Goal: Task Accomplishment & Management: Use online tool/utility

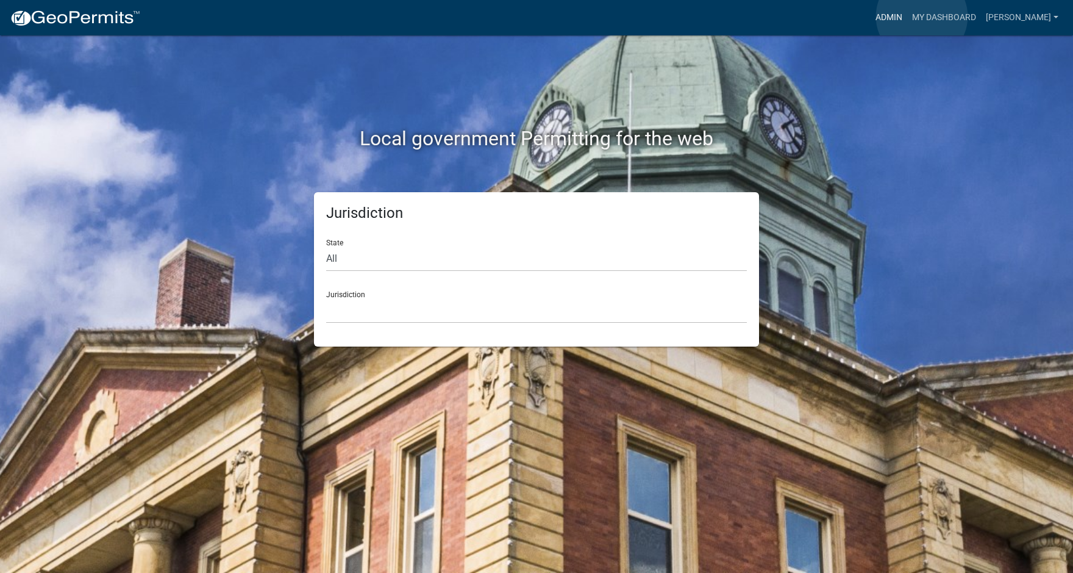
click at [907, 16] on link "Admin" at bounding box center [889, 17] width 37 height 23
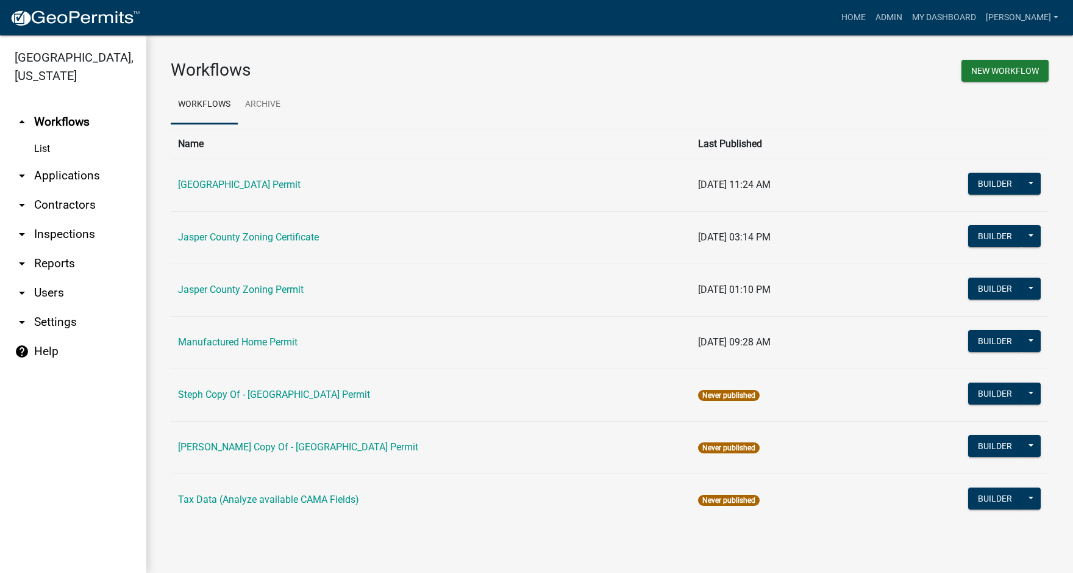
click at [22, 176] on icon "arrow_drop_down" at bounding box center [22, 175] width 15 height 15
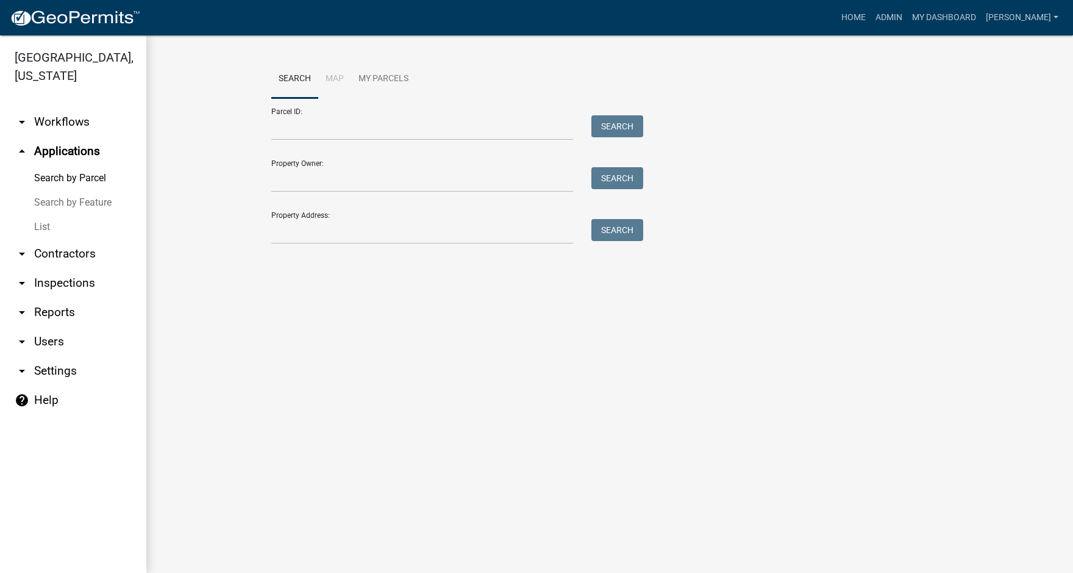
click at [41, 227] on link "List" at bounding box center [73, 227] width 146 height 24
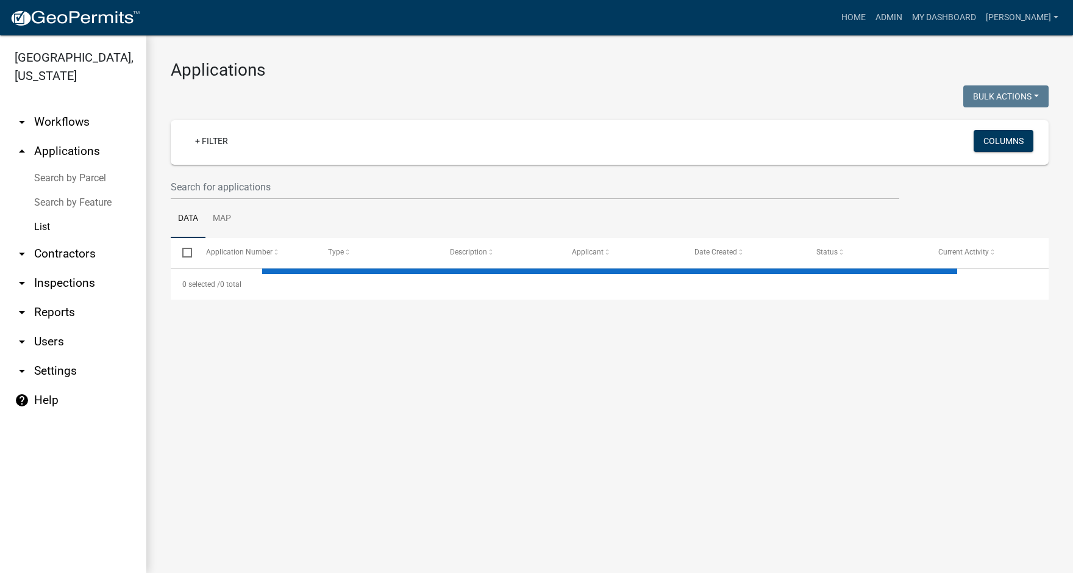
select select "3: 100"
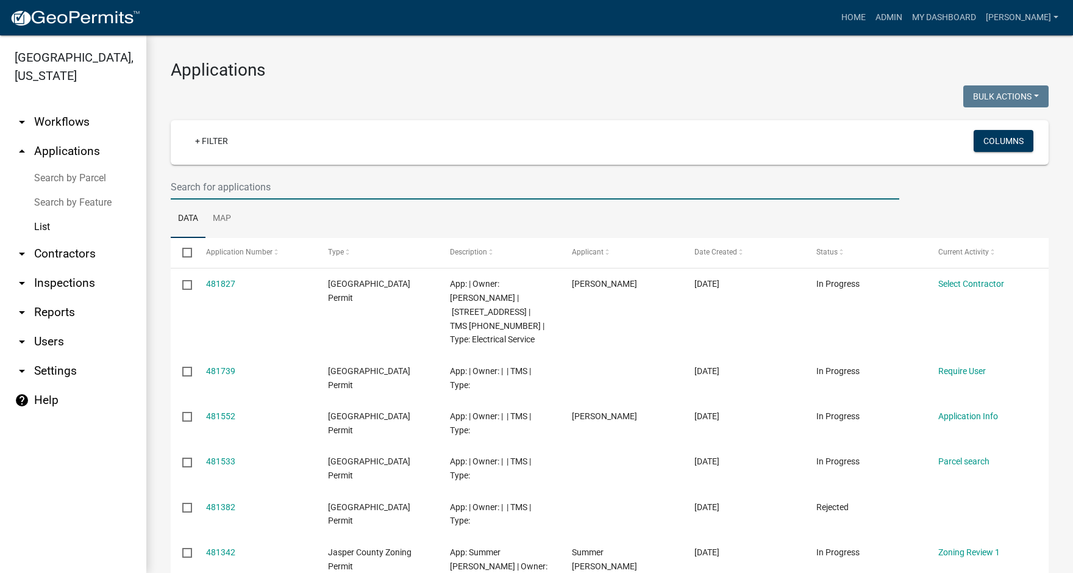
click at [220, 178] on input "text" at bounding box center [535, 186] width 729 height 25
type input "25-390"
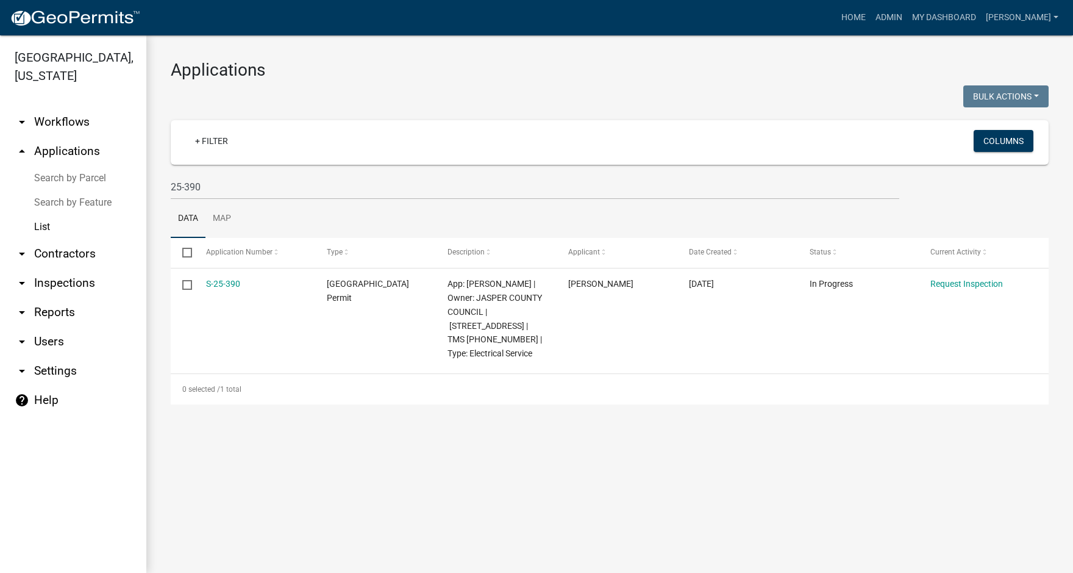
click at [20, 126] on icon "arrow_drop_down" at bounding box center [22, 122] width 15 height 15
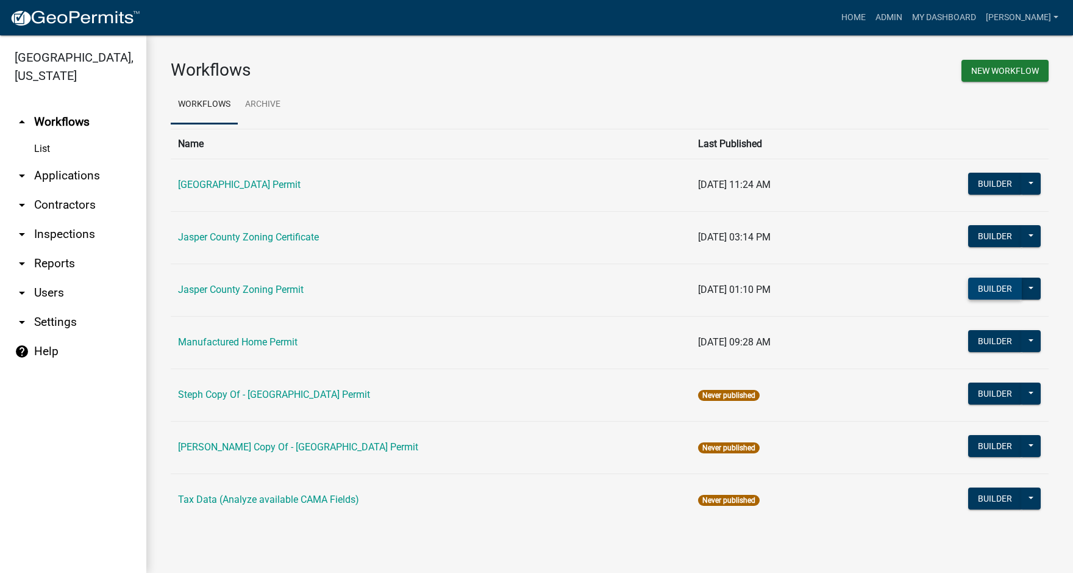
click at [991, 290] on button "Builder" at bounding box center [995, 288] width 54 height 22
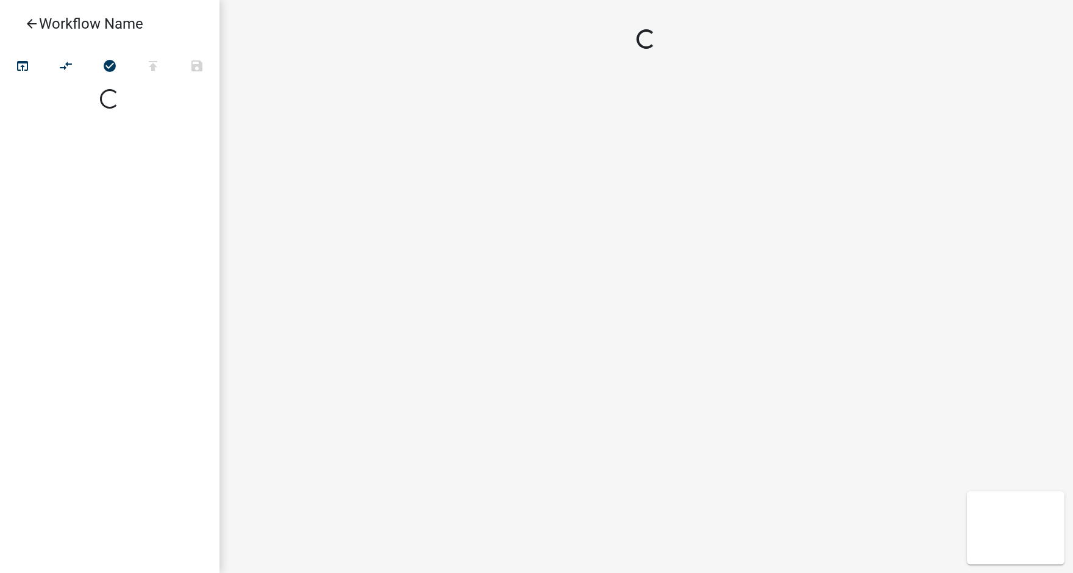
select select
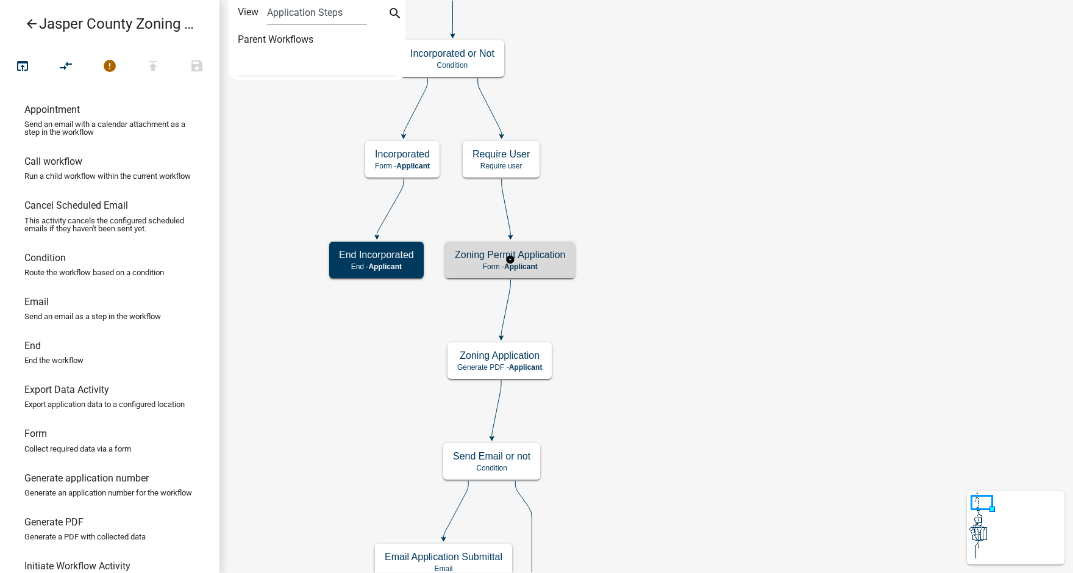
click at [552, 262] on p "Form - Applicant" at bounding box center [510, 266] width 110 height 9
click at [552, 261] on div "Zoning Permit Application Form - Applicant" at bounding box center [510, 259] width 130 height 37
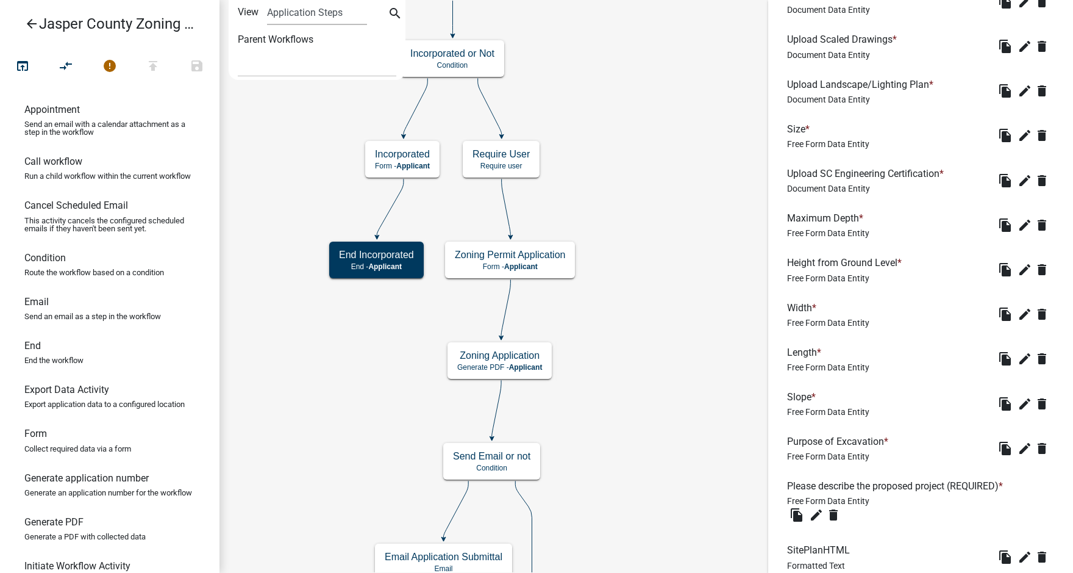
scroll to position [1646, 0]
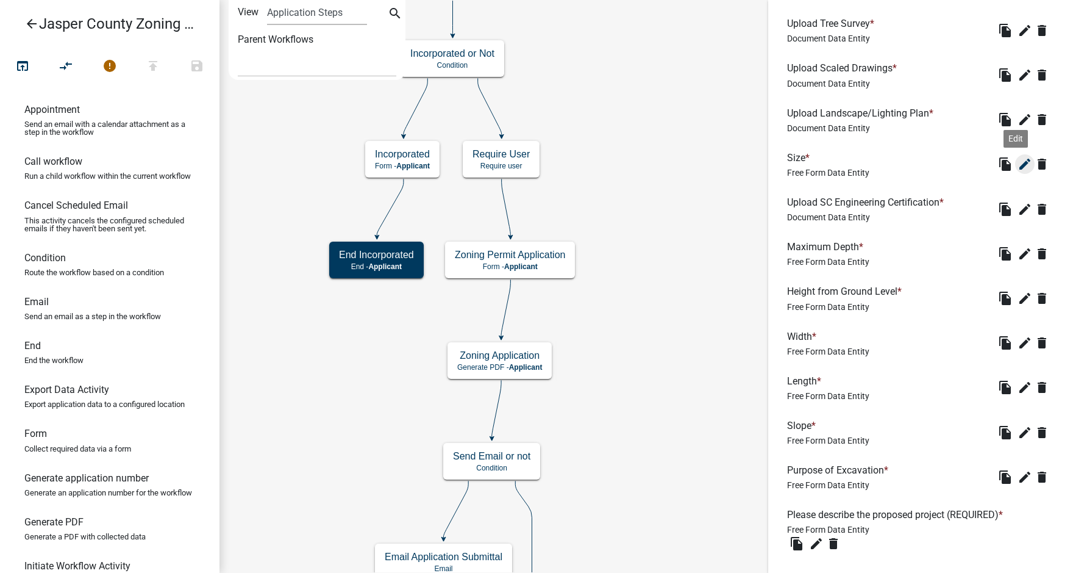
click at [1018, 171] on icon "edit" at bounding box center [1025, 164] width 15 height 15
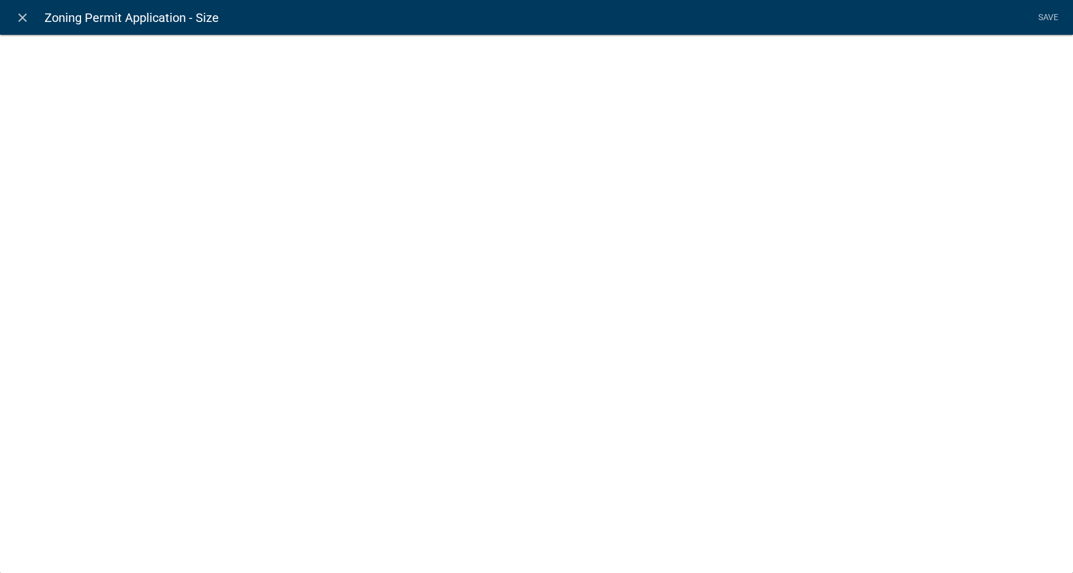
select select
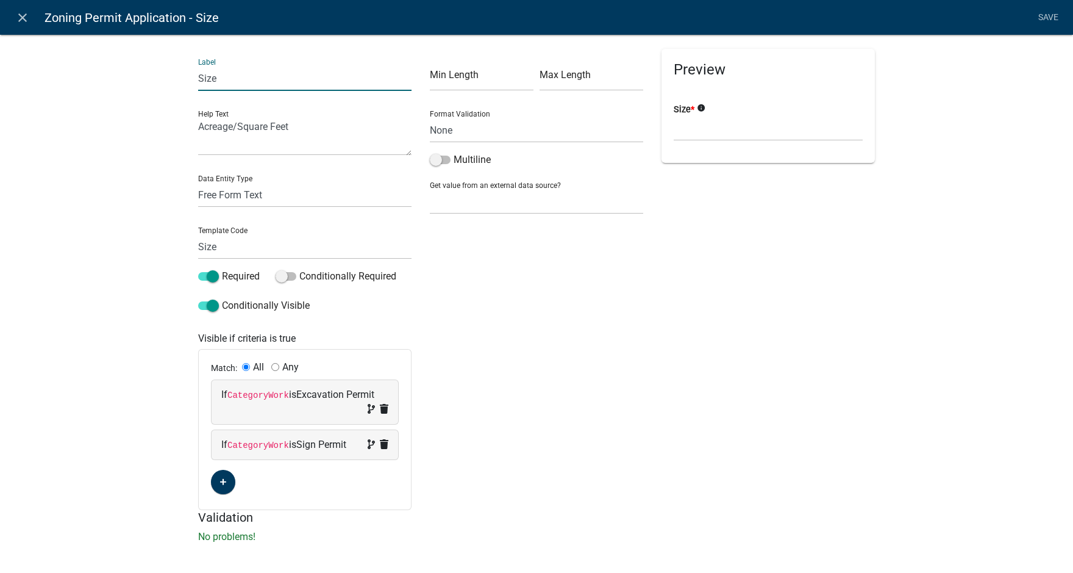
drag, startPoint x: 195, startPoint y: 73, endPoint x: 210, endPoint y: 75, distance: 16.0
click at [210, 75] on input "Size" at bounding box center [304, 78] width 213 height 25
click at [751, 107] on icon "info" at bounding box center [755, 108] width 9 height 9
click at [216, 78] on input "Total Square Feet" at bounding box center [304, 78] width 213 height 25
type input "Total Area / Square Feet"
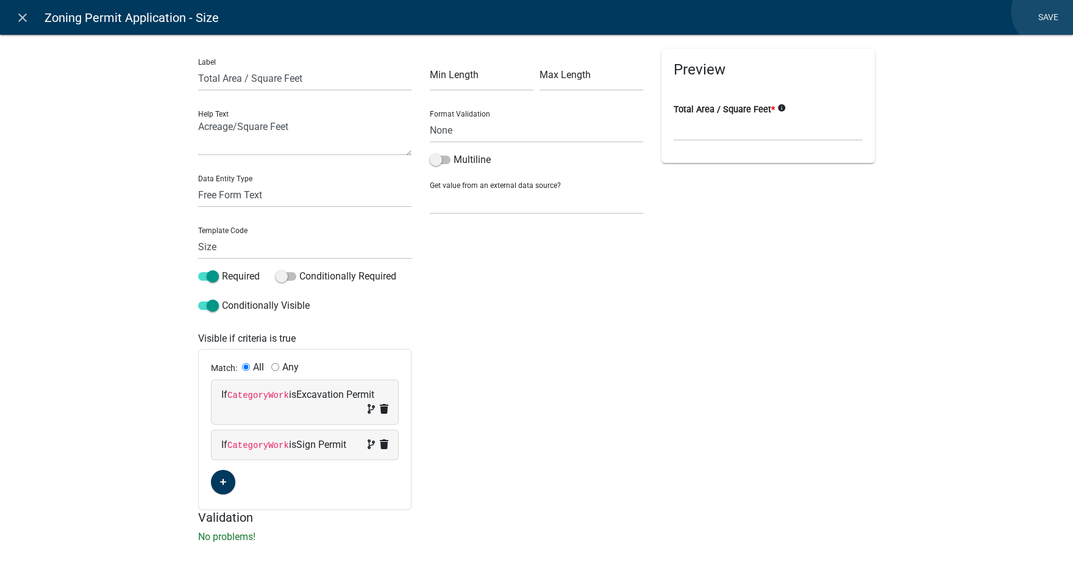
click at [1050, 11] on link "Save" at bounding box center [1048, 17] width 30 height 23
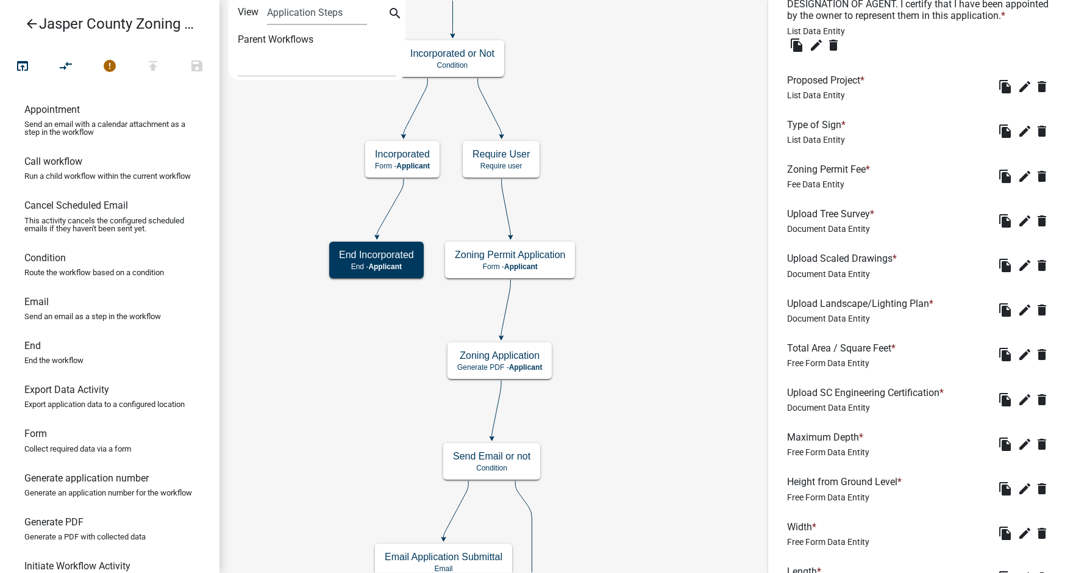
scroll to position [1463, 0]
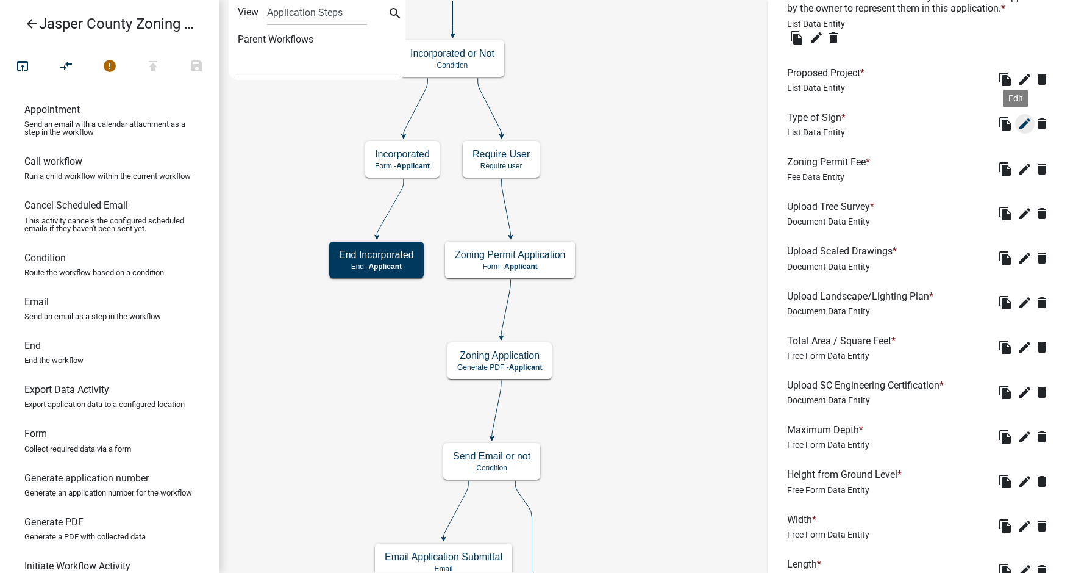
click at [1018, 131] on icon "edit" at bounding box center [1025, 123] width 15 height 15
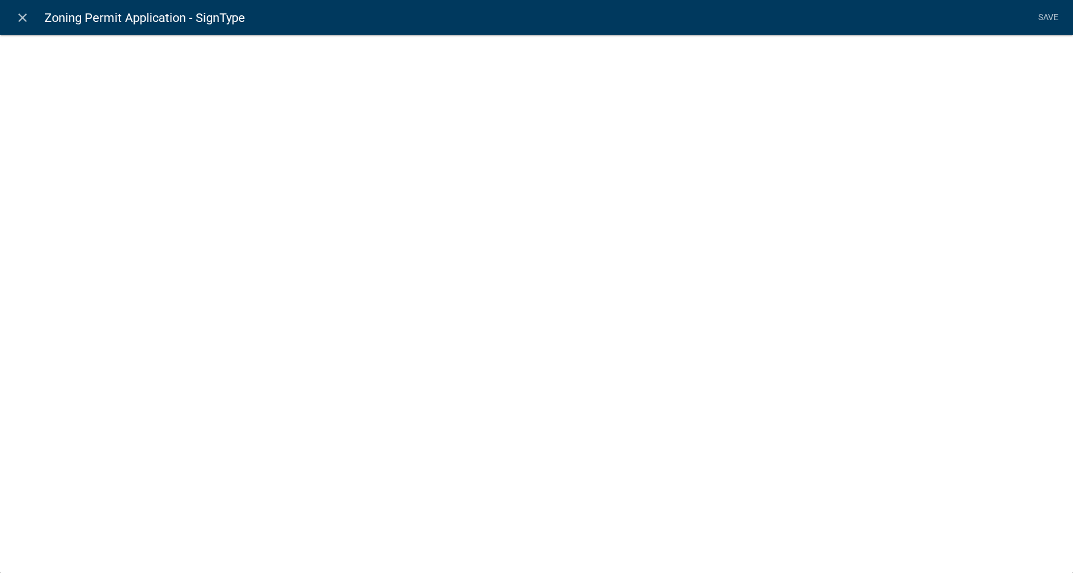
select select "list-data"
select select
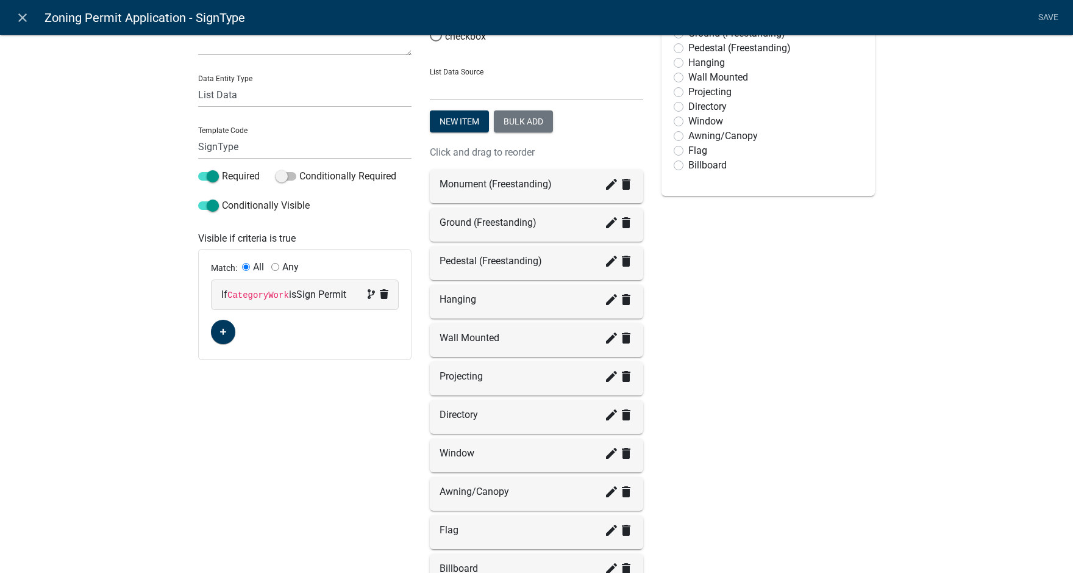
scroll to position [122, 0]
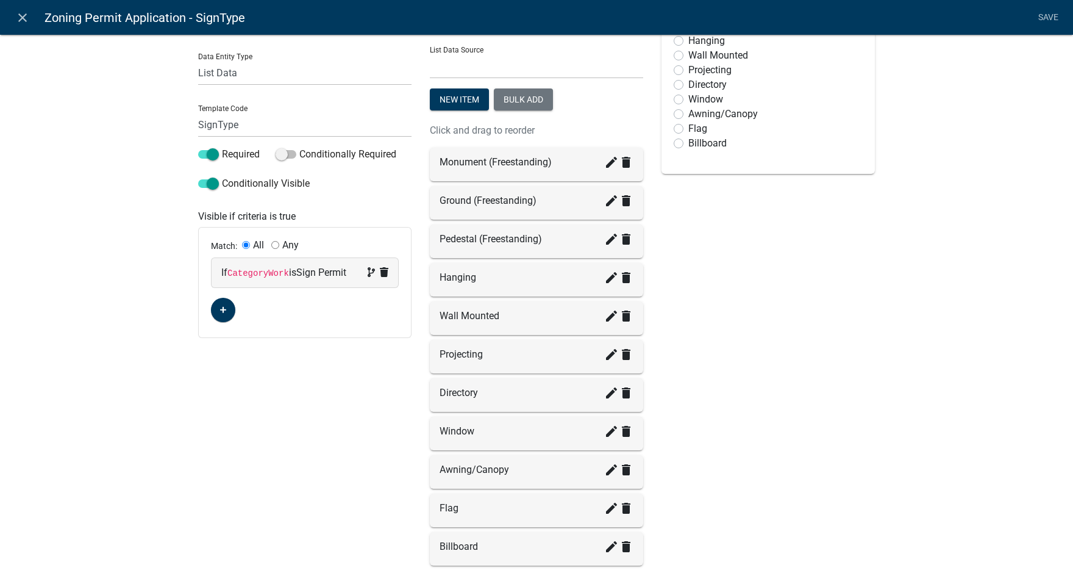
click at [490, 356] on div "Projecting create delete" at bounding box center [537, 354] width 194 height 15
click at [605, 357] on icon "create" at bounding box center [611, 354] width 15 height 15
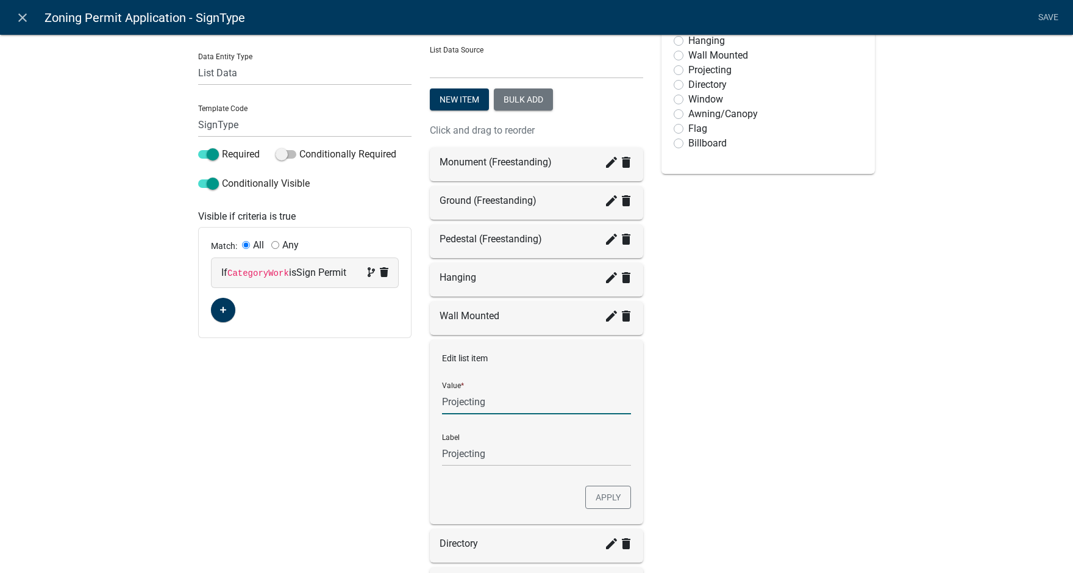
click at [509, 404] on input "Projecting" at bounding box center [536, 401] width 189 height 25
type input "Projecting (attached to building)"
click at [603, 498] on button "Apply" at bounding box center [608, 496] width 46 height 23
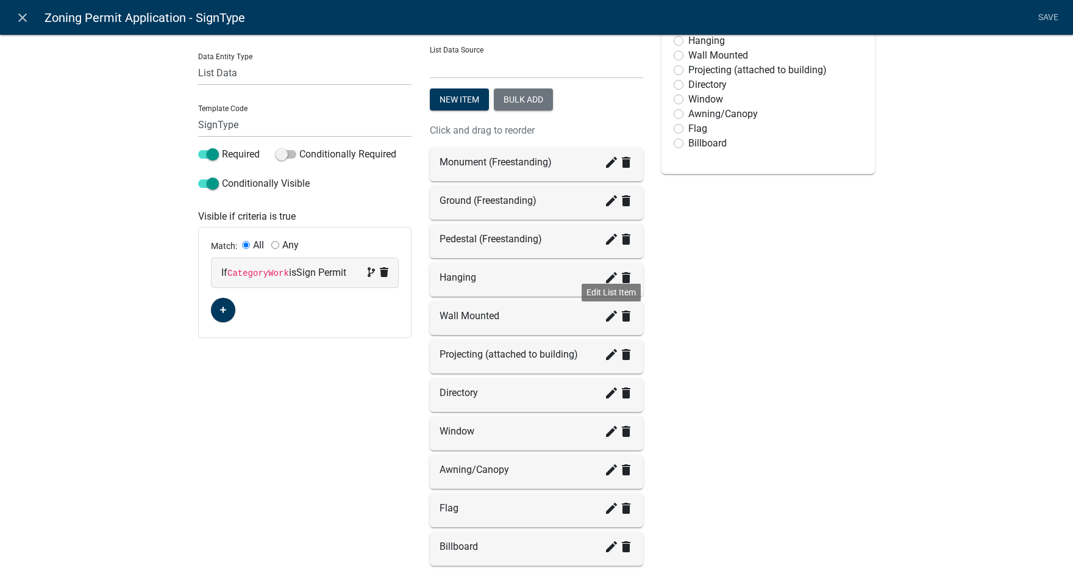
click at [604, 316] on icon "create" at bounding box center [611, 316] width 15 height 15
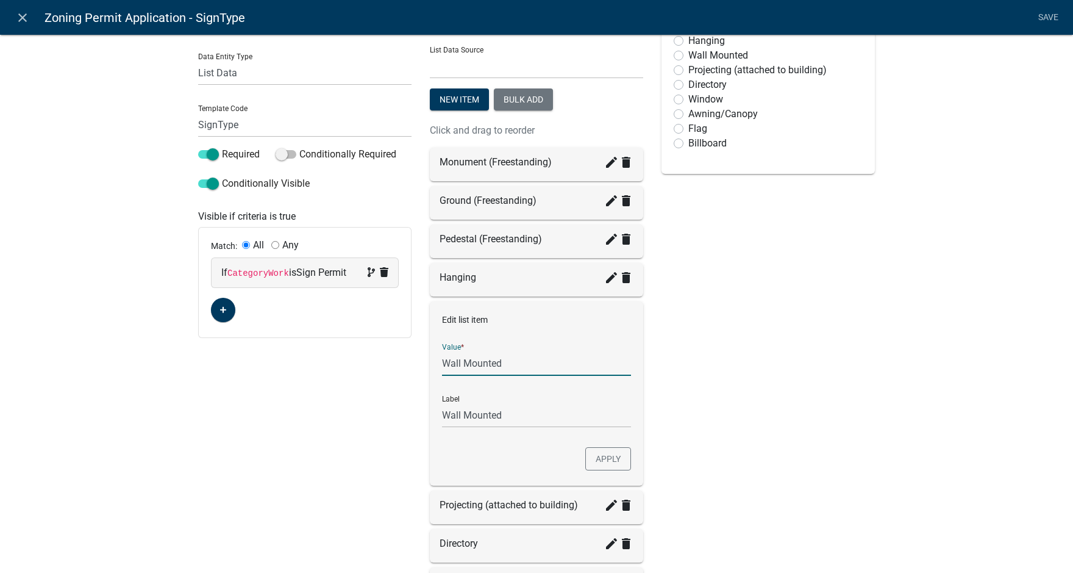
click at [514, 356] on input "Wall Mounted" at bounding box center [536, 363] width 189 height 25
type input "Wall Mounted (flush against buiding)"
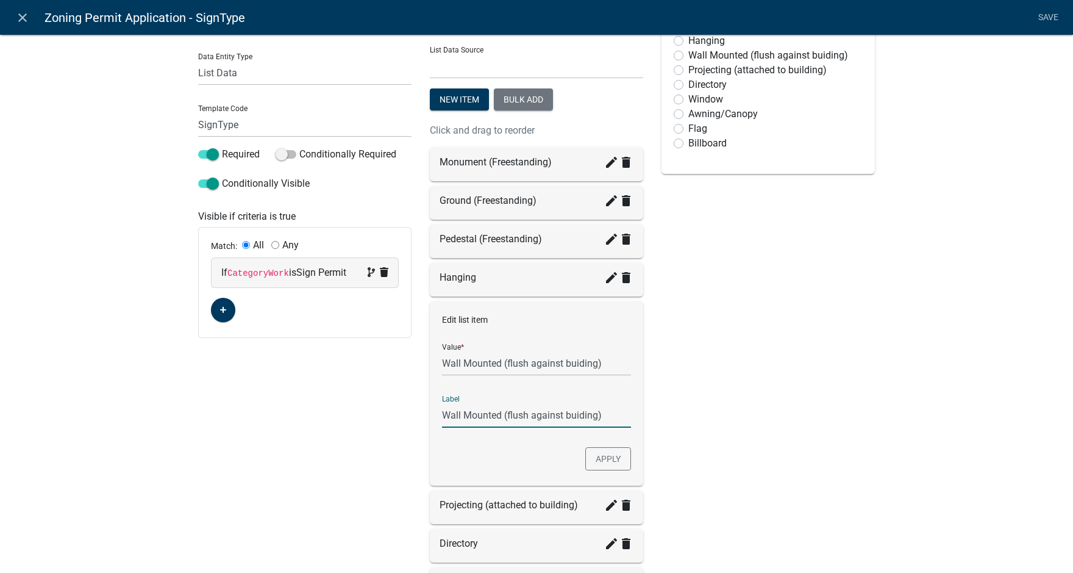
click at [616, 455] on button "Apply" at bounding box center [608, 458] width 46 height 23
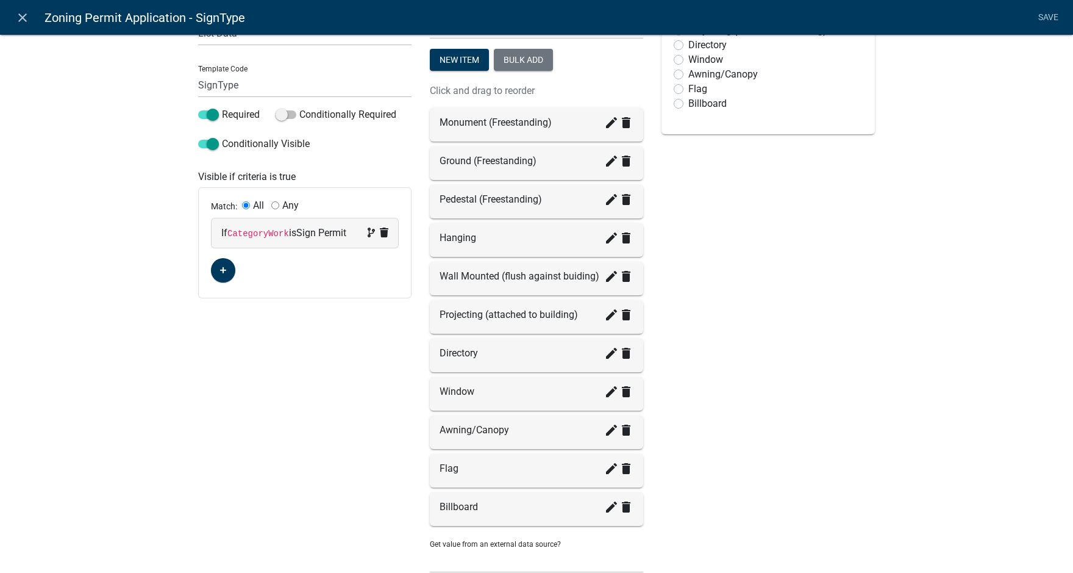
scroll to position [183, 0]
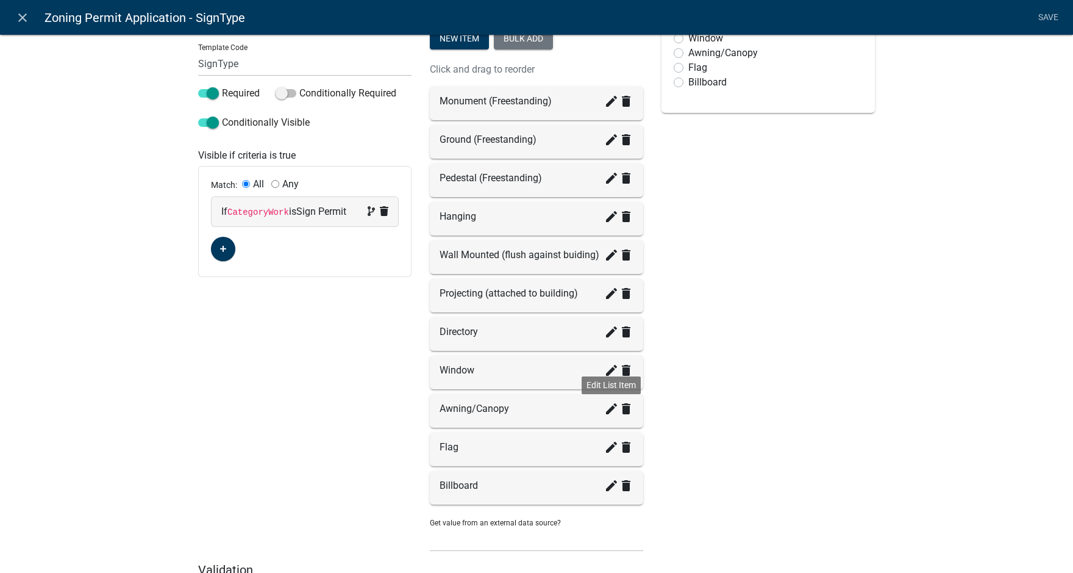
click at [607, 412] on icon "create" at bounding box center [611, 408] width 15 height 15
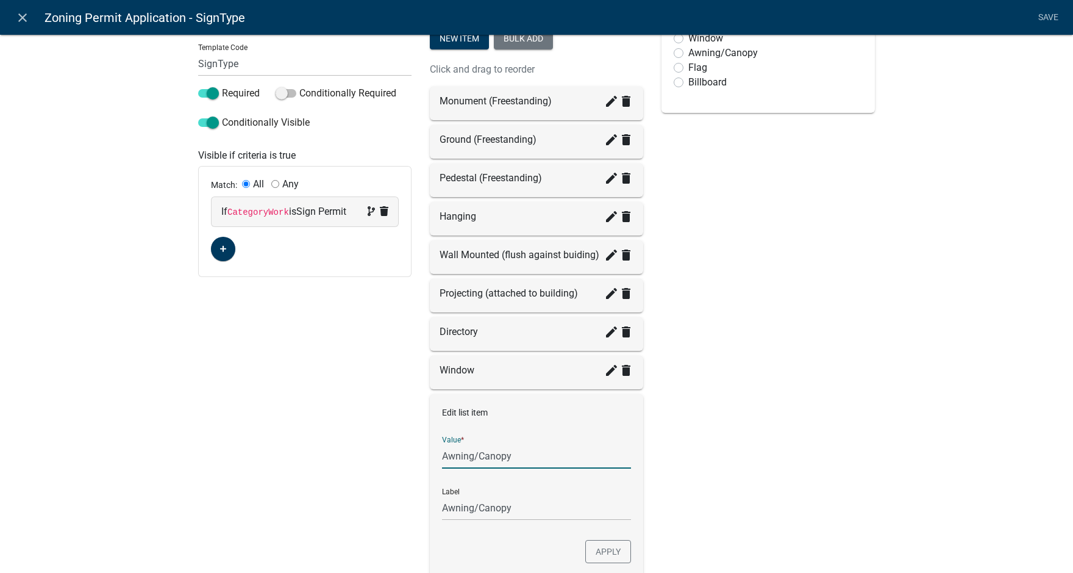
click at [535, 456] on input "Awning/Canopy" at bounding box center [536, 455] width 189 height 25
type input "Awning/Canopy (printed on awning/canopy)"
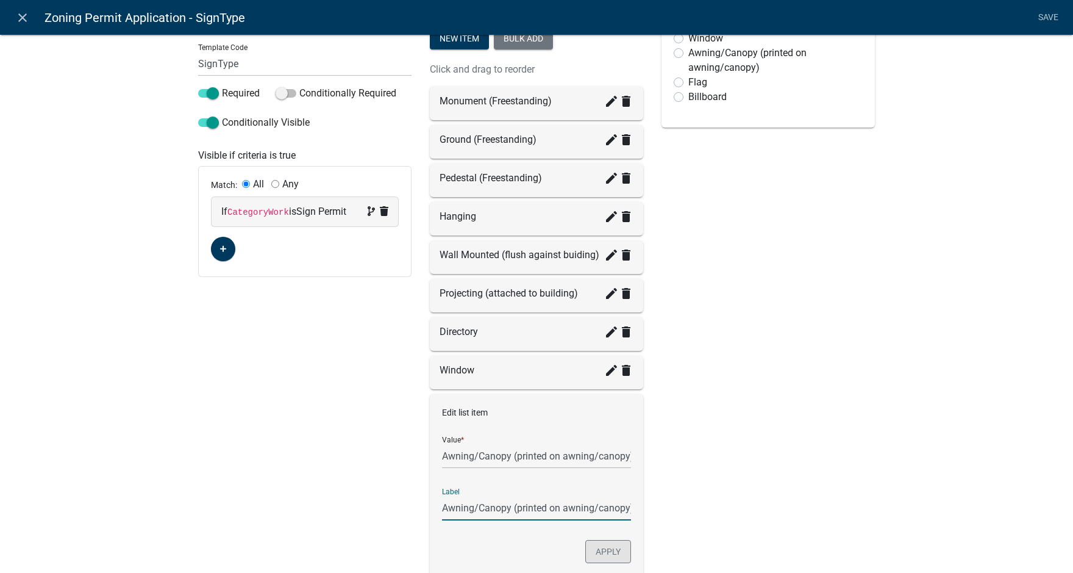
click at [606, 552] on button "Apply" at bounding box center [608, 551] width 46 height 23
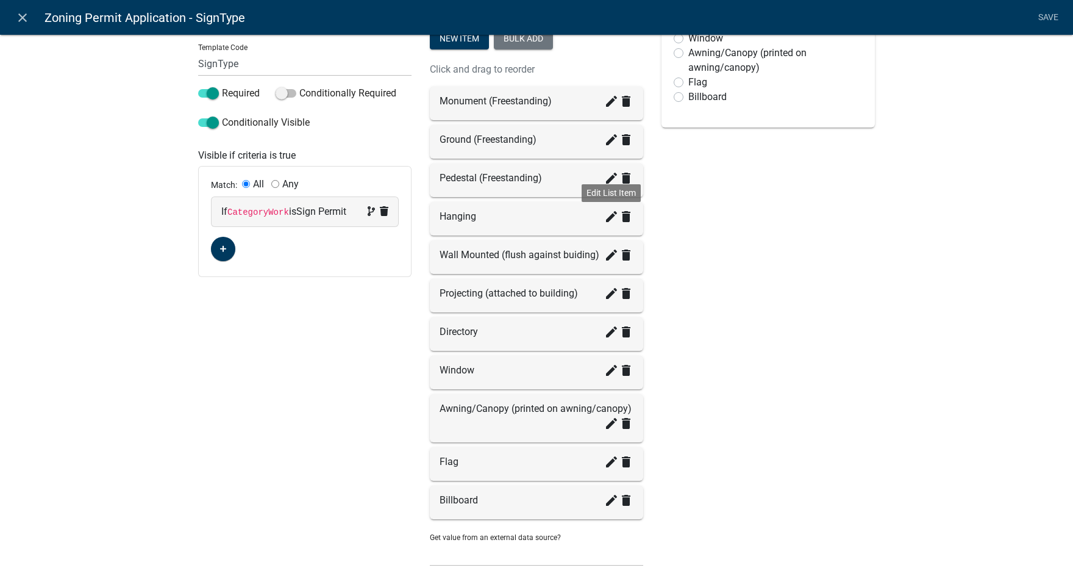
click at [607, 216] on icon "create" at bounding box center [611, 216] width 15 height 15
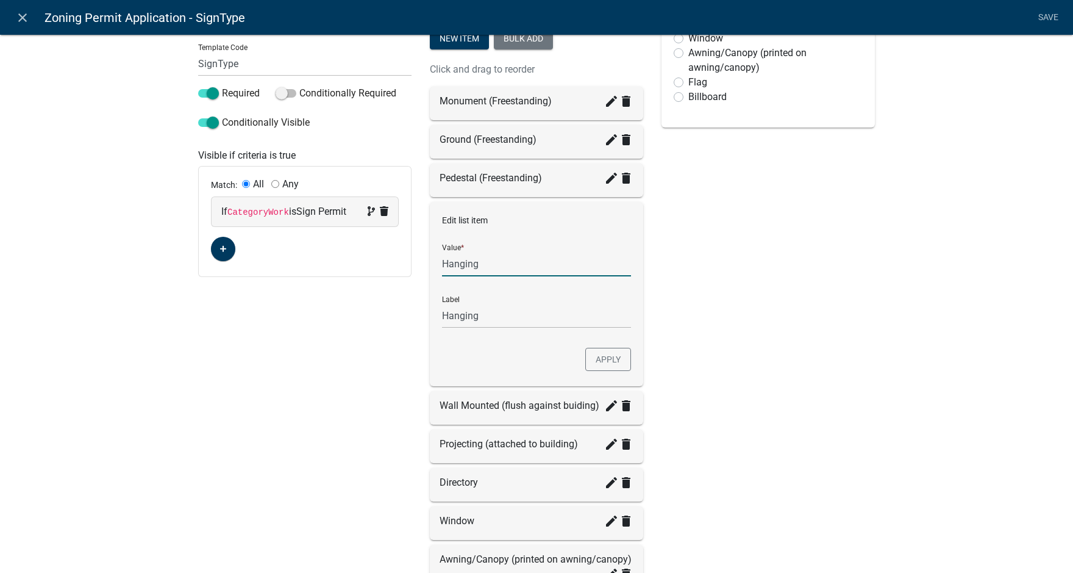
click at [509, 271] on input "Hanging" at bounding box center [536, 263] width 189 height 25
type input "Hanging (hanging from building entrance)"
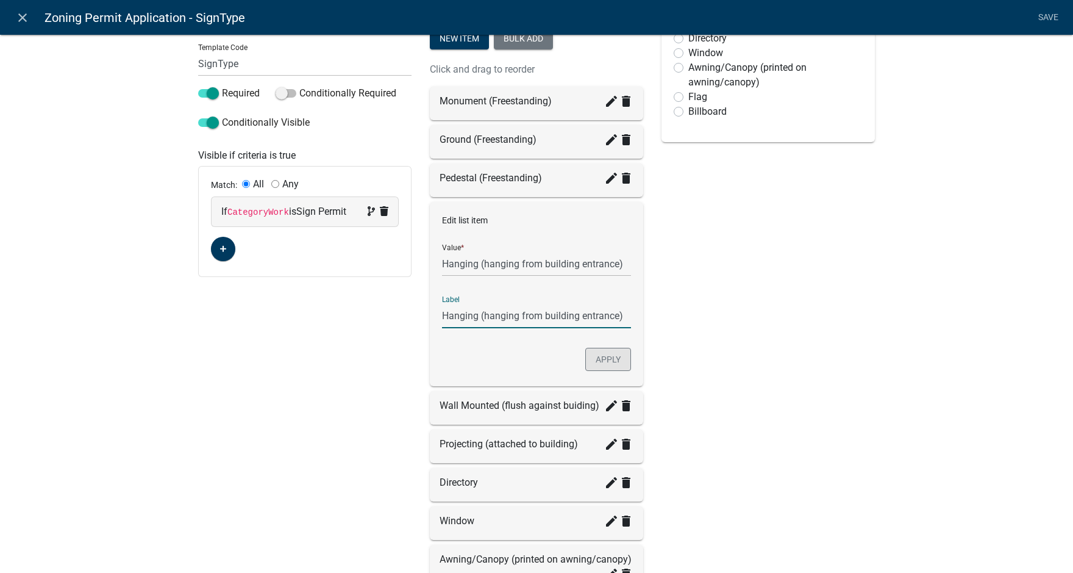
click at [618, 360] on button "Apply" at bounding box center [608, 359] width 46 height 23
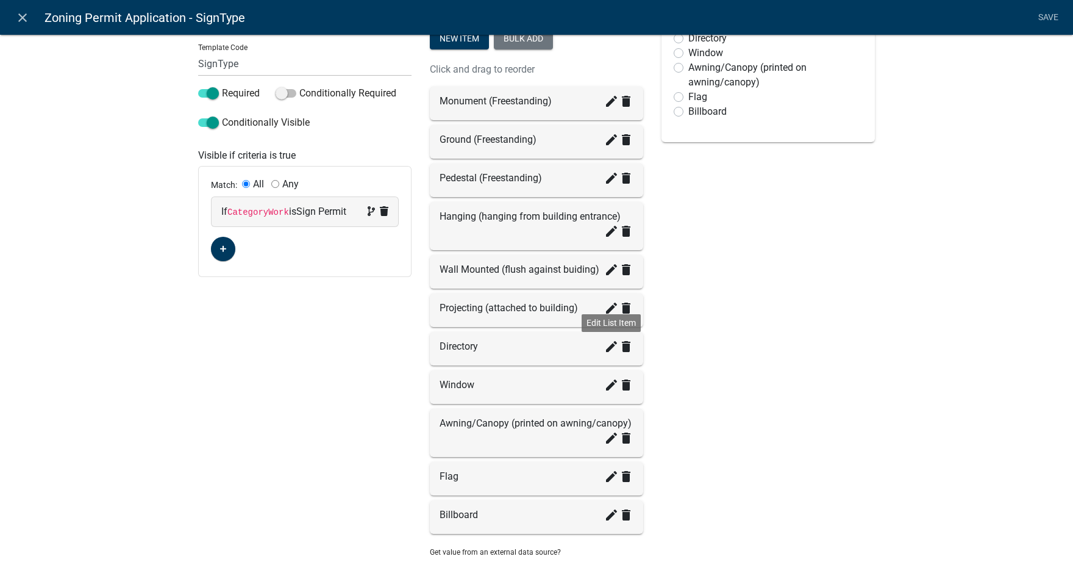
click at [606, 347] on icon "create" at bounding box center [611, 346] width 15 height 15
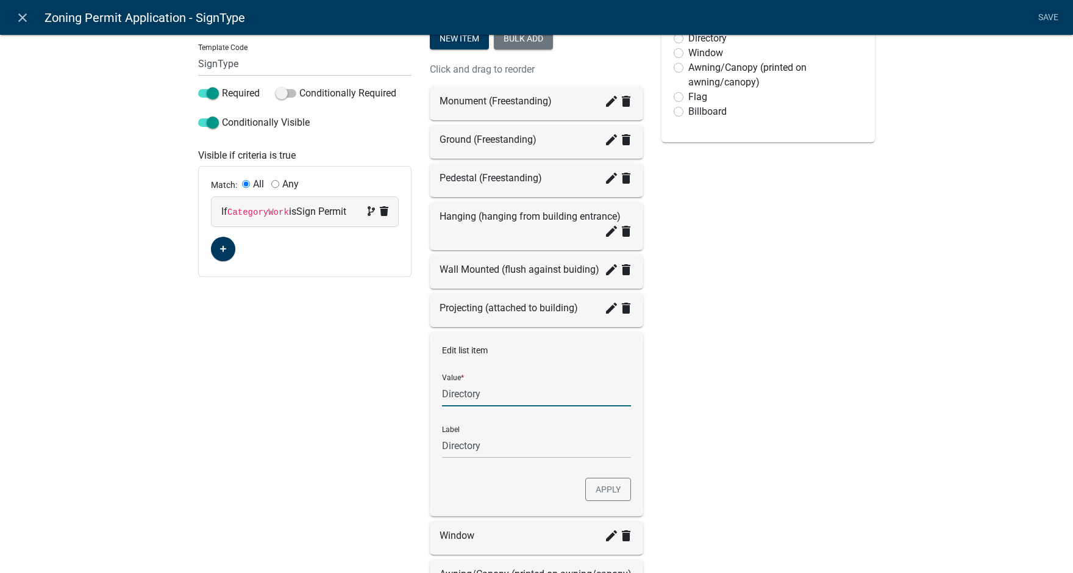
click at [516, 394] on input "Directory" at bounding box center [536, 393] width 189 height 25
type input "Directory (Directional/Multiple businesses)"
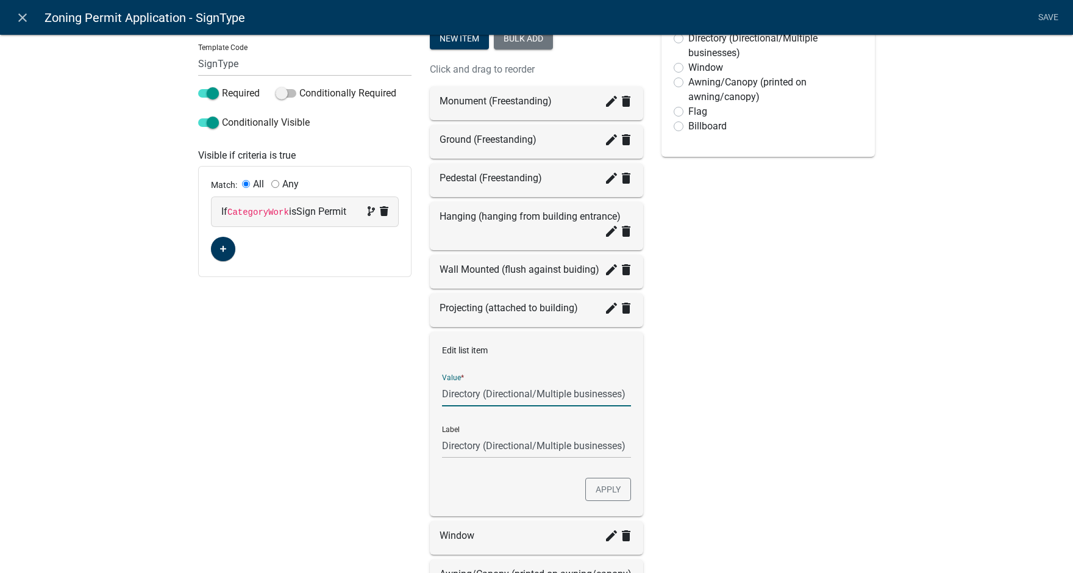
click at [486, 391] on input "Directory (Directional/Multiple businesses)" at bounding box center [536, 393] width 189 height 25
drag, startPoint x: 534, startPoint y: 390, endPoint x: 541, endPoint y: 390, distance: 6.7
click at [541, 390] on input "Directory (directional/Multiple businesses)" at bounding box center [536, 393] width 189 height 25
click at [486, 391] on input "Directory (directional/multiple businesses)" at bounding box center [536, 393] width 189 height 25
click at [538, 393] on input "Directory (Directional/multiple businesses)" at bounding box center [536, 393] width 189 height 25
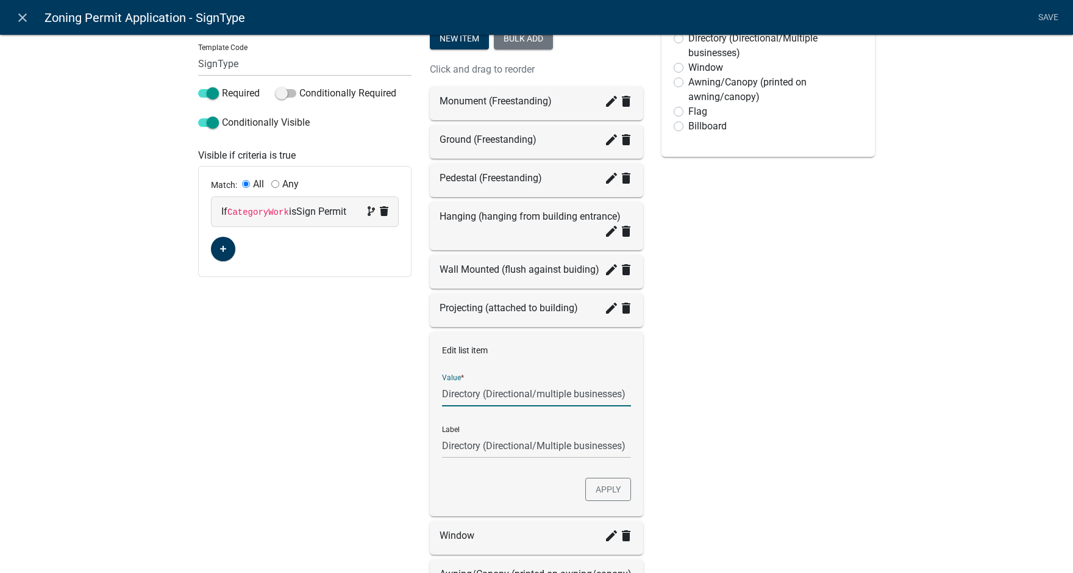
type input "Directory (Directional/Multiple businesses)"
click at [608, 490] on button "Apply" at bounding box center [608, 488] width 46 height 23
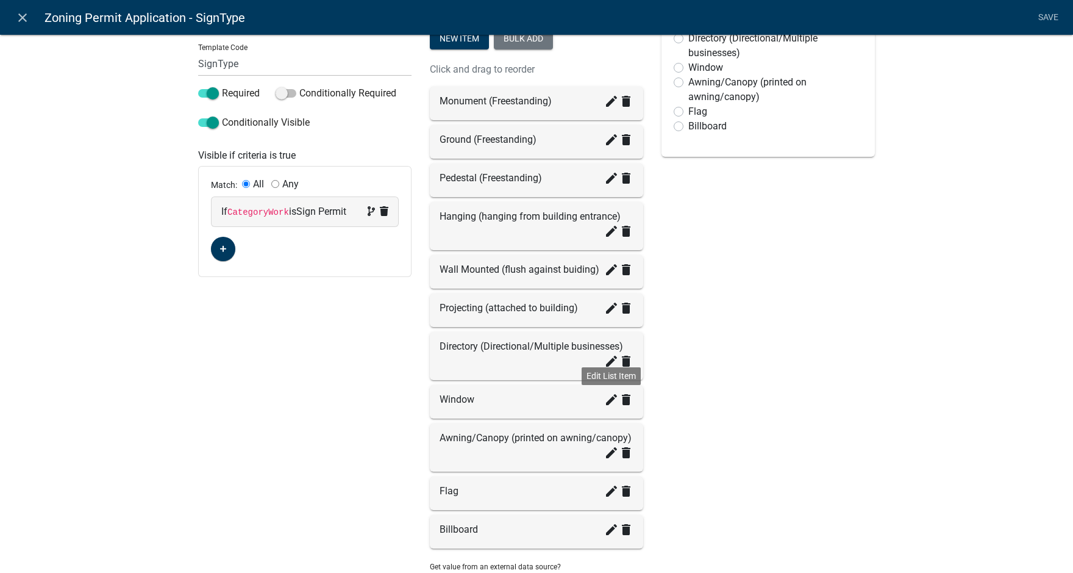
click at [604, 398] on icon "create" at bounding box center [611, 399] width 15 height 15
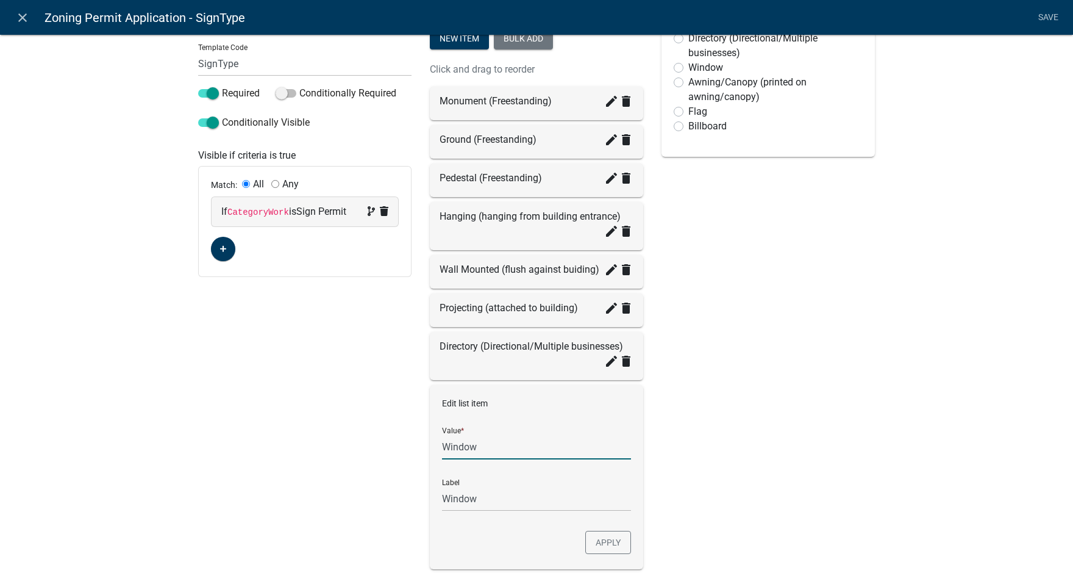
click at [513, 448] on input "Window" at bounding box center [536, 446] width 189 height 25
type input "Window (mounted in window)"
click at [615, 545] on button "Apply" at bounding box center [608, 541] width 46 height 23
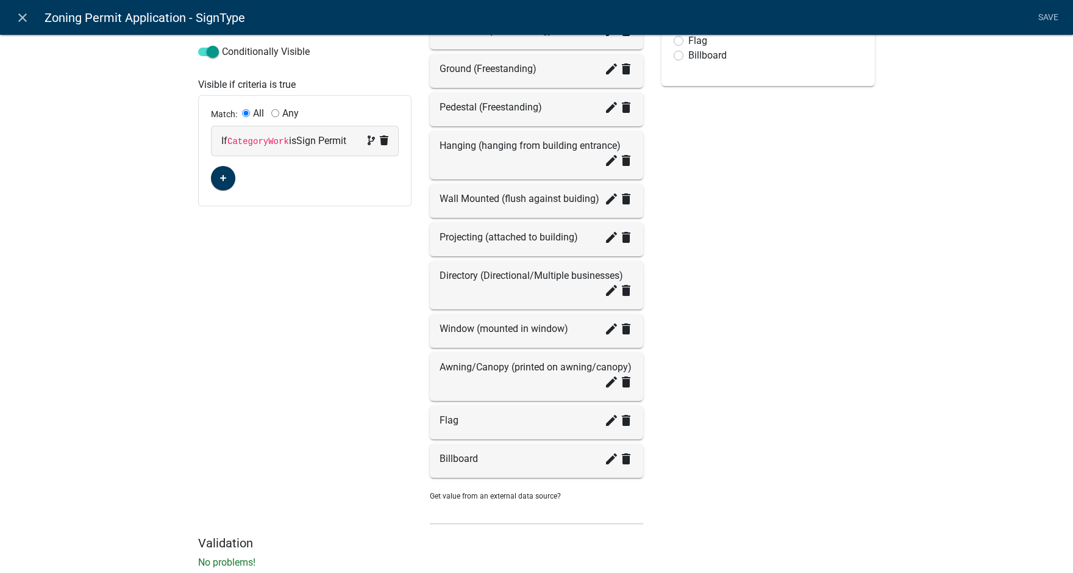
scroll to position [287, 0]
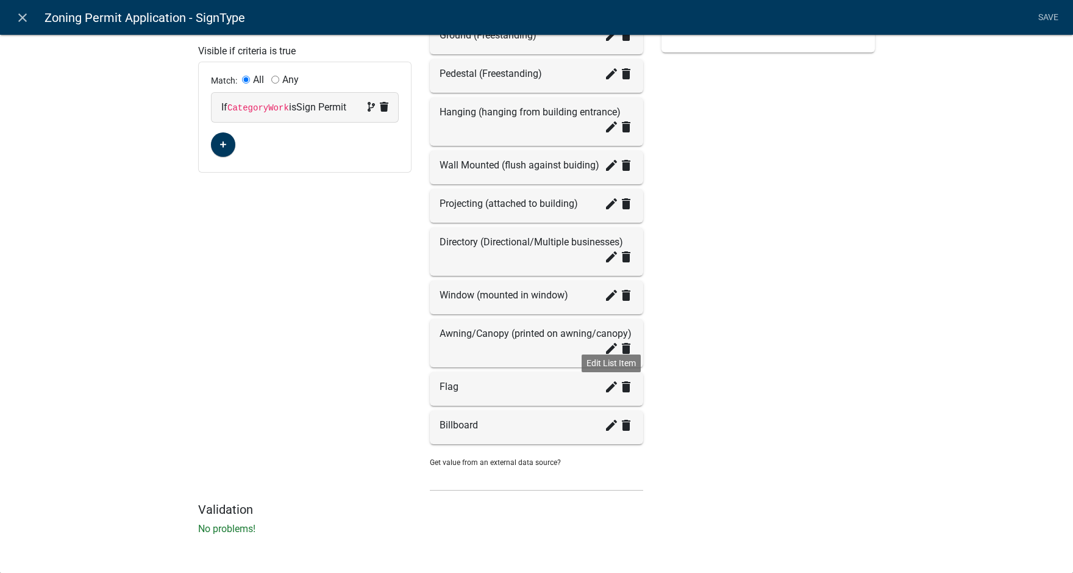
click at [605, 387] on icon "create" at bounding box center [611, 386] width 15 height 15
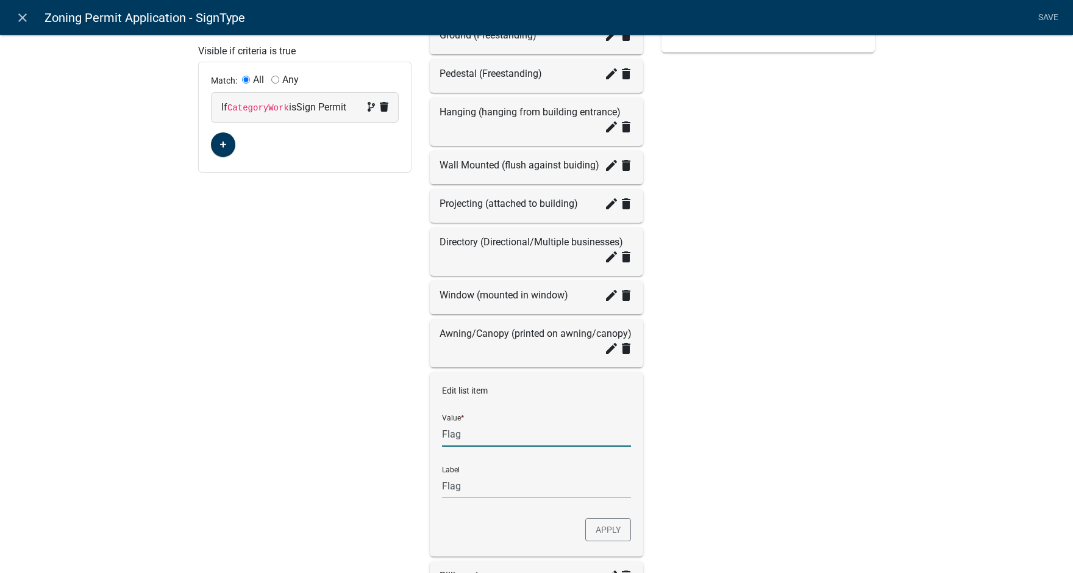
click at [487, 433] on input "Flag" at bounding box center [536, 433] width 189 height 25
type input "Flag (Freestanding""
click at [529, 431] on input "Flag (Freestanding"" at bounding box center [536, 433] width 189 height 25
type input "Flag (Freestanding)"
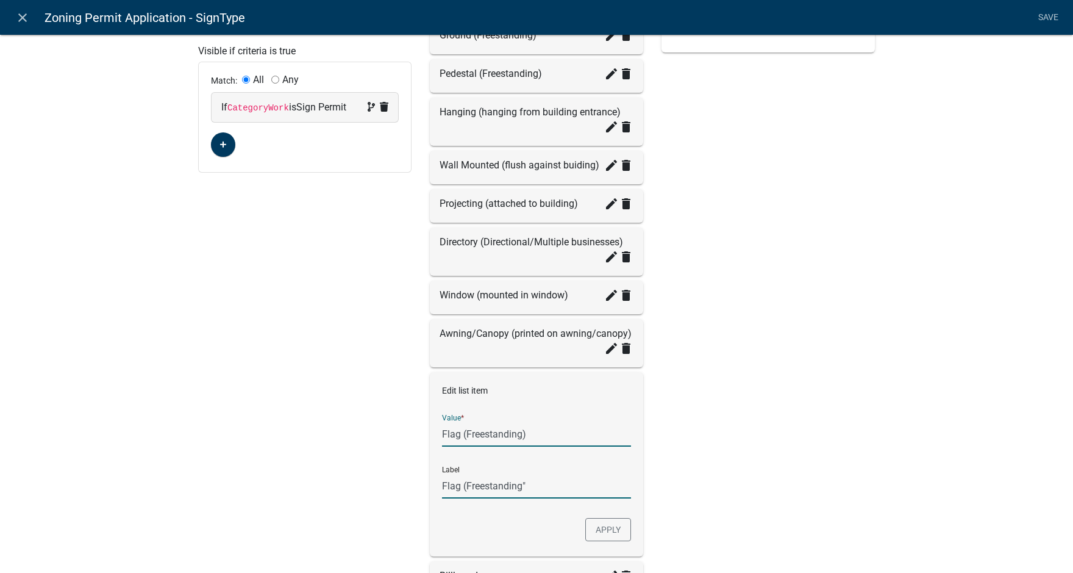
type input "Flag (Freestanding)"
click at [613, 530] on button "Apply" at bounding box center [608, 529] width 46 height 23
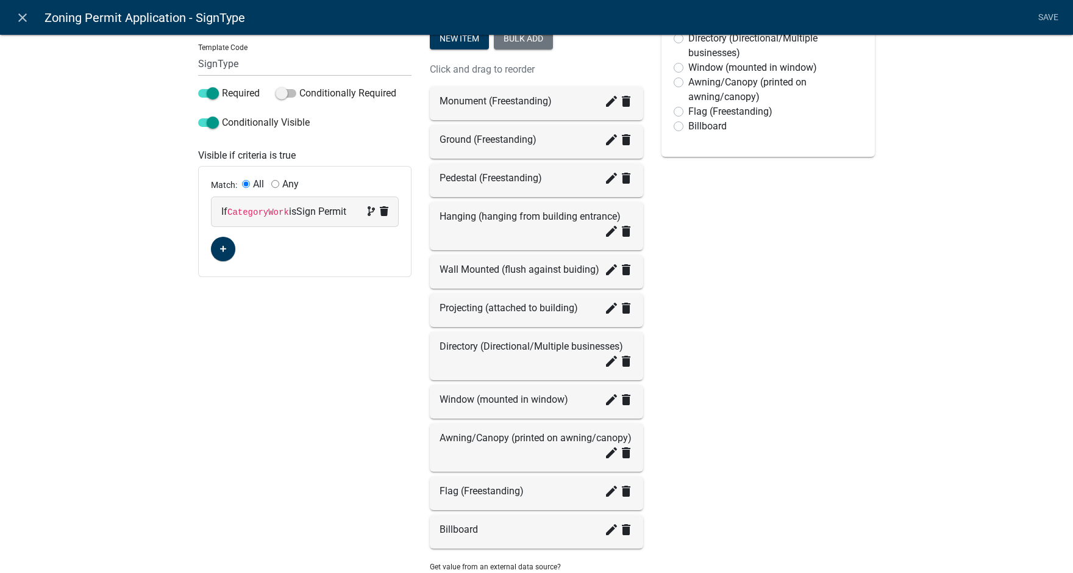
scroll to position [244, 0]
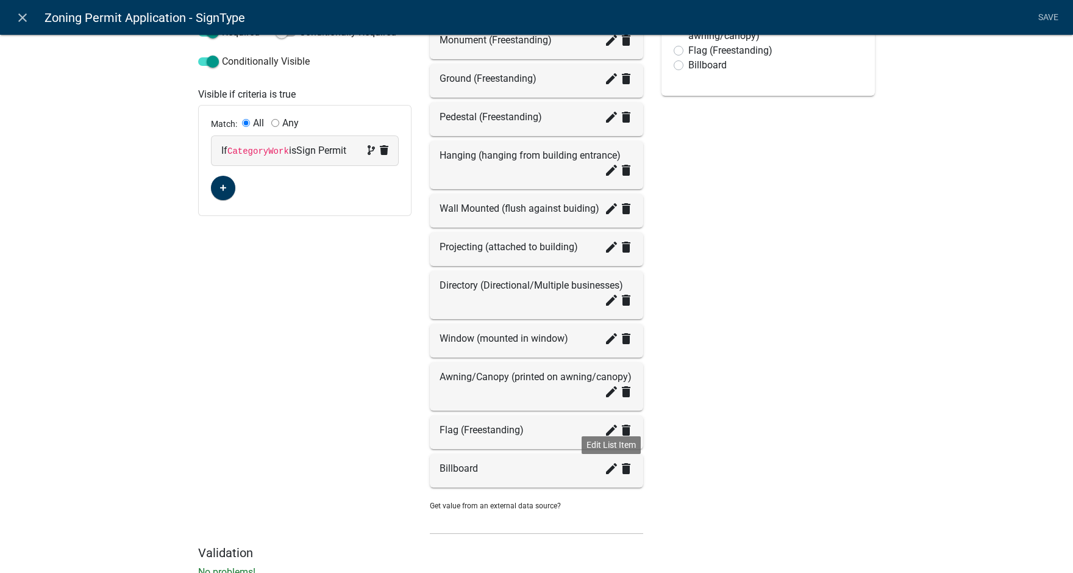
click at [607, 471] on icon "create" at bounding box center [611, 468] width 15 height 15
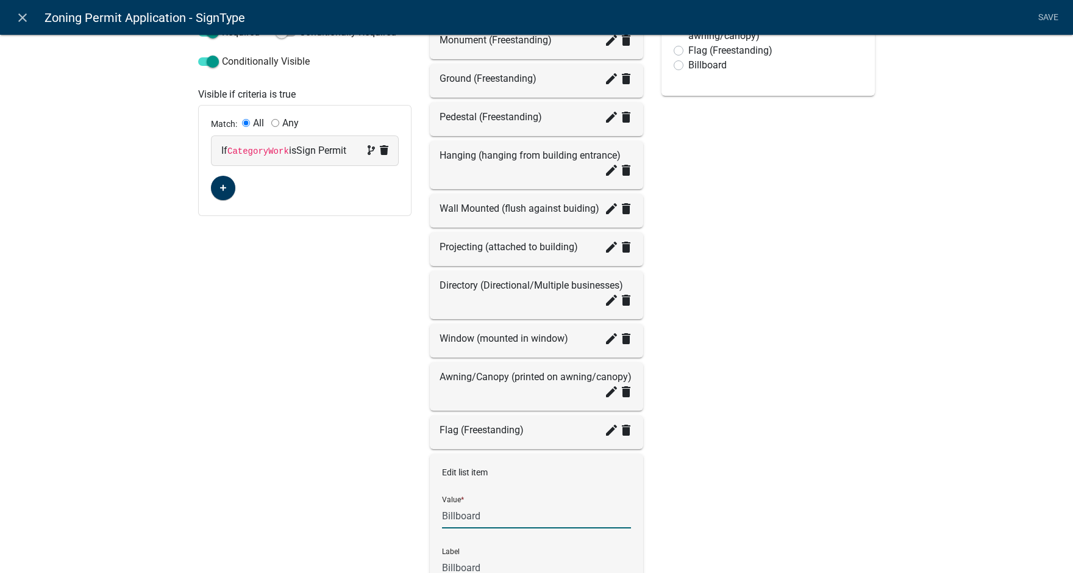
click at [495, 518] on input "Billboard" at bounding box center [536, 515] width 189 height 25
type input "Billboard (Freestanding)"
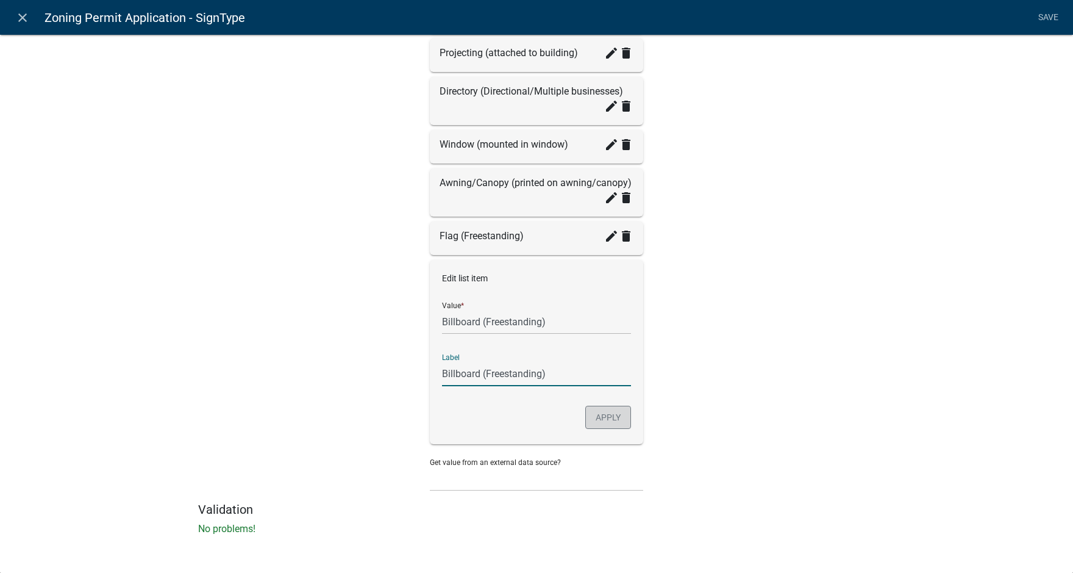
click at [598, 411] on button "Apply" at bounding box center [608, 416] width 46 height 23
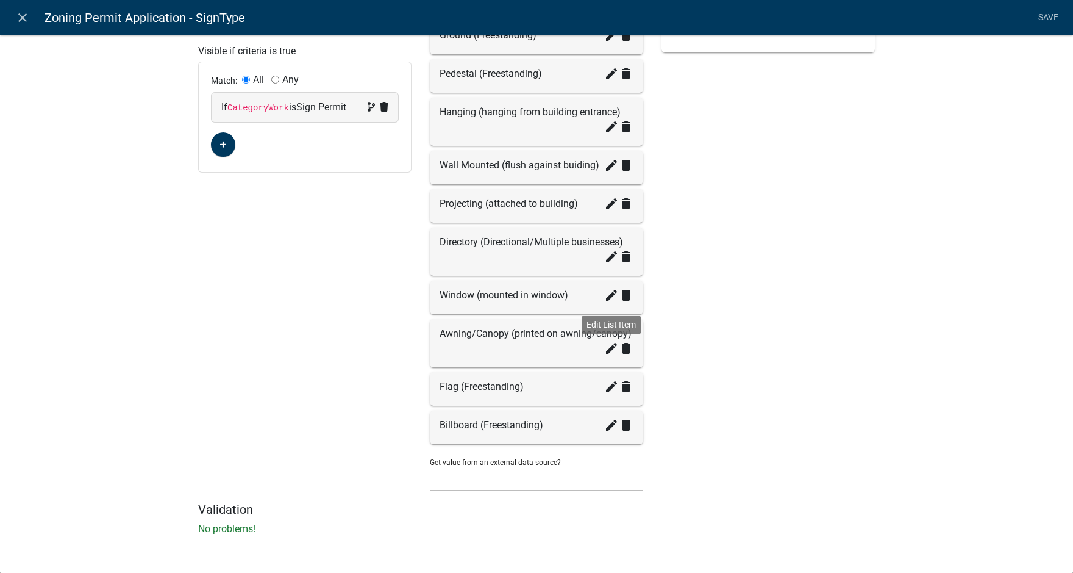
click at [605, 354] on icon "create" at bounding box center [611, 348] width 15 height 15
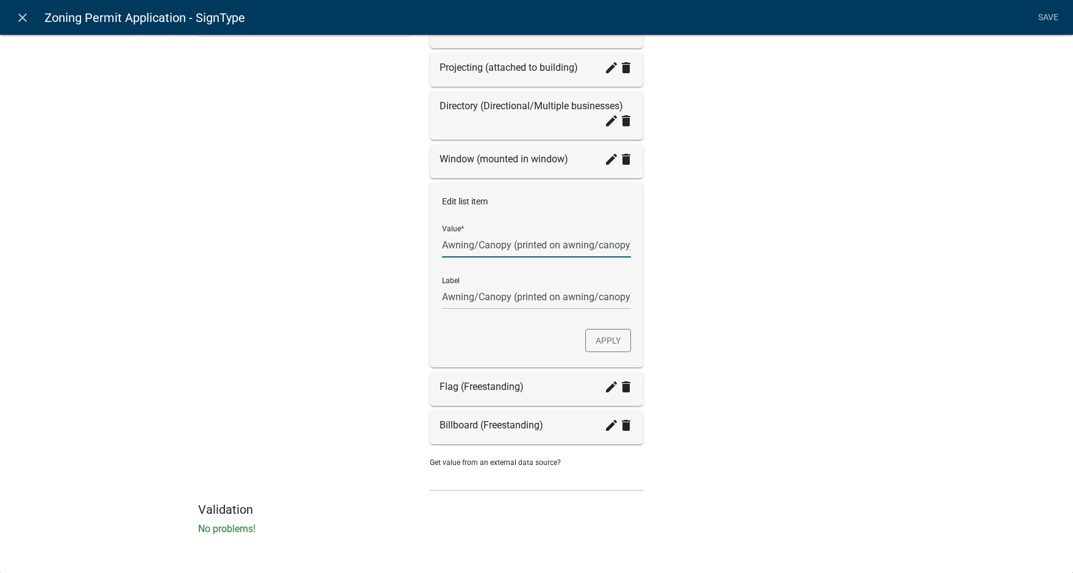
scroll to position [0, 2]
click at [510, 243] on input "Awning/Canopy (printed on awning/canopy)" at bounding box center [536, 244] width 189 height 25
type input "Awning/Canopy (Printed on awning/canopy)"
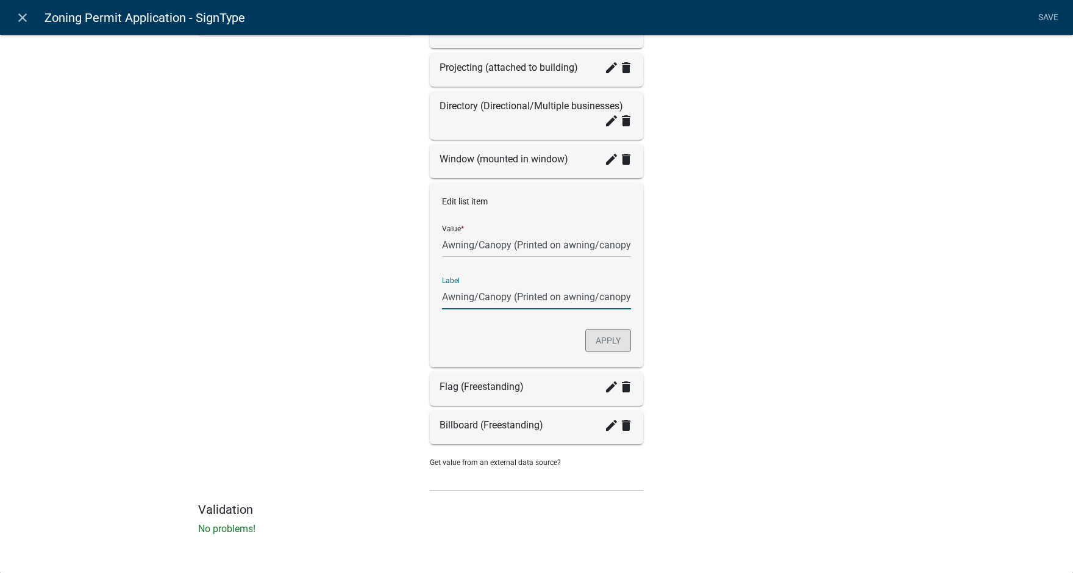
click at [595, 341] on button "Apply" at bounding box center [608, 340] width 46 height 23
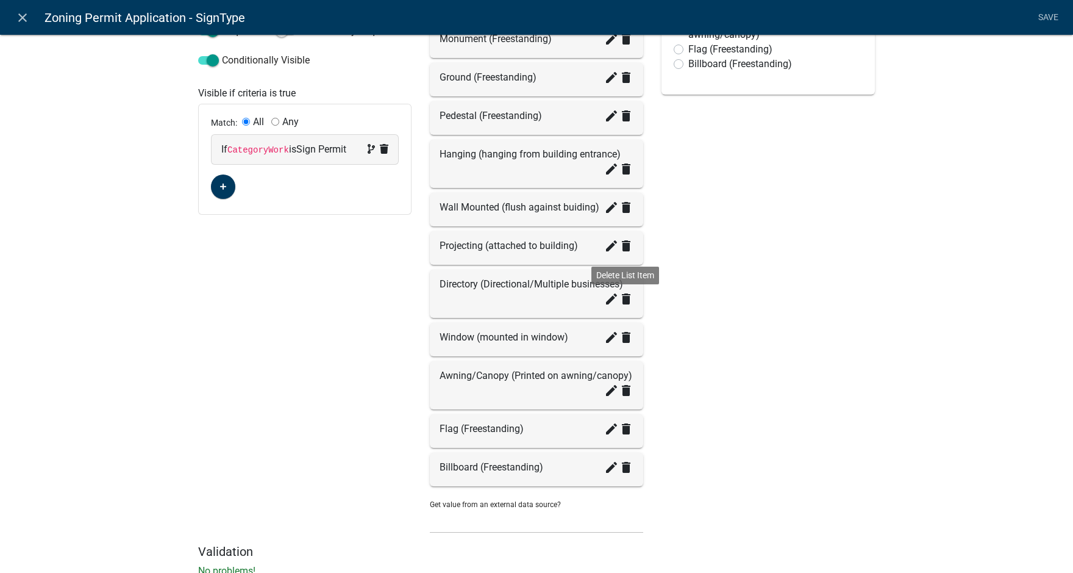
scroll to position [226, 0]
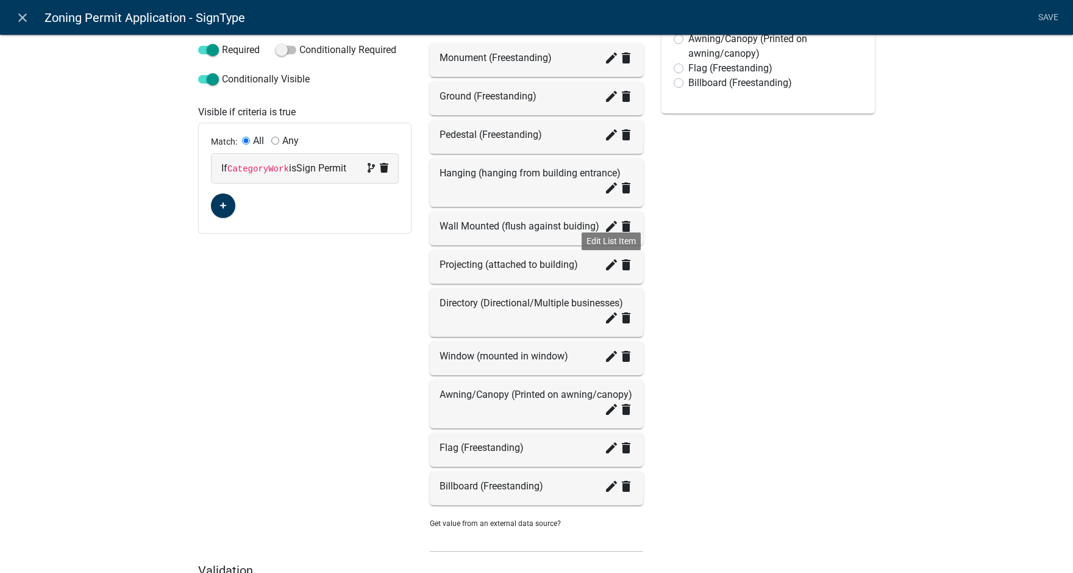
click at [604, 262] on icon "create" at bounding box center [611, 264] width 15 height 15
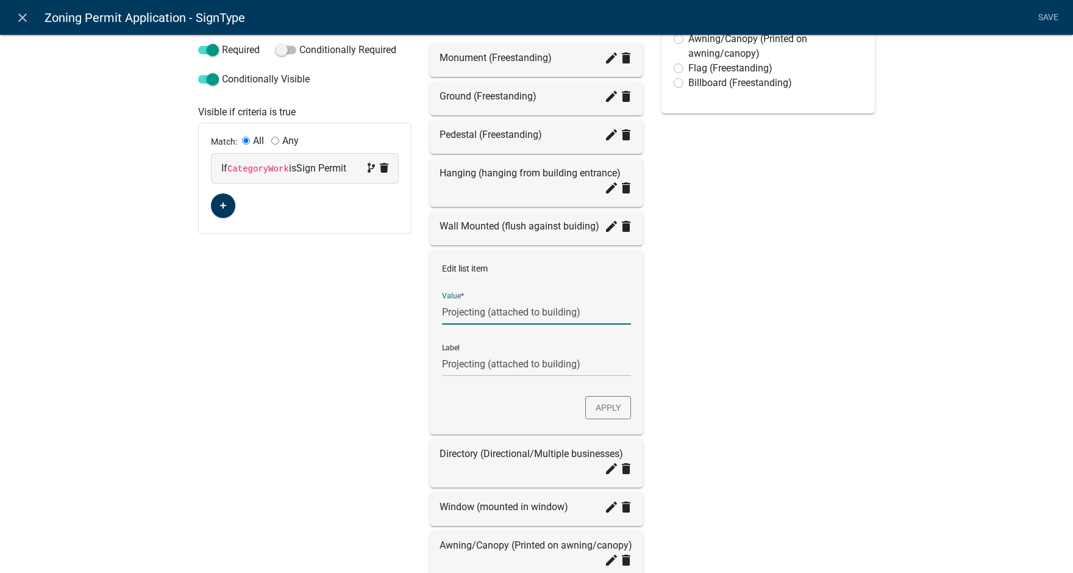
click at [490, 310] on input "Projecting (attached to building)" at bounding box center [536, 311] width 189 height 25
type input "Projecting (Attached to building)"
click at [610, 406] on button "Apply" at bounding box center [608, 407] width 46 height 23
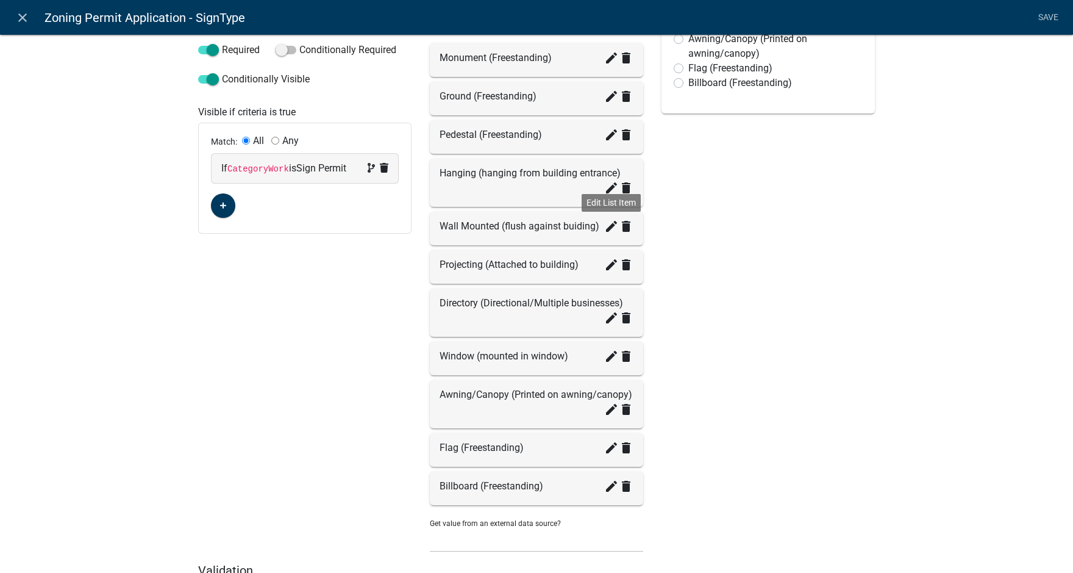
click at [605, 227] on icon "create" at bounding box center [611, 226] width 15 height 15
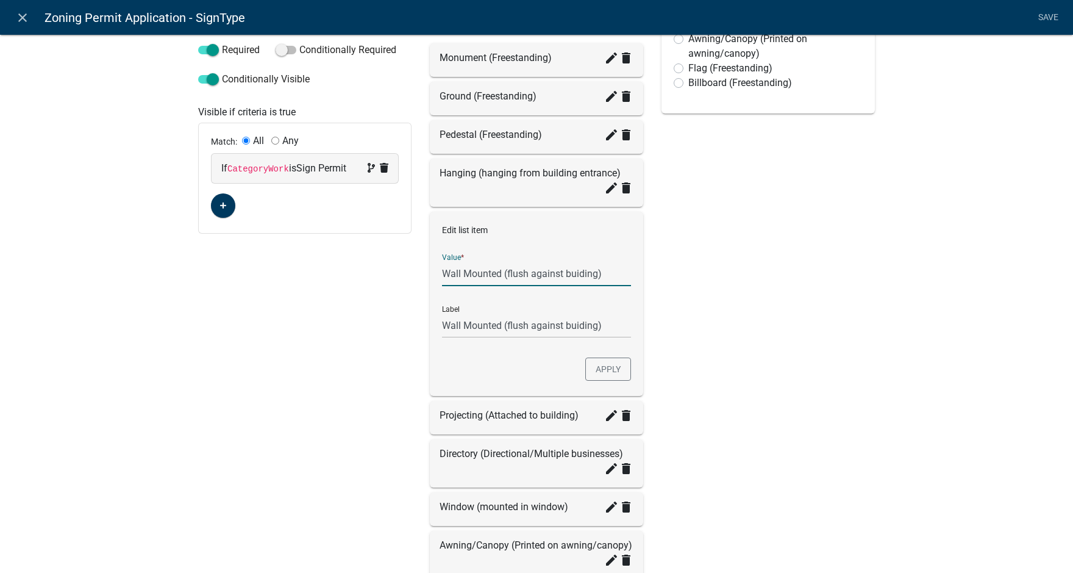
click at [507, 272] on input "Wall Mounted (flush against buiding)" at bounding box center [536, 273] width 189 height 25
type input "Wall Mounted (Flush against buiding)"
click at [604, 370] on button "Apply" at bounding box center [608, 368] width 46 height 23
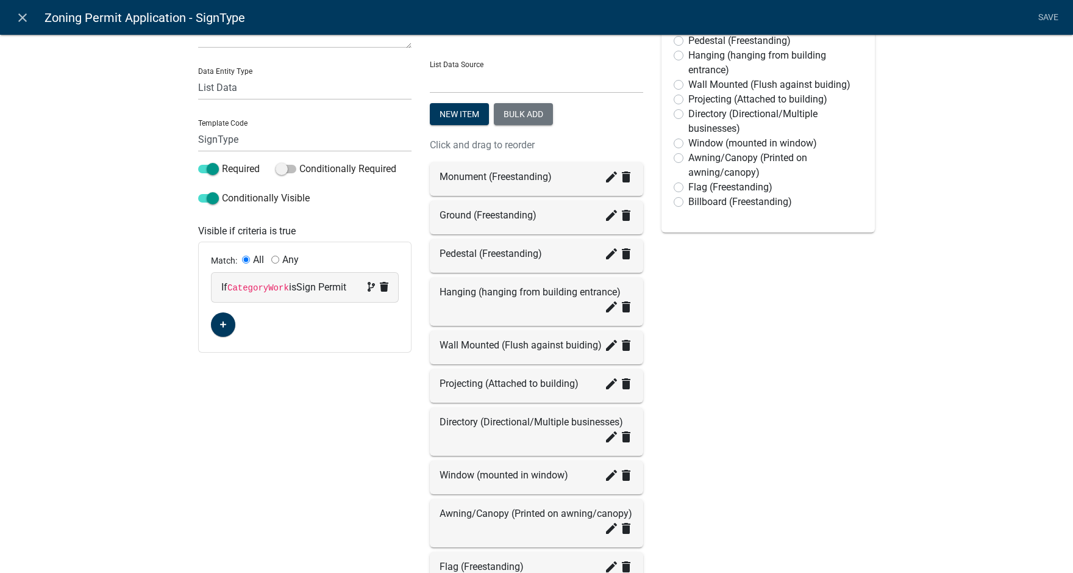
scroll to position [104, 0]
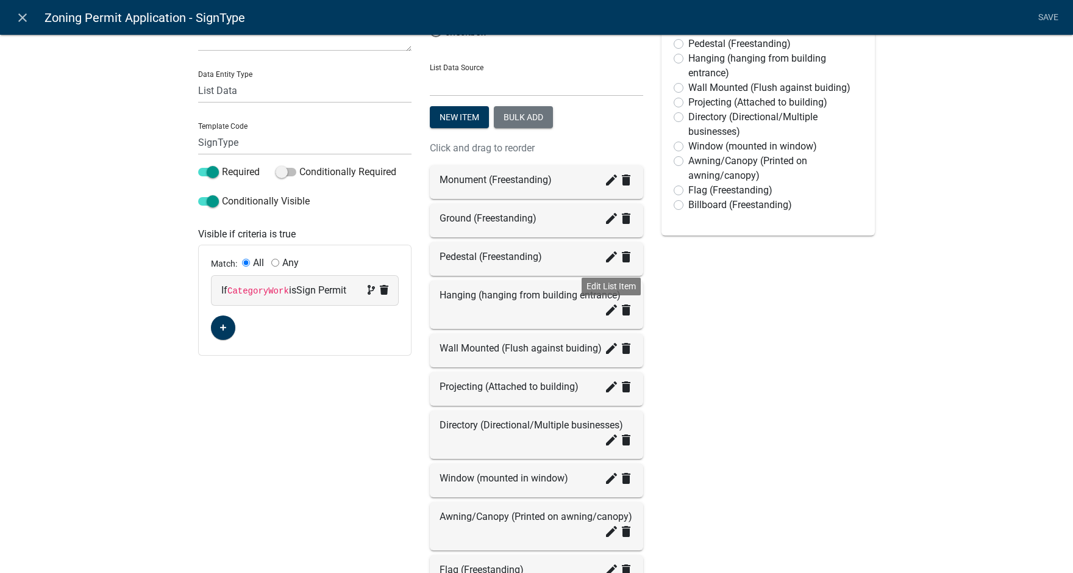
click at [605, 307] on icon "create" at bounding box center [611, 309] width 15 height 15
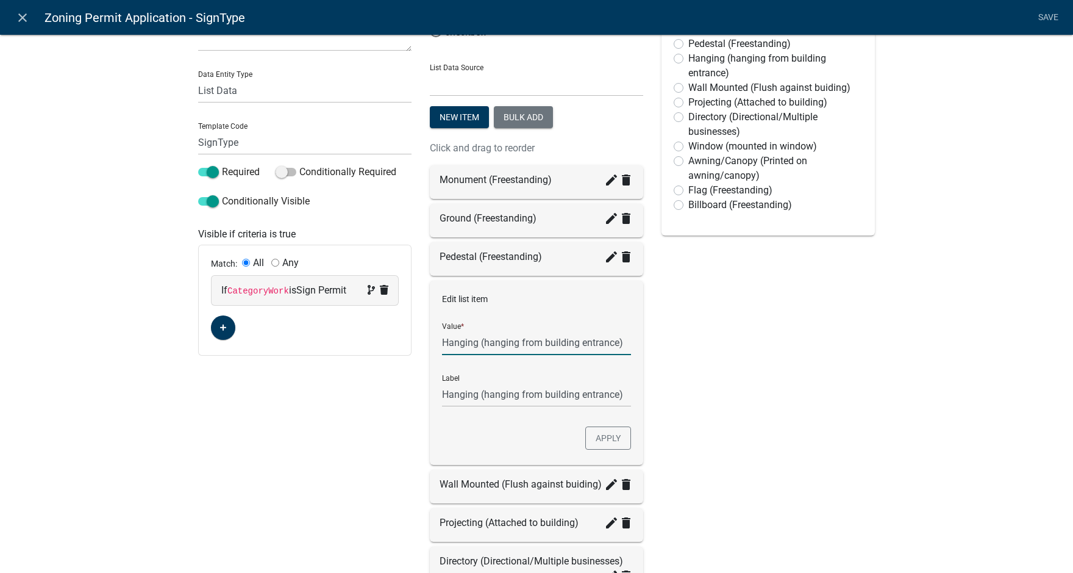
click at [479, 339] on input "Hanging (hanging from building entrance)" at bounding box center [536, 342] width 189 height 25
type input "Hanging (Hanging from building entrance)"
click at [610, 440] on button "Apply" at bounding box center [608, 437] width 46 height 23
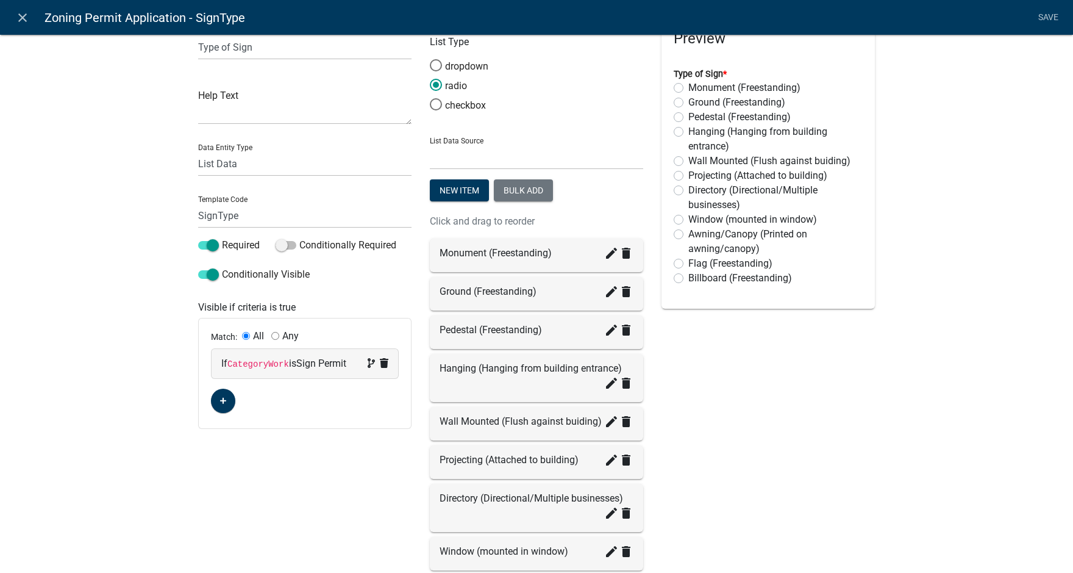
scroll to position [0, 0]
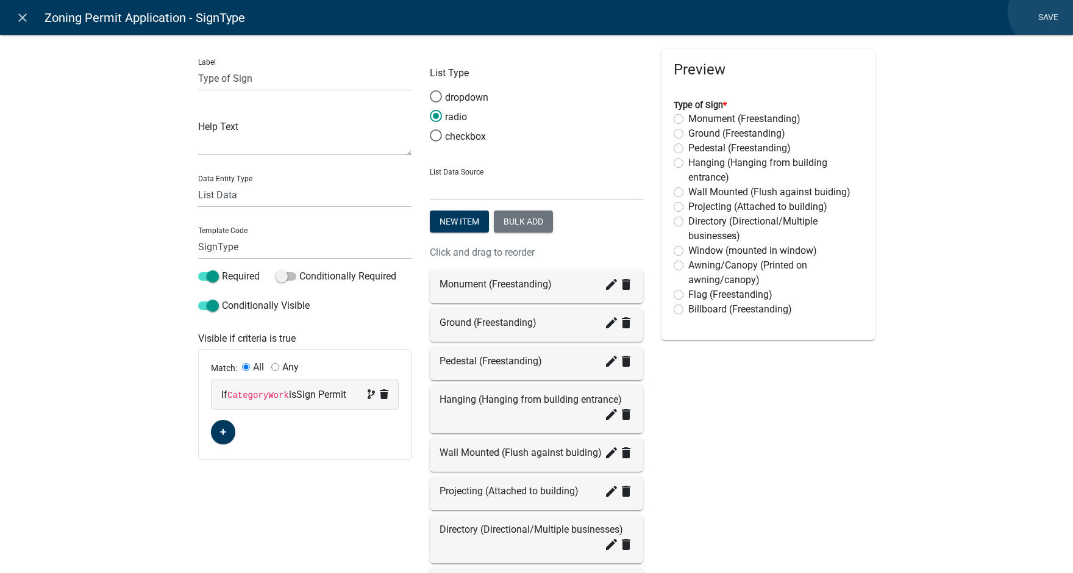
click at [1046, 11] on link "Save" at bounding box center [1048, 17] width 30 height 23
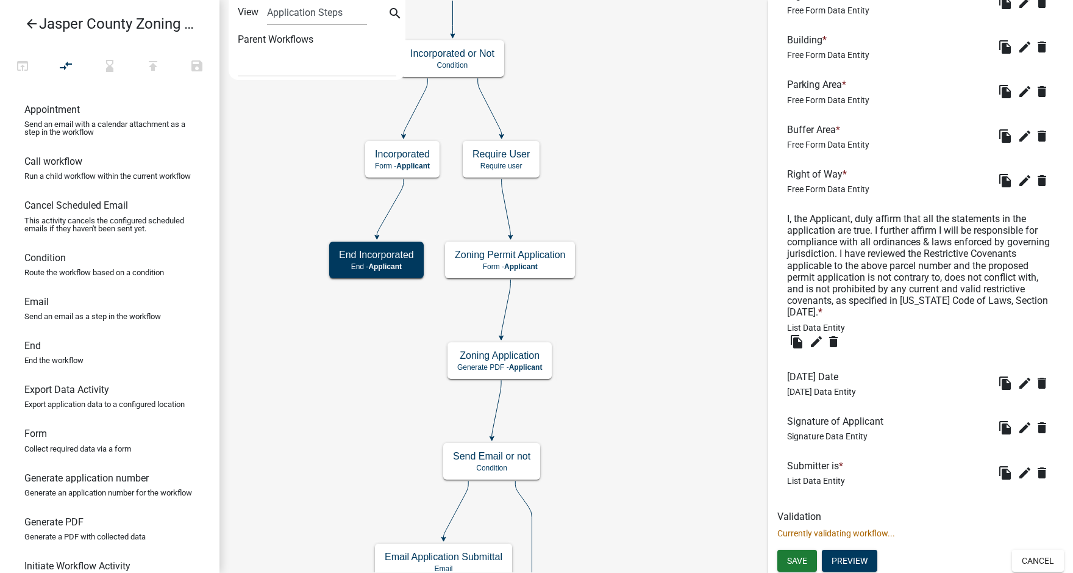
scroll to position [2601, 0]
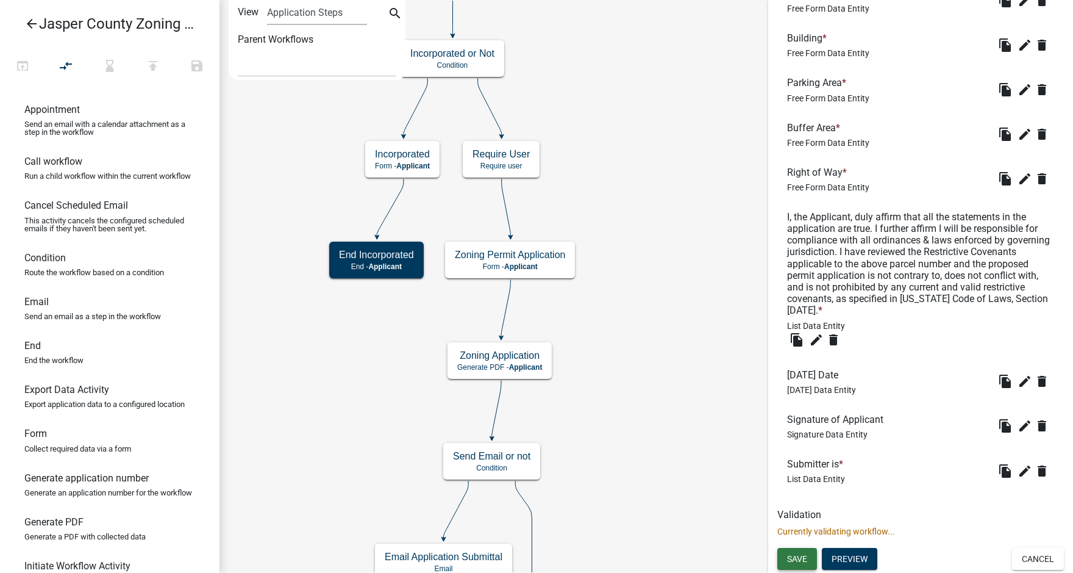
click at [795, 558] on span "Save" at bounding box center [797, 559] width 20 height 10
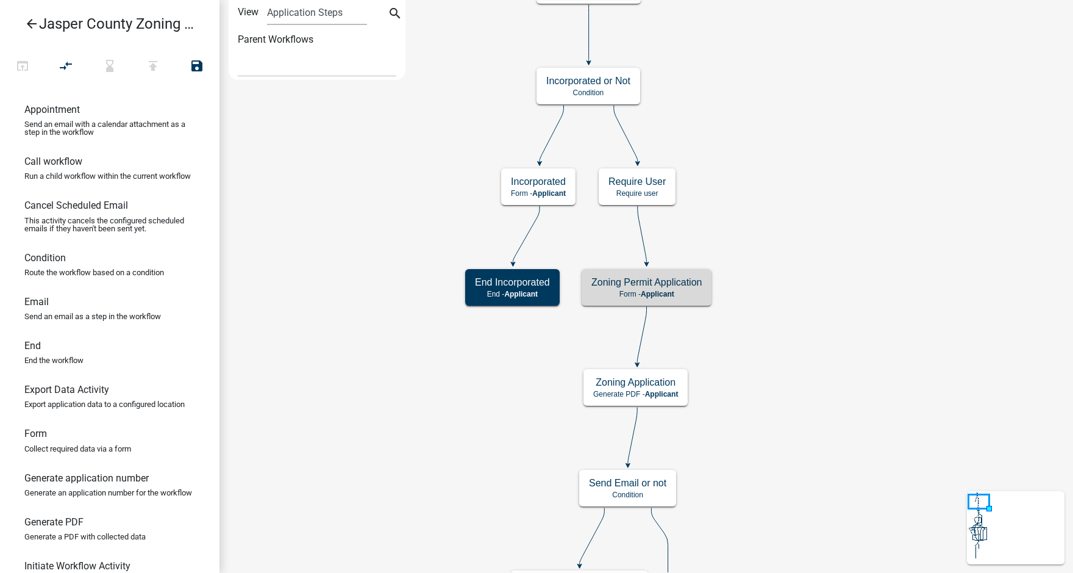
scroll to position [0, 0]
click at [687, 290] on p "Form - Applicant" at bounding box center [646, 294] width 110 height 9
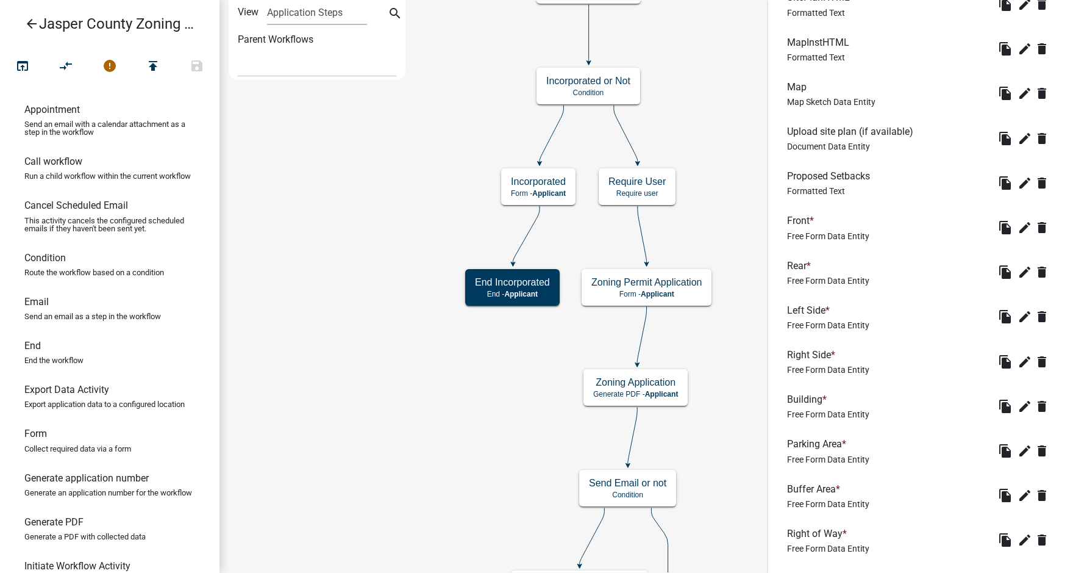
scroll to position [2256, 0]
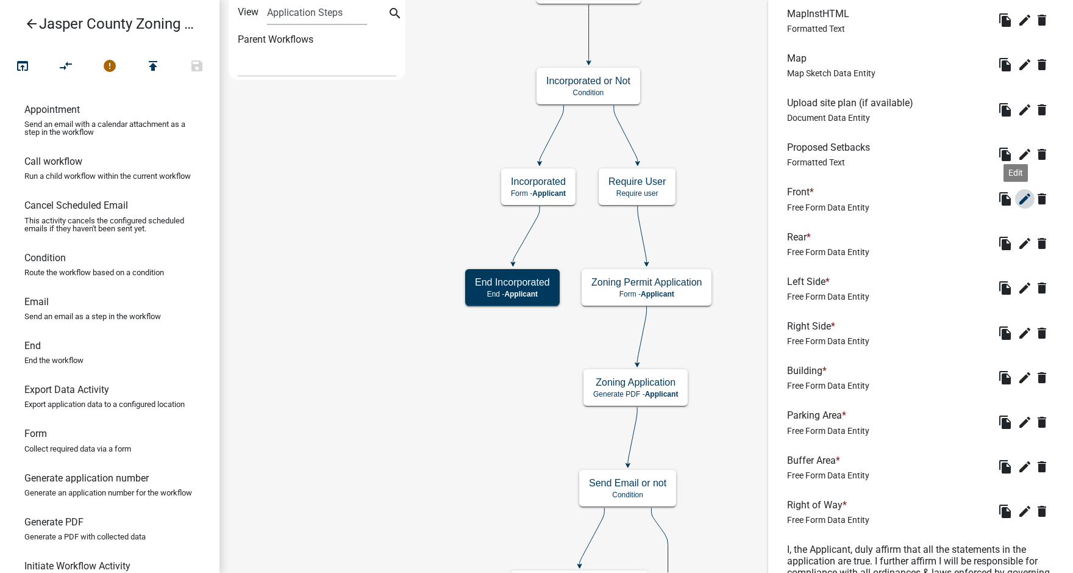
click at [1018, 206] on icon "edit" at bounding box center [1025, 198] width 15 height 15
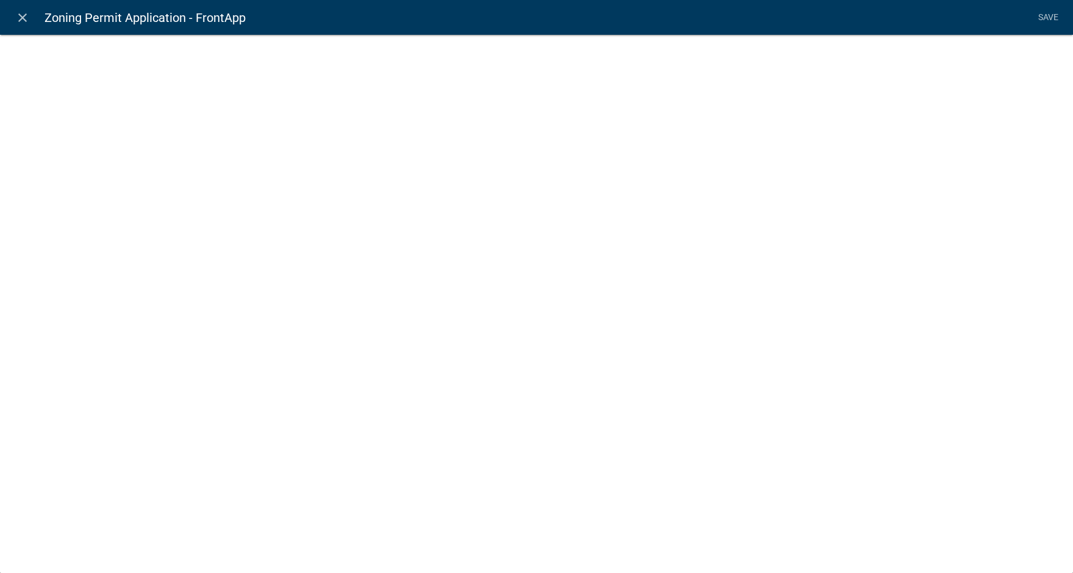
select select
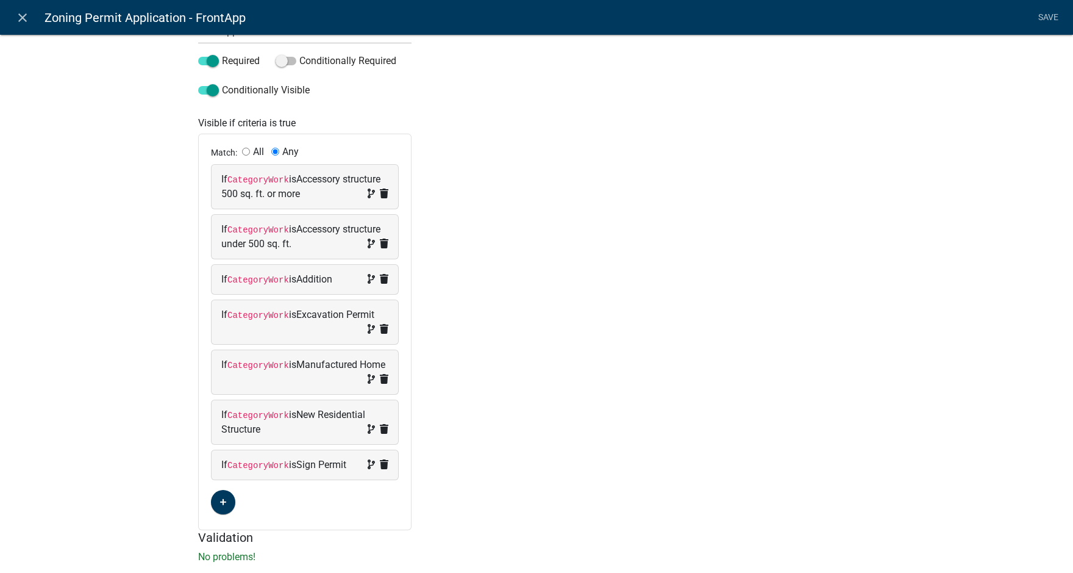
scroll to position [243, 0]
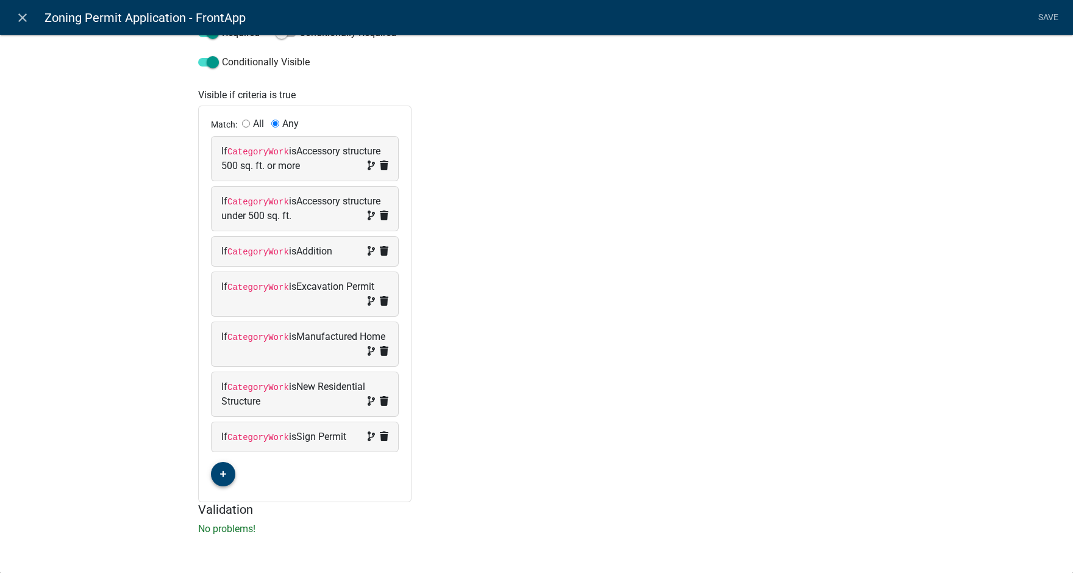
click at [220, 472] on icon "button" at bounding box center [223, 473] width 7 height 7
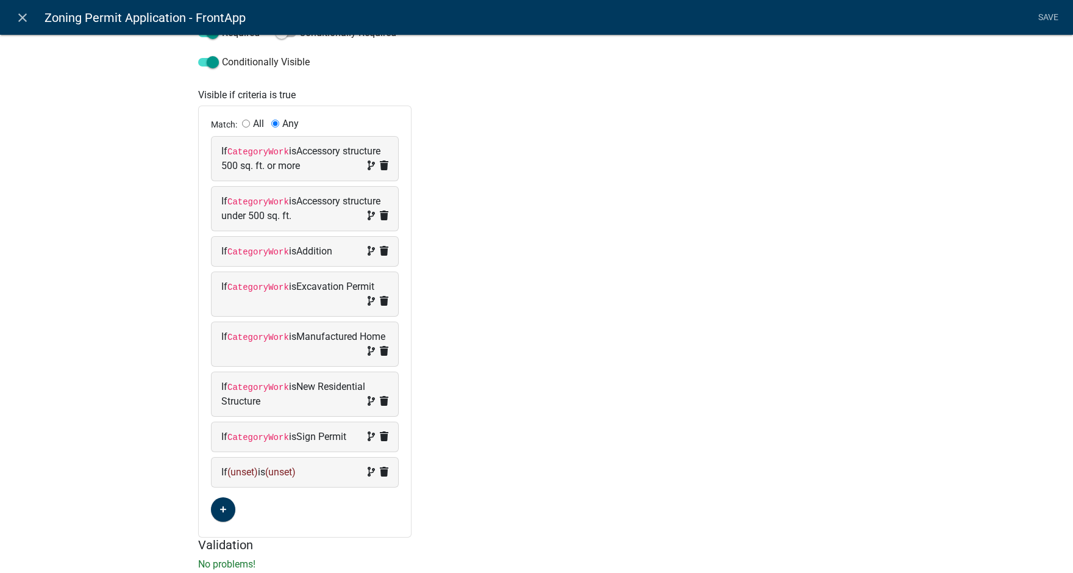
click at [243, 470] on span "(unset)" at bounding box center [242, 472] width 30 height 12
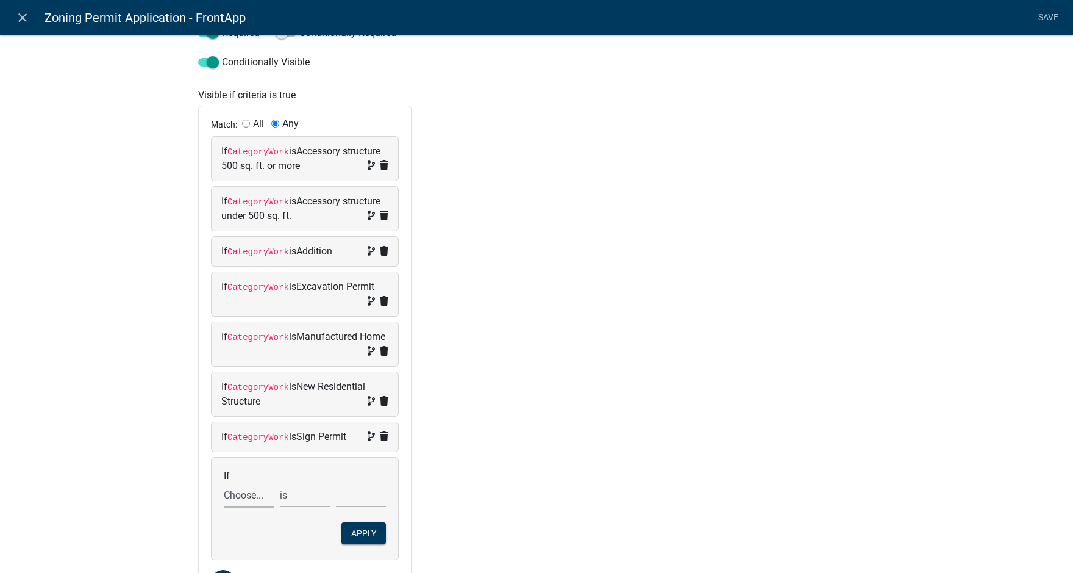
click at [243, 494] on select "Choose... Acres Address ALL_FEE_RECIPIENTS AppAddress APPLICANT_CITY APPLICANT_…" at bounding box center [249, 494] width 50 height 25
click at [537, 388] on div "Min Length Max Length Format Validation None Email PhoneNumber Multiline Get va…" at bounding box center [537, 207] width 232 height 804
click at [24, 15] on icon "close" at bounding box center [22, 17] width 15 height 15
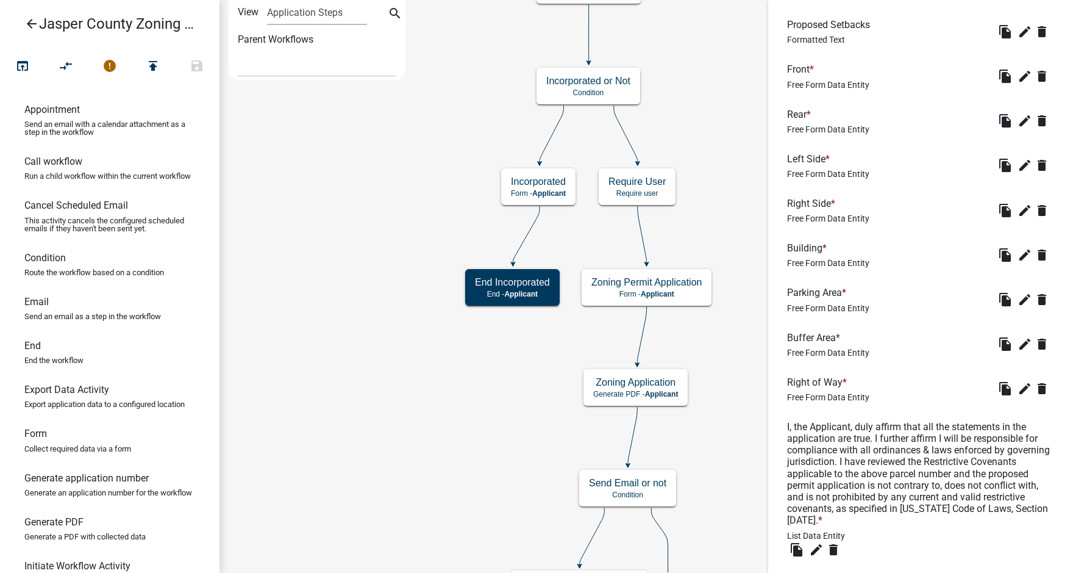
scroll to position [2378, 0]
click at [1018, 84] on icon "edit" at bounding box center [1025, 77] width 15 height 15
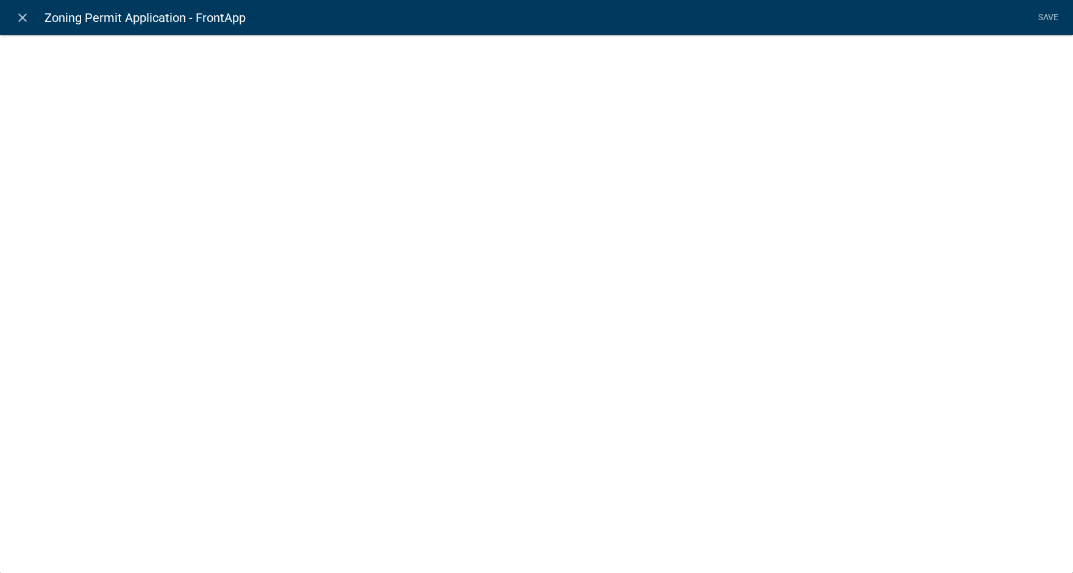
select select
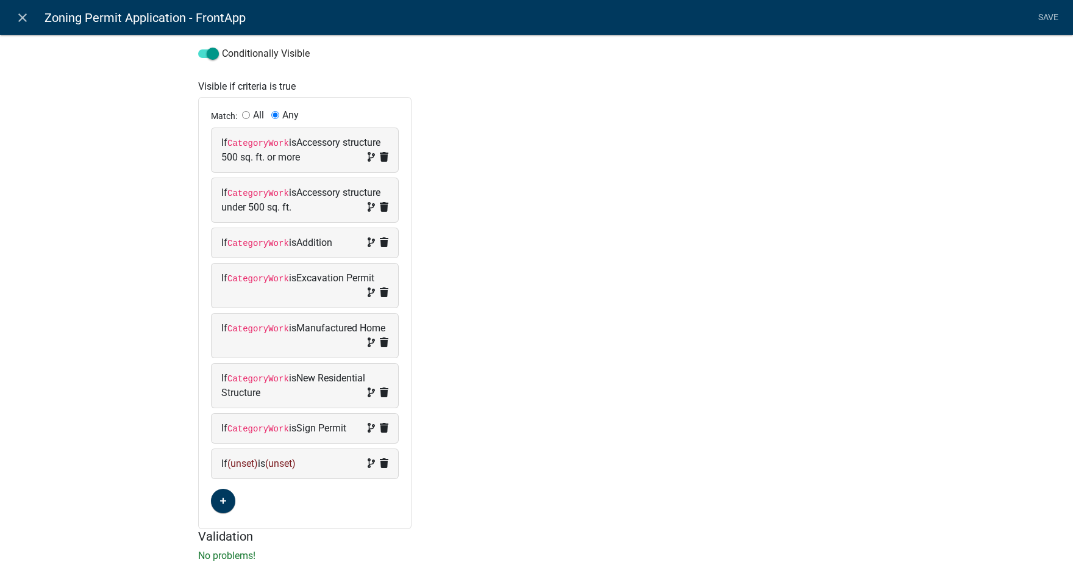
scroll to position [279, 0]
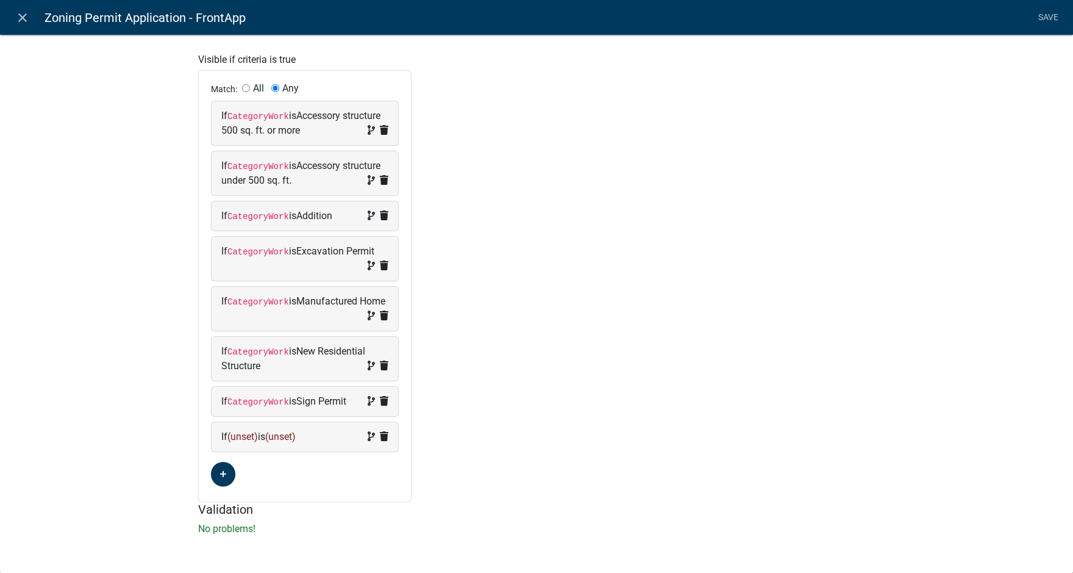
click at [237, 436] on span "(unset)" at bounding box center [242, 436] width 30 height 12
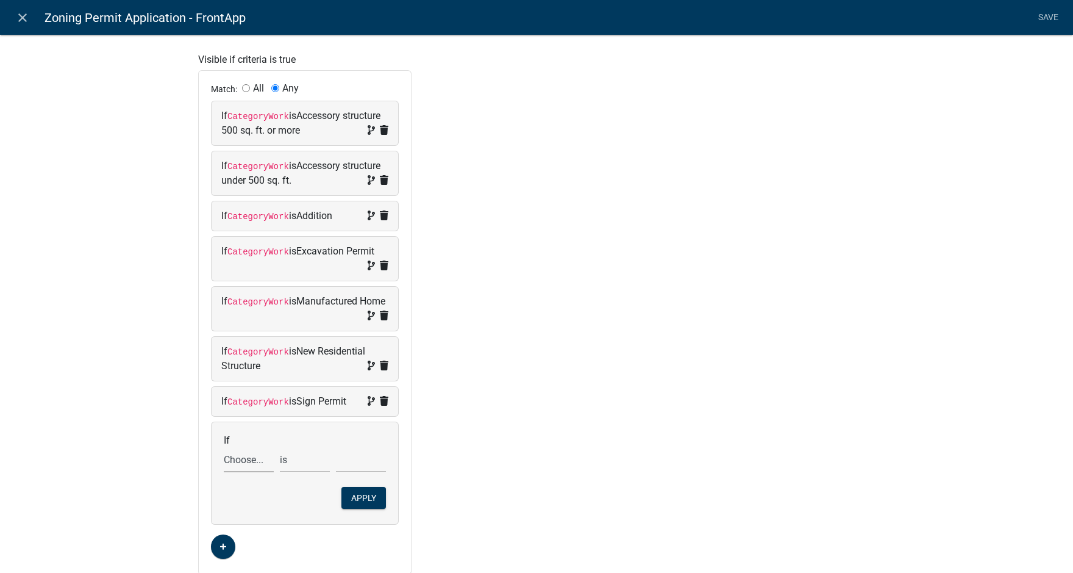
click at [233, 460] on select "Choose... Acres Address ALL_FEE_RECIPIENTS AppAddress APPLICANT_CITY APPLICANT_…" at bounding box center [249, 459] width 50 height 25
click at [259, 460] on select "Choose... Acres Address ALL_FEE_RECIPIENTS AppAddress APPLICANT_CITY APPLICANT_…" at bounding box center [249, 459] width 50 height 25
click at [249, 458] on select "Choose... Acres Address ALL_FEE_RECIPIENTS AppAddress APPLICANT_CITY APPLICANT_…" at bounding box center [249, 459] width 50 height 25
click at [248, 463] on select "Choose... Acres Address ALL_FEE_RECIPIENTS AppAddress APPLICANT_CITY APPLICANT_…" at bounding box center [249, 459] width 50 height 25
drag, startPoint x: 263, startPoint y: 459, endPoint x: 240, endPoint y: 456, distance: 24.0
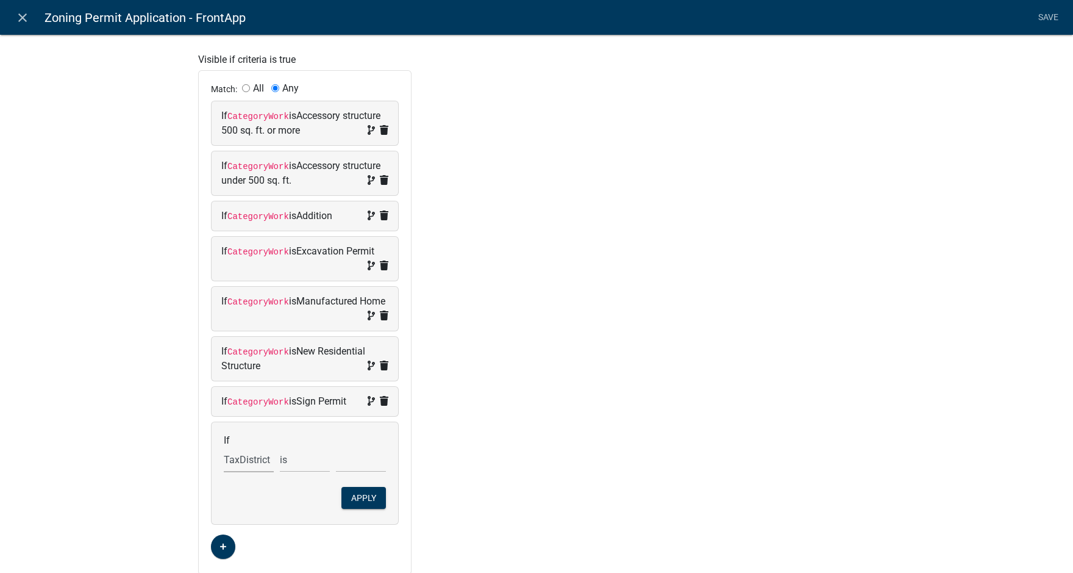
click at [262, 459] on select "Choose... Acres Address ALL_FEE_RECIPIENTS AppAddress APPLICANT_CITY APPLICANT_…" at bounding box center [249, 459] width 50 height 25
select select "158: Telephone1"
click at [318, 457] on select "is is not exists does not exist is greater than is less than contains does not …" at bounding box center [305, 459] width 50 height 25
click at [256, 461] on select "Choose... Acres Address ALL_FEE_RECIPIENTS AppAddress APPLICANT_CITY APPLICANT_…" at bounding box center [249, 459] width 50 height 25
click at [24, 18] on icon "close" at bounding box center [22, 17] width 15 height 15
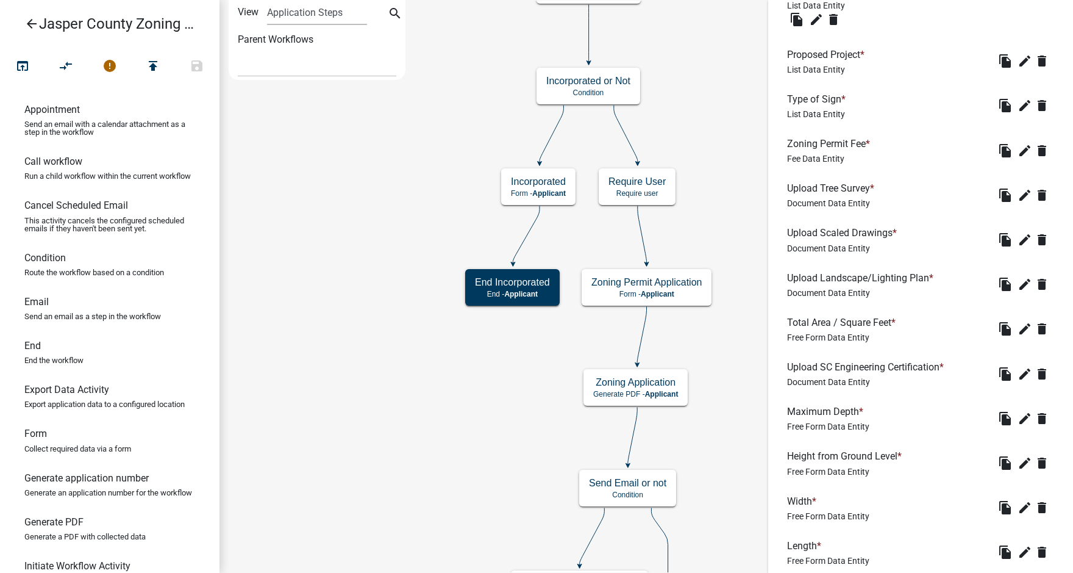
scroll to position [1463, 0]
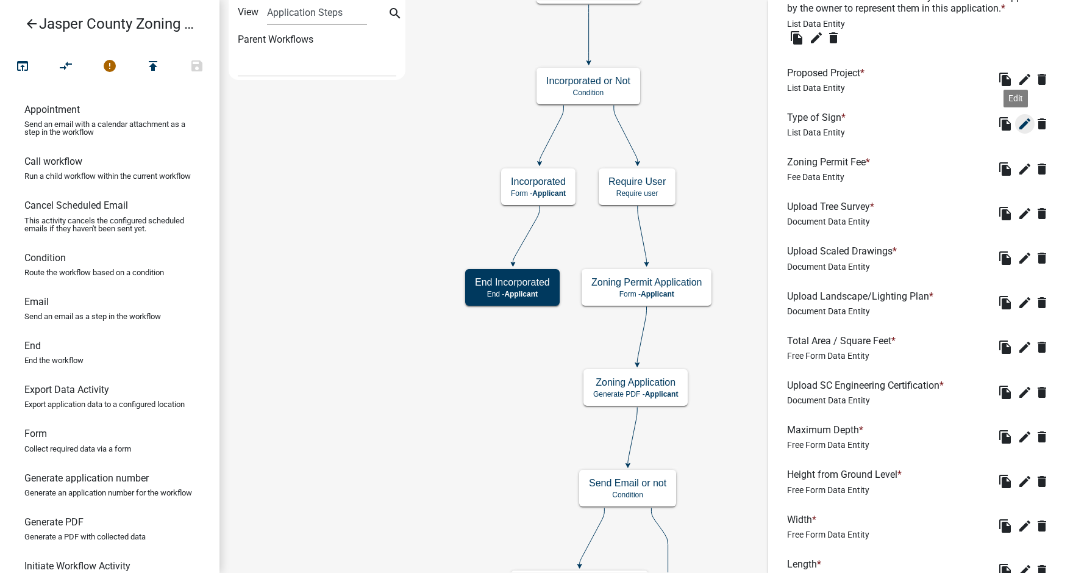
click at [1018, 131] on icon "edit" at bounding box center [1025, 123] width 15 height 15
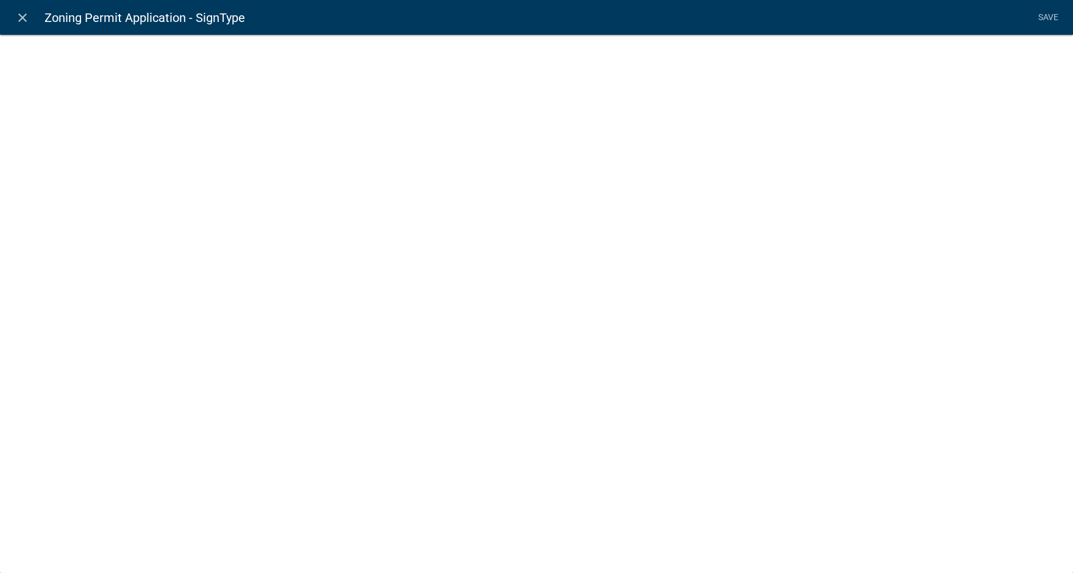
select select "list-data"
select select
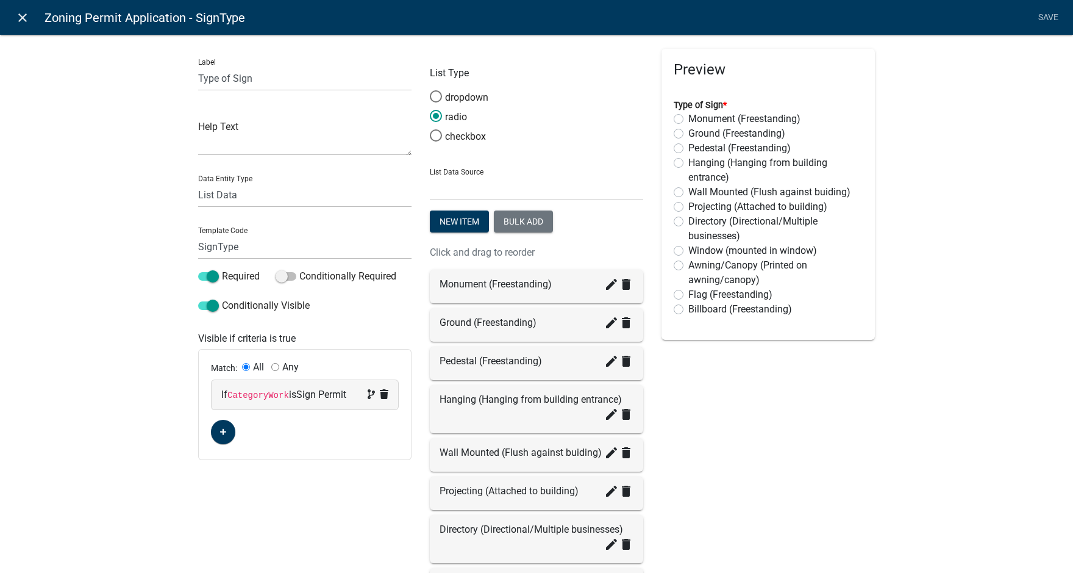
click at [18, 16] on icon "close" at bounding box center [22, 17] width 15 height 15
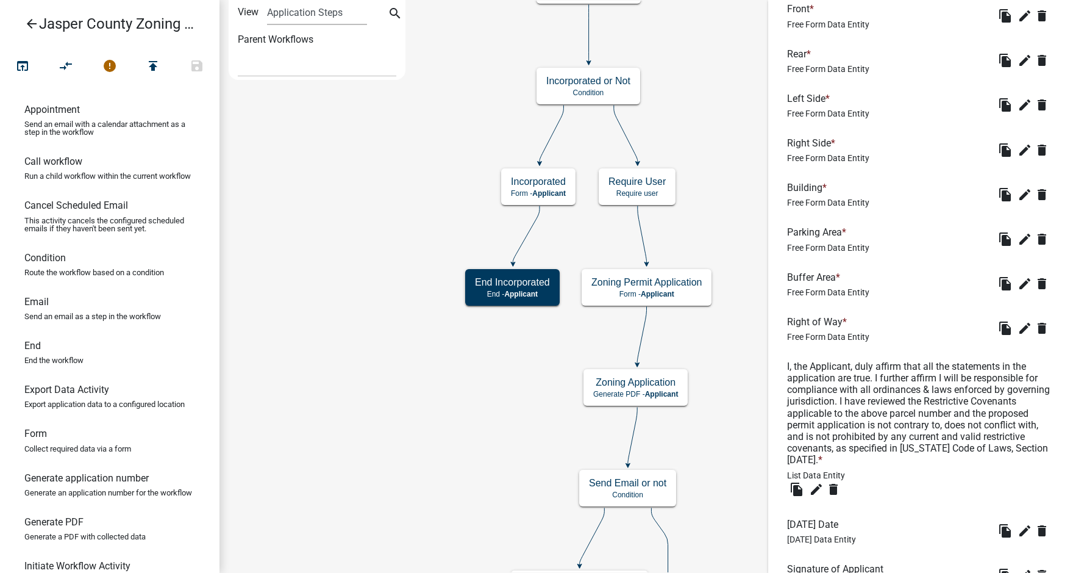
scroll to position [2378, 0]
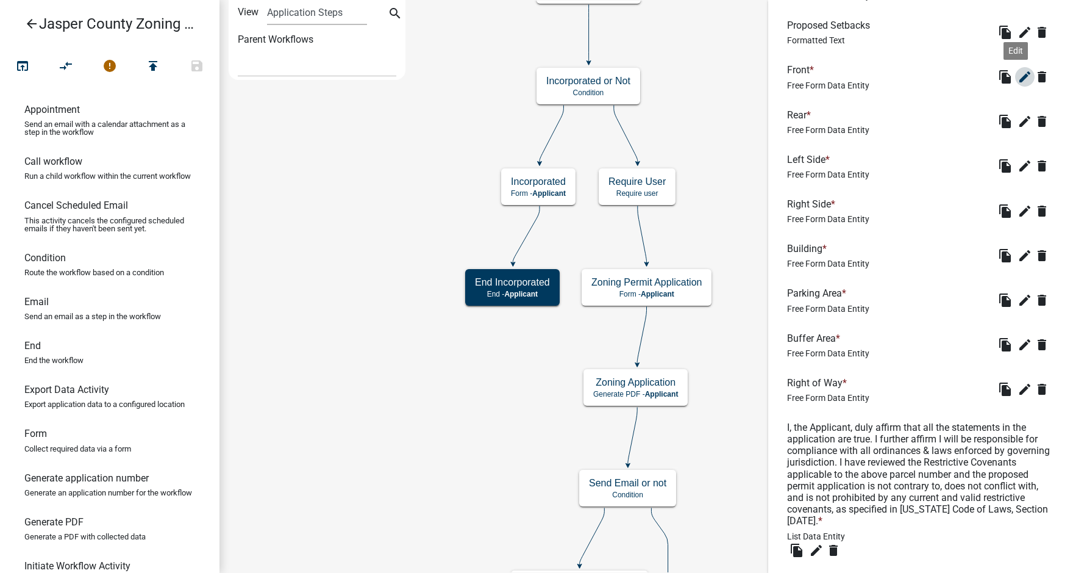
click at [1018, 84] on icon "edit" at bounding box center [1025, 77] width 15 height 15
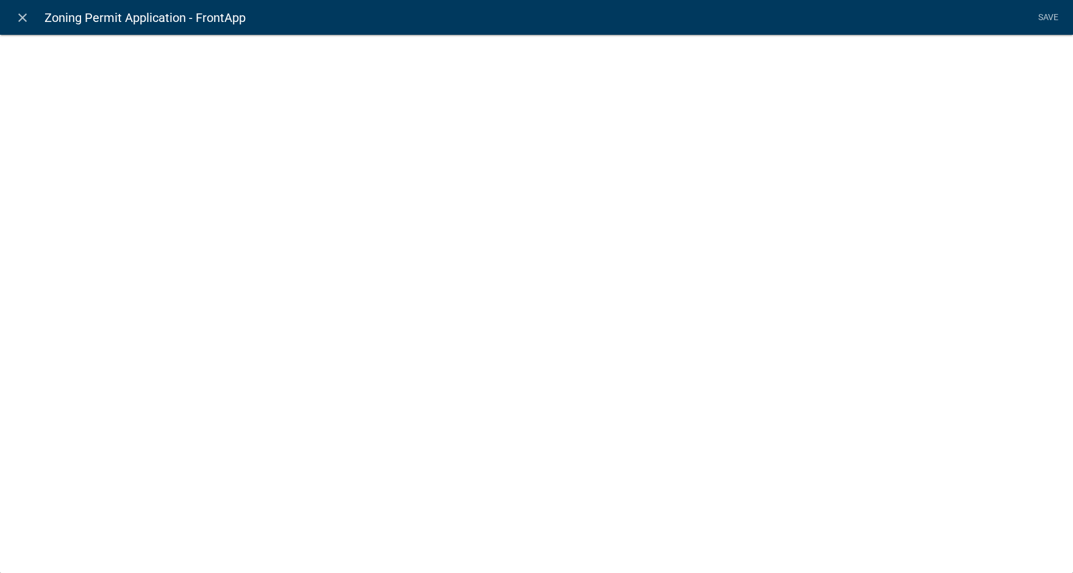
select select
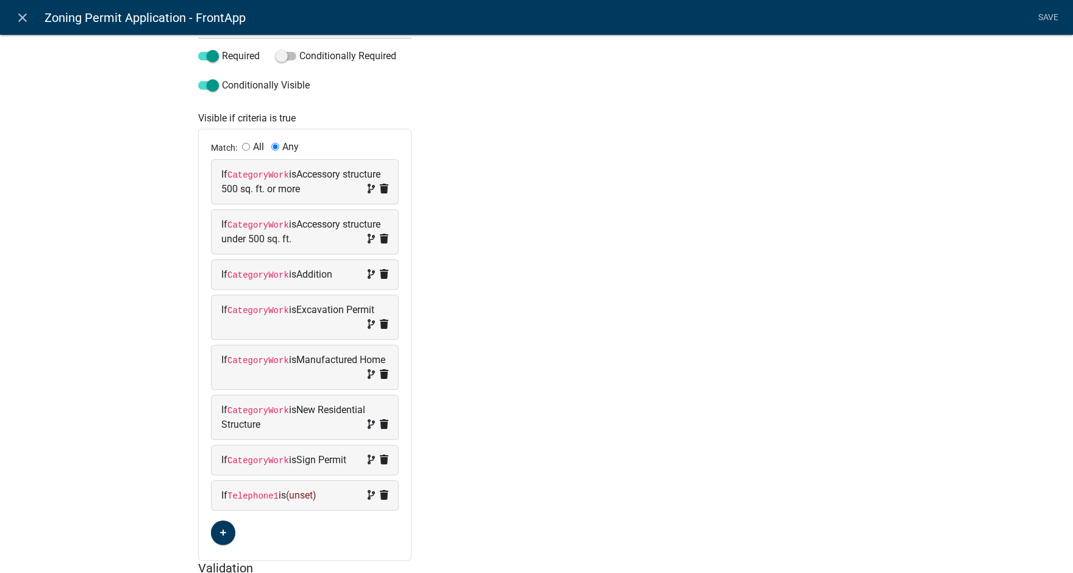
scroll to position [244, 0]
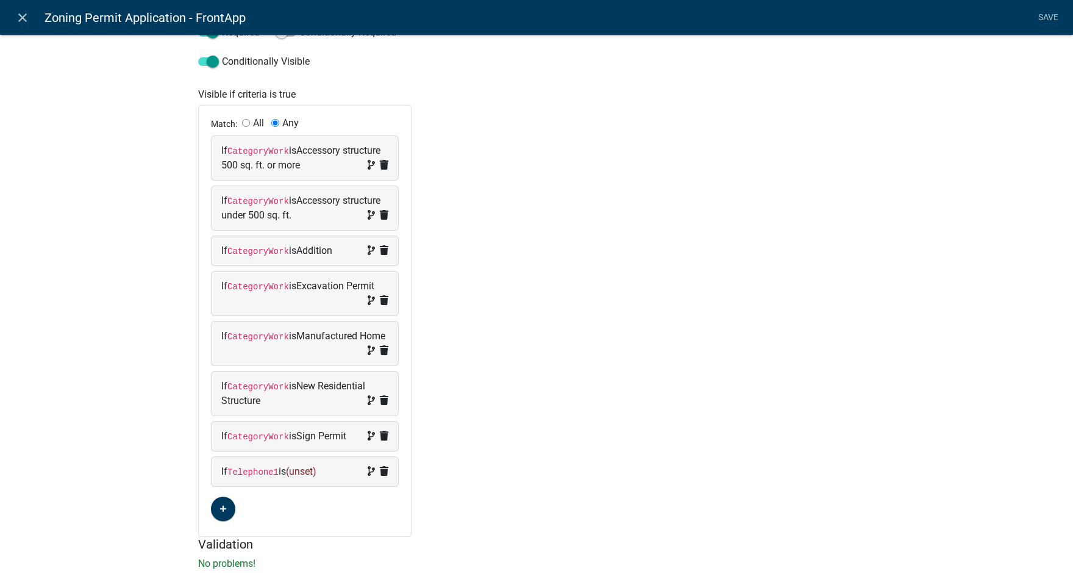
click at [260, 471] on code "Telephone1" at bounding box center [252, 472] width 51 height 10
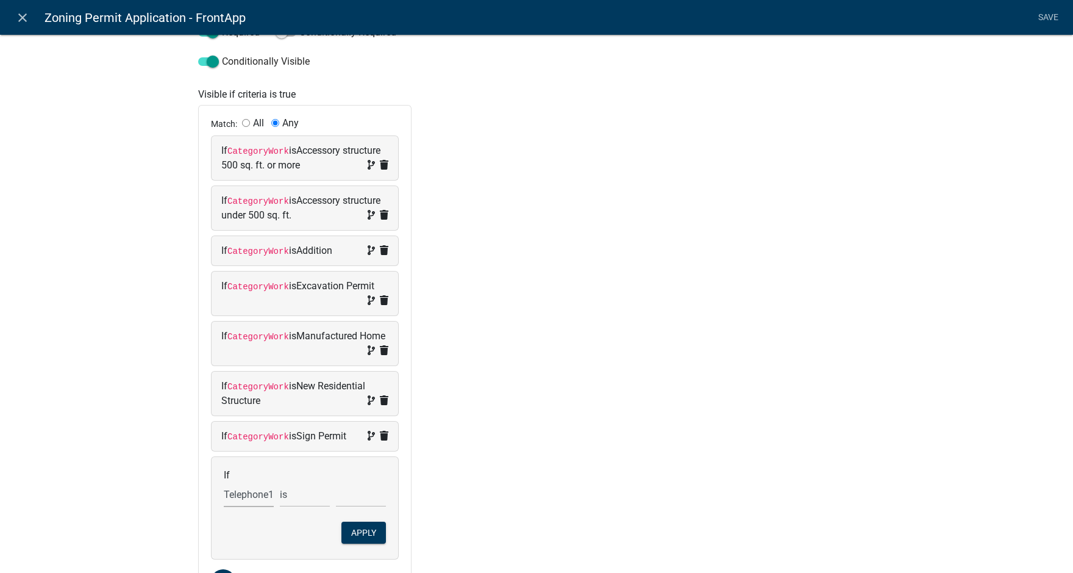
click at [265, 493] on select "Choose... Acres Address ALL_FEE_RECIPIENTS AppAddress APPLICANT_CITY APPLICANT_…" at bounding box center [249, 494] width 50 height 25
select select "148: SignType"
click at [224, 482] on select "Choose... Acres Address ALL_FEE_RECIPIENTS AppAddress APPLICANT_CITY APPLICANT_…" at bounding box center [249, 494] width 50 height 25
click at [358, 494] on select "Choose... Awning/Canopy (Printed on awning/canopy) Billboard (Freestanding) Dir…" at bounding box center [361, 494] width 50 height 25
select select "2: Billboard (Freestanding)"
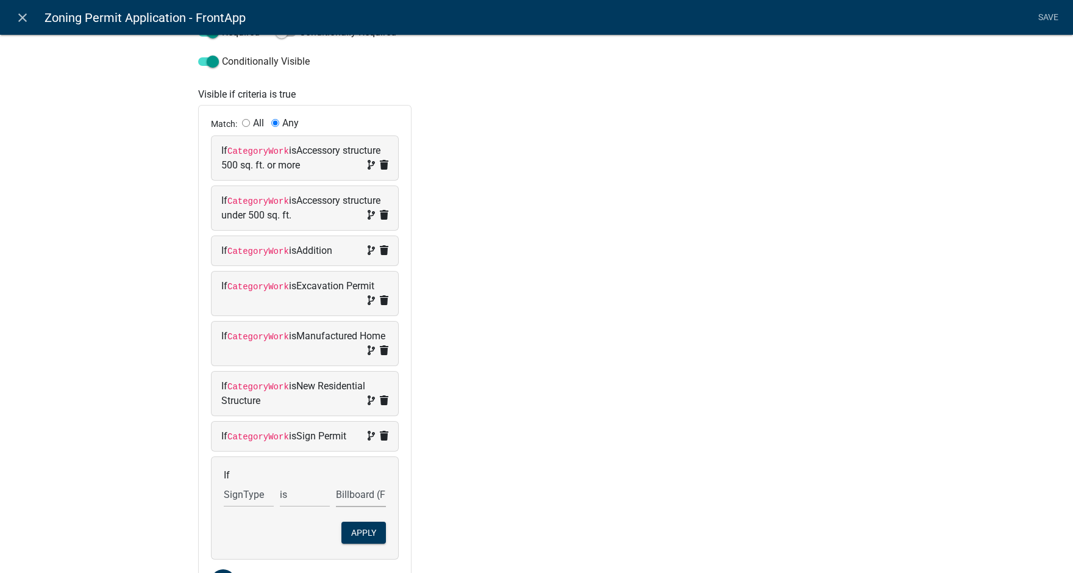
click at [336, 482] on select "Choose... Awning/Canopy (Printed on awning/canopy) Billboard (Freestanding) Dir…" at bounding box center [361, 494] width 50 height 25
click at [380, 432] on icon at bounding box center [384, 435] width 9 height 10
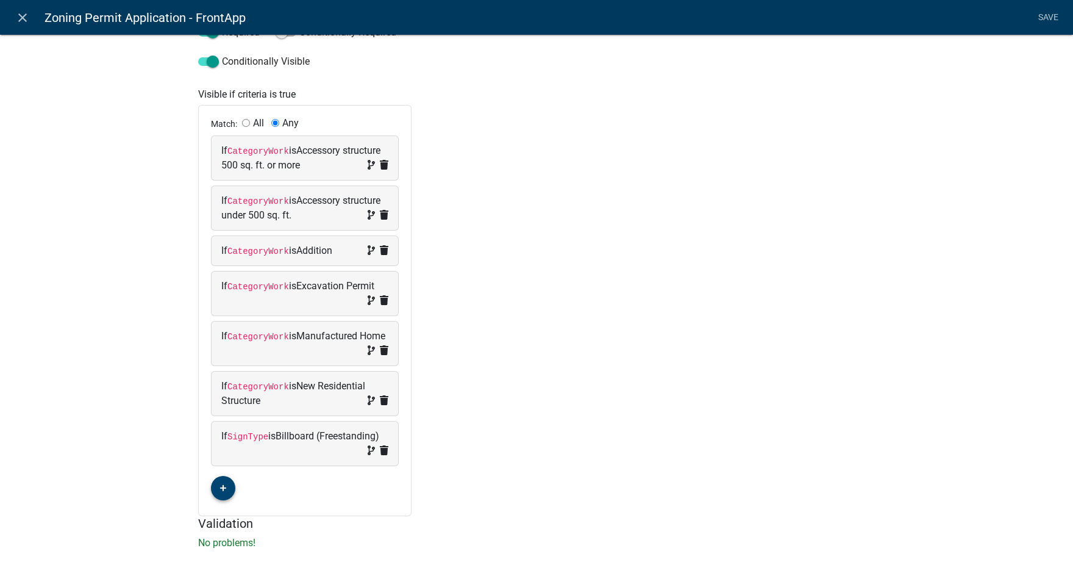
click at [221, 484] on fa-icon "button" at bounding box center [223, 488] width 7 height 12
click at [241, 484] on span "(unset)" at bounding box center [242, 486] width 30 height 12
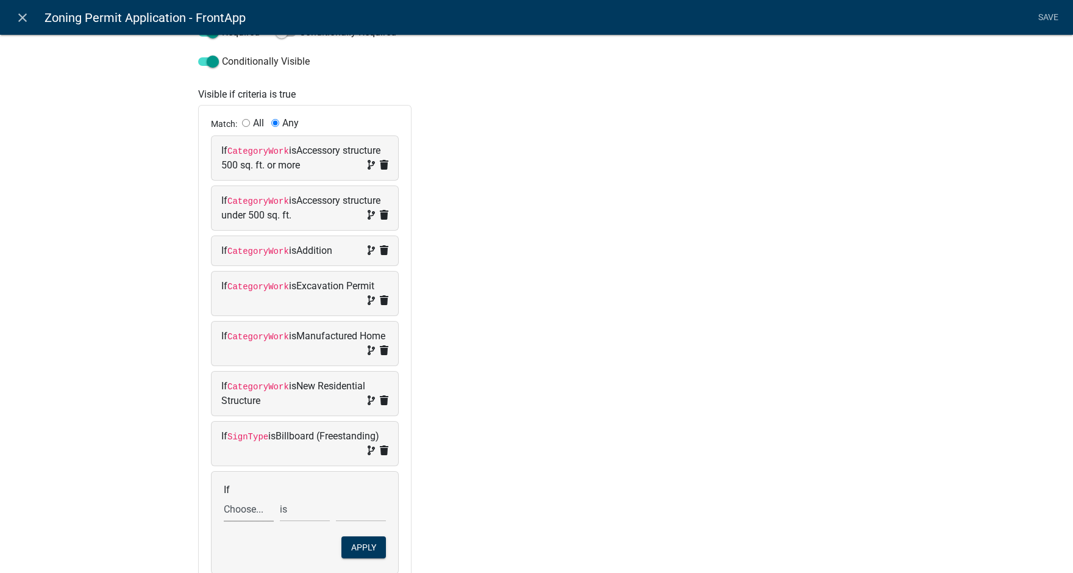
click at [243, 512] on select "Choose... Acres Address ALL_FEE_RECIPIENTS AppAddress APPLICANT_CITY APPLICANT_…" at bounding box center [249, 508] width 50 height 25
select select "148: SignType"
click at [224, 496] on select "Choose... Acres Address ALL_FEE_RECIPIENTS AppAddress APPLICANT_CITY APPLICANT_…" at bounding box center [249, 508] width 50 height 25
click at [359, 510] on select "Choose... Awning/Canopy (Printed on awning/canopy) Billboard (Freestanding) Dir…" at bounding box center [361, 508] width 50 height 25
select select "3: Directory (Directional/Multiple businesses)"
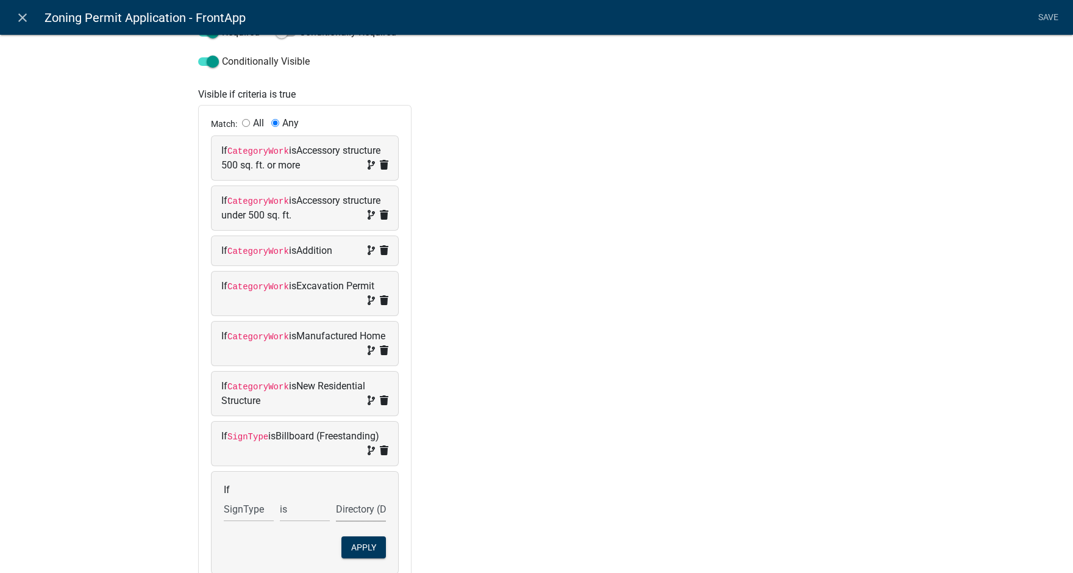
click at [336, 496] on select "Choose... Awning/Canopy (Printed on awning/canopy) Billboard (Freestanding) Dir…" at bounding box center [361, 508] width 50 height 25
click at [357, 549] on button "Apply" at bounding box center [363, 547] width 45 height 22
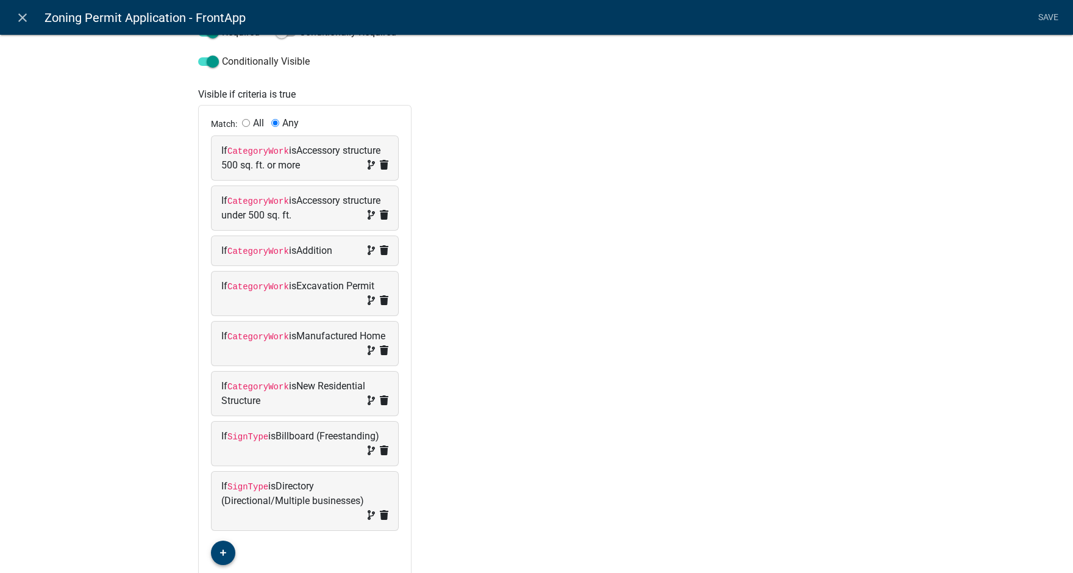
click at [220, 552] on icon "button" at bounding box center [223, 552] width 7 height 7
click at [241, 549] on span "(unset)" at bounding box center [242, 551] width 30 height 12
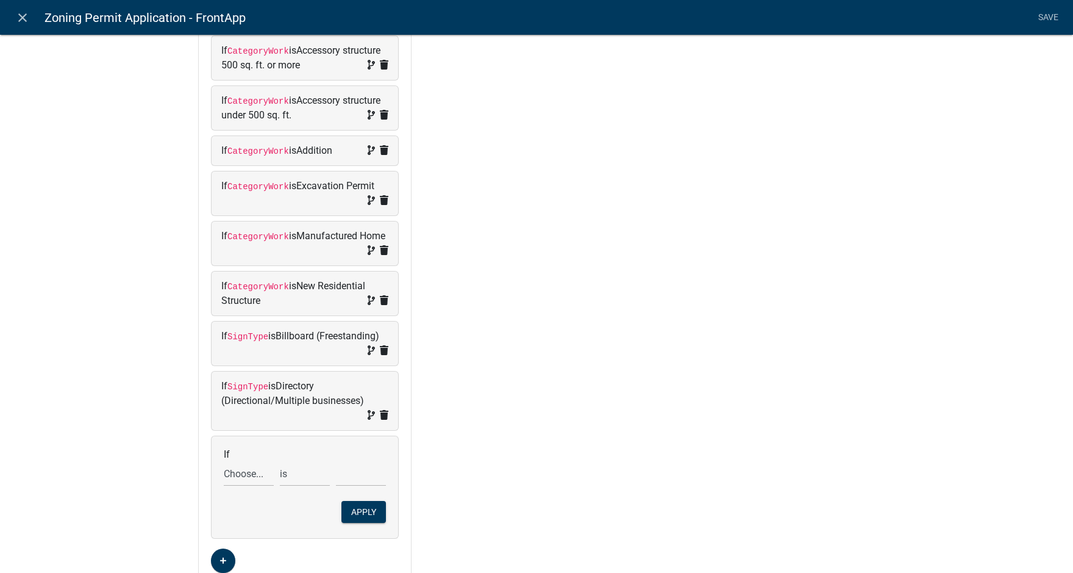
scroll to position [366, 0]
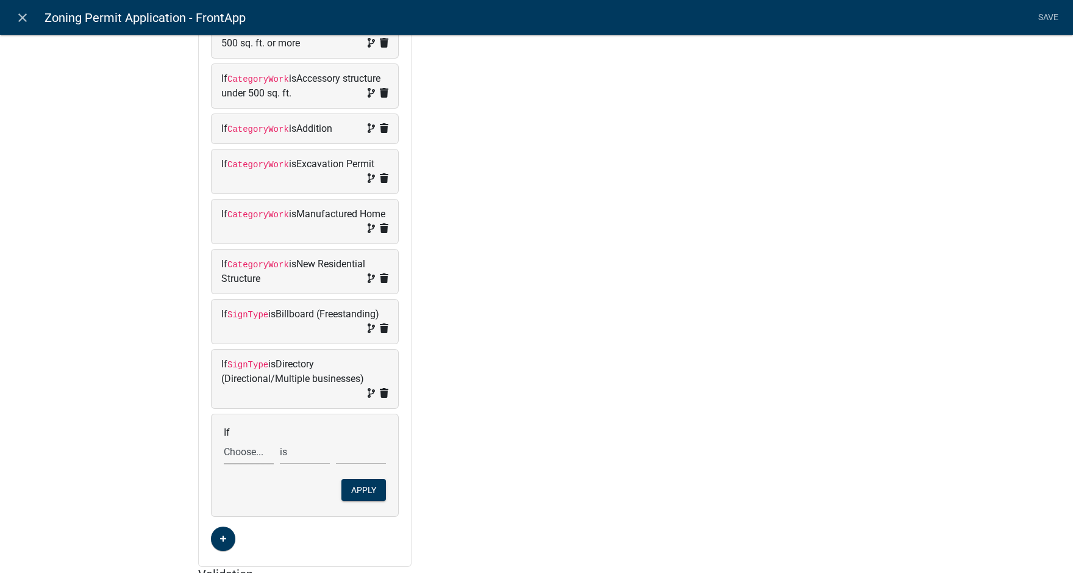
click at [245, 449] on select "Choose... Acres Address ALL_FEE_RECIPIENTS AppAddress APPLICANT_CITY APPLICANT_…" at bounding box center [249, 451] width 50 height 25
select select "148: SignType"
click at [224, 439] on select "Choose... Acres Address ALL_FEE_RECIPIENTS AppAddress APPLICANT_CITY APPLICANT_…" at bounding box center [249, 451] width 50 height 25
click at [354, 452] on select "Choose... Awning/Canopy (Printed on awning/canopy) Billboard (Freestanding) Dir…" at bounding box center [361, 451] width 50 height 25
select select "4: Flag (Freestanding)"
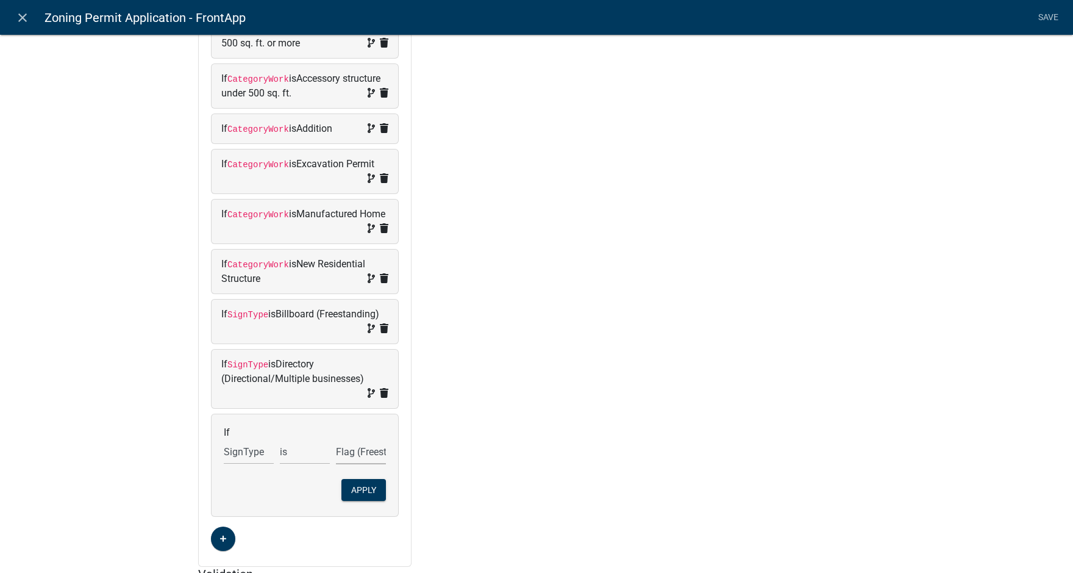
click at [336, 439] on select "Choose... Awning/Canopy (Printed on awning/canopy) Billboard (Freestanding) Dir…" at bounding box center [361, 451] width 50 height 25
click at [357, 489] on button "Apply" at bounding box center [363, 490] width 45 height 22
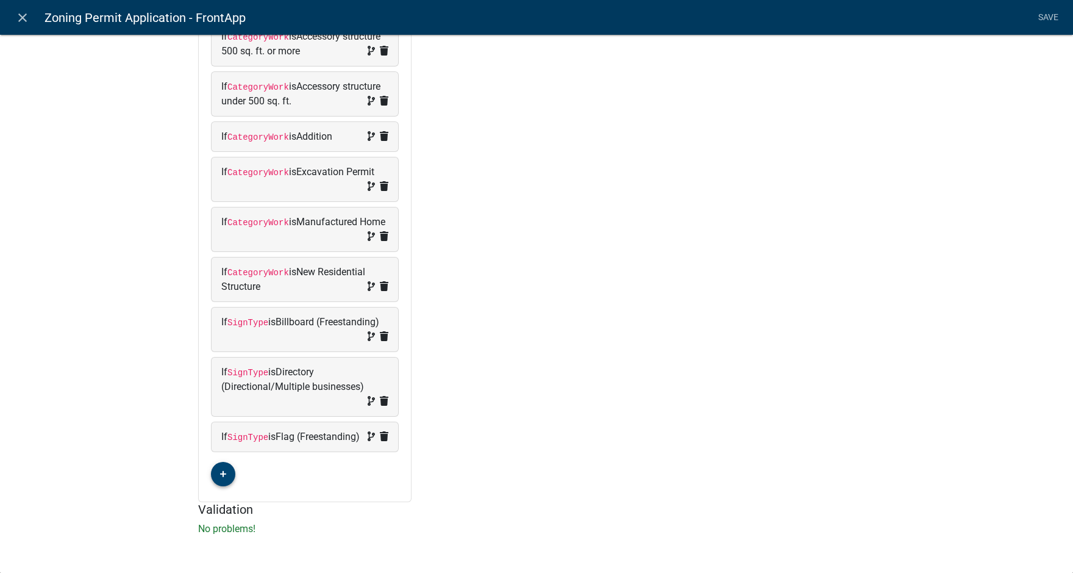
click at [221, 477] on icon "button" at bounding box center [223, 474] width 7 height 7
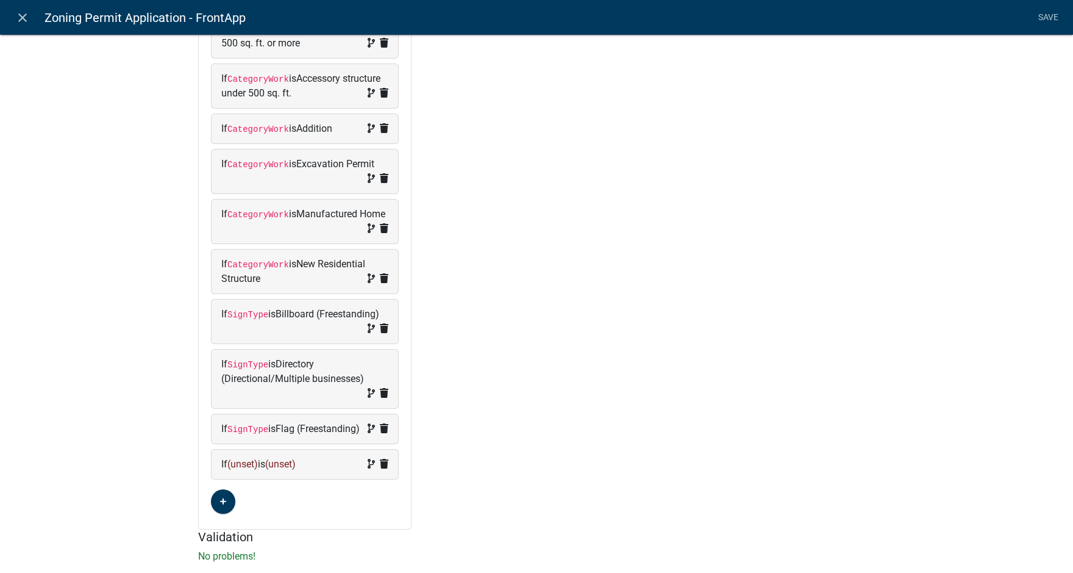
click at [243, 470] on span "(unset)" at bounding box center [242, 464] width 30 height 12
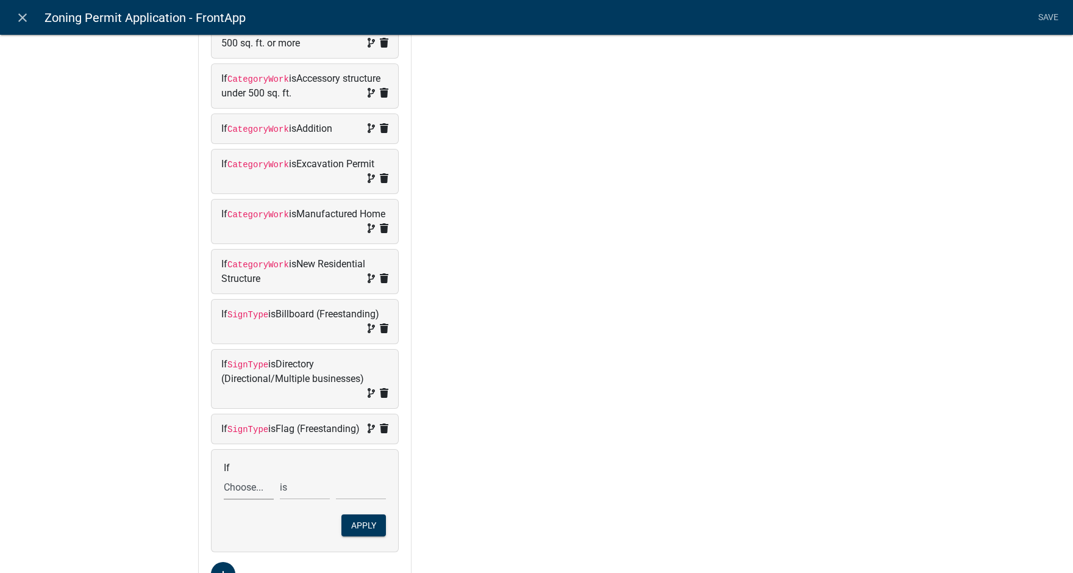
click at [241, 499] on select "Choose... Acres Address ALL_FEE_RECIPIENTS AppAddress APPLICANT_CITY APPLICANT_…" at bounding box center [249, 486] width 50 height 25
select select "148: SignType"
click at [224, 489] on select "Choose... Acres Address ALL_FEE_RECIPIENTS AppAddress APPLICANT_CITY APPLICANT_…" at bounding box center [249, 486] width 50 height 25
click at [357, 494] on select "Choose... Awning/Canopy (Printed on awning/canopy) Billboard (Freestanding) Dir…" at bounding box center [361, 486] width 50 height 25
select select "5: Ground (Freestanding)"
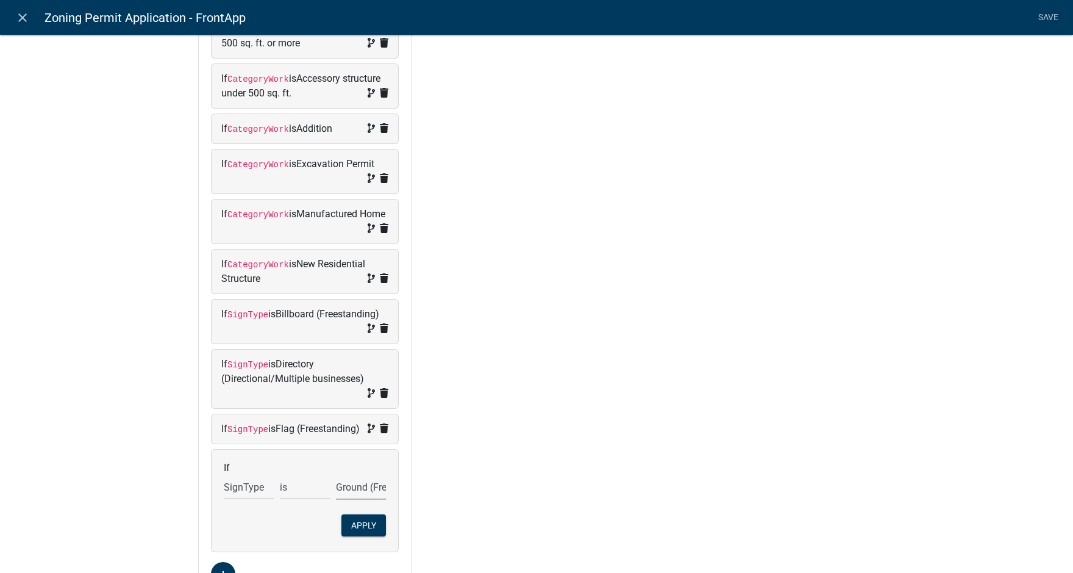
click at [336, 489] on select "Choose... Awning/Canopy (Printed on awning/canopy) Billboard (Freestanding) Dir…" at bounding box center [361, 486] width 50 height 25
click at [363, 536] on button "Apply" at bounding box center [363, 525] width 45 height 22
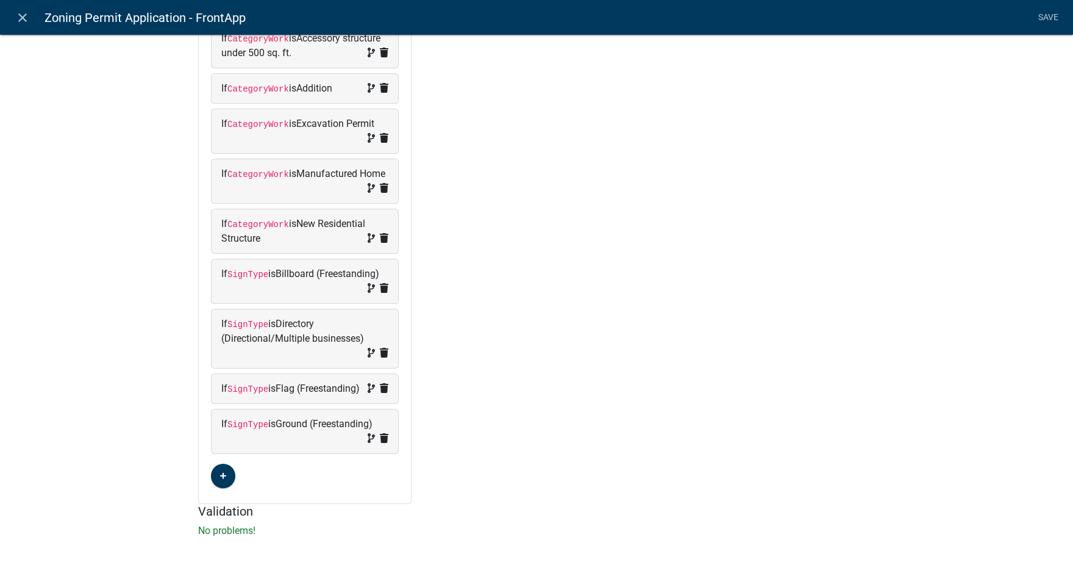
scroll to position [423, 0]
click at [220, 474] on icon "button" at bounding box center [223, 474] width 7 height 7
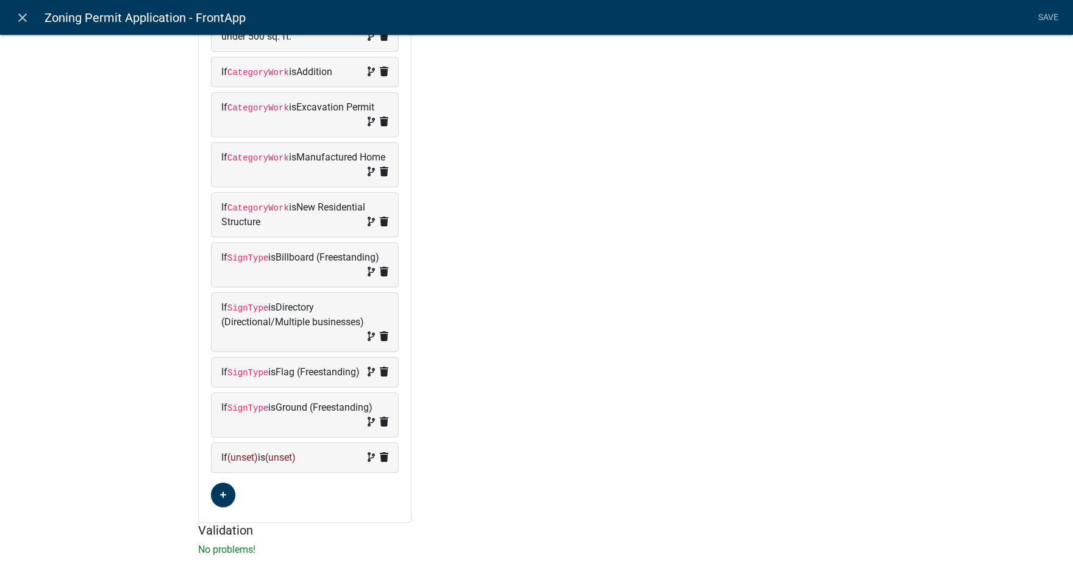
click at [239, 463] on span "(unset)" at bounding box center [242, 457] width 30 height 12
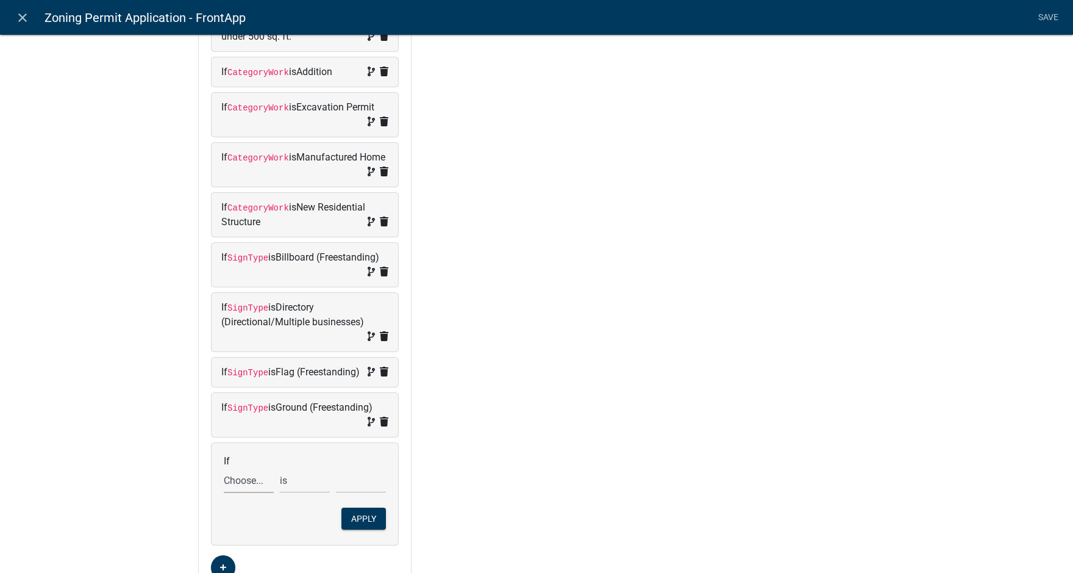
click at [227, 493] on select "Choose... Acres Address ALL_FEE_RECIPIENTS AppAddress APPLICANT_CITY APPLICANT_…" at bounding box center [249, 480] width 50 height 25
click at [224, 482] on select "Choose... Acres Address ALL_FEE_RECIPIENTS AppAddress APPLICANT_CITY APPLICANT_…" at bounding box center [249, 480] width 50 height 25
click at [236, 493] on select "Choose... Acres Address ALL_FEE_RECIPIENTS AppAddress APPLICANT_CITY APPLICANT_…" at bounding box center [249, 480] width 50 height 25
select select "148: SignType"
click at [224, 482] on select "Choose... Acres Address ALL_FEE_RECIPIENTS AppAddress APPLICANT_CITY APPLICANT_…" at bounding box center [249, 480] width 50 height 25
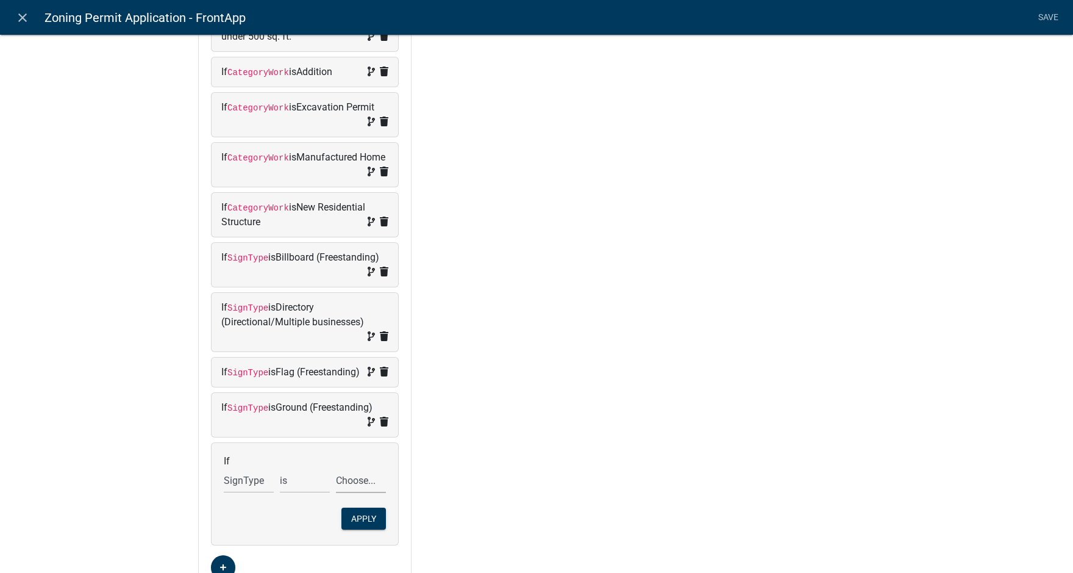
click at [347, 493] on select "Choose... Awning/Canopy (Printed on awning/canopy) Billboard (Freestanding) Dir…" at bounding box center [361, 480] width 50 height 25
select select "7: Monument (Freestanding)"
click at [336, 482] on select "Choose... Awning/Canopy (Printed on awning/canopy) Billboard (Freestanding) Dir…" at bounding box center [361, 480] width 50 height 25
click at [363, 529] on button "Apply" at bounding box center [363, 518] width 45 height 22
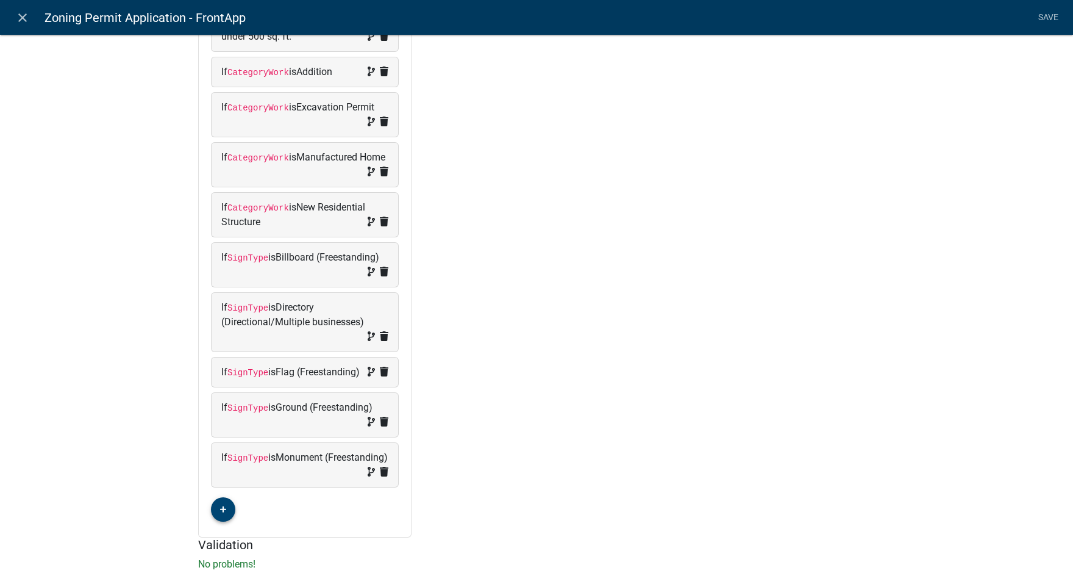
click at [222, 513] on icon "button" at bounding box center [223, 508] width 7 height 7
click at [241, 513] on span "(unset)" at bounding box center [242, 507] width 30 height 12
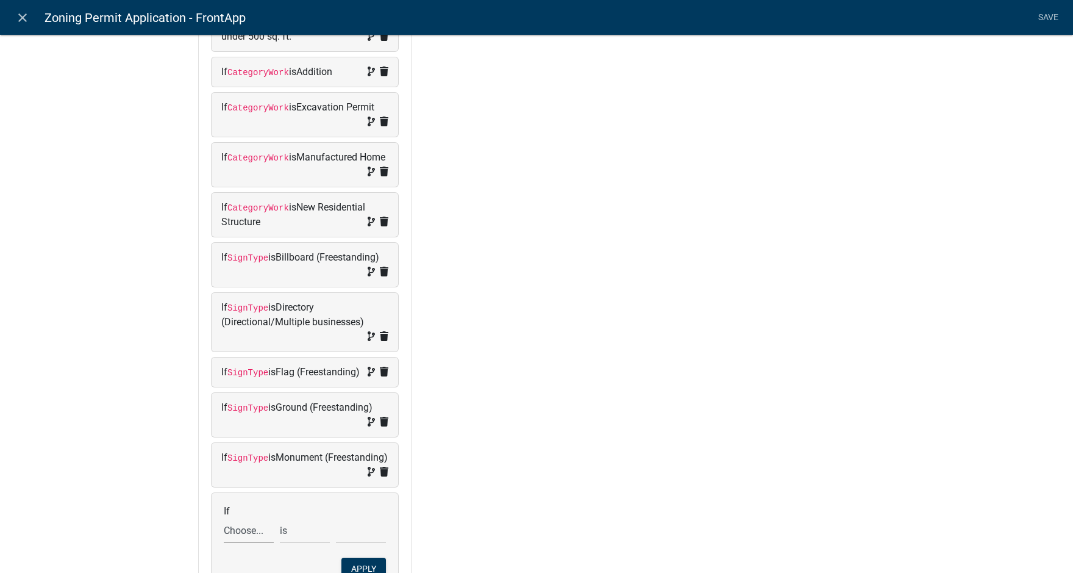
click at [245, 541] on select "Choose... Acres Address ALL_FEE_RECIPIENTS AppAddress APPLICANT_CITY APPLICANT_…" at bounding box center [249, 530] width 50 height 25
select select "148: SignType"
click at [224, 532] on select "Choose... Acres Address ALL_FEE_RECIPIENTS AppAddress APPLICANT_CITY APPLICANT_…" at bounding box center [249, 530] width 50 height 25
click at [345, 543] on select "Choose... Awning/Canopy (Printed on awning/canopy) Billboard (Freestanding) Dir…" at bounding box center [361, 530] width 50 height 25
select select "8: Pedestal (Freestanding)"
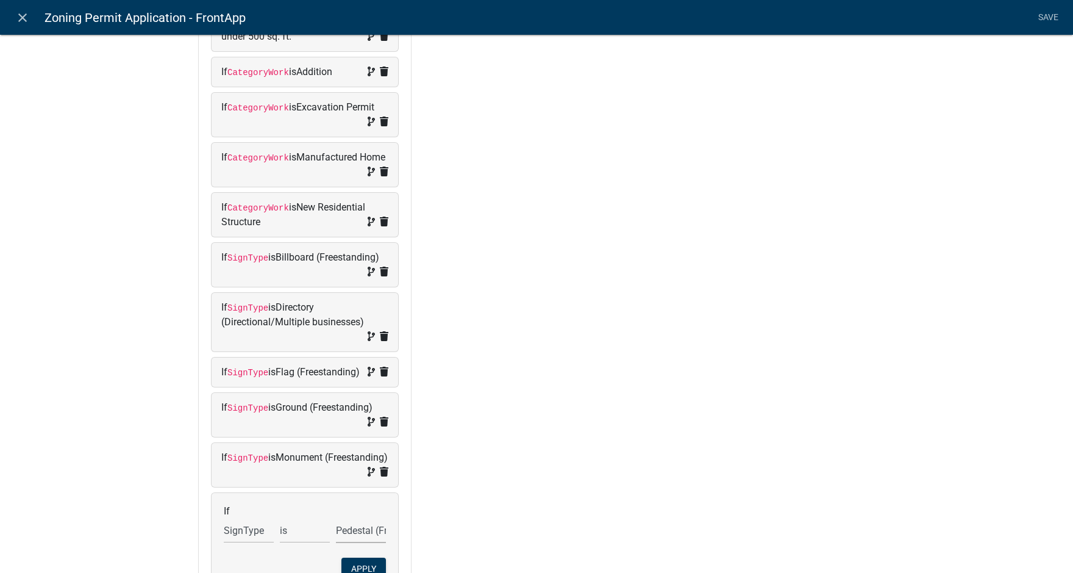
click at [336, 532] on select "Choose... Awning/Canopy (Printed on awning/canopy) Billboard (Freestanding) Dir…" at bounding box center [361, 530] width 50 height 25
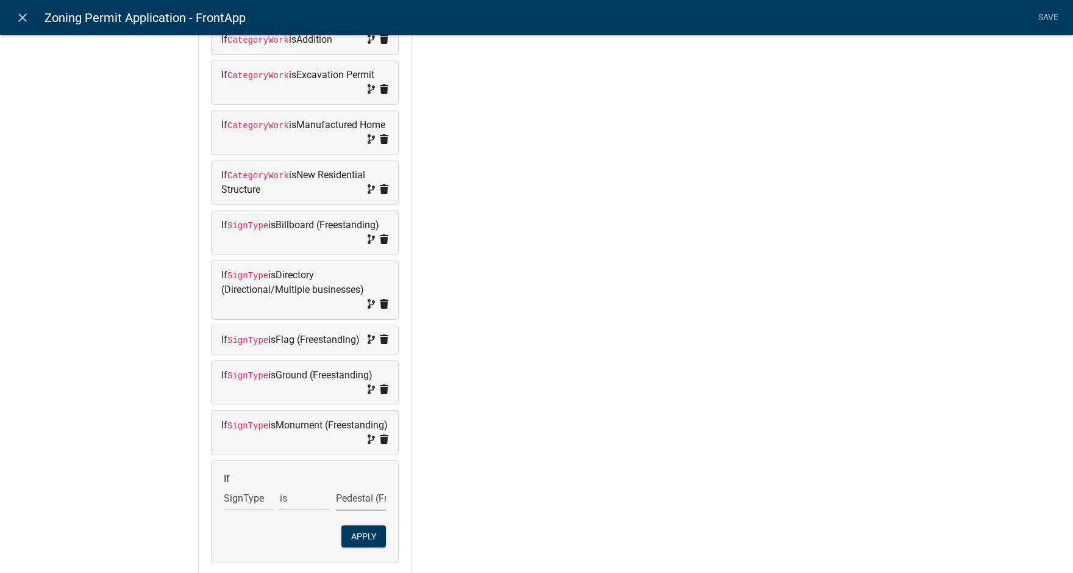
scroll to position [484, 0]
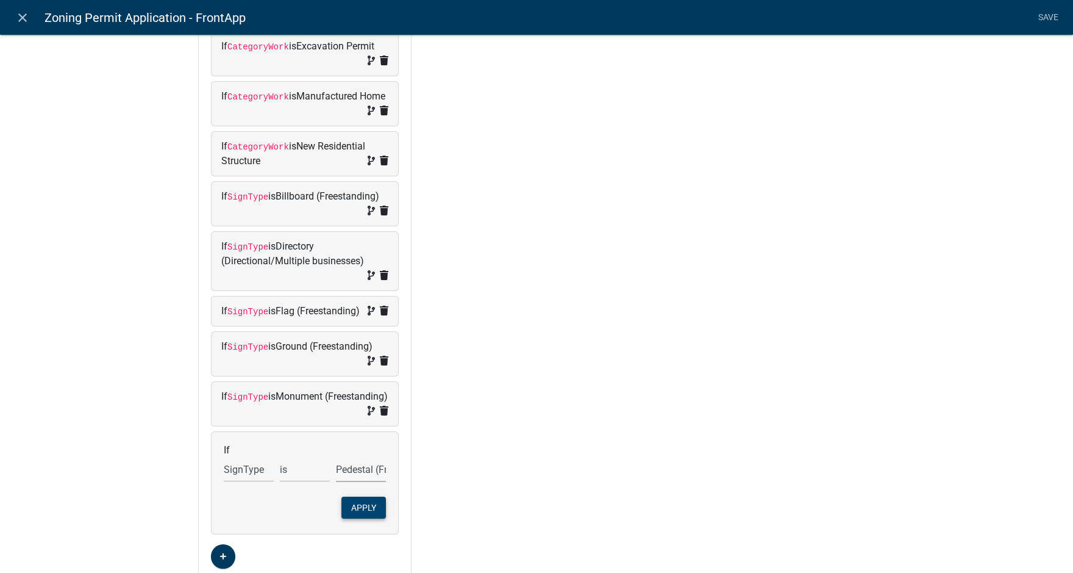
click at [353, 514] on button "Apply" at bounding box center [363, 507] width 45 height 22
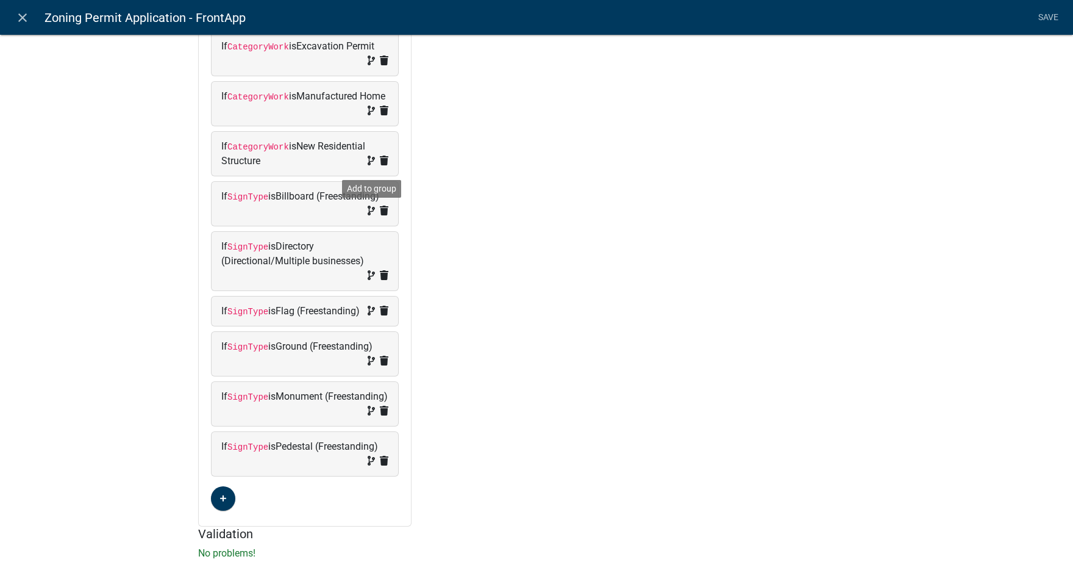
click at [368, 209] on icon at bounding box center [371, 210] width 7 height 10
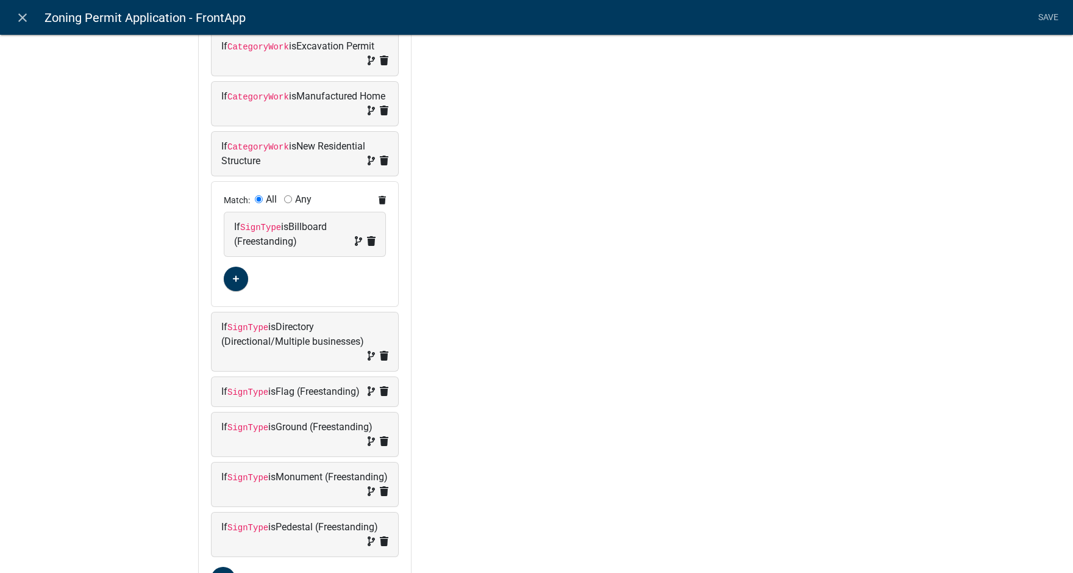
click at [287, 200] on input "Any" at bounding box center [288, 199] width 8 height 8
radio input "true"
radio input "false"
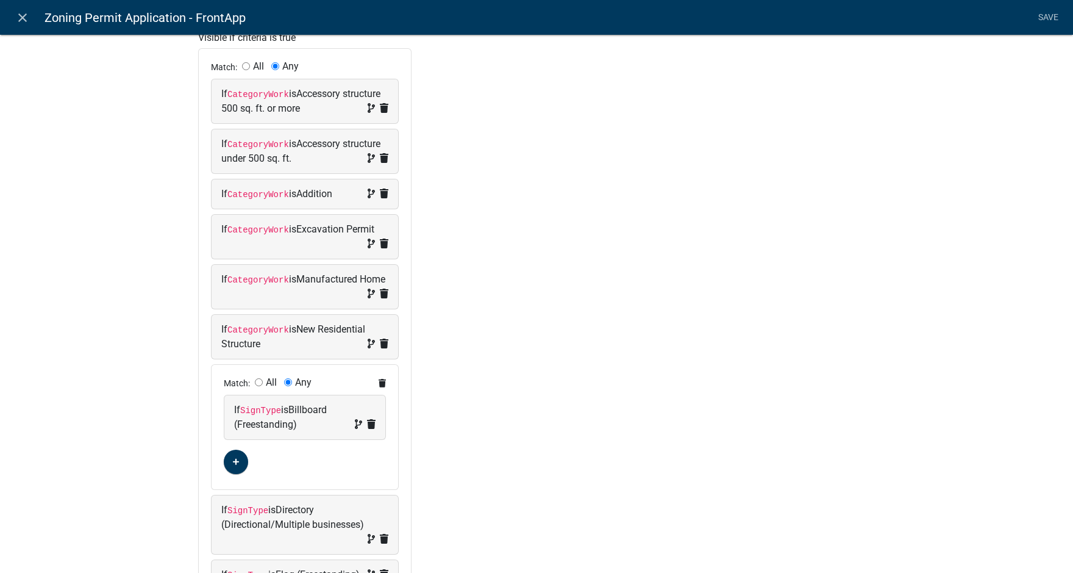
scroll to position [362, 0]
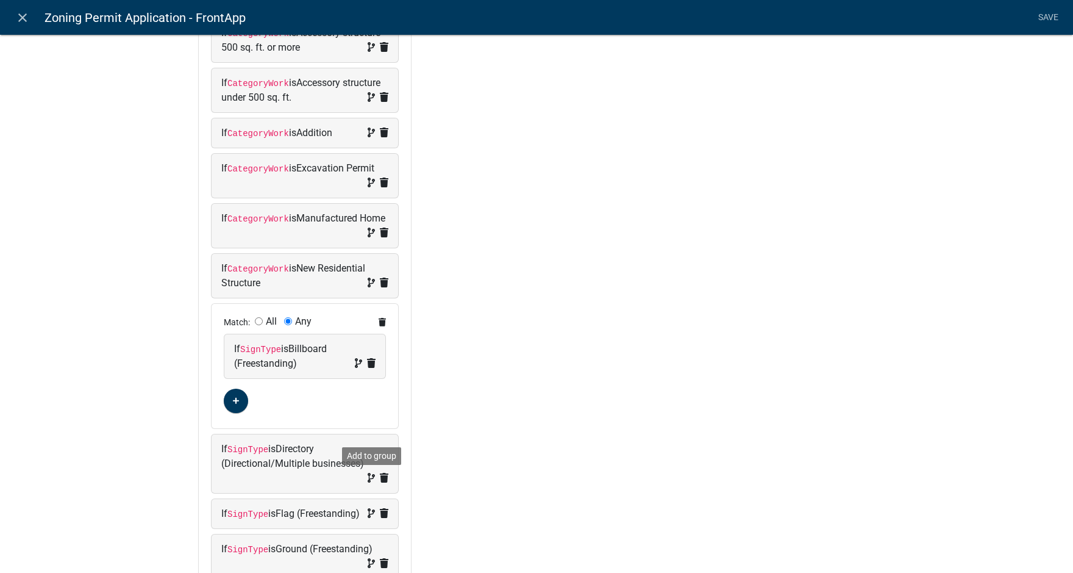
click at [368, 478] on icon at bounding box center [371, 478] width 7 height 10
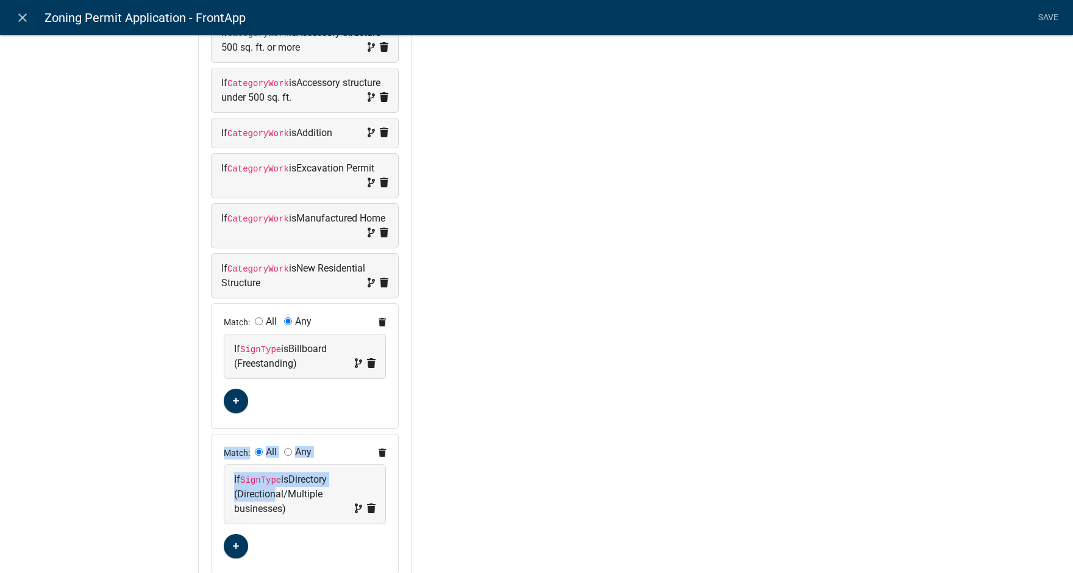
drag, startPoint x: 270, startPoint y: 490, endPoint x: 273, endPoint y: 383, distance: 107.4
click at [273, 383] on div "Match: All Any If CategoryWork is Accessory structure 500 sq. ft. or more If Ca…" at bounding box center [305, 398] width 212 height 821
click at [288, 449] on div "Any" at bounding box center [297, 452] width 27 height 10
click at [379, 319] on icon at bounding box center [382, 322] width 7 height 9
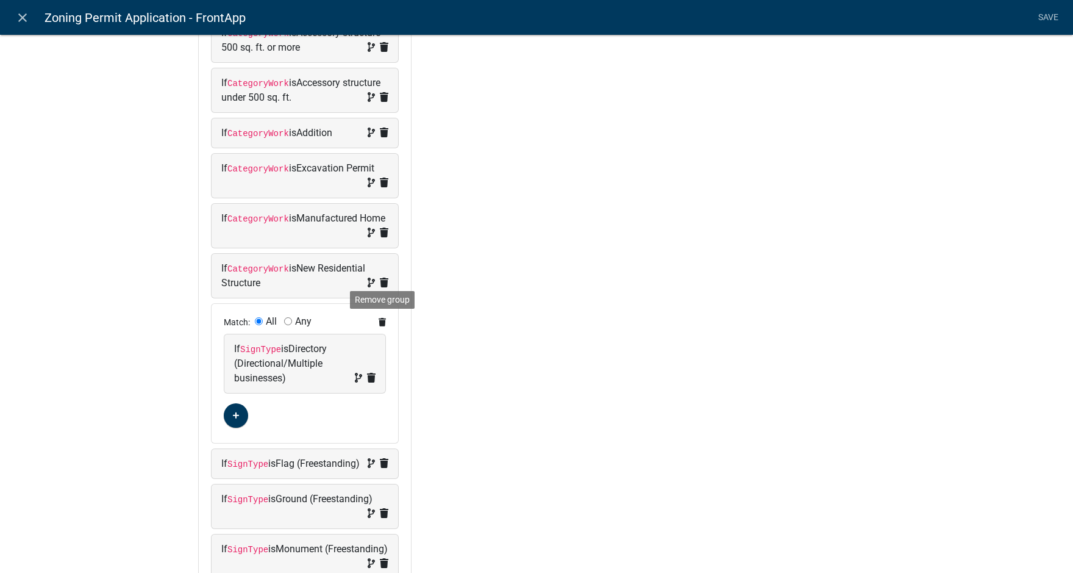
click at [379, 316] on fa-icon at bounding box center [382, 322] width 7 height 13
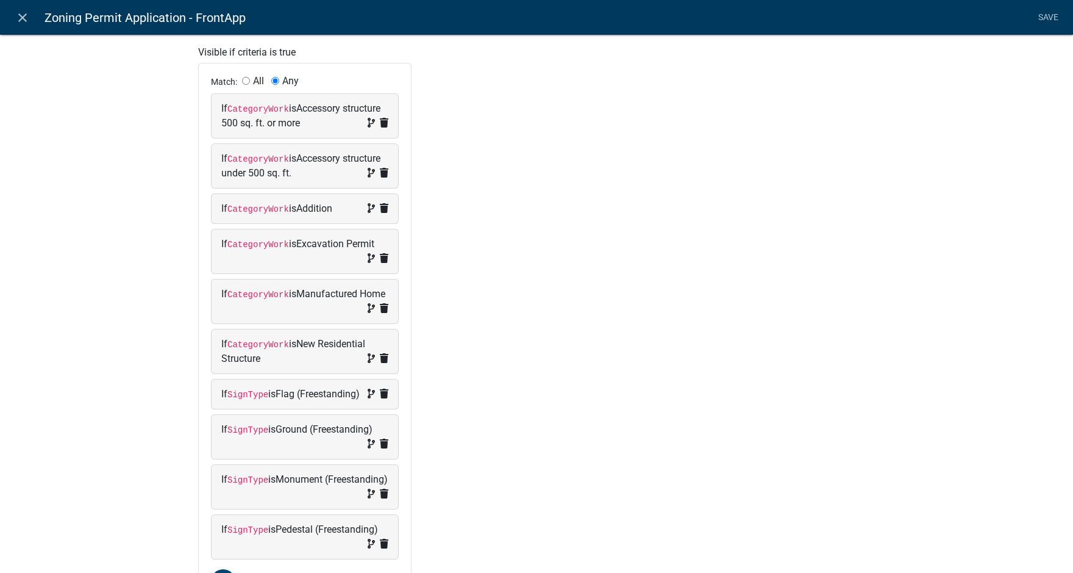
scroll to position [347, 0]
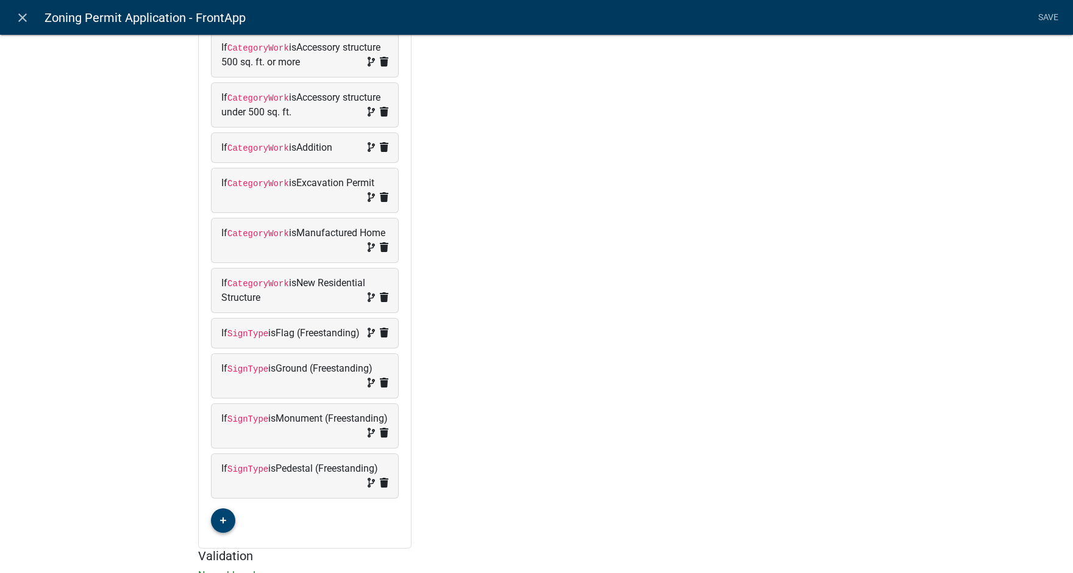
click at [220, 524] on icon "button" at bounding box center [223, 520] width 7 height 7
click at [241, 524] on span "(unset)" at bounding box center [242, 518] width 30 height 12
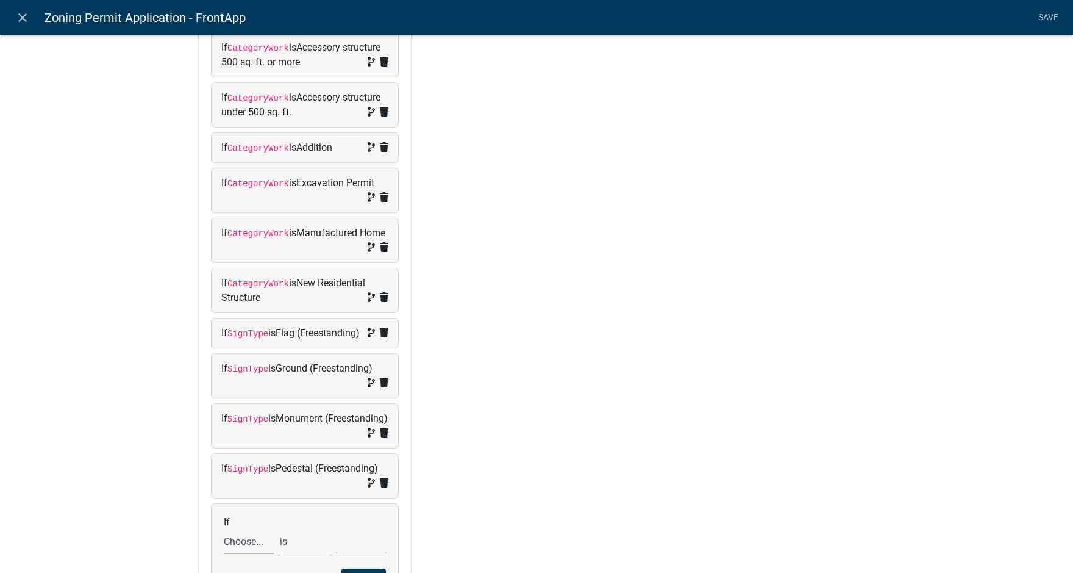
click at [246, 552] on select "Choose... Acres Address ALL_FEE_RECIPIENTS AppAddress APPLICANT_CITY APPLICANT_…" at bounding box center [249, 541] width 50 height 25
select select "148: SignType"
click at [224, 543] on select "Choose... Acres Address ALL_FEE_RECIPIENTS AppAddress APPLICANT_CITY APPLICANT_…" at bounding box center [249, 541] width 50 height 25
click at [350, 552] on select "Choose... Awning/Canopy (Printed on awning/canopy) Billboard (Freestanding) Dir…" at bounding box center [361, 541] width 50 height 25
select select "2: Billboard (Freestanding)"
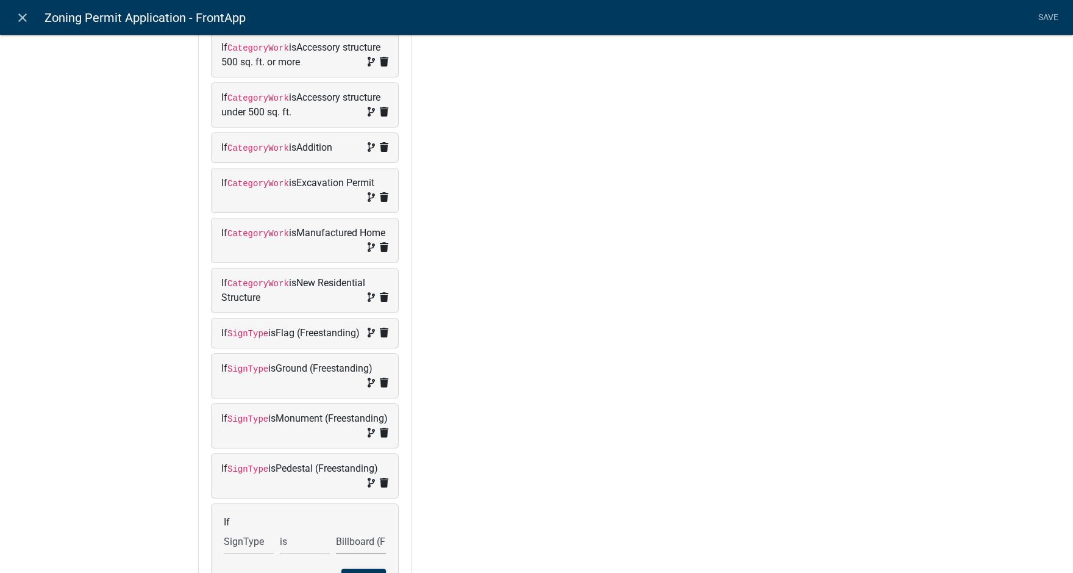
click at [336, 543] on select "Choose... Awning/Canopy (Printed on awning/canopy) Billboard (Freestanding) Dir…" at bounding box center [361, 541] width 50 height 25
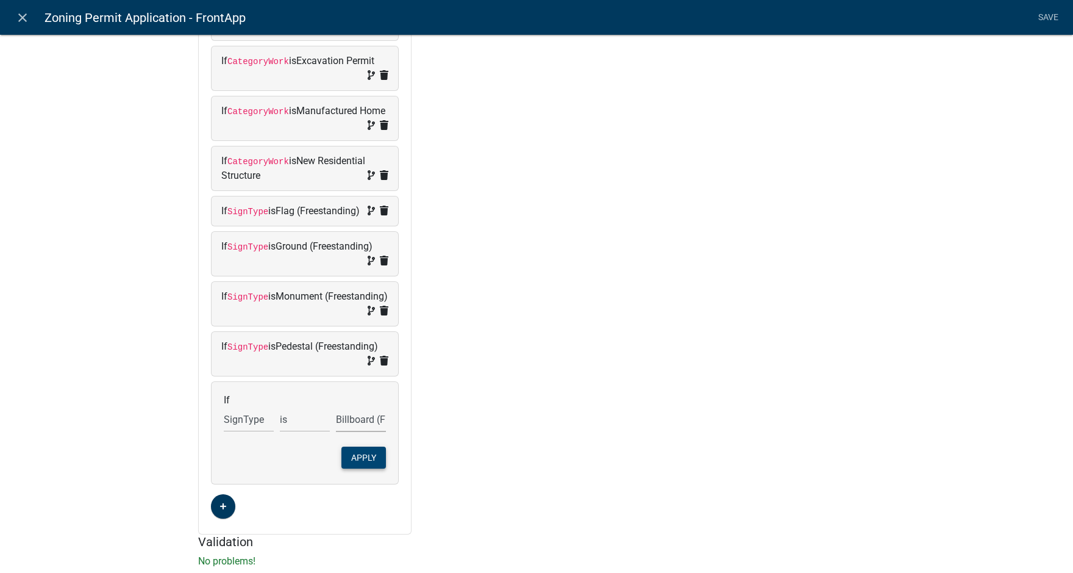
click at [367, 468] on button "Apply" at bounding box center [363, 457] width 45 height 22
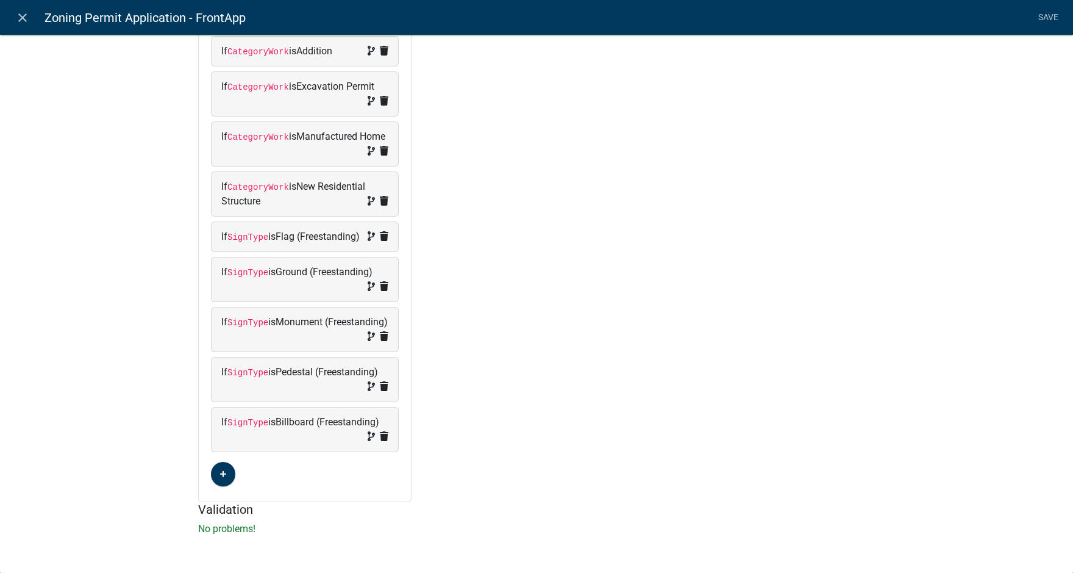
scroll to position [458, 0]
click at [220, 477] on icon "button" at bounding box center [223, 473] width 7 height 7
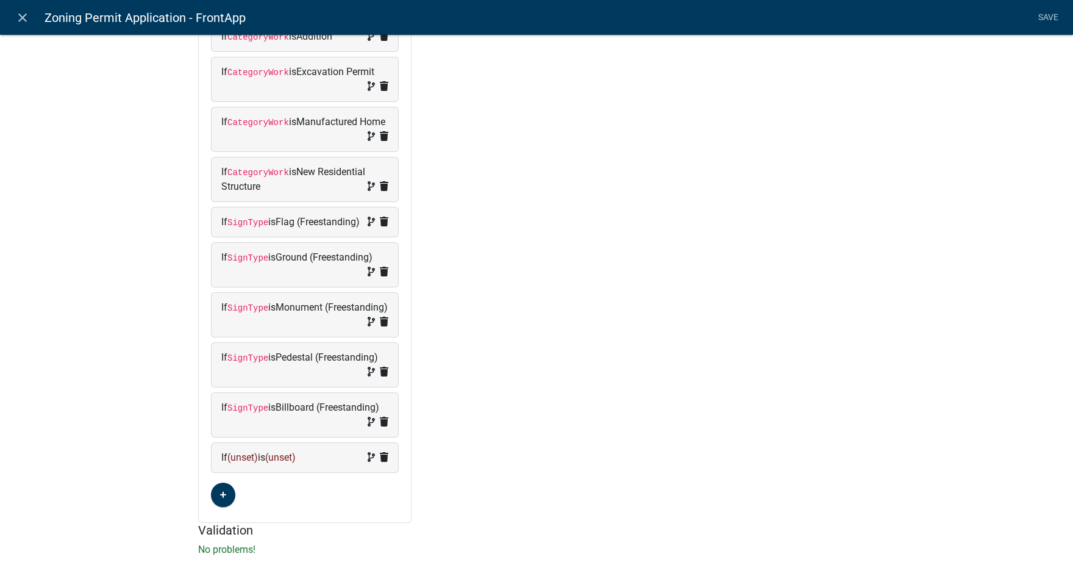
click at [238, 463] on span "(unset)" at bounding box center [242, 457] width 30 height 12
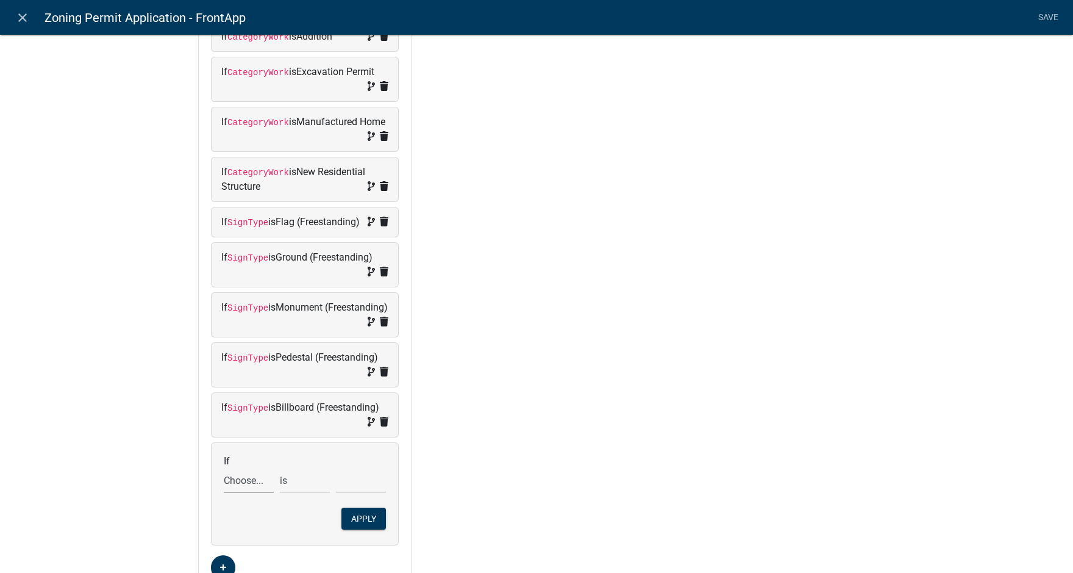
click at [241, 493] on select "Choose... Acres Address ALL_FEE_RECIPIENTS AppAddress APPLICANT_CITY APPLICANT_…" at bounding box center [249, 480] width 50 height 25
select select "148: SignType"
click at [224, 482] on select "Choose... Acres Address ALL_FEE_RECIPIENTS AppAddress APPLICANT_CITY APPLICANT_…" at bounding box center [249, 480] width 50 height 25
click at [355, 493] on select "Choose... Awning/Canopy (Printed on awning/canopy) Billboard (Freestanding) Dir…" at bounding box center [361, 480] width 50 height 25
select select "3: Directory (Directional/Multiple businesses)"
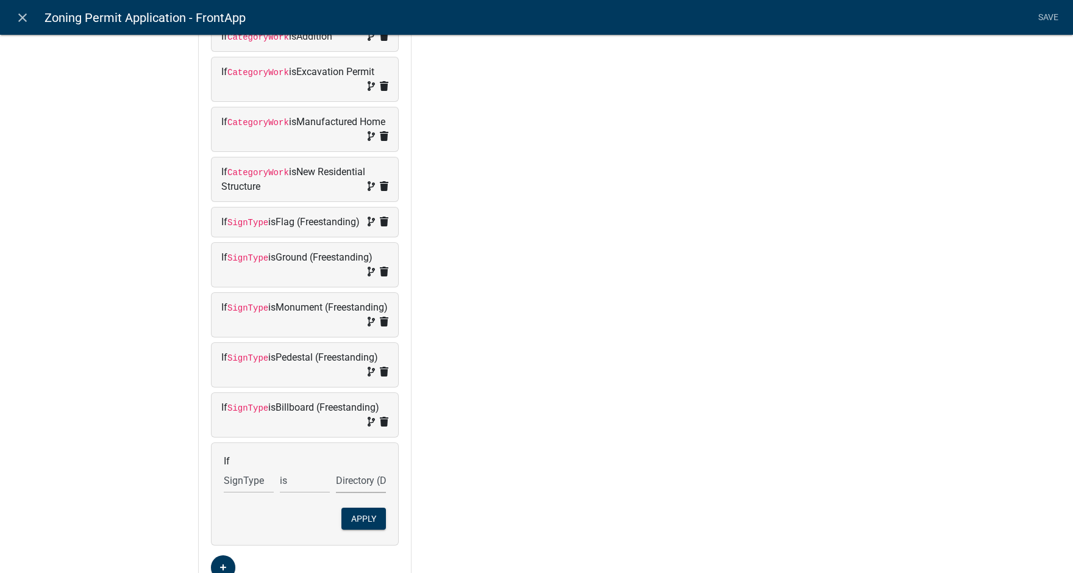
click at [336, 482] on select "Choose... Awning/Canopy (Printed on awning/canopy) Billboard (Freestanding) Dir…" at bounding box center [361, 480] width 50 height 25
click at [377, 529] on button "Apply" at bounding box center [363, 518] width 45 height 22
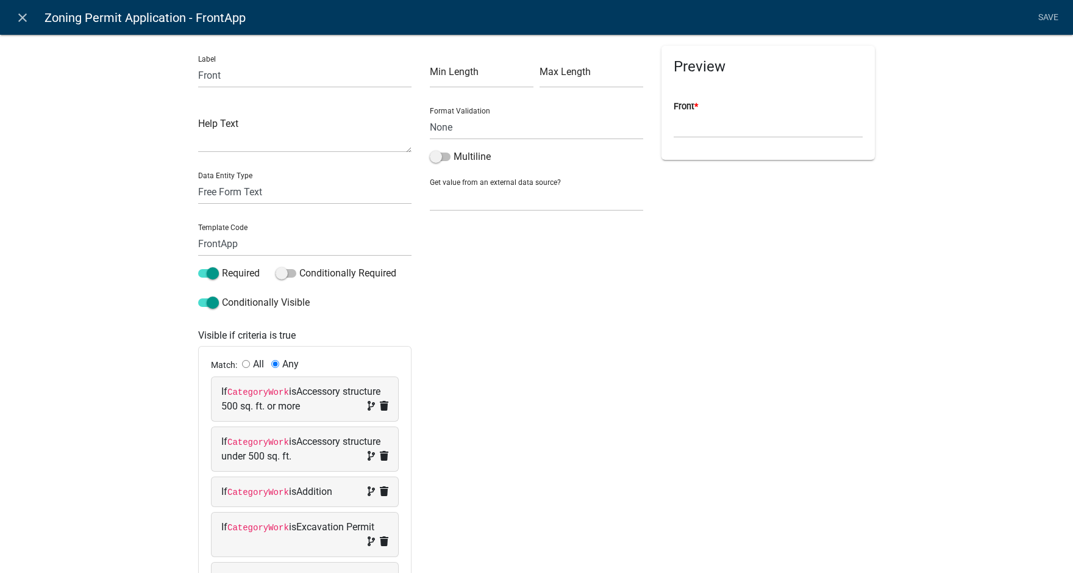
scroll to position [0, 0]
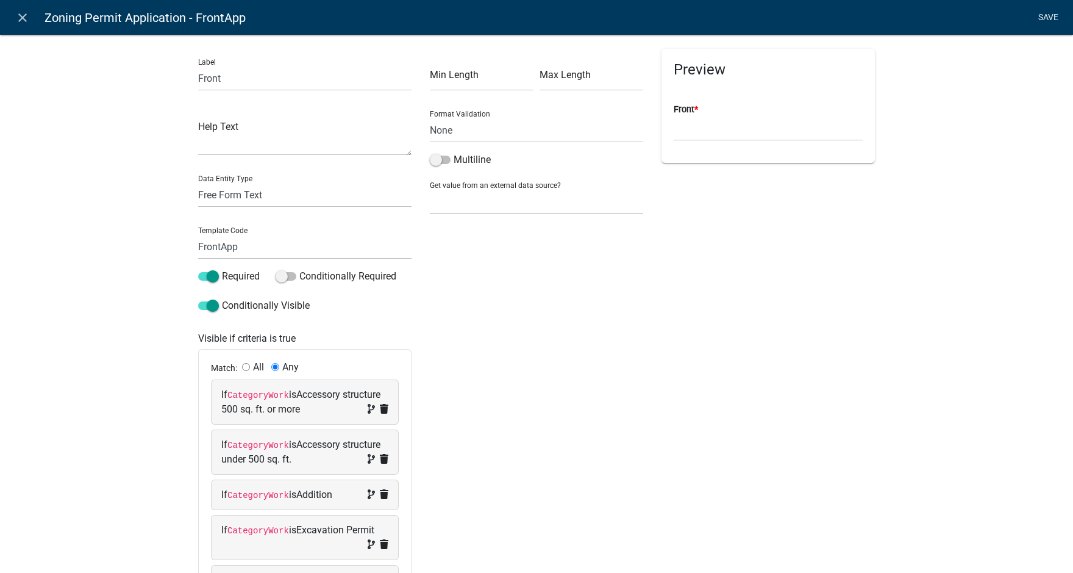
click at [1049, 21] on link "Save" at bounding box center [1048, 17] width 30 height 23
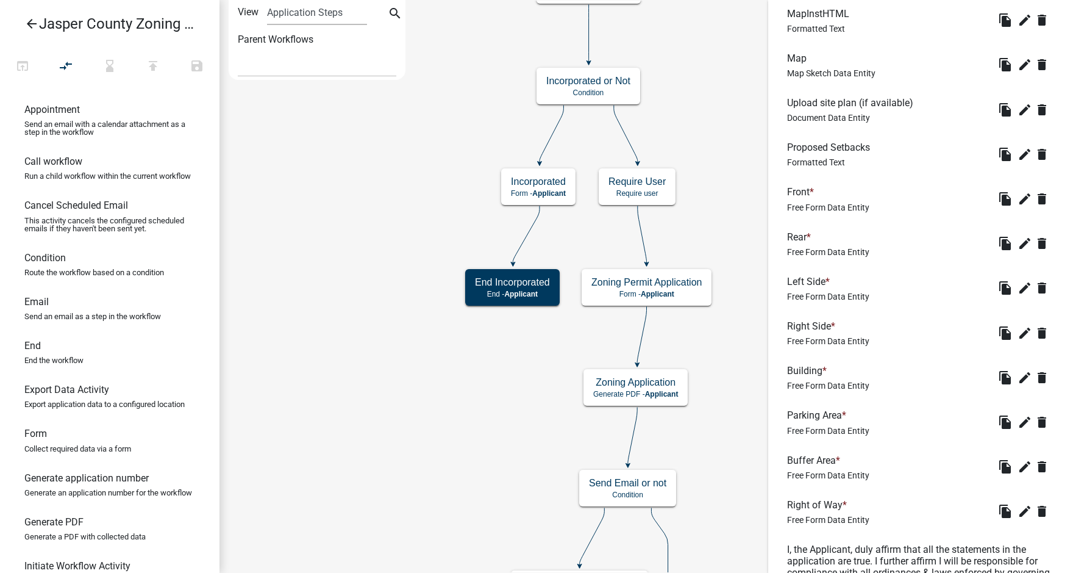
scroll to position [2317, 0]
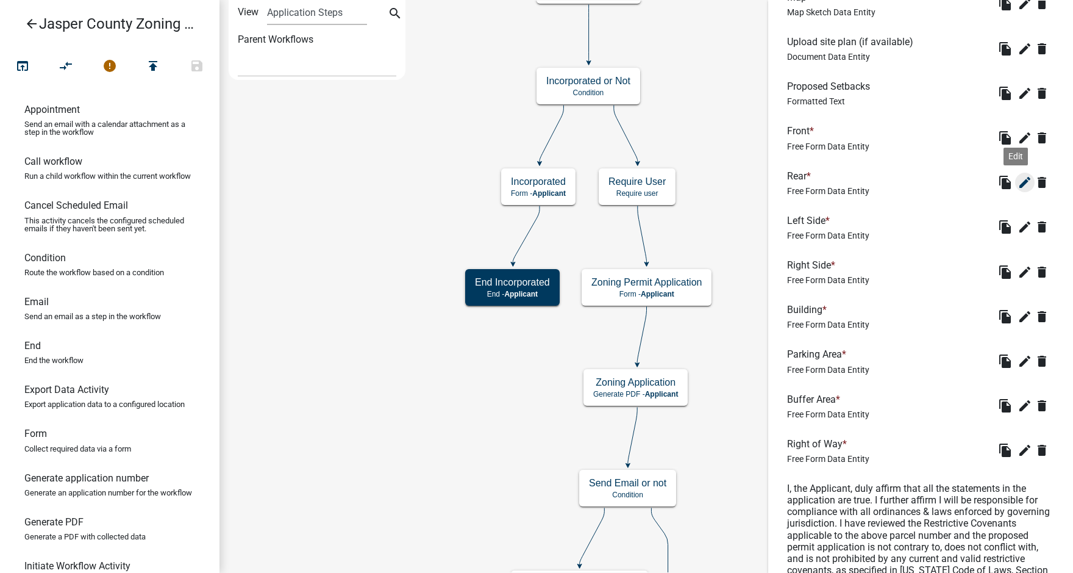
click at [1018, 190] on icon "edit" at bounding box center [1025, 182] width 15 height 15
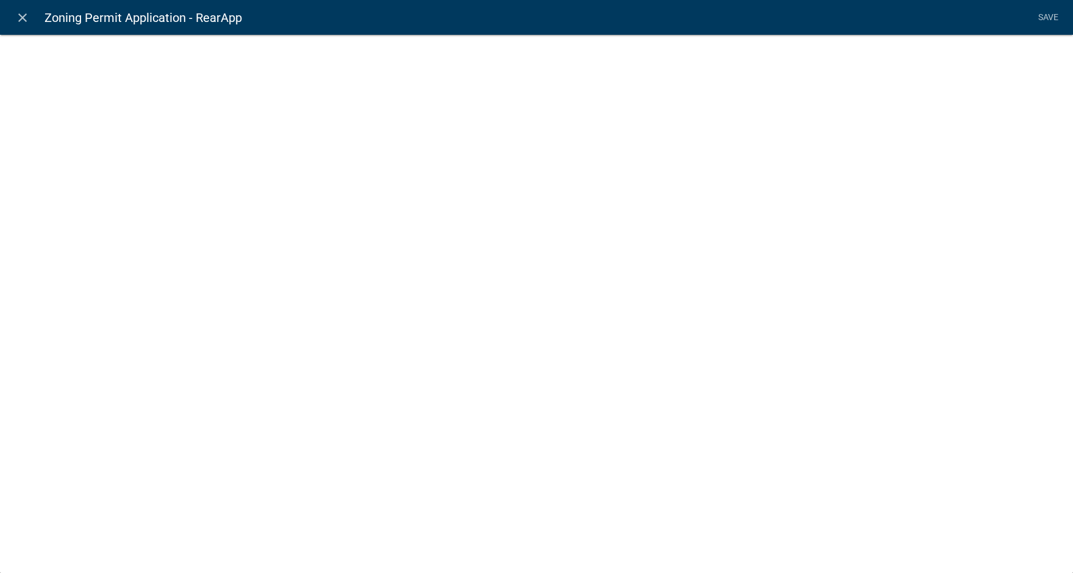
select select
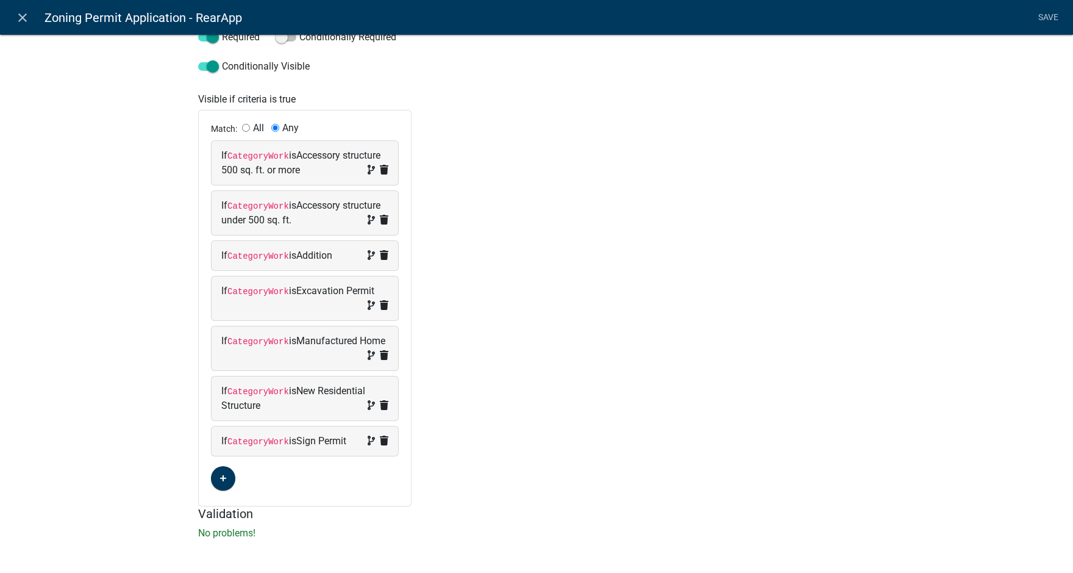
scroll to position [243, 0]
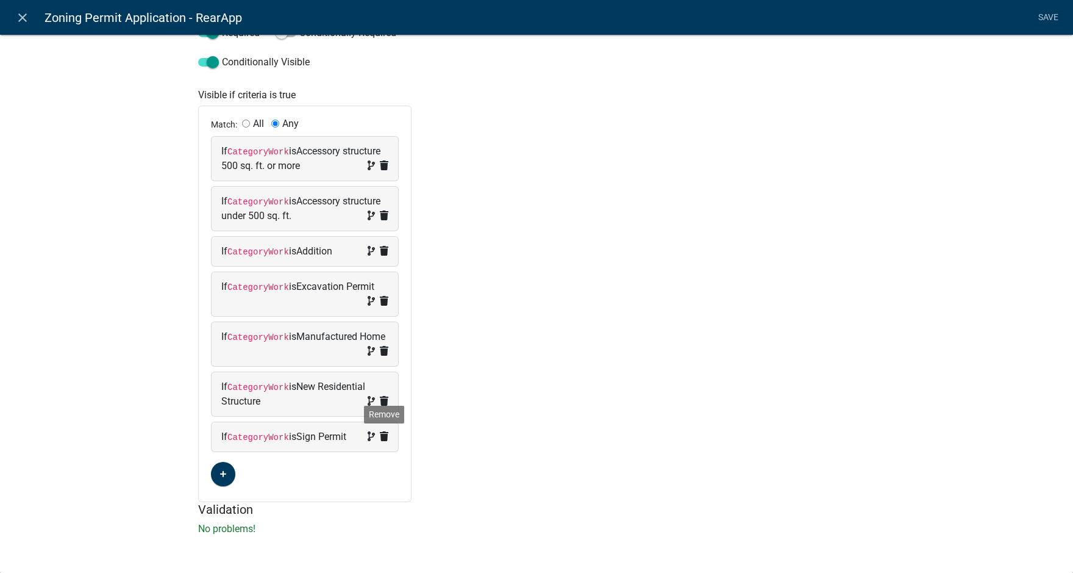
click at [380, 435] on icon at bounding box center [384, 436] width 9 height 10
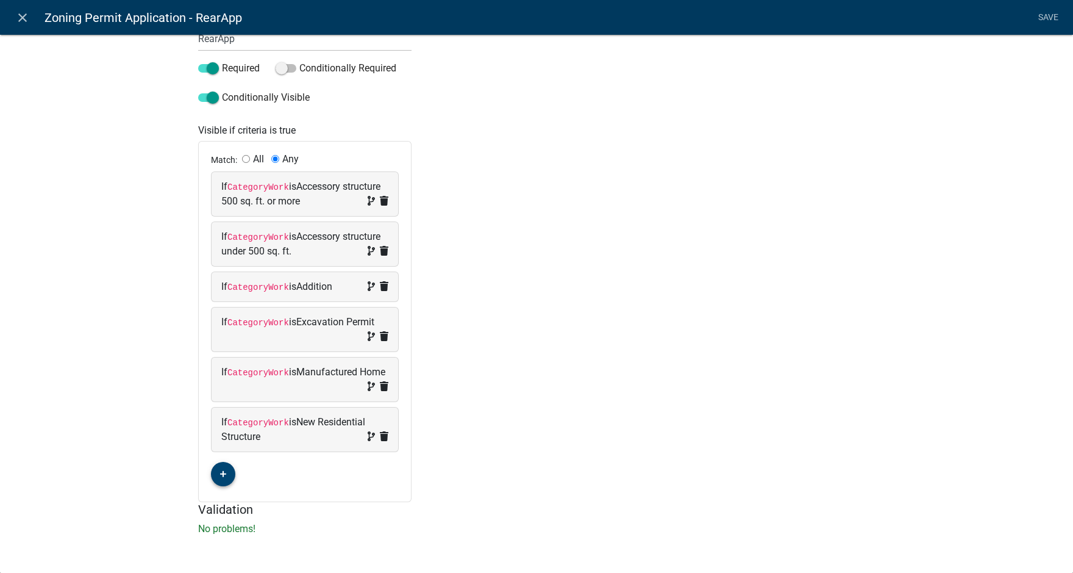
click at [221, 476] on icon "button" at bounding box center [223, 473] width 7 height 7
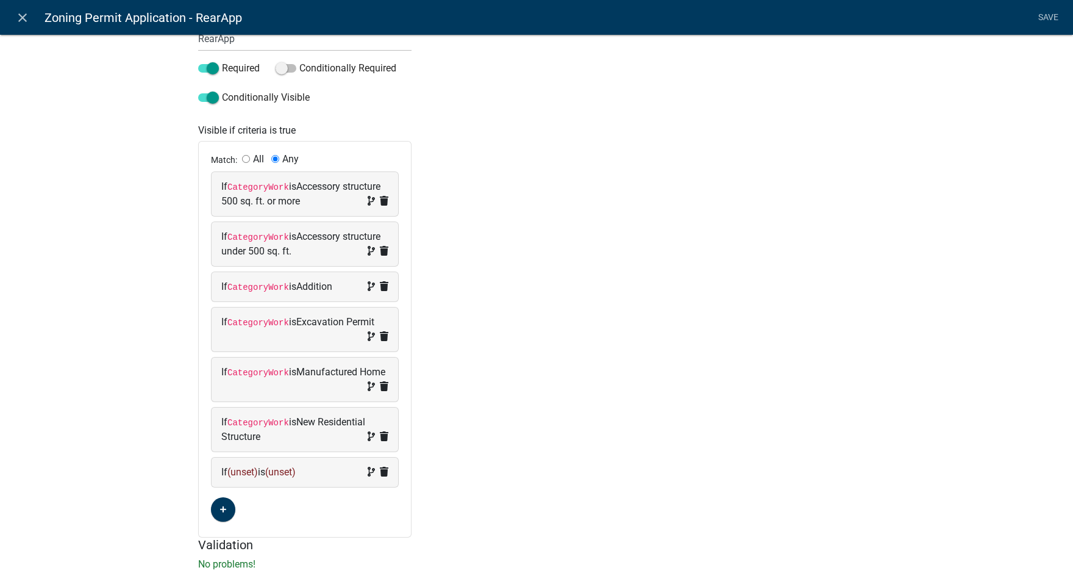
click at [235, 473] on span "(unset)" at bounding box center [242, 472] width 30 height 12
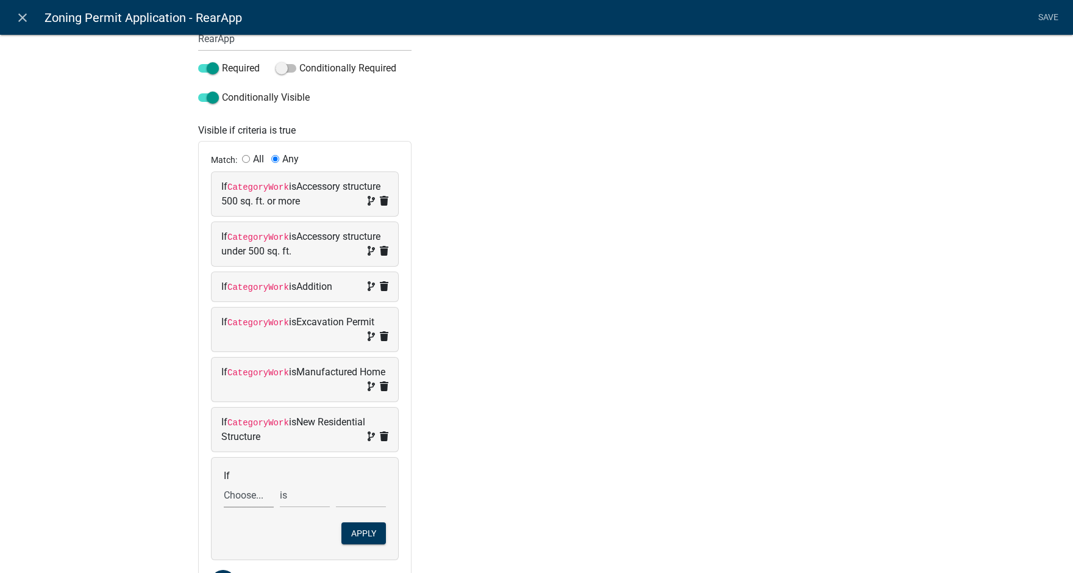
click at [239, 498] on select "Choose... Acres Address ALL_FEE_RECIPIENTS AppAddress APPLICANT_CITY APPLICANT_…" at bounding box center [249, 494] width 50 height 25
select select "148: SignType"
click at [224, 482] on select "Choose... Acres Address ALL_FEE_RECIPIENTS AppAddress APPLICANT_CITY APPLICANT_…" at bounding box center [249, 494] width 50 height 25
click at [355, 500] on select "Choose... Awning/Canopy (Printed on awning/canopy) Billboard (Freestanding) Dir…" at bounding box center [361, 494] width 50 height 25
select select "2: Billboard (Freestanding)"
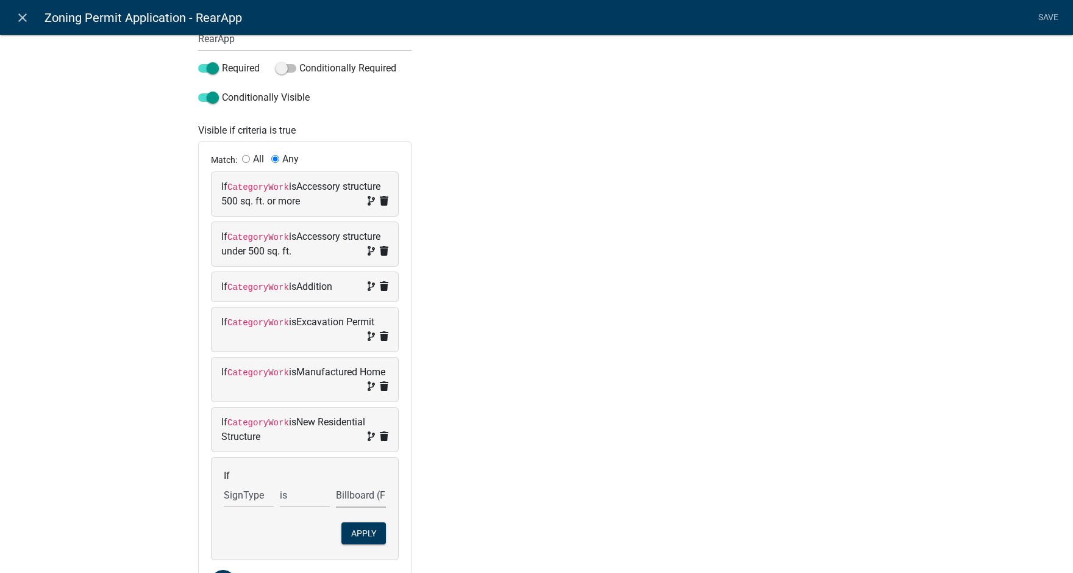
click at [336, 482] on select "Choose... Awning/Canopy (Printed on awning/canopy) Billboard (Freestanding) Dir…" at bounding box center [361, 494] width 50 height 25
click at [364, 529] on button "Apply" at bounding box center [363, 533] width 45 height 22
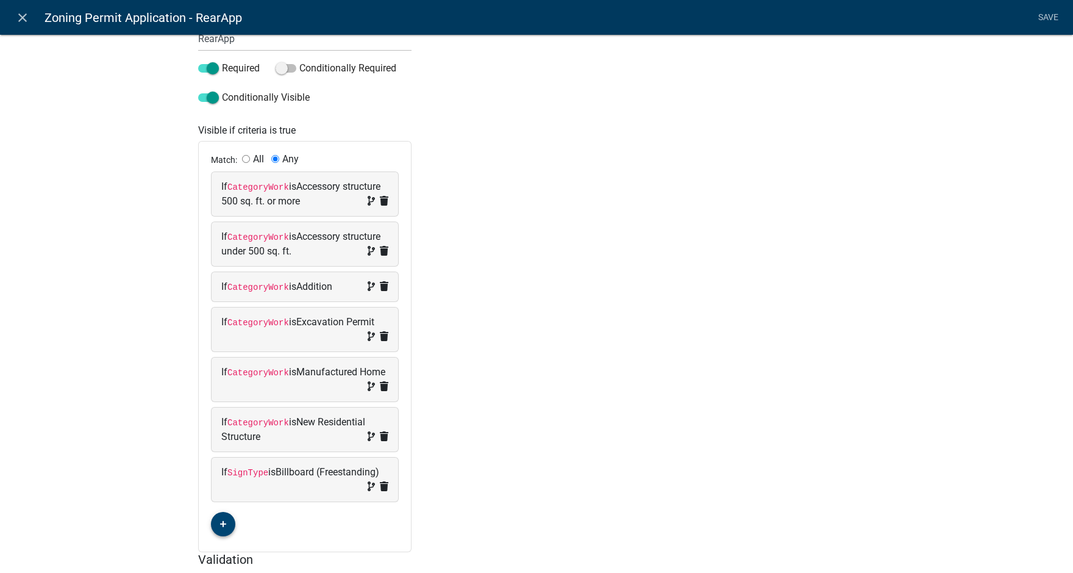
click at [220, 526] on icon "button" at bounding box center [223, 523] width 7 height 7
click at [239, 520] on span "(unset)" at bounding box center [242, 522] width 30 height 12
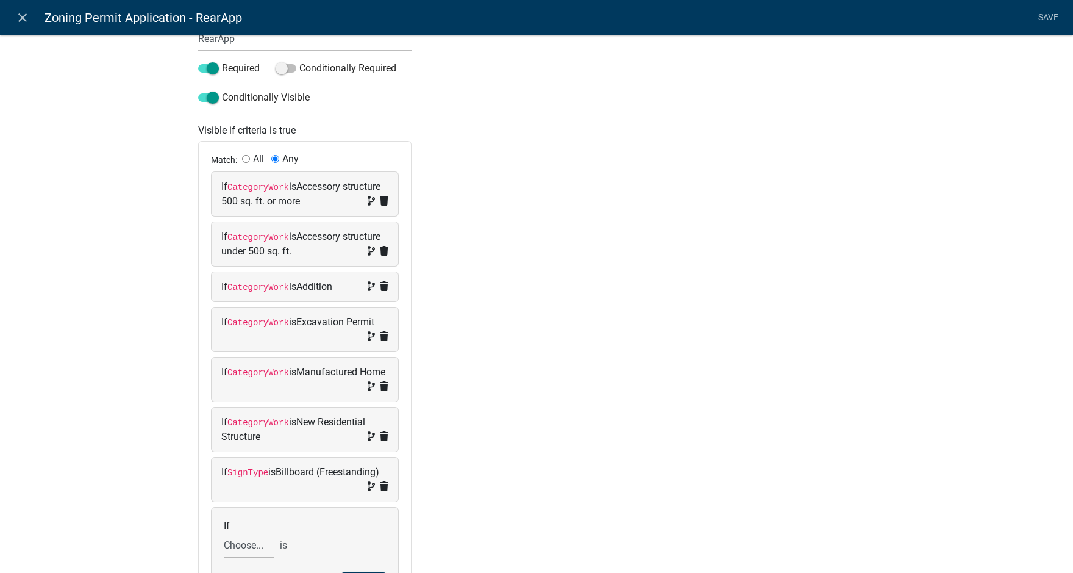
click at [247, 545] on select "Choose... Acres Address ALL_FEE_RECIPIENTS AppAddress APPLICANT_CITY APPLICANT_…" at bounding box center [249, 544] width 50 height 25
select select "148: SignType"
click at [224, 532] on select "Choose... Acres Address ALL_FEE_RECIPIENTS AppAddress APPLICANT_CITY APPLICANT_…" at bounding box center [249, 544] width 50 height 25
click at [354, 541] on select "Choose... Awning/Canopy (Printed on awning/canopy) Billboard (Freestanding) Dir…" at bounding box center [361, 544] width 50 height 25
select select "3: Directory (Directional/Multiple businesses)"
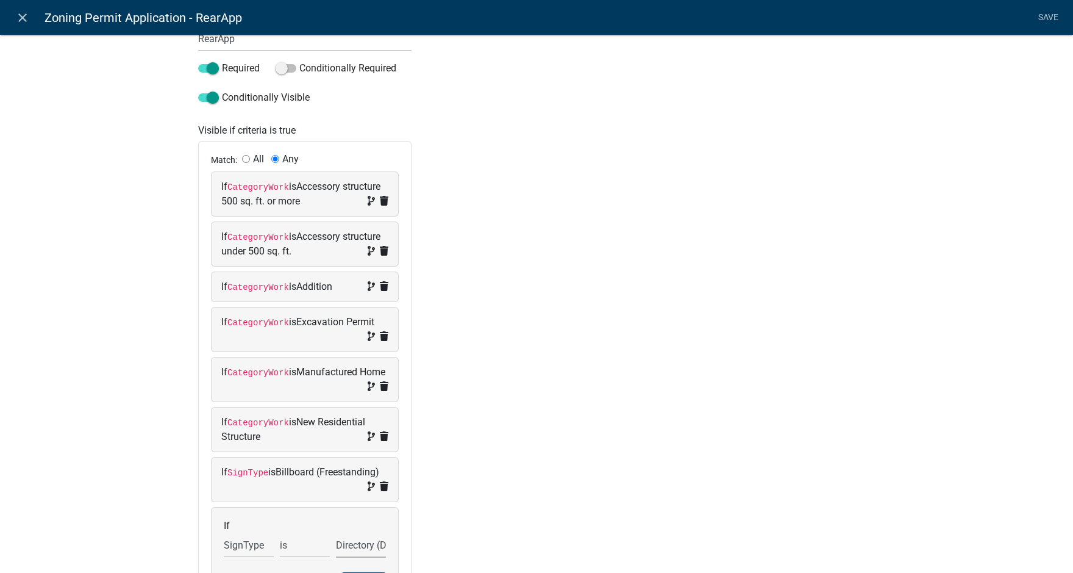
click at [336, 532] on select "Choose... Awning/Canopy (Printed on awning/canopy) Billboard (Freestanding) Dir…" at bounding box center [361, 544] width 50 height 25
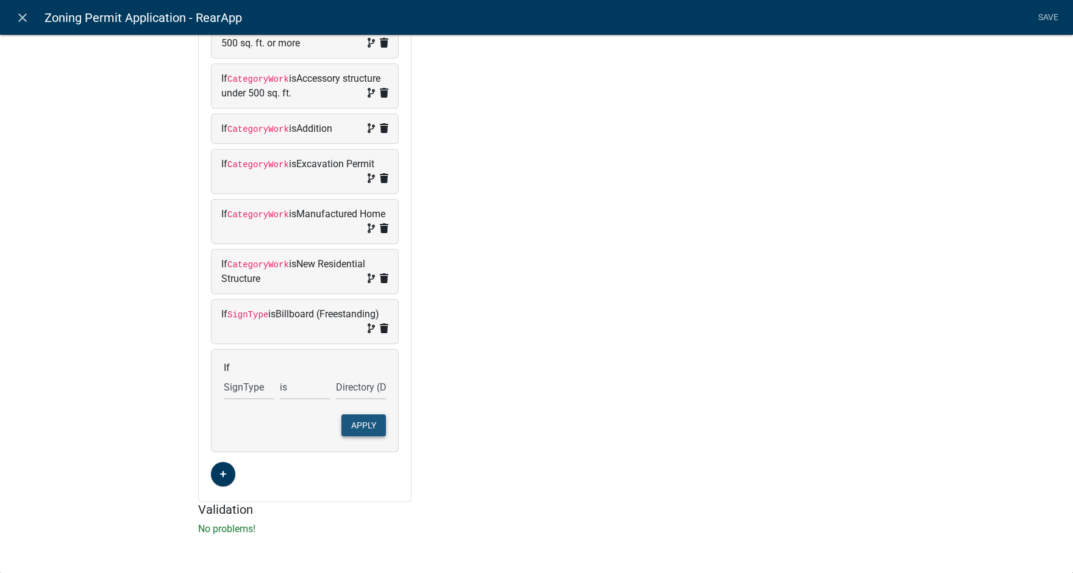
click at [363, 423] on button "Apply" at bounding box center [363, 425] width 45 height 22
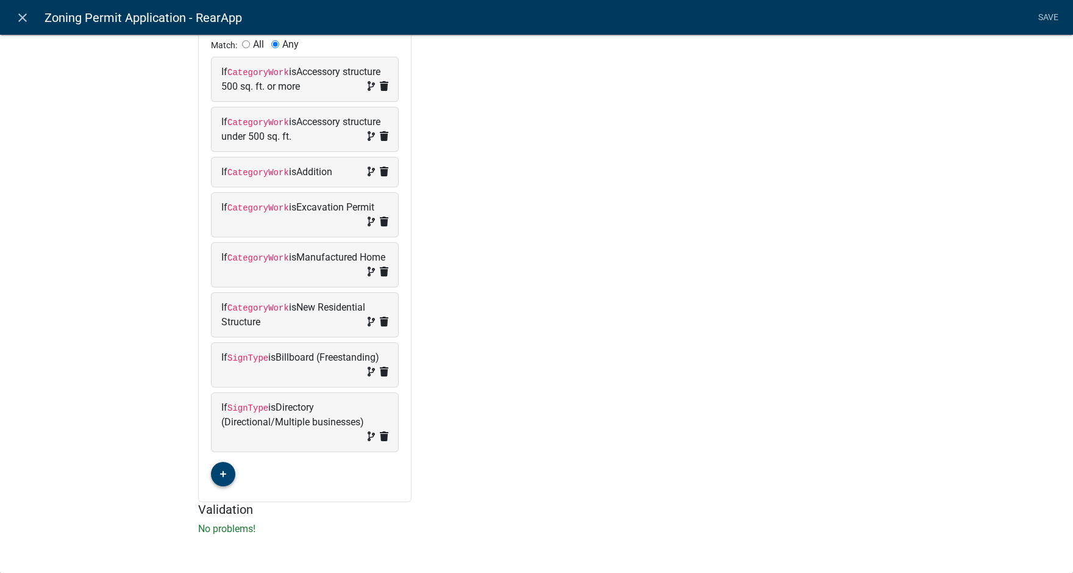
click at [223, 473] on button "button" at bounding box center [223, 474] width 24 height 24
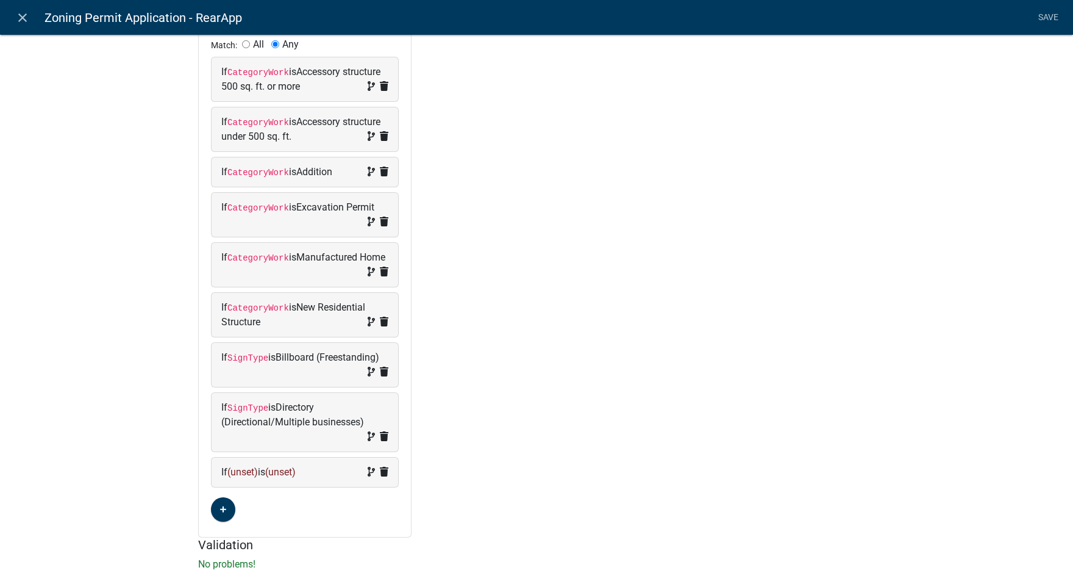
click at [237, 466] on span "(unset)" at bounding box center [242, 472] width 30 height 12
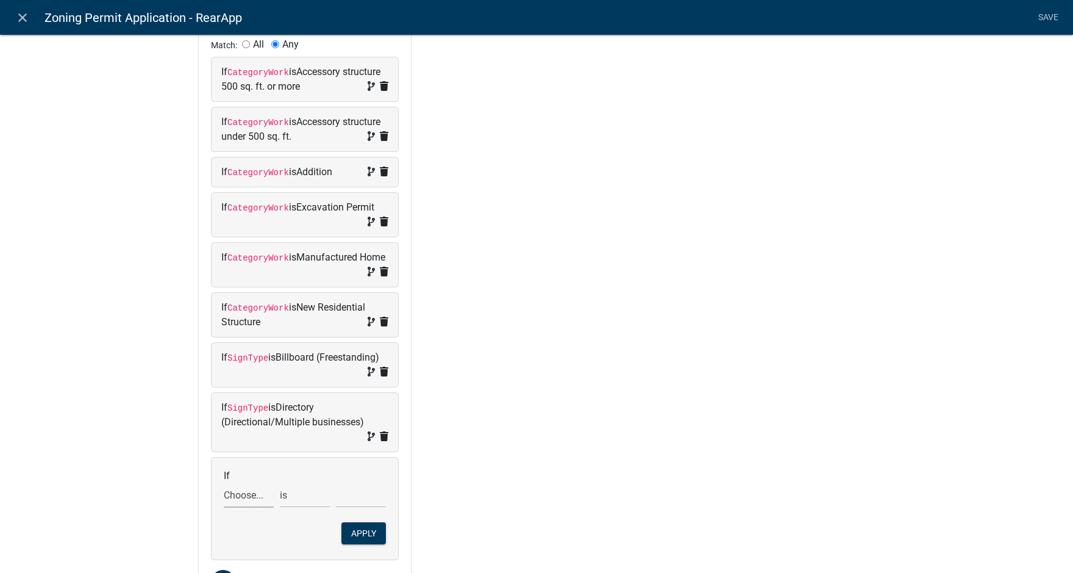
click at [243, 491] on select "Choose... Acres Address ALL_FEE_RECIPIENTS AppAddress APPLICANT_CITY APPLICANT_…" at bounding box center [249, 494] width 50 height 25
select select "148: SignType"
click at [224, 482] on select "Choose... Acres Address ALL_FEE_RECIPIENTS AppAddress APPLICANT_CITY APPLICANT_…" at bounding box center [249, 494] width 50 height 25
click at [355, 491] on select "Choose... Awning/Canopy (Printed on awning/canopy) Billboard (Freestanding) Dir…" at bounding box center [361, 494] width 50 height 25
select select "4: Flag (Freestanding)"
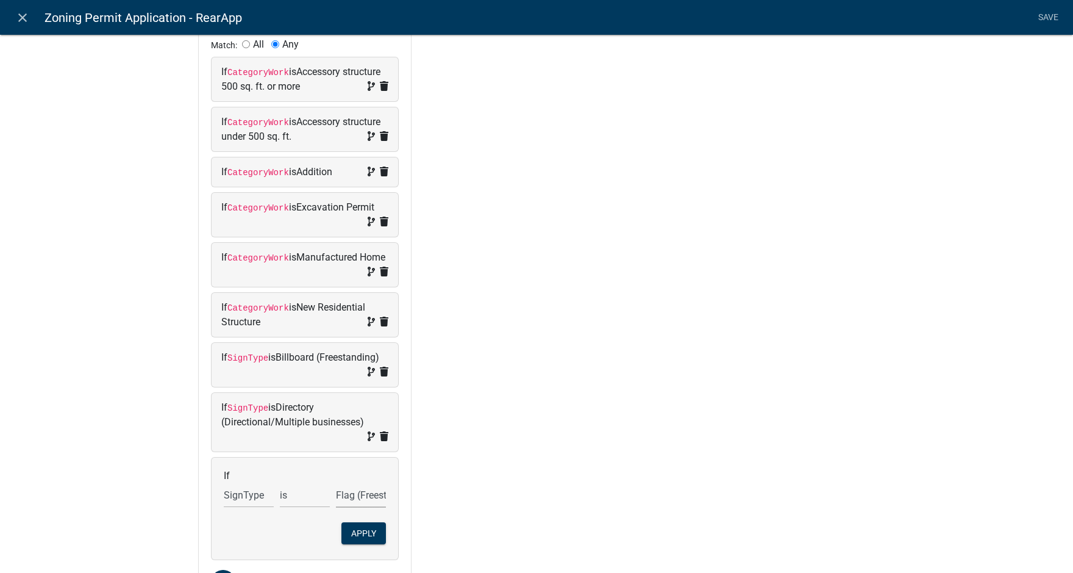
click at [336, 482] on select "Choose... Awning/Canopy (Printed on awning/canopy) Billboard (Freestanding) Dir…" at bounding box center [361, 494] width 50 height 25
click at [366, 530] on button "Apply" at bounding box center [363, 533] width 45 height 22
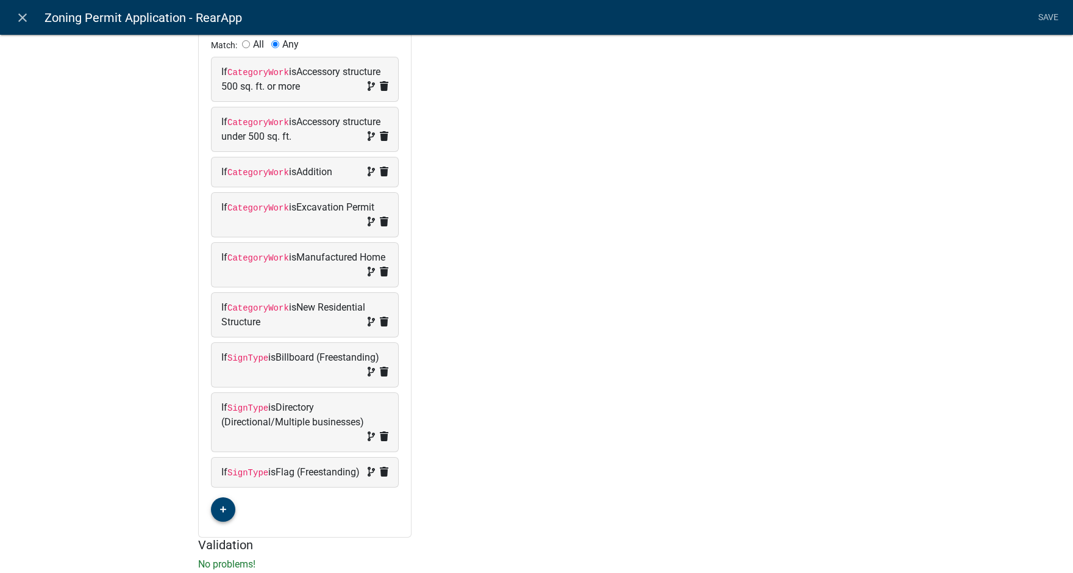
click at [220, 521] on button "button" at bounding box center [223, 509] width 24 height 24
click at [242, 513] on span "(unset)" at bounding box center [242, 507] width 30 height 12
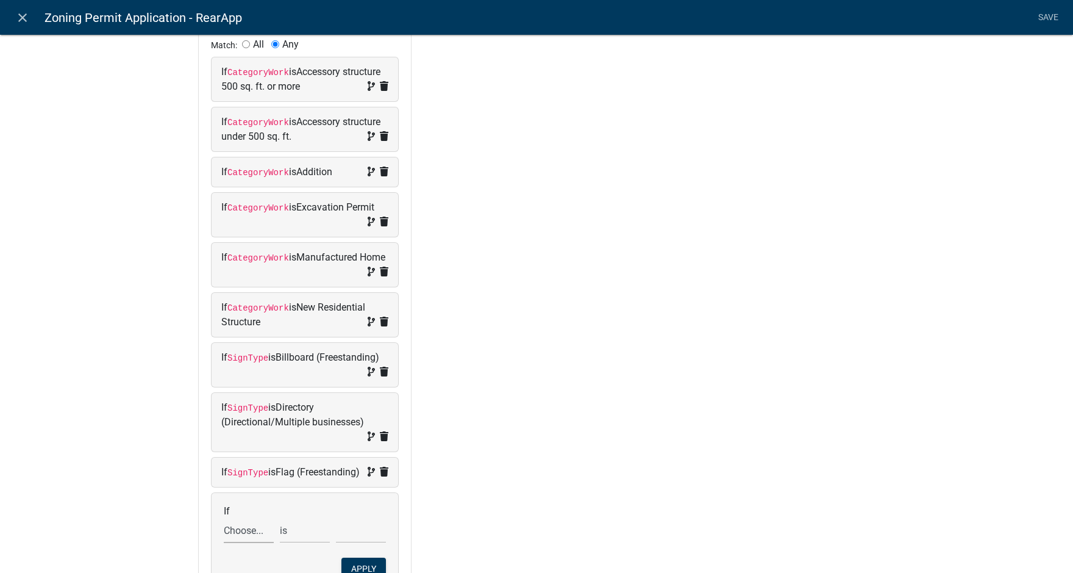
click at [242, 543] on select "Choose... Acres Address ALL_FEE_RECIPIENTS AppAddress APPLICANT_CITY APPLICANT_…" at bounding box center [249, 530] width 50 height 25
select select "148: SignType"
click at [224, 532] on select "Choose... Acres Address ALL_FEE_RECIPIENTS AppAddress APPLICANT_CITY APPLICANT_…" at bounding box center [249, 530] width 50 height 25
click at [348, 543] on select "Choose... Awning/Canopy (Printed on awning/canopy) Billboard (Freestanding) Dir…" at bounding box center [361, 530] width 50 height 25
select select "5: Ground (Freestanding)"
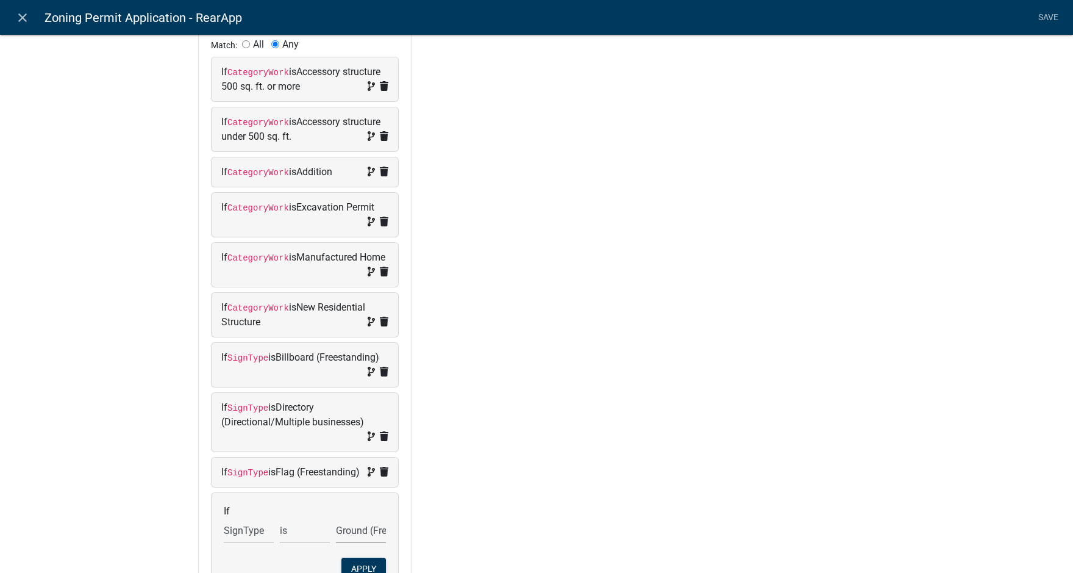
click at [336, 532] on select "Choose... Awning/Canopy (Printed on awning/canopy) Billboard (Freestanding) Dir…" at bounding box center [361, 530] width 50 height 25
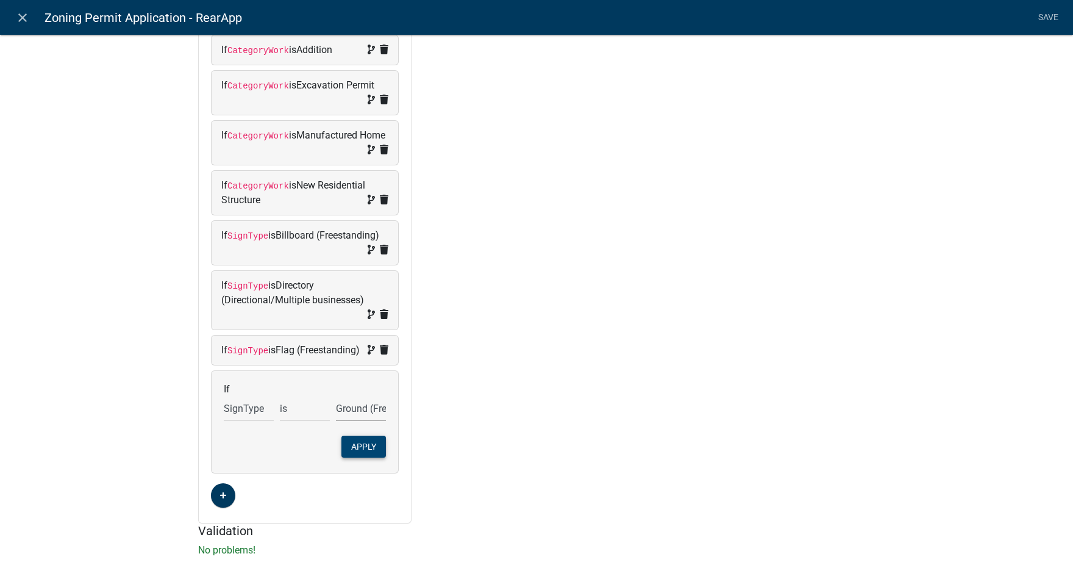
click at [365, 457] on button "Apply" at bounding box center [363, 446] width 45 height 22
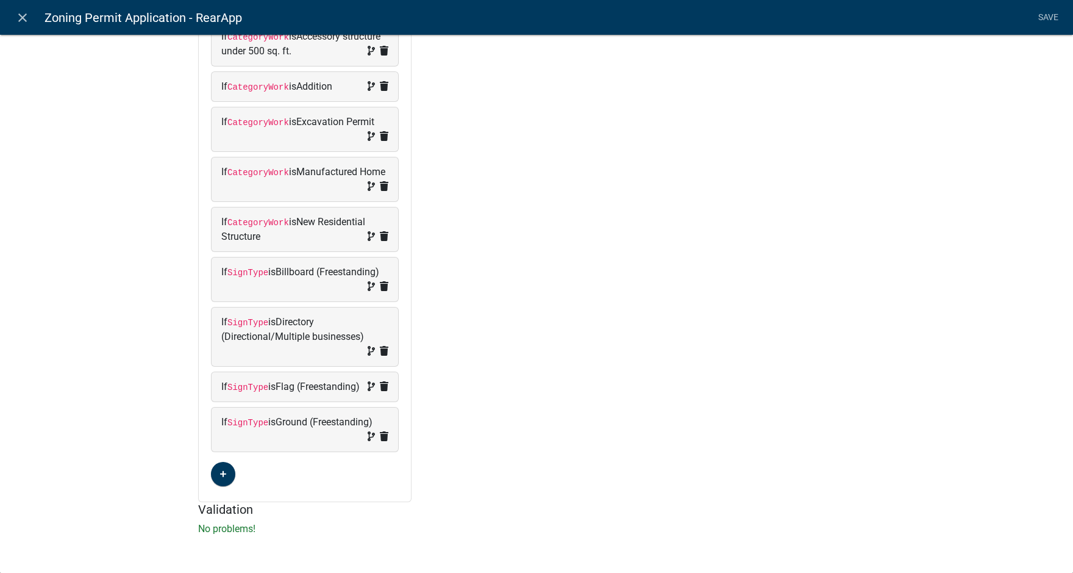
scroll to position [423, 0]
click at [220, 473] on icon "button" at bounding box center [223, 474] width 7 height 7
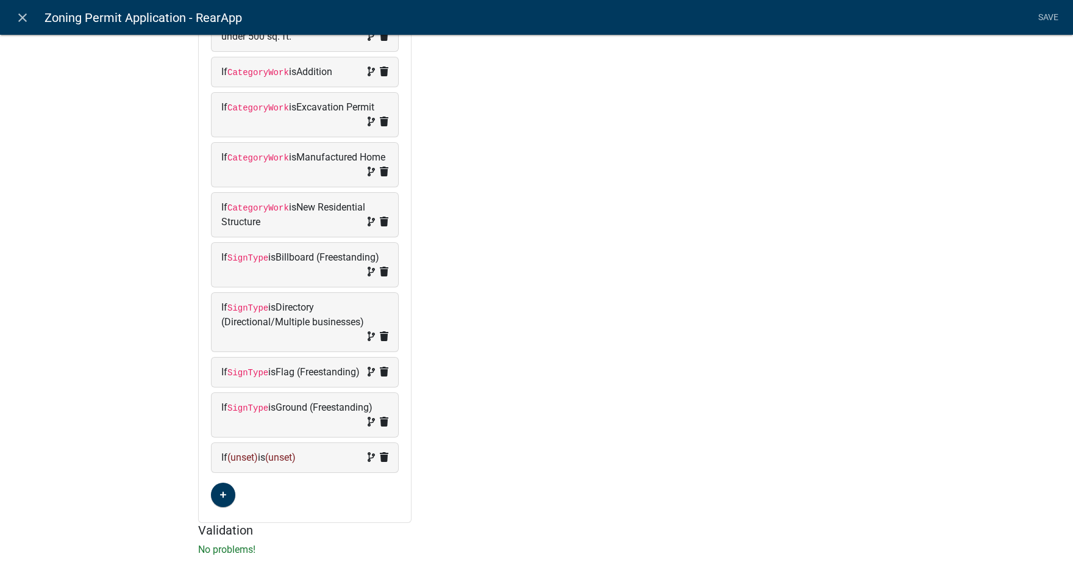
click at [238, 463] on span "(unset)" at bounding box center [242, 457] width 30 height 12
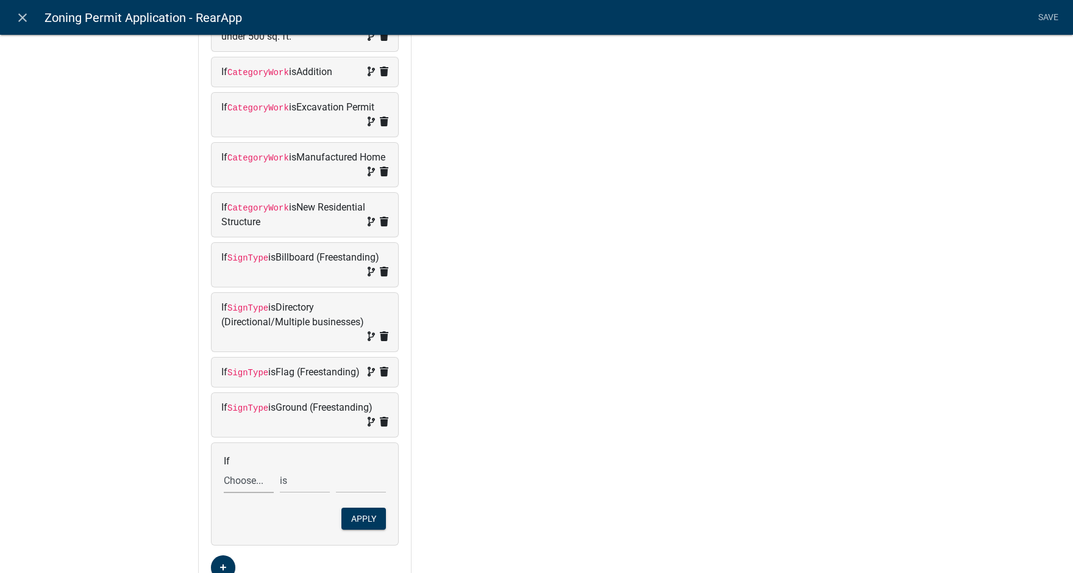
click at [239, 493] on select "Choose... Acres Address ALL_FEE_RECIPIENTS AppAddress APPLICANT_CITY APPLICANT_…" at bounding box center [249, 480] width 50 height 25
select select "148: SignType"
click at [224, 482] on select "Choose... Acres Address ALL_FEE_RECIPIENTS AppAddress APPLICANT_CITY APPLICANT_…" at bounding box center [249, 480] width 50 height 25
click at [356, 493] on select "Choose... Awning/Canopy (Printed on awning/canopy) Billboard (Freestanding) Dir…" at bounding box center [361, 480] width 50 height 25
select select "7: Monument (Freestanding)"
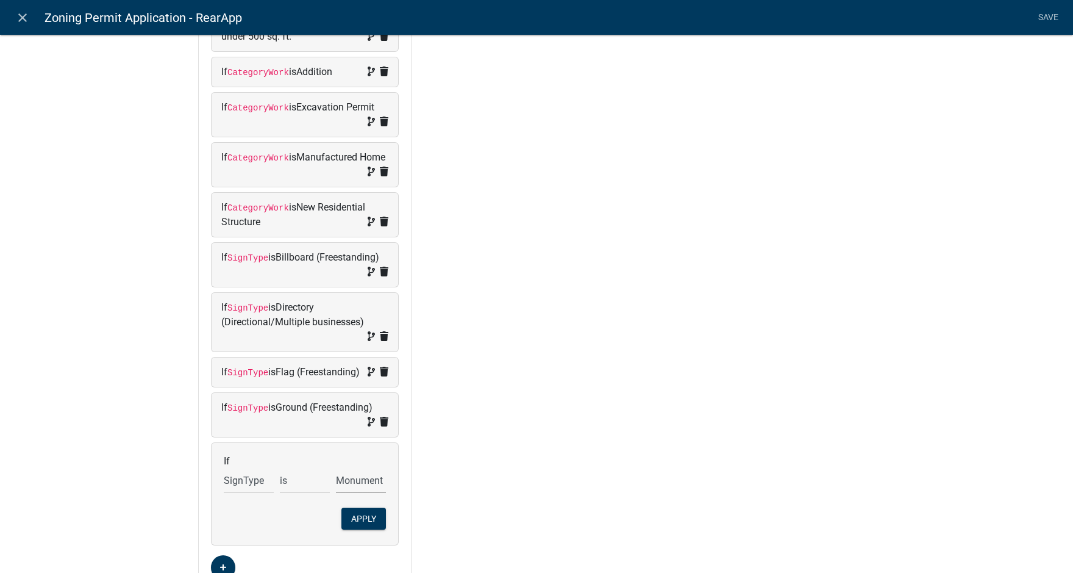
click at [336, 482] on select "Choose... Awning/Canopy (Printed on awning/canopy) Billboard (Freestanding) Dir…" at bounding box center [361, 480] width 50 height 25
click at [360, 527] on button "Apply" at bounding box center [363, 518] width 45 height 22
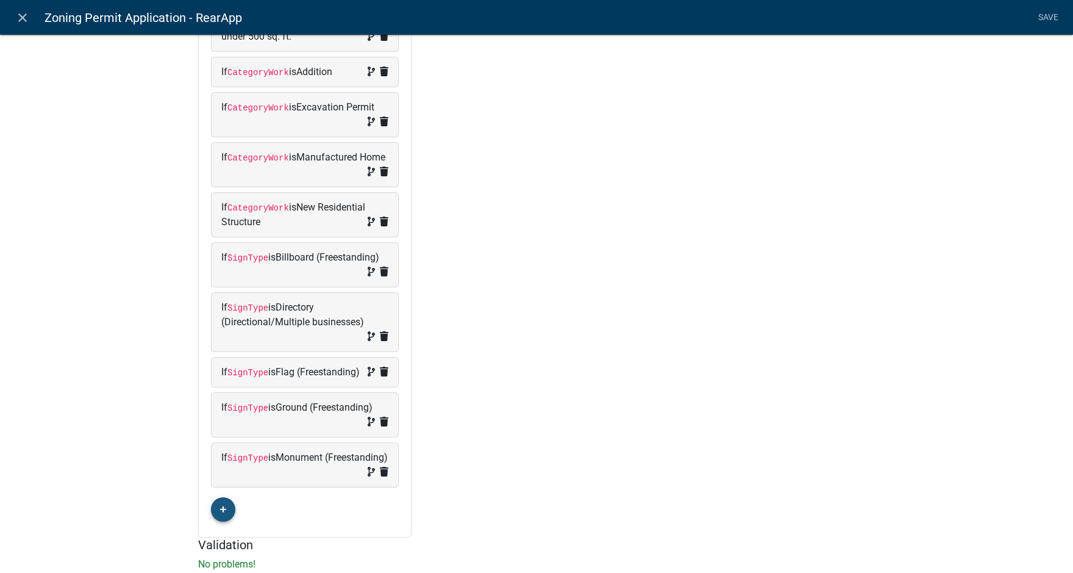
click at [220, 513] on icon "button" at bounding box center [223, 509] width 7 height 7
click at [243, 513] on span "(unset)" at bounding box center [242, 507] width 30 height 12
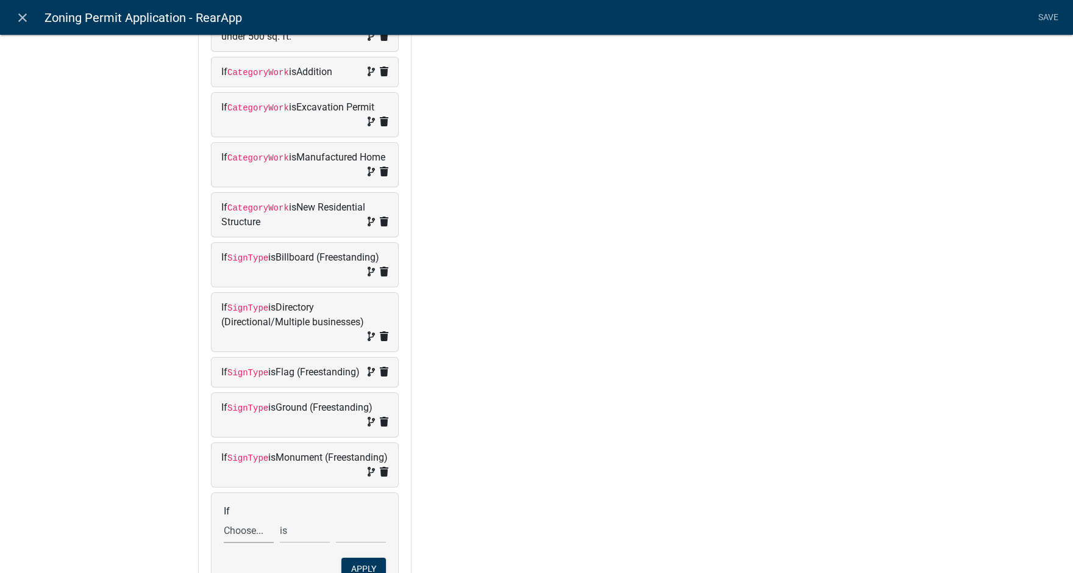
click at [238, 538] on select "Choose... Acres Address ALL_FEE_RECIPIENTS AppAddress APPLICANT_CITY APPLICANT_…" at bounding box center [249, 530] width 50 height 25
select select "148: SignType"
click at [224, 532] on select "Choose... Acres Address ALL_FEE_RECIPIENTS AppAddress APPLICANT_CITY APPLICANT_…" at bounding box center [249, 530] width 50 height 25
click at [339, 542] on select "Choose... Awning/Canopy (Printed on awning/canopy) Billboard (Freestanding) Dir…" at bounding box center [361, 530] width 50 height 25
select select "8: Pedestal (Freestanding)"
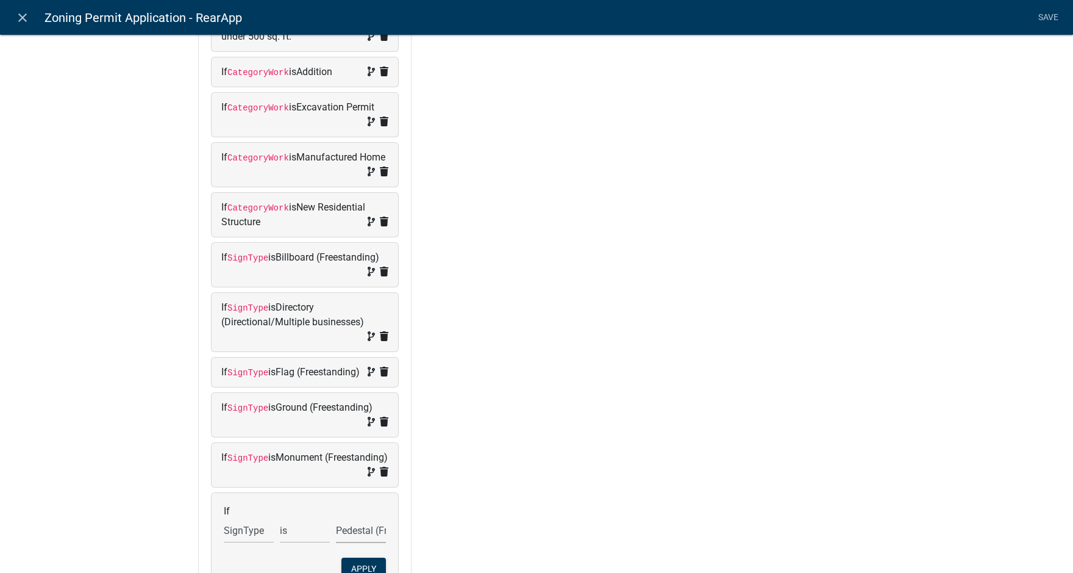
click at [336, 532] on select "Choose... Awning/Canopy (Printed on awning/canopy) Billboard (Freestanding) Dir…" at bounding box center [361, 530] width 50 height 25
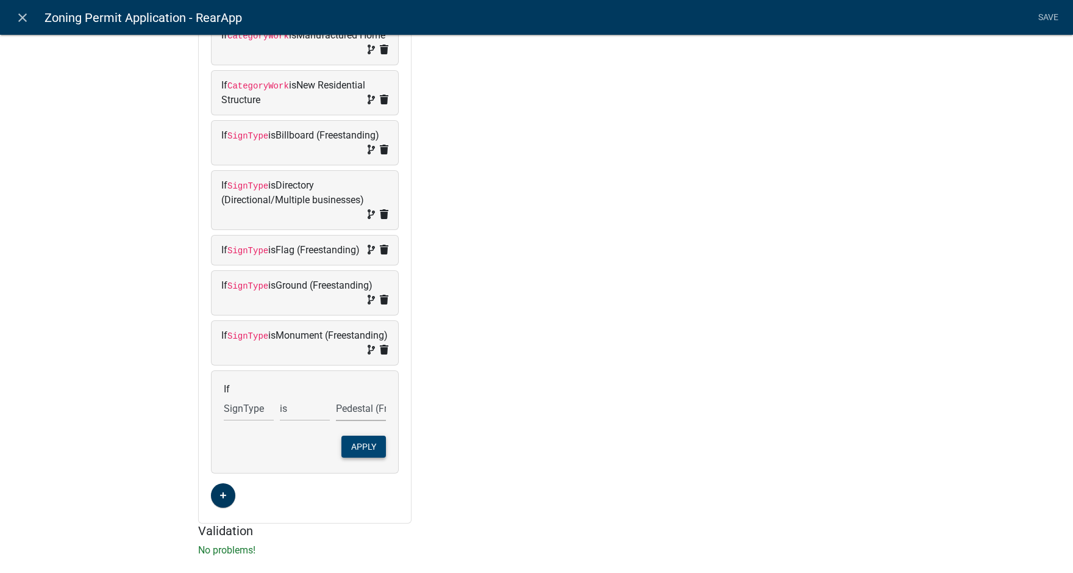
click at [357, 457] on button "Apply" at bounding box center [363, 446] width 45 height 22
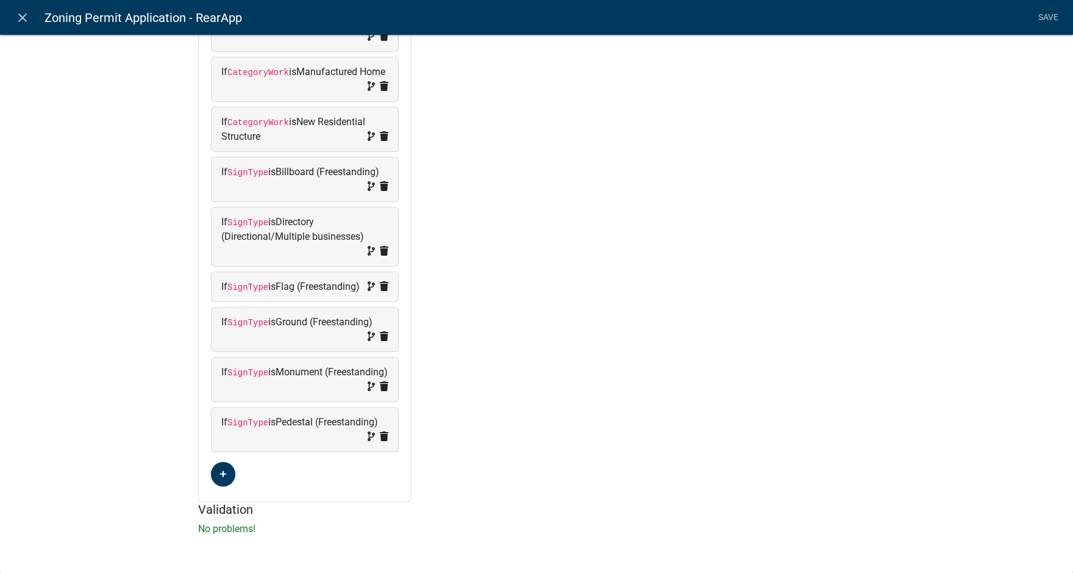
scroll to position [523, 0]
click at [1046, 15] on link "Save" at bounding box center [1048, 17] width 30 height 23
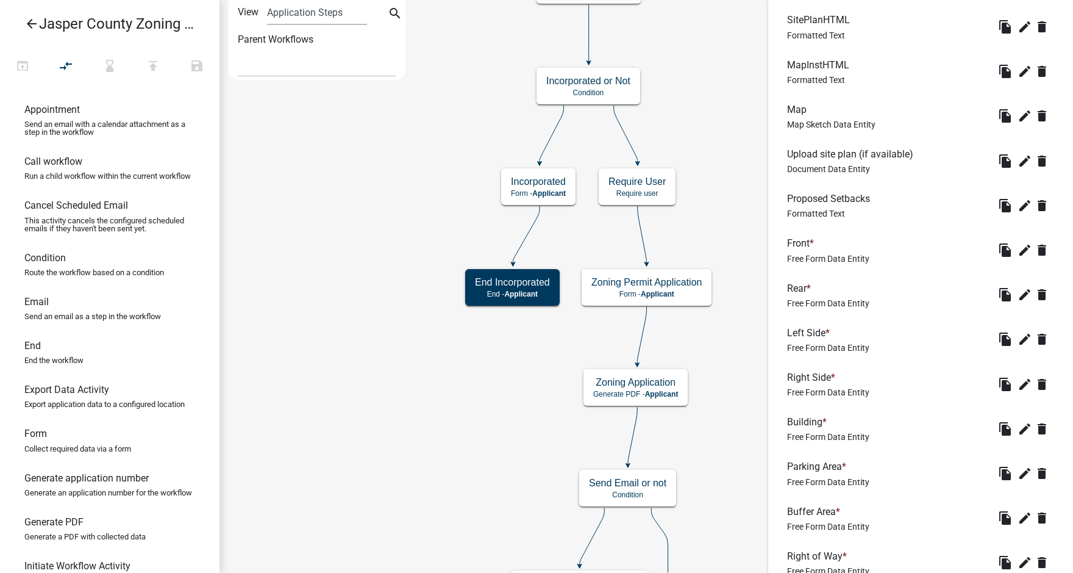
scroll to position [2378, 0]
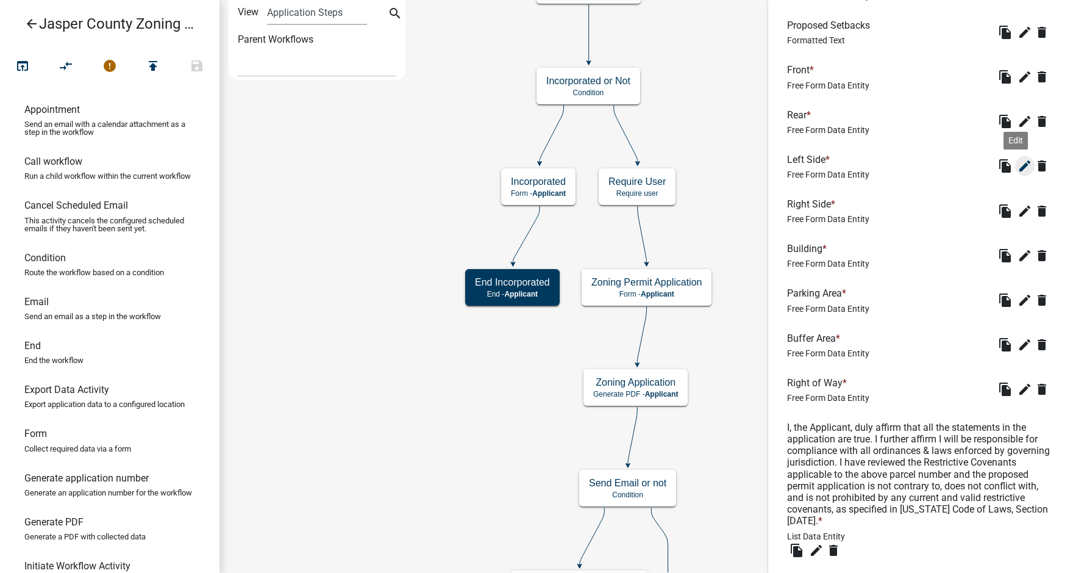
click at [1018, 173] on icon "edit" at bounding box center [1025, 166] width 15 height 15
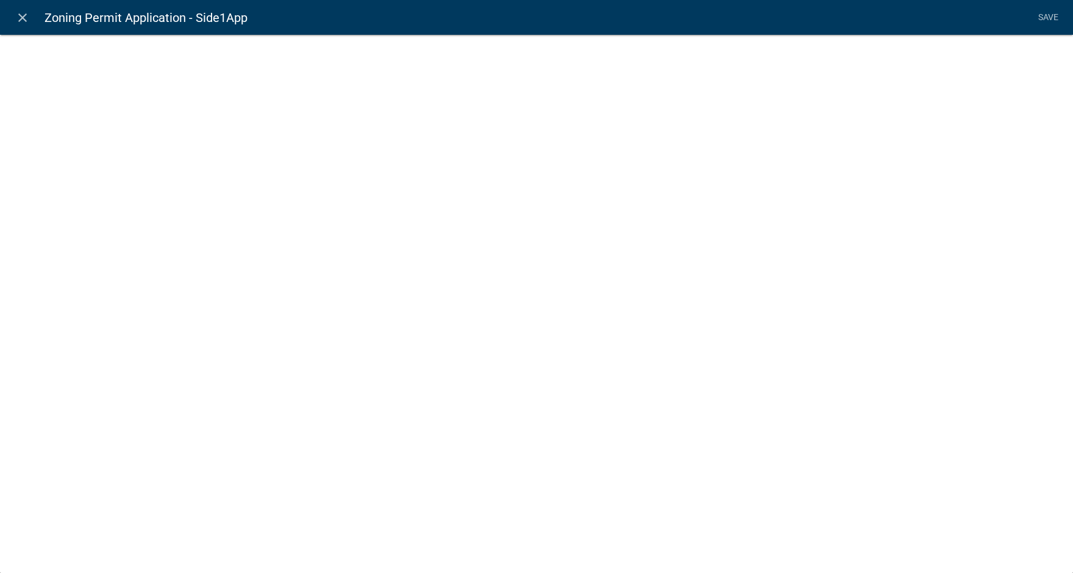
select select
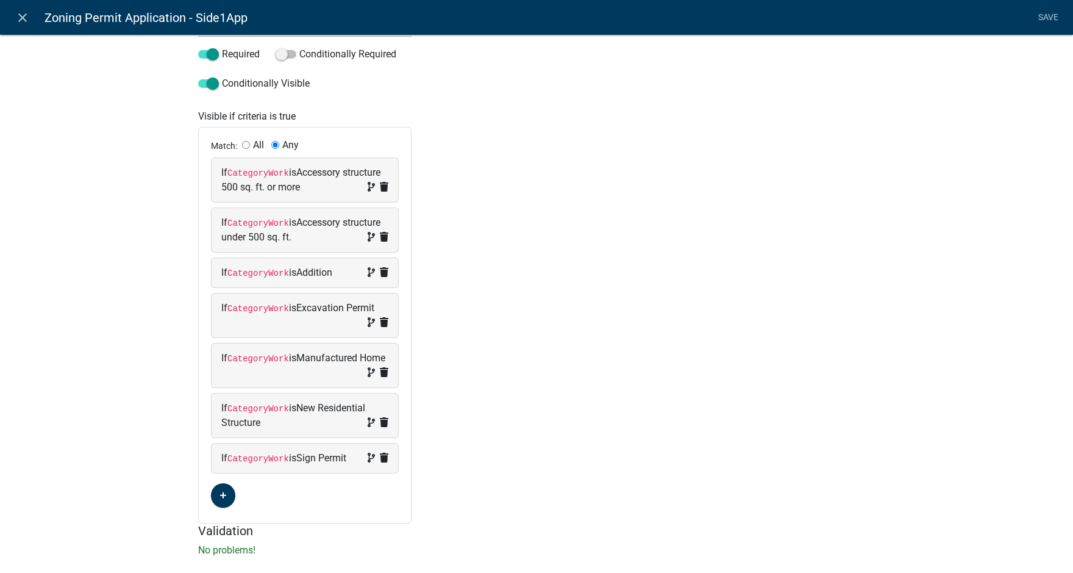
scroll to position [243, 0]
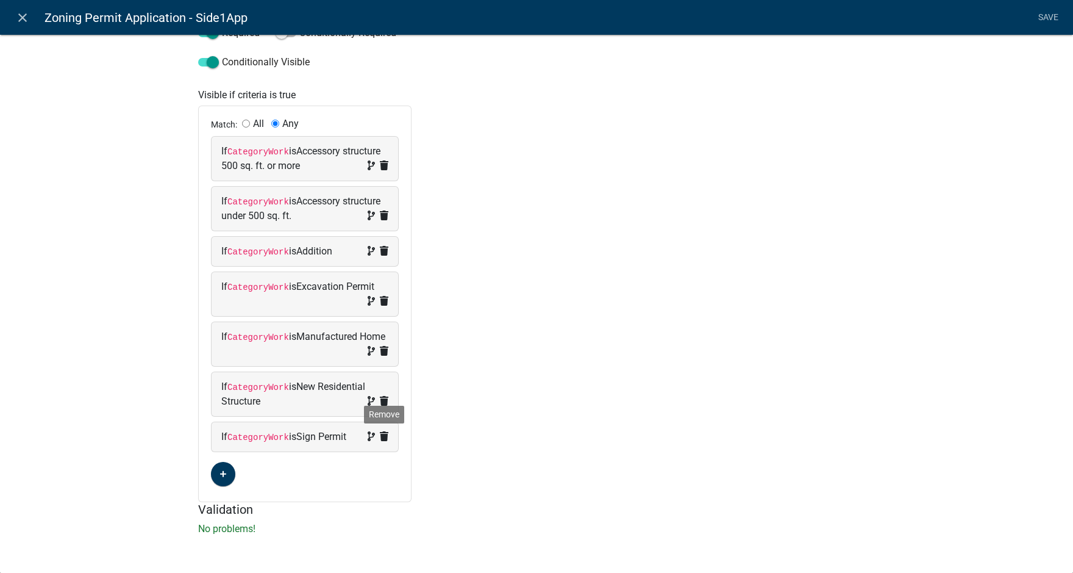
click at [380, 437] on icon at bounding box center [384, 436] width 9 height 10
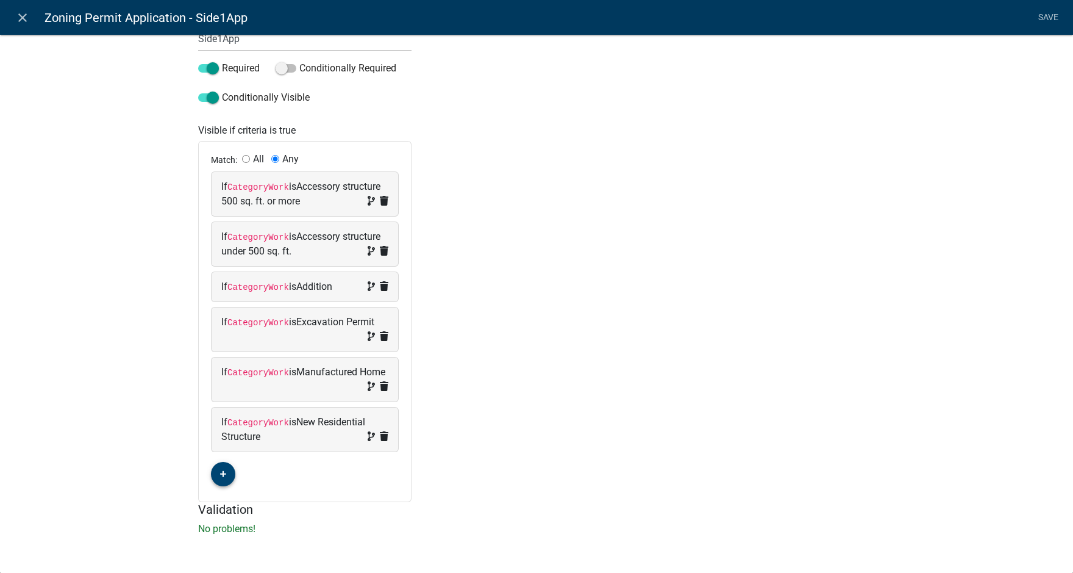
click at [214, 474] on button "button" at bounding box center [223, 474] width 24 height 24
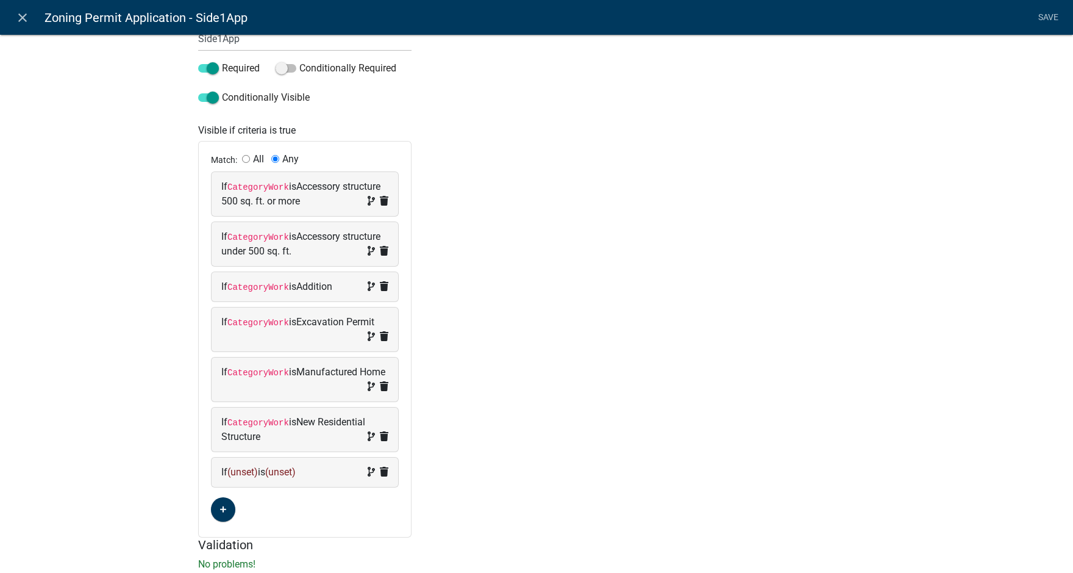
click at [236, 473] on span "(unset)" at bounding box center [242, 472] width 30 height 12
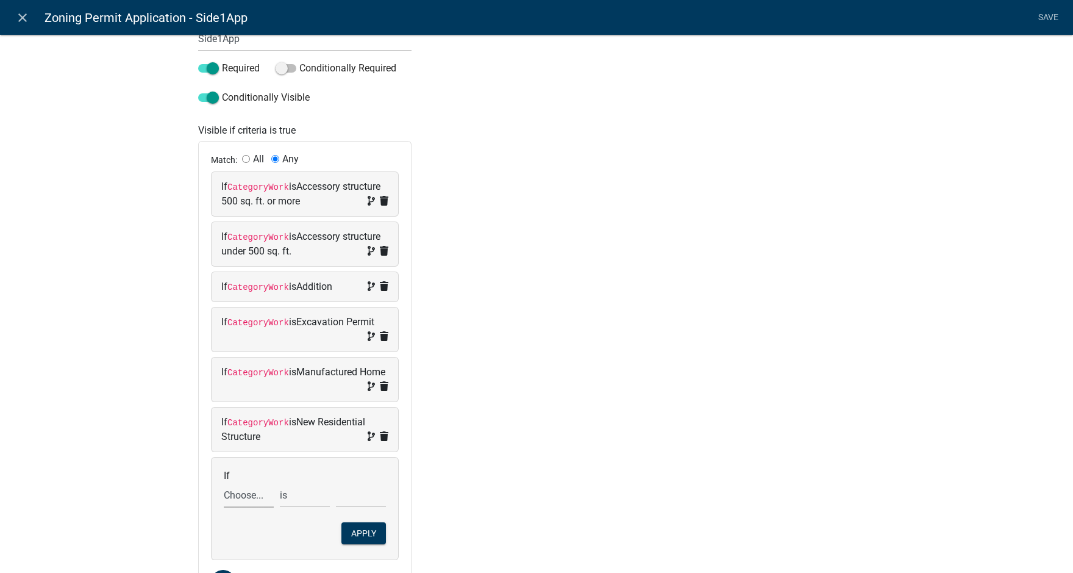
click at [243, 500] on select "Choose... Acres Address ALL_FEE_RECIPIENTS AppAddress APPLICANT_CITY APPLICANT_…" at bounding box center [249, 494] width 50 height 25
select select "148: SignType"
click at [224, 482] on select "Choose... Acres Address ALL_FEE_RECIPIENTS AppAddress APPLICANT_CITY APPLICANT_…" at bounding box center [249, 494] width 50 height 25
click at [358, 495] on select "Choose... Awning/Canopy (Printed on awning/canopy) Billboard (Freestanding) Dir…" at bounding box center [361, 494] width 50 height 25
select select "2: Billboard (Freestanding)"
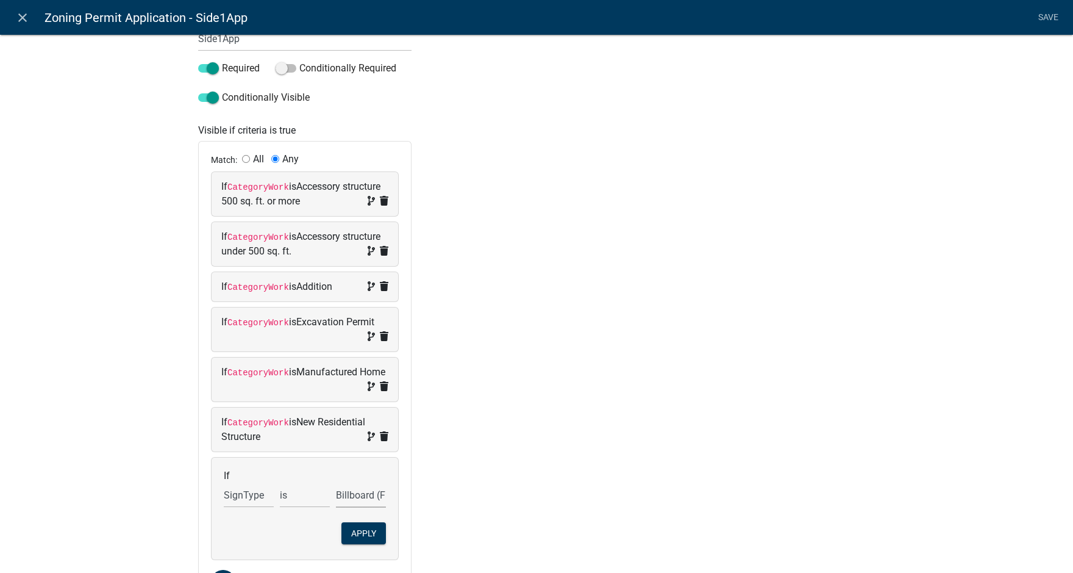
click at [336, 482] on select "Choose... Awning/Canopy (Printed on awning/canopy) Billboard (Freestanding) Dir…" at bounding box center [361, 494] width 50 height 25
click at [362, 529] on button "Apply" at bounding box center [363, 533] width 45 height 22
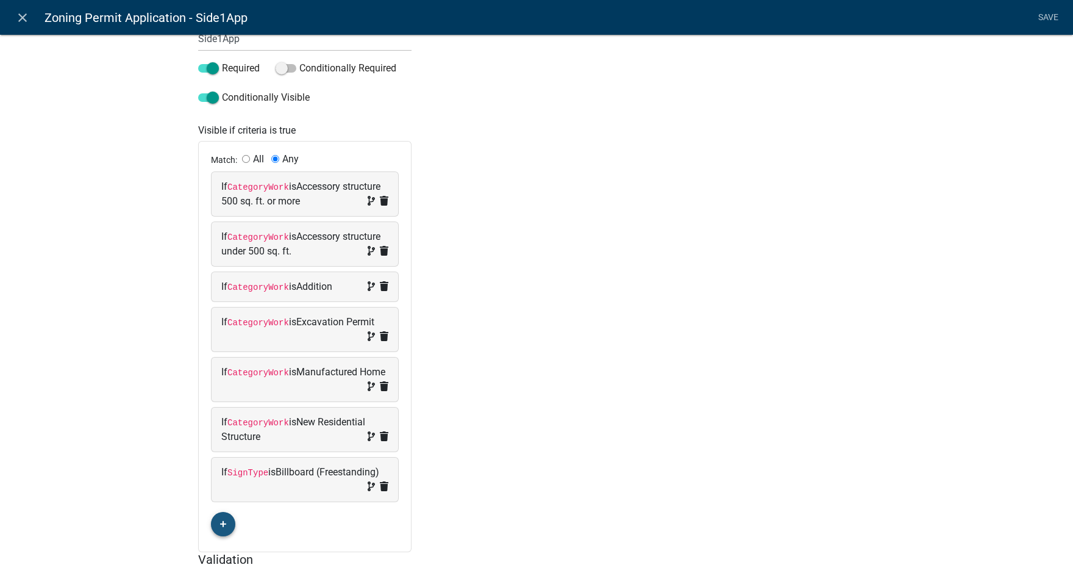
click at [220, 525] on icon "button" at bounding box center [223, 523] width 7 height 7
click at [240, 521] on span "(unset)" at bounding box center [242, 522] width 30 height 12
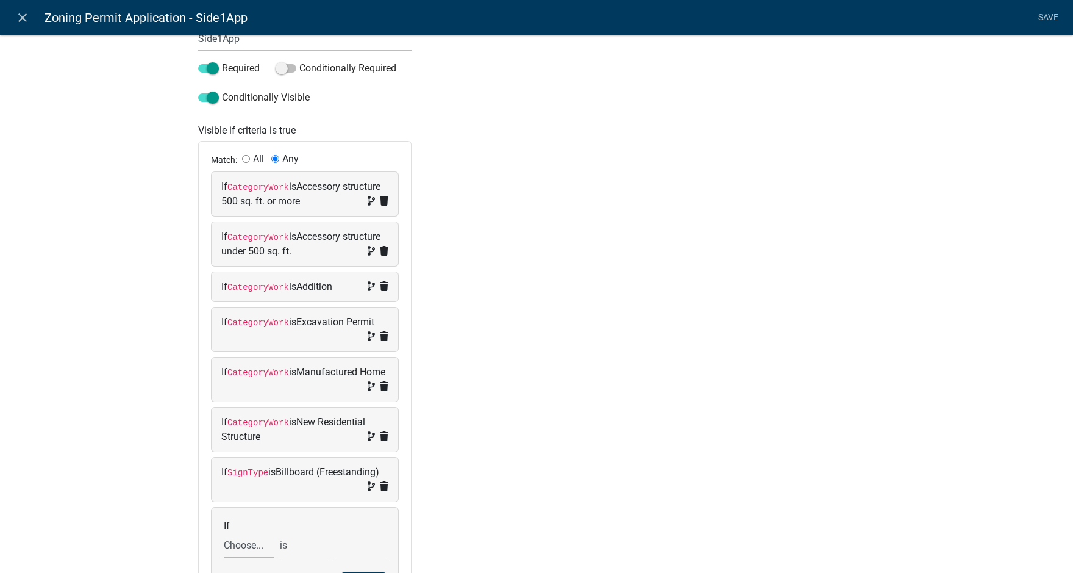
click at [240, 543] on select "Choose... Acres Address ALL_FEE_RECIPIENTS AppAddress APPLICANT_CITY APPLICANT_…" at bounding box center [249, 544] width 50 height 25
select select "148: SignType"
click at [224, 532] on select "Choose... Acres Address ALL_FEE_RECIPIENTS AppAddress APPLICANT_CITY APPLICANT_…" at bounding box center [249, 544] width 50 height 25
click at [354, 544] on select "Choose... Awning/Canopy (Printed on awning/canopy) Billboard (Freestanding) Dir…" at bounding box center [361, 544] width 50 height 25
select select "3: Directory (Directional/Multiple businesses)"
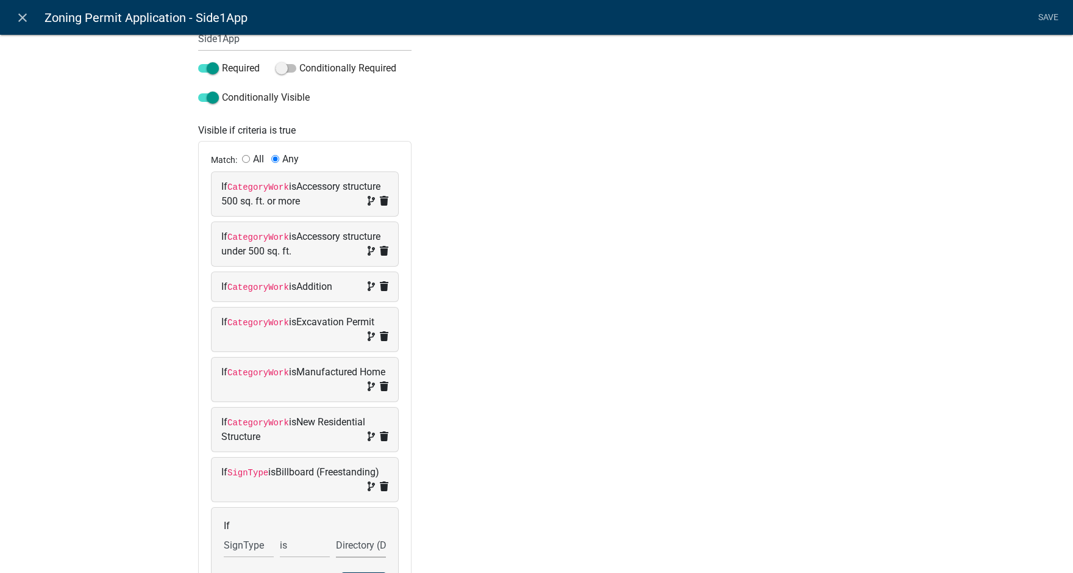
click at [336, 532] on select "Choose... Awning/Canopy (Printed on awning/canopy) Billboard (Freestanding) Dir…" at bounding box center [361, 544] width 50 height 25
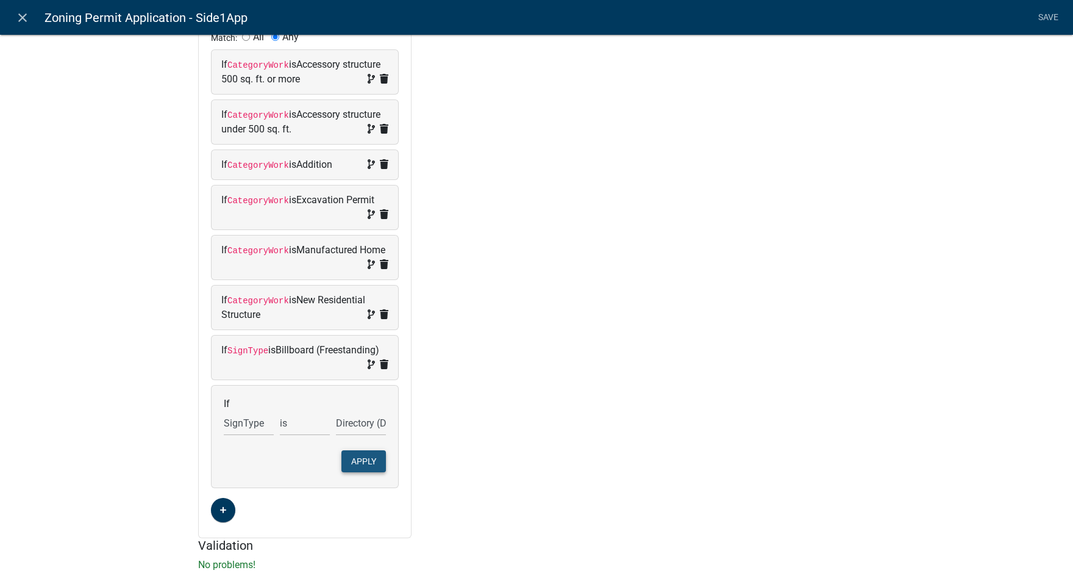
click at [371, 456] on button "Apply" at bounding box center [363, 461] width 45 height 22
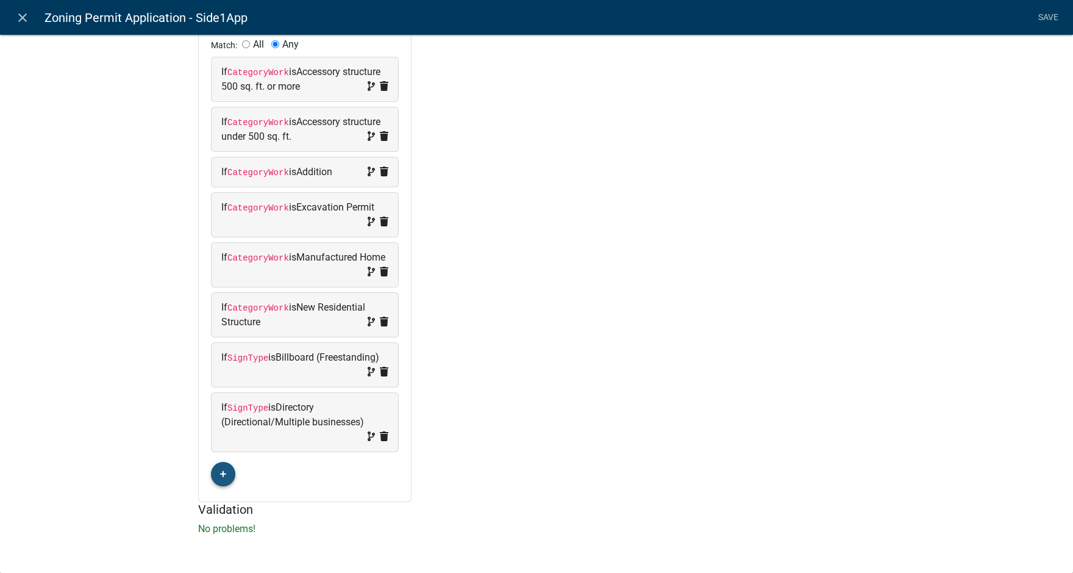
click at [222, 470] on button "button" at bounding box center [223, 474] width 24 height 24
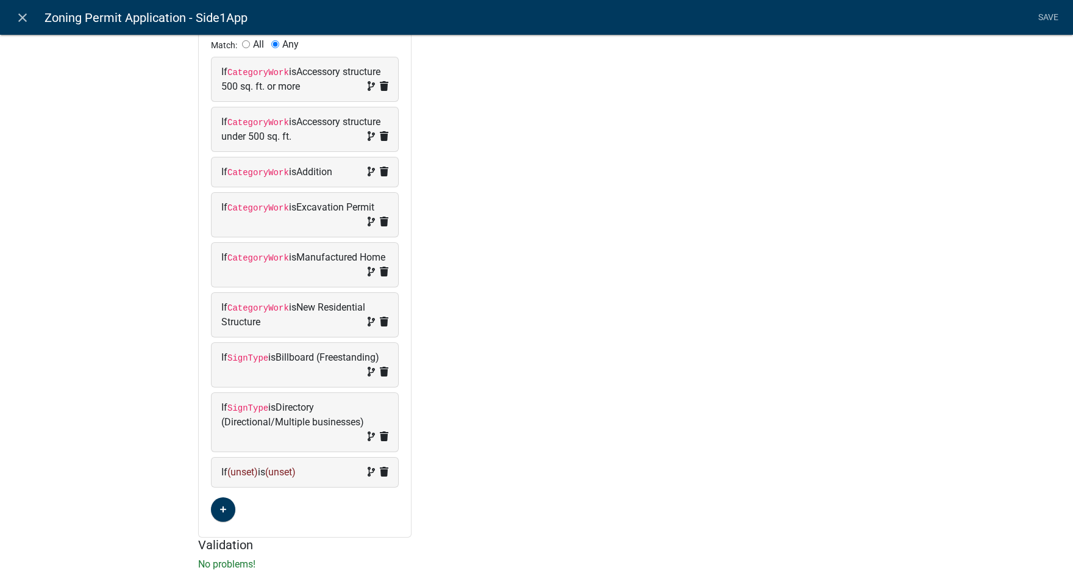
click at [242, 470] on span "(unset)" at bounding box center [242, 472] width 30 height 12
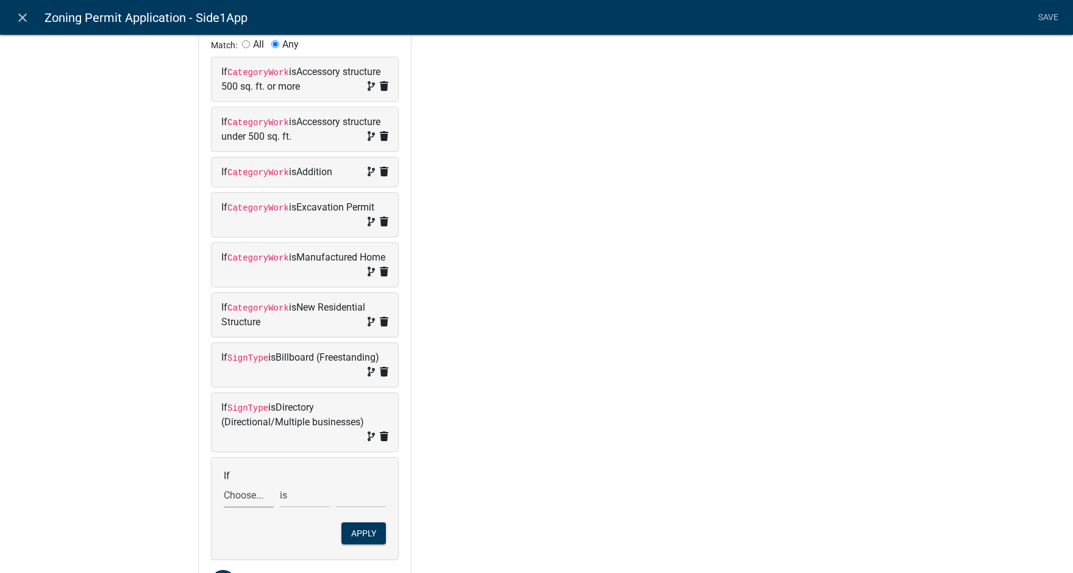
click at [240, 494] on select "Choose... Acres Address ALL_FEE_RECIPIENTS AppAddress APPLICANT_CITY APPLICANT_…" at bounding box center [249, 494] width 50 height 25
select select "148: SignType"
click at [224, 482] on select "Choose... Acres Address ALL_FEE_RECIPIENTS AppAddress APPLICANT_CITY APPLICANT_…" at bounding box center [249, 494] width 50 height 25
click at [351, 493] on select "Choose... Awning/Canopy (Printed on awning/canopy) Billboard (Freestanding) Dir…" at bounding box center [361, 494] width 50 height 25
select select "4: Flag (Freestanding)"
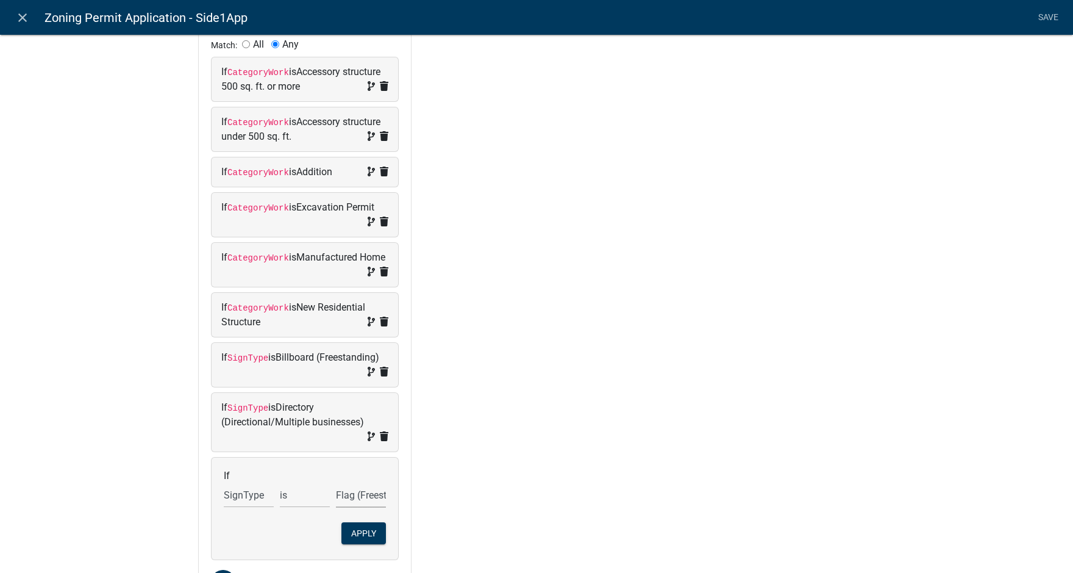
click at [336, 482] on select "Choose... Awning/Canopy (Printed on awning/canopy) Billboard (Freestanding) Dir…" at bounding box center [361, 494] width 50 height 25
click at [368, 532] on button "Apply" at bounding box center [363, 533] width 45 height 22
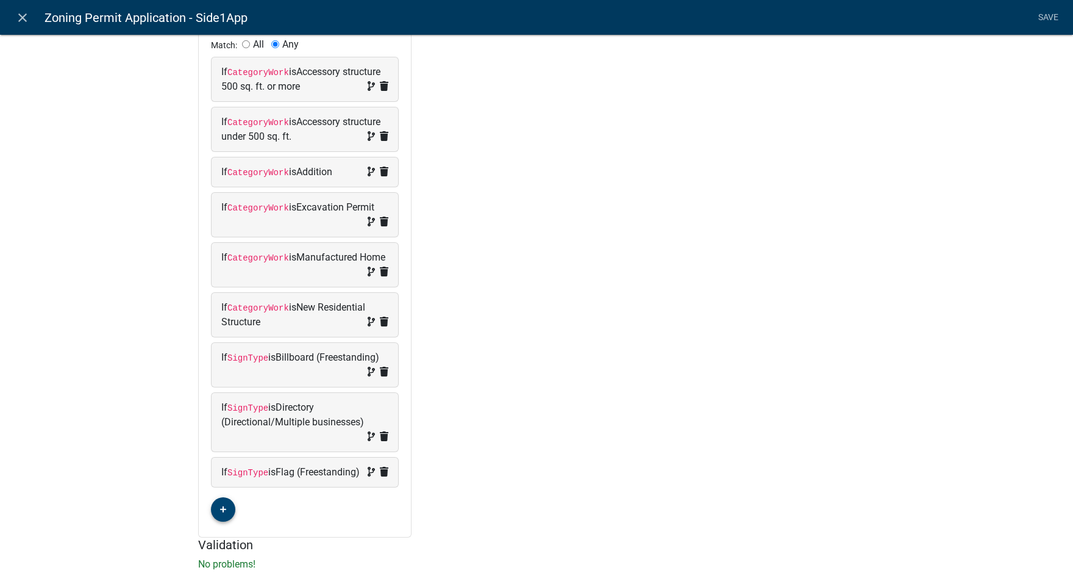
click at [220, 513] on icon "button" at bounding box center [223, 509] width 7 height 7
click at [239, 513] on span "(unset)" at bounding box center [242, 507] width 30 height 12
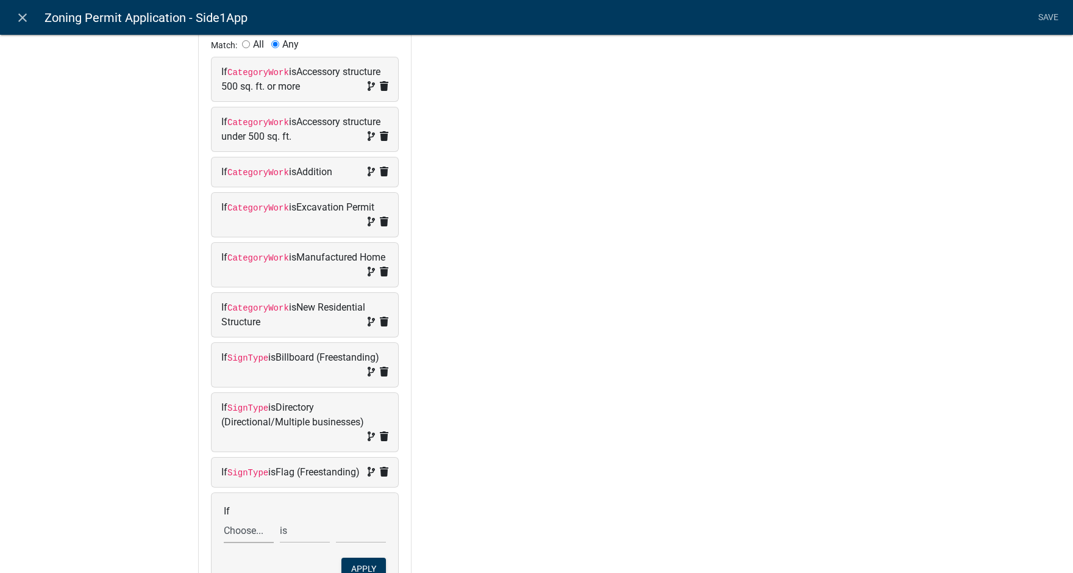
click at [240, 543] on select "Choose... Acres Address ALL_FEE_RECIPIENTS AppAddress APPLICANT_CITY APPLICANT_…" at bounding box center [249, 530] width 50 height 25
select select "148: SignType"
click at [224, 532] on select "Choose... Acres Address ALL_FEE_RECIPIENTS AppAddress APPLICANT_CITY APPLICANT_…" at bounding box center [249, 530] width 50 height 25
click at [357, 538] on select "Choose... Awning/Canopy (Printed on awning/canopy) Billboard (Freestanding) Dir…" at bounding box center [361, 530] width 50 height 25
select select "5: Ground (Freestanding)"
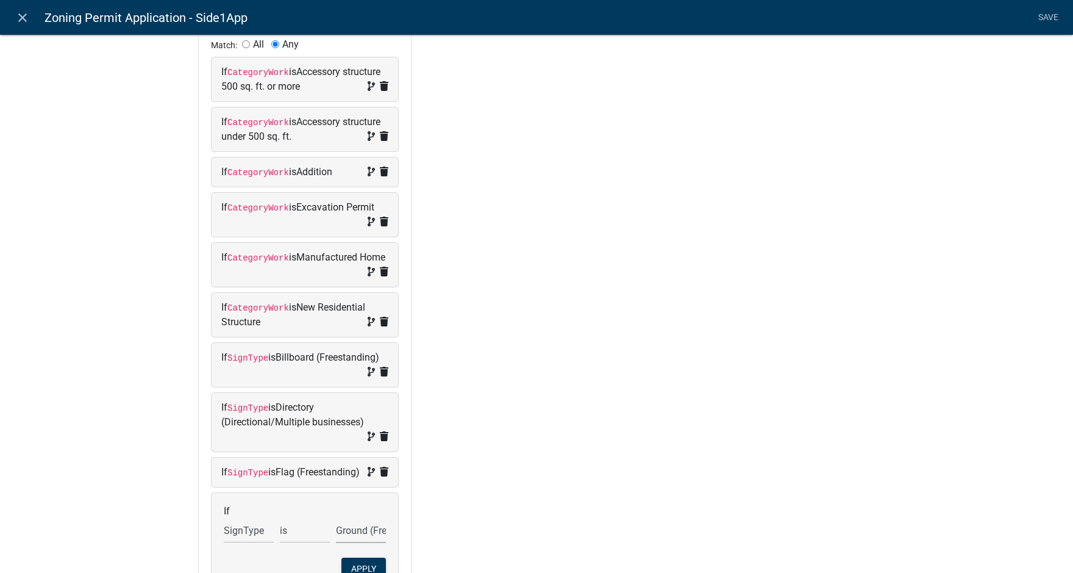
click at [336, 532] on select "Choose... Awning/Canopy (Printed on awning/canopy) Billboard (Freestanding) Dir…" at bounding box center [361, 530] width 50 height 25
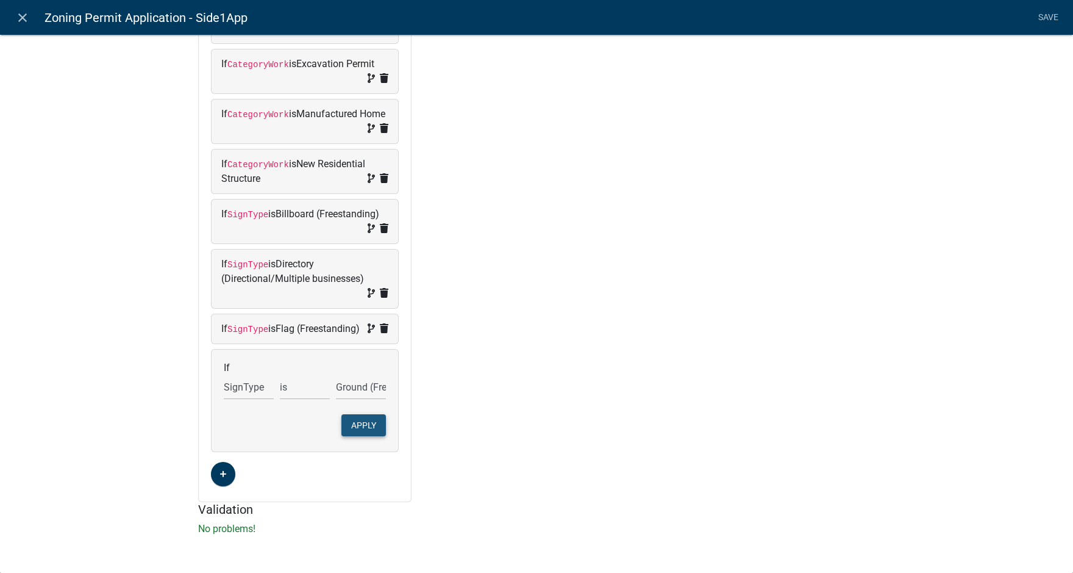
click at [359, 425] on button "Apply" at bounding box center [363, 425] width 45 height 22
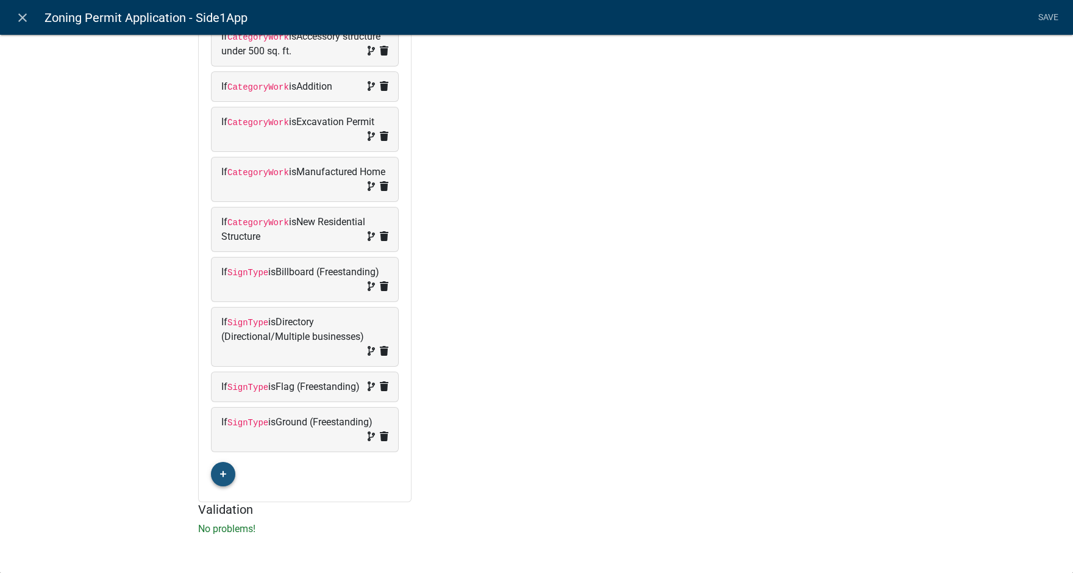
click at [225, 468] on button "button" at bounding box center [223, 474] width 24 height 24
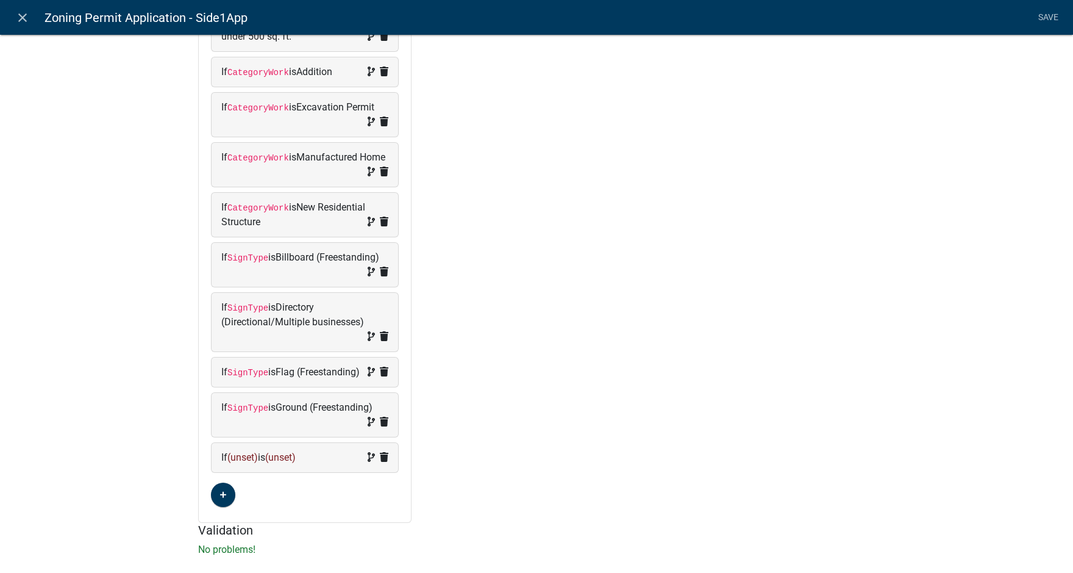
click at [240, 463] on span "(unset)" at bounding box center [242, 457] width 30 height 12
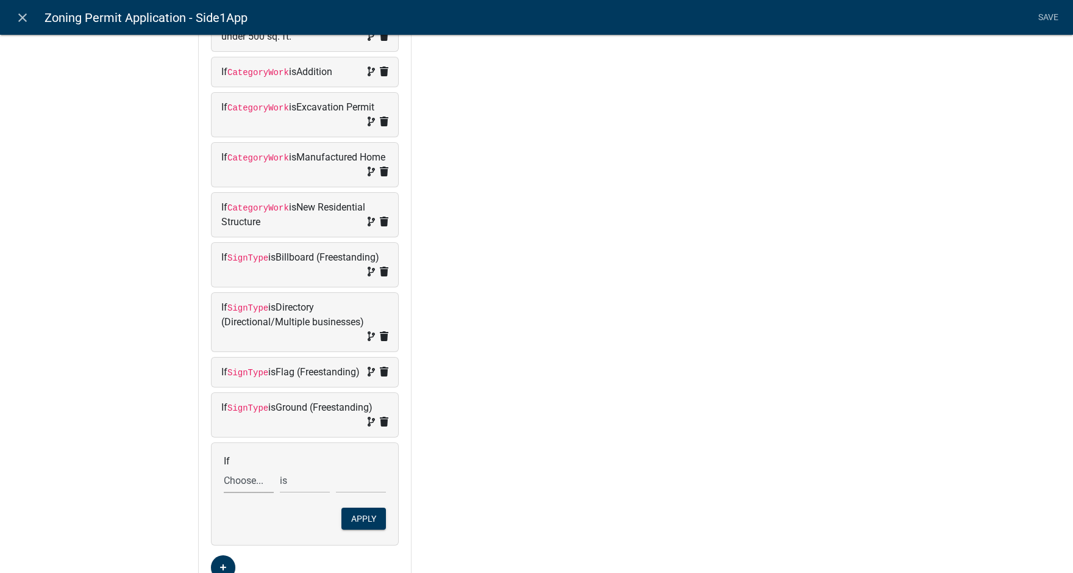
click at [240, 493] on select "Choose... Acres Address ALL_FEE_RECIPIENTS AppAddress APPLICANT_CITY APPLICANT_…" at bounding box center [249, 480] width 50 height 25
select select "148: SignType"
click at [224, 482] on select "Choose... Acres Address ALL_FEE_RECIPIENTS AppAddress APPLICANT_CITY APPLICANT_…" at bounding box center [249, 480] width 50 height 25
click at [350, 493] on select "Choose... Awning/Canopy (Printed on awning/canopy) Billboard (Freestanding) Dir…" at bounding box center [361, 480] width 50 height 25
select select "7: Monument (Freestanding)"
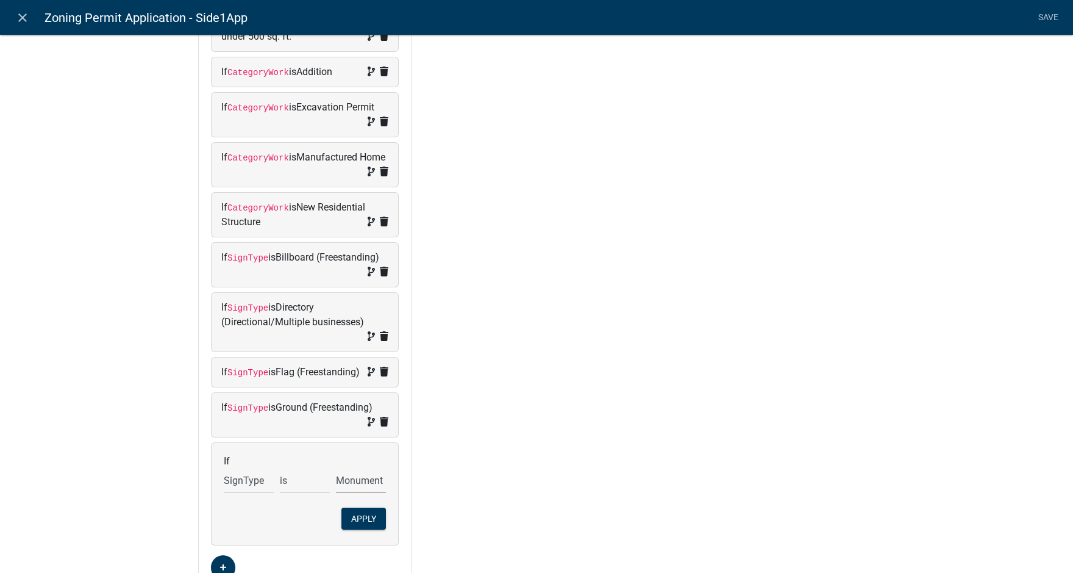
click at [336, 482] on select "Choose... Awning/Canopy (Printed on awning/canopy) Billboard (Freestanding) Dir…" at bounding box center [361, 480] width 50 height 25
click at [362, 529] on button "Apply" at bounding box center [363, 518] width 45 height 22
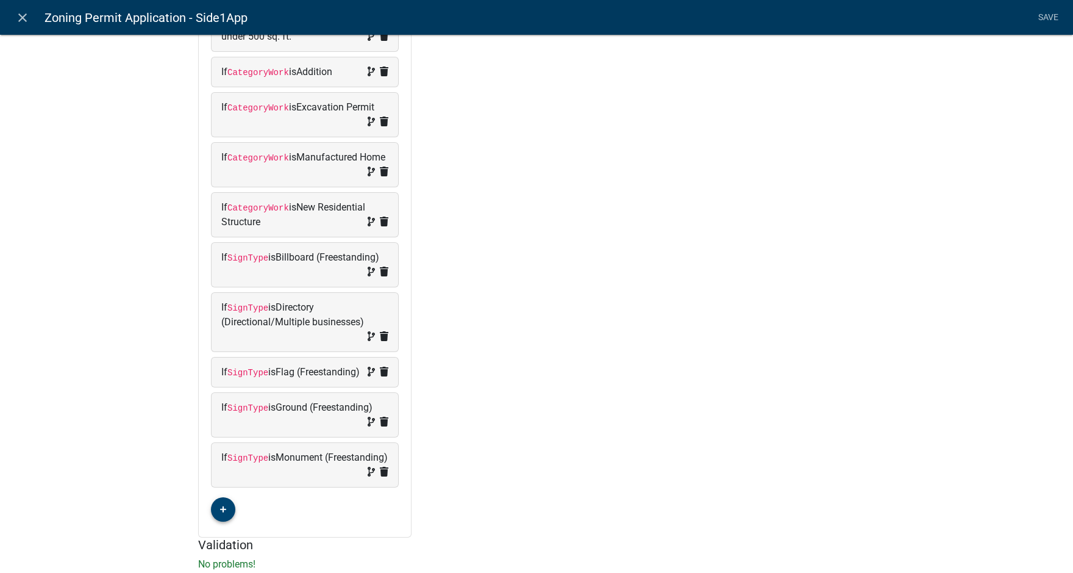
click at [220, 513] on icon "button" at bounding box center [223, 509] width 7 height 7
click at [243, 513] on span "(unset)" at bounding box center [242, 507] width 30 height 12
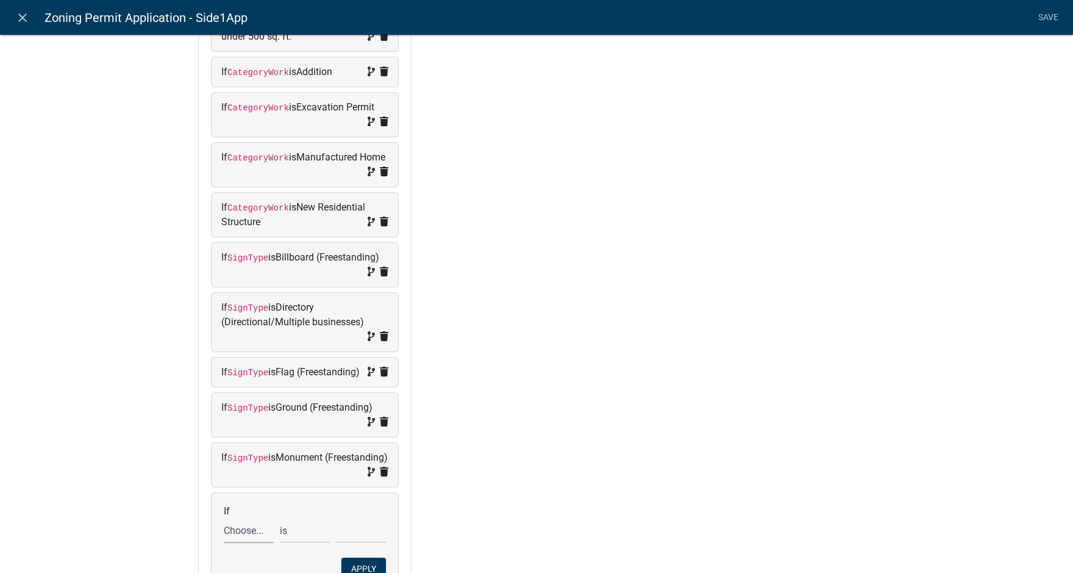
click at [240, 543] on select "Choose... Acres Address ALL_FEE_RECIPIENTS AppAddress APPLICANT_CITY APPLICANT_…" at bounding box center [249, 530] width 50 height 25
click at [320, 543] on select "is is not is greater than is less than exists does not exist contains does not …" at bounding box center [305, 530] width 50 height 25
click at [234, 543] on select "Choose... Acres Address ALL_FEE_RECIPIENTS AppAddress APPLICANT_CITY APPLICANT_…" at bounding box center [249, 530] width 50 height 25
select select "148: SignType"
click at [224, 532] on select "Choose... Acres Address ALL_FEE_RECIPIENTS AppAddress APPLICANT_CITY APPLICANT_…" at bounding box center [249, 530] width 50 height 25
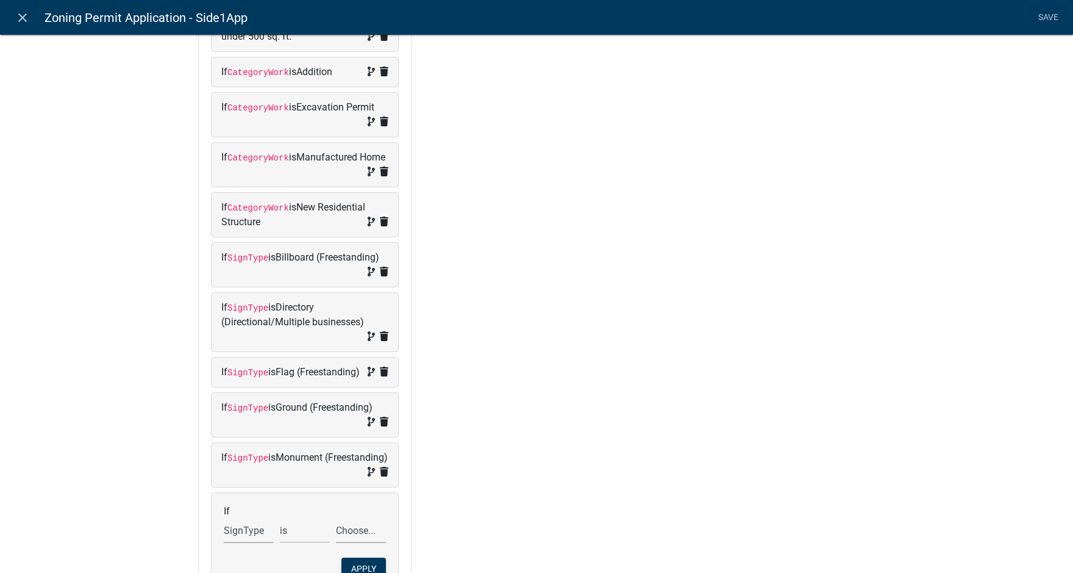
click at [359, 543] on select "Choose... Awning/Canopy (Printed on awning/canopy) Billboard (Freestanding) Dir…" at bounding box center [361, 530] width 50 height 25
select select "8: Pedestal (Freestanding)"
click at [336, 532] on select "Choose... Awning/Canopy (Printed on awning/canopy) Billboard (Freestanding) Dir…" at bounding box center [361, 530] width 50 height 25
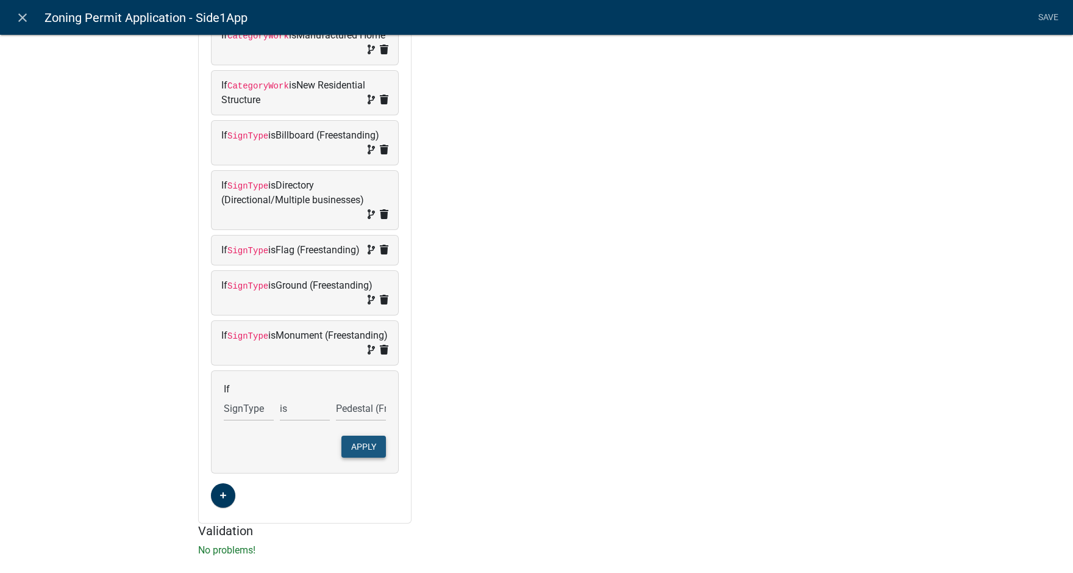
click at [361, 457] on button "Apply" at bounding box center [363, 446] width 45 height 22
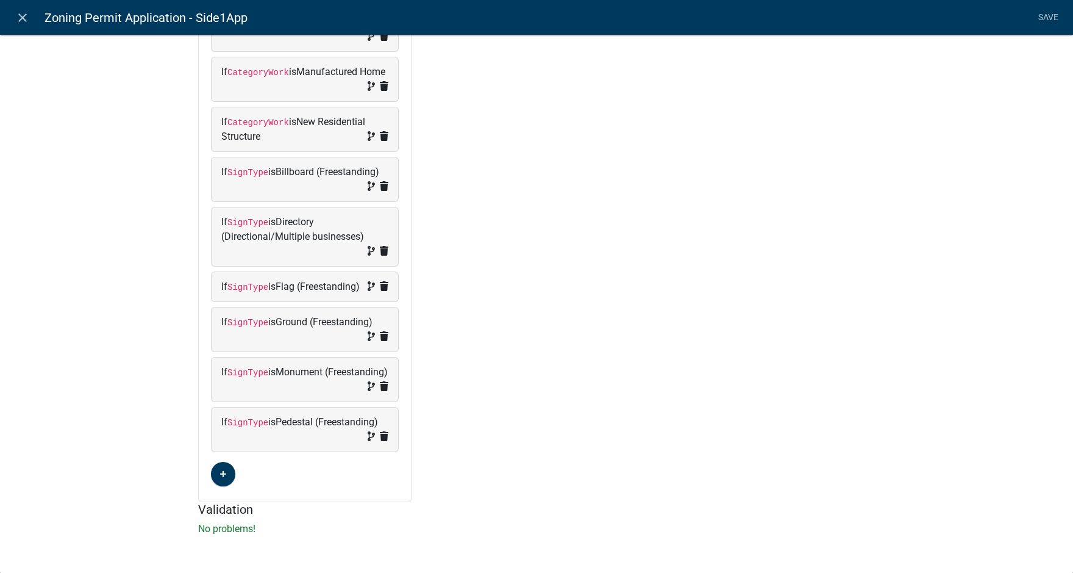
click at [1032, 23] on nav "close Zoning Permit Application - Side1App Save" at bounding box center [536, 17] width 1073 height 35
click at [1046, 13] on link "Save" at bounding box center [1048, 17] width 30 height 23
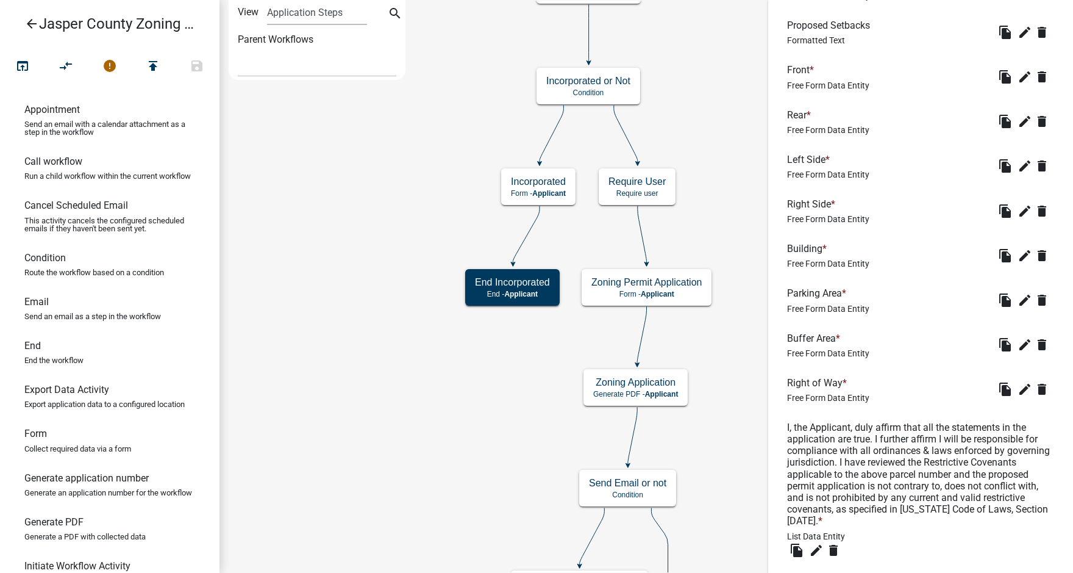
scroll to position [2357, 0]
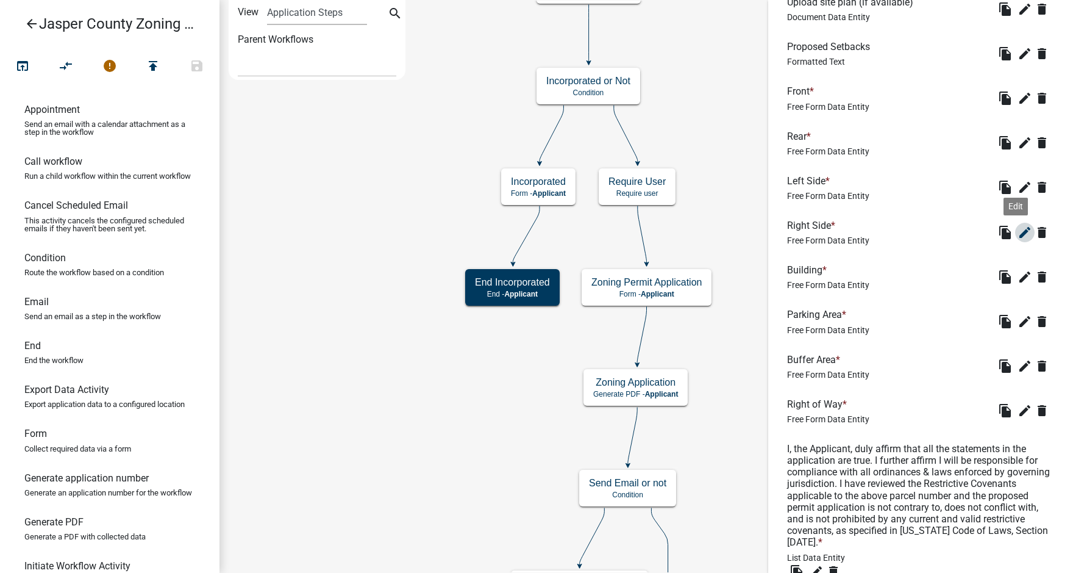
click at [1018, 240] on icon "edit" at bounding box center [1025, 232] width 15 height 15
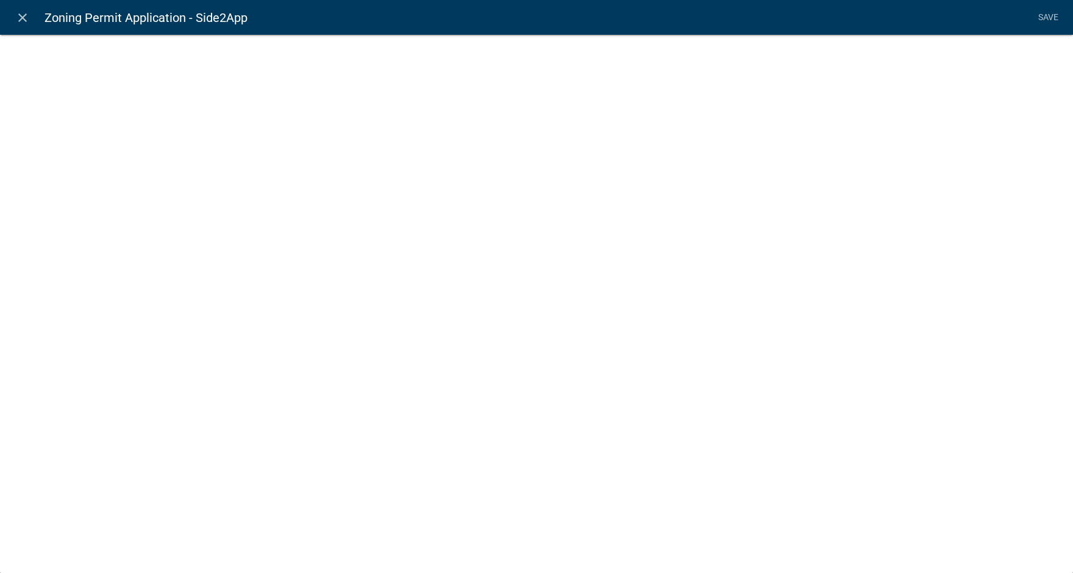
select select
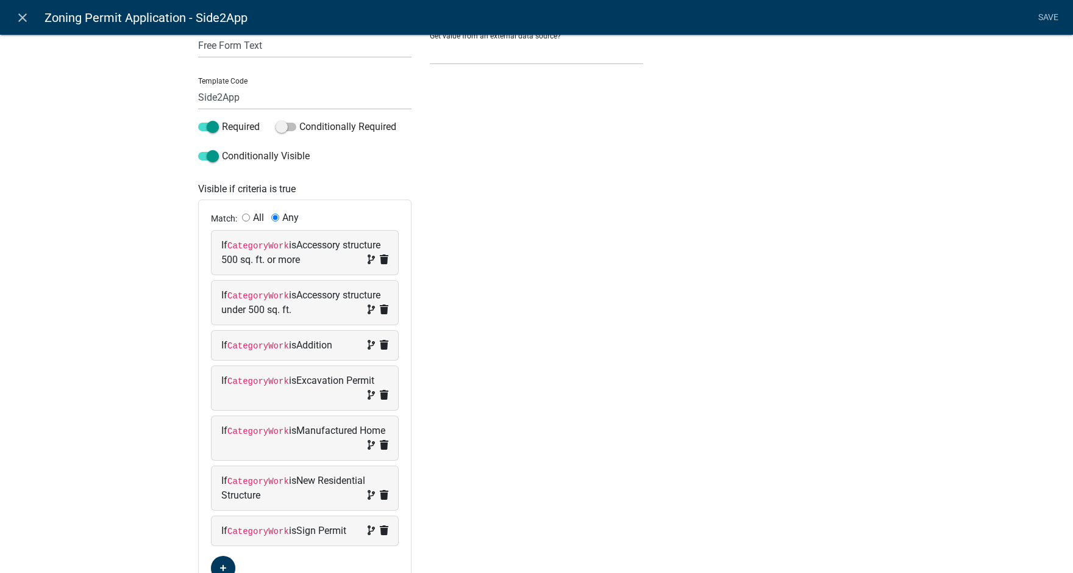
scroll to position [243, 0]
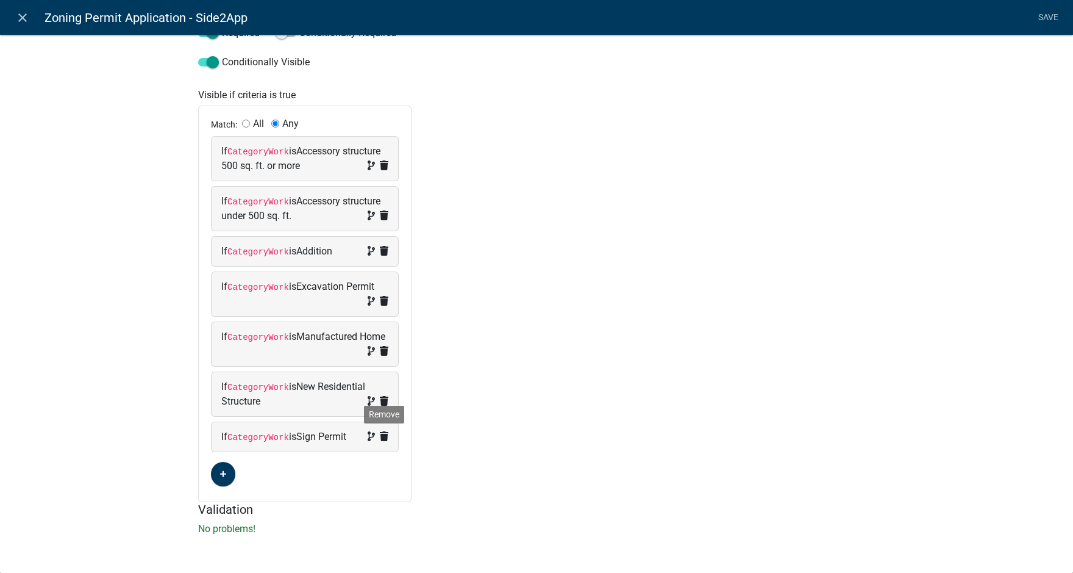
click at [381, 436] on icon at bounding box center [384, 436] width 9 height 10
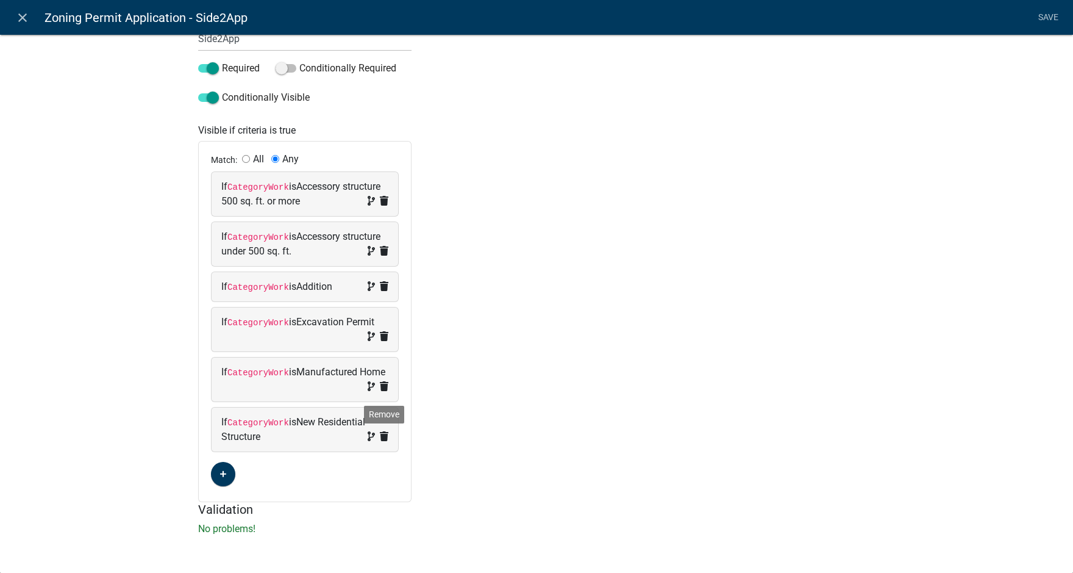
scroll to position [208, 0]
click at [220, 477] on icon "button" at bounding box center [223, 473] width 7 height 7
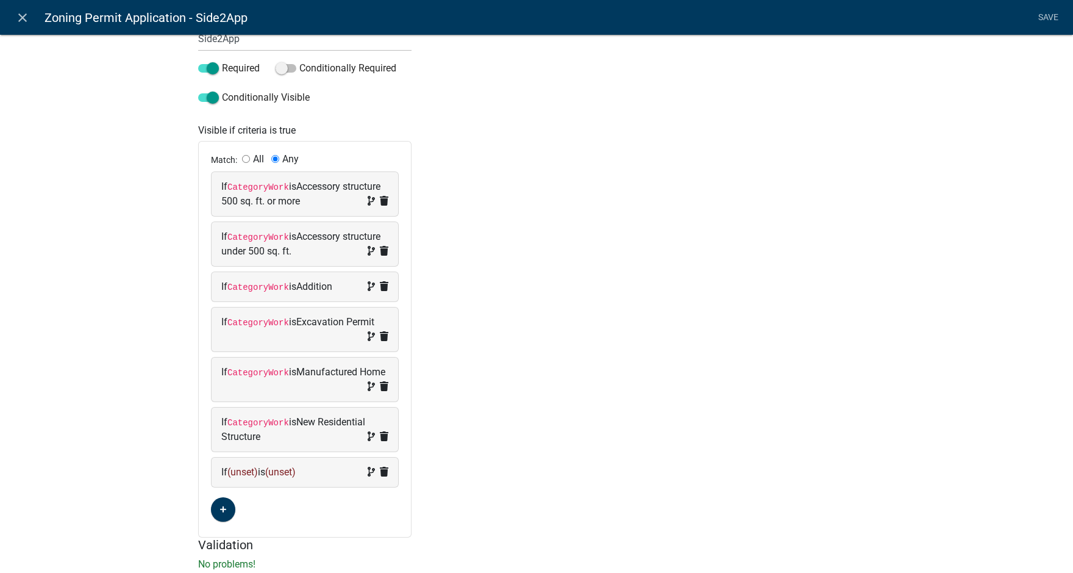
click at [235, 470] on span "(unset)" at bounding box center [242, 472] width 30 height 12
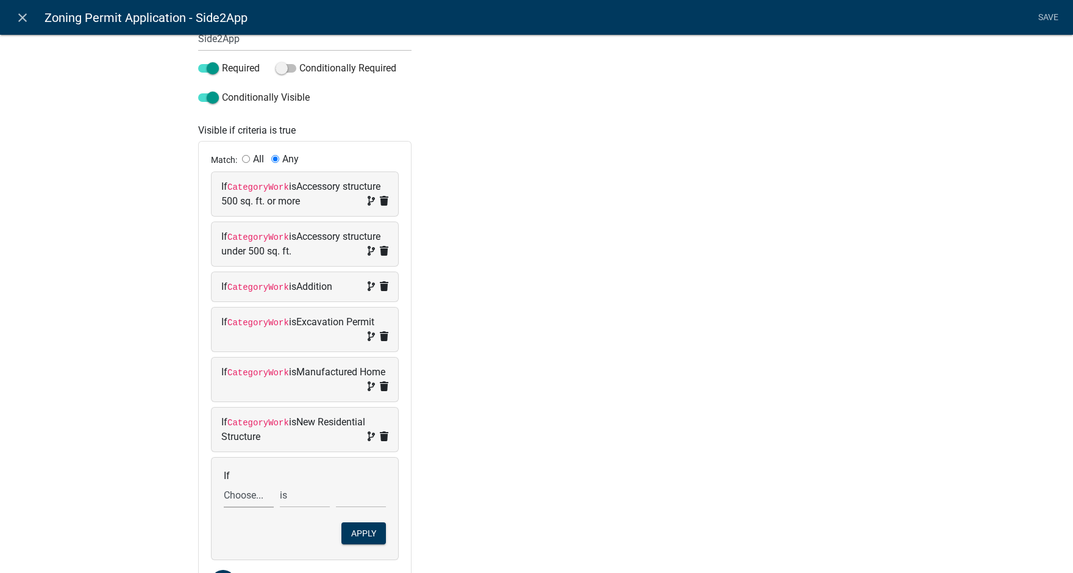
click at [237, 494] on select "Choose... Acres Address ALL_FEE_RECIPIENTS AppAddress APPLICANT_CITY APPLICANT_…" at bounding box center [249, 494] width 50 height 25
select select "148: SignType"
click at [224, 482] on select "Choose... Acres Address ALL_FEE_RECIPIENTS AppAddress APPLICANT_CITY APPLICANT_…" at bounding box center [249, 494] width 50 height 25
click at [350, 496] on select "Choose... Awning/Canopy (Printed on awning/canopy) Billboard (Freestanding) Dir…" at bounding box center [361, 494] width 50 height 25
select select "2: Billboard (Freestanding)"
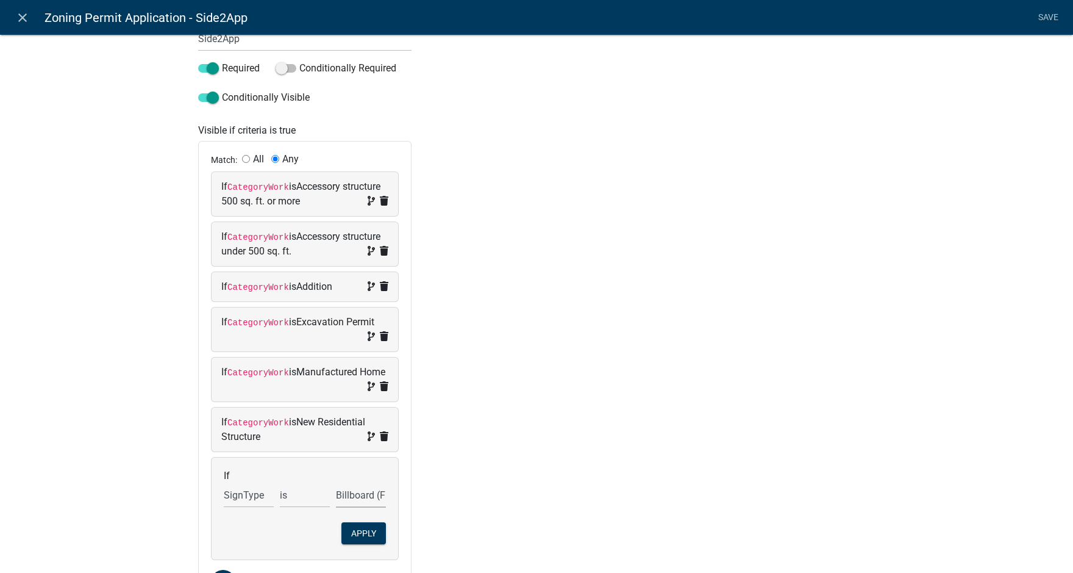
click at [336, 482] on select "Choose... Awning/Canopy (Printed on awning/canopy) Billboard (Freestanding) Dir…" at bounding box center [361, 494] width 50 height 25
click at [365, 534] on button "Apply" at bounding box center [363, 533] width 45 height 22
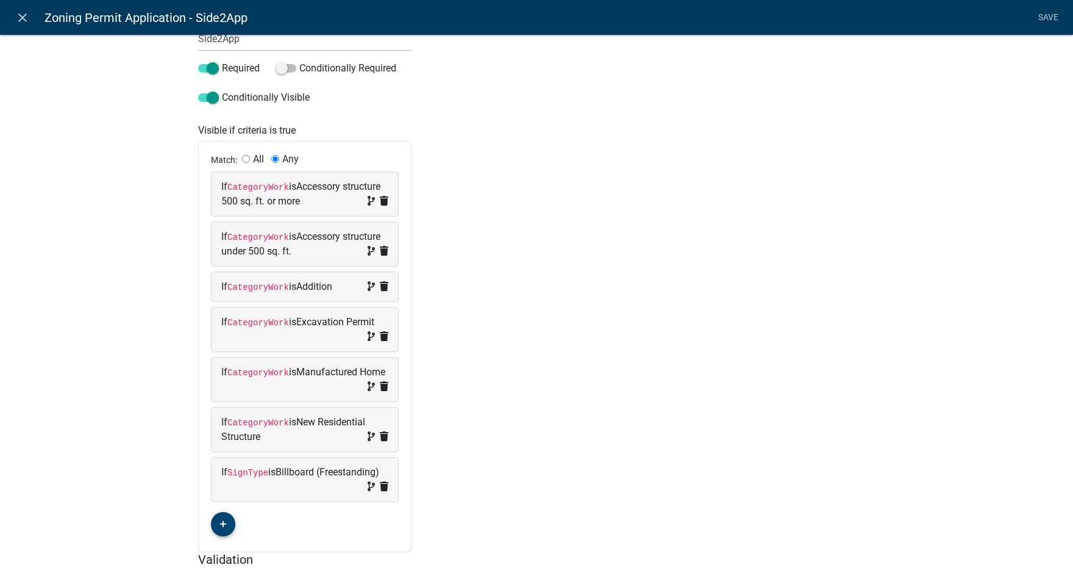
click at [220, 526] on icon "button" at bounding box center [223, 523] width 7 height 7
click at [238, 521] on span "(unset)" at bounding box center [242, 522] width 30 height 12
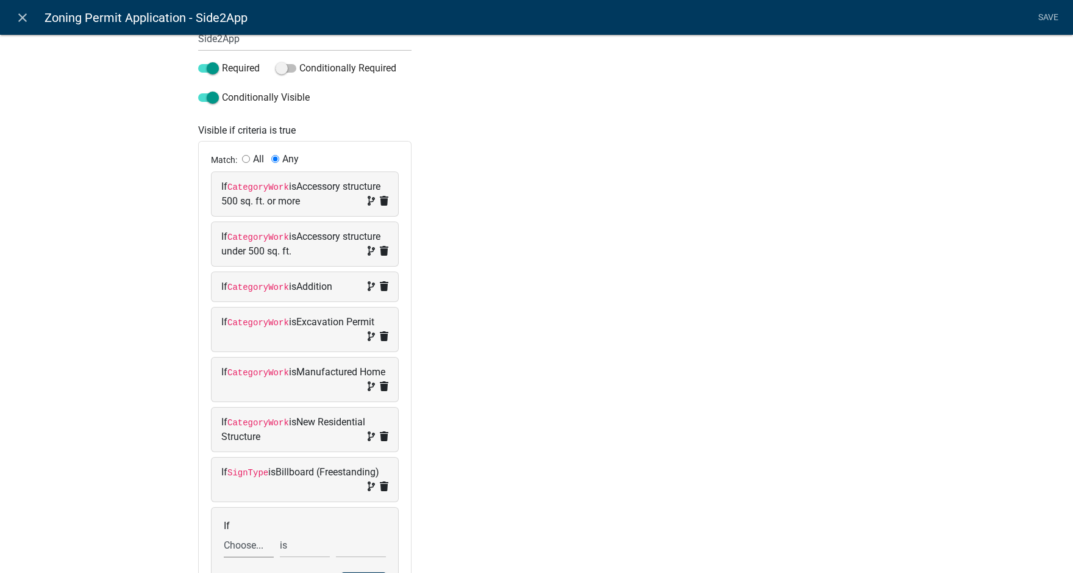
click at [239, 548] on select "Choose... Acres Address ALL_FEE_RECIPIENTS AppAddress APPLICANT_CITY APPLICANT_…" at bounding box center [249, 544] width 50 height 25
select select "148: SignType"
click at [224, 532] on select "Choose... Acres Address ALL_FEE_RECIPIENTS AppAddress APPLICANT_CITY APPLICANT_…" at bounding box center [249, 544] width 50 height 25
click at [337, 546] on select "Choose... Awning/Canopy (Printed on awning/canopy) Billboard (Freestanding) Dir…" at bounding box center [361, 544] width 50 height 25
select select "3: Directory (Directional/Multiple businesses)"
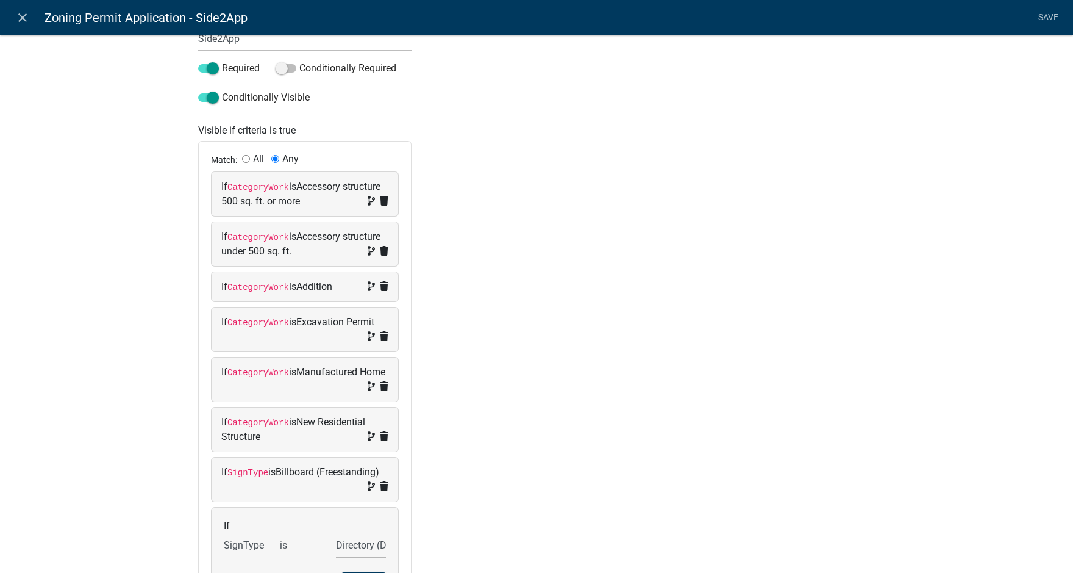
click at [336, 532] on select "Choose... Awning/Canopy (Printed on awning/canopy) Billboard (Freestanding) Dir…" at bounding box center [361, 544] width 50 height 25
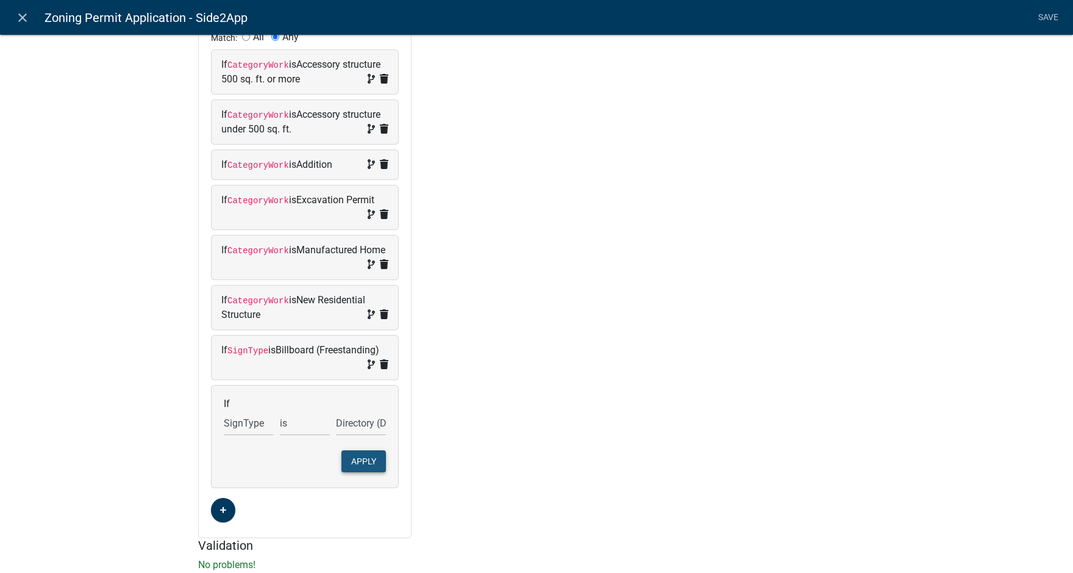
click at [365, 454] on button "Apply" at bounding box center [363, 461] width 45 height 22
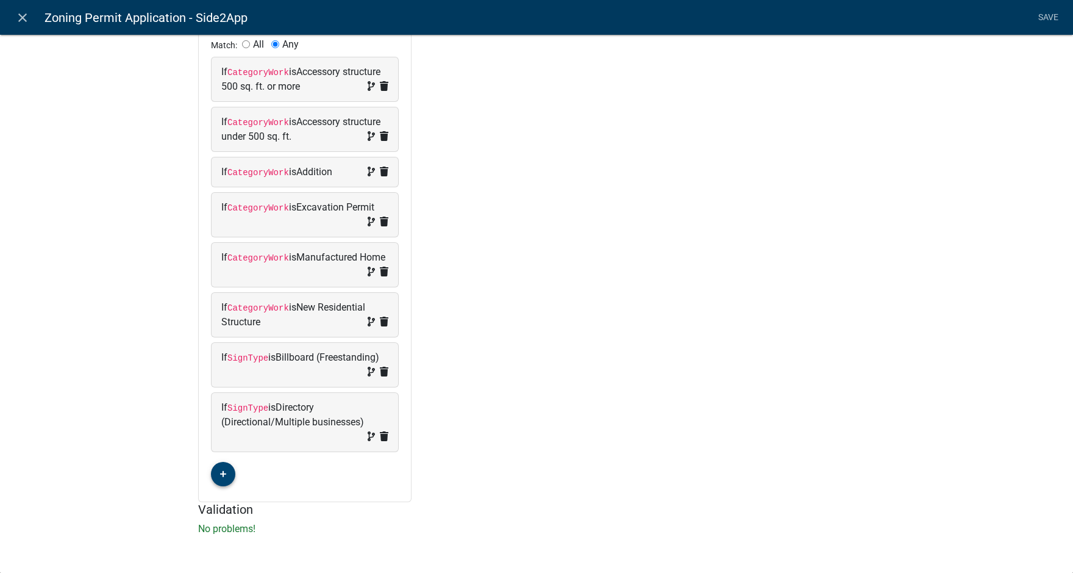
click at [220, 473] on icon "button" at bounding box center [223, 473] width 7 height 7
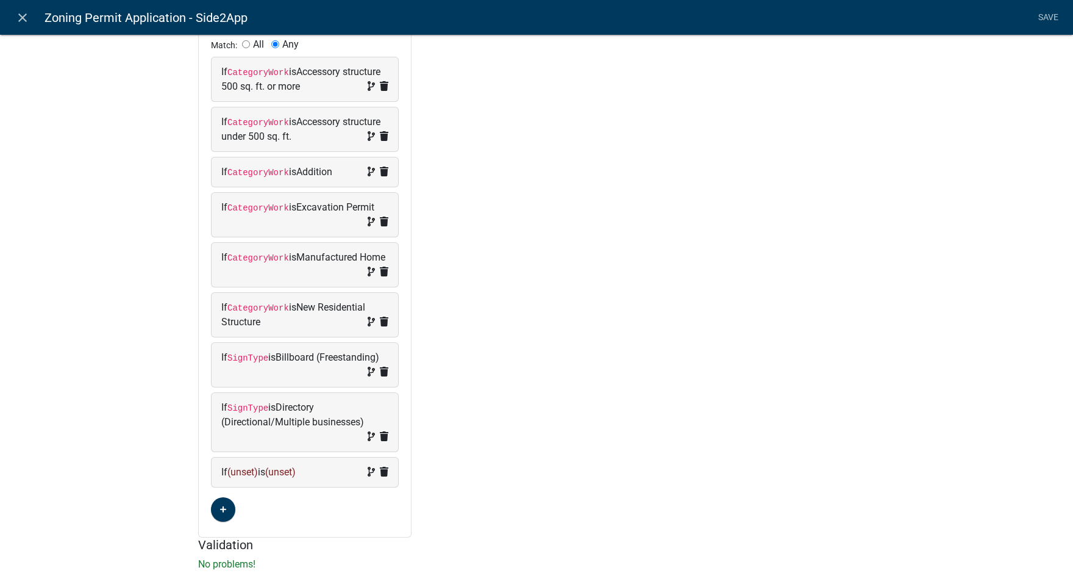
click at [234, 473] on span "(unset)" at bounding box center [242, 472] width 30 height 12
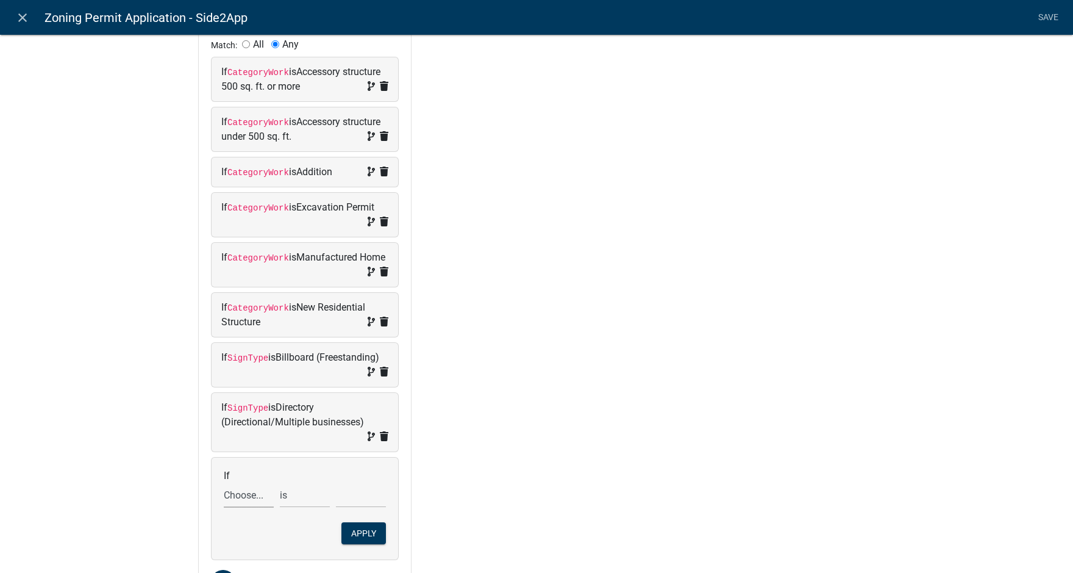
click at [236, 498] on select "Choose... Acres Address ALL_FEE_RECIPIENTS AppAddress APPLICANT_CITY APPLICANT_…" at bounding box center [249, 494] width 50 height 25
select select "148: SignType"
click at [224, 482] on select "Choose... Acres Address ALL_FEE_RECIPIENTS AppAddress APPLICANT_CITY APPLICANT_…" at bounding box center [249, 494] width 50 height 25
click at [351, 495] on select "Choose... Awning/Canopy (Printed on awning/canopy) Billboard (Freestanding) Dir…" at bounding box center [361, 494] width 50 height 25
select select "4: Flag (Freestanding)"
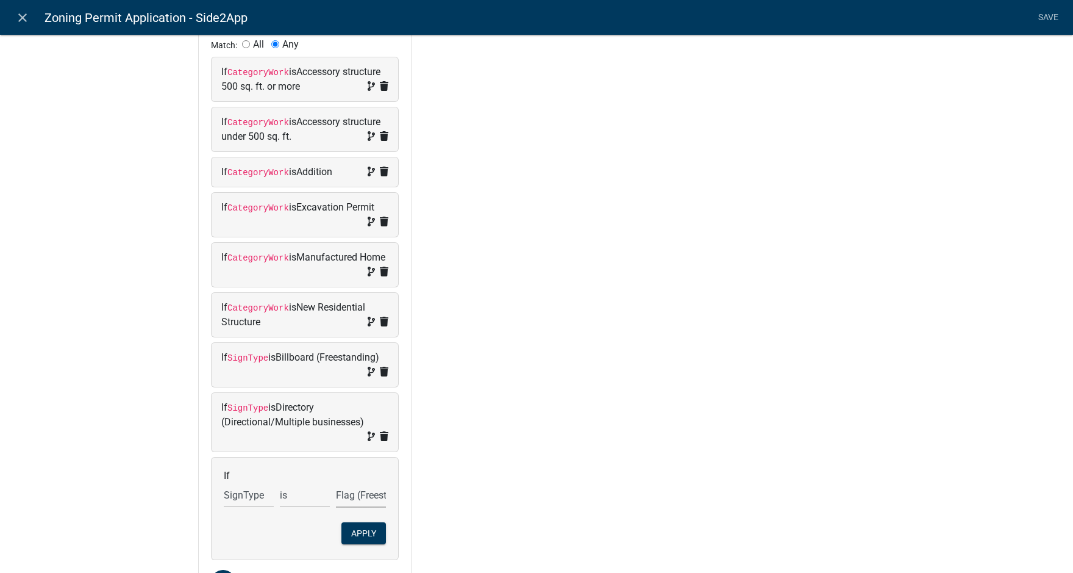
click at [336, 482] on select "Choose... Awning/Canopy (Printed on awning/canopy) Billboard (Freestanding) Dir…" at bounding box center [361, 494] width 50 height 25
click at [366, 530] on button "Apply" at bounding box center [363, 533] width 45 height 22
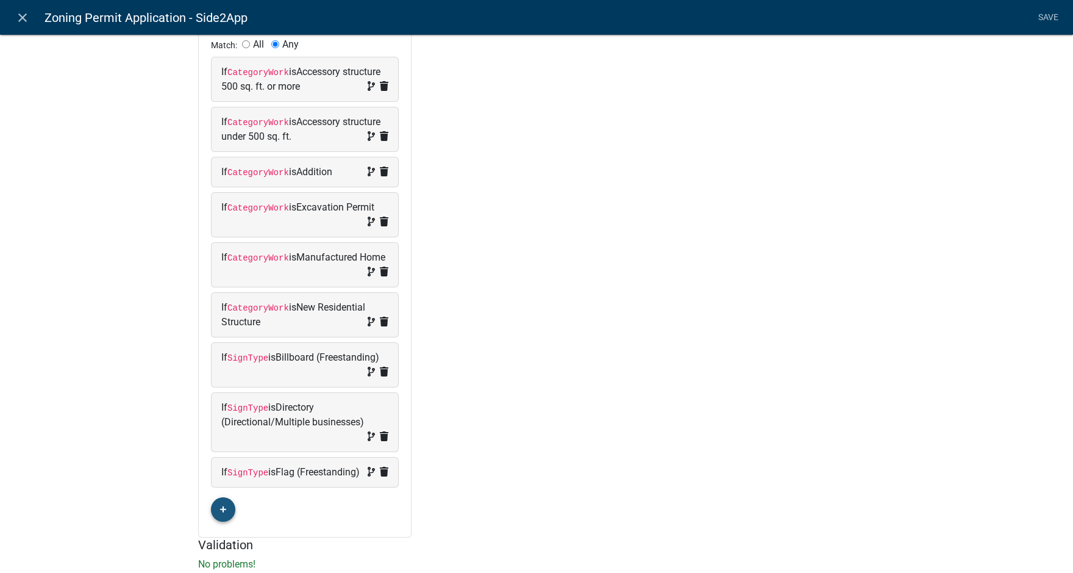
click at [212, 521] on button "button" at bounding box center [223, 509] width 24 height 24
click at [238, 513] on span "(unset)" at bounding box center [242, 507] width 30 height 12
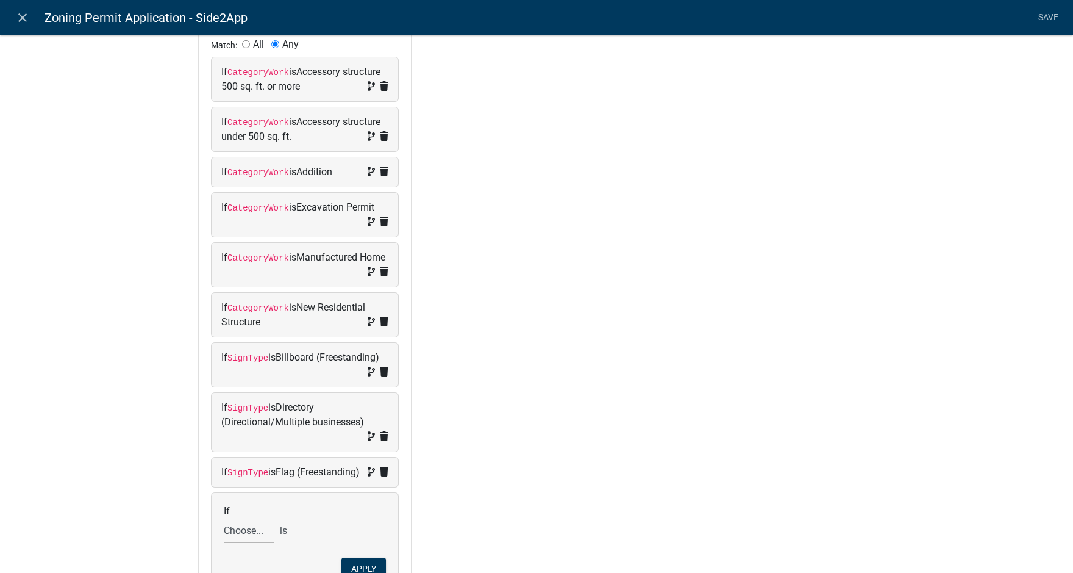
click at [240, 543] on select "Choose... Acres Address ALL_FEE_RECIPIENTS AppAddress APPLICANT_CITY APPLICANT_…" at bounding box center [249, 530] width 50 height 25
select select "148: SignType"
click at [224, 532] on select "Choose... Acres Address ALL_FEE_RECIPIENTS AppAddress APPLICANT_CITY APPLICANT_…" at bounding box center [249, 530] width 50 height 25
click at [362, 543] on select "Choose... Awning/Canopy (Printed on awning/canopy) Billboard (Freestanding) Dir…" at bounding box center [361, 530] width 50 height 25
select select "5: Ground (Freestanding)"
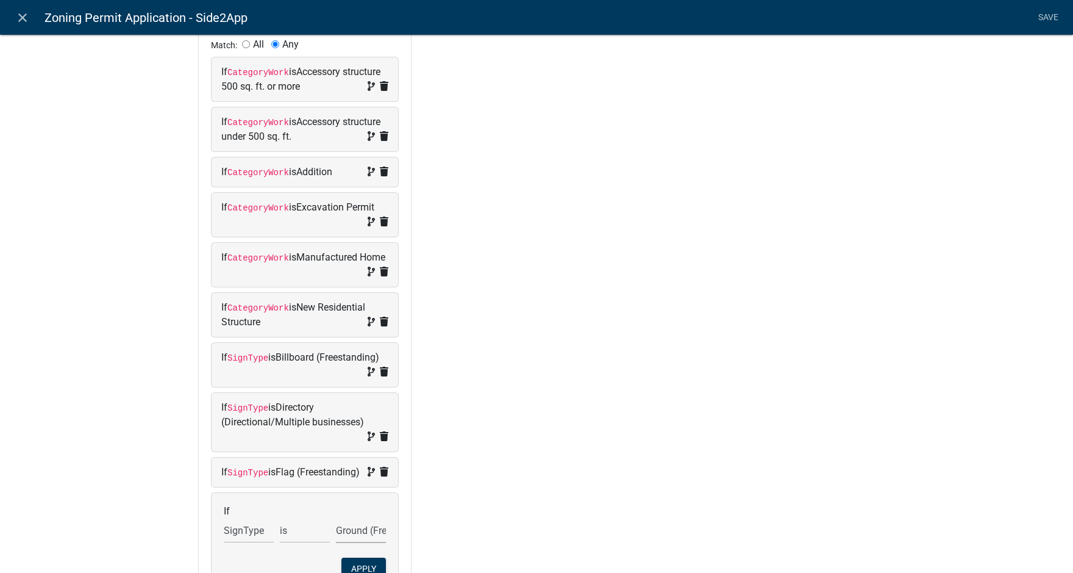
click at [336, 532] on select "Choose... Awning/Canopy (Printed on awning/canopy) Billboard (Freestanding) Dir…" at bounding box center [361, 530] width 50 height 25
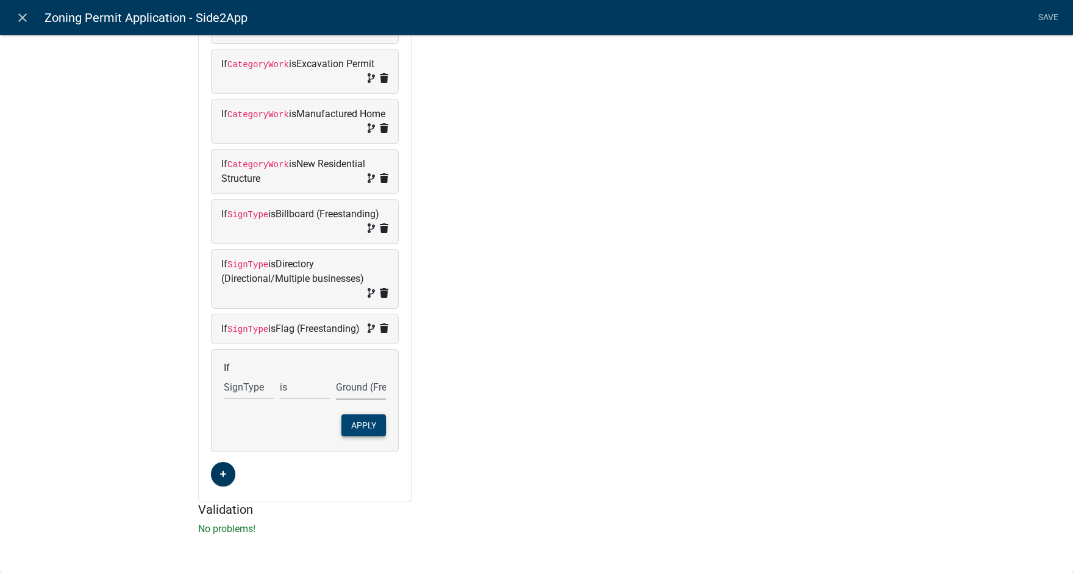
click at [363, 426] on button "Apply" at bounding box center [363, 425] width 45 height 22
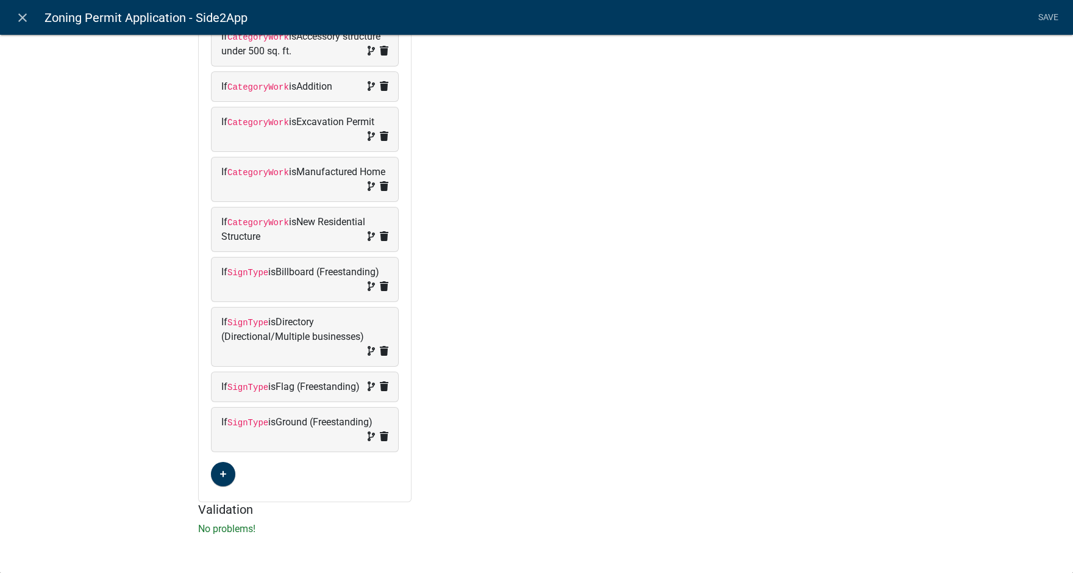
scroll to position [423, 0]
click at [220, 469] on fa-icon "button" at bounding box center [223, 474] width 7 height 12
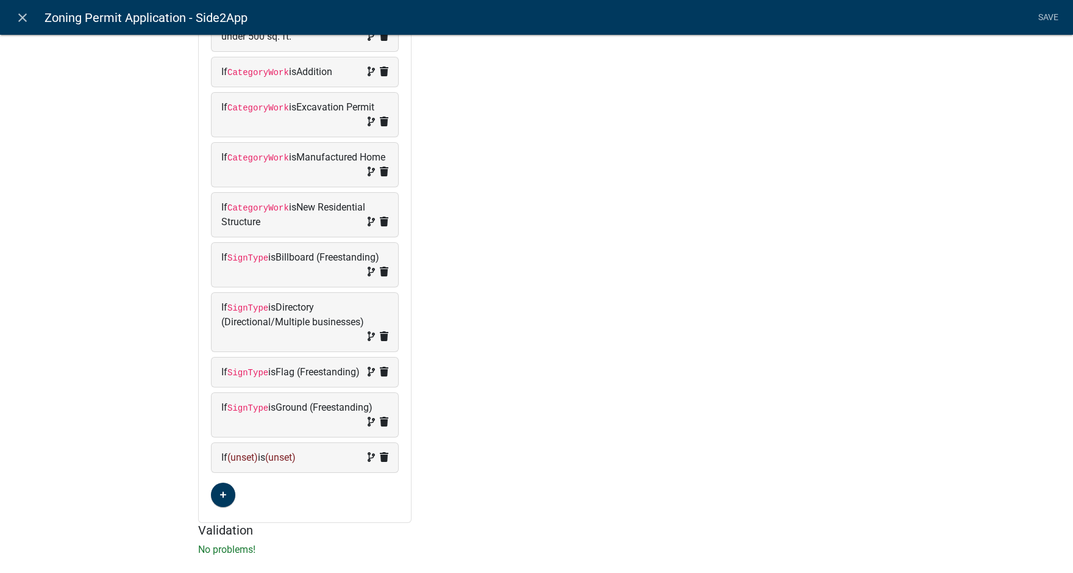
click at [235, 463] on span "(unset)" at bounding box center [242, 457] width 30 height 12
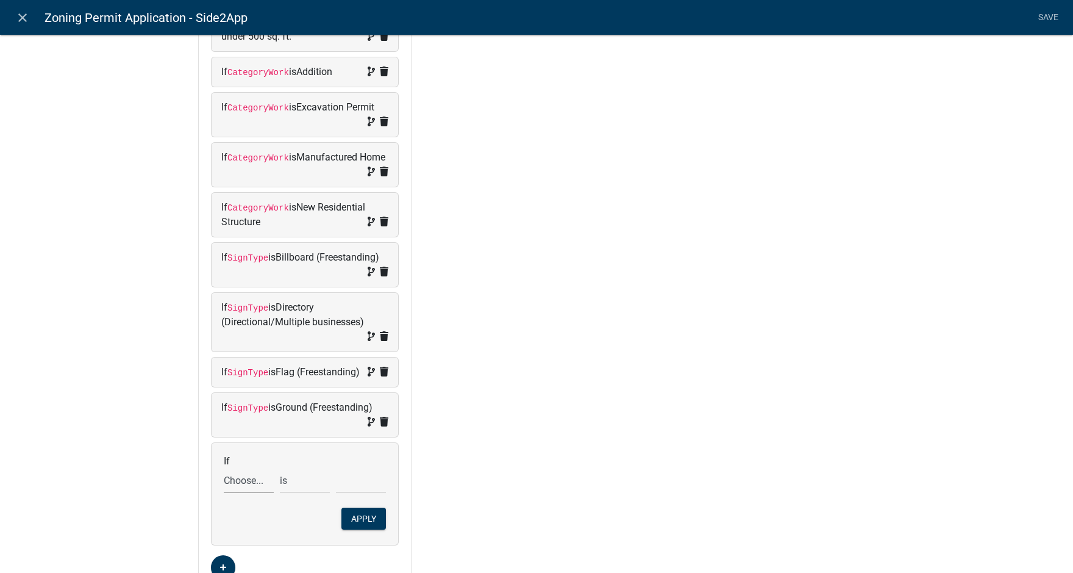
click at [244, 493] on select "Choose... Acres Address ALL_FEE_RECIPIENTS AppAddress APPLICANT_CITY APPLICANT_…" at bounding box center [249, 480] width 50 height 25
select select "148: SignType"
click at [224, 482] on select "Choose... Acres Address ALL_FEE_RECIPIENTS AppAddress APPLICANT_CITY APPLICANT_…" at bounding box center [249, 480] width 50 height 25
click at [361, 493] on select "Choose... Awning/Canopy (Printed on awning/canopy) Billboard (Freestanding) Dir…" at bounding box center [361, 480] width 50 height 25
select select "7: Monument (Freestanding)"
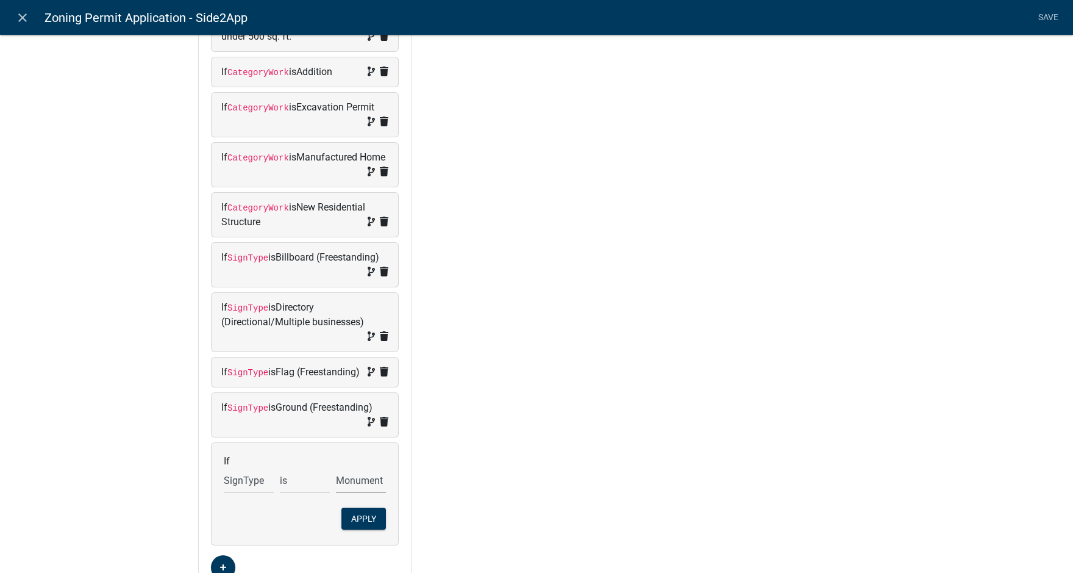
click at [336, 482] on select "Choose... Awning/Canopy (Printed on awning/canopy) Billboard (Freestanding) Dir…" at bounding box center [361, 480] width 50 height 25
click at [354, 529] on button "Apply" at bounding box center [363, 518] width 45 height 22
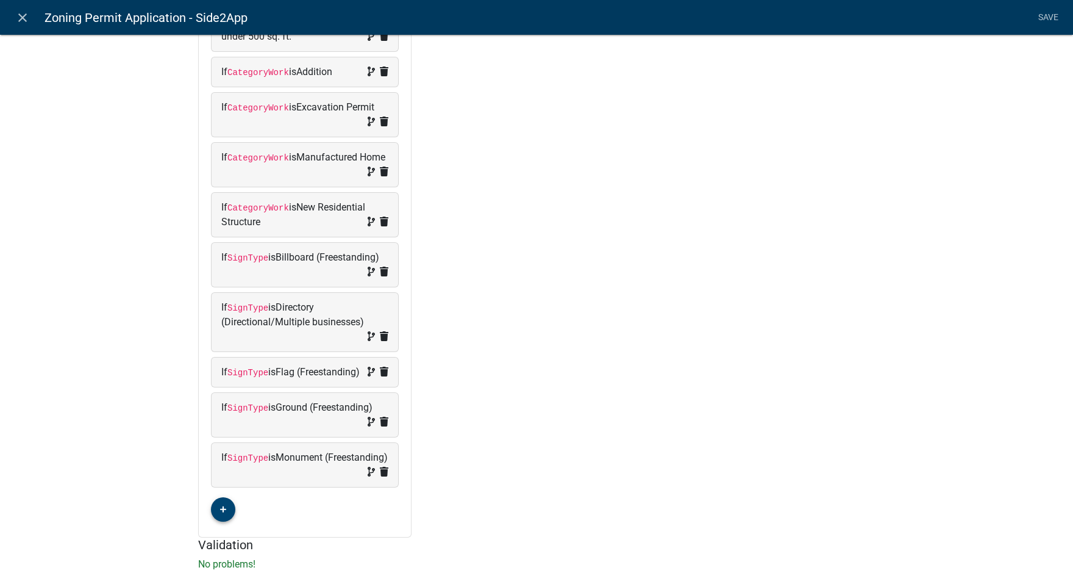
click at [220, 513] on icon "button" at bounding box center [223, 509] width 7 height 7
click at [241, 513] on span "(unset)" at bounding box center [242, 507] width 30 height 12
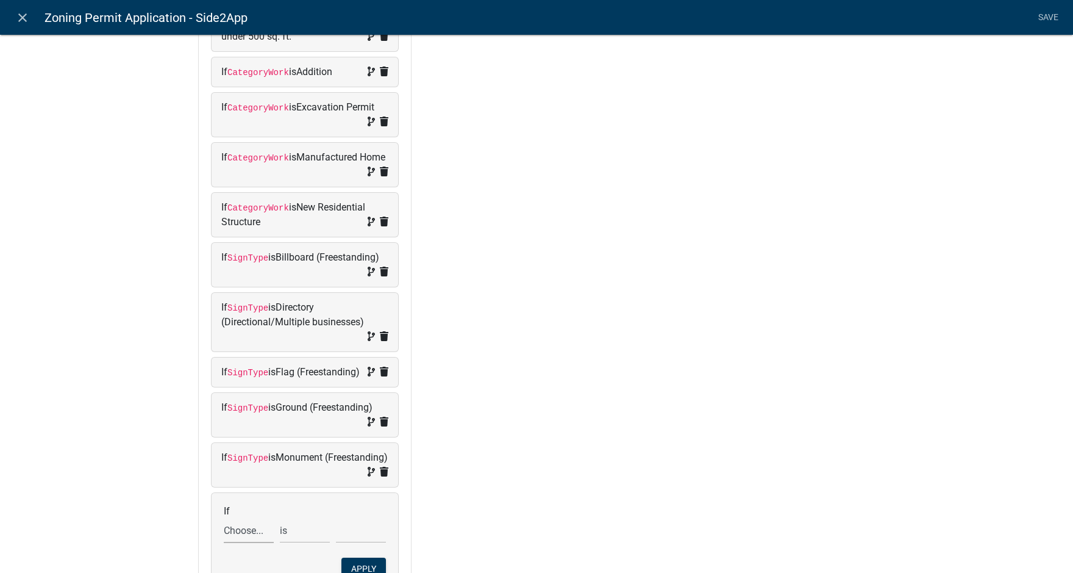
click at [241, 543] on select "Choose... Acres Address ALL_FEE_RECIPIENTS AppAddress APPLICANT_CITY APPLICANT_…" at bounding box center [249, 530] width 50 height 25
select select "148: SignType"
click at [224, 532] on select "Choose... Acres Address ALL_FEE_RECIPIENTS AppAddress APPLICANT_CITY APPLICANT_…" at bounding box center [249, 530] width 50 height 25
click at [338, 543] on select "Choose... Awning/Canopy (Printed on awning/canopy) Billboard (Freestanding) Dir…" at bounding box center [361, 530] width 50 height 25
select select "8: Pedestal (Freestanding)"
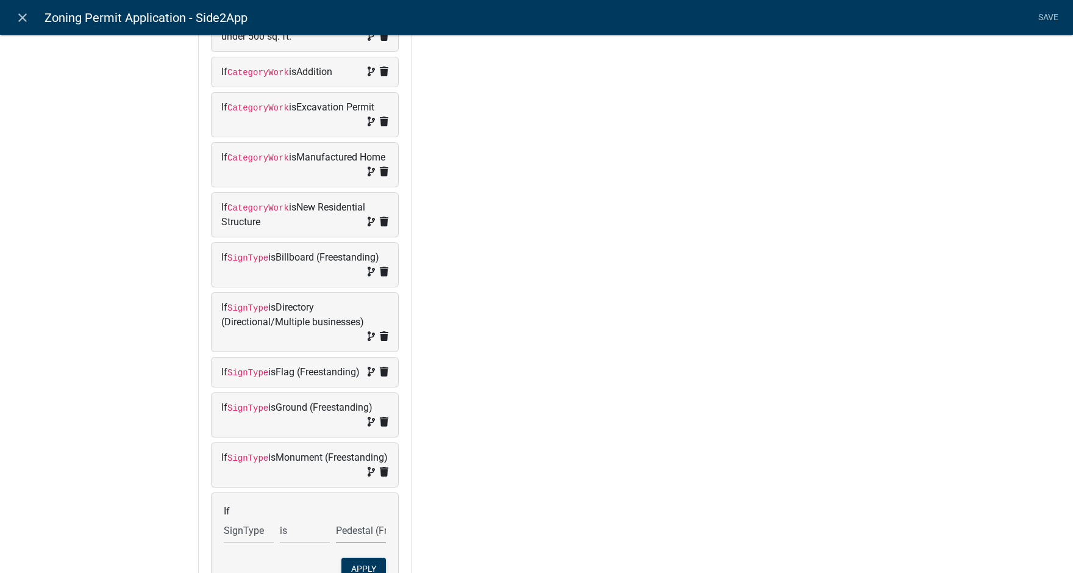
click at [336, 532] on select "Choose... Awning/Canopy (Printed on awning/canopy) Billboard (Freestanding) Dir…" at bounding box center [361, 530] width 50 height 25
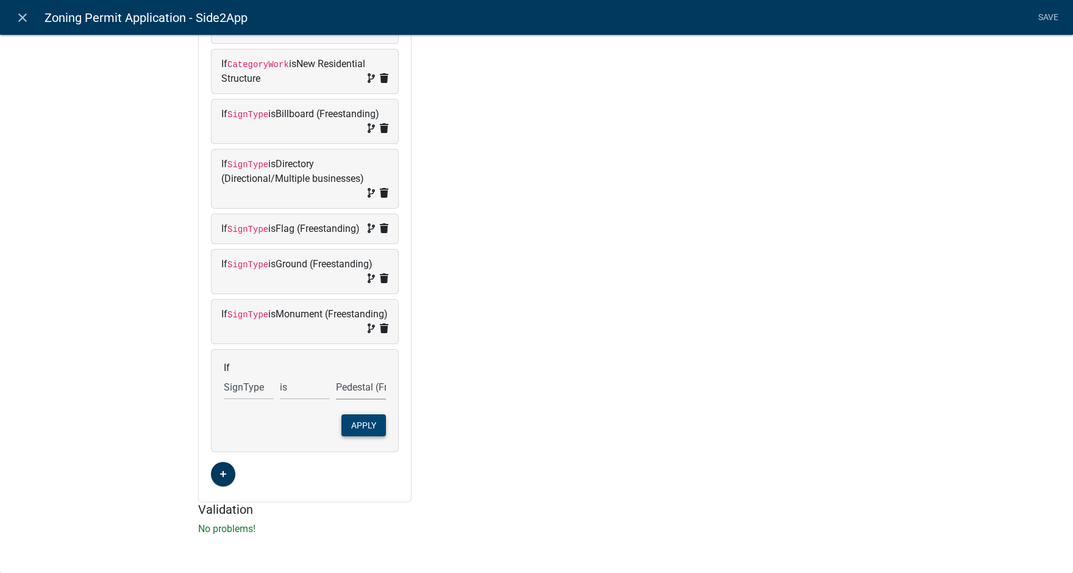
click at [362, 423] on button "Apply" at bounding box center [363, 425] width 45 height 22
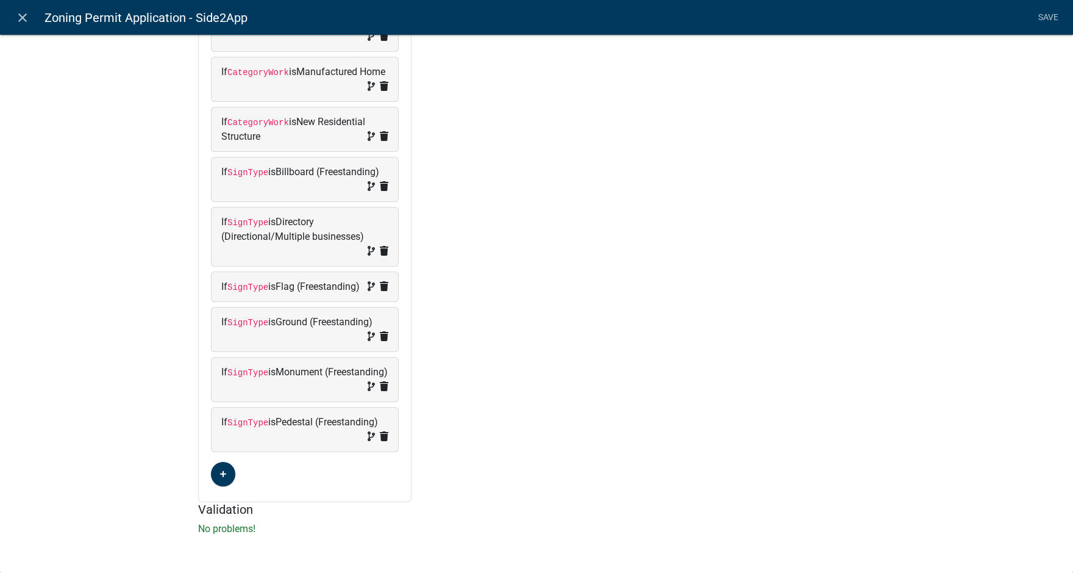
scroll to position [523, 0]
click at [1046, 17] on link "Save" at bounding box center [1048, 17] width 30 height 23
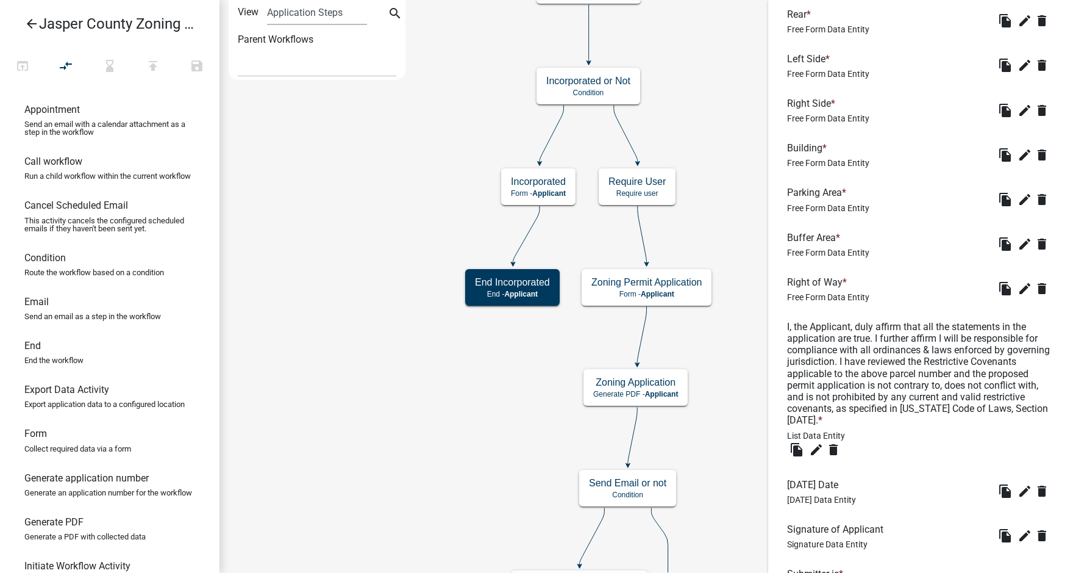
scroll to position [2418, 0]
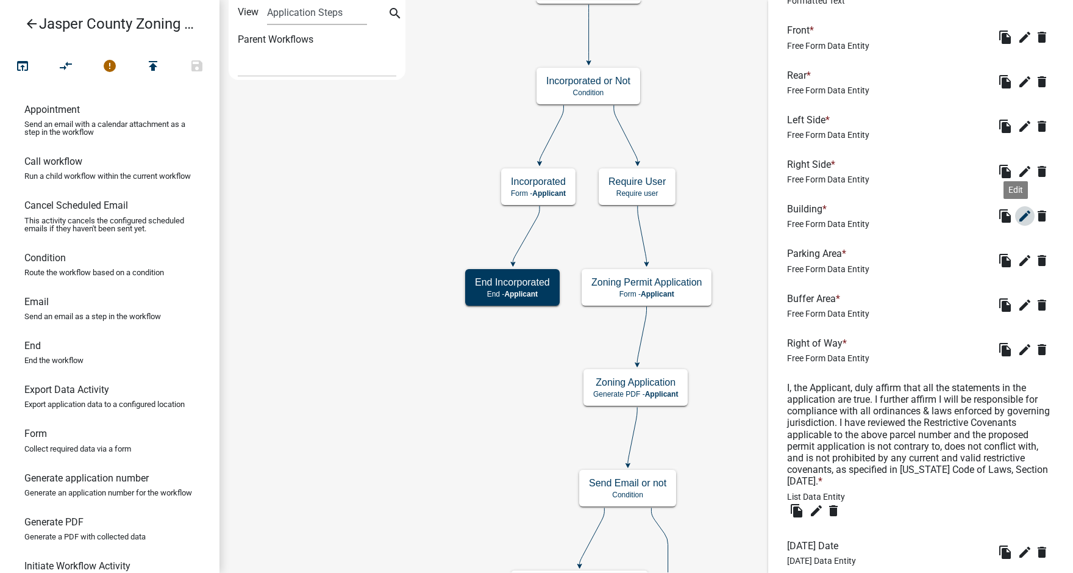
click at [1018, 223] on icon "edit" at bounding box center [1025, 216] width 15 height 15
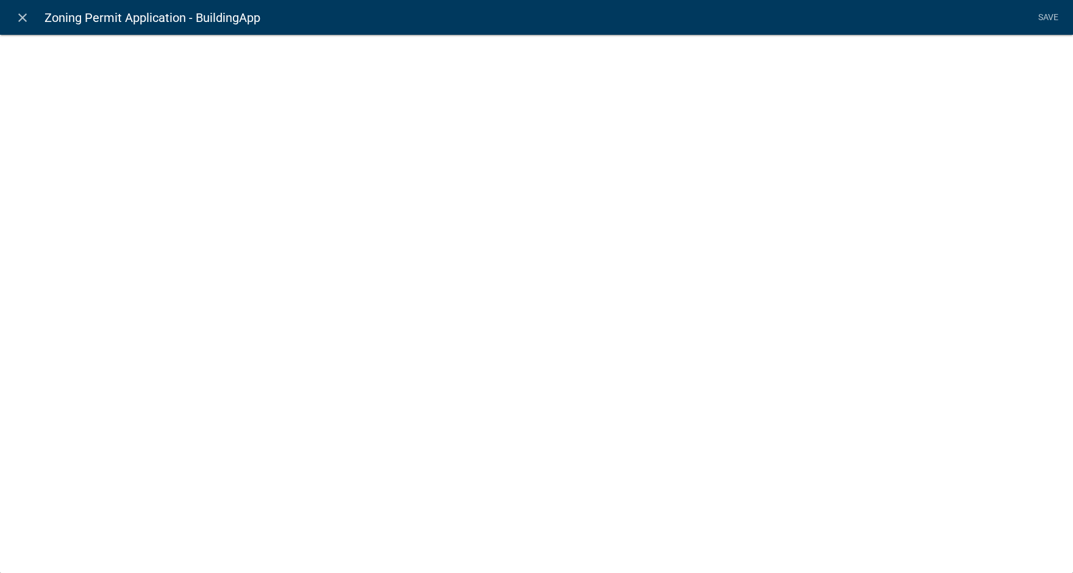
select select
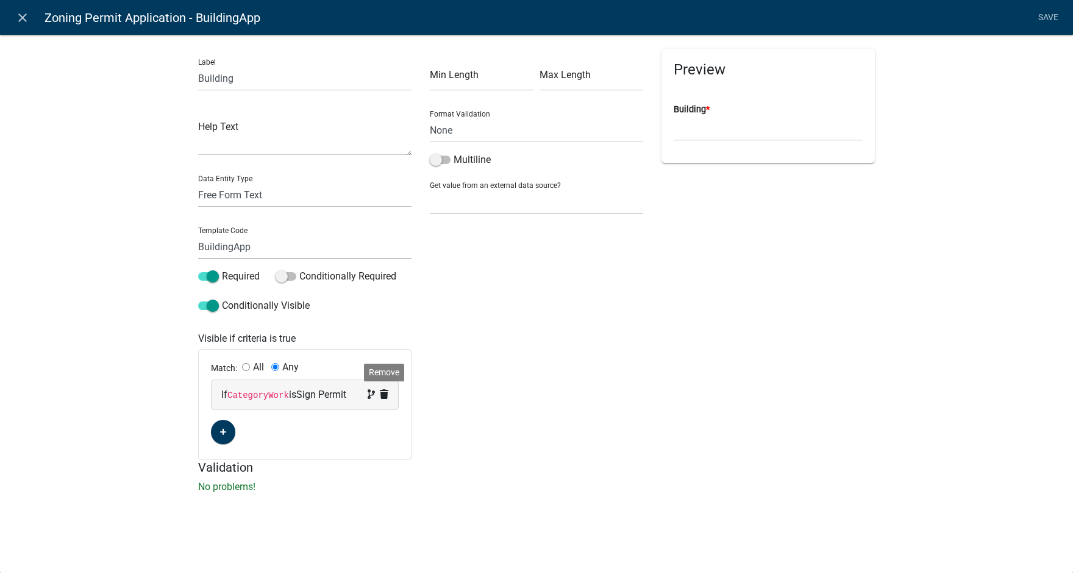
click at [383, 393] on icon at bounding box center [384, 394] width 9 height 10
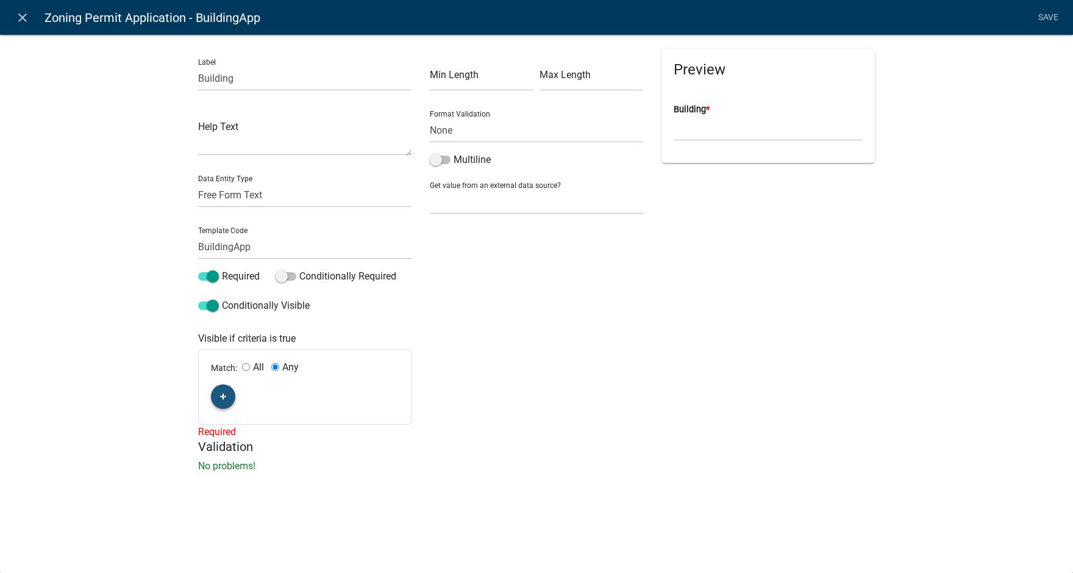
click at [226, 398] on icon "button" at bounding box center [223, 396] width 7 height 7
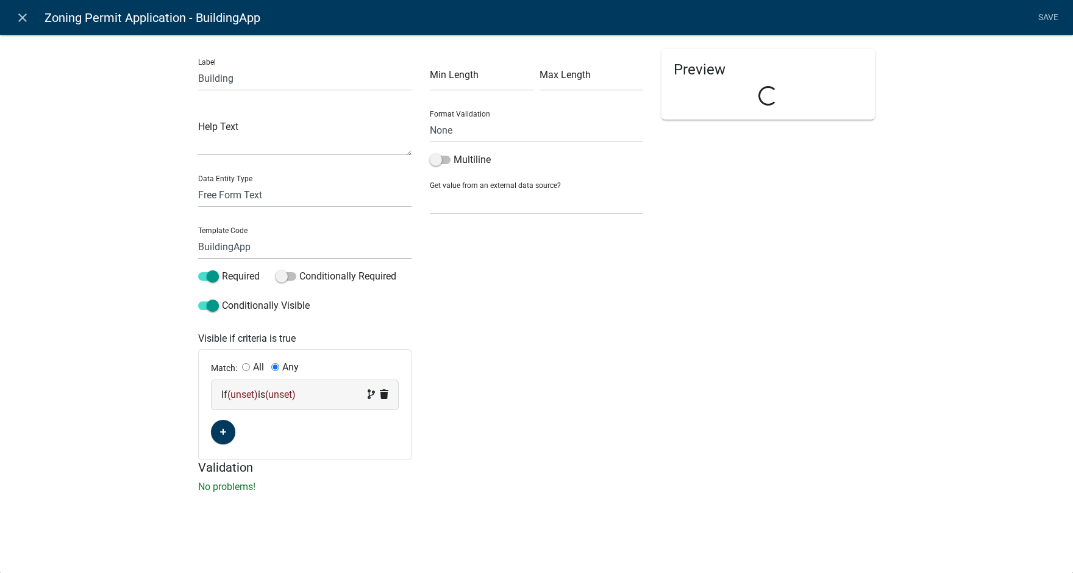
click at [248, 394] on span "(unset)" at bounding box center [242, 394] width 30 height 12
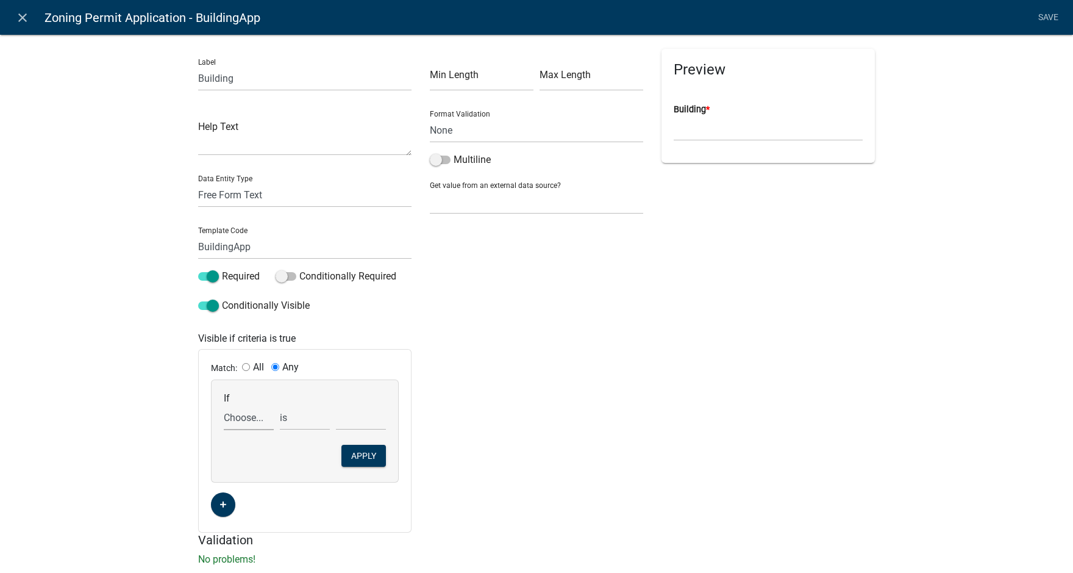
click at [244, 416] on select "Choose... Acres Address ALL_FEE_RECIPIENTS AppAddress APPLICANT_CITY APPLICANT_…" at bounding box center [249, 417] width 50 height 25
select select "148: SignType"
click at [224, 405] on select "Choose... Acres Address ALL_FEE_RECIPIENTS AppAddress APPLICANT_CITY APPLICANT_…" at bounding box center [249, 417] width 50 height 25
click at [352, 416] on select "Choose... Awning/Canopy (Printed on awning/canopy) Billboard (Freestanding) Dir…" at bounding box center [361, 417] width 50 height 25
select select "2: Billboard (Freestanding)"
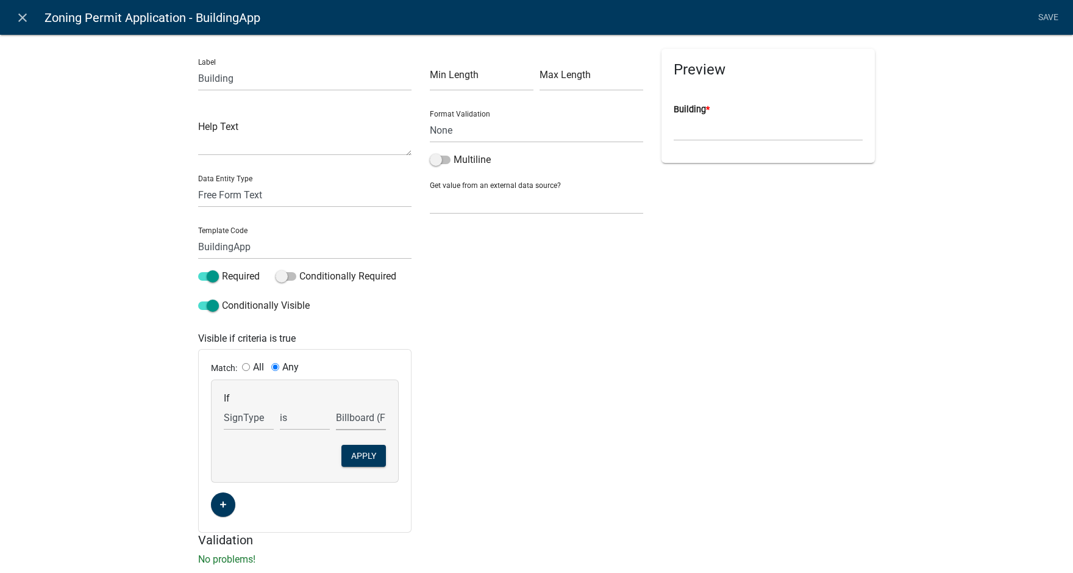
click at [336, 405] on select "Choose... Awning/Canopy (Printed on awning/canopy) Billboard (Freestanding) Dir…" at bounding box center [361, 417] width 50 height 25
click at [354, 456] on button "Apply" at bounding box center [363, 456] width 45 height 22
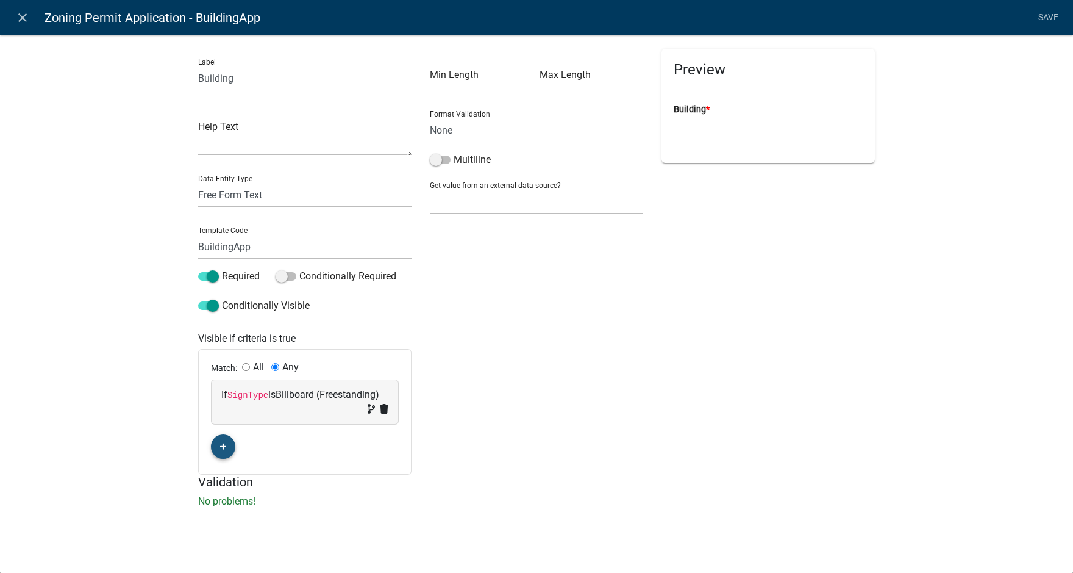
click at [218, 446] on button "button" at bounding box center [223, 446] width 24 height 24
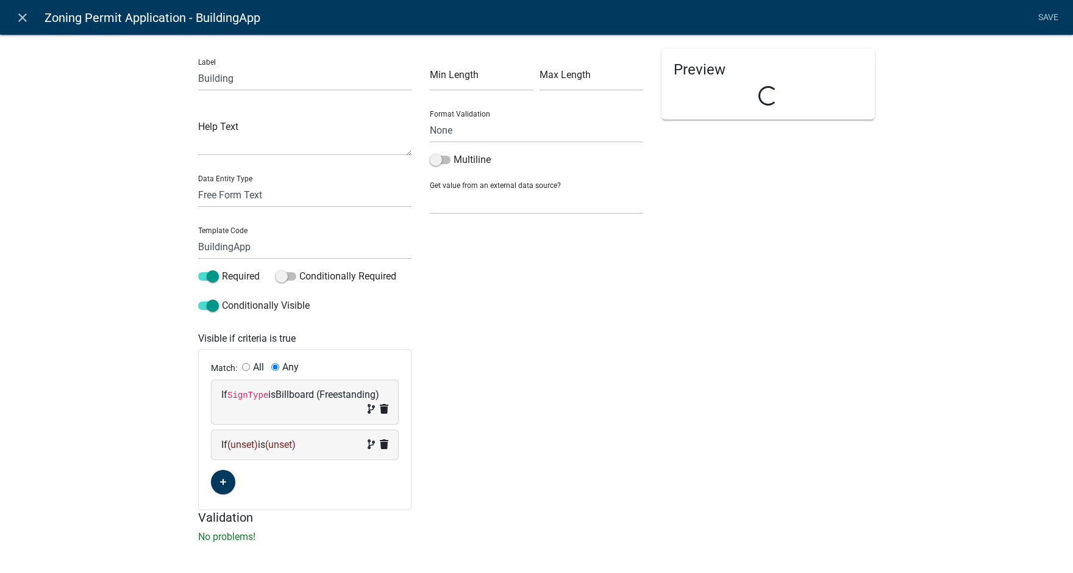
click at [233, 443] on span "(unset)" at bounding box center [242, 444] width 30 height 12
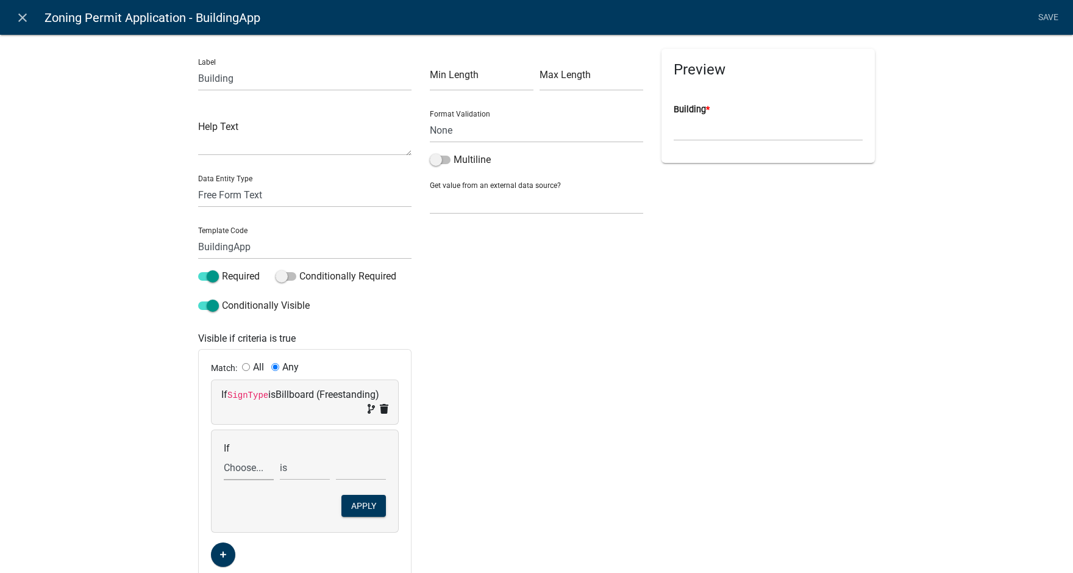
click at [240, 466] on select "Choose... Acres Address ALL_FEE_RECIPIENTS AppAddress APPLICANT_CITY APPLICANT_…" at bounding box center [249, 467] width 50 height 25
select select "148: SignType"
click at [224, 455] on select "Choose... Acres Address ALL_FEE_RECIPIENTS AppAddress APPLICANT_CITY APPLICANT_…" at bounding box center [249, 467] width 50 height 25
click at [349, 465] on select "Choose... Awning/Canopy (Printed on awning/canopy) Billboard (Freestanding) Dir…" at bounding box center [361, 467] width 50 height 25
select select "3: Directory (Directional/Multiple businesses)"
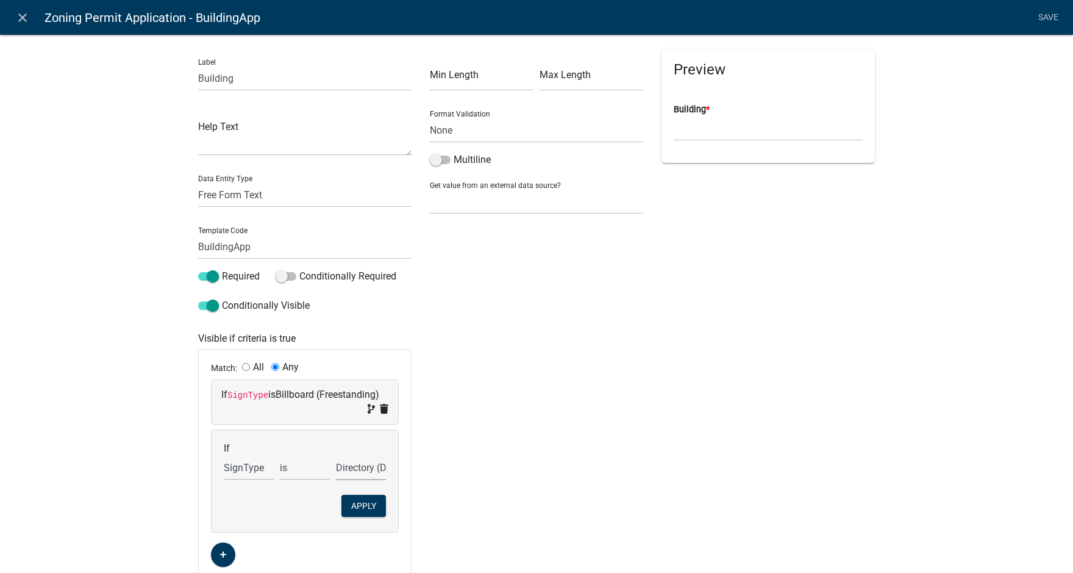
click at [336, 455] on select "Choose... Awning/Canopy (Printed on awning/canopy) Billboard (Freestanding) Dir…" at bounding box center [361, 467] width 50 height 25
click at [355, 504] on button "Apply" at bounding box center [363, 506] width 45 height 22
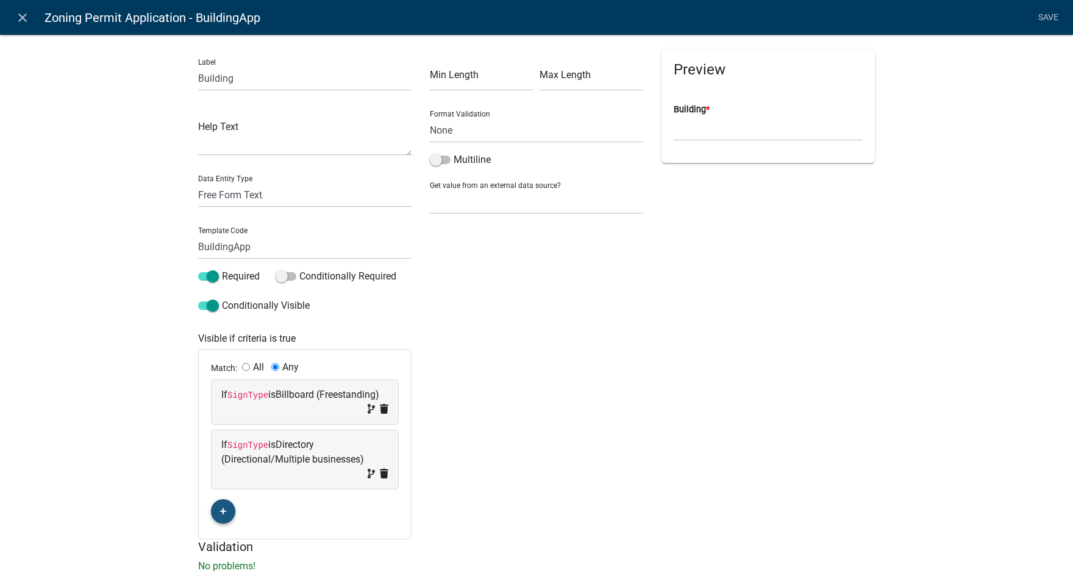
click at [221, 510] on icon "button" at bounding box center [223, 510] width 7 height 7
click at [237, 512] on span "(unset)" at bounding box center [242, 509] width 30 height 12
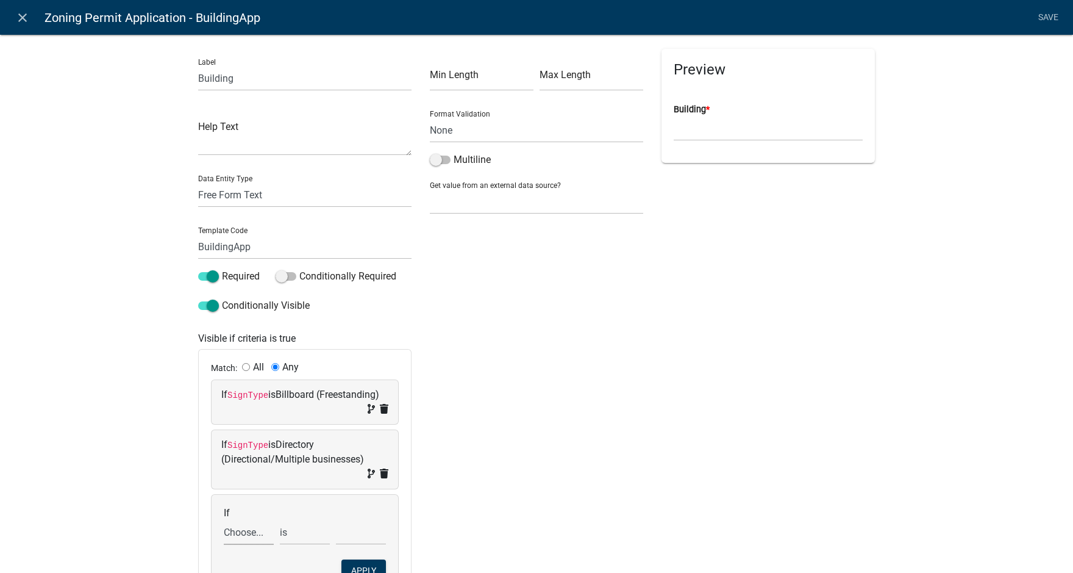
click at [240, 530] on select "Choose... Acres Address ALL_FEE_RECIPIENTS AppAddress APPLICANT_CITY APPLICANT_…" at bounding box center [249, 532] width 50 height 25
select select "148: SignType"
click at [224, 520] on select "Choose... Acres Address ALL_FEE_RECIPIENTS AppAddress APPLICANT_CITY APPLICANT_…" at bounding box center [249, 532] width 50 height 25
click at [355, 530] on select "Choose... Awning/Canopy (Printed on awning/canopy) Billboard (Freestanding) Dir…" at bounding box center [361, 532] width 50 height 25
select select "4: Flag (Freestanding)"
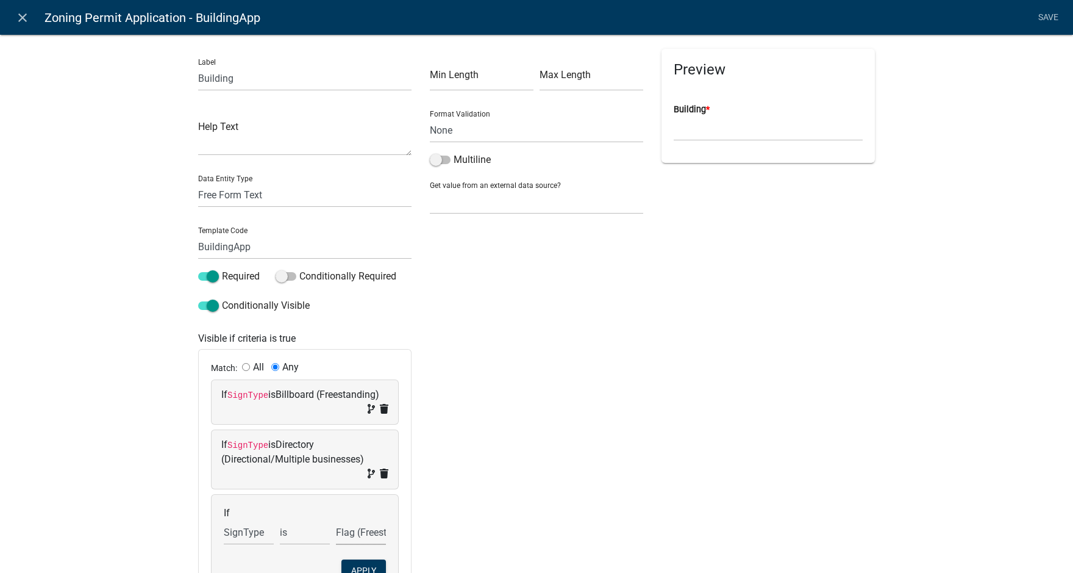
click at [336, 520] on select "Choose... Awning/Canopy (Printed on awning/canopy) Billboard (Freestanding) Dir…" at bounding box center [361, 532] width 50 height 25
click at [366, 563] on button "Apply" at bounding box center [363, 570] width 45 height 22
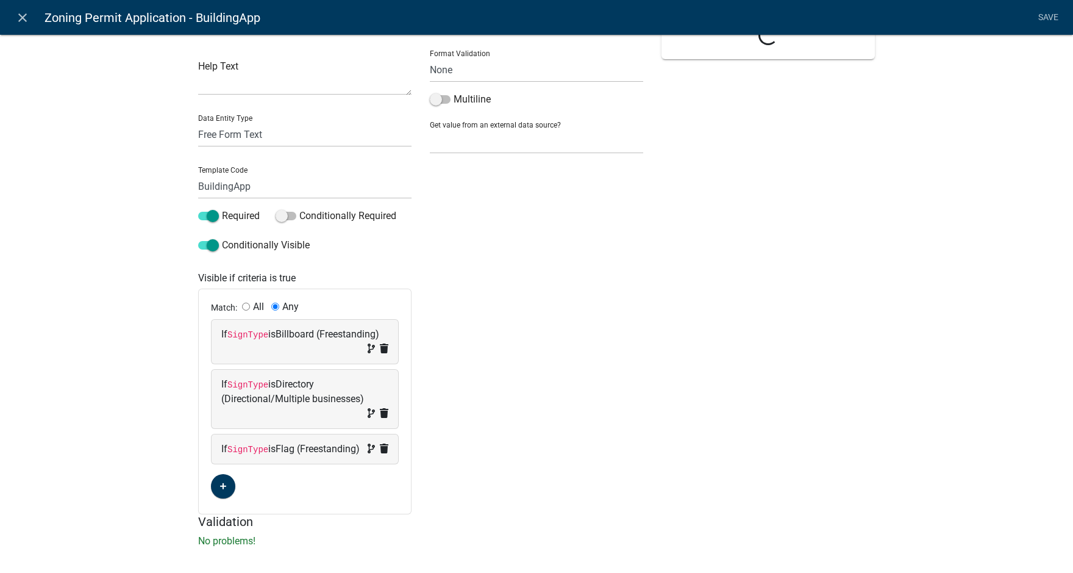
scroll to position [87, 0]
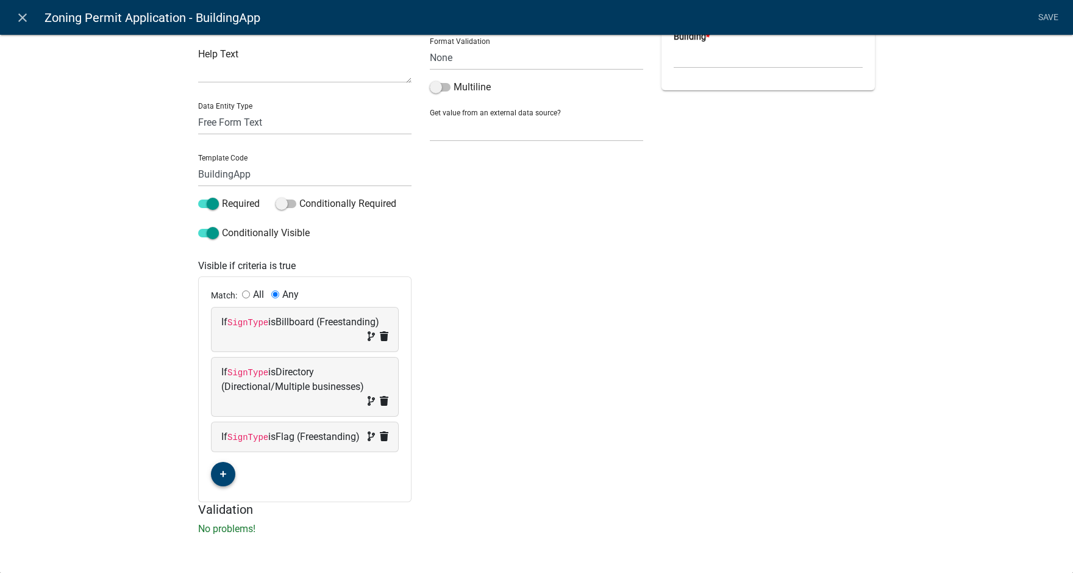
click at [223, 481] on button "button" at bounding box center [223, 474] width 24 height 24
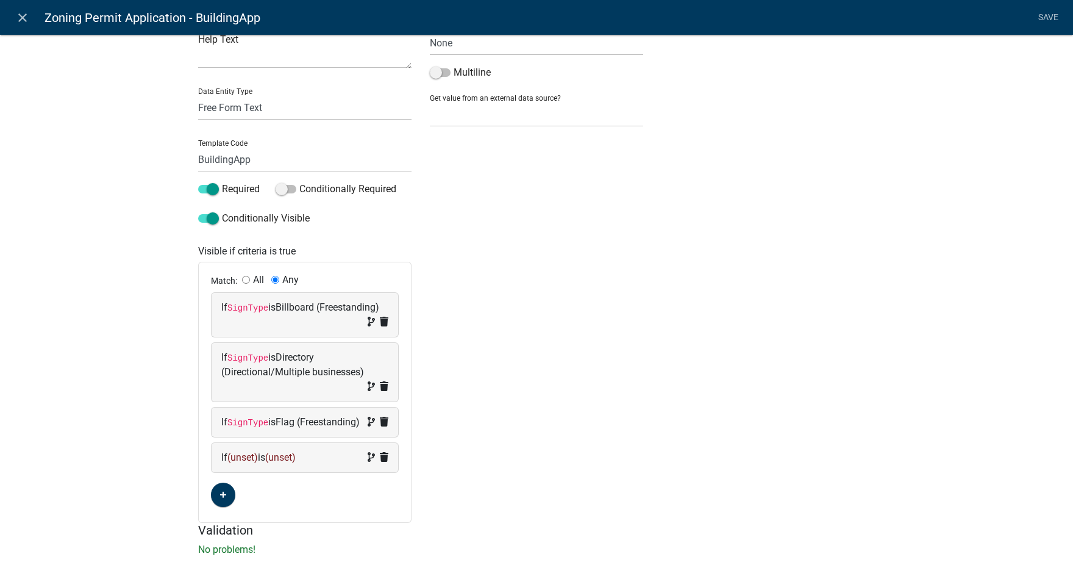
click at [240, 463] on span "(unset)" at bounding box center [242, 457] width 30 height 12
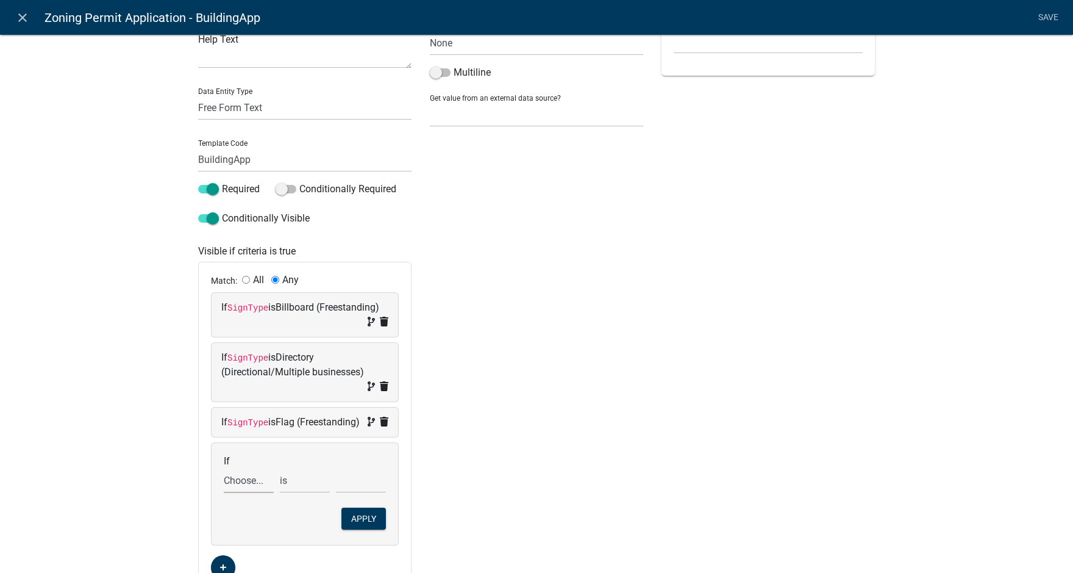
click at [245, 493] on select "Choose... Acres Address ALL_FEE_RECIPIENTS AppAddress APPLICANT_CITY APPLICANT_…" at bounding box center [249, 480] width 50 height 25
select select "148: SignType"
click at [224, 482] on select "Choose... Acres Address ALL_FEE_RECIPIENTS AppAddress APPLICANT_CITY APPLICANT_…" at bounding box center [249, 480] width 50 height 25
drag, startPoint x: 338, startPoint y: 497, endPoint x: 338, endPoint y: 488, distance: 9.1
click at [338, 493] on select "Choose... Awning/Canopy (Printed on awning/canopy) Billboard (Freestanding) Dir…" at bounding box center [361, 480] width 50 height 25
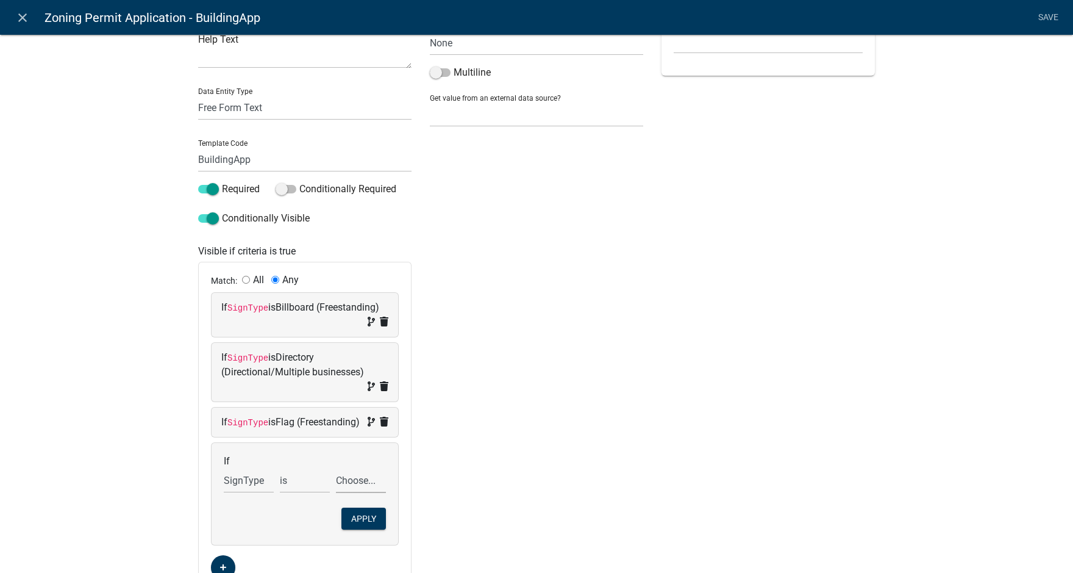
select select "5: Ground (Freestanding)"
click at [336, 482] on select "Choose... Awning/Canopy (Printed on awning/canopy) Billboard (Freestanding) Dir…" at bounding box center [361, 480] width 50 height 25
click at [356, 529] on button "Apply" at bounding box center [363, 518] width 45 height 22
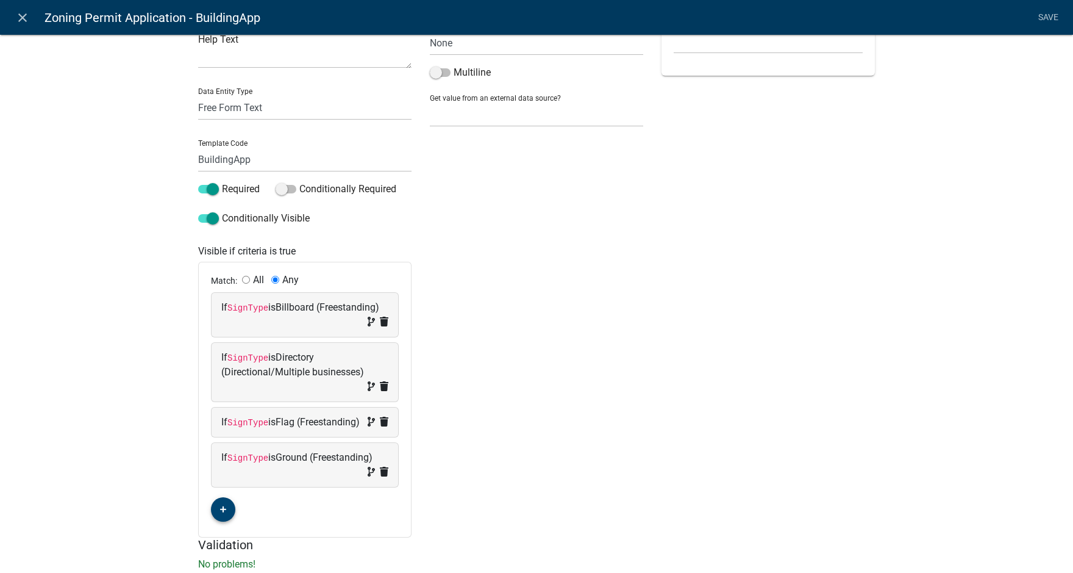
click at [220, 513] on icon "button" at bounding box center [223, 509] width 7 height 7
click at [237, 513] on span "(unset)" at bounding box center [242, 507] width 30 height 12
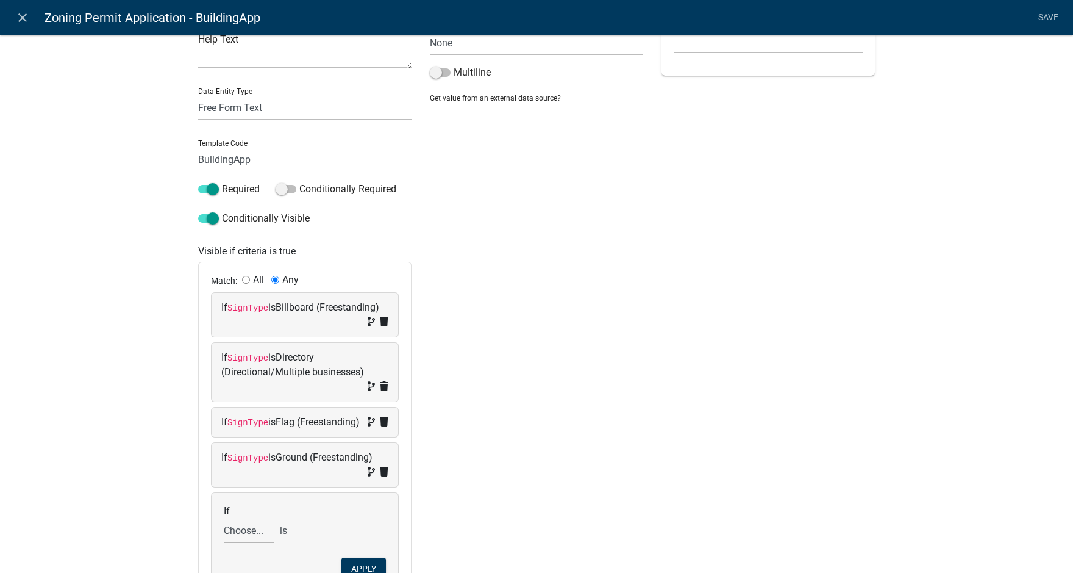
click at [237, 543] on select "Choose... Acres Address ALL_FEE_RECIPIENTS AppAddress APPLICANT_CITY APPLICANT_…" at bounding box center [249, 530] width 50 height 25
select select "148: SignType"
click at [224, 532] on select "Choose... Acres Address ALL_FEE_RECIPIENTS AppAddress APPLICANT_CITY APPLICANT_…" at bounding box center [249, 530] width 50 height 25
click at [357, 540] on select "Choose... Awning/Canopy (Printed on awning/canopy) Billboard (Freestanding) Dir…" at bounding box center [361, 530] width 50 height 25
select select "7: Monument (Freestanding)"
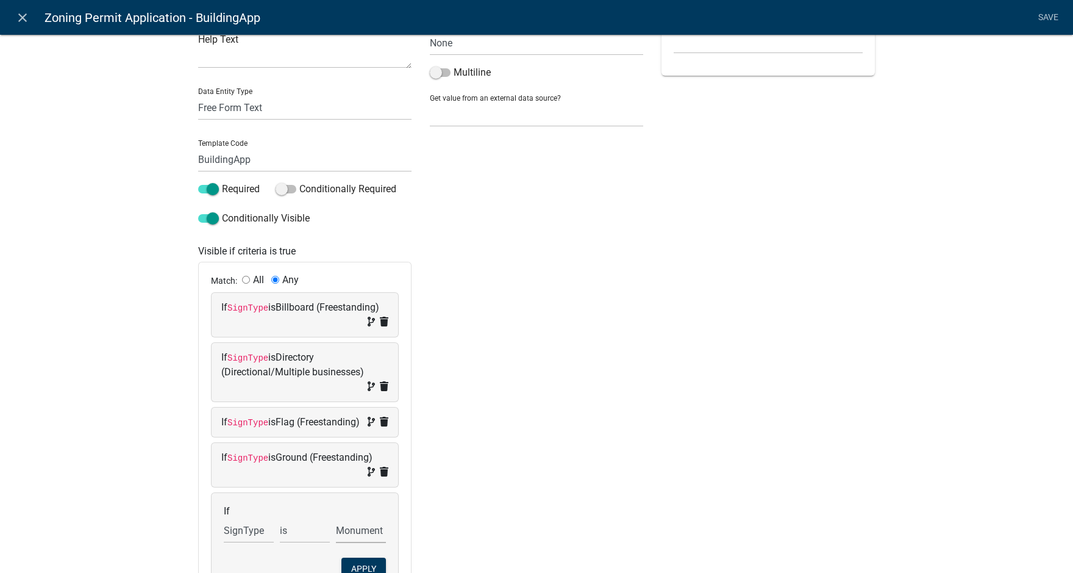
click at [336, 532] on select "Choose... Awning/Canopy (Printed on awning/canopy) Billboard (Freestanding) Dir…" at bounding box center [361, 530] width 50 height 25
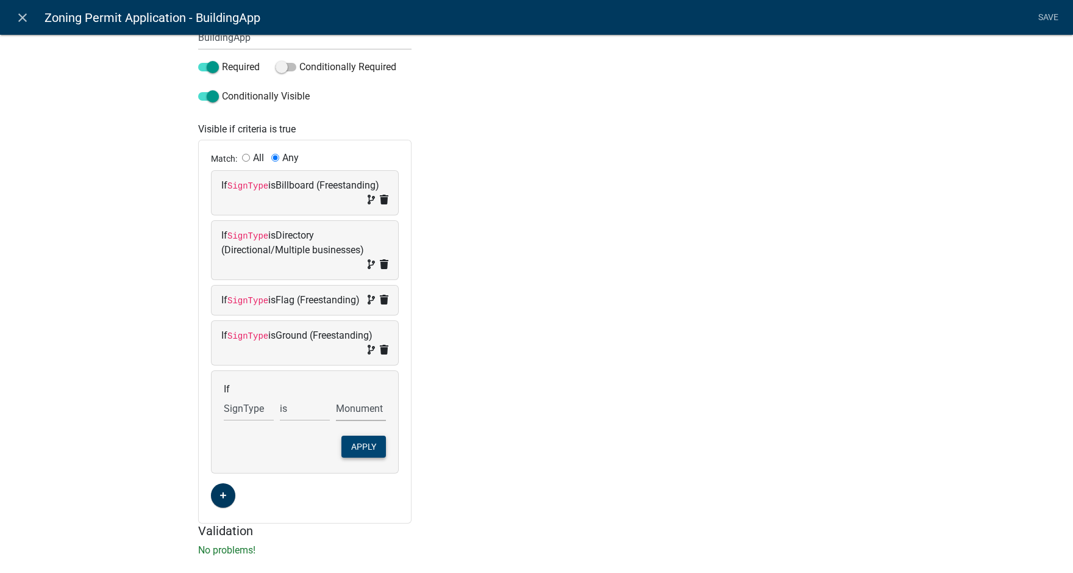
click at [371, 456] on button "Apply" at bounding box center [363, 446] width 45 height 22
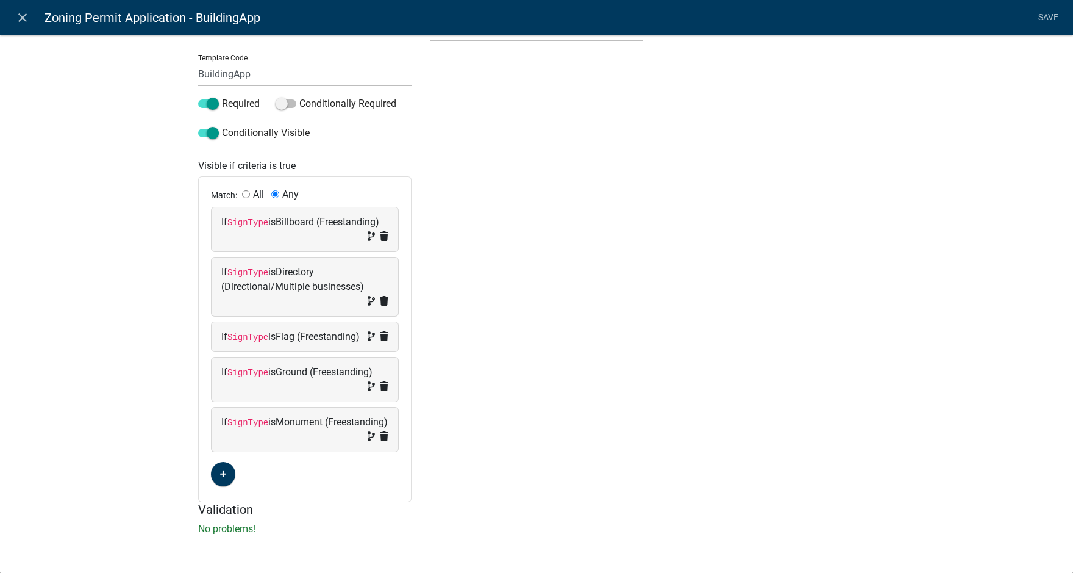
scroll to position [187, 0]
click at [224, 474] on button "button" at bounding box center [223, 474] width 24 height 24
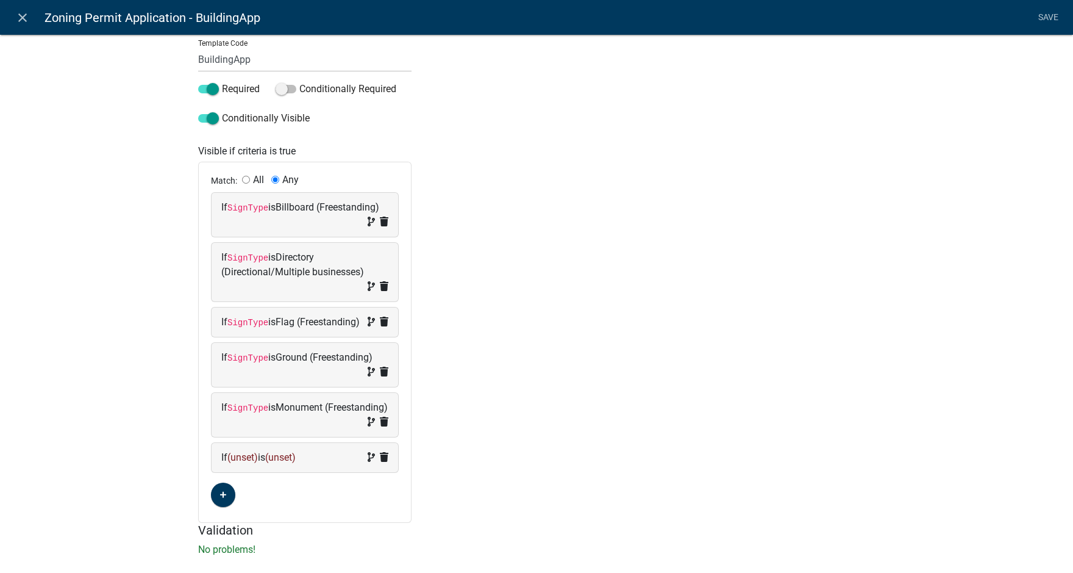
click at [245, 463] on span "(unset)" at bounding box center [242, 457] width 30 height 12
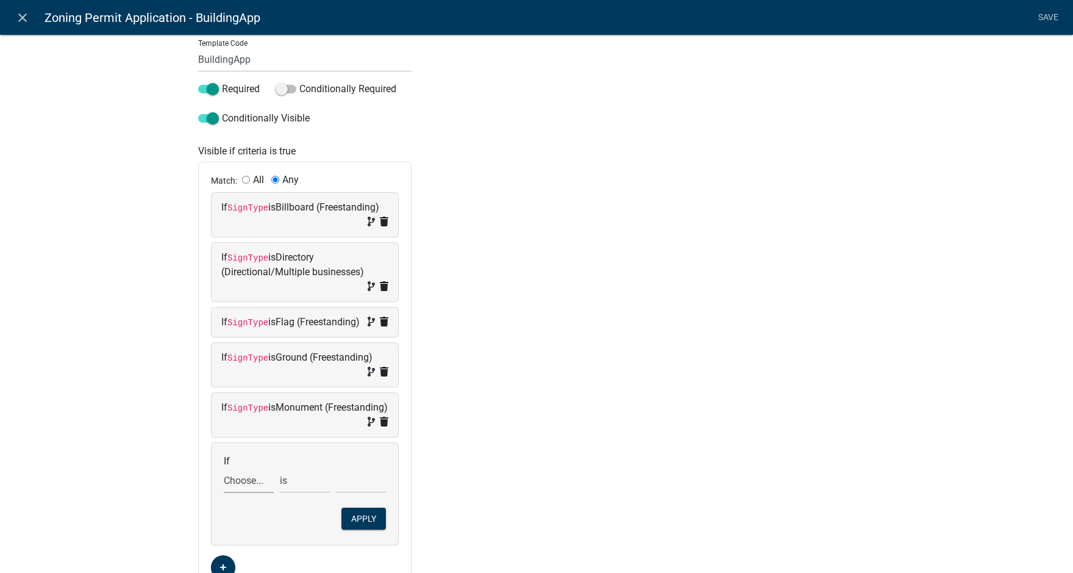
click at [239, 491] on select "Choose... Acres Address ALL_FEE_RECIPIENTS AppAddress APPLICANT_CITY APPLICANT_…" at bounding box center [249, 480] width 50 height 25
select select "148: SignType"
click at [224, 482] on select "Choose... Acres Address ALL_FEE_RECIPIENTS AppAddress APPLICANT_CITY APPLICANT_…" at bounding box center [249, 480] width 50 height 25
click at [358, 493] on select "Choose... Awning/Canopy (Printed on awning/canopy) Billboard (Freestanding) Dir…" at bounding box center [361, 480] width 50 height 25
select select "8: Pedestal (Freestanding)"
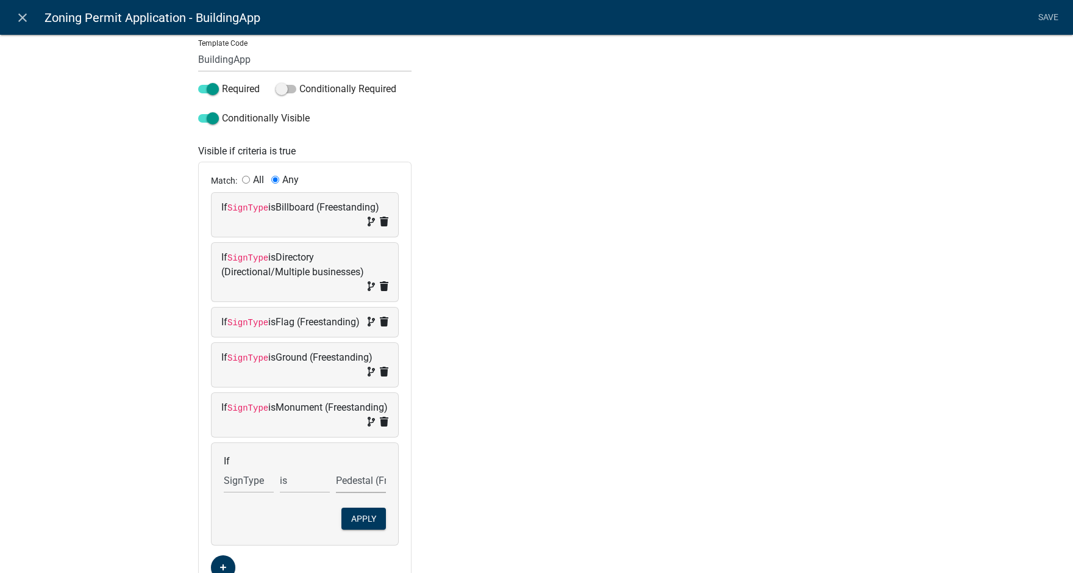
click at [336, 482] on select "Choose... Awning/Canopy (Printed on awning/canopy) Billboard (Freestanding) Dir…" at bounding box center [361, 480] width 50 height 25
click at [360, 529] on button "Apply" at bounding box center [363, 518] width 45 height 22
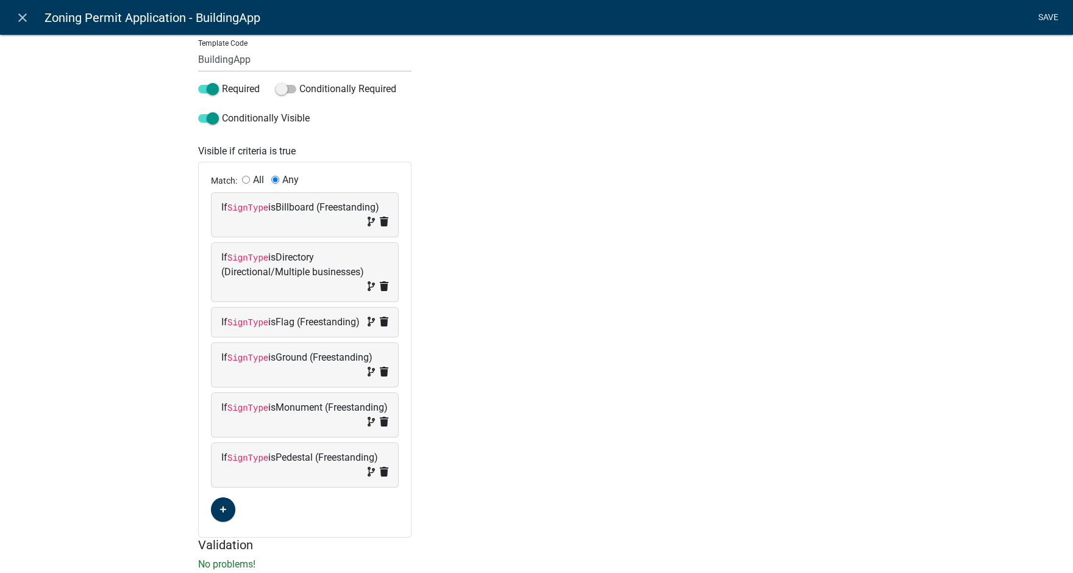
click at [1048, 15] on link "Save" at bounding box center [1048, 17] width 30 height 23
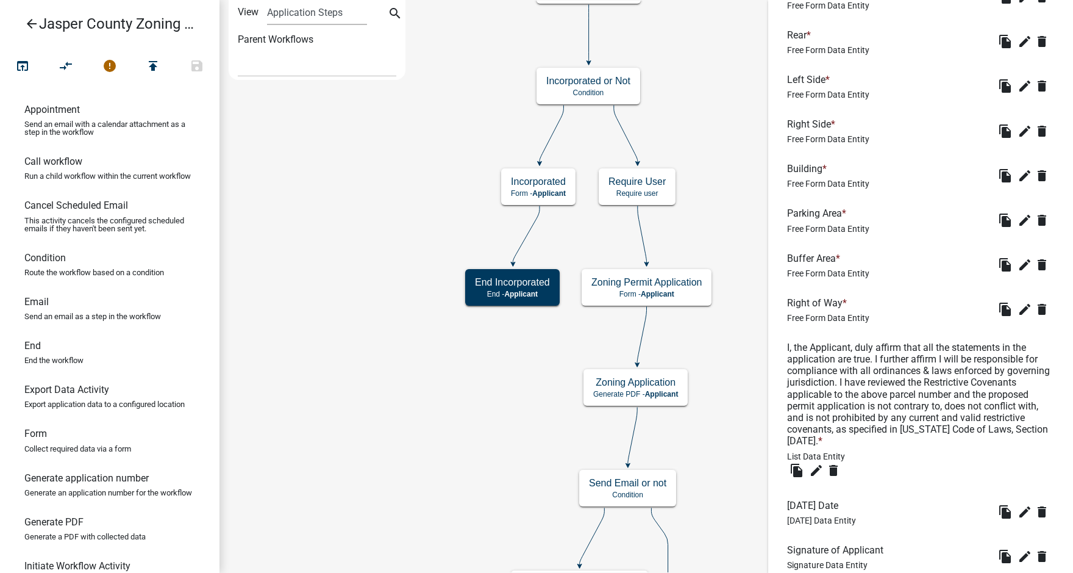
scroll to position [2479, 0]
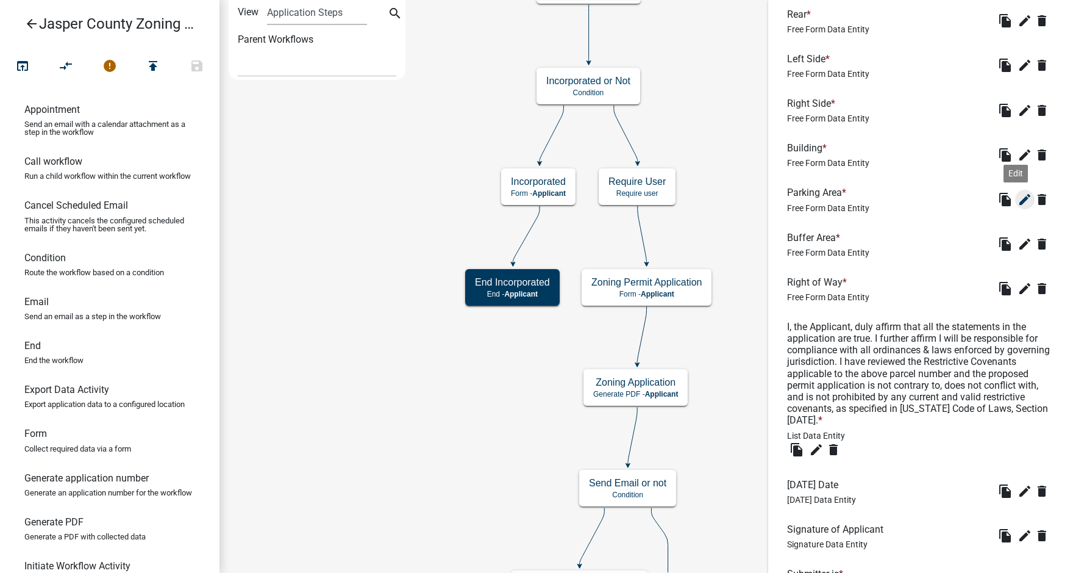
click at [1018, 207] on icon "edit" at bounding box center [1025, 199] width 15 height 15
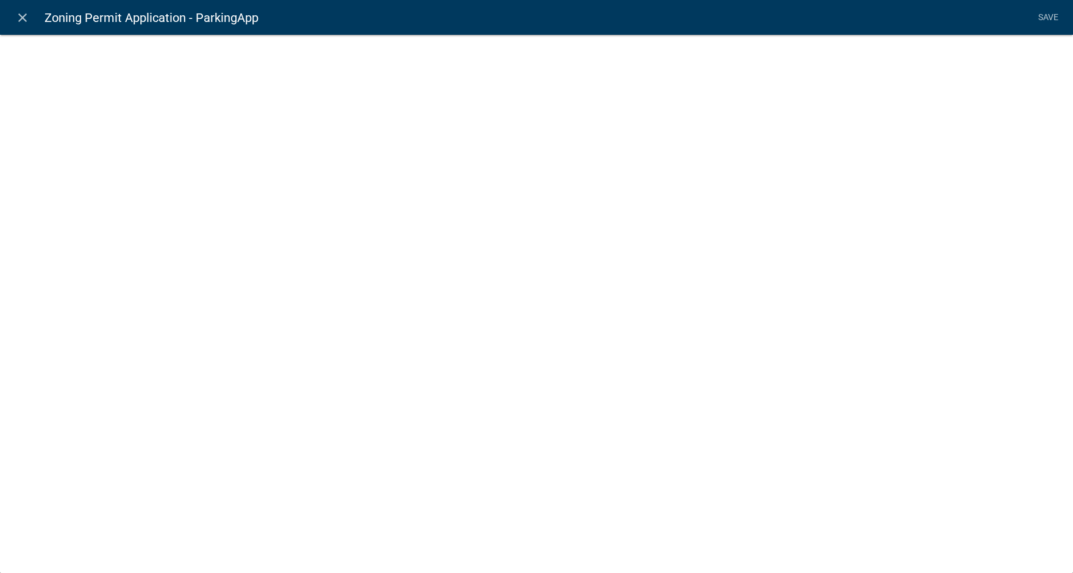
select select
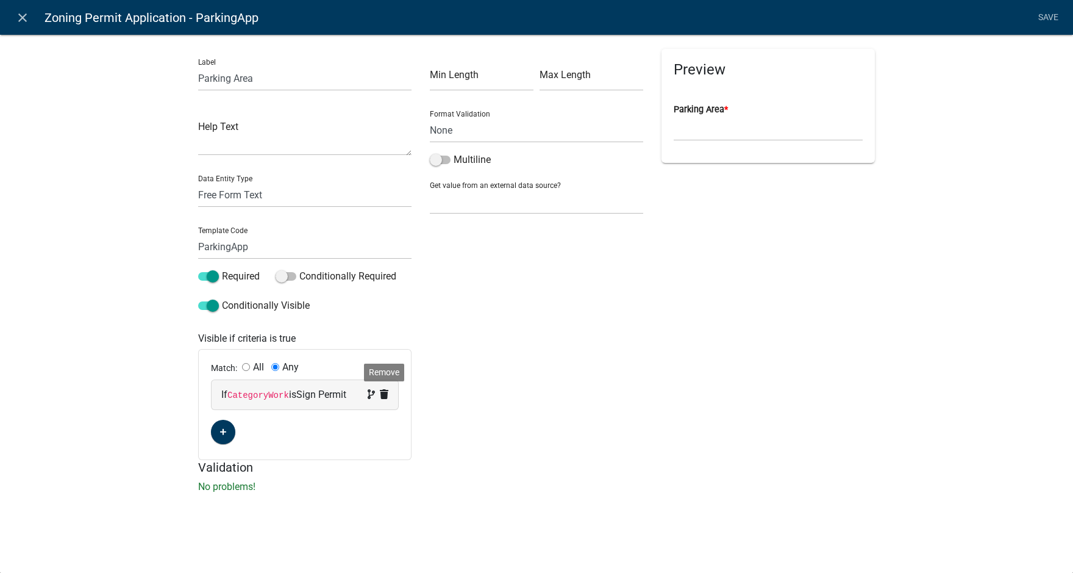
click at [382, 396] on icon at bounding box center [384, 394] width 9 height 10
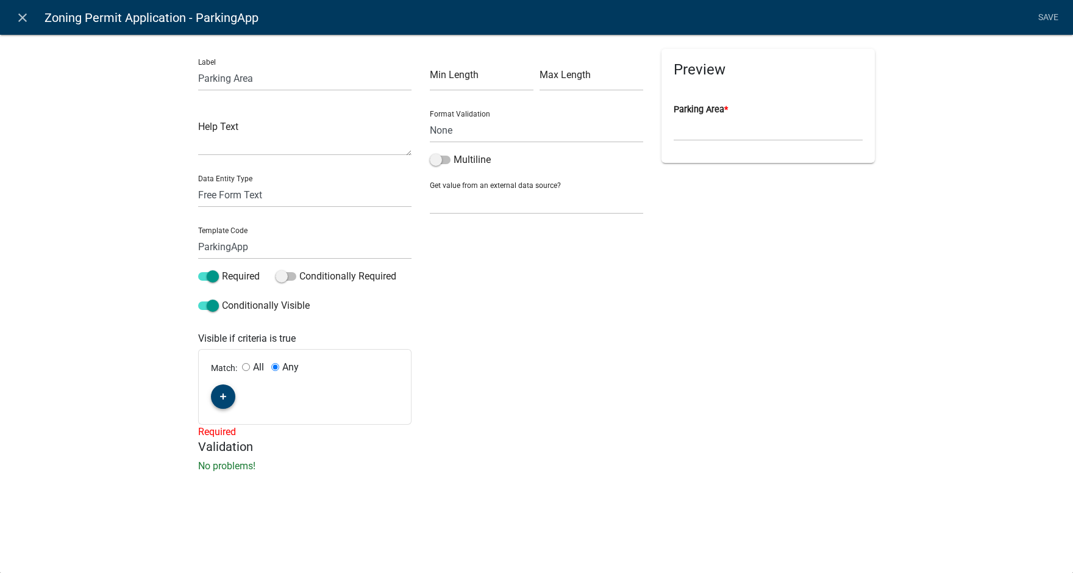
click at [224, 397] on icon "button" at bounding box center [223, 396] width 7 height 7
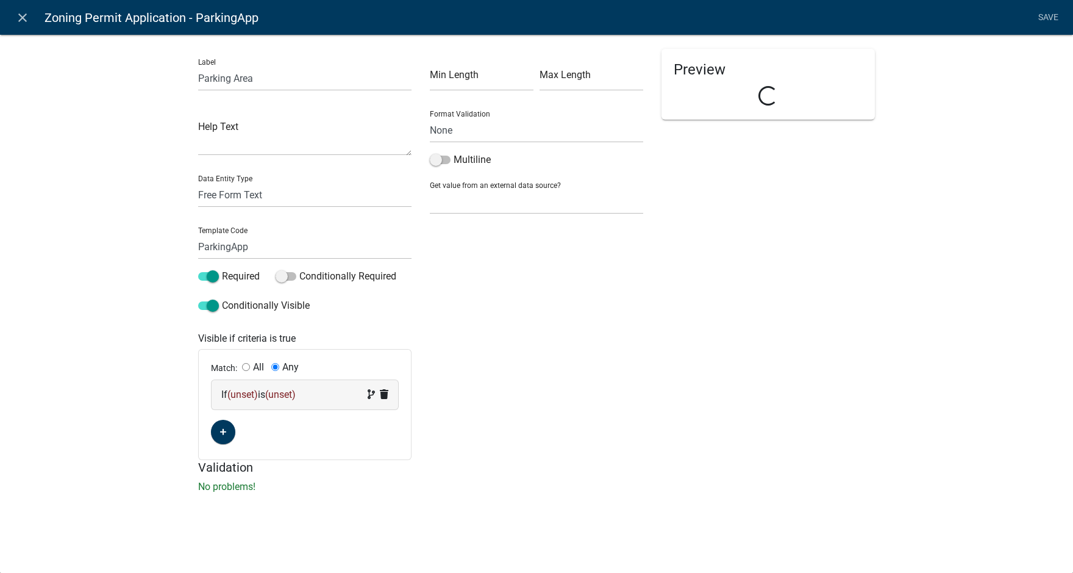
click at [244, 396] on span "(unset)" at bounding box center [242, 394] width 30 height 12
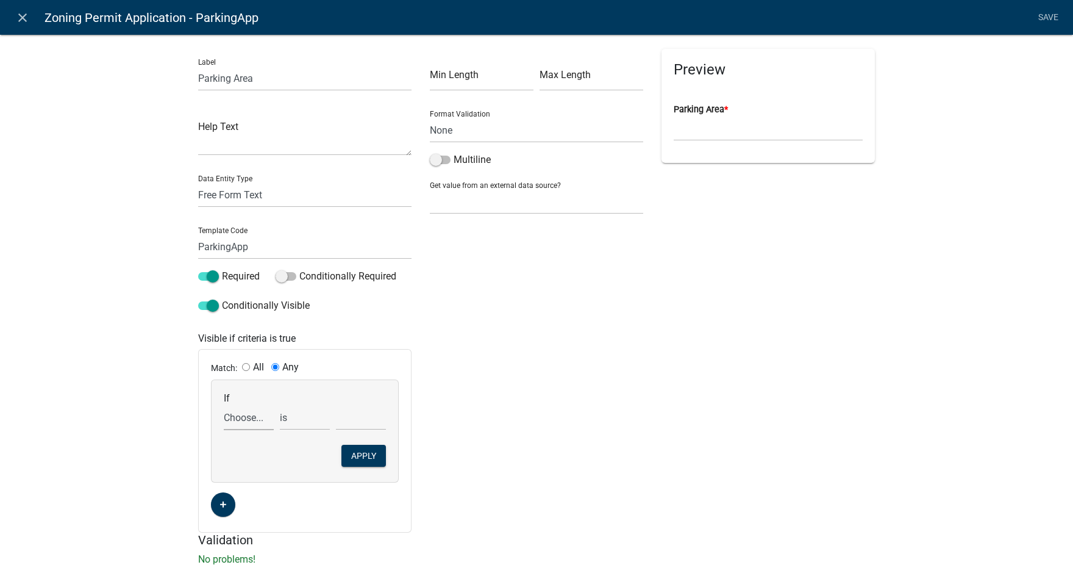
click at [239, 419] on select "Choose... Acres Address ALL_FEE_RECIPIENTS AppAddress APPLICANT_CITY APPLICANT_…" at bounding box center [249, 417] width 50 height 25
select select "148: SignType"
click at [224, 405] on select "Choose... Acres Address ALL_FEE_RECIPIENTS AppAddress APPLICANT_CITY APPLICANT_…" at bounding box center [249, 417] width 50 height 25
click at [354, 416] on select "Choose... Awning/Canopy (Printed on awning/canopy) Billboard (Freestanding) Dir…" at bounding box center [361, 417] width 50 height 25
select select "2: Billboard (Freestanding)"
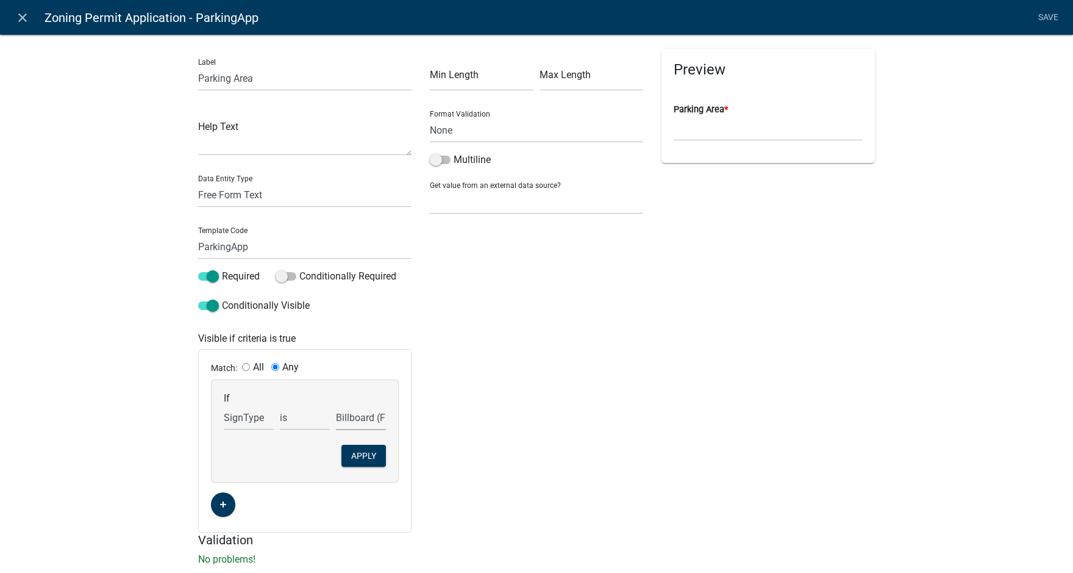
click at [336, 405] on select "Choose... Awning/Canopy (Printed on awning/canopy) Billboard (Freestanding) Dir…" at bounding box center [361, 417] width 50 height 25
click at [359, 455] on button "Apply" at bounding box center [363, 456] width 45 height 22
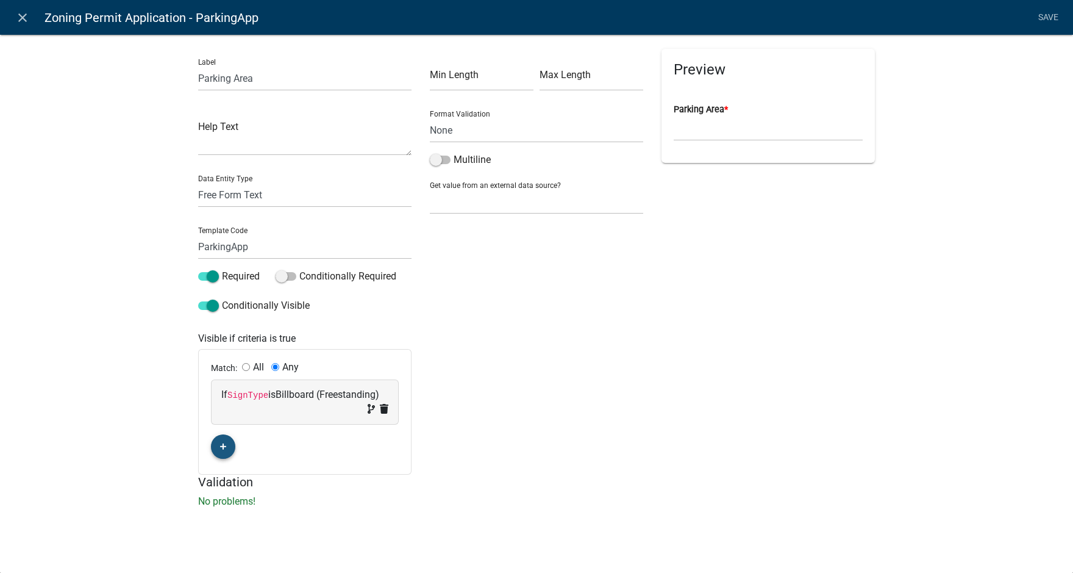
click at [224, 443] on icon "button" at bounding box center [223, 446] width 7 height 7
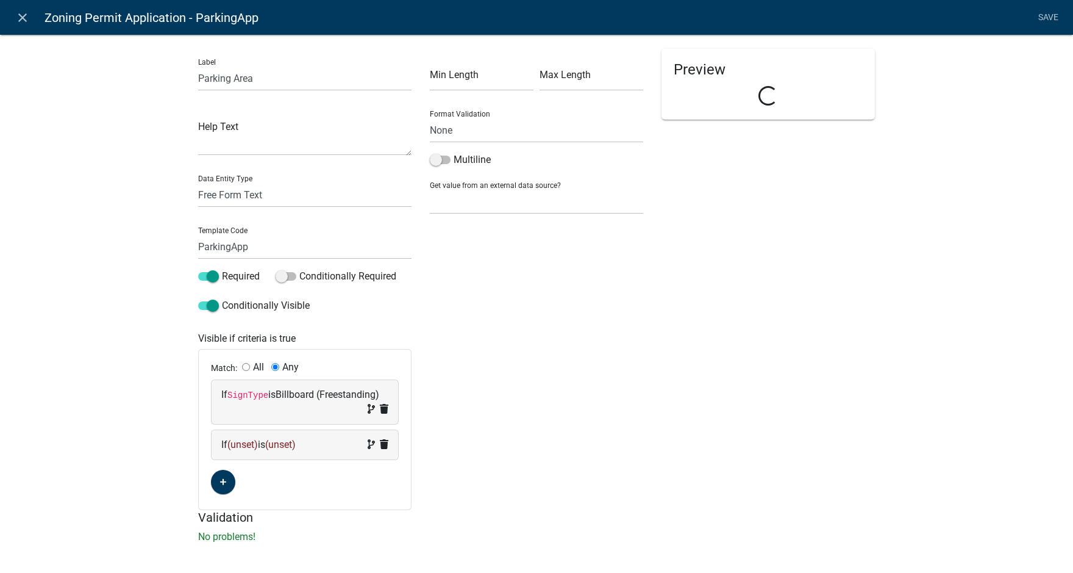
click at [234, 445] on span "(unset)" at bounding box center [242, 444] width 30 height 12
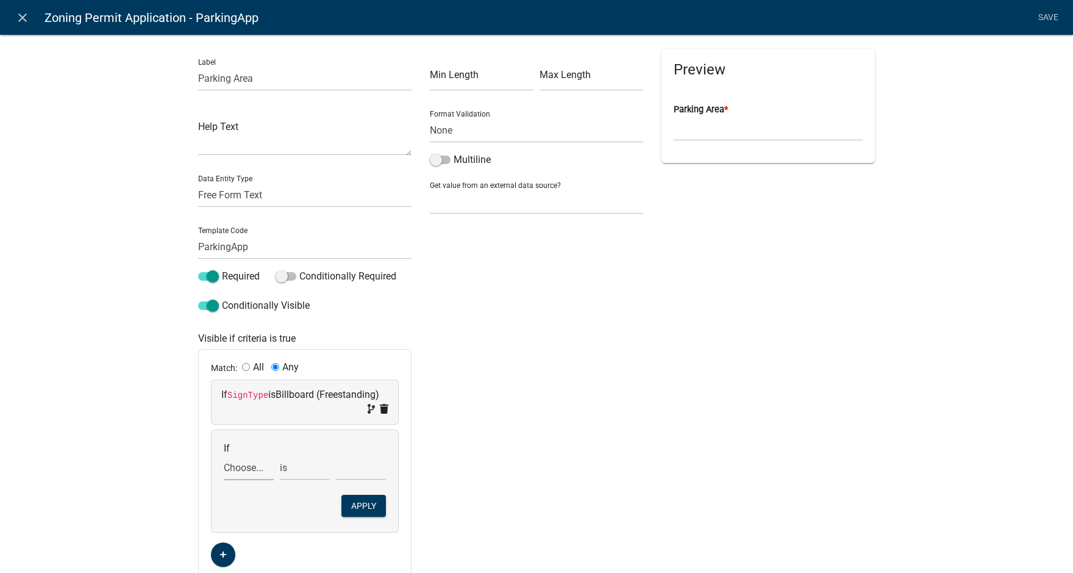
click at [239, 466] on select "Choose... Acres Address ALL_FEE_RECIPIENTS AppAddress APPLICANT_CITY APPLICANT_…" at bounding box center [249, 467] width 50 height 25
select select "148: SignType"
click at [224, 455] on select "Choose... Acres Address ALL_FEE_RECIPIENTS AppAddress APPLICANT_CITY APPLICANT_…" at bounding box center [249, 467] width 50 height 25
click at [356, 466] on select "Choose... Awning/Canopy (Printed on awning/canopy) Billboard (Freestanding) Dir…" at bounding box center [361, 467] width 50 height 25
select select "3: Directory (Directional/Multiple businesses)"
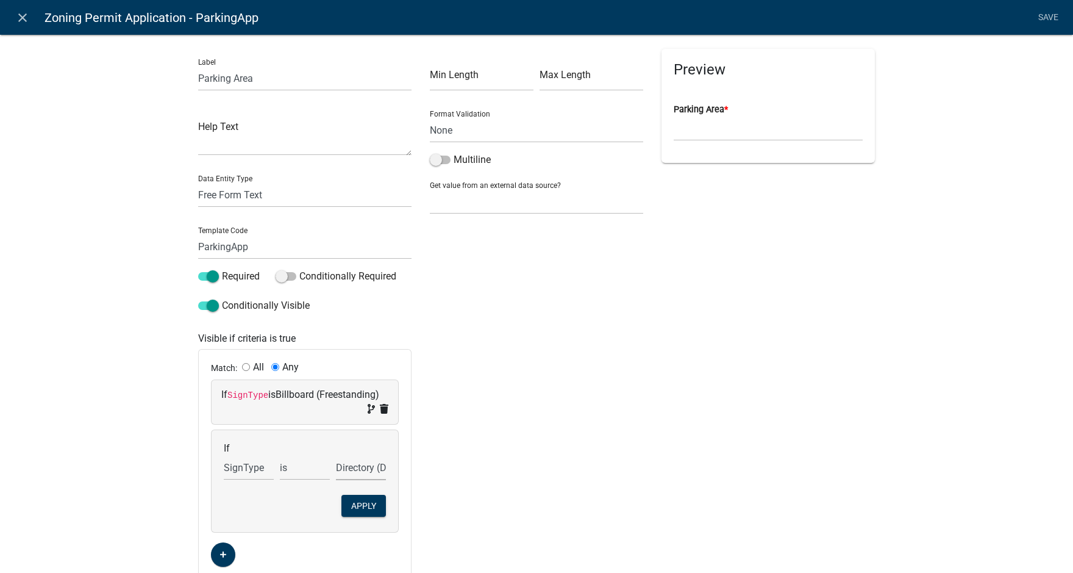
click at [336, 455] on select "Choose... Awning/Canopy (Printed on awning/canopy) Billboard (Freestanding) Dir…" at bounding box center [361, 467] width 50 height 25
click at [369, 505] on button "Apply" at bounding box center [363, 506] width 45 height 22
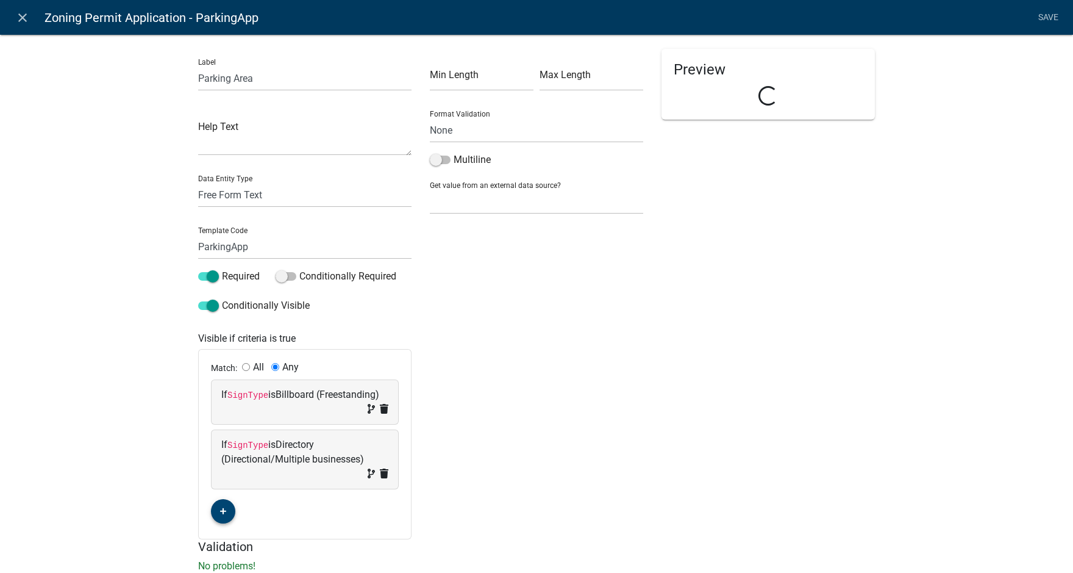
click at [216, 504] on button "button" at bounding box center [223, 511] width 24 height 24
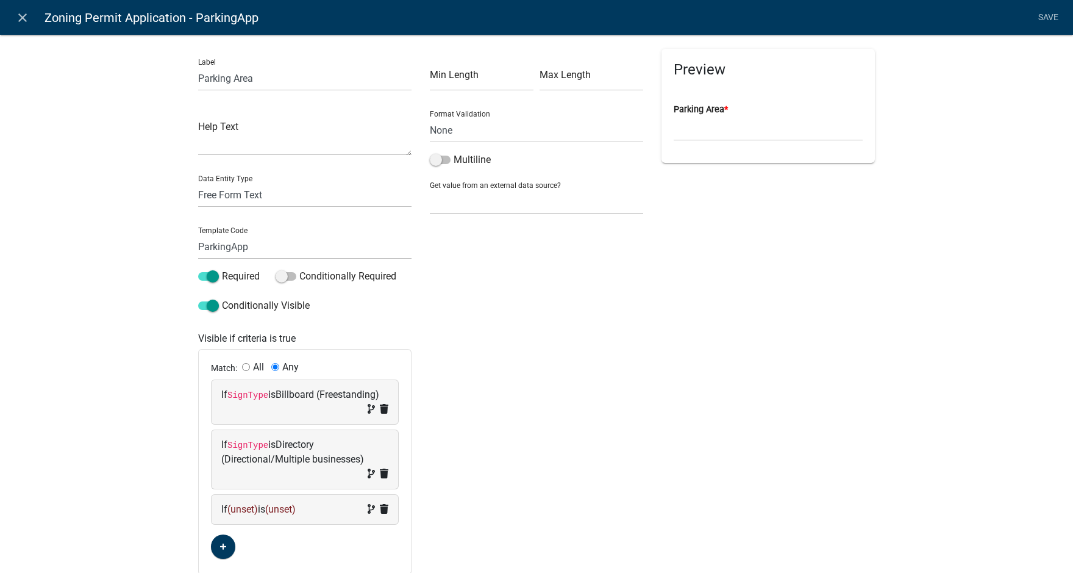
click at [235, 506] on span "(unset)" at bounding box center [242, 509] width 30 height 12
click at [241, 525] on select "Choose... Acres Address ALL_FEE_RECIPIENTS AppAddress APPLICANT_CITY APPLICANT_…" at bounding box center [249, 532] width 50 height 25
select select "148: SignType"
click at [224, 520] on select "Choose... Acres Address ALL_FEE_RECIPIENTS AppAddress APPLICANT_CITY APPLICANT_…" at bounding box center [249, 532] width 50 height 25
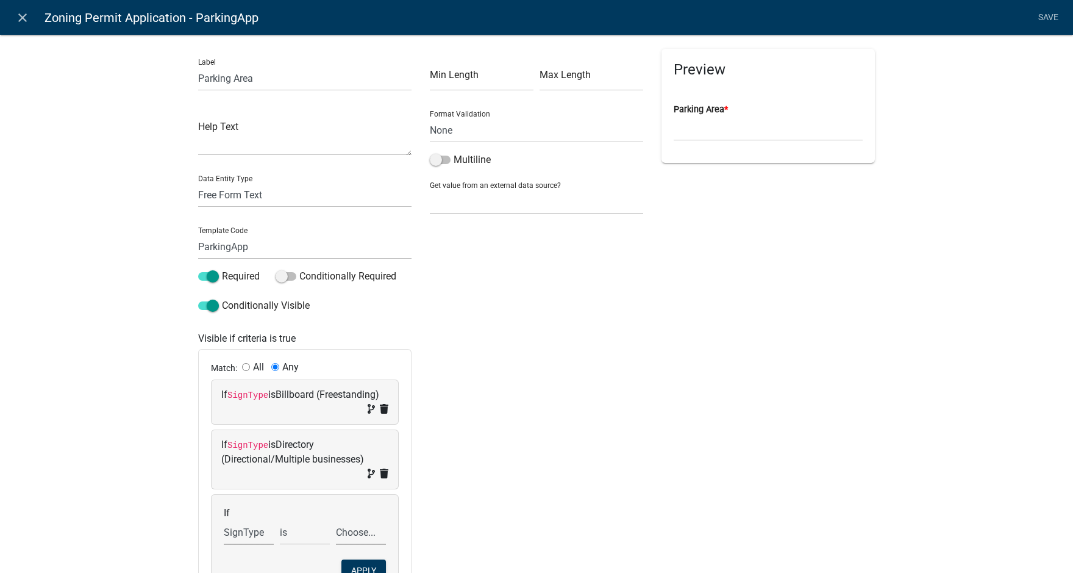
drag, startPoint x: 344, startPoint y: 530, endPoint x: 343, endPoint y: 522, distance: 8.6
click at [344, 530] on select "Choose... Awning/Canopy (Printed on awning/canopy) Billboard (Freestanding) Dir…" at bounding box center [361, 532] width 50 height 25
select select "4: Flag (Freestanding)"
click at [336, 520] on select "Choose... Awning/Canopy (Printed on awning/canopy) Billboard (Freestanding) Dir…" at bounding box center [361, 532] width 50 height 25
click at [360, 566] on button "Apply" at bounding box center [363, 570] width 45 height 22
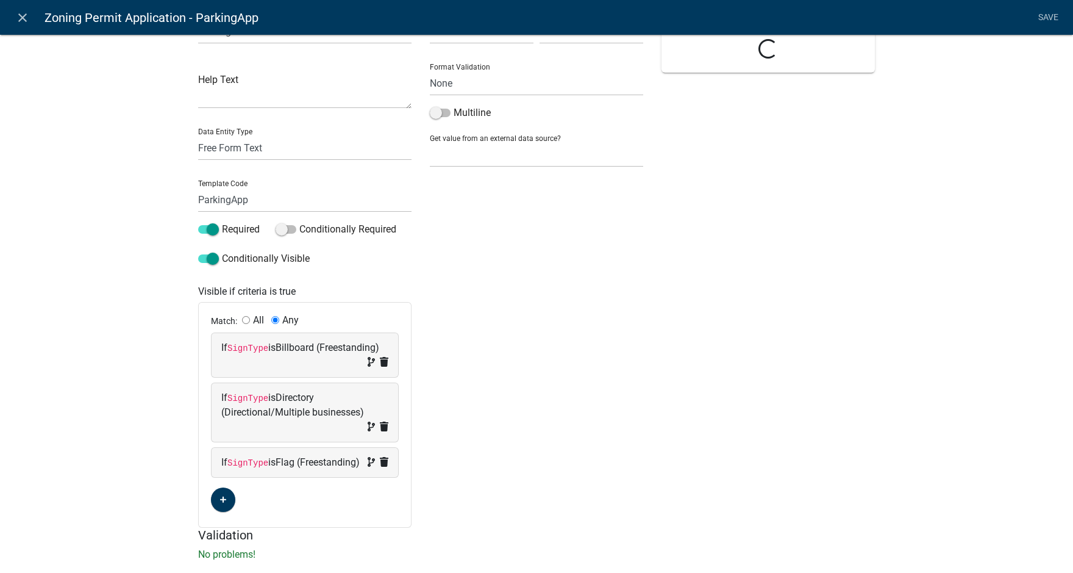
scroll to position [87, 0]
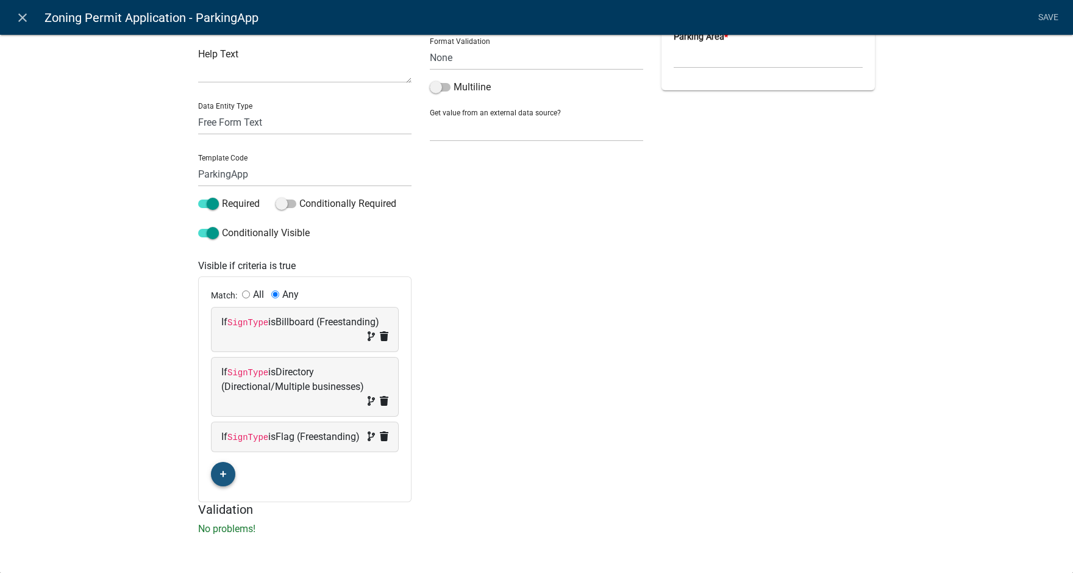
click at [222, 472] on icon "button" at bounding box center [223, 473] width 7 height 7
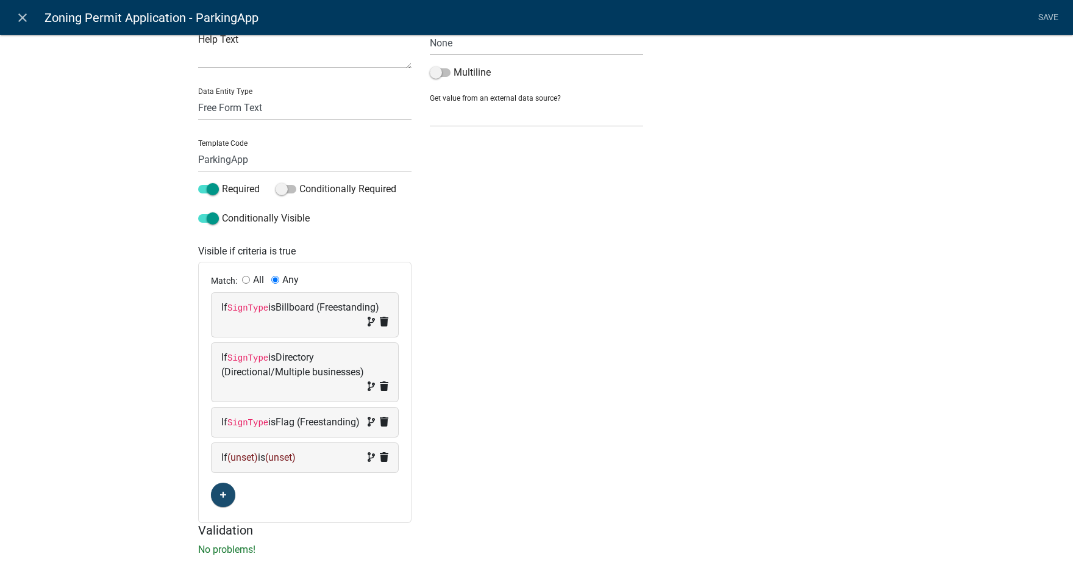
click at [238, 463] on span "(unset)" at bounding box center [242, 457] width 30 height 12
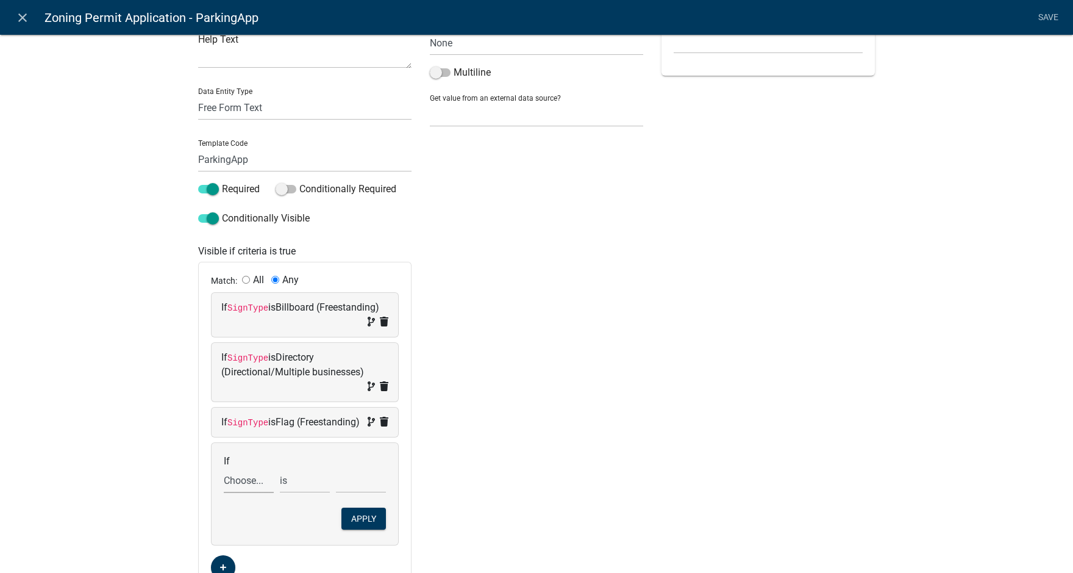
click at [244, 493] on select "Choose... Acres Address ALL_FEE_RECIPIENTS AppAddress APPLICANT_CITY APPLICANT_…" at bounding box center [249, 480] width 50 height 25
select select "148: SignType"
click at [224, 482] on select "Choose... Acres Address ALL_FEE_RECIPIENTS AppAddress APPLICANT_CITY APPLICANT_…" at bounding box center [249, 480] width 50 height 25
drag, startPoint x: 352, startPoint y: 490, endPoint x: 349, endPoint y: 484, distance: 6.6
click at [352, 490] on select "Choose... Awning/Canopy (Printed on awning/canopy) Billboard (Freestanding) Dir…" at bounding box center [361, 480] width 50 height 25
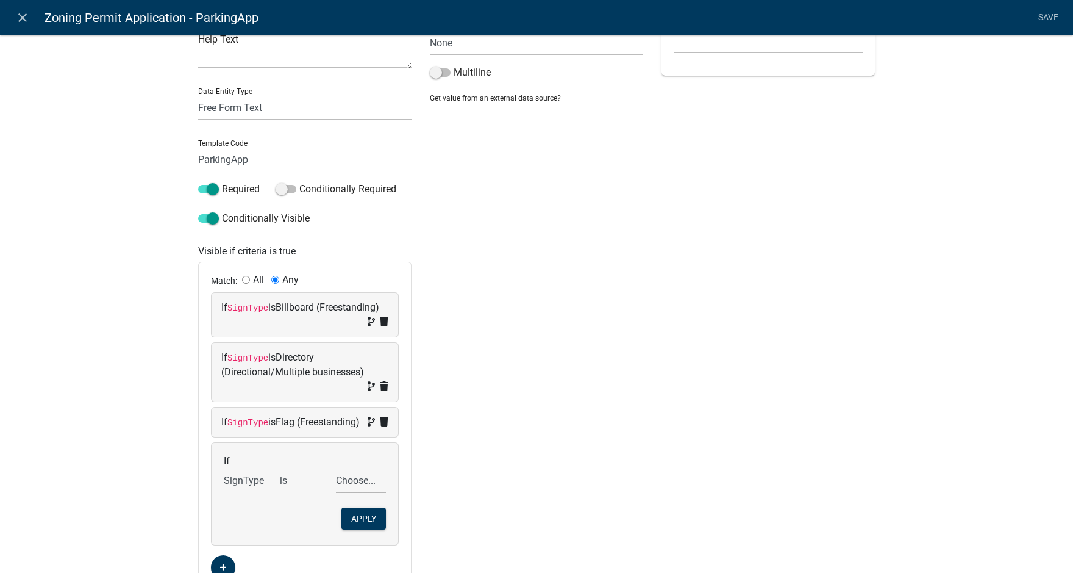
select select "5: Ground (Freestanding)"
click at [336, 482] on select "Choose... Awning/Canopy (Printed on awning/canopy) Billboard (Freestanding) Dir…" at bounding box center [361, 480] width 50 height 25
click at [361, 529] on button "Apply" at bounding box center [363, 518] width 45 height 22
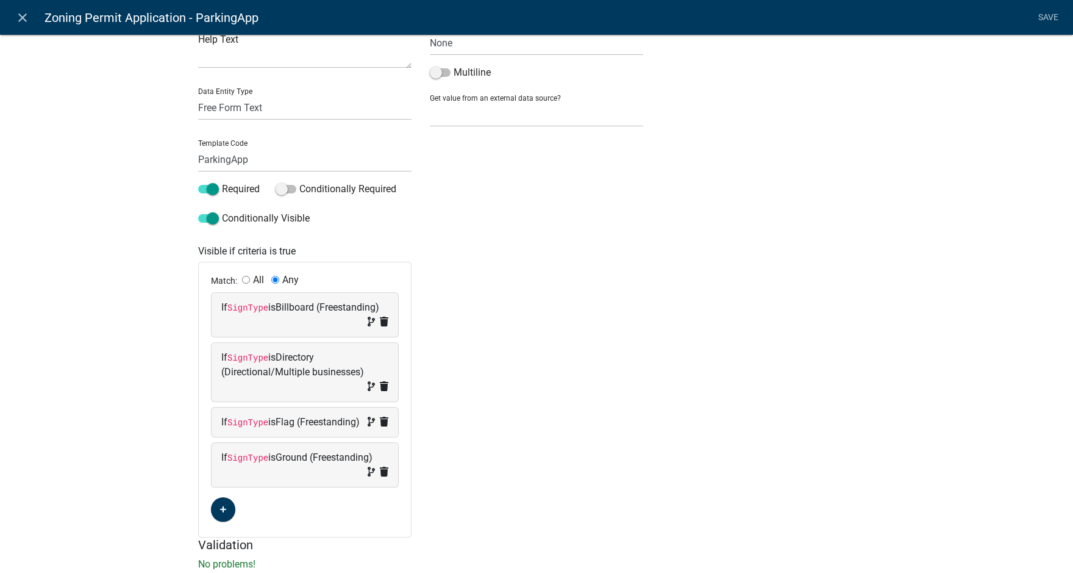
scroll to position [137, 0]
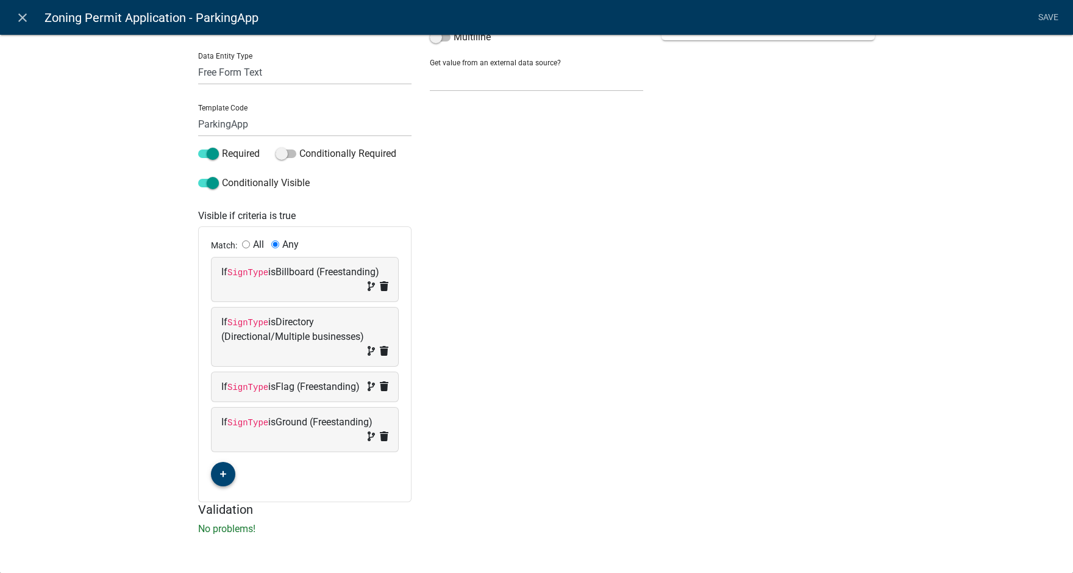
click at [220, 474] on icon "button" at bounding box center [223, 474] width 7 height 7
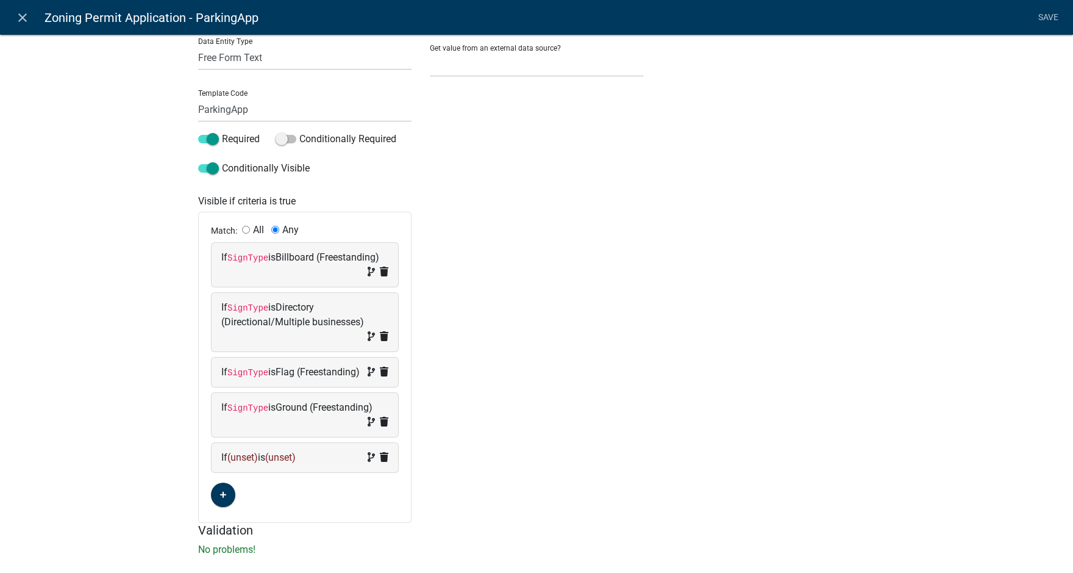
click at [240, 463] on span "(unset)" at bounding box center [242, 457] width 30 height 12
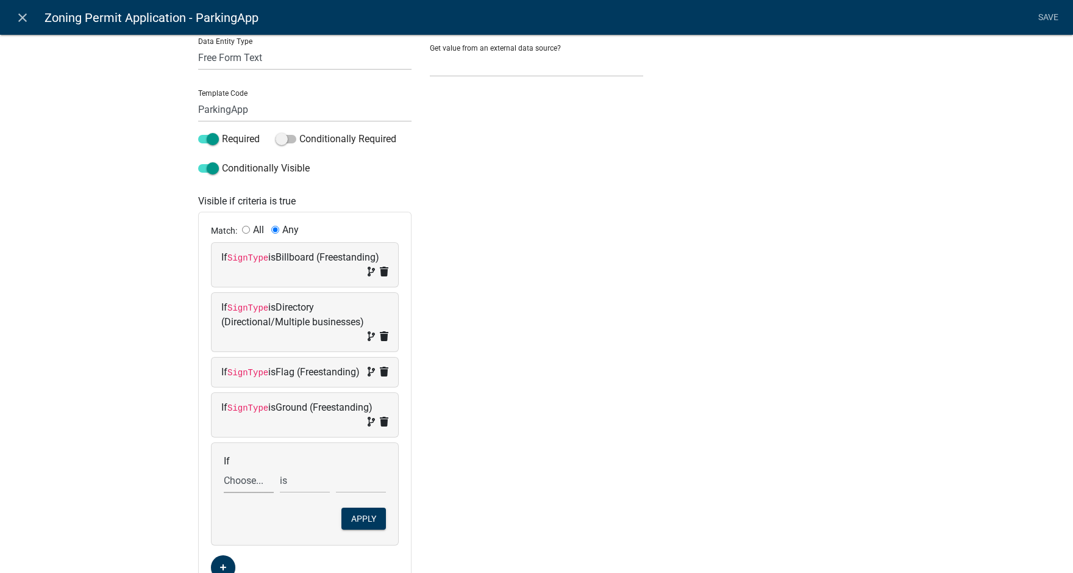
click at [246, 493] on select "Choose... Acres Address ALL_FEE_RECIPIENTS AppAddress APPLICANT_CITY APPLICANT_…" at bounding box center [249, 480] width 50 height 25
select select "148: SignType"
click at [224, 482] on select "Choose... Acres Address ALL_FEE_RECIPIENTS AppAddress APPLICANT_CITY APPLICANT_…" at bounding box center [249, 480] width 50 height 25
click at [346, 492] on select "Choose... Awning/Canopy (Printed on awning/canopy) Billboard (Freestanding) Dir…" at bounding box center [361, 480] width 50 height 25
select select "7: Monument (Freestanding)"
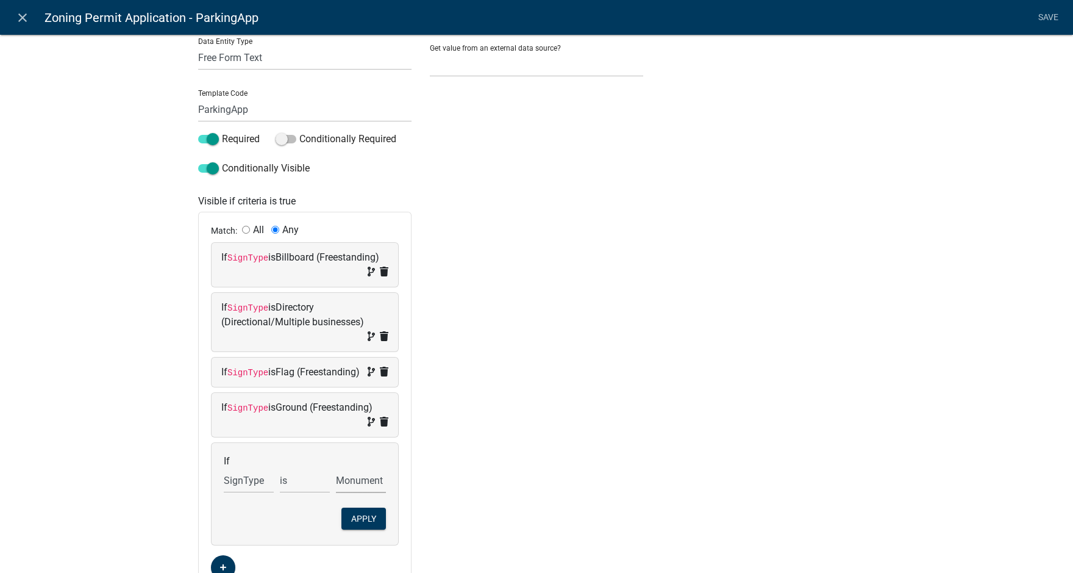
click at [336, 482] on select "Choose... Awning/Canopy (Printed on awning/canopy) Billboard (Freestanding) Dir…" at bounding box center [361, 480] width 50 height 25
click at [365, 529] on button "Apply" at bounding box center [363, 518] width 45 height 22
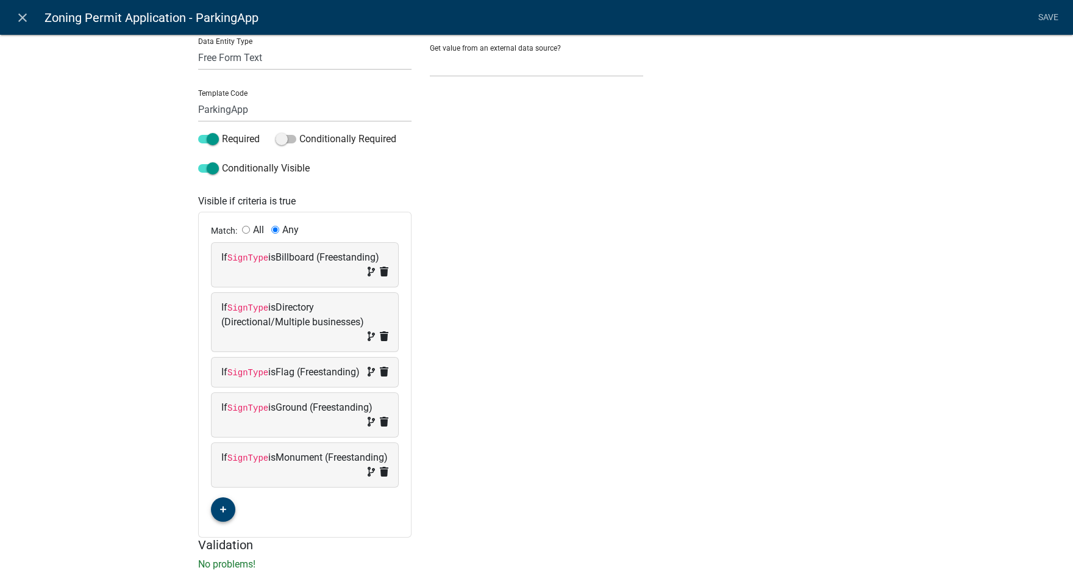
click at [220, 513] on icon "button" at bounding box center [223, 508] width 7 height 7
click at [238, 513] on span "(unset)" at bounding box center [242, 507] width 30 height 12
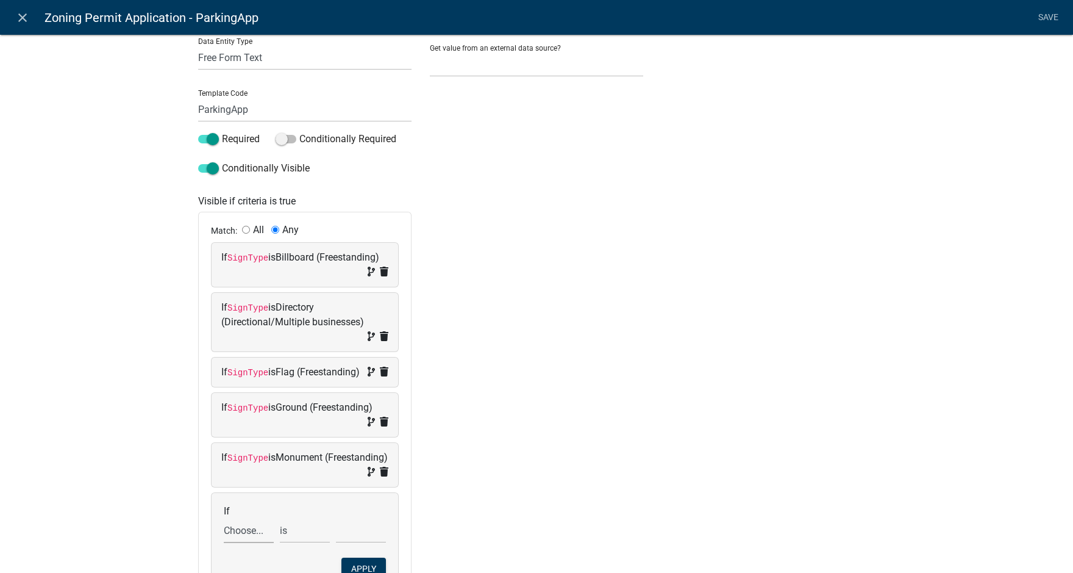
click at [241, 543] on select "Choose... Acres Address ALL_FEE_RECIPIENTS AppAddress APPLICANT_CITY APPLICANT_…" at bounding box center [249, 530] width 50 height 25
select select "148: SignType"
click at [224, 532] on select "Choose... Acres Address ALL_FEE_RECIPIENTS AppAddress APPLICANT_CITY APPLICANT_…" at bounding box center [249, 530] width 50 height 25
click at [352, 543] on select "Choose... Awning/Canopy (Printed on awning/canopy) Billboard (Freestanding) Dir…" at bounding box center [361, 530] width 50 height 25
select select "8: Pedestal (Freestanding)"
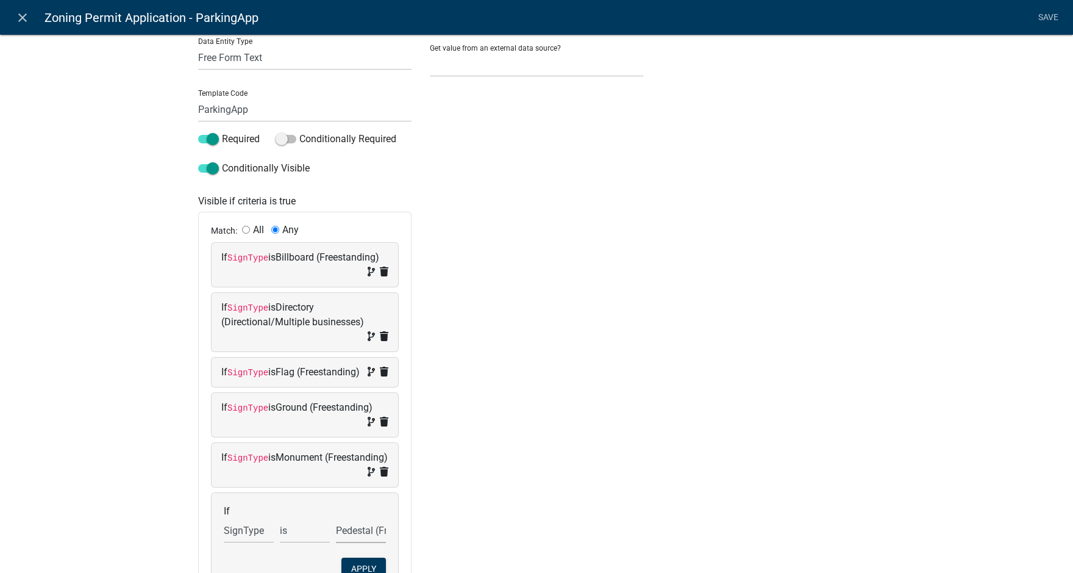
click at [336, 532] on select "Choose... Awning/Canopy (Printed on awning/canopy) Billboard (Freestanding) Dir…" at bounding box center [361, 530] width 50 height 25
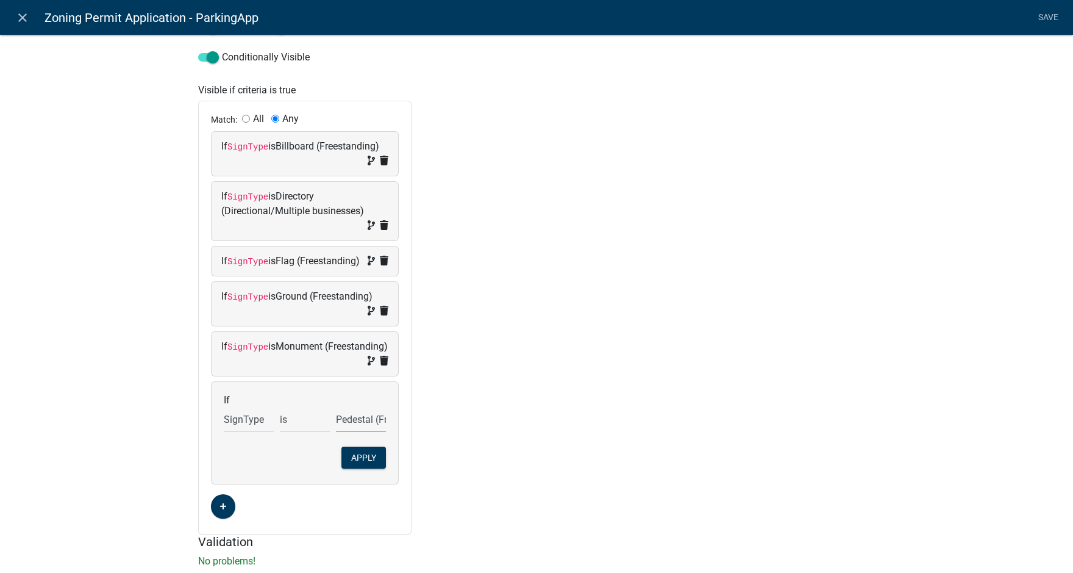
scroll to position [295, 0]
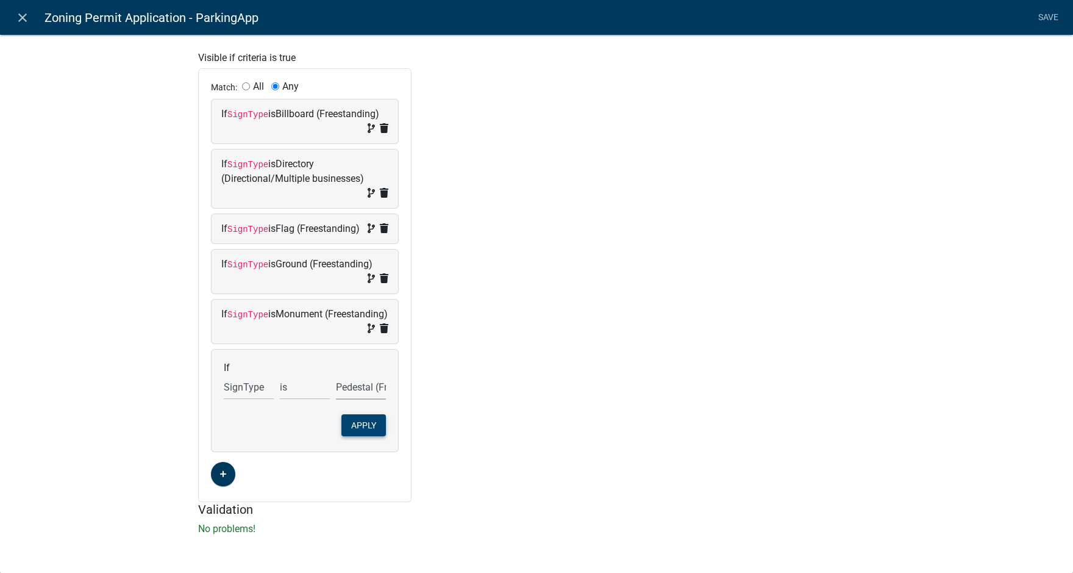
click at [371, 421] on button "Apply" at bounding box center [363, 425] width 45 height 22
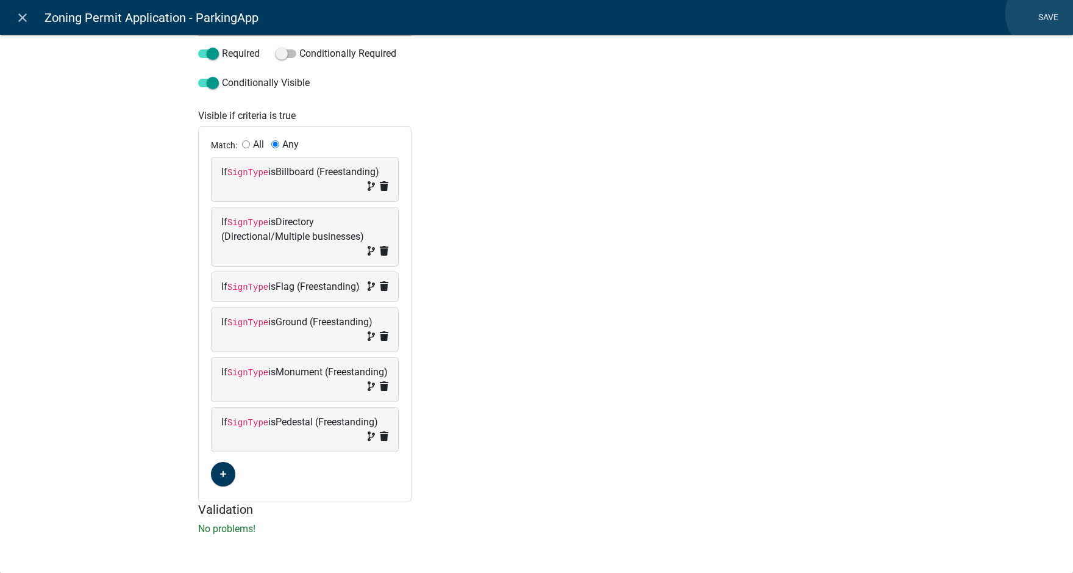
click at [1044, 13] on link "Save" at bounding box center [1048, 17] width 30 height 23
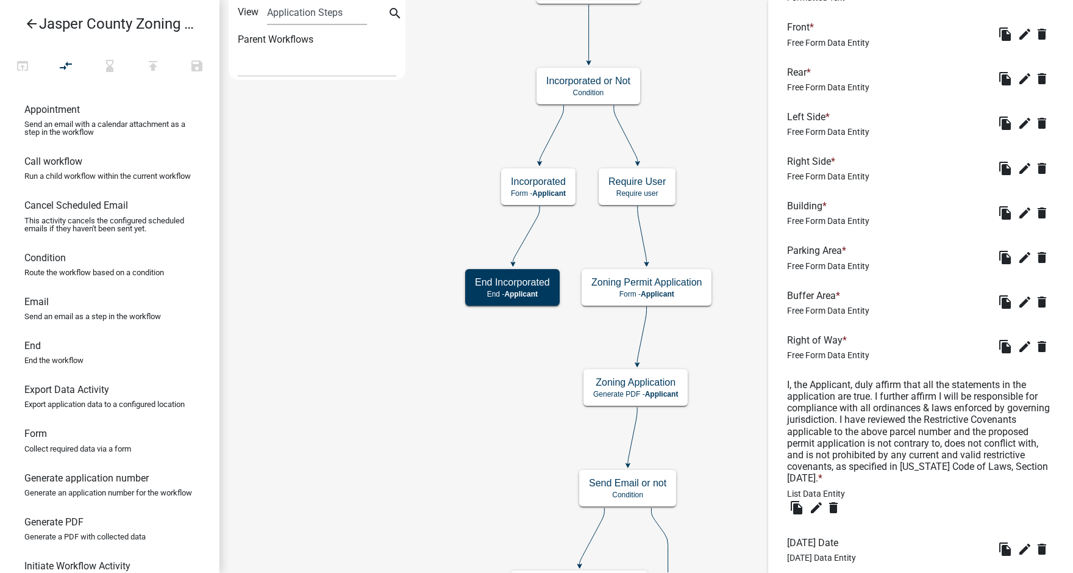
scroll to position [2439, 0]
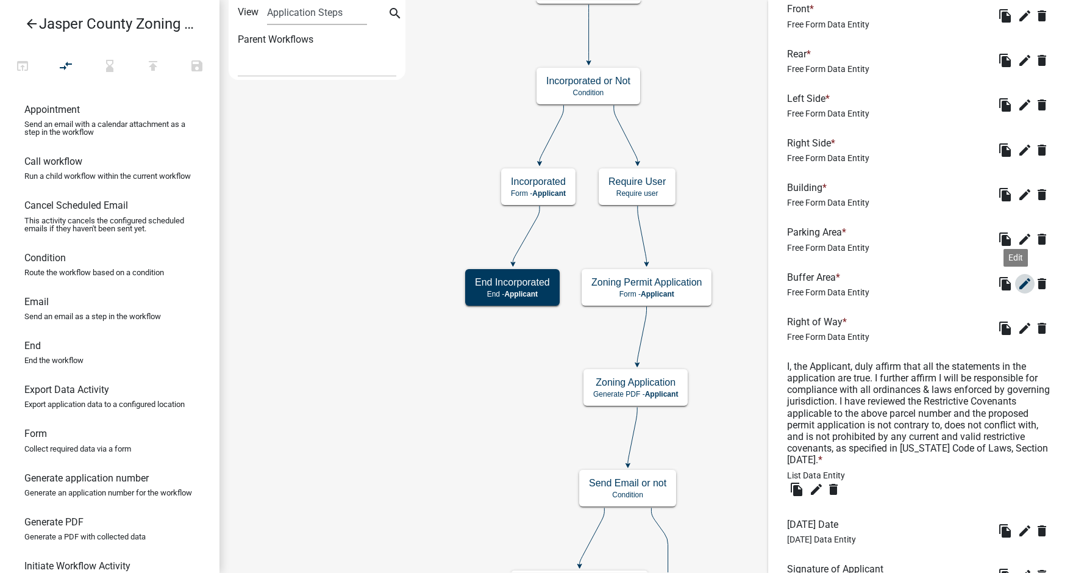
click at [1018, 291] on icon "edit" at bounding box center [1025, 283] width 15 height 15
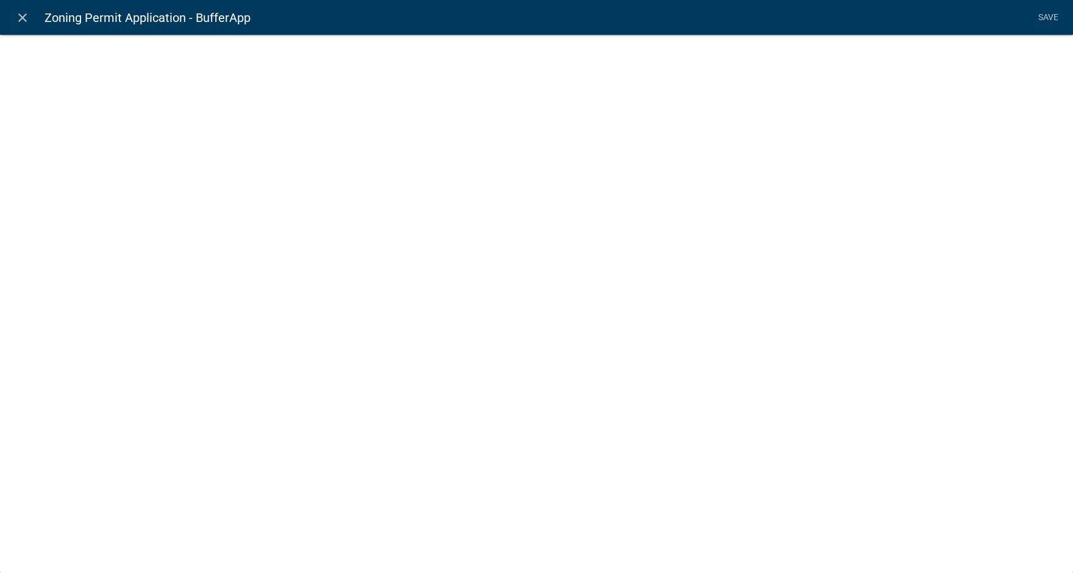
select select
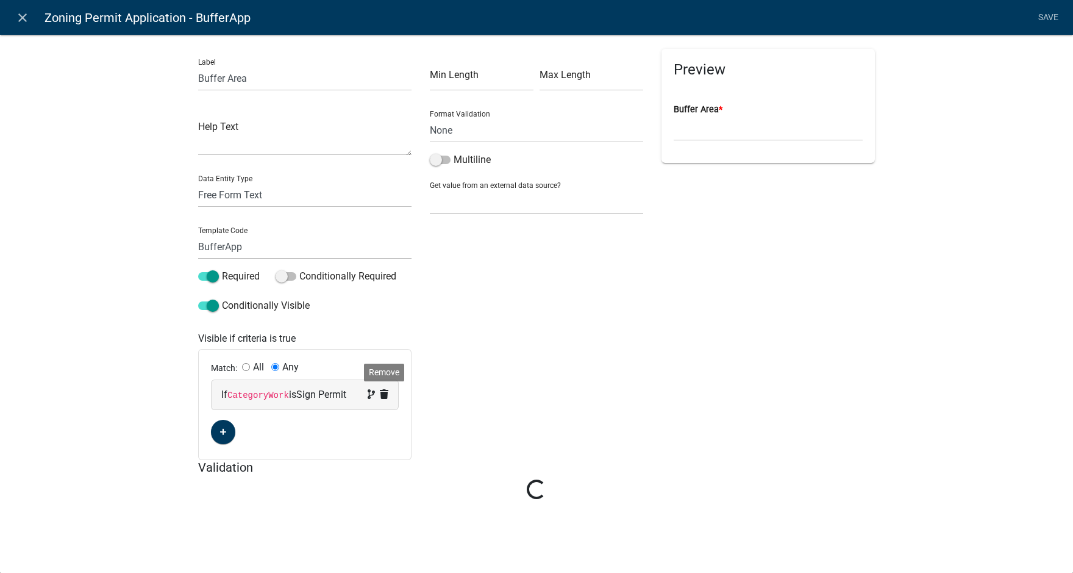
click at [383, 394] on icon at bounding box center [384, 394] width 9 height 10
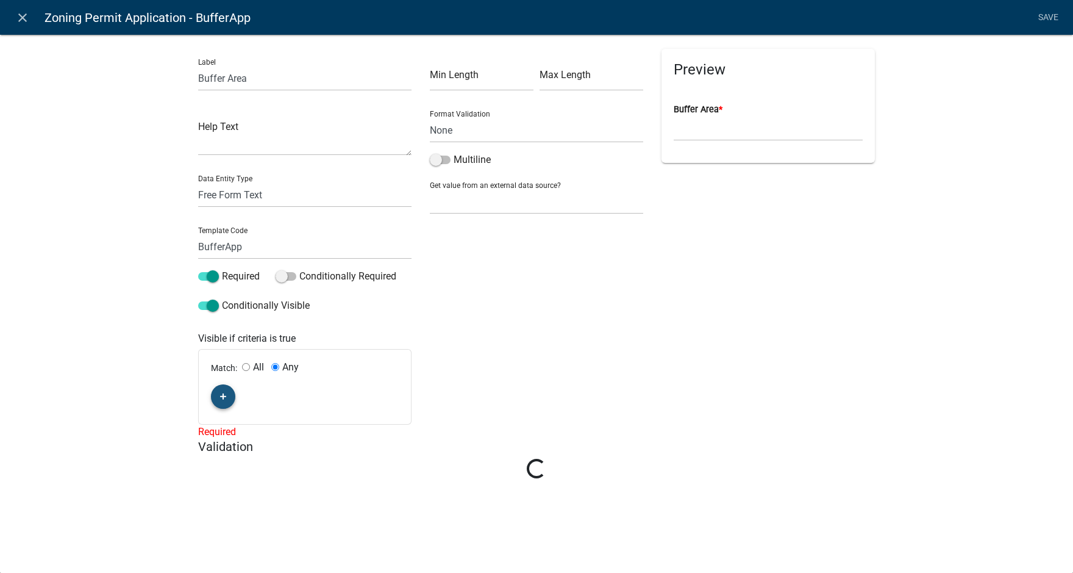
click at [224, 399] on icon "button" at bounding box center [223, 396] width 7 height 7
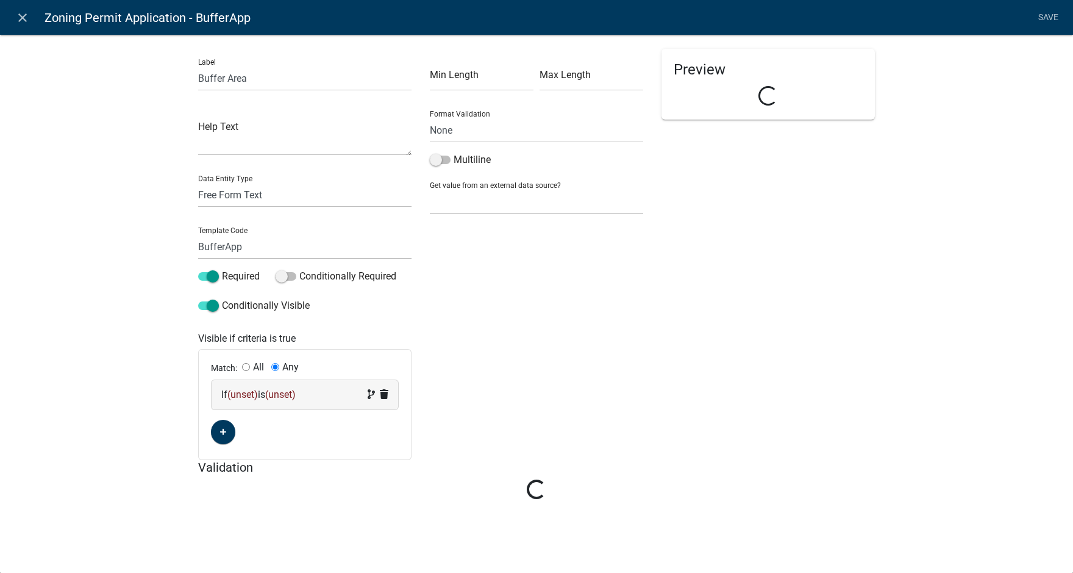
click at [247, 394] on span "(unset)" at bounding box center [242, 394] width 30 height 12
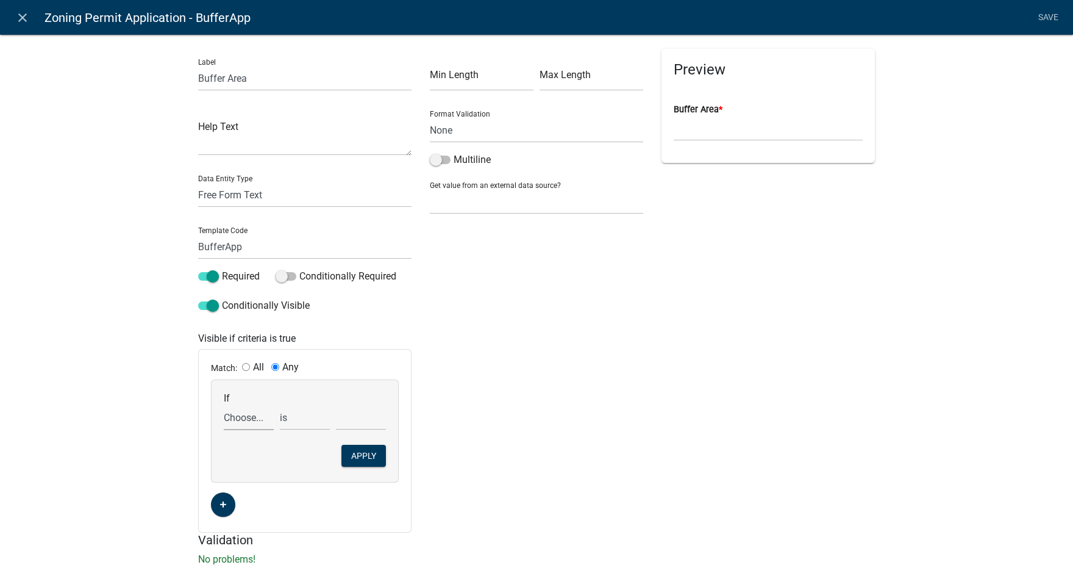
click at [237, 418] on select "Choose... Acres Address ALL_FEE_RECIPIENTS AppAddress APPLICANT_CITY APPLICANT_…" at bounding box center [249, 417] width 50 height 25
select select "148: SignType"
click at [224, 405] on select "Choose... Acres Address ALL_FEE_RECIPIENTS AppAddress APPLICANT_CITY APPLICANT_…" at bounding box center [249, 417] width 50 height 25
click at [349, 416] on select "Choose... Awning/Canopy (Printed on awning/canopy) Billboard (Freestanding) Dir…" at bounding box center [361, 417] width 50 height 25
select select "2: Billboard (Freestanding)"
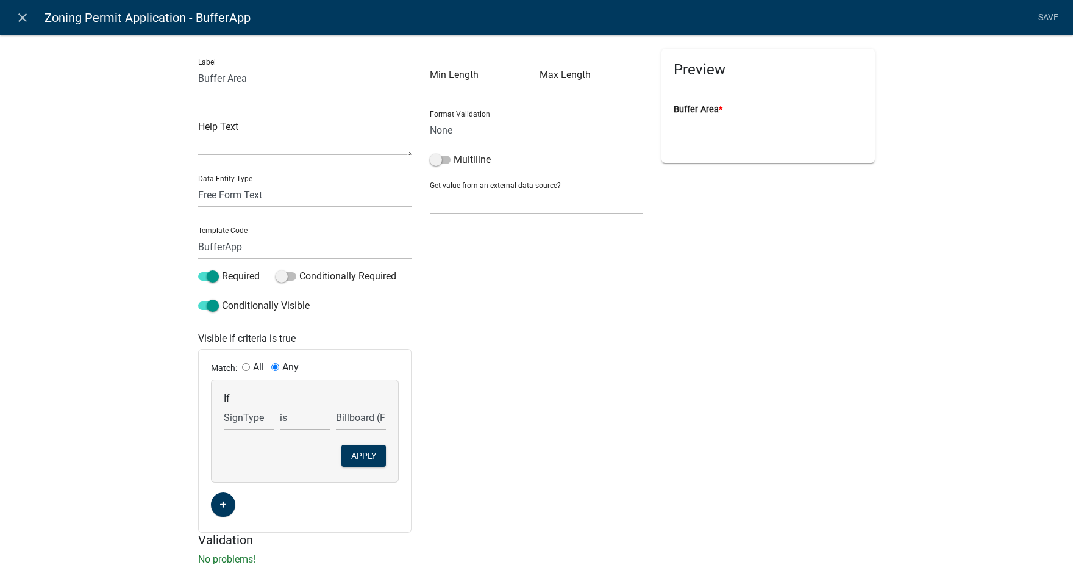
click at [336, 405] on select "Choose... Awning/Canopy (Printed on awning/canopy) Billboard (Freestanding) Dir…" at bounding box center [361, 417] width 50 height 25
click at [365, 451] on button "Apply" at bounding box center [363, 456] width 45 height 22
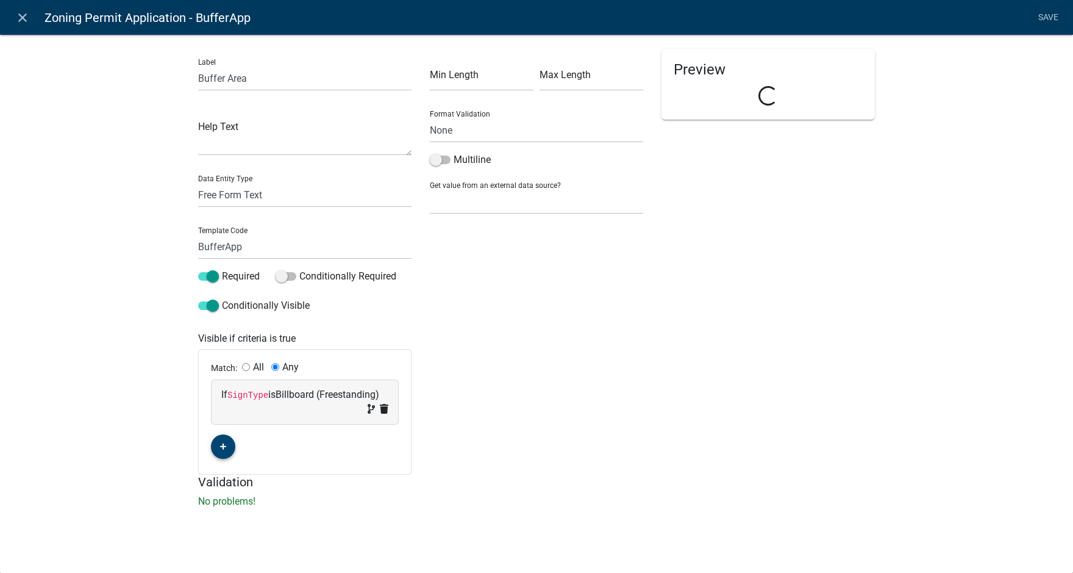
click at [229, 448] on button "button" at bounding box center [223, 446] width 24 height 24
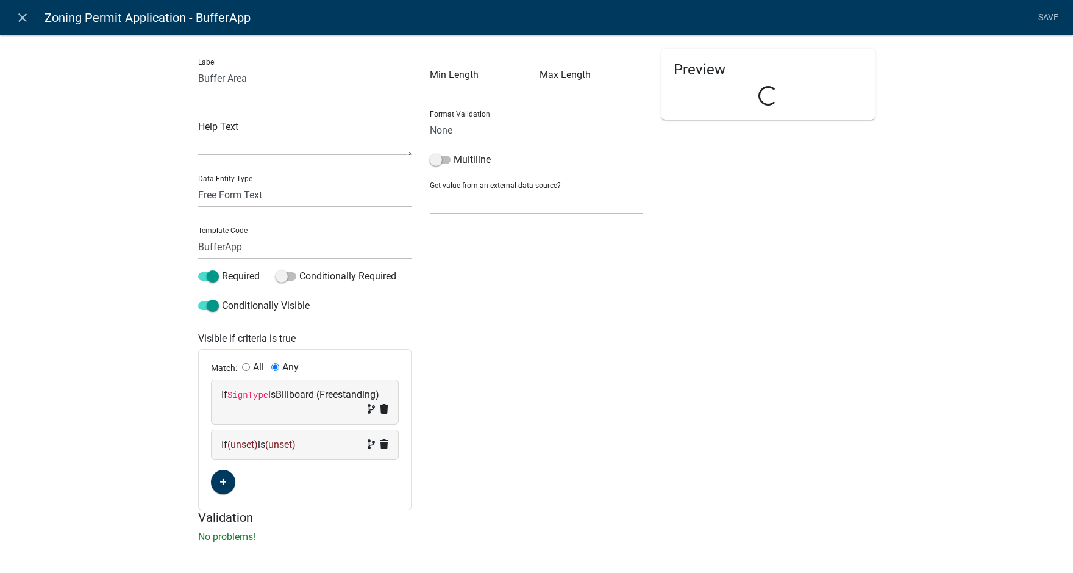
click at [234, 445] on span "(unset)" at bounding box center [242, 444] width 30 height 12
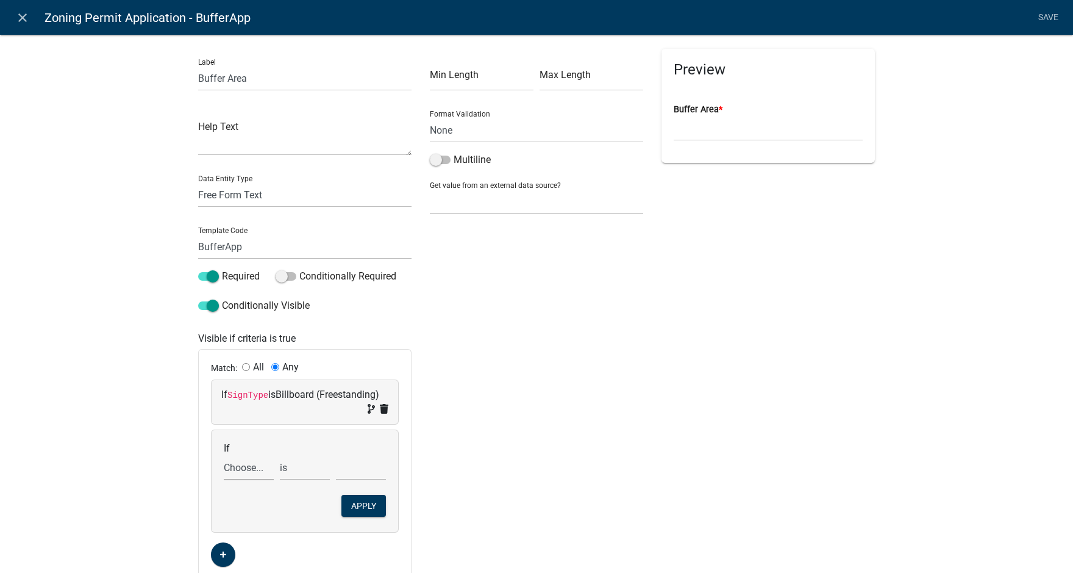
click at [232, 469] on select "Choose... Acres Address ALL_FEE_RECIPIENTS AppAddress APPLICANT_CITY APPLICANT_…" at bounding box center [249, 467] width 50 height 25
select select "148: SignType"
click at [224, 455] on select "Choose... Acres Address ALL_FEE_RECIPIENTS AppAddress APPLICANT_CITY APPLICANT_…" at bounding box center [249, 467] width 50 height 25
drag, startPoint x: 349, startPoint y: 475, endPoint x: 349, endPoint y: 467, distance: 7.9
click at [349, 475] on select "Choose... Awning/Canopy (Printed on awning/canopy) Billboard (Freestanding) Dir…" at bounding box center [361, 467] width 50 height 25
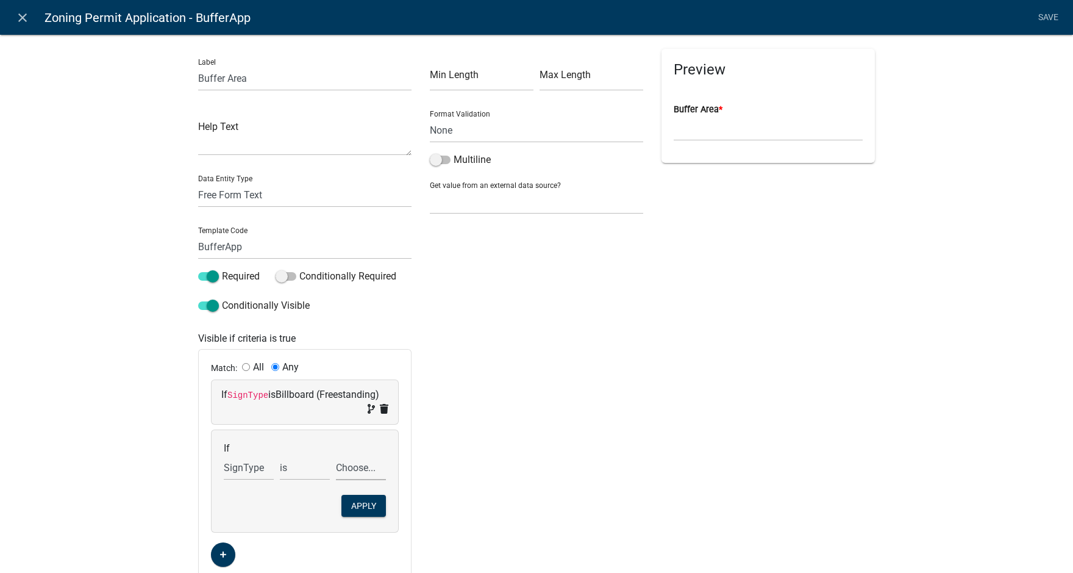
select select "3: Directory (Directional/Multiple businesses)"
click at [336, 455] on select "Choose... Awning/Canopy (Printed on awning/canopy) Billboard (Freestanding) Dir…" at bounding box center [361, 467] width 50 height 25
click at [365, 504] on button "Apply" at bounding box center [363, 506] width 45 height 22
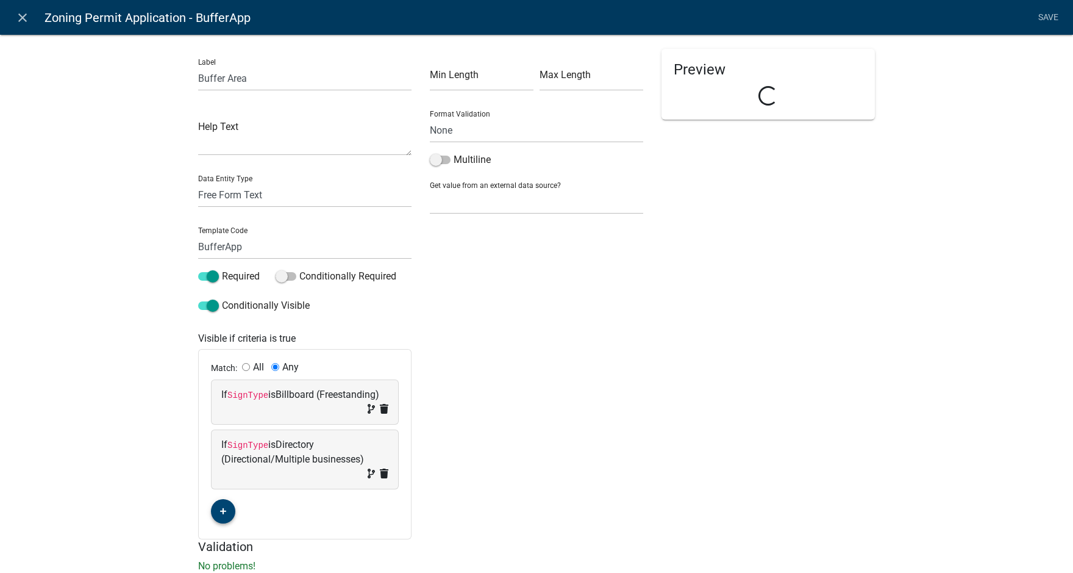
click at [220, 504] on button "button" at bounding box center [223, 511] width 24 height 24
click at [239, 508] on span "(unset)" at bounding box center [242, 509] width 30 height 12
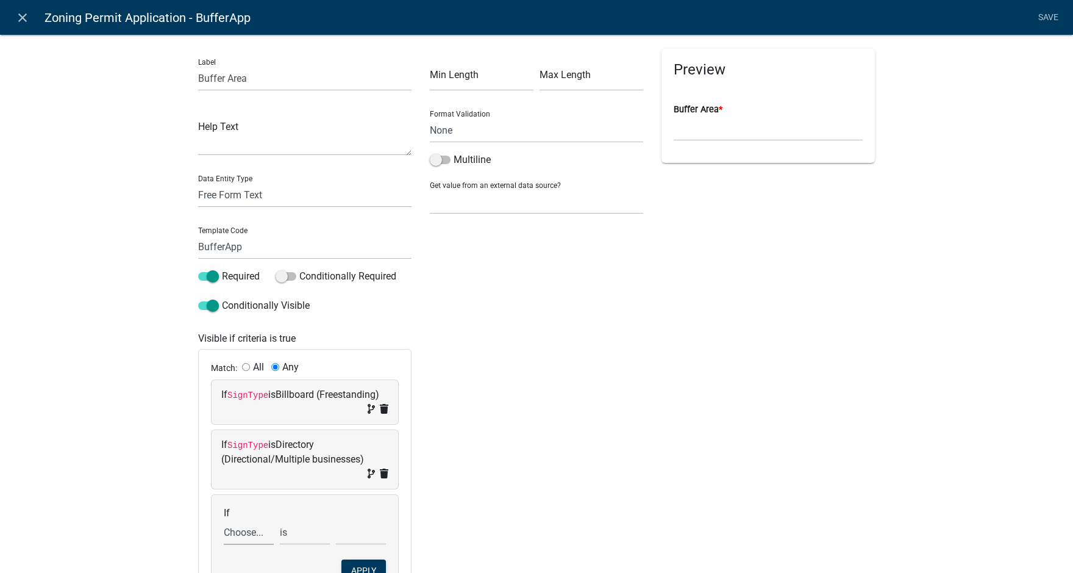
click at [238, 530] on select "Choose... Acres Address ALL_FEE_RECIPIENTS AppAddress APPLICANT_CITY APPLICANT_…" at bounding box center [249, 532] width 50 height 25
select select "148: SignType"
click at [224, 520] on select "Choose... Acres Address ALL_FEE_RECIPIENTS AppAddress APPLICANT_CITY APPLICANT_…" at bounding box center [249, 532] width 50 height 25
click at [351, 537] on select "Choose... Awning/Canopy (Printed on awning/canopy) Billboard (Freestanding) Dir…" at bounding box center [361, 532] width 50 height 25
select select "4: Flag (Freestanding)"
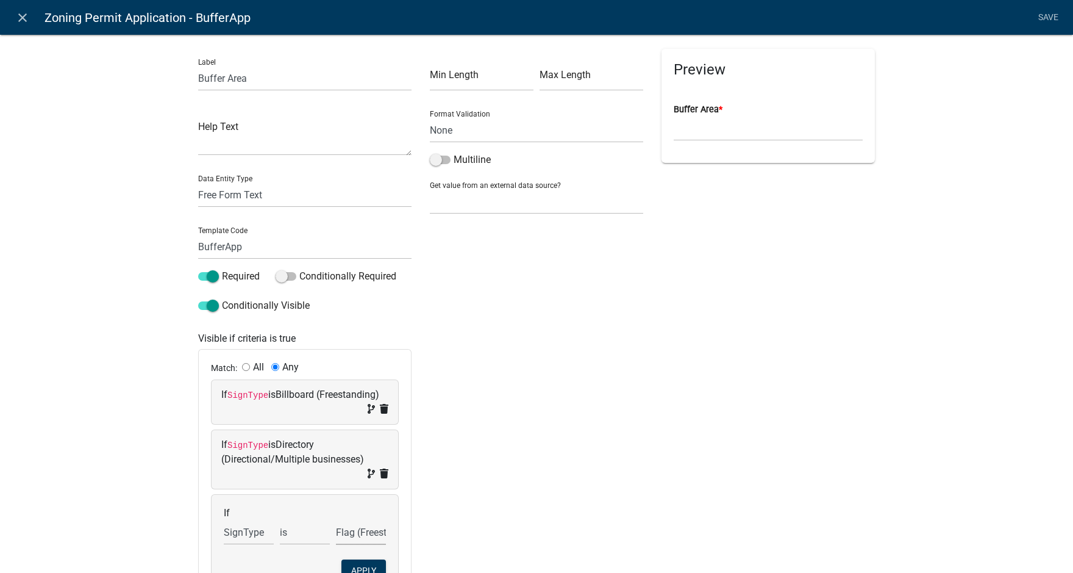
click at [336, 520] on select "Choose... Awning/Canopy (Printed on awning/canopy) Billboard (Freestanding) Dir…" at bounding box center [361, 532] width 50 height 25
click at [362, 567] on button "Apply" at bounding box center [363, 570] width 45 height 22
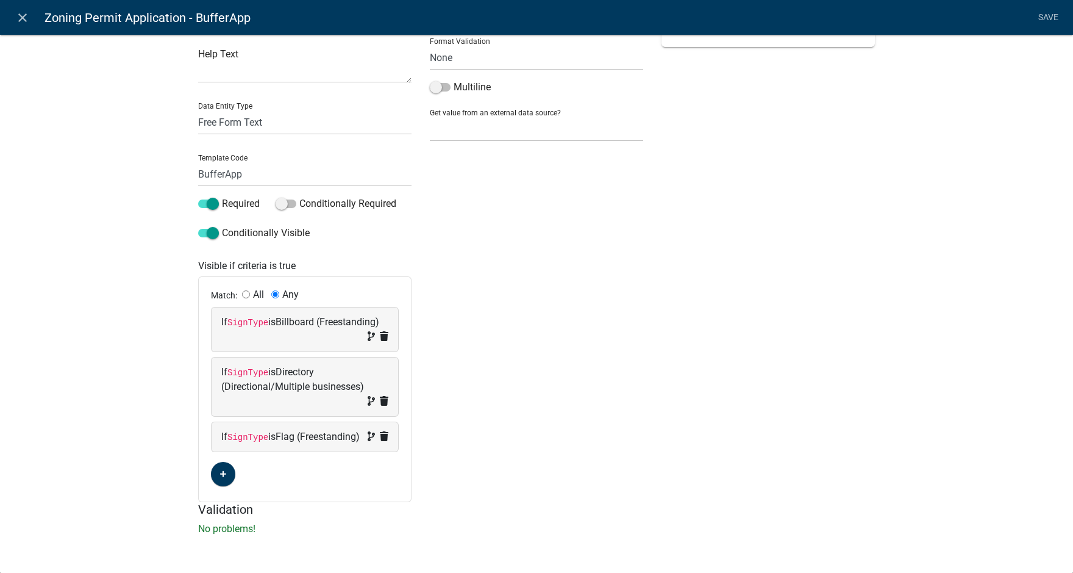
scroll to position [87, 0]
click at [211, 477] on button "button" at bounding box center [223, 474] width 24 height 24
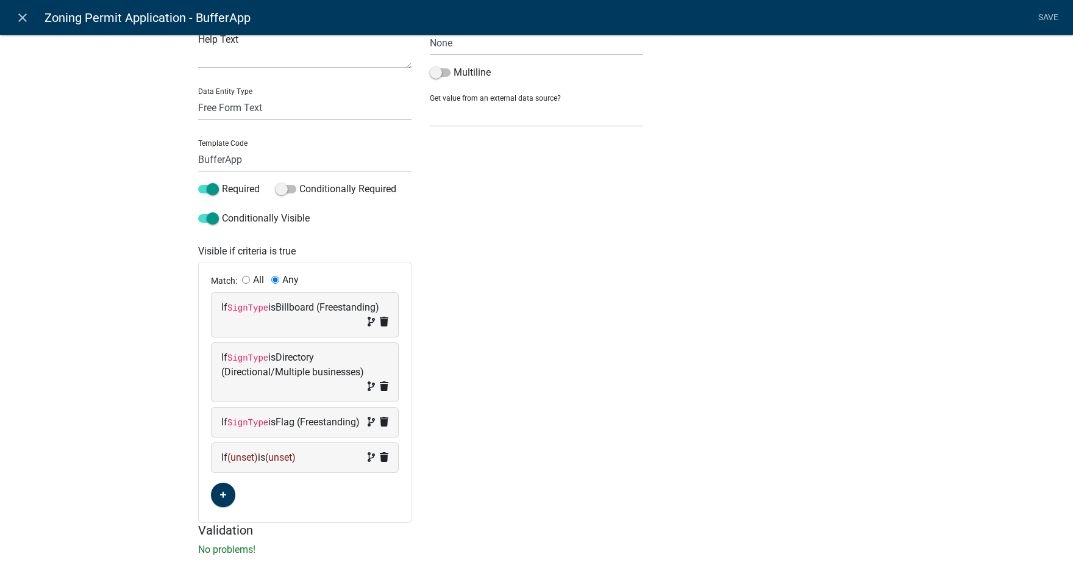
click at [238, 463] on span "(unset)" at bounding box center [242, 457] width 30 height 12
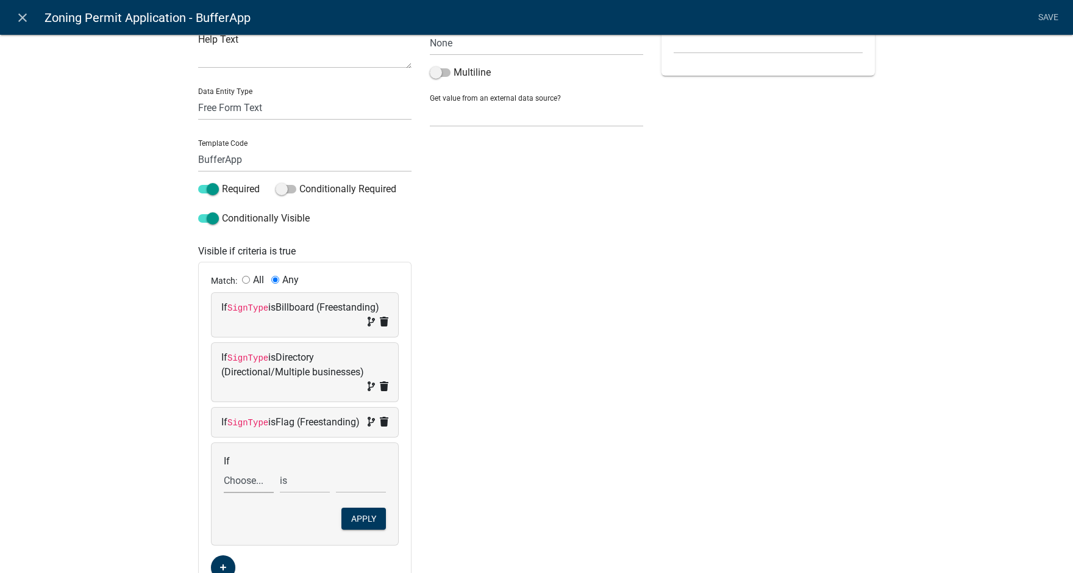
click at [241, 493] on select "Choose... Acres Address ALL_FEE_RECIPIENTS AppAddress APPLICANT_CITY APPLICANT_…" at bounding box center [249, 480] width 50 height 25
select select "148: SignType"
click at [224, 482] on select "Choose... Acres Address ALL_FEE_RECIPIENTS AppAddress APPLICANT_CITY APPLICANT_…" at bounding box center [249, 480] width 50 height 25
click at [350, 490] on select "Choose... Awning/Canopy (Printed on awning/canopy) Billboard (Freestanding) Dir…" at bounding box center [361, 480] width 50 height 25
select select "5: Ground (Freestanding)"
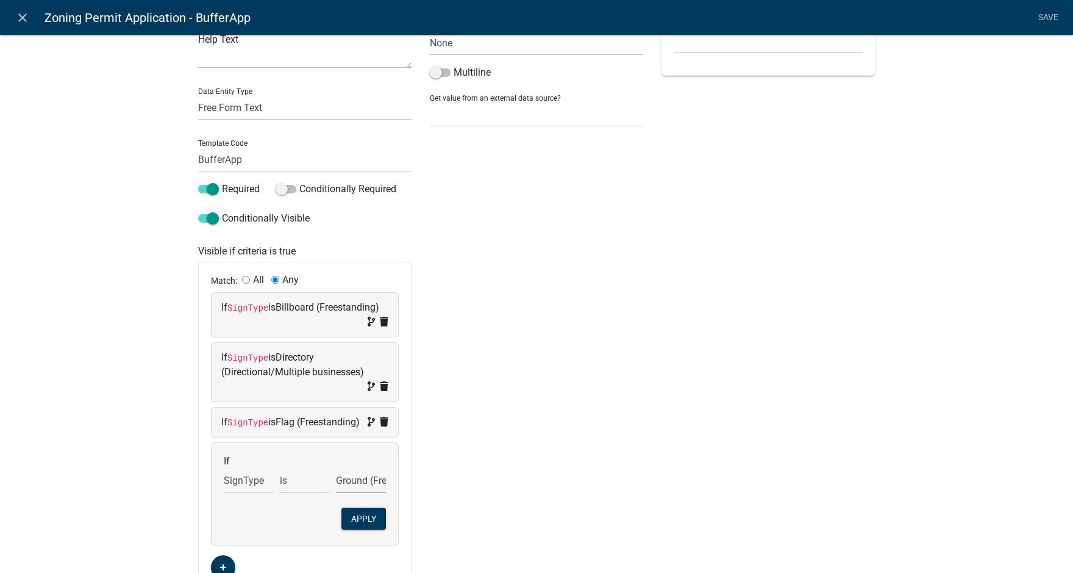
click at [336, 482] on select "Choose... Awning/Canopy (Printed on awning/canopy) Billboard (Freestanding) Dir…" at bounding box center [361, 480] width 50 height 25
click at [362, 528] on button "Apply" at bounding box center [363, 518] width 45 height 22
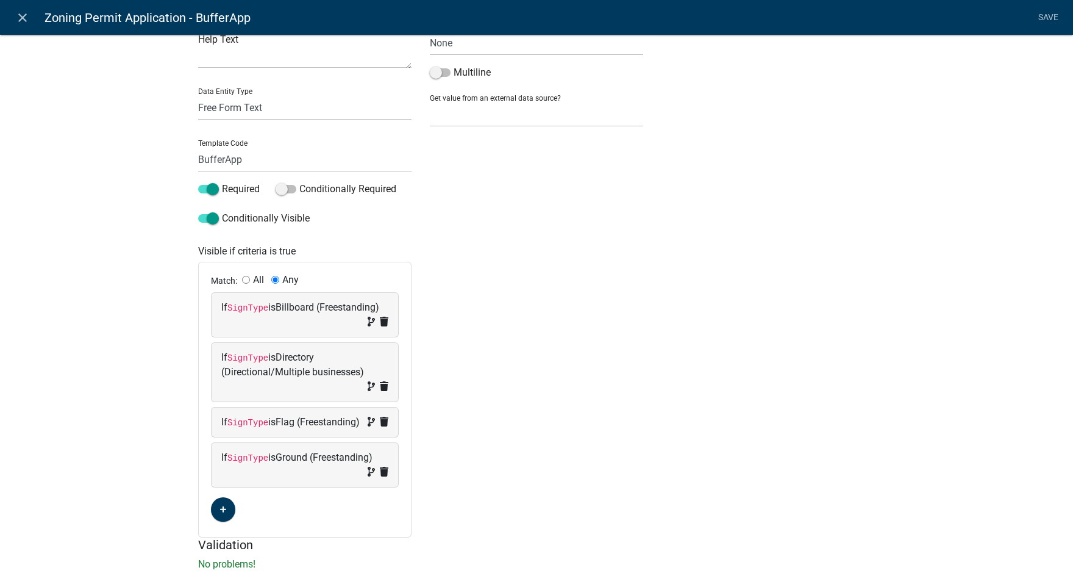
scroll to position [137, 0]
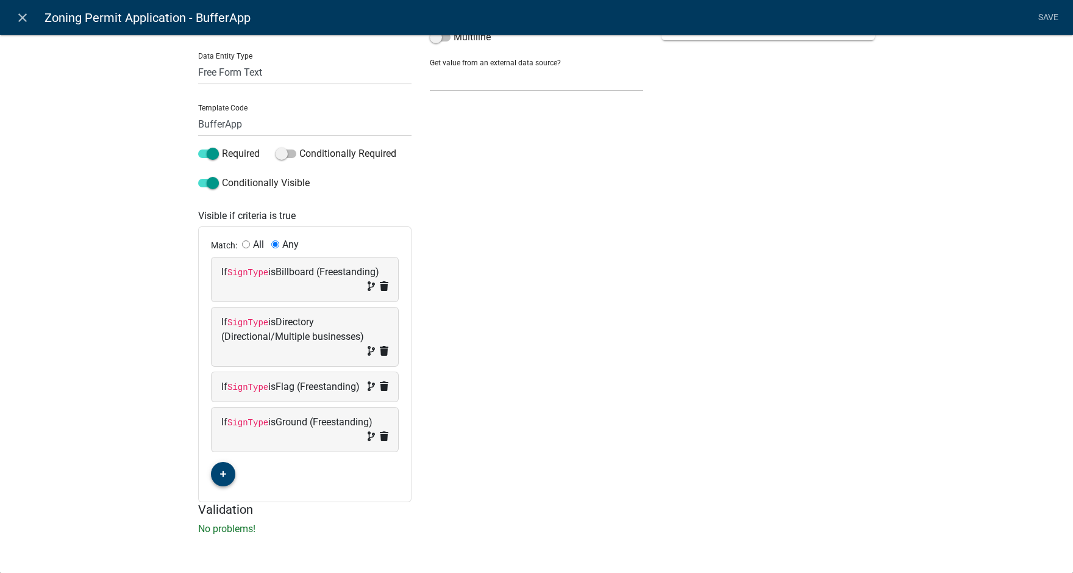
click at [220, 475] on icon "button" at bounding box center [223, 474] width 7 height 7
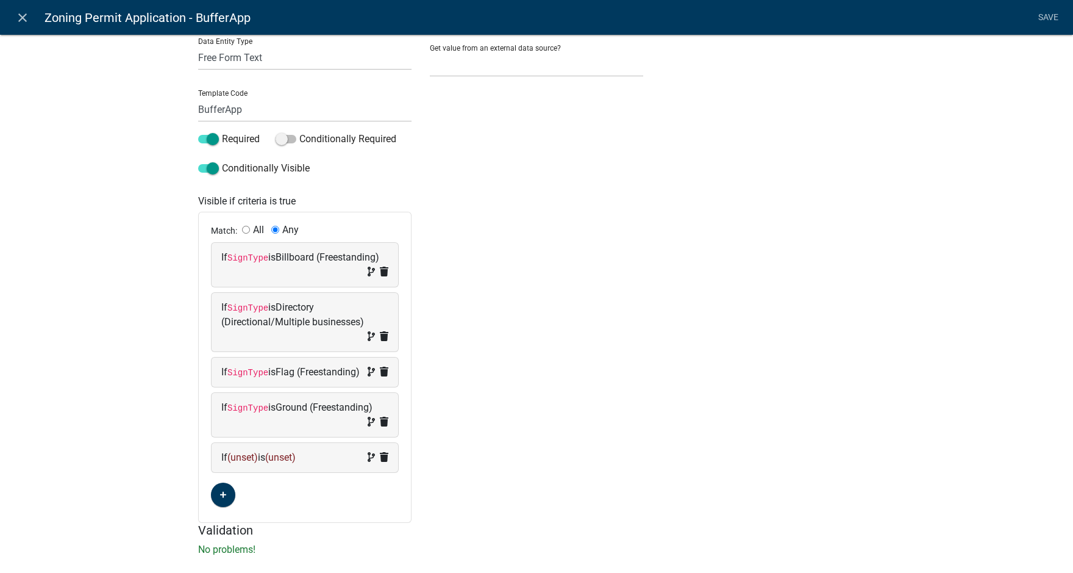
click at [238, 463] on span "(unset)" at bounding box center [242, 457] width 30 height 12
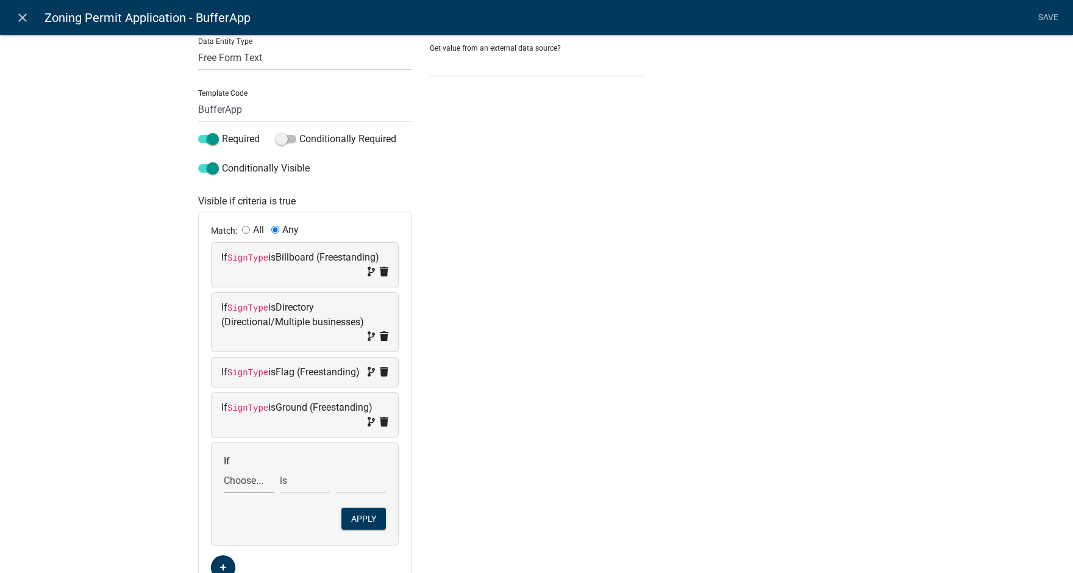
click at [239, 493] on select "Choose... Acres Address ALL_FEE_RECIPIENTS AppAddress APPLICANT_CITY APPLICANT_…" at bounding box center [249, 480] width 50 height 25
select select "148: SignType"
click at [224, 482] on select "Choose... Acres Address ALL_FEE_RECIPIENTS AppAddress APPLICANT_CITY APPLICANT_…" at bounding box center [249, 480] width 50 height 25
click at [362, 493] on select "Choose... Awning/Canopy (Printed on awning/canopy) Billboard (Freestanding) Dir…" at bounding box center [361, 480] width 50 height 25
select select "7: Monument (Freestanding)"
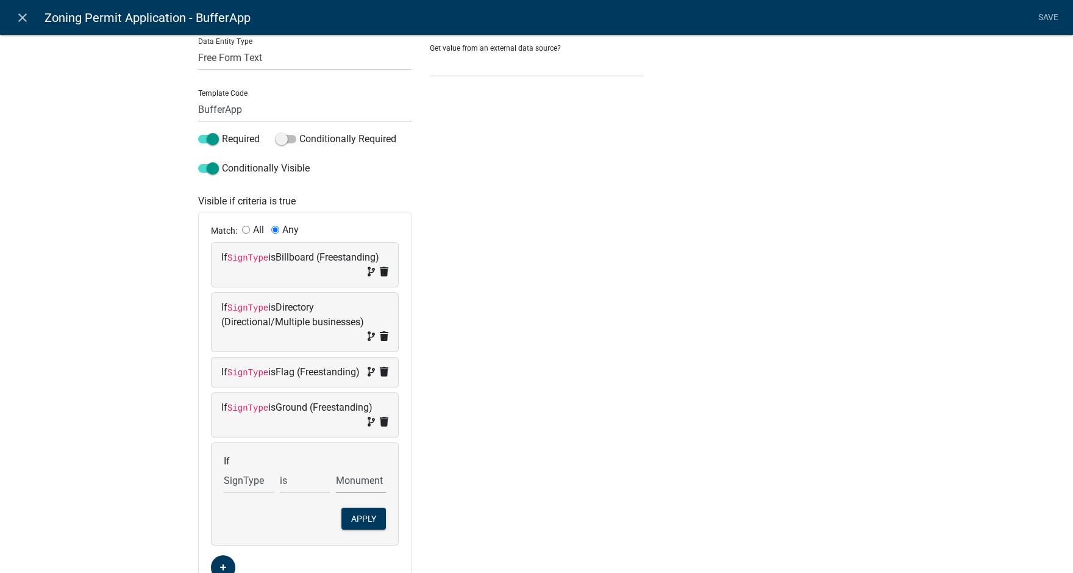
click at [336, 482] on select "Choose... Awning/Canopy (Printed on awning/canopy) Billboard (Freestanding) Dir…" at bounding box center [361, 480] width 50 height 25
click at [358, 529] on button "Apply" at bounding box center [363, 518] width 45 height 22
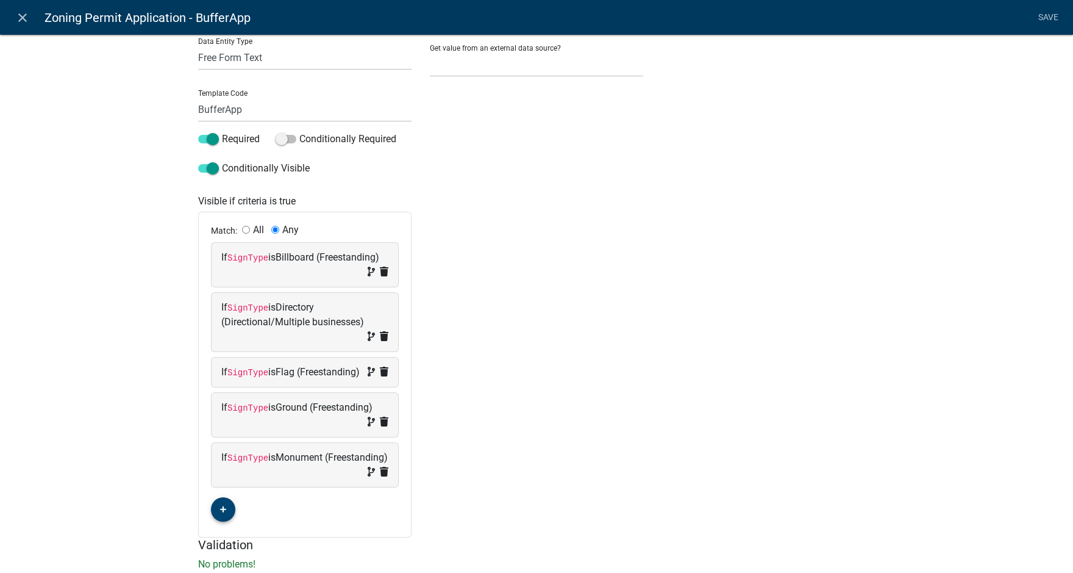
click at [221, 515] on fa-icon "button" at bounding box center [223, 510] width 7 height 12
click at [240, 513] on span "(unset)" at bounding box center [242, 507] width 30 height 12
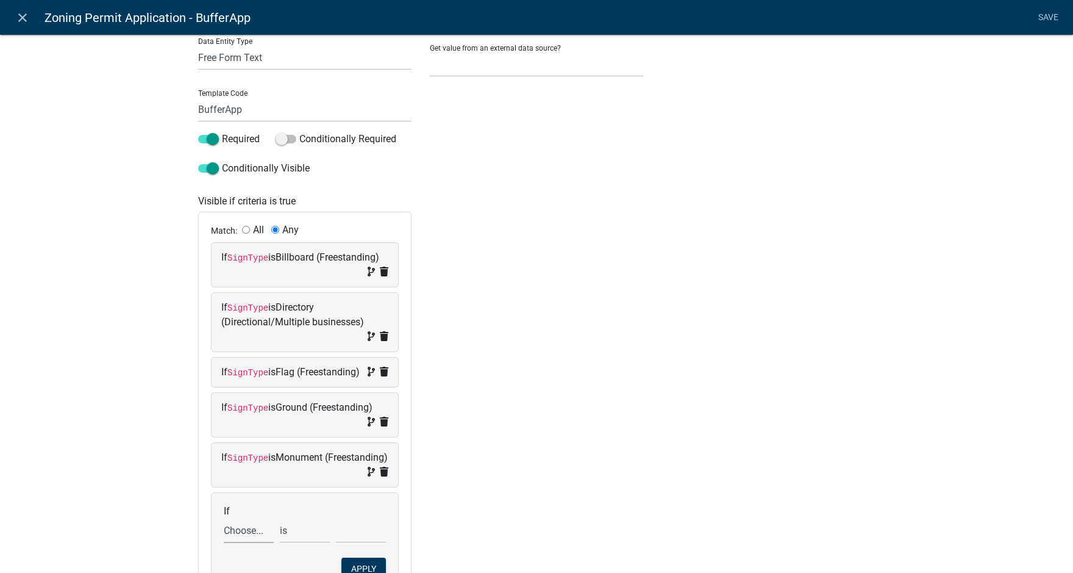
click at [238, 539] on select "Choose... Acres Address ALL_FEE_RECIPIENTS AppAddress APPLICANT_CITY APPLICANT_…" at bounding box center [249, 530] width 50 height 25
select select "148: SignType"
click at [224, 532] on select "Choose... Acres Address ALL_FEE_RECIPIENTS AppAddress APPLICANT_CITY APPLICANT_…" at bounding box center [249, 530] width 50 height 25
click at [348, 543] on select "Choose... Awning/Canopy (Printed on awning/canopy) Billboard (Freestanding) Dir…" at bounding box center [361, 530] width 50 height 25
select select "8: Pedestal (Freestanding)"
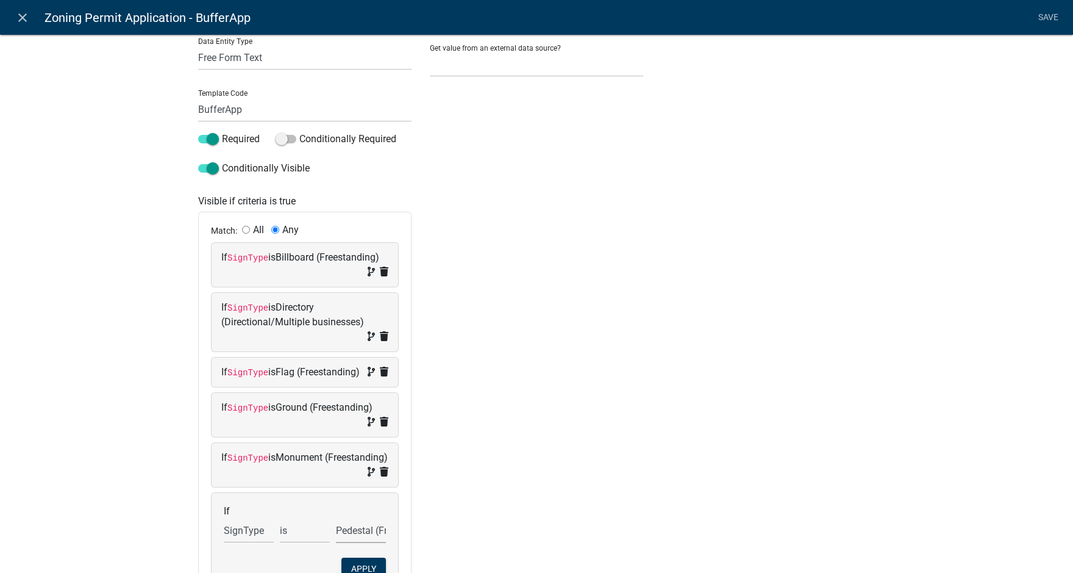
click at [336, 532] on select "Choose... Awning/Canopy (Printed on awning/canopy) Billboard (Freestanding) Dir…" at bounding box center [361, 530] width 50 height 25
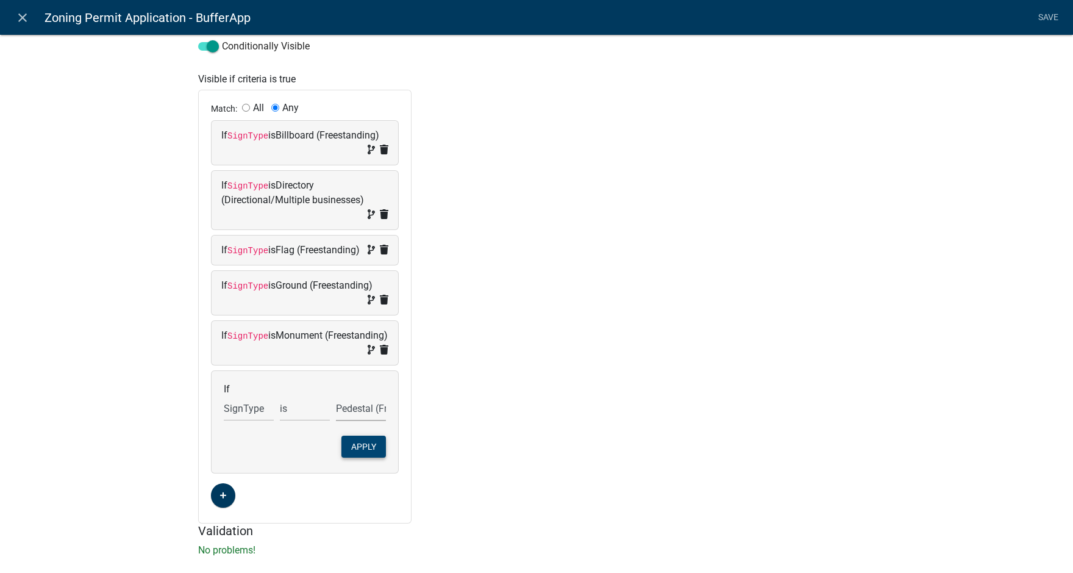
click at [371, 457] on button "Apply" at bounding box center [363, 446] width 45 height 22
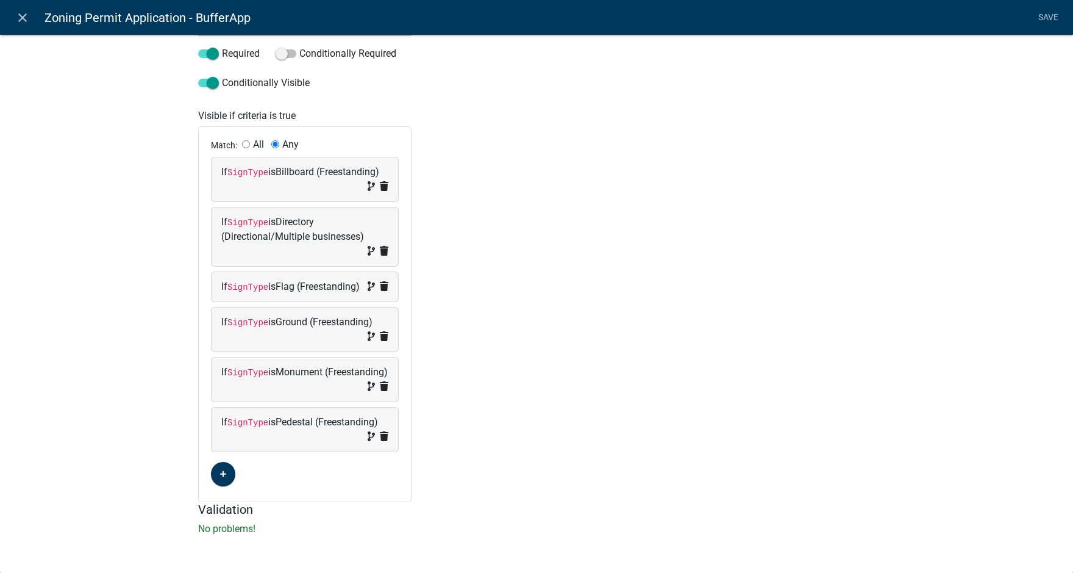
scroll to position [237, 0]
click at [1052, 16] on link "Save" at bounding box center [1048, 17] width 30 height 23
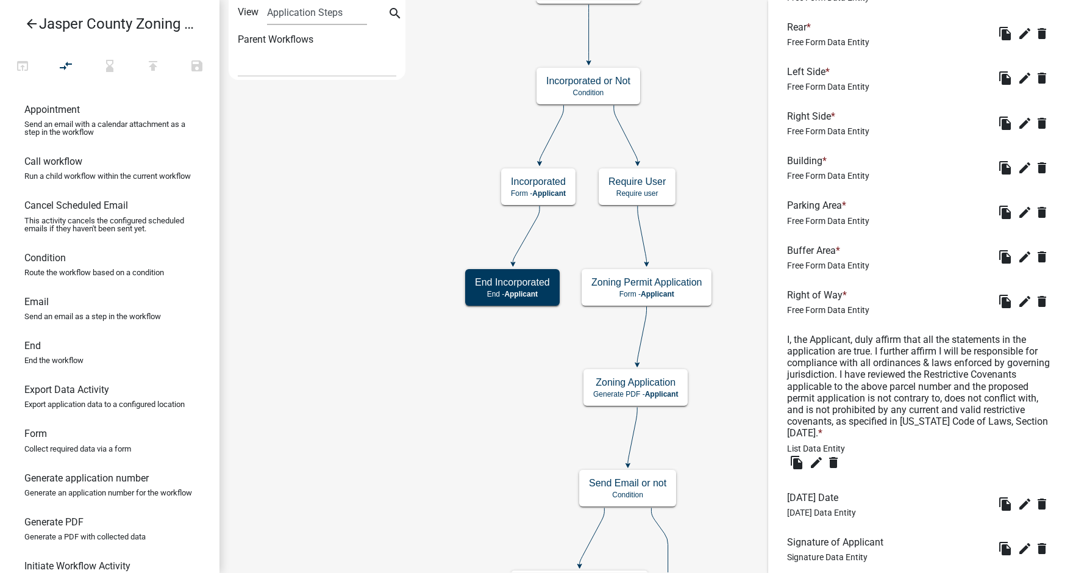
scroll to position [2601, 0]
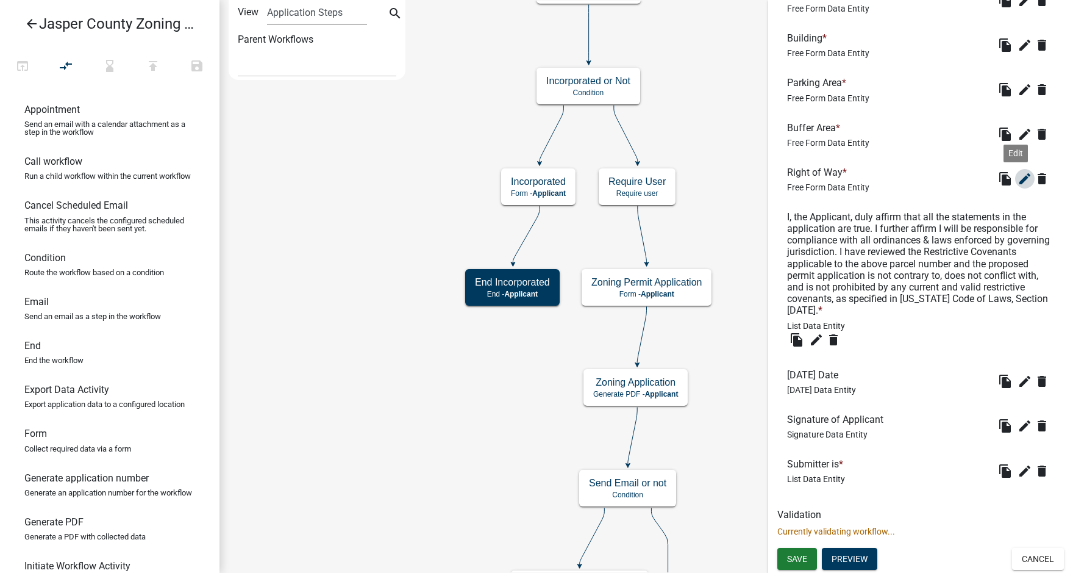
click at [1018, 175] on icon "edit" at bounding box center [1025, 178] width 15 height 15
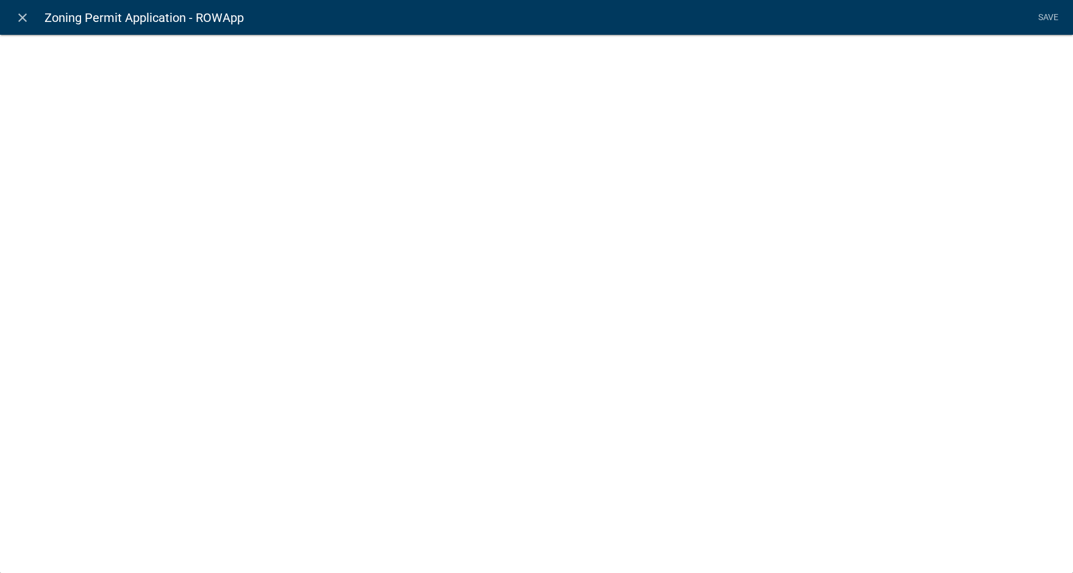
select select
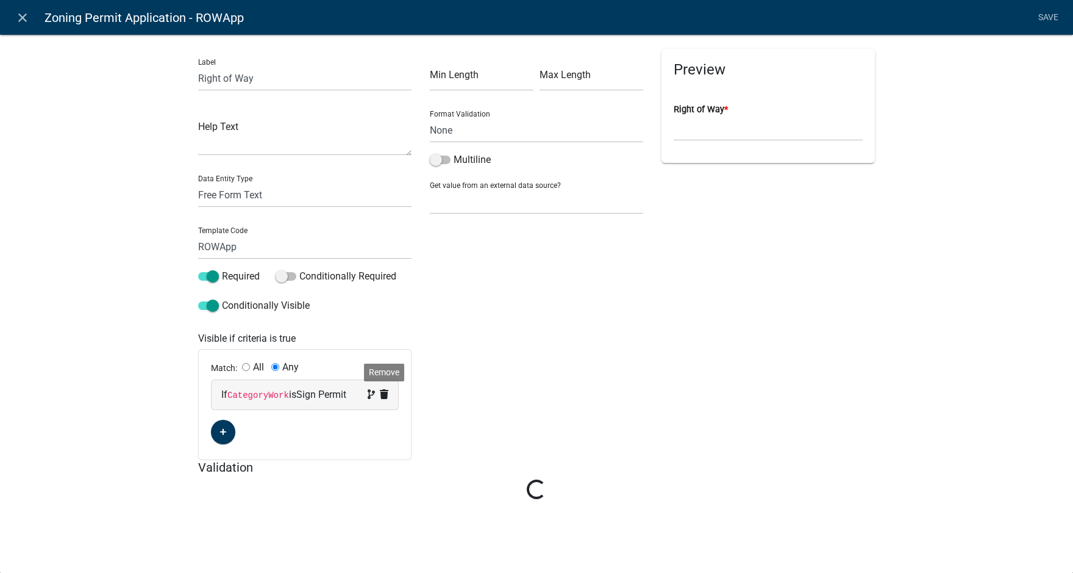
click at [385, 395] on icon at bounding box center [384, 394] width 9 height 10
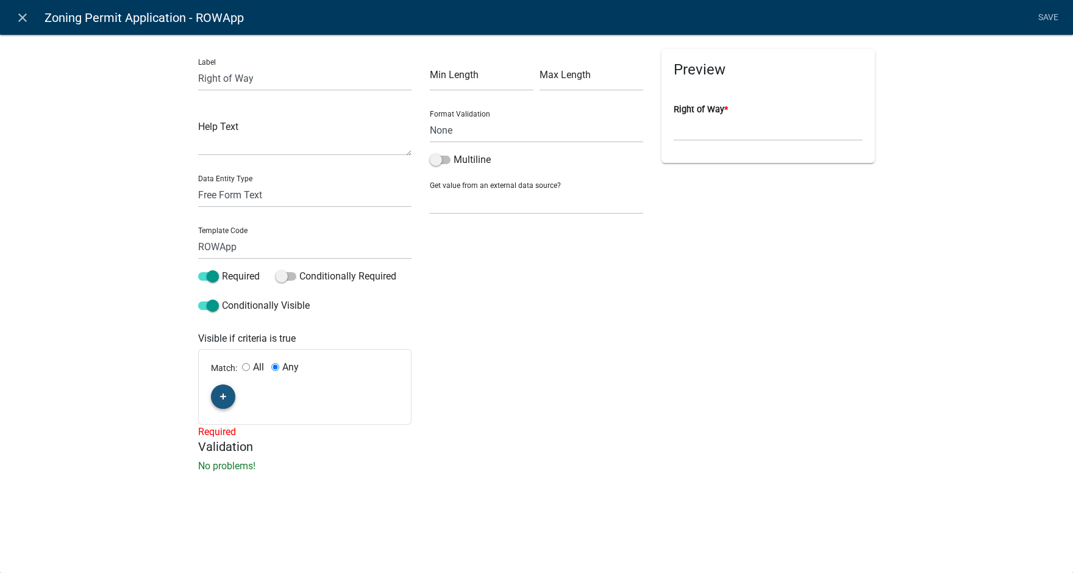
click at [223, 395] on icon "button" at bounding box center [223, 396] width 7 height 7
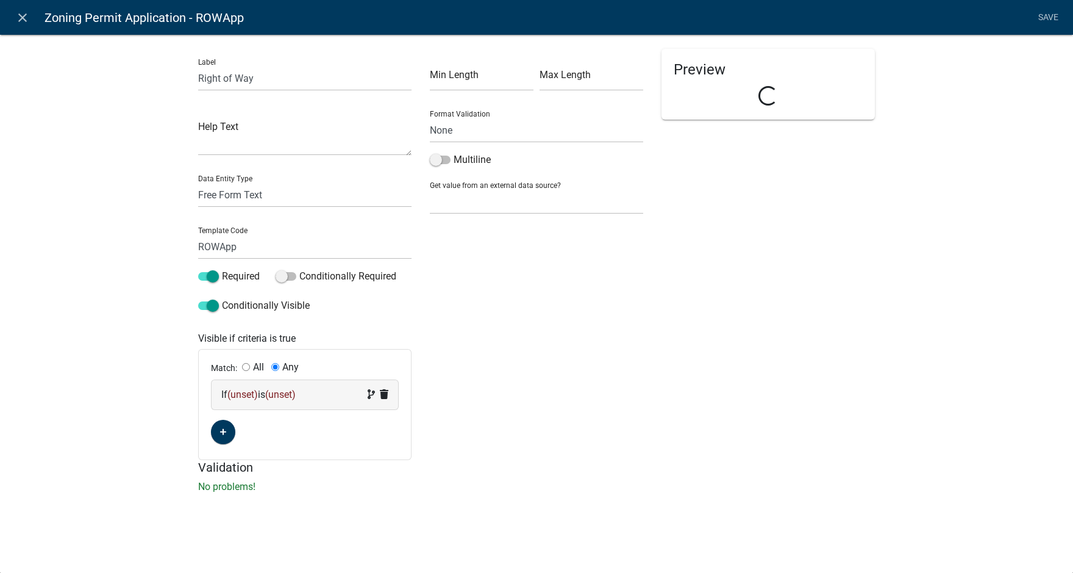
click at [239, 391] on span "(unset)" at bounding box center [242, 394] width 30 height 12
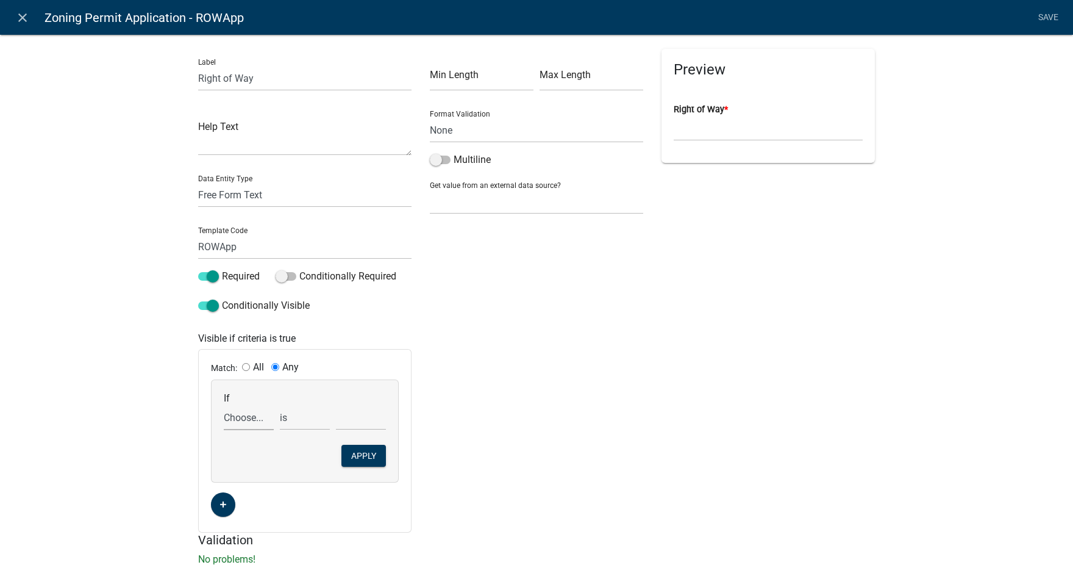
click at [243, 424] on select "Choose... Acres Address ALL_FEE_RECIPIENTS AppAddress APPLICANT_CITY APPLICANT_…" at bounding box center [249, 417] width 50 height 25
select select "148: SignType"
click at [224, 405] on select "Choose... Acres Address ALL_FEE_RECIPIENTS AppAddress APPLICANT_CITY APPLICANT_…" at bounding box center [249, 417] width 50 height 25
click at [360, 422] on select "Choose... Awning/Canopy (Printed on awning/canopy) Billboard (Freestanding) Dir…" at bounding box center [361, 417] width 50 height 25
select select "2: Billboard (Freestanding)"
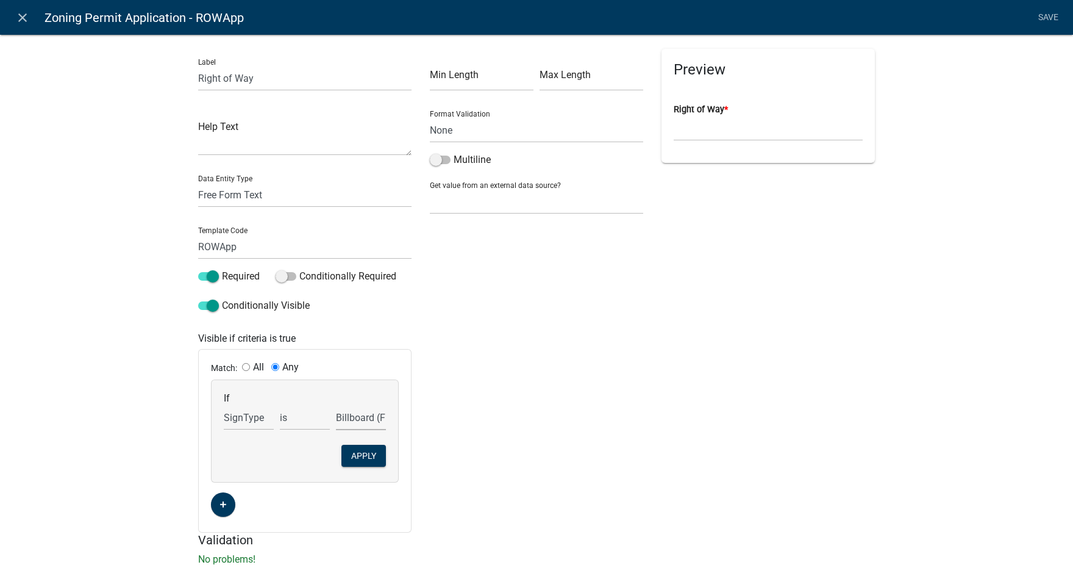
click at [336, 405] on select "Choose... Awning/Canopy (Printed on awning/canopy) Billboard (Freestanding) Dir…" at bounding box center [361, 417] width 50 height 25
click at [358, 459] on button "Apply" at bounding box center [363, 456] width 45 height 22
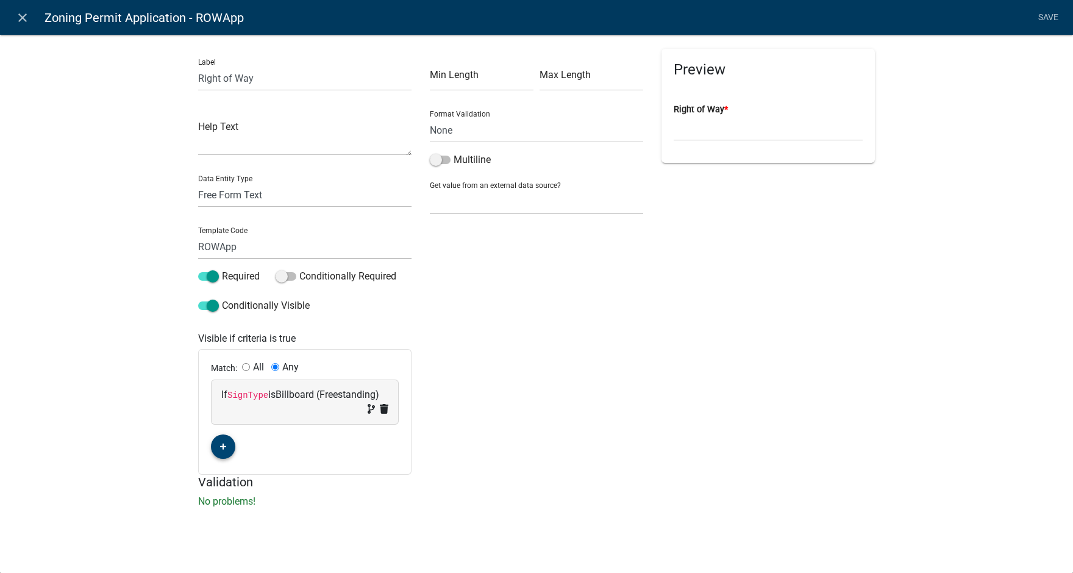
click at [218, 448] on button "button" at bounding box center [223, 446] width 24 height 24
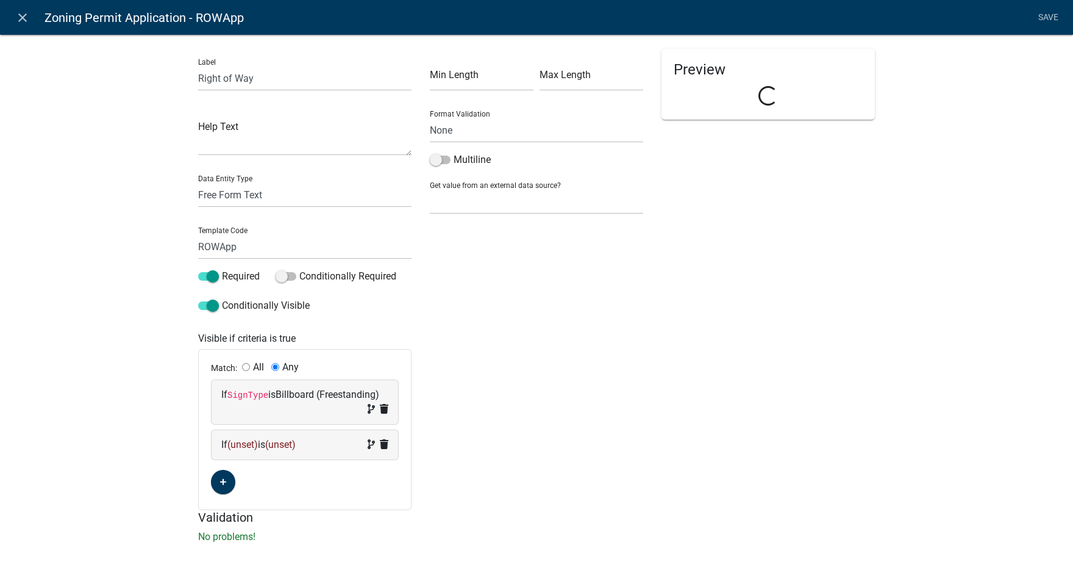
click at [237, 442] on span "(unset)" at bounding box center [242, 444] width 30 height 12
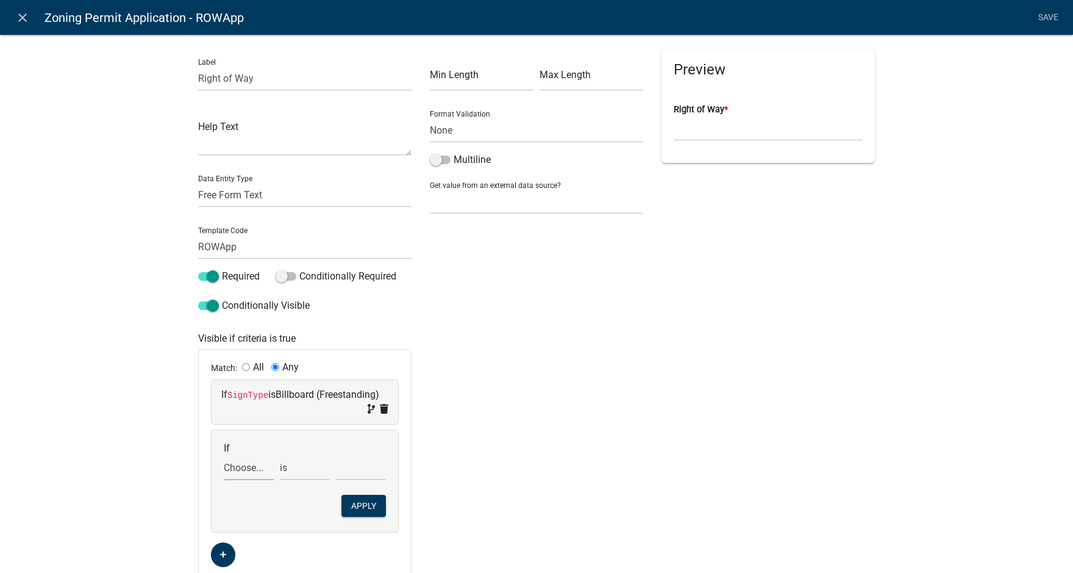
click at [239, 466] on select "Choose... Acres Address ALL_FEE_RECIPIENTS AppAddress APPLICANT_CITY APPLICANT_…" at bounding box center [249, 467] width 50 height 25
select select "148: SignType"
click at [224, 455] on select "Choose... Acres Address ALL_FEE_RECIPIENTS AppAddress APPLICANT_CITY APPLICANT_…" at bounding box center [249, 467] width 50 height 25
click at [351, 465] on select "Choose... Awning/Canopy (Printed on awning/canopy) Billboard (Freestanding) Dir…" at bounding box center [361, 467] width 50 height 25
select select "3: Directory (Directional/Multiple businesses)"
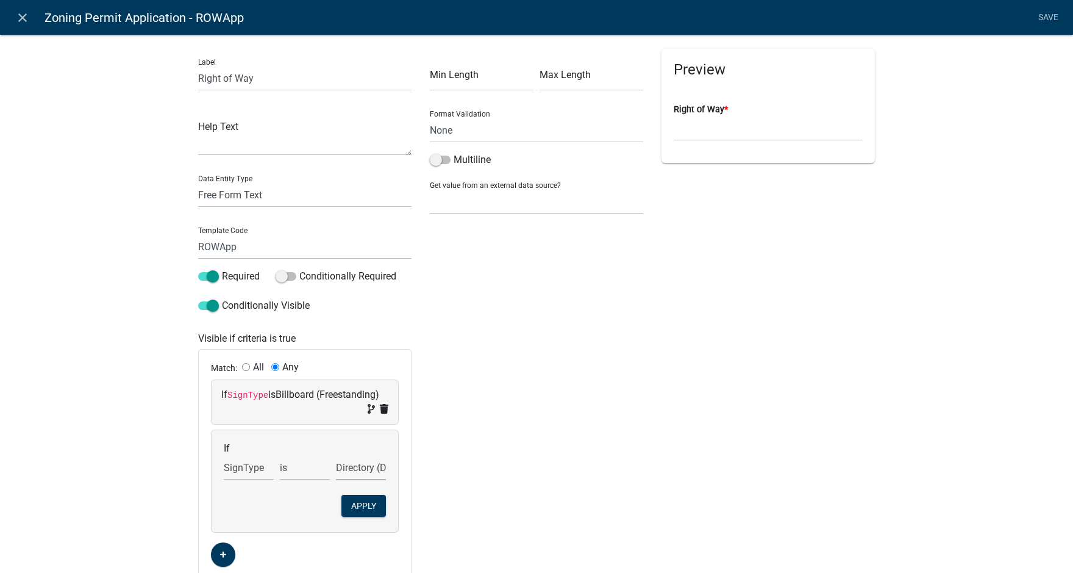
click at [336, 455] on select "Choose... Awning/Canopy (Printed on awning/canopy) Billboard (Freestanding) Dir…" at bounding box center [361, 467] width 50 height 25
click at [358, 498] on button "Apply" at bounding box center [363, 506] width 45 height 22
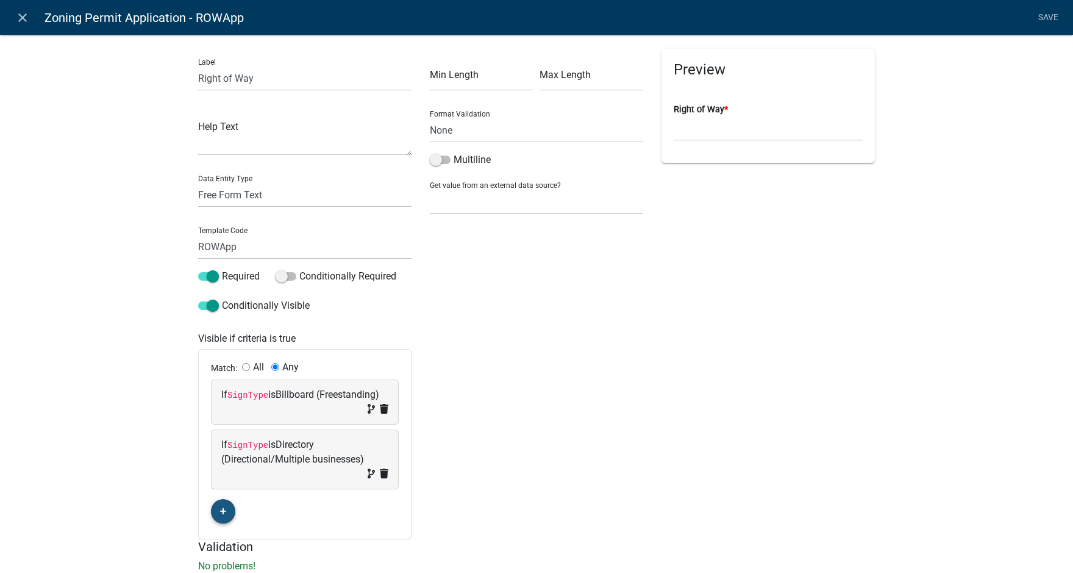
click at [220, 516] on fa-icon "button" at bounding box center [223, 511] width 7 height 12
click at [235, 504] on span "(unset)" at bounding box center [242, 509] width 30 height 12
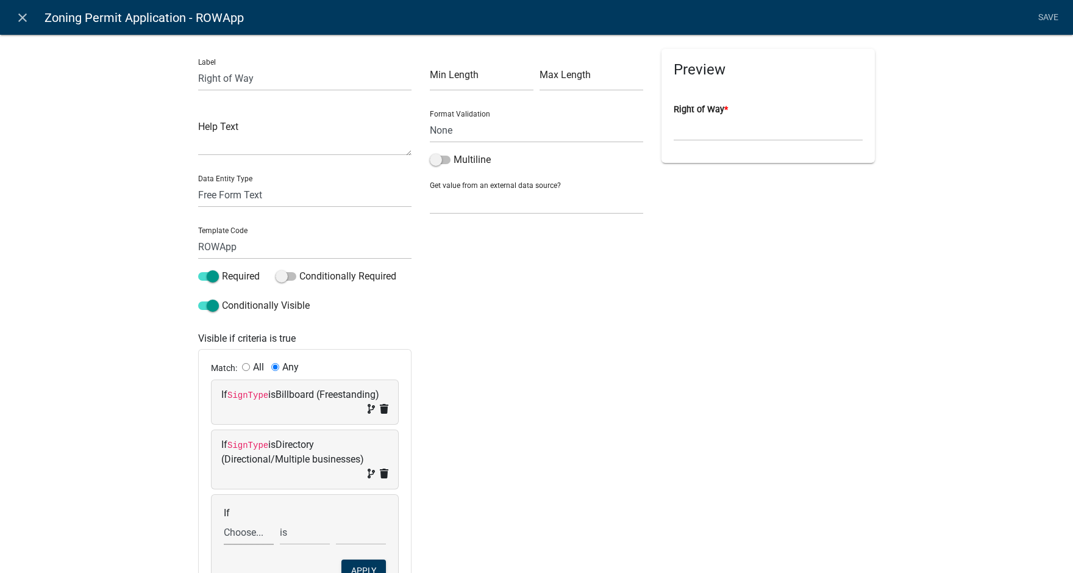
click at [237, 533] on select "Choose... Acres Address ALL_FEE_RECIPIENTS AppAddress APPLICANT_CITY APPLICANT_…" at bounding box center [249, 532] width 50 height 25
select select "148: SignType"
click at [224, 520] on select "Choose... Acres Address ALL_FEE_RECIPIENTS AppAddress APPLICANT_CITY APPLICANT_…" at bounding box center [249, 532] width 50 height 25
drag, startPoint x: 355, startPoint y: 530, endPoint x: 354, endPoint y: 523, distance: 8.0
click at [355, 530] on select "Choose... Awning/Canopy (Printed on awning/canopy) Billboard (Freestanding) Dir…" at bounding box center [361, 532] width 50 height 25
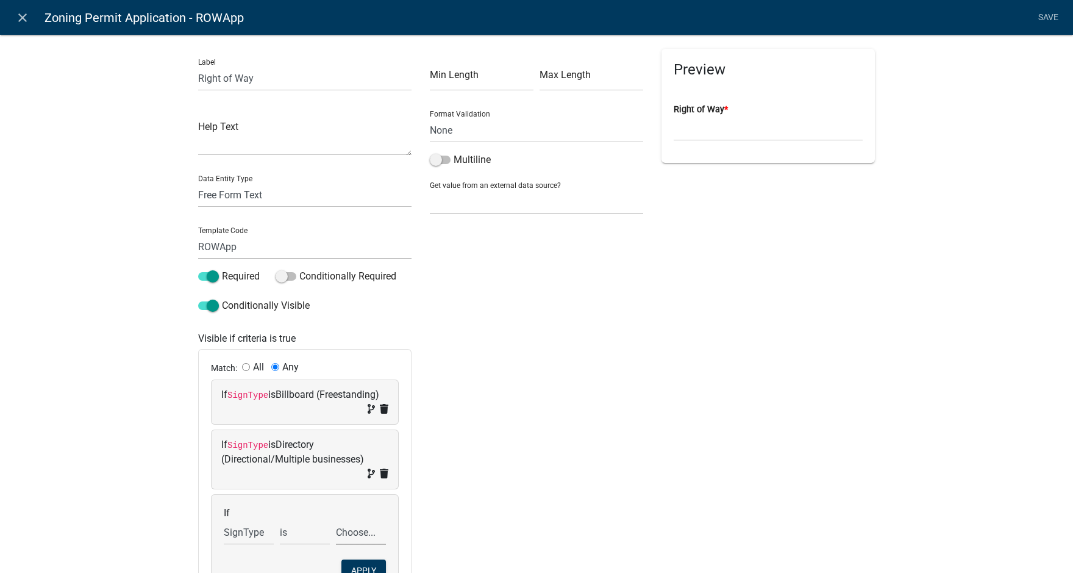
select select "4: Flag (Freestanding)"
click at [336, 520] on select "Choose... Awning/Canopy (Printed on awning/canopy) Billboard (Freestanding) Dir…" at bounding box center [361, 532] width 50 height 25
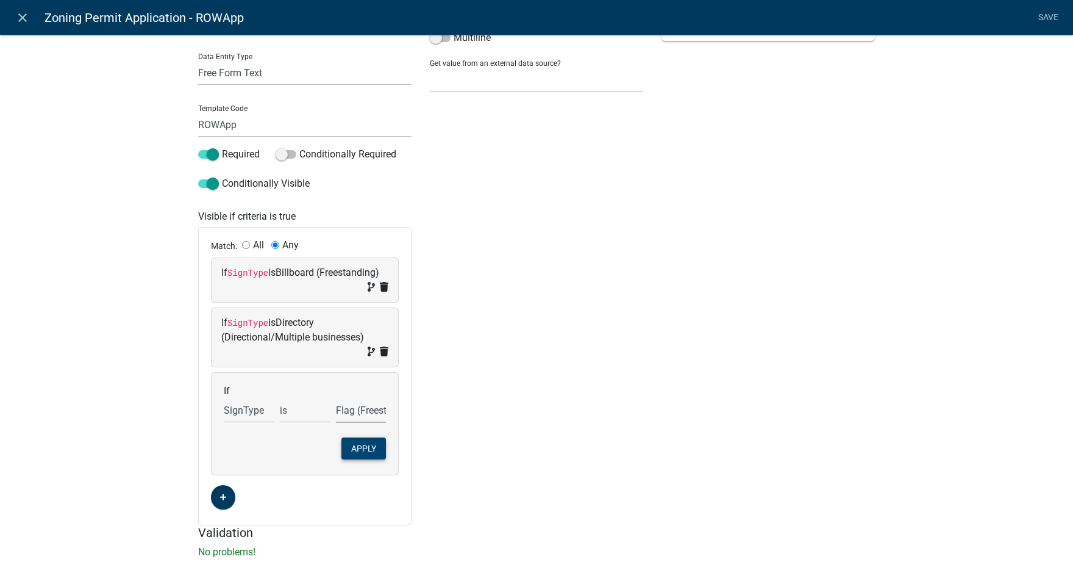
click at [365, 441] on button "Apply" at bounding box center [363, 448] width 45 height 22
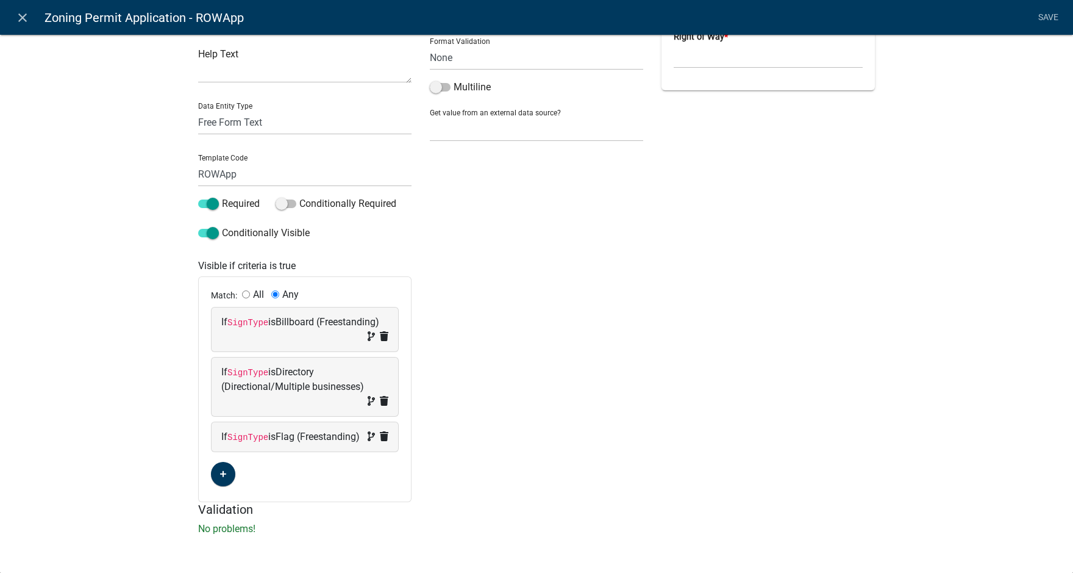
scroll to position [87, 0]
click at [220, 473] on icon "button" at bounding box center [223, 473] width 7 height 7
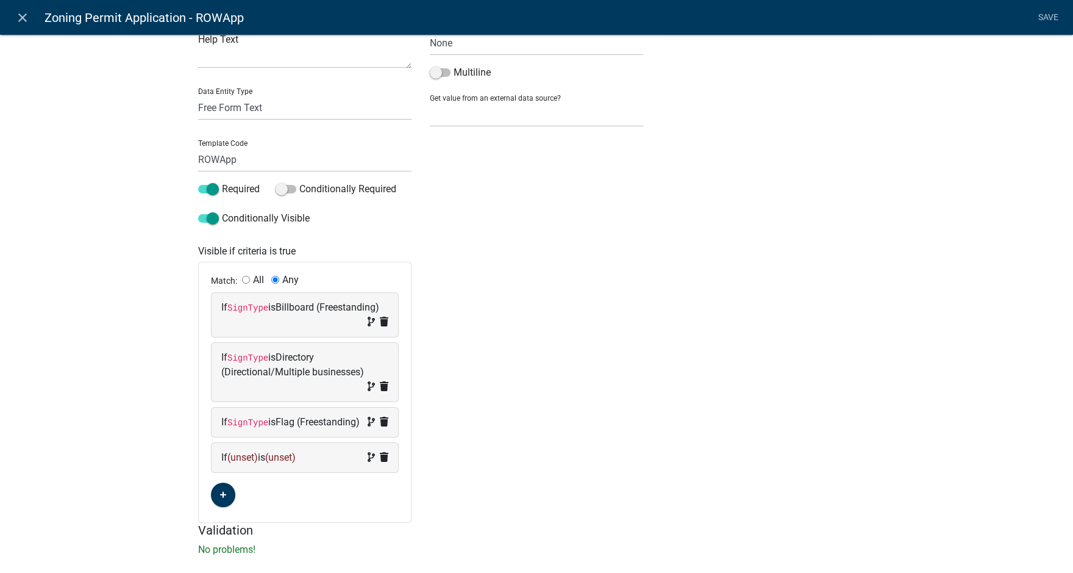
click at [240, 463] on span "(unset)" at bounding box center [242, 457] width 30 height 12
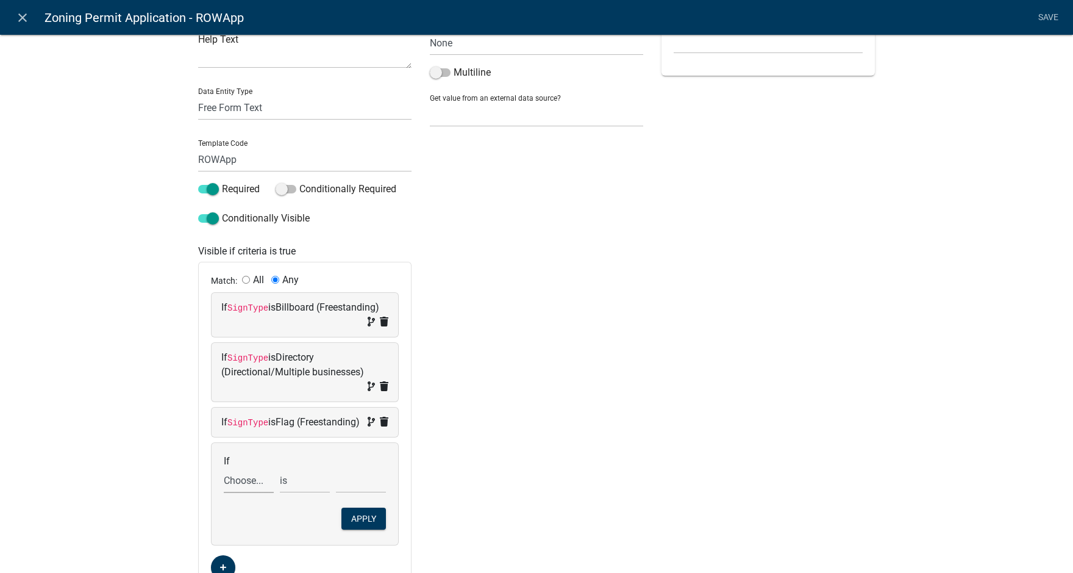
click at [240, 493] on select "Choose... Acres Address ALL_FEE_RECIPIENTS AppAddress APPLICANT_CITY APPLICANT_…" at bounding box center [249, 480] width 50 height 25
select select "148: SignType"
click at [224, 482] on select "Choose... Acres Address ALL_FEE_RECIPIENTS AppAddress APPLICANT_CITY APPLICANT_…" at bounding box center [249, 480] width 50 height 25
click at [343, 490] on select "Choose... Awning/Canopy (Printed on awning/canopy) Billboard (Freestanding) Dir…" at bounding box center [361, 480] width 50 height 25
select select "5: Ground (Freestanding)"
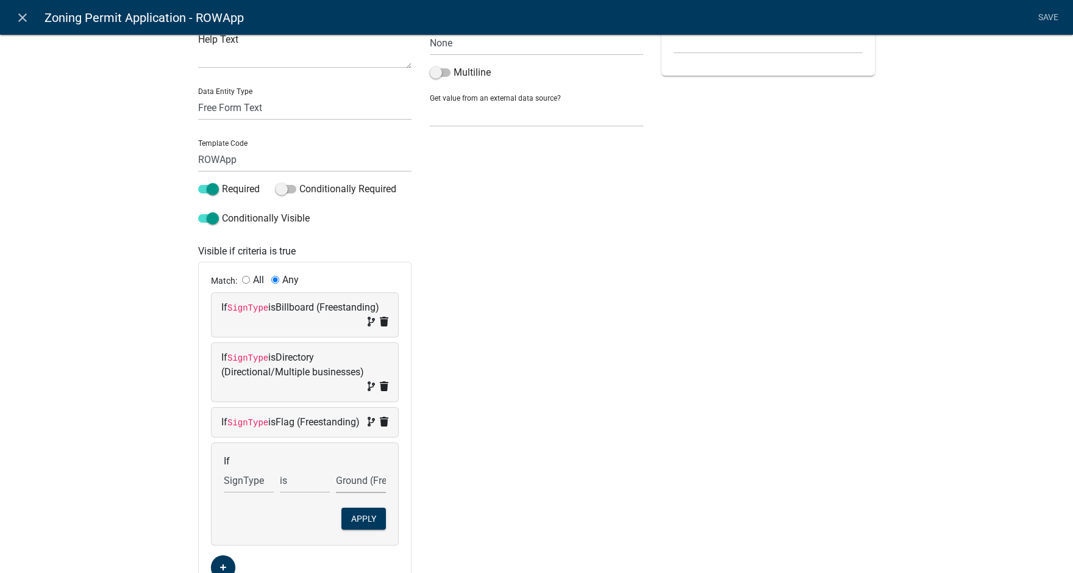
click at [336, 482] on select "Choose... Awning/Canopy (Printed on awning/canopy) Billboard (Freestanding) Dir…" at bounding box center [361, 480] width 50 height 25
click at [368, 529] on button "Apply" at bounding box center [363, 518] width 45 height 22
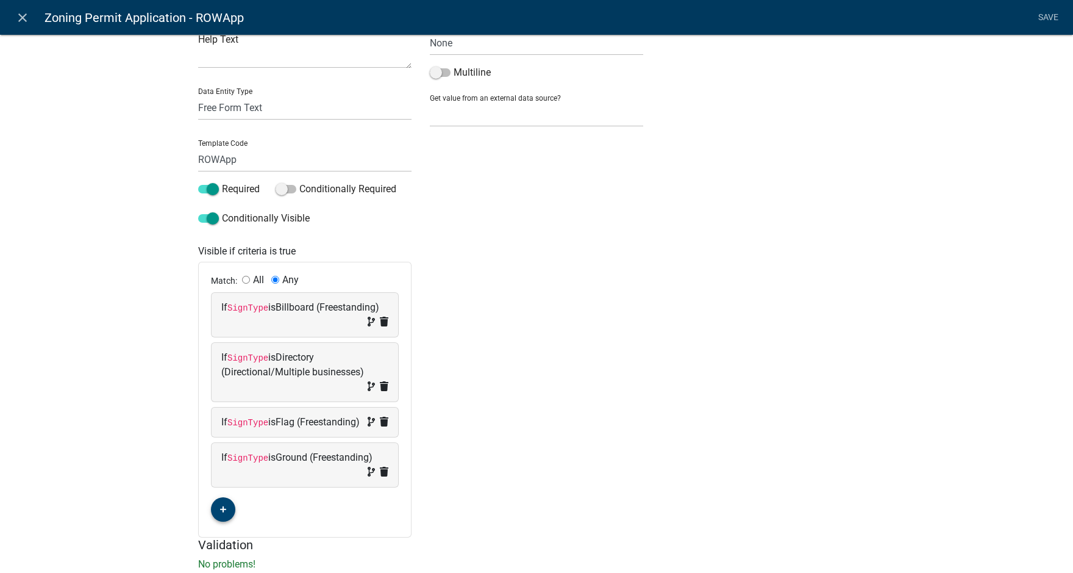
click at [224, 521] on button "button" at bounding box center [223, 509] width 24 height 24
click at [238, 513] on span "(unset)" at bounding box center [242, 507] width 30 height 12
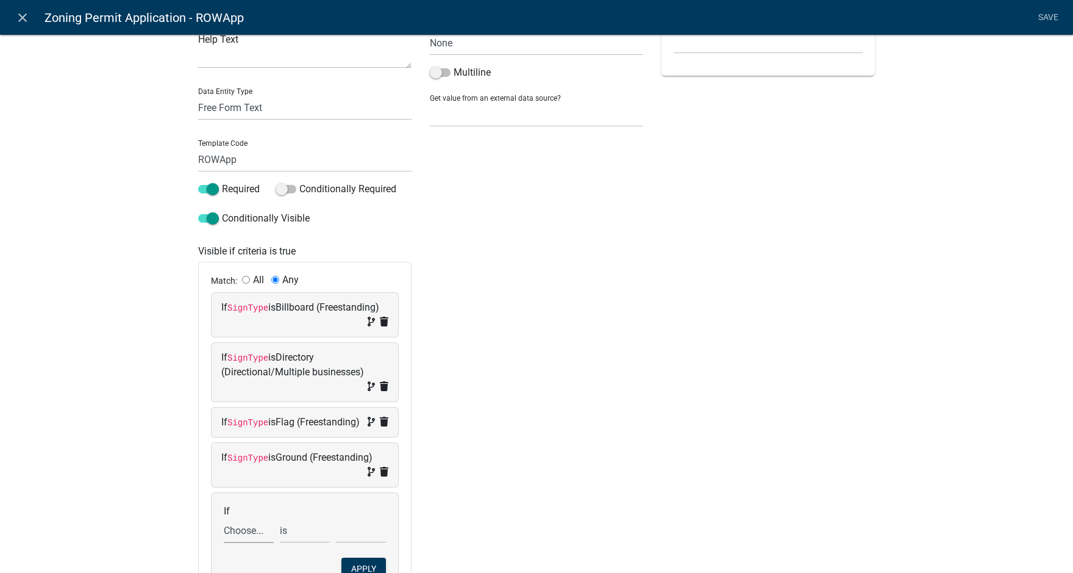
click at [238, 543] on select "Choose... Acres Address ALL_FEE_RECIPIENTS AppAddress APPLICANT_CITY APPLICANT_…" at bounding box center [249, 530] width 50 height 25
select select "148: SignType"
click at [224, 532] on select "Choose... Acres Address ALL_FEE_RECIPIENTS AppAddress APPLICANT_CITY APPLICANT_…" at bounding box center [249, 530] width 50 height 25
click at [352, 543] on select "Choose... Awning/Canopy (Printed on awning/canopy) Billboard (Freestanding) Dir…" at bounding box center [361, 530] width 50 height 25
click at [336, 532] on select "Choose... Awning/Canopy (Printed on awning/canopy) Billboard (Freestanding) Dir…" at bounding box center [361, 530] width 50 height 25
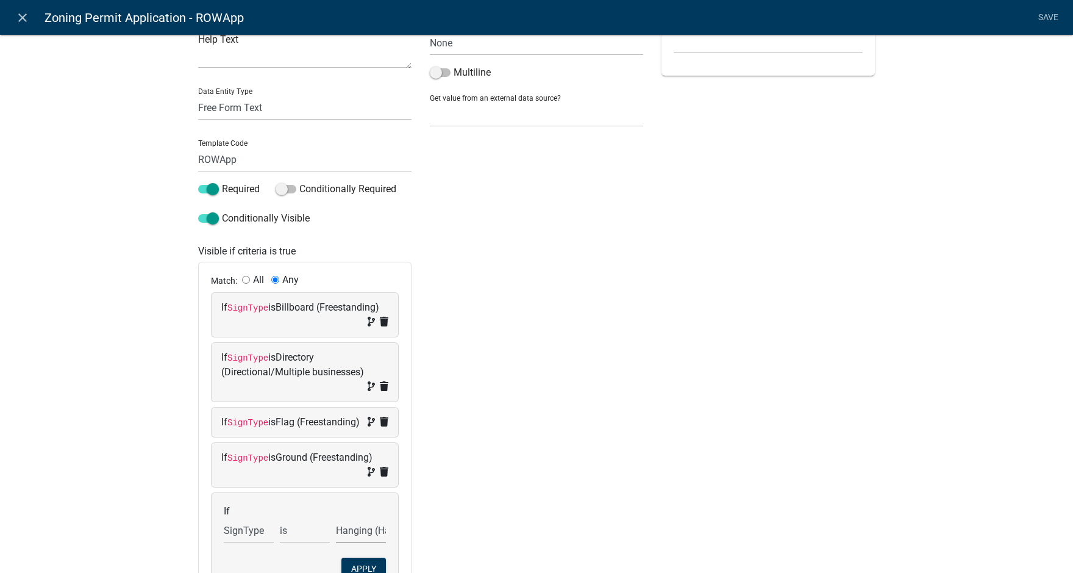
click at [351, 543] on select "Awning/Canopy (Printed on awning/canopy) Billboard (Freestanding) Directory (Di…" at bounding box center [361, 530] width 50 height 25
select select "7: Monument (Freestanding)"
click at [336, 532] on select "Awning/Canopy (Printed on awning/canopy) Billboard (Freestanding) Directory (Di…" at bounding box center [361, 530] width 50 height 25
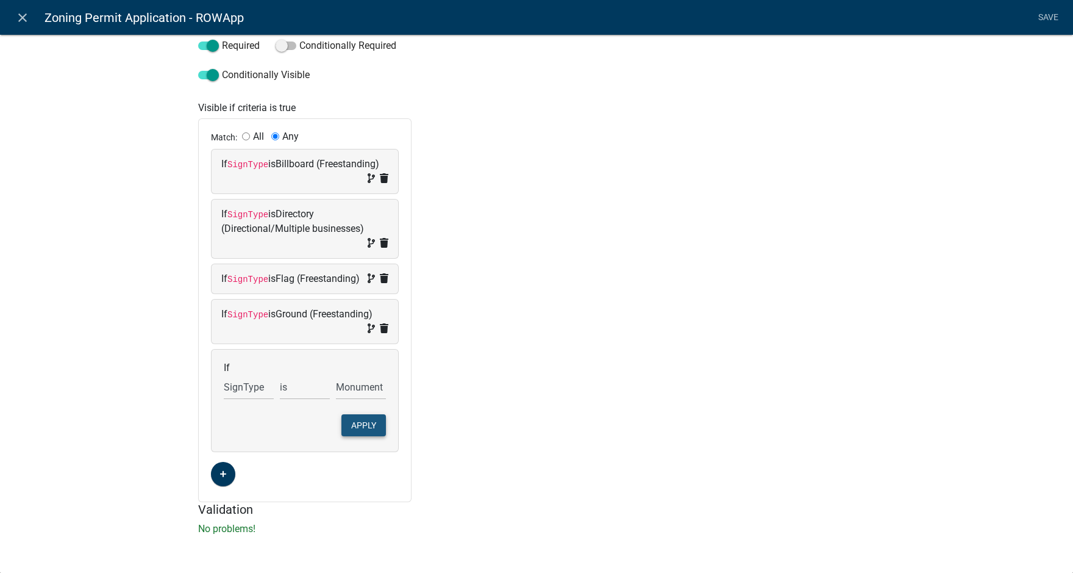
click at [360, 423] on button "Apply" at bounding box center [363, 425] width 45 height 22
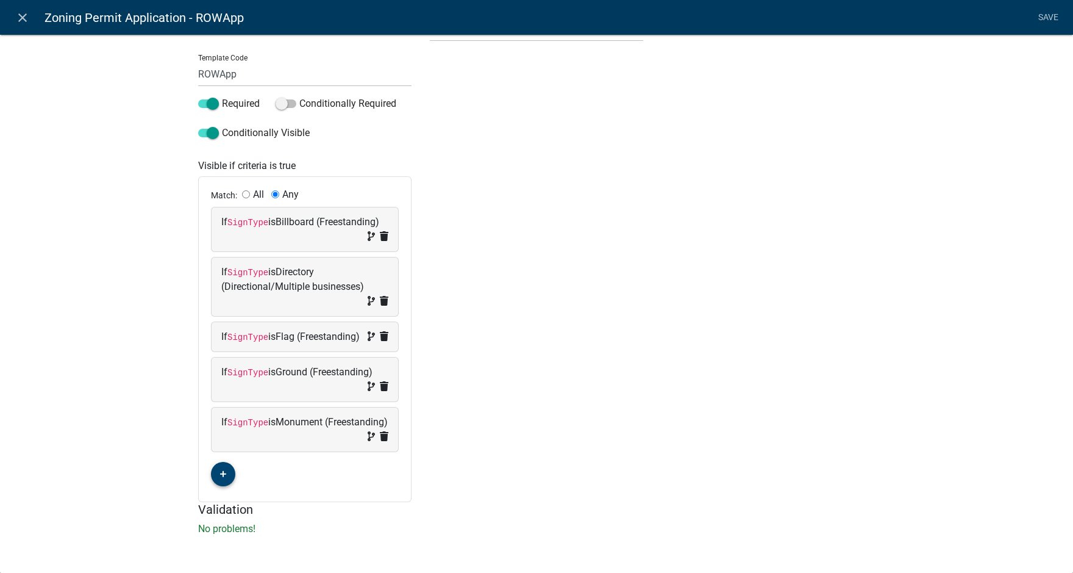
click at [212, 476] on button "button" at bounding box center [223, 474] width 24 height 24
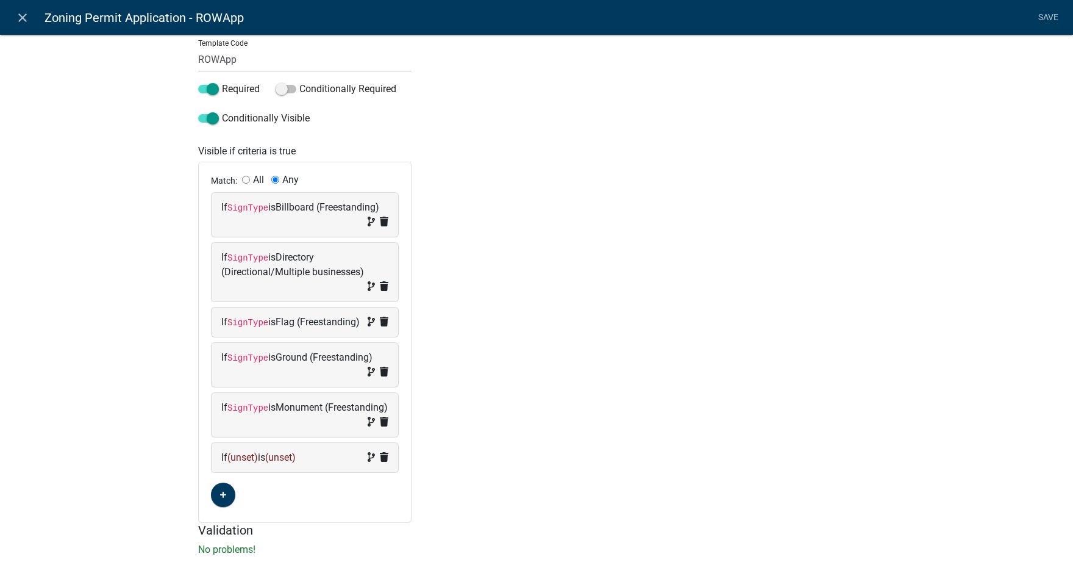
click at [238, 463] on span "(unset)" at bounding box center [242, 457] width 30 height 12
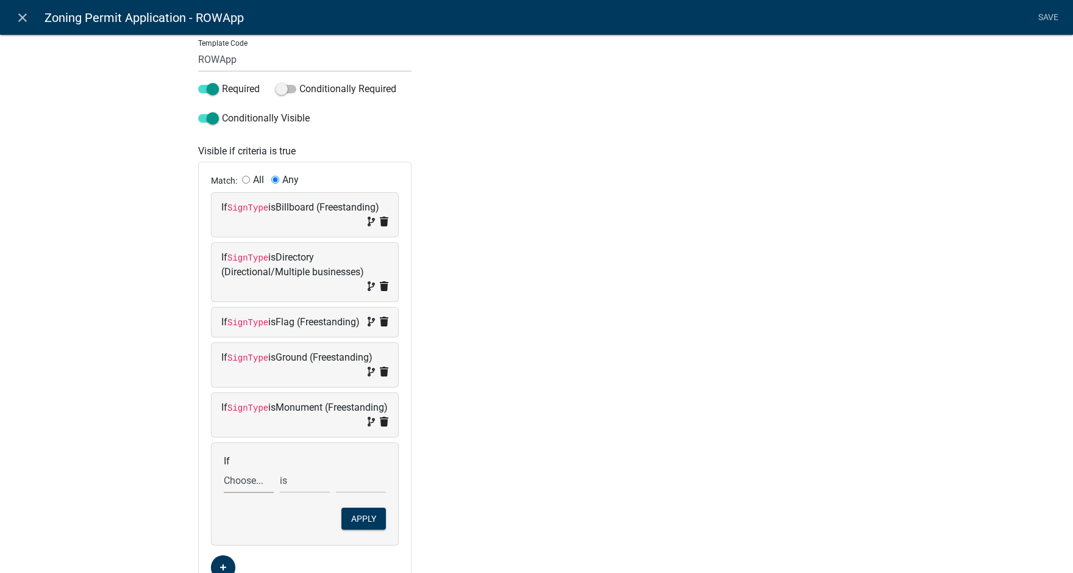
click at [247, 493] on select "Choose... Acres Address ALL_FEE_RECIPIENTS AppAddress APPLICANT_CITY APPLICANT_…" at bounding box center [249, 480] width 50 height 25
select select "148: SignType"
click at [224, 482] on select "Choose... Acres Address ALL_FEE_RECIPIENTS AppAddress APPLICANT_CITY APPLICANT_…" at bounding box center [249, 480] width 50 height 25
click at [358, 493] on select "Choose... Awning/Canopy (Printed on awning/canopy) Billboard (Freestanding) Dir…" at bounding box center [361, 480] width 50 height 25
select select "8: Pedestal (Freestanding)"
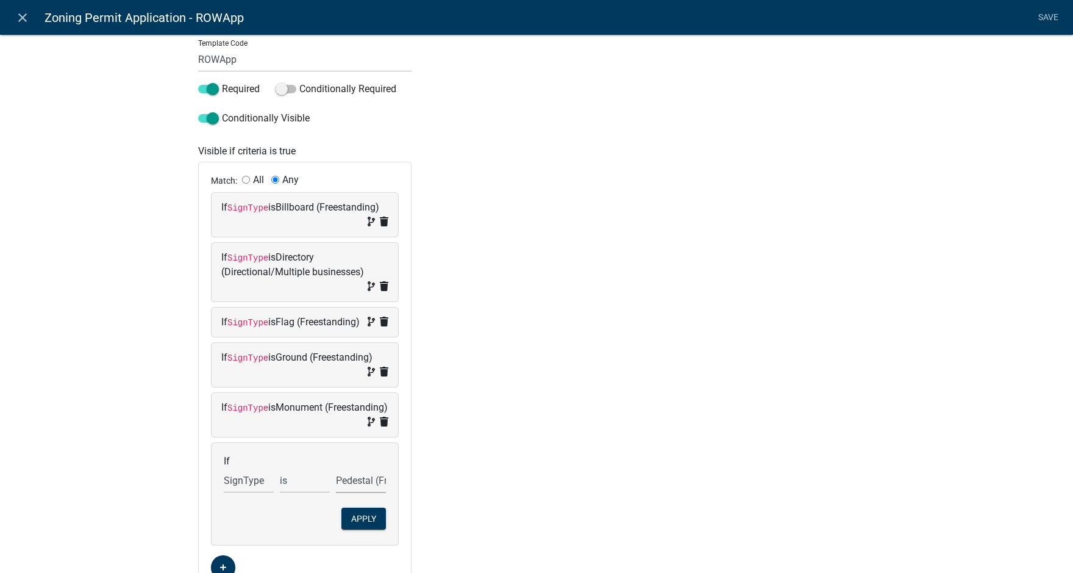
click at [336, 482] on select "Choose... Awning/Canopy (Printed on awning/canopy) Billboard (Freestanding) Dir…" at bounding box center [361, 480] width 50 height 25
click at [368, 529] on button "Apply" at bounding box center [363, 518] width 45 height 22
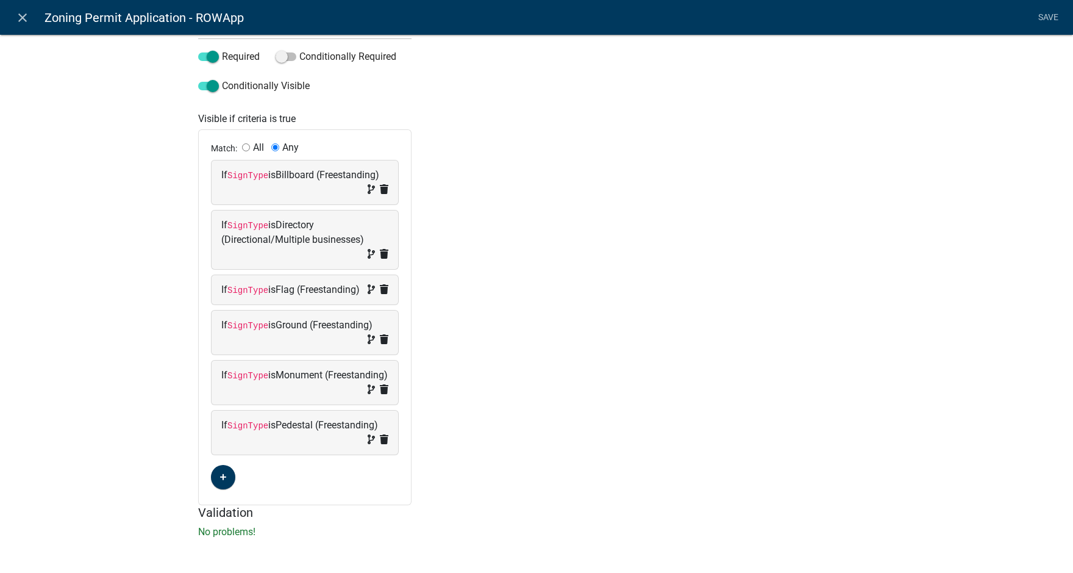
scroll to position [237, 0]
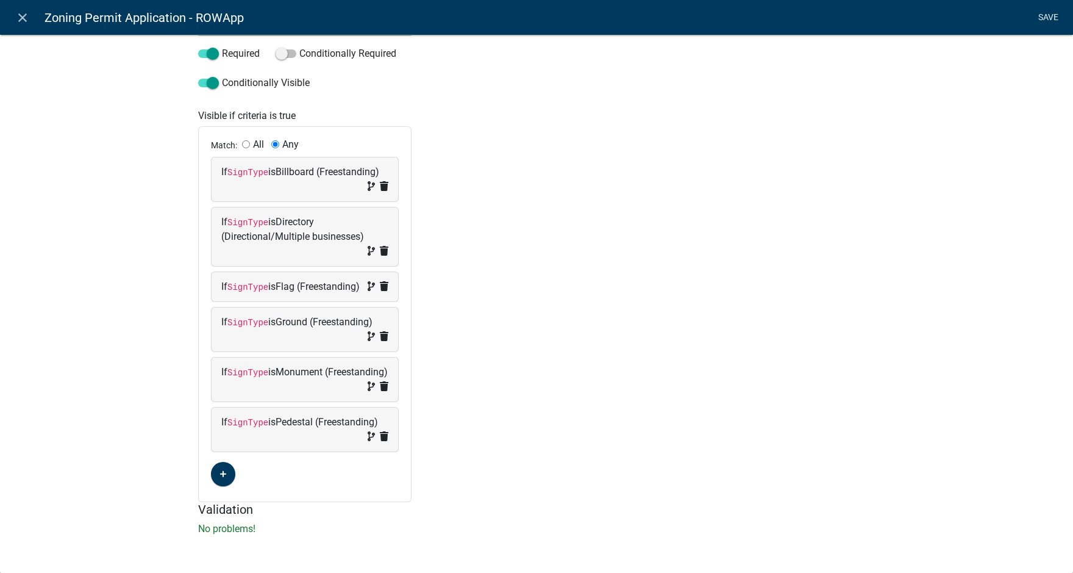
click at [1053, 10] on link "Save" at bounding box center [1048, 17] width 30 height 23
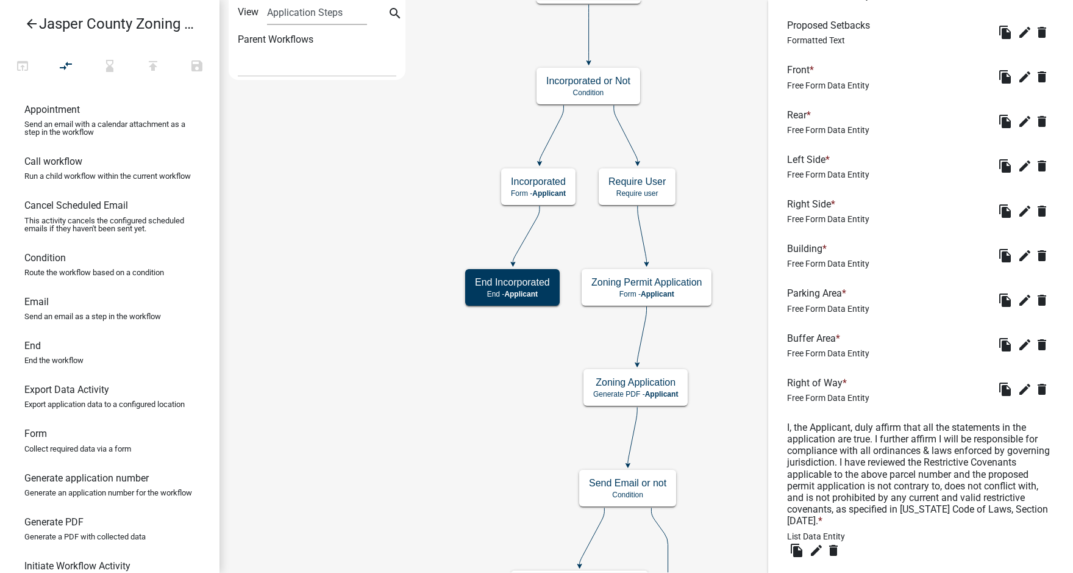
scroll to position [2601, 0]
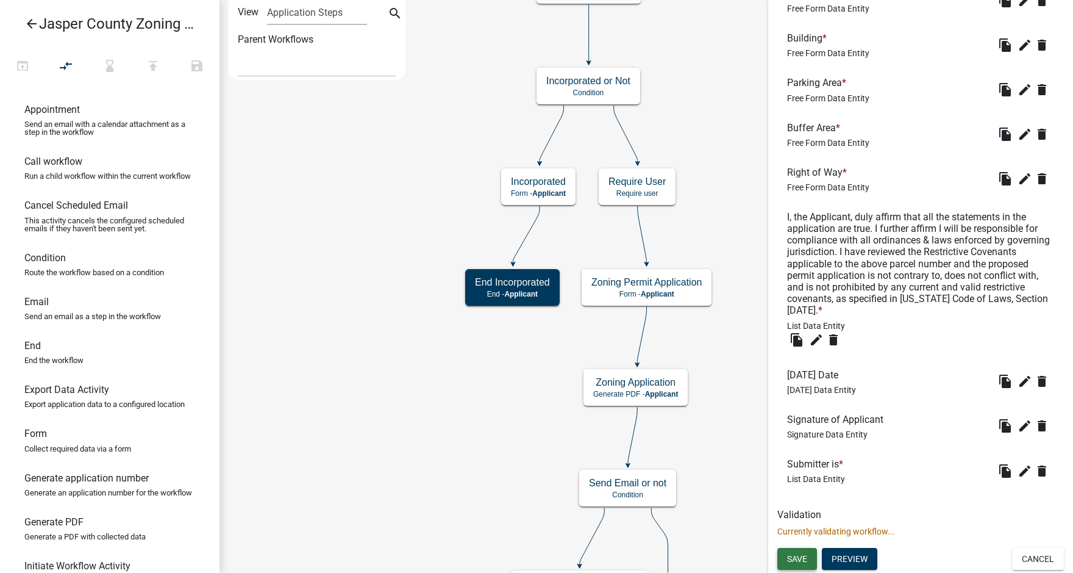
click at [796, 557] on span "Save" at bounding box center [797, 559] width 20 height 10
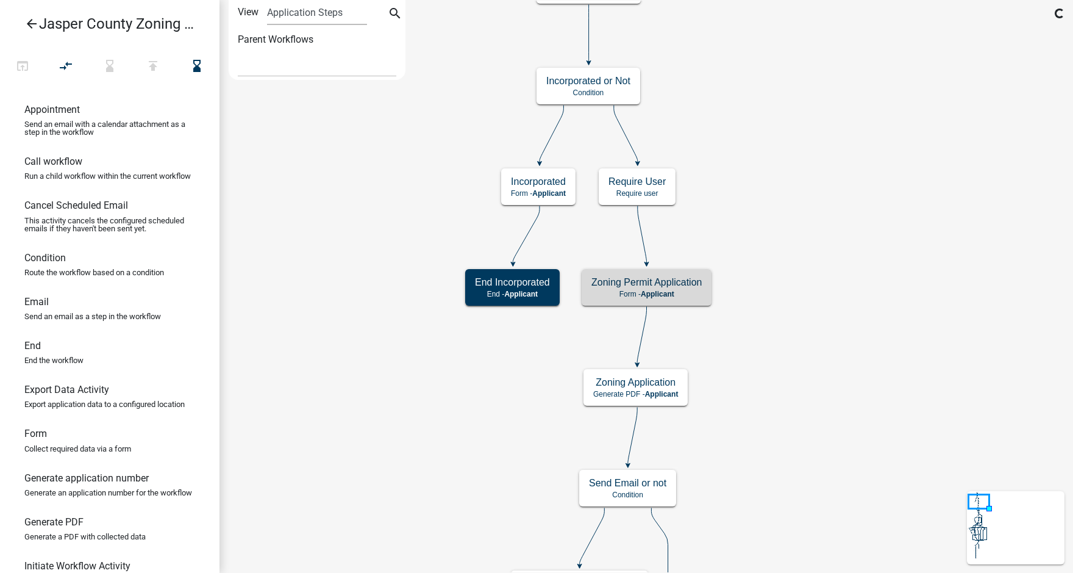
scroll to position [0, 0]
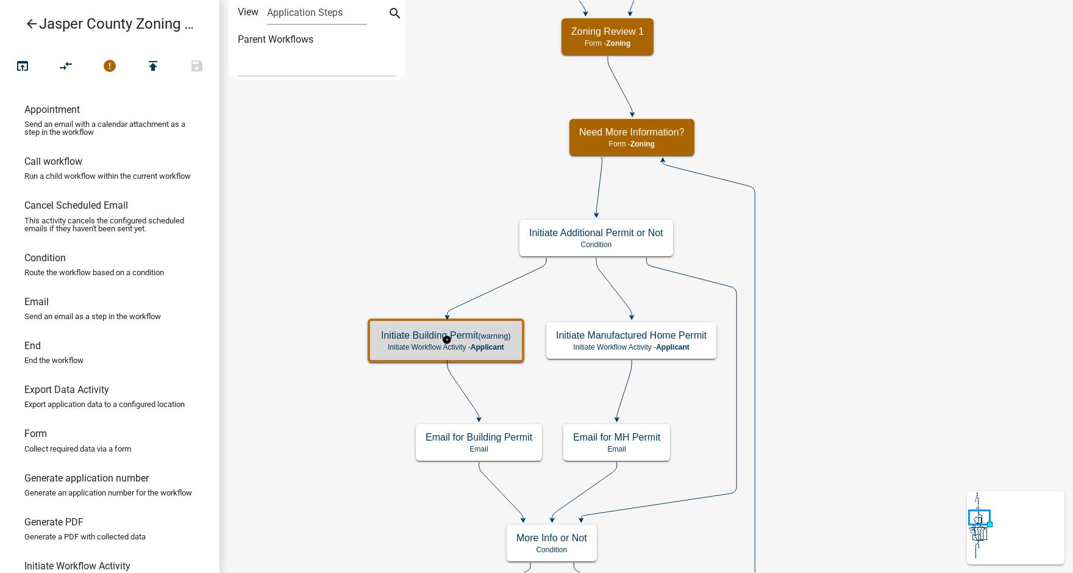
click at [488, 343] on span "Applicant" at bounding box center [488, 347] width 34 height 9
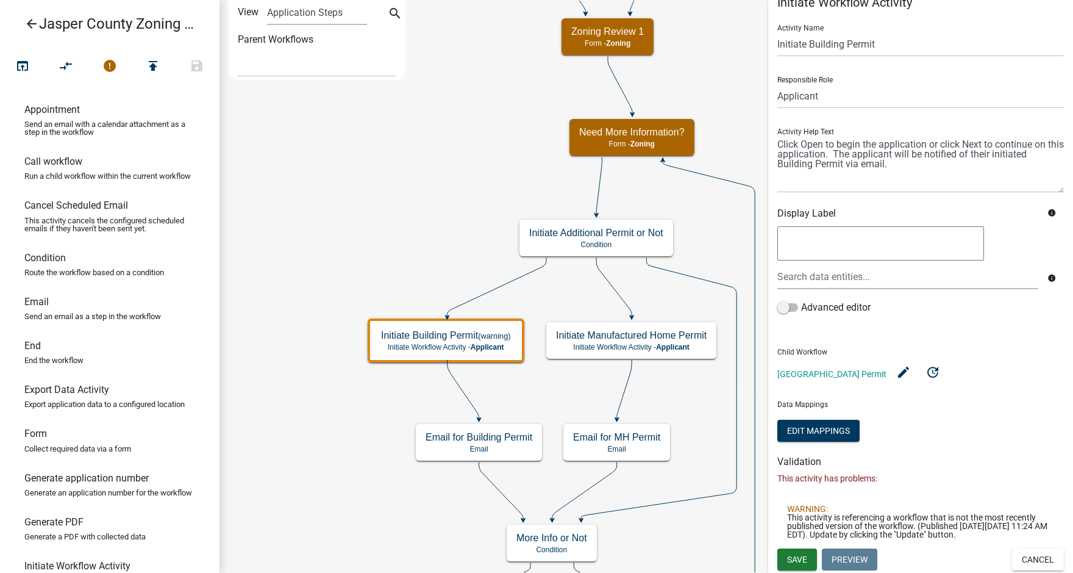
scroll to position [29, 0]
click at [938, 363] on icon "update" at bounding box center [933, 370] width 15 height 15
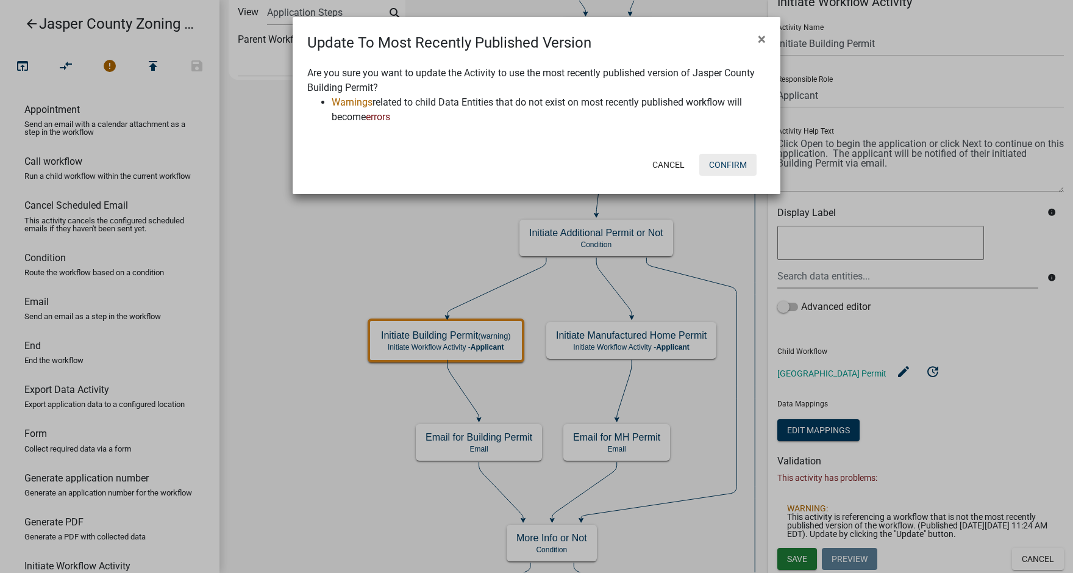
click at [739, 163] on button "Confirm" at bounding box center [727, 165] width 57 height 22
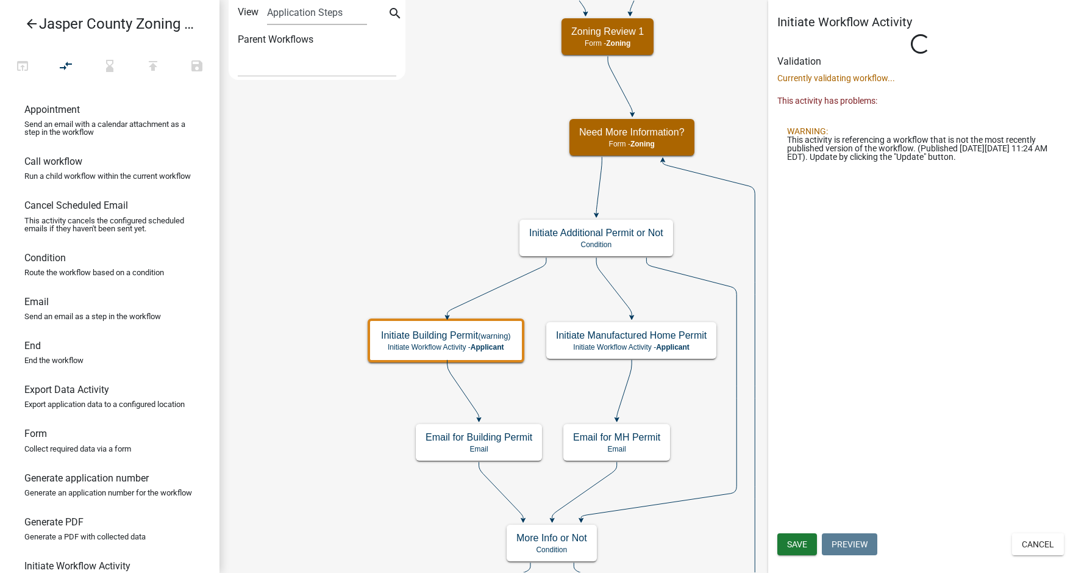
scroll to position [0, 0]
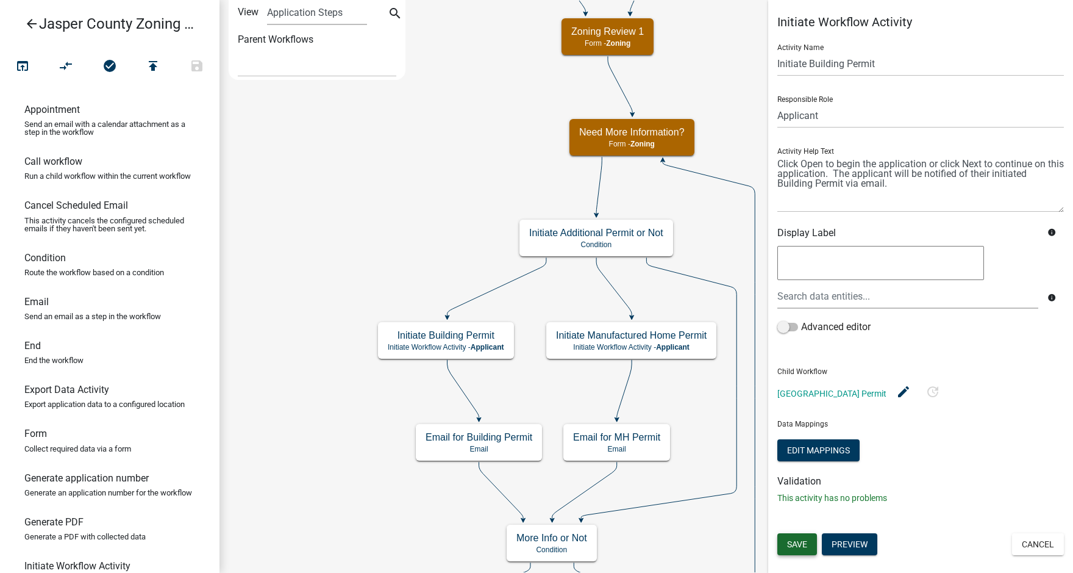
click at [804, 541] on span "Save" at bounding box center [797, 544] width 20 height 10
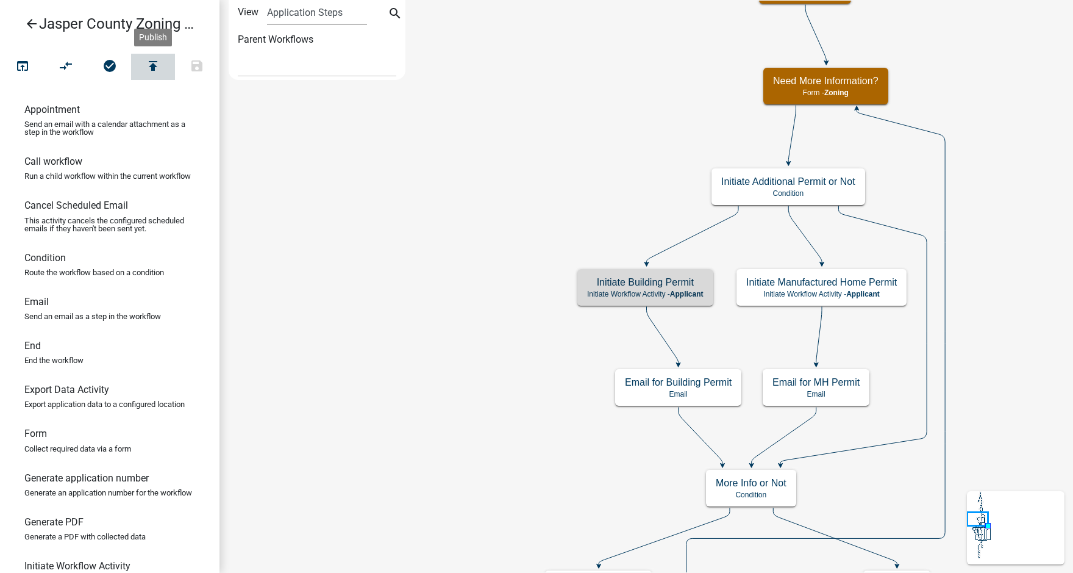
click at [158, 67] on icon "publish" at bounding box center [153, 67] width 15 height 17
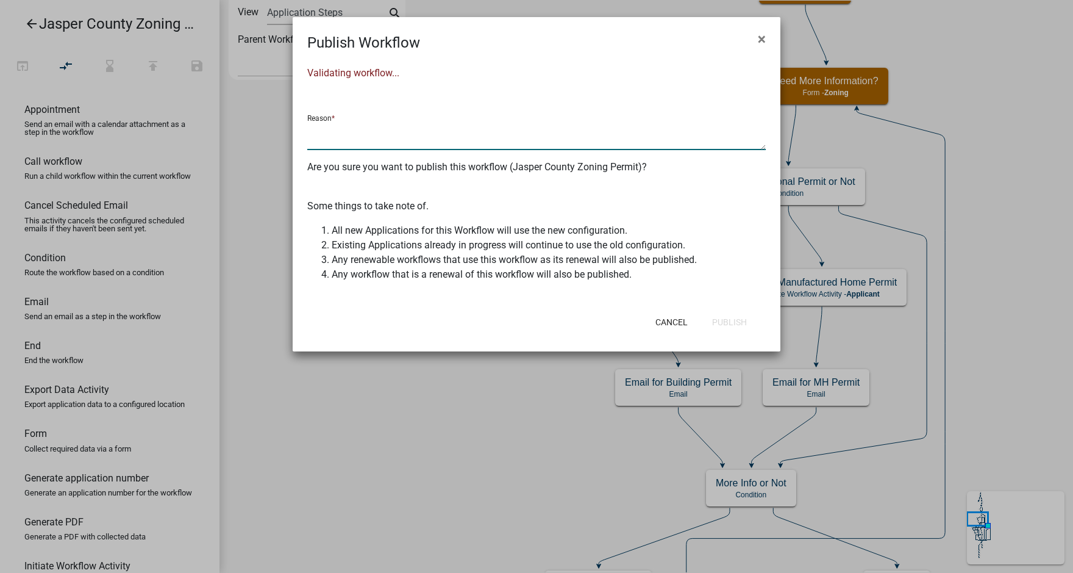
click at [461, 143] on textarea at bounding box center [536, 136] width 459 height 28
type textarea "Update descriptions for type of sign as well as which types need setback info"
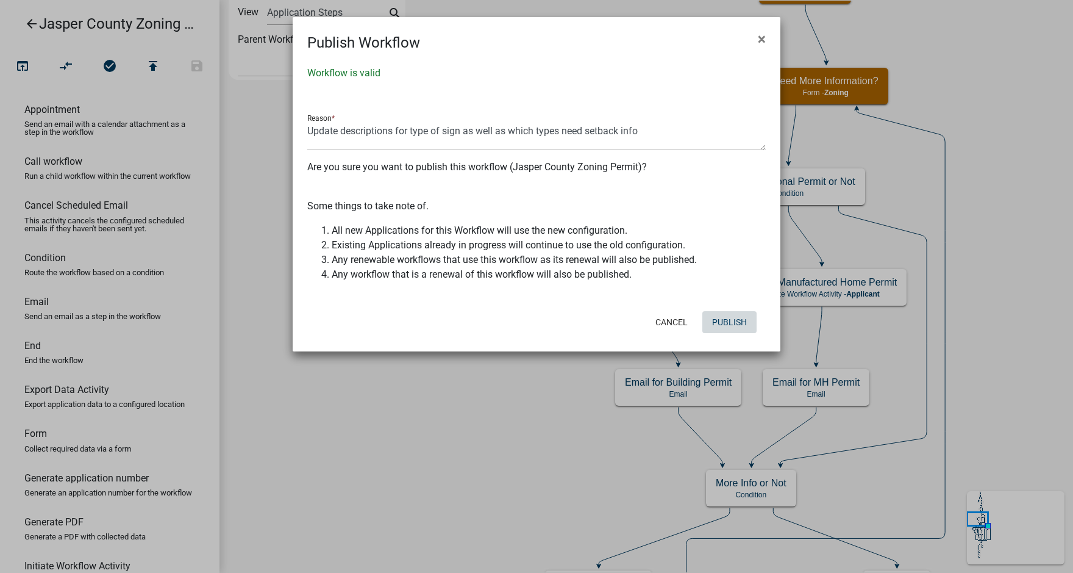
click at [741, 325] on button "Publish" at bounding box center [729, 322] width 54 height 22
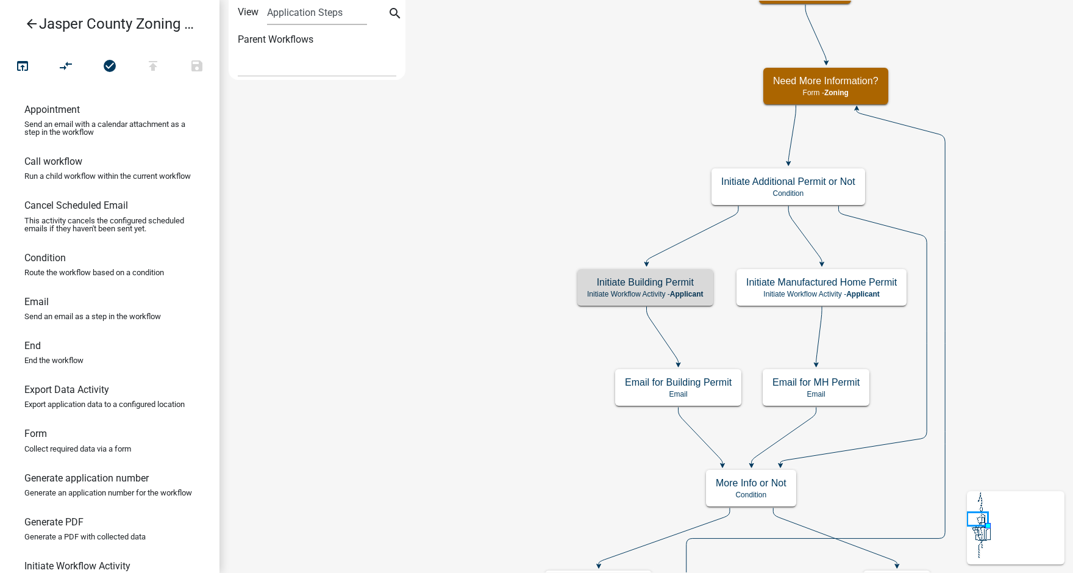
click at [29, 23] on icon "arrow_back" at bounding box center [31, 24] width 15 height 17
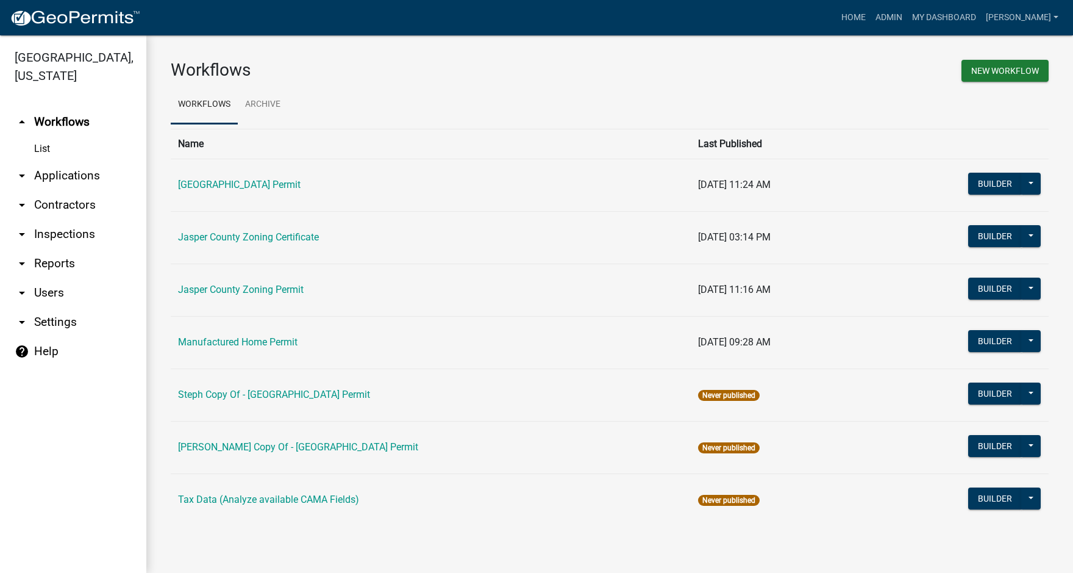
click at [24, 173] on icon "arrow_drop_down" at bounding box center [22, 175] width 15 height 15
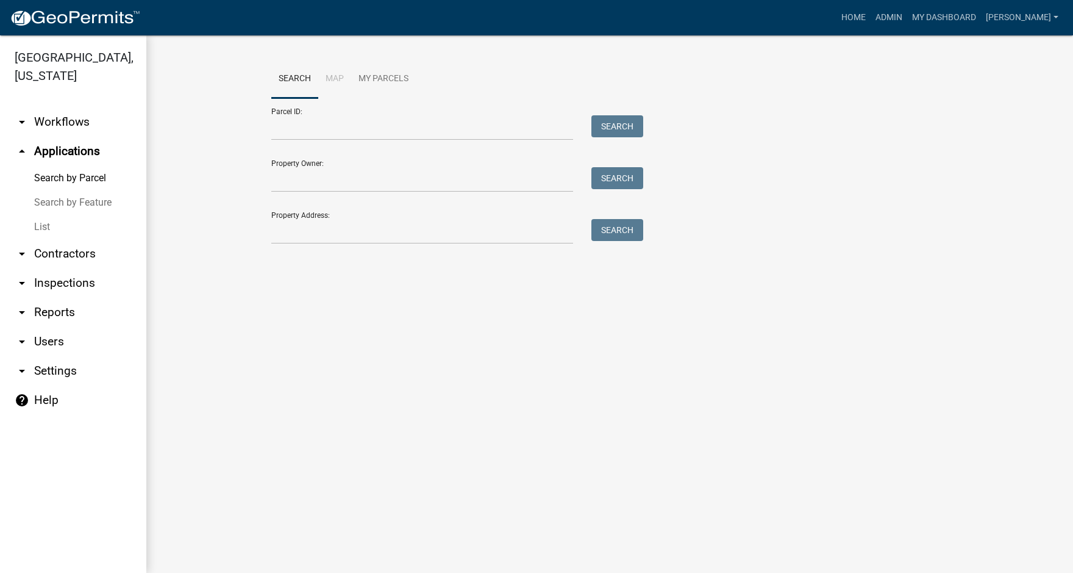
click at [45, 228] on link "List" at bounding box center [73, 227] width 146 height 24
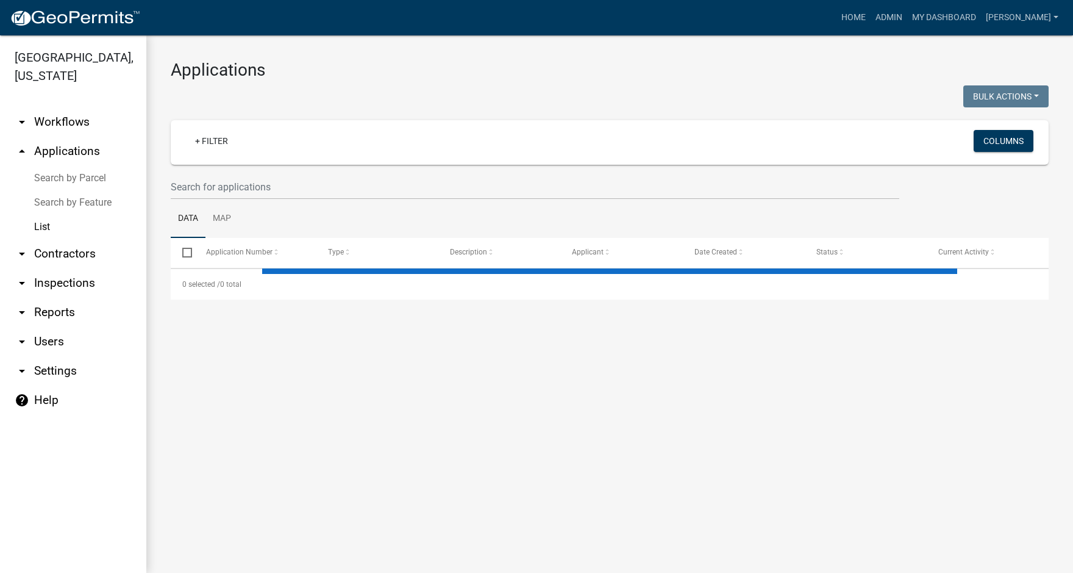
select select "3: 100"
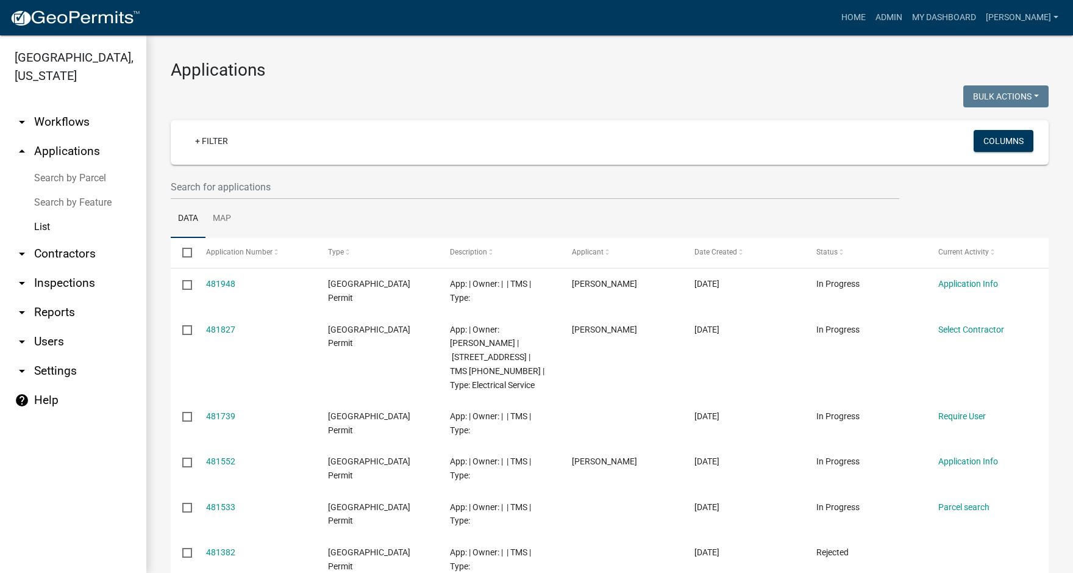
click at [20, 123] on icon "arrow_drop_down" at bounding box center [22, 122] width 15 height 15
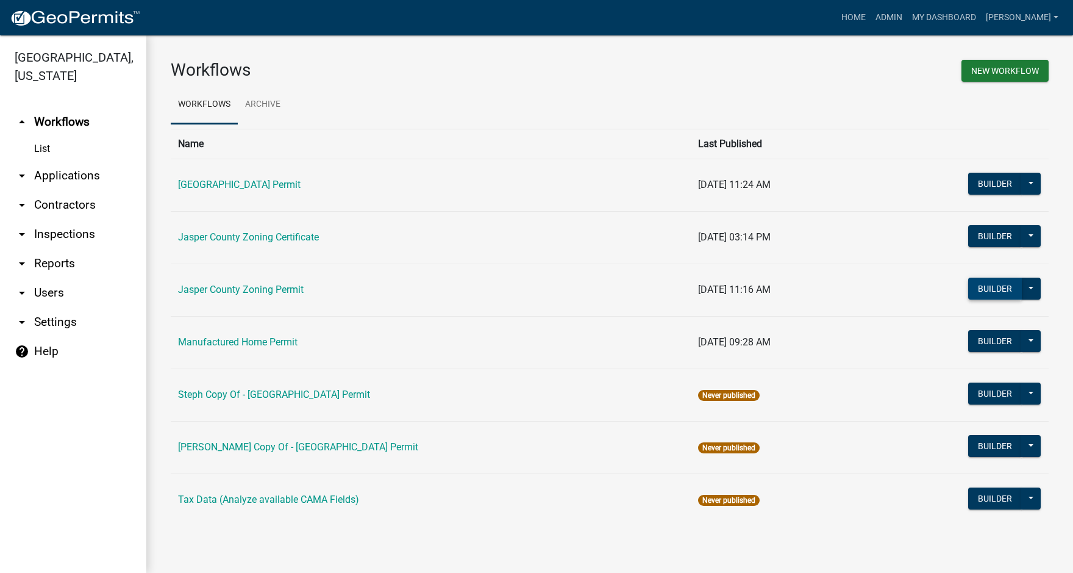
click at [997, 289] on button "Builder" at bounding box center [995, 288] width 54 height 22
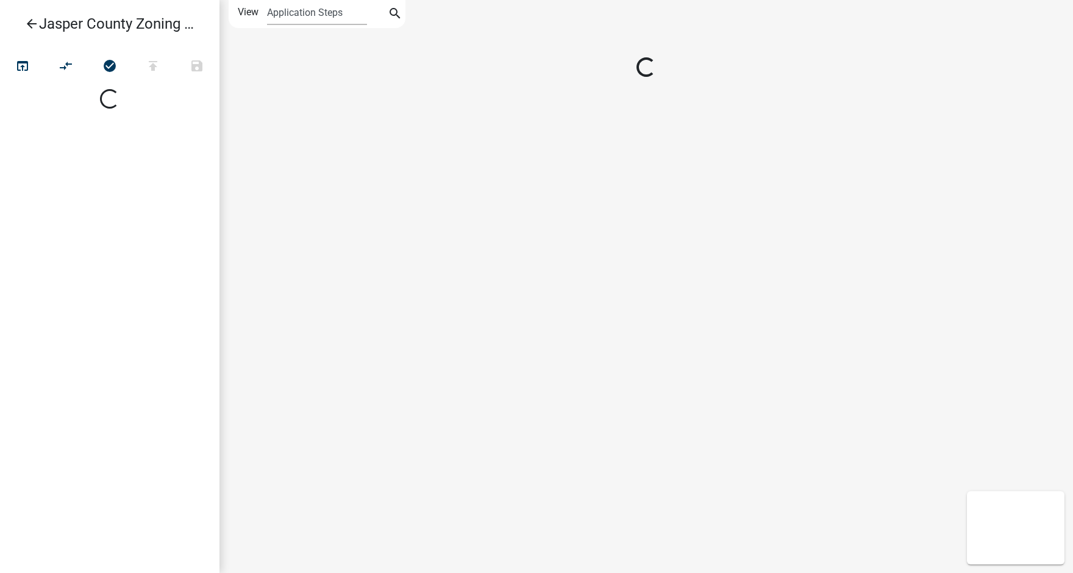
select select
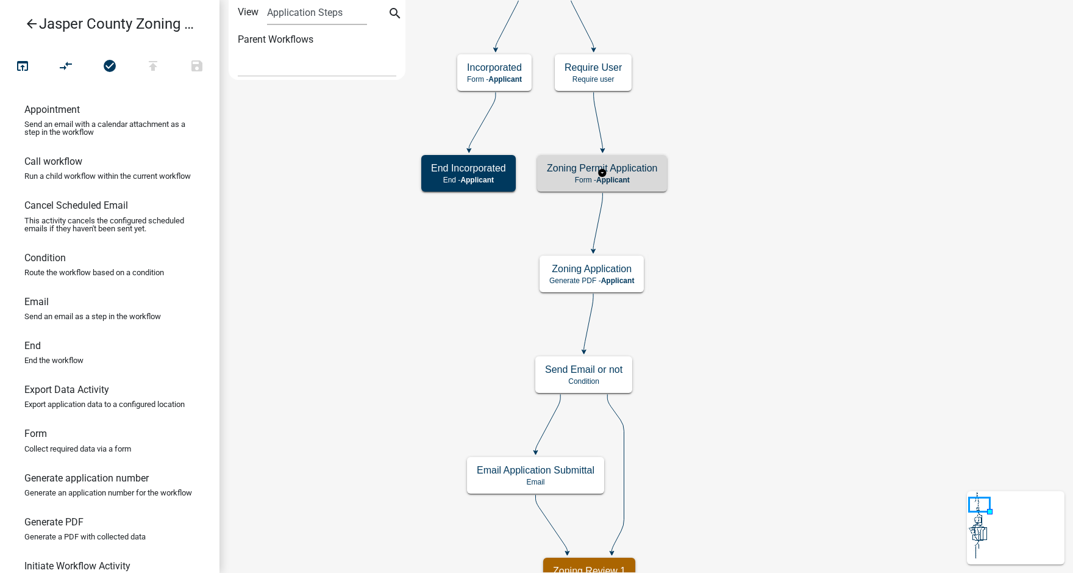
click at [635, 177] on p "Form - Applicant" at bounding box center [602, 180] width 110 height 9
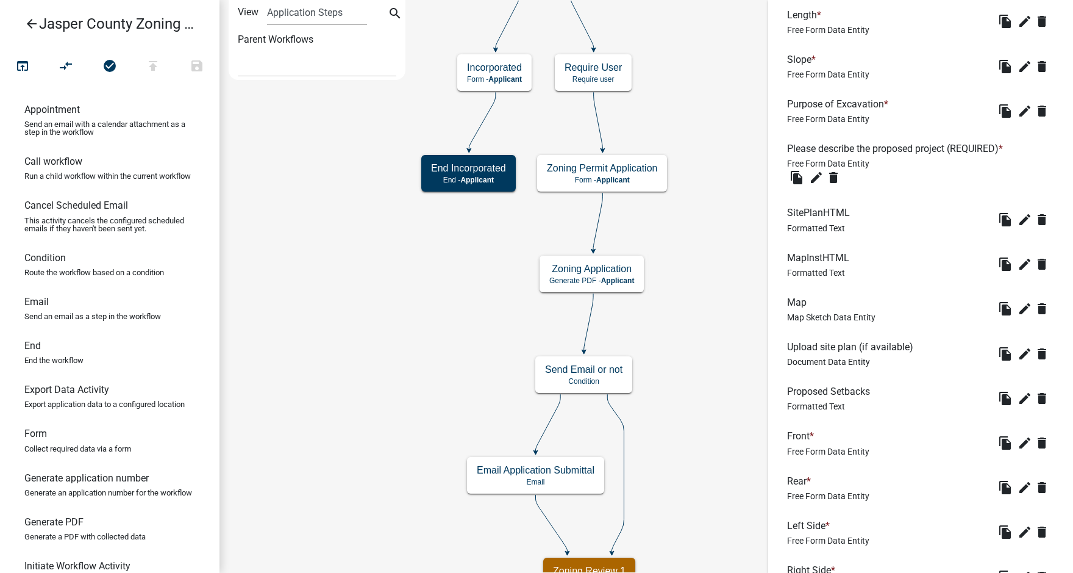
scroll to position [2073, 0]
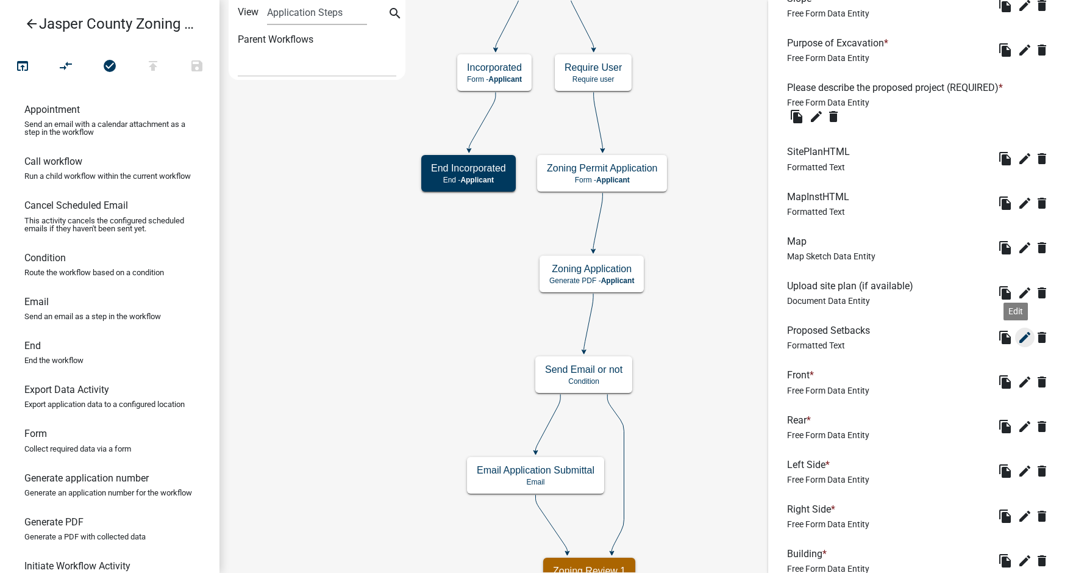
click at [1018, 345] on icon "edit" at bounding box center [1025, 337] width 15 height 15
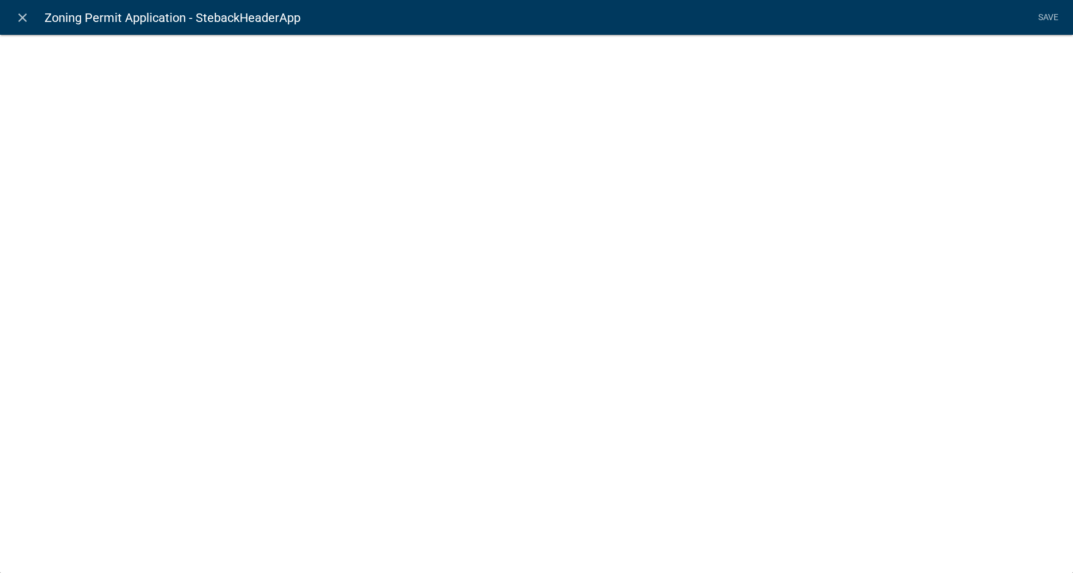
select select "rich-text"
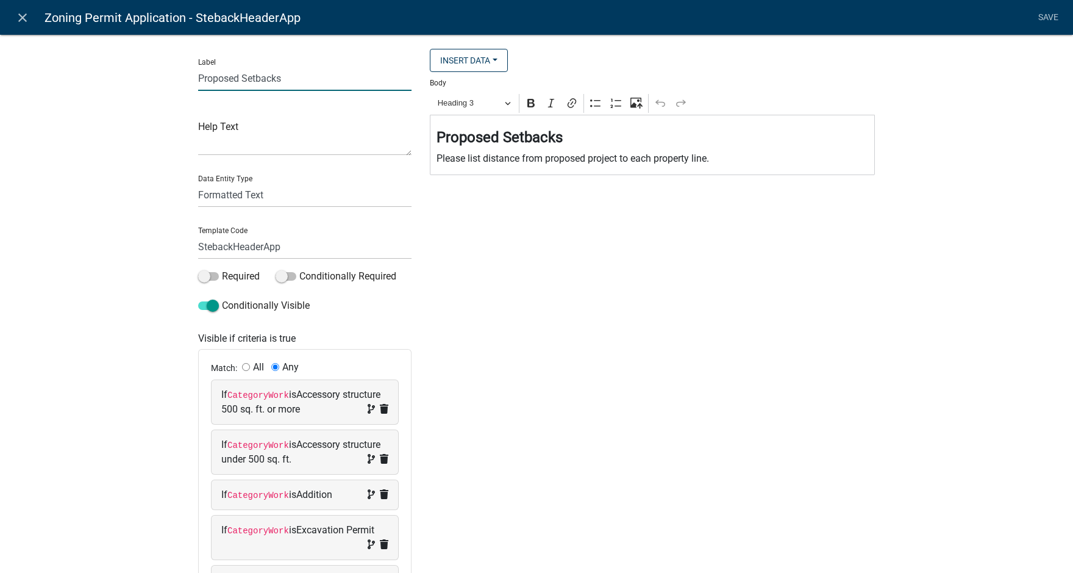
click at [304, 73] on input "Proposed Setbacks" at bounding box center [304, 78] width 213 height 25
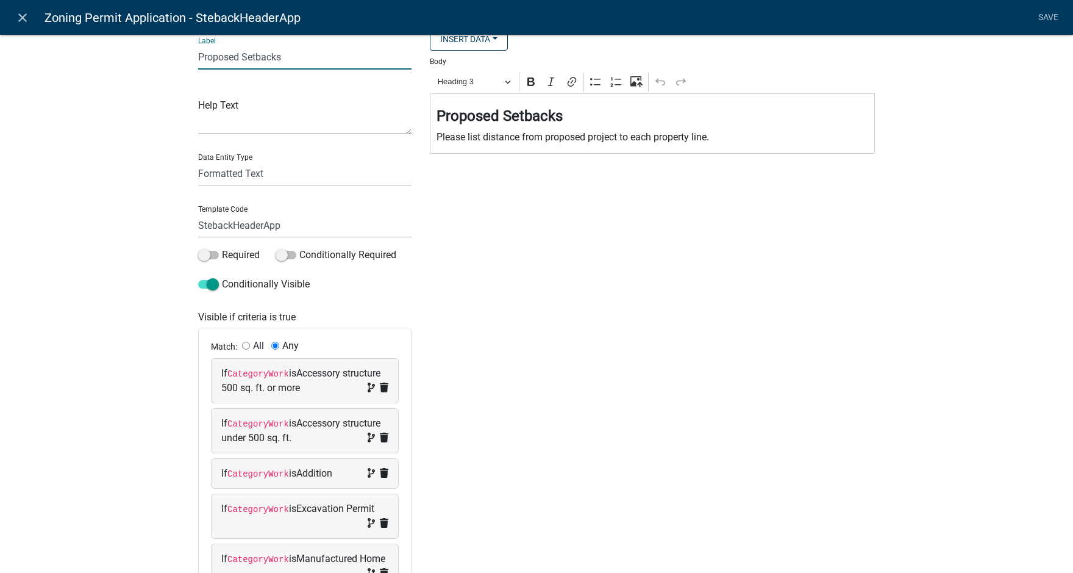
scroll to position [0, 0]
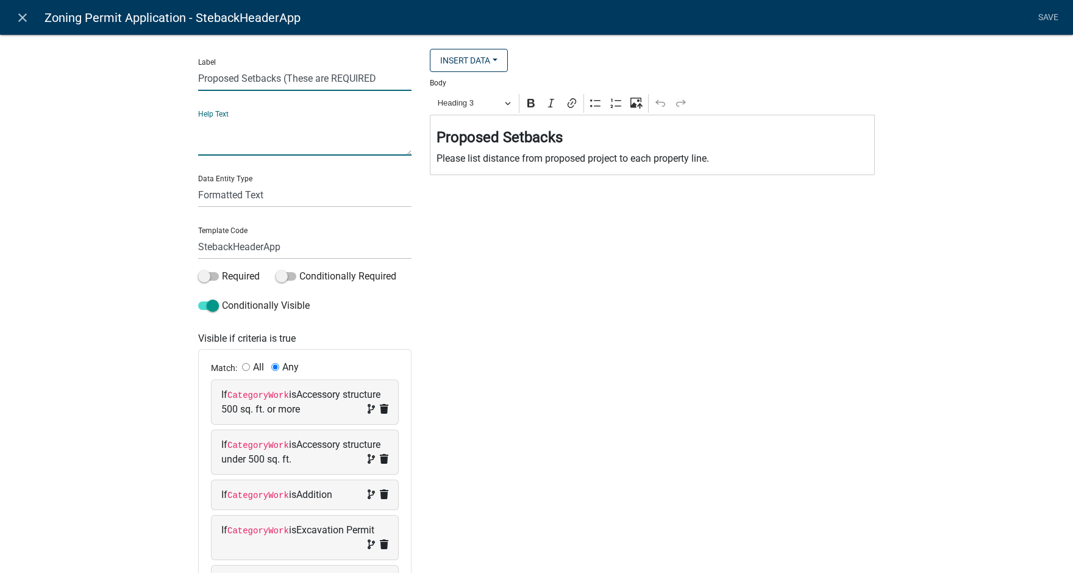
click at [385, 85] on input "Proposed Setbacks (These are REQUIRED" at bounding box center [304, 78] width 213 height 25
type input "Proposed Setbacks (These are REQUIRED for all freestanding structures and signs…"
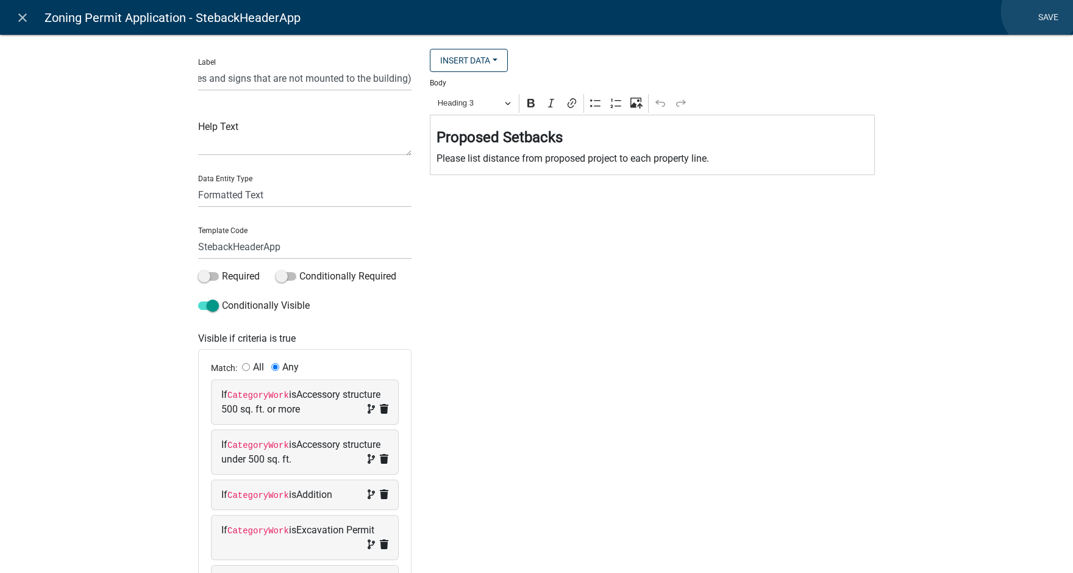
click at [1040, 11] on link "Save" at bounding box center [1048, 17] width 30 height 23
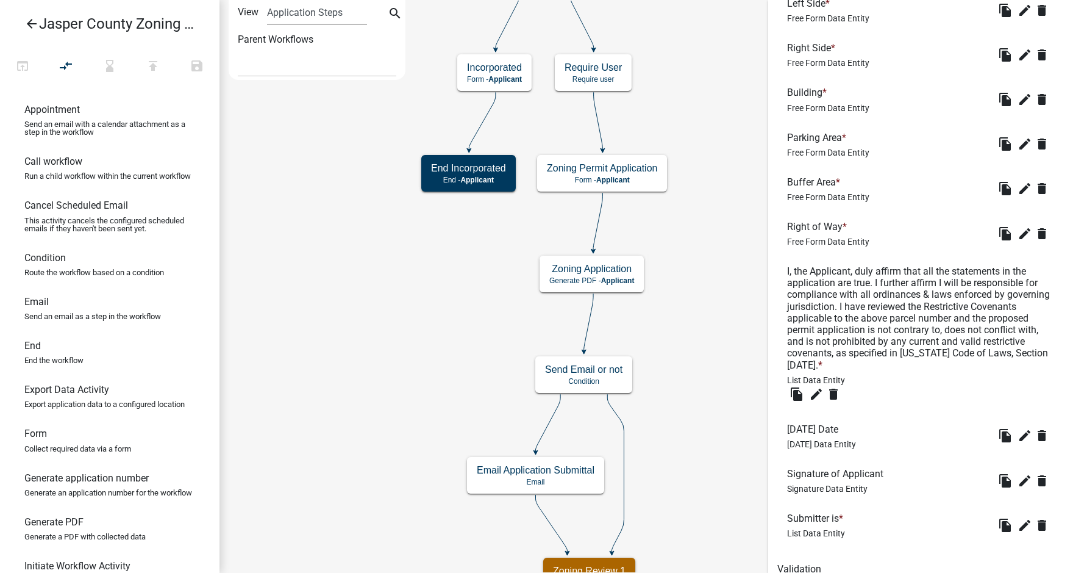
scroll to position [2643, 0]
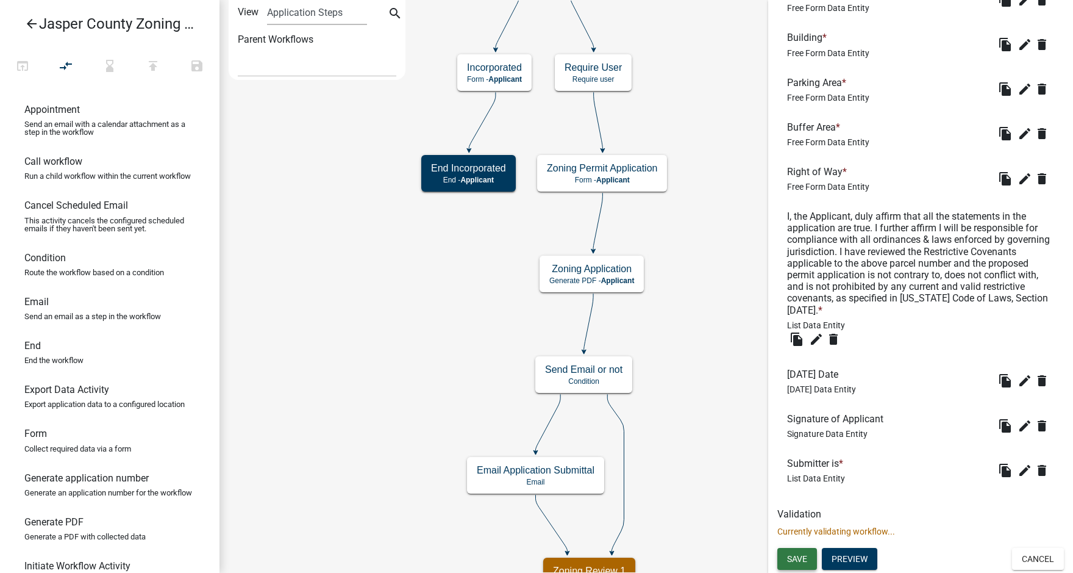
click at [797, 557] on span "Save" at bounding box center [797, 558] width 20 height 10
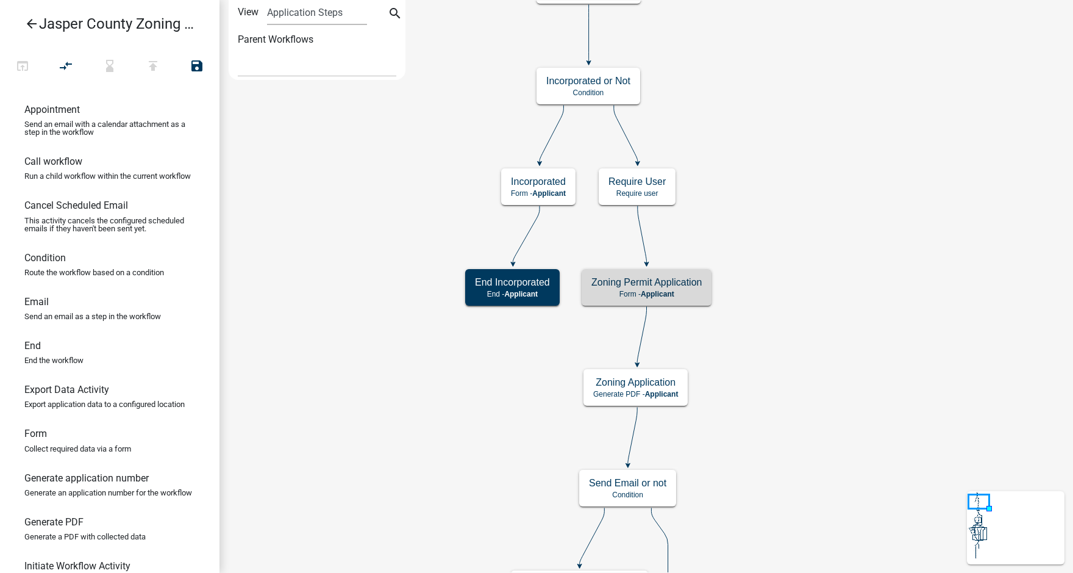
scroll to position [0, 0]
click at [152, 66] on icon "publish" at bounding box center [153, 67] width 15 height 17
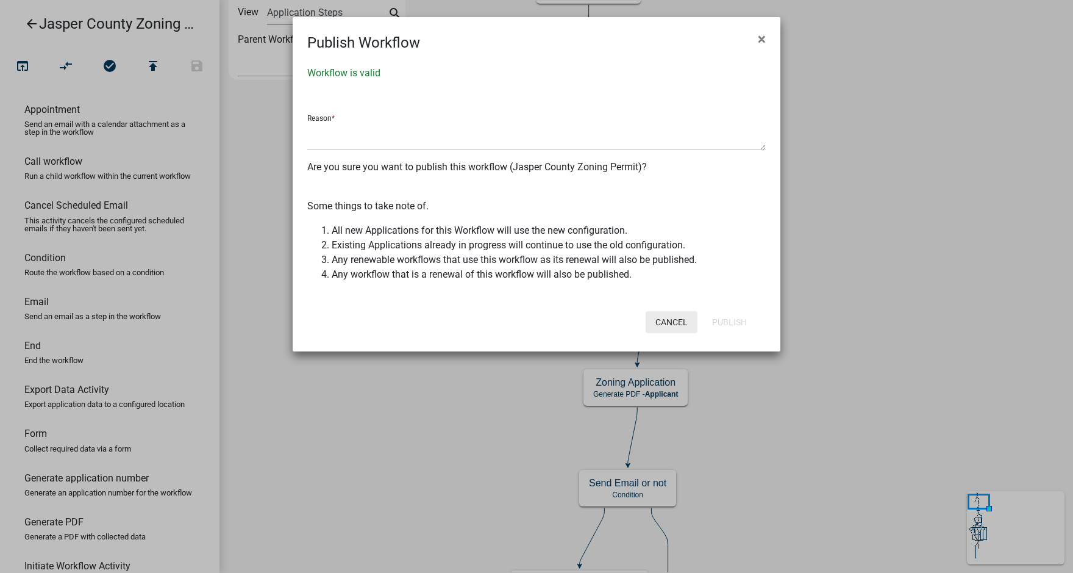
click at [668, 317] on button "Cancel" at bounding box center [672, 322] width 52 height 22
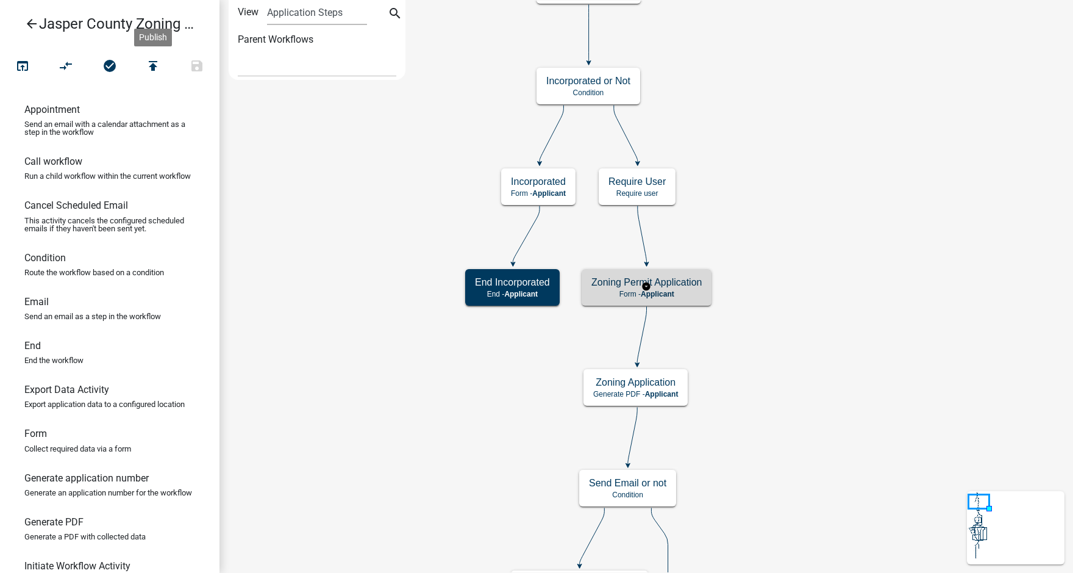
click at [676, 293] on p "Form - Applicant" at bounding box center [646, 294] width 110 height 9
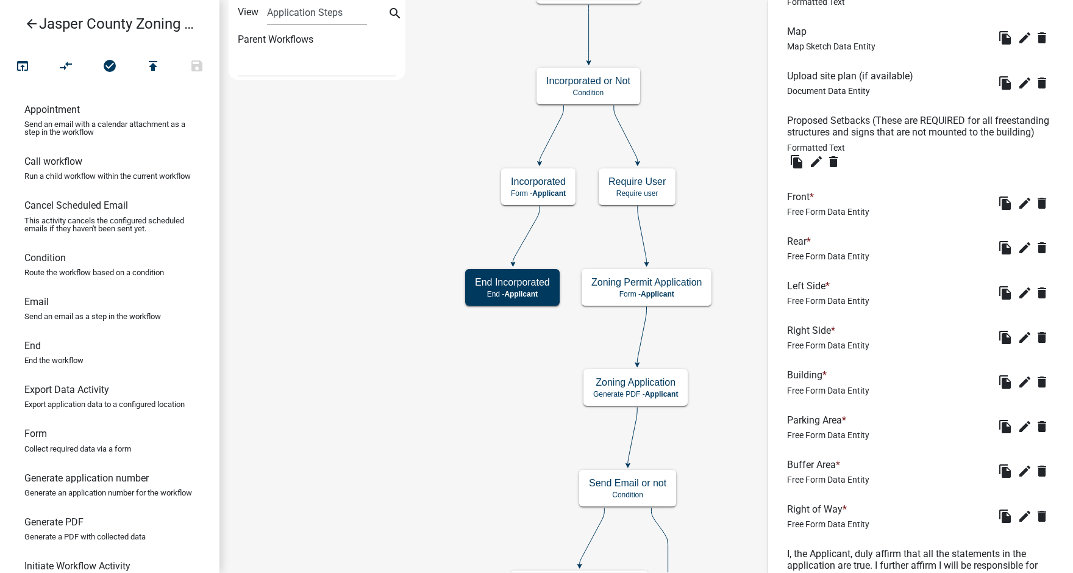
scroll to position [2317, 0]
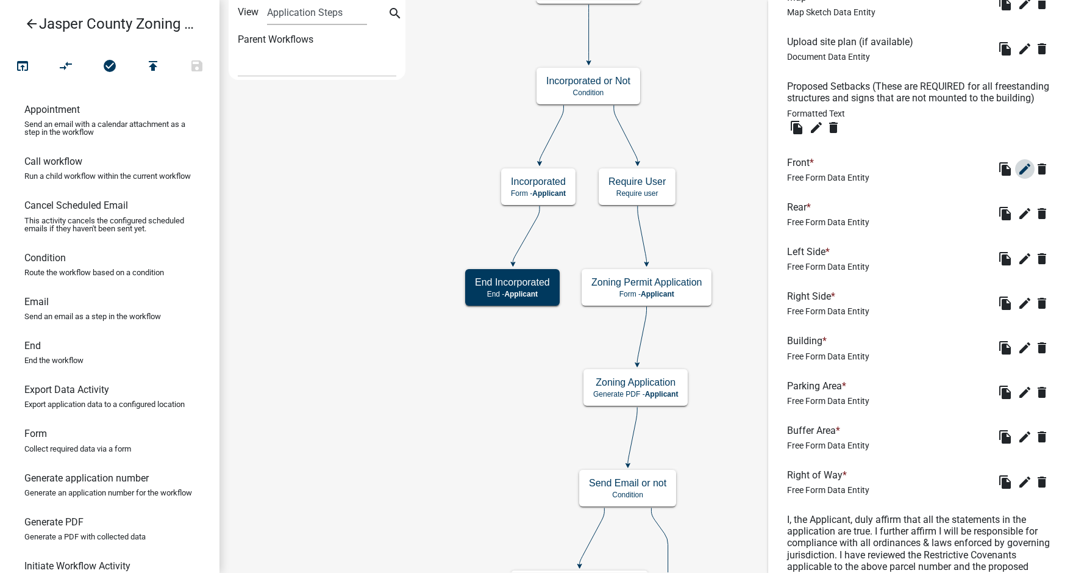
click at [1018, 176] on icon "edit" at bounding box center [1025, 169] width 15 height 15
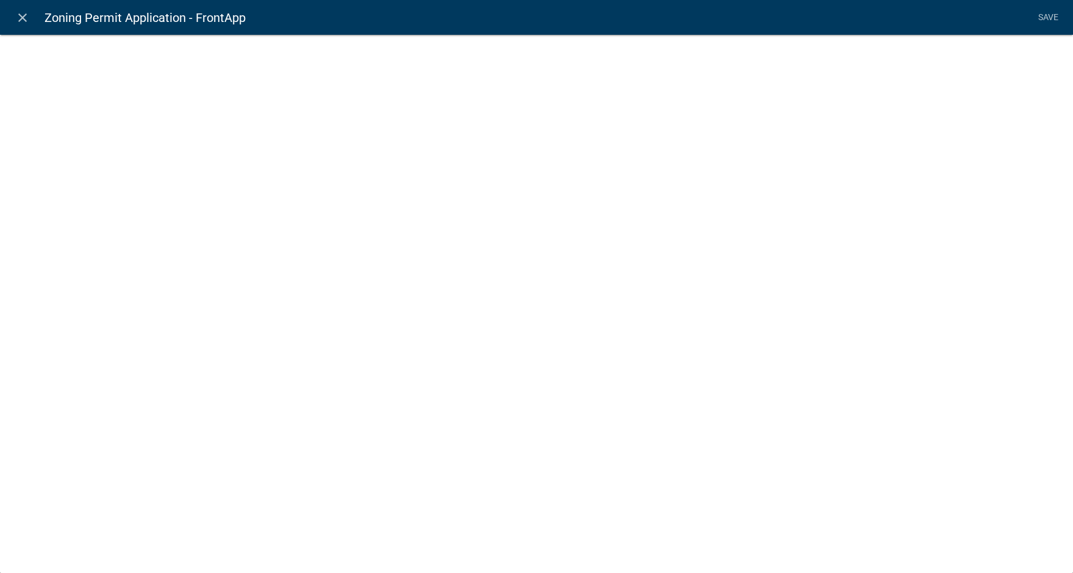
select select
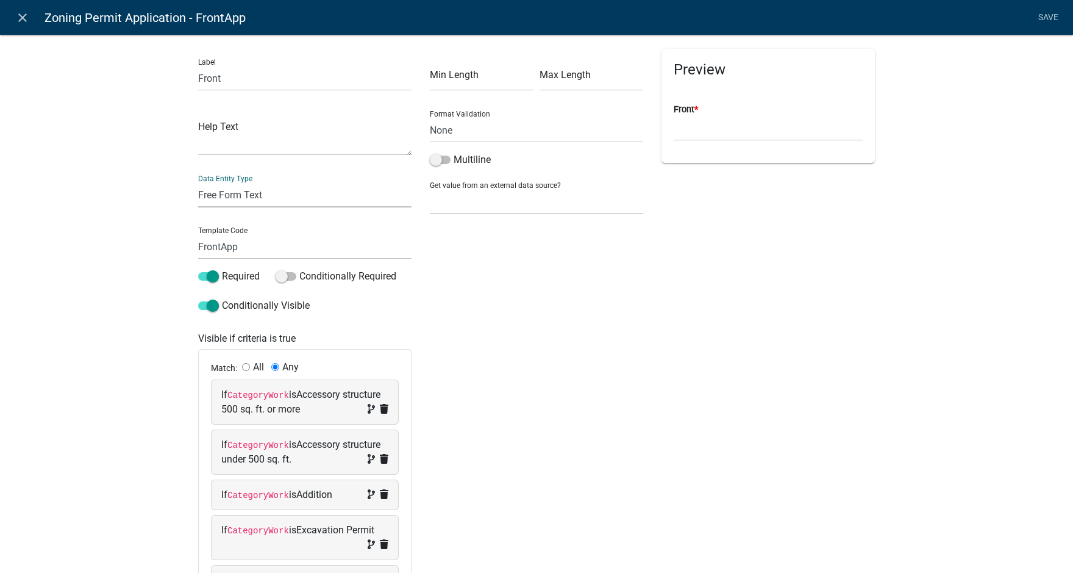
click at [293, 193] on select "Free Form Text Document Display Entity Value Fee Numeric Data Date Map Sketch D…" at bounding box center [304, 194] width 213 height 25
select select "numeric-data"
click at [198, 182] on select "Free Form Text Document Display Entity Value Fee Numeric Data Date Map Sketch D…" at bounding box center [304, 194] width 213 height 25
select select "numeric-data"
select select
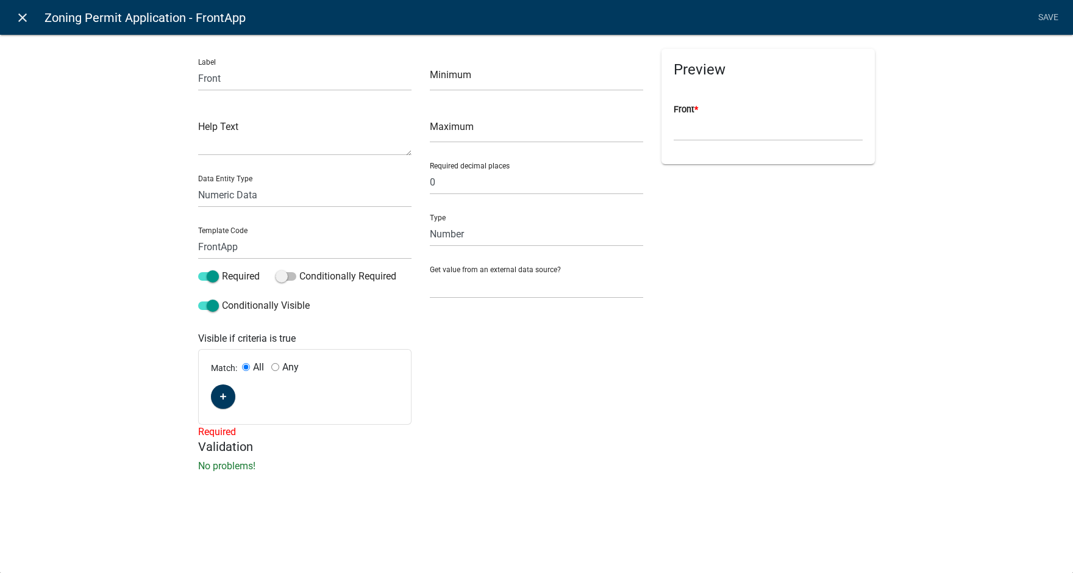
click at [20, 16] on icon "close" at bounding box center [22, 17] width 15 height 15
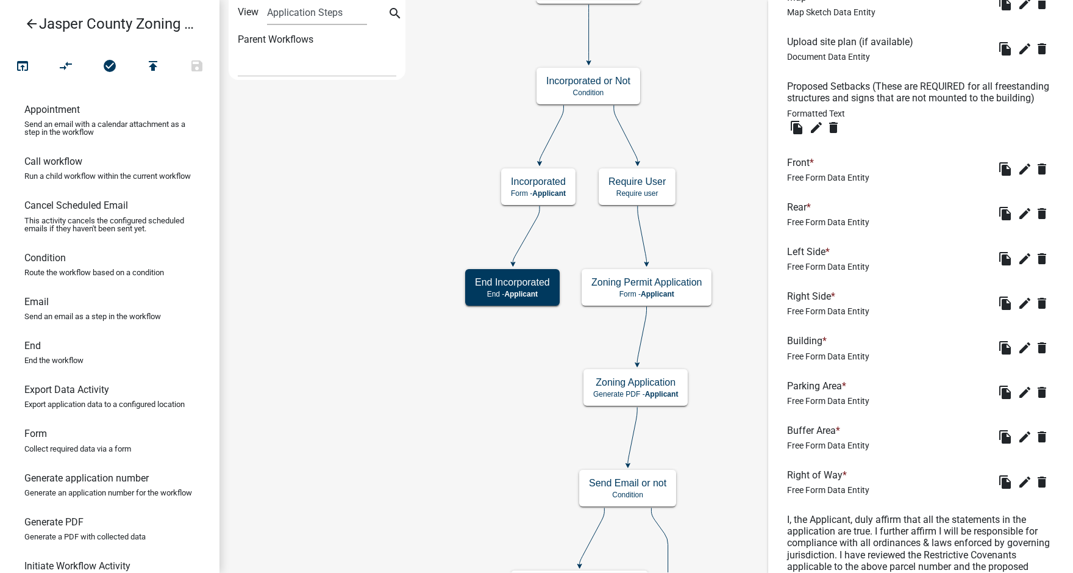
click at [29, 24] on icon "arrow_back" at bounding box center [31, 24] width 15 height 17
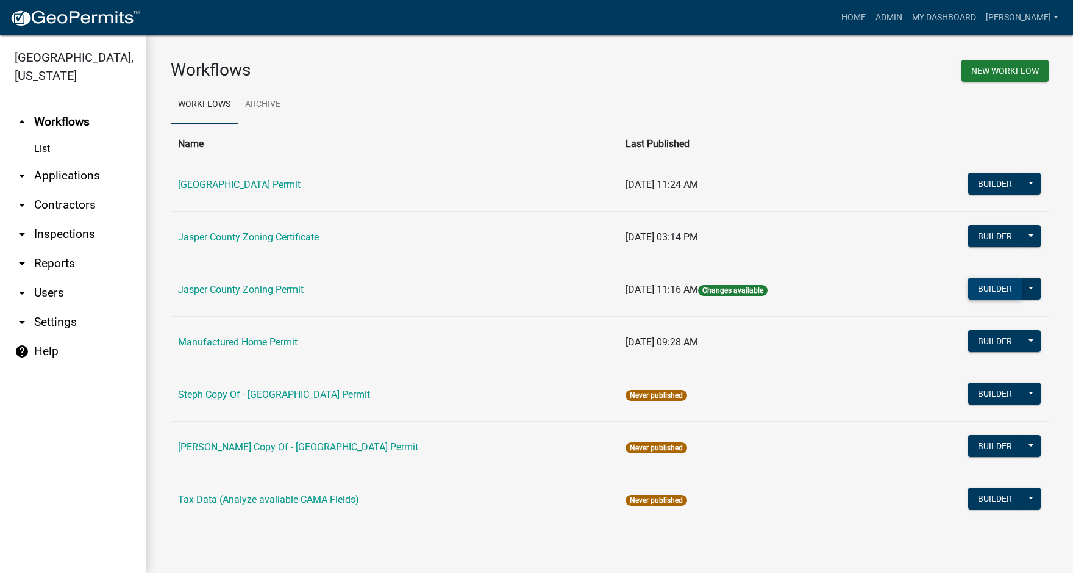
click at [999, 286] on button "Builder" at bounding box center [995, 288] width 54 height 22
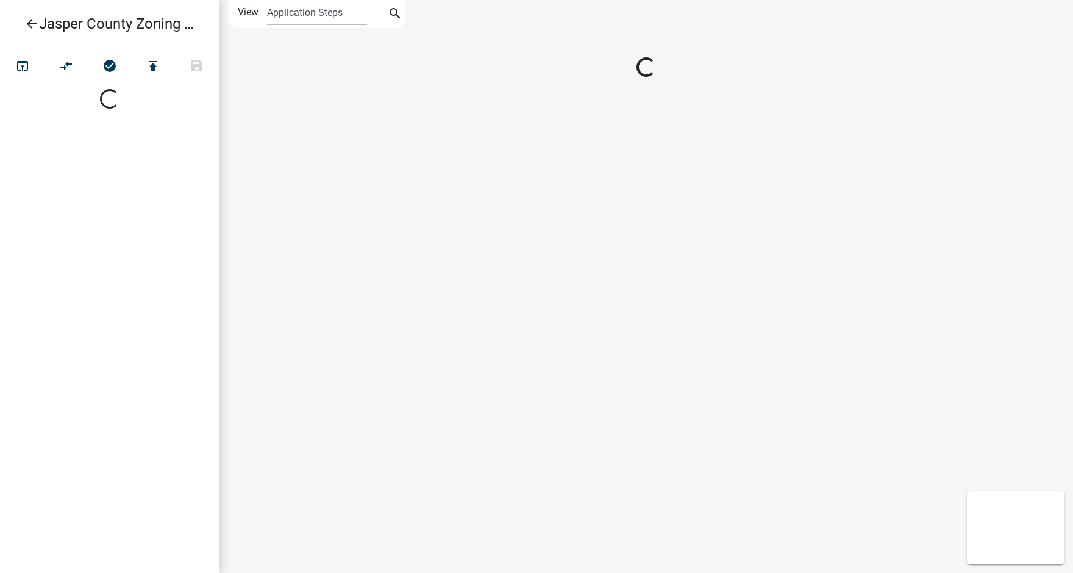
select select
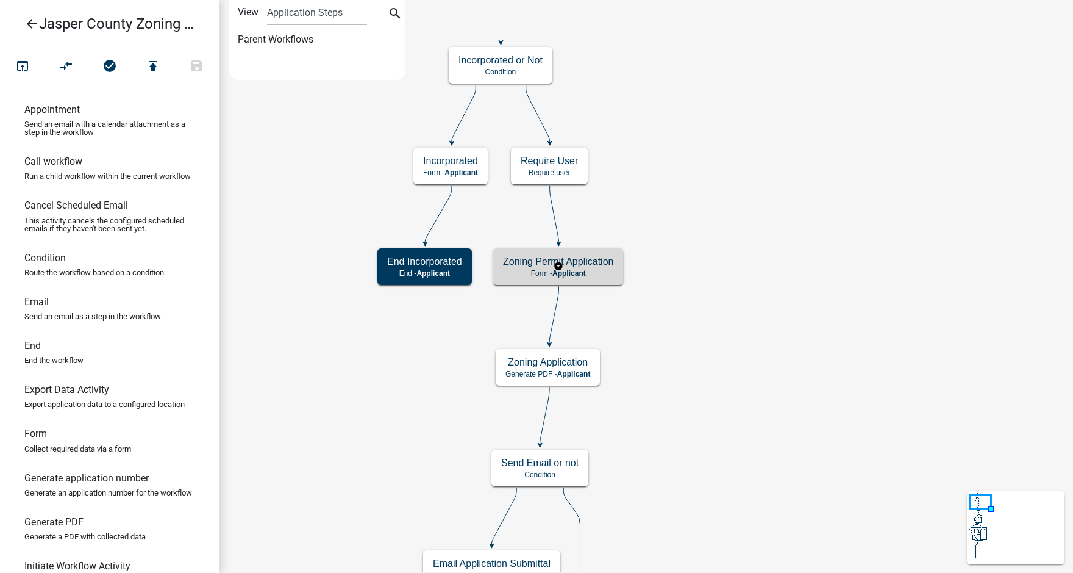
click at [604, 266] on h5 "Zoning Permit Application" at bounding box center [558, 261] width 110 height 12
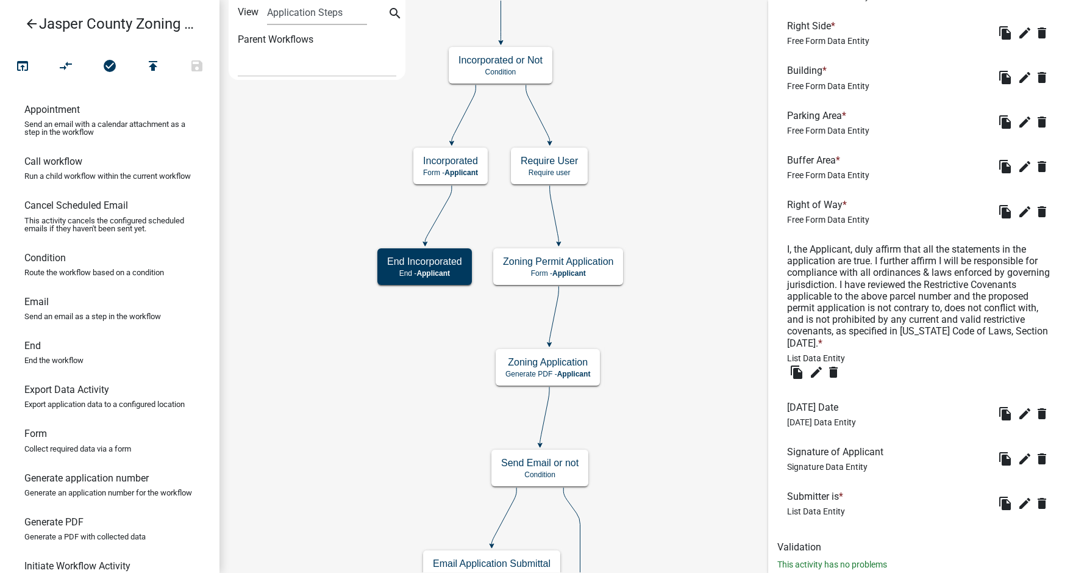
scroll to position [2643, 0]
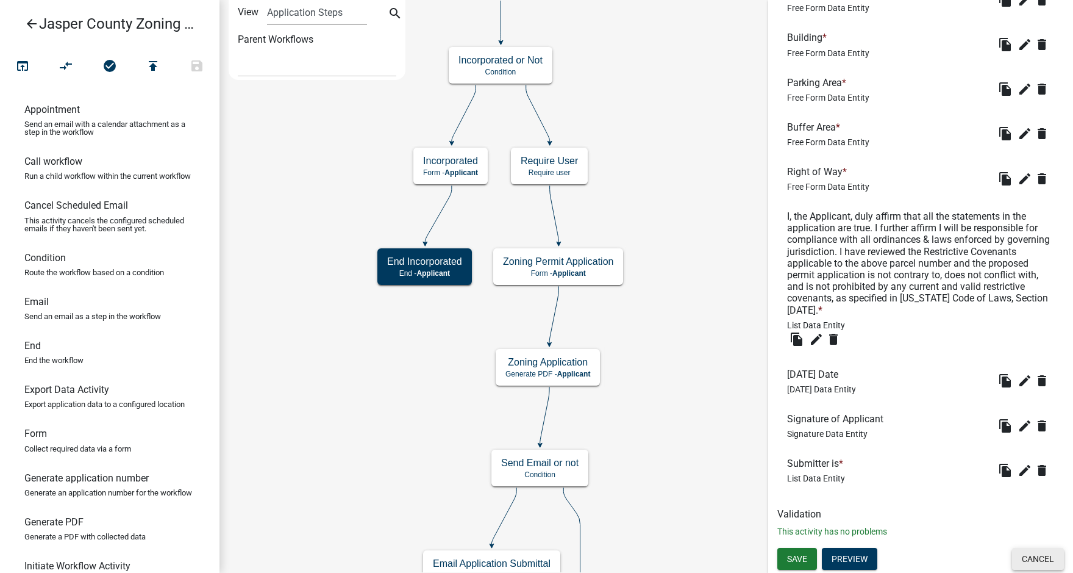
click at [1040, 557] on button "Cancel" at bounding box center [1038, 559] width 52 height 22
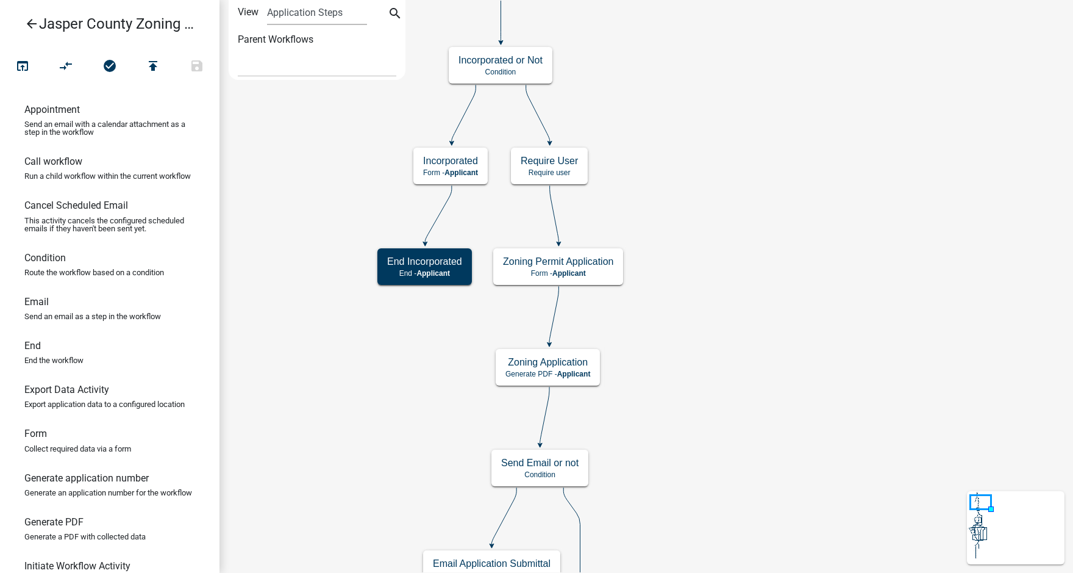
scroll to position [0, 0]
click at [27, 21] on icon "arrow_back" at bounding box center [31, 24] width 15 height 17
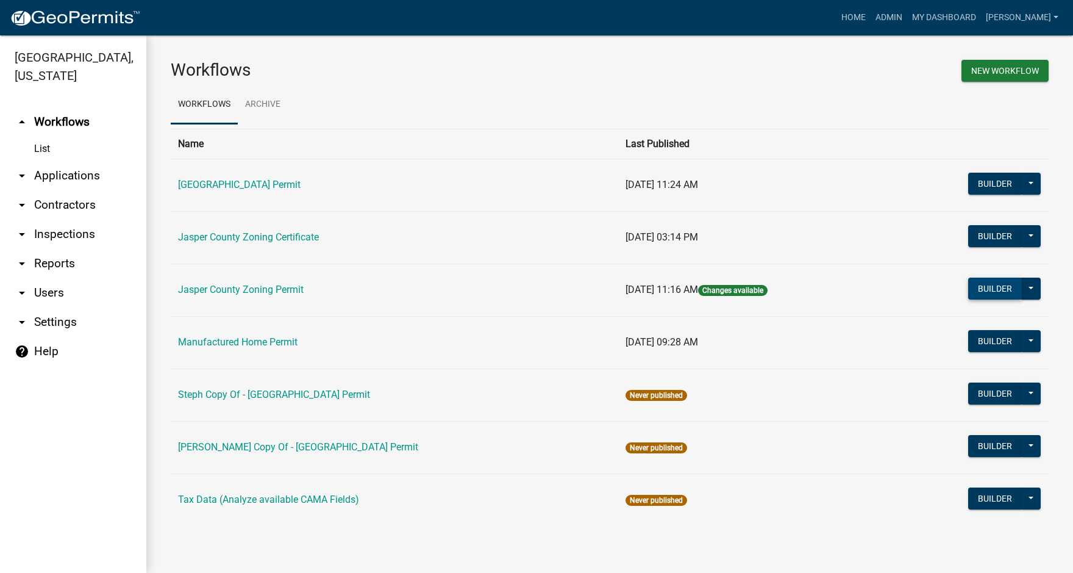
click at [998, 288] on button "Builder" at bounding box center [995, 288] width 54 height 22
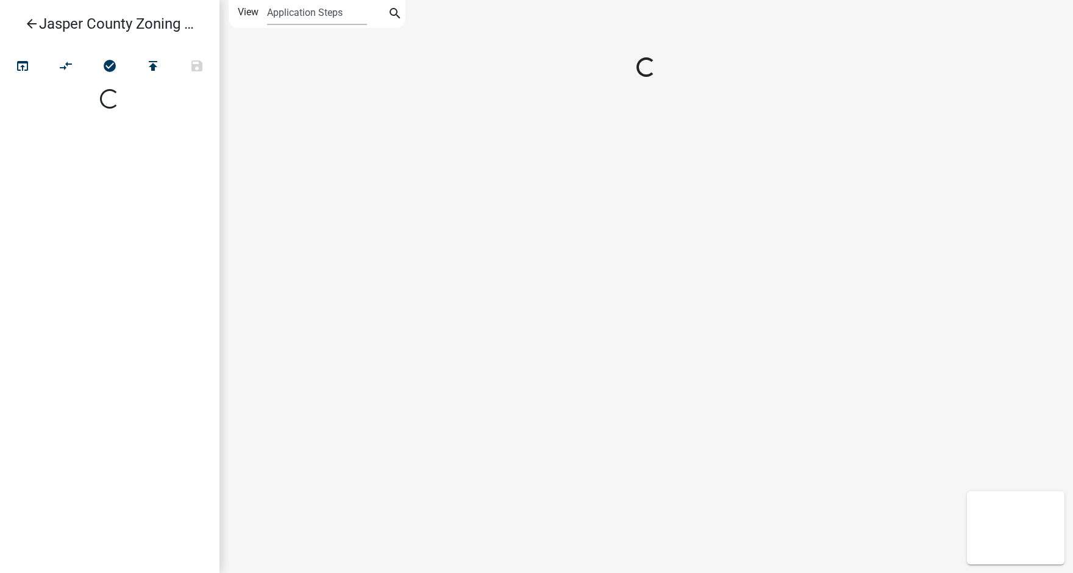
select select
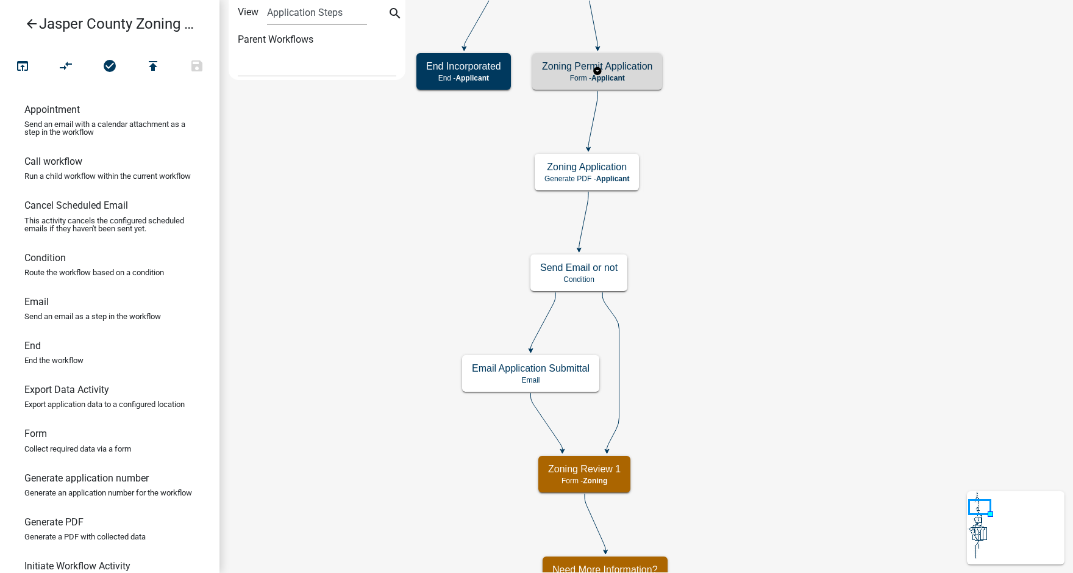
click at [646, 79] on p "Form - Applicant" at bounding box center [597, 78] width 110 height 9
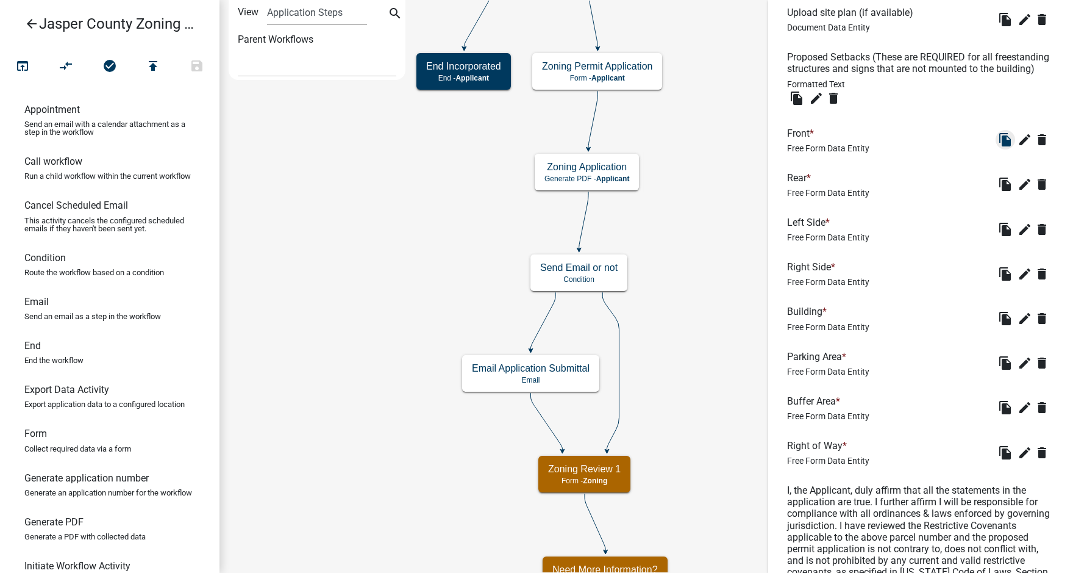
scroll to position [2317, 0]
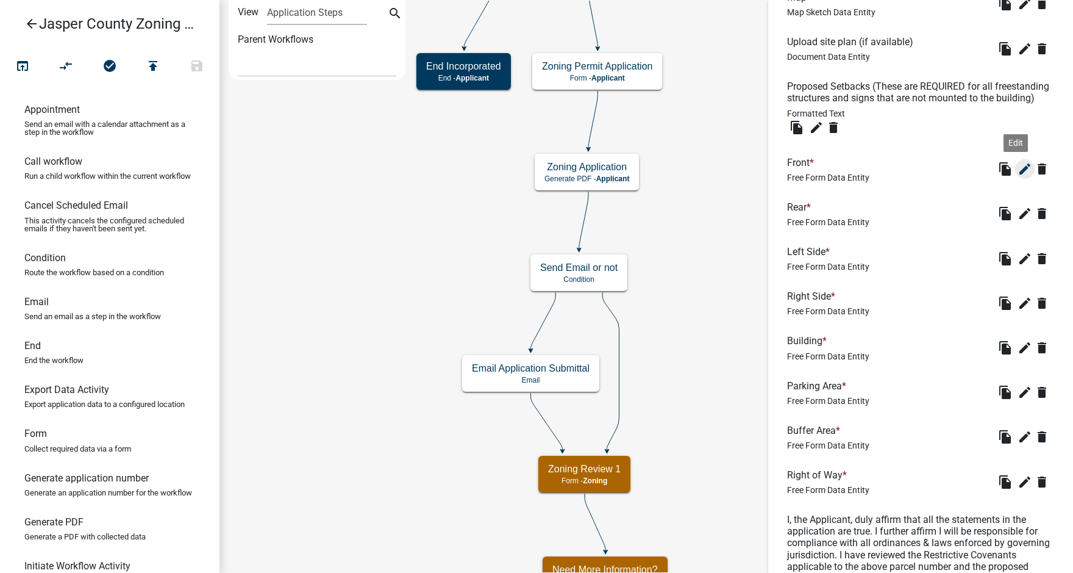
click at [1018, 176] on icon "edit" at bounding box center [1025, 169] width 15 height 15
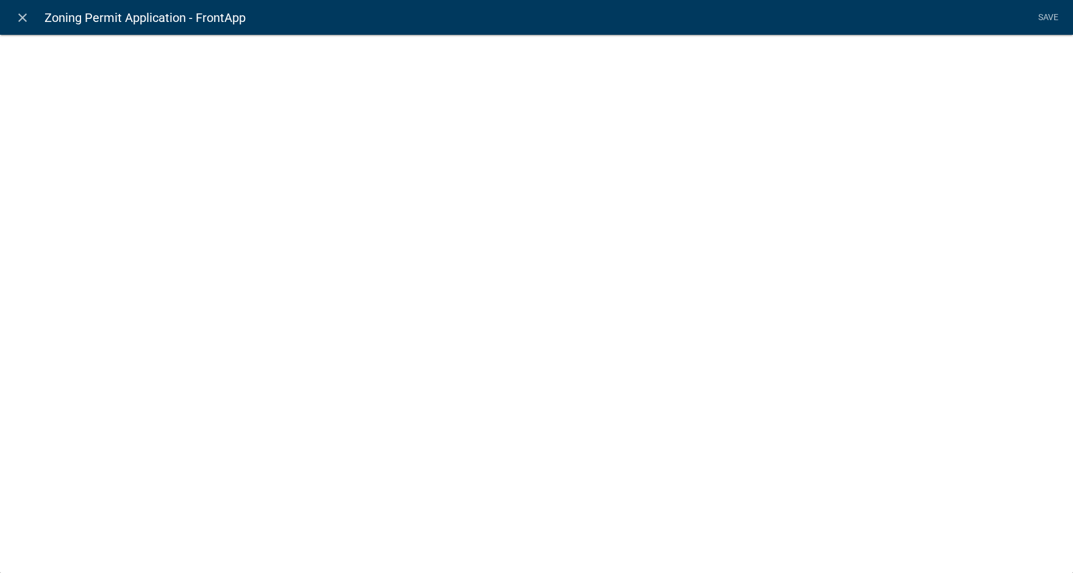
select select
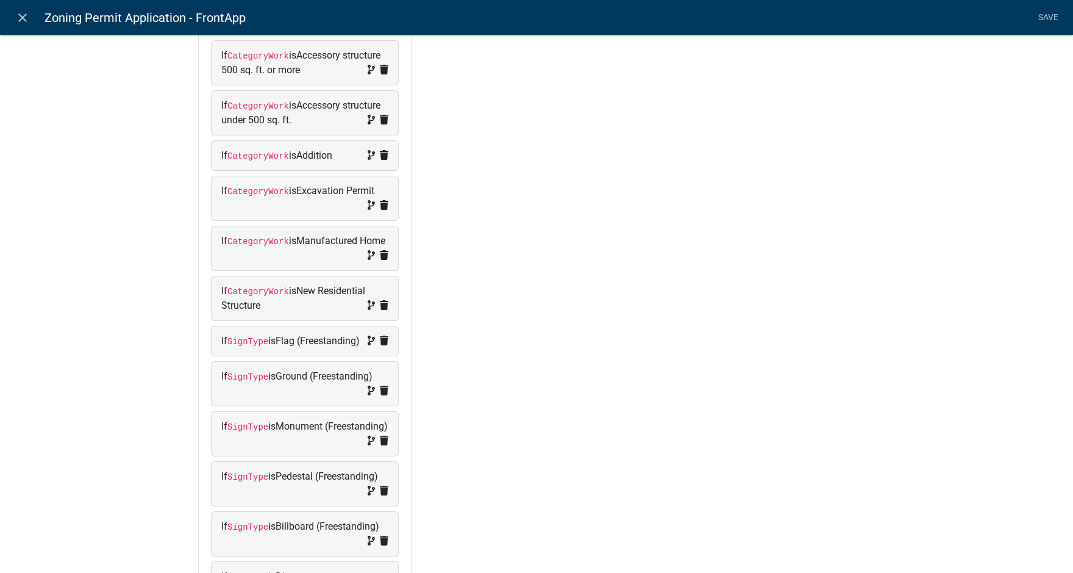
scroll to position [523, 0]
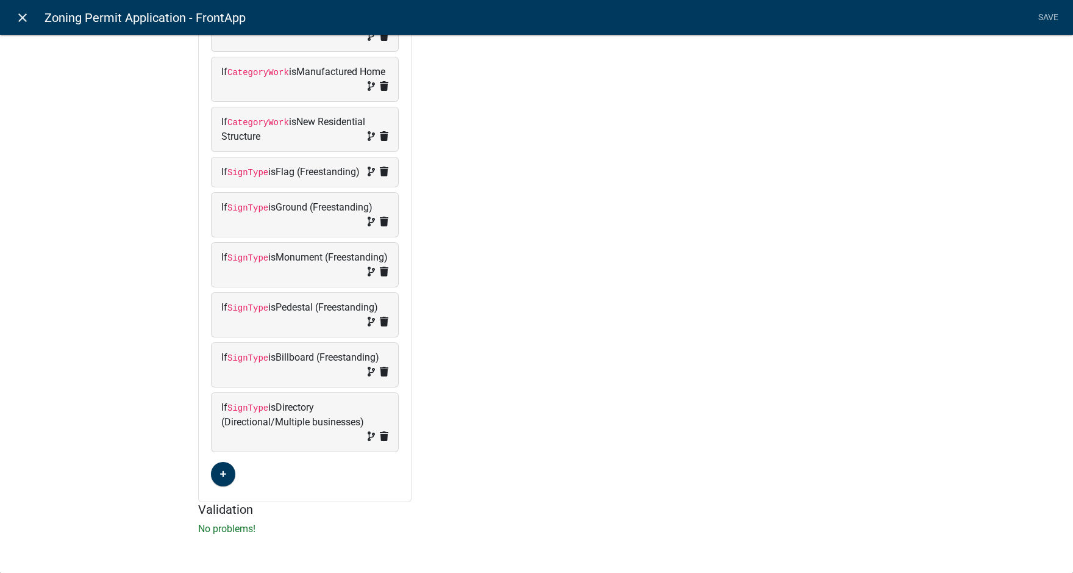
click at [15, 12] on icon "close" at bounding box center [22, 17] width 15 height 15
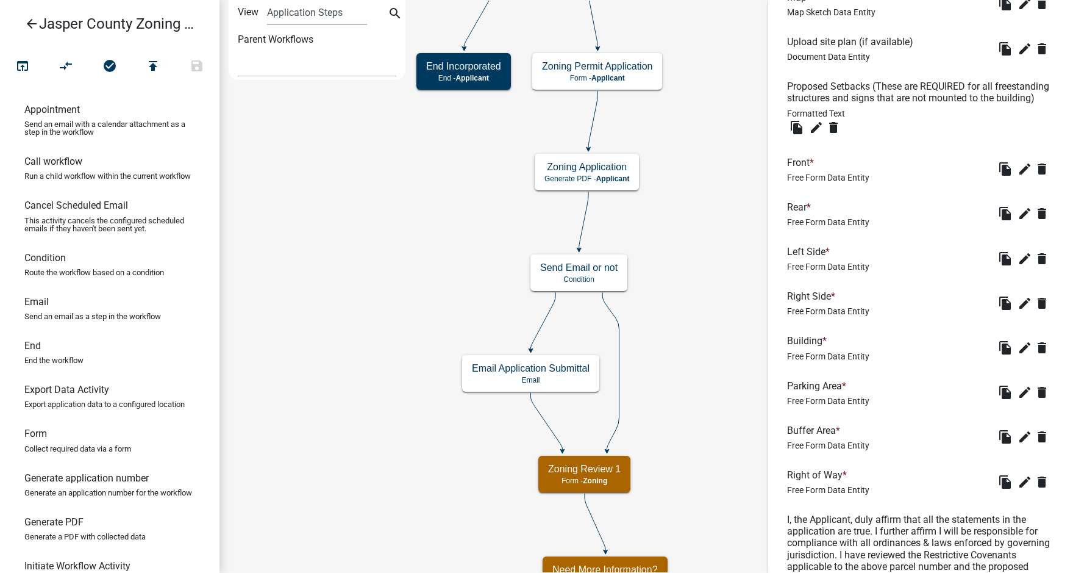
scroll to position [0, 0]
click at [1018, 221] on icon "edit" at bounding box center [1025, 213] width 15 height 15
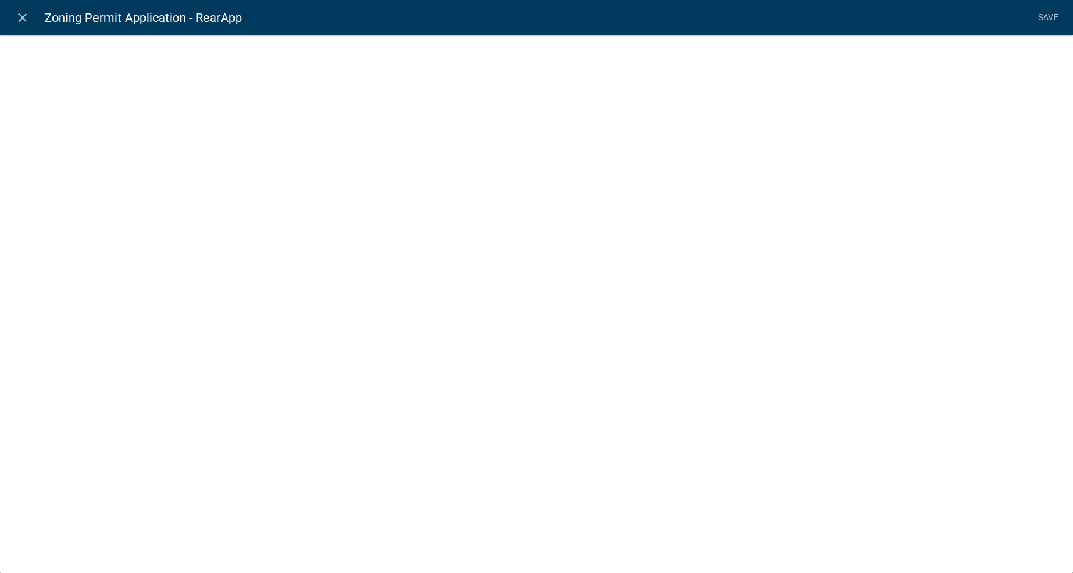
select select
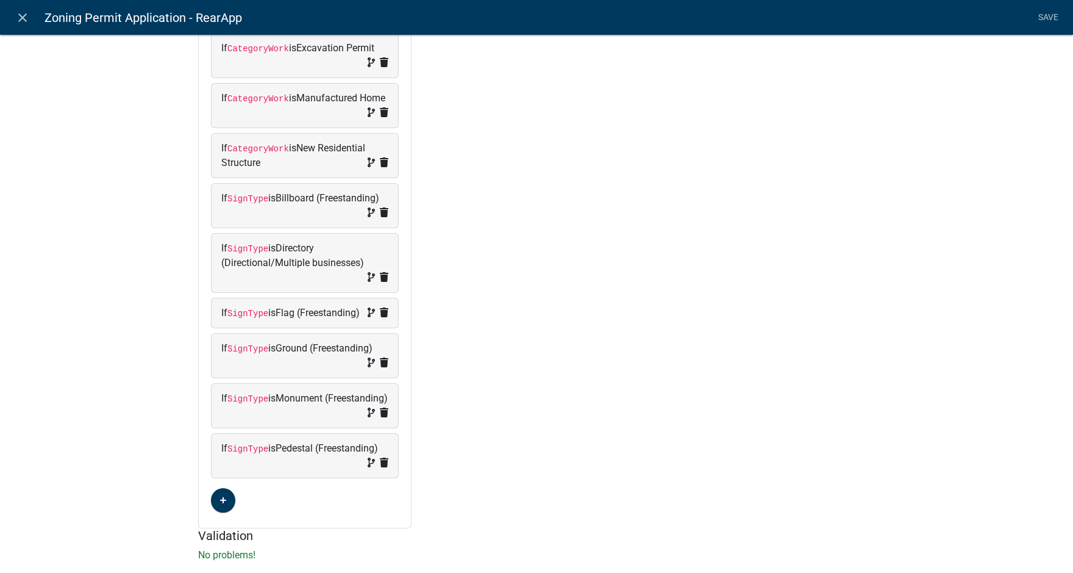
scroll to position [488, 0]
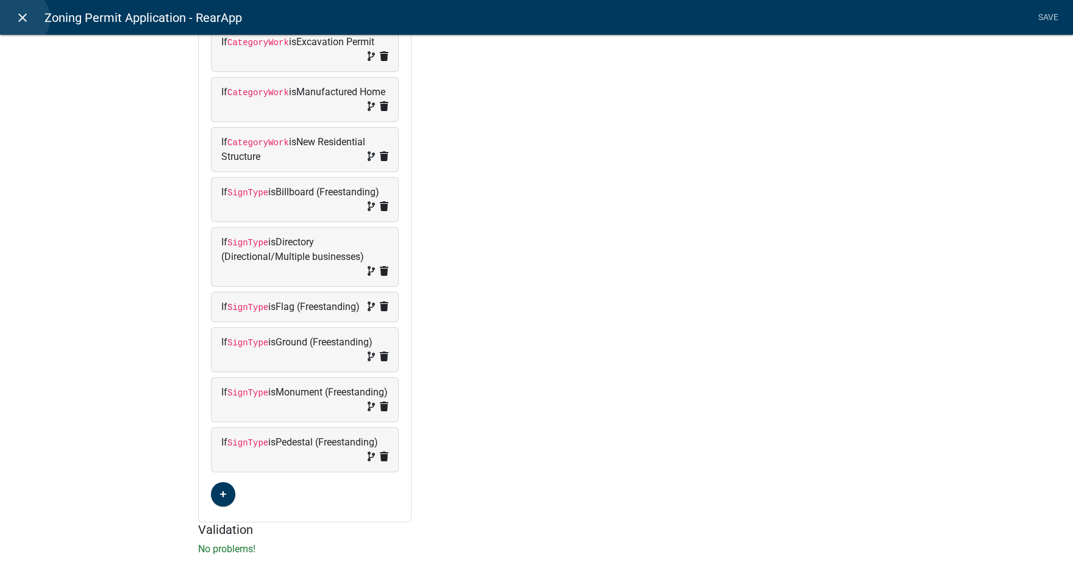
click at [19, 18] on icon "close" at bounding box center [22, 17] width 15 height 15
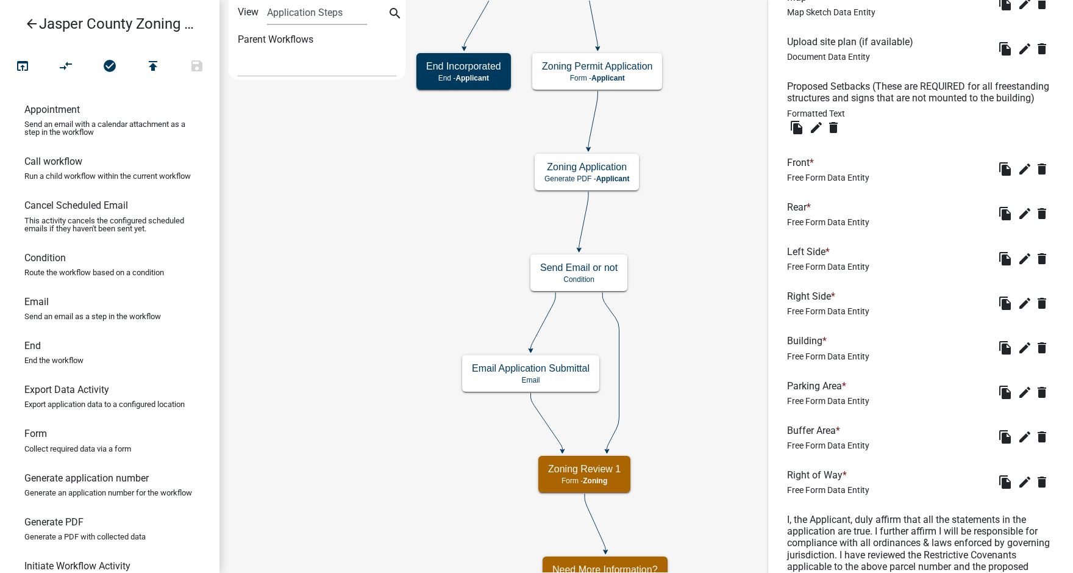
scroll to position [0, 0]
click at [1018, 266] on icon "edit" at bounding box center [1025, 258] width 15 height 15
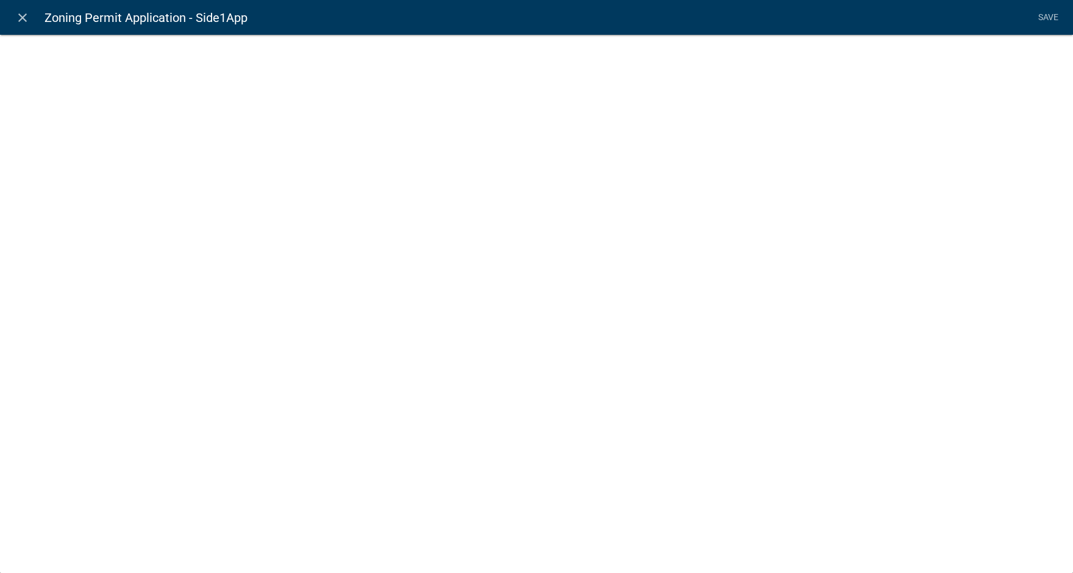
select select
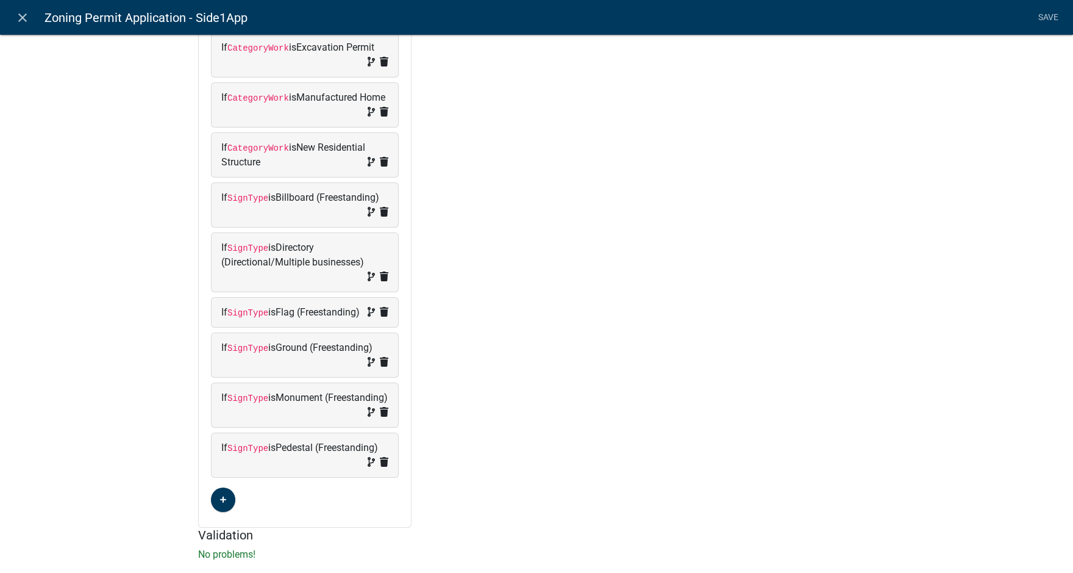
scroll to position [488, 0]
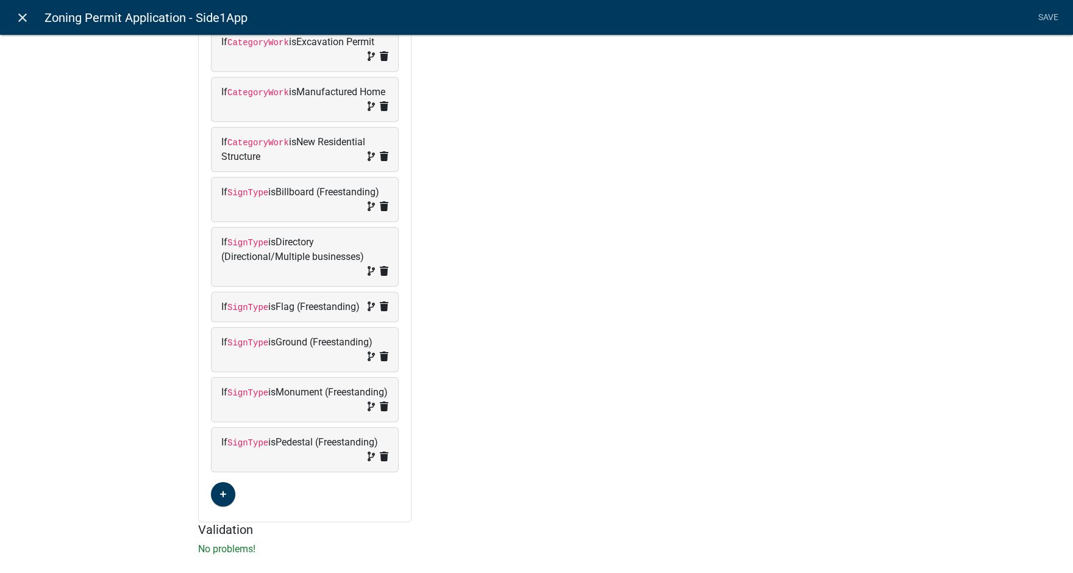
click at [18, 19] on icon "close" at bounding box center [22, 17] width 15 height 15
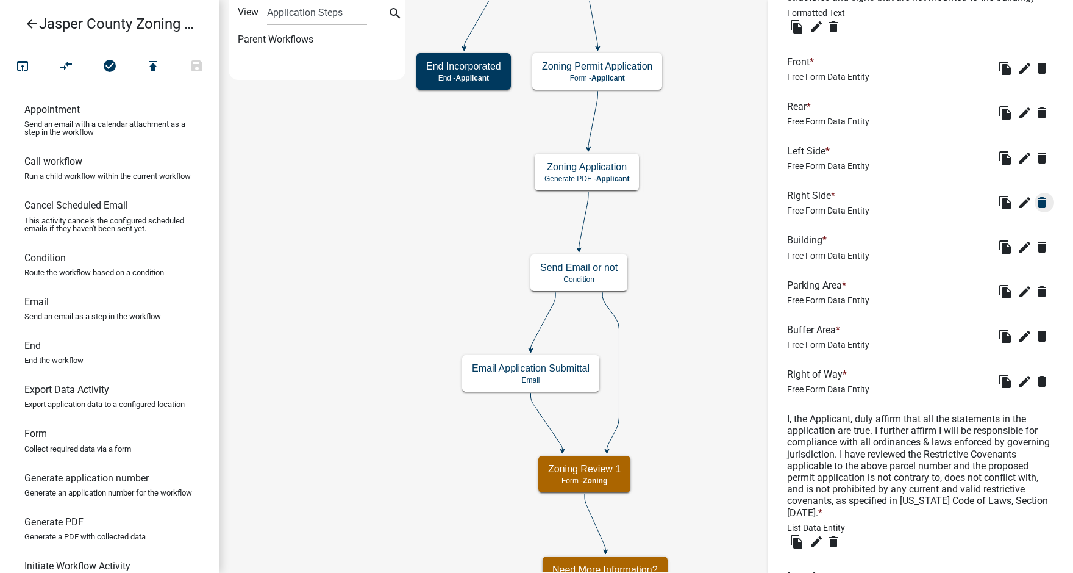
scroll to position [2439, 0]
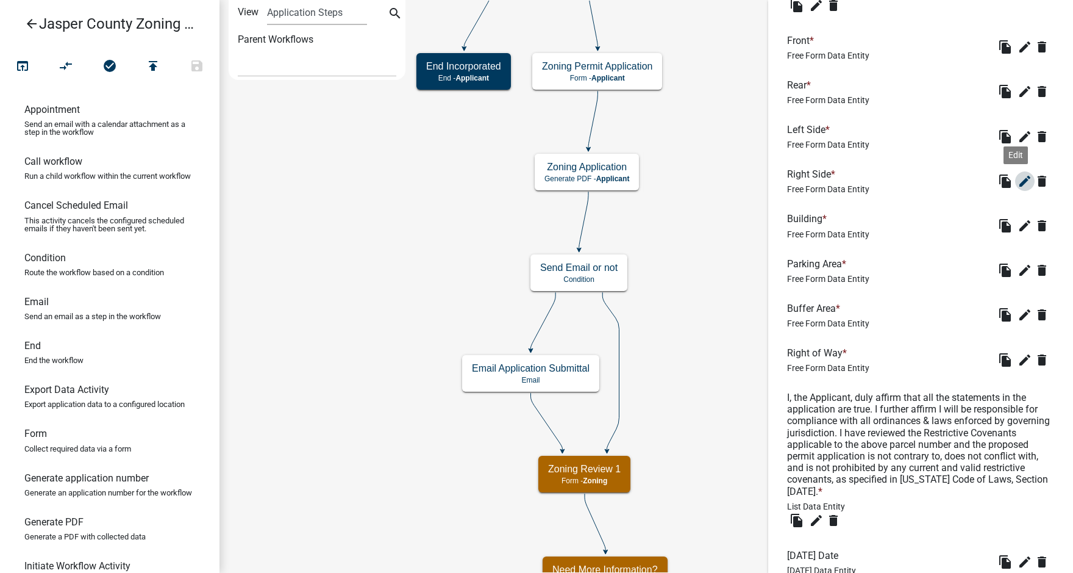
click at [1018, 188] on icon "edit" at bounding box center [1025, 181] width 15 height 15
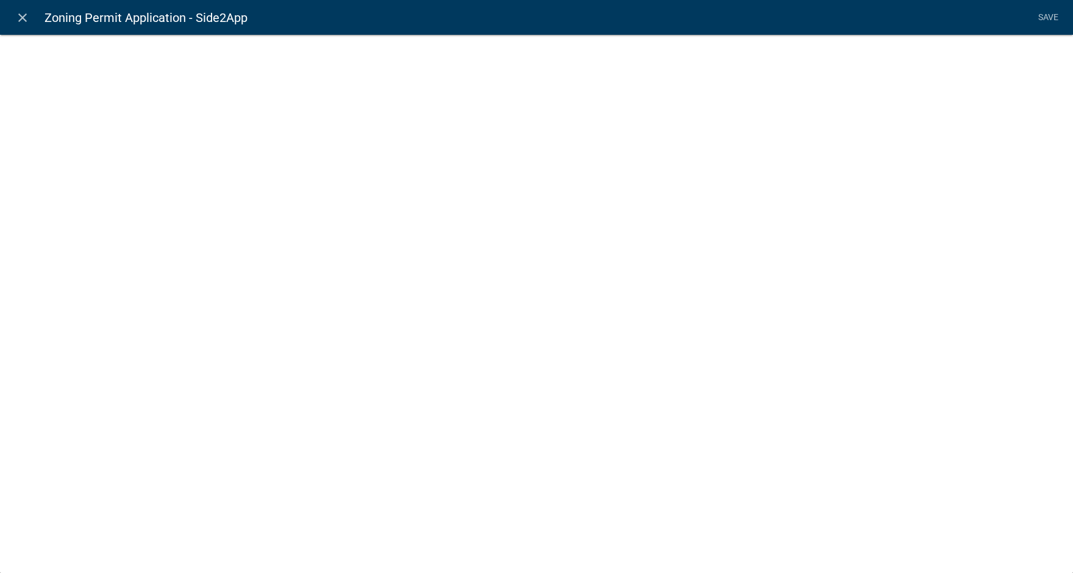
select select
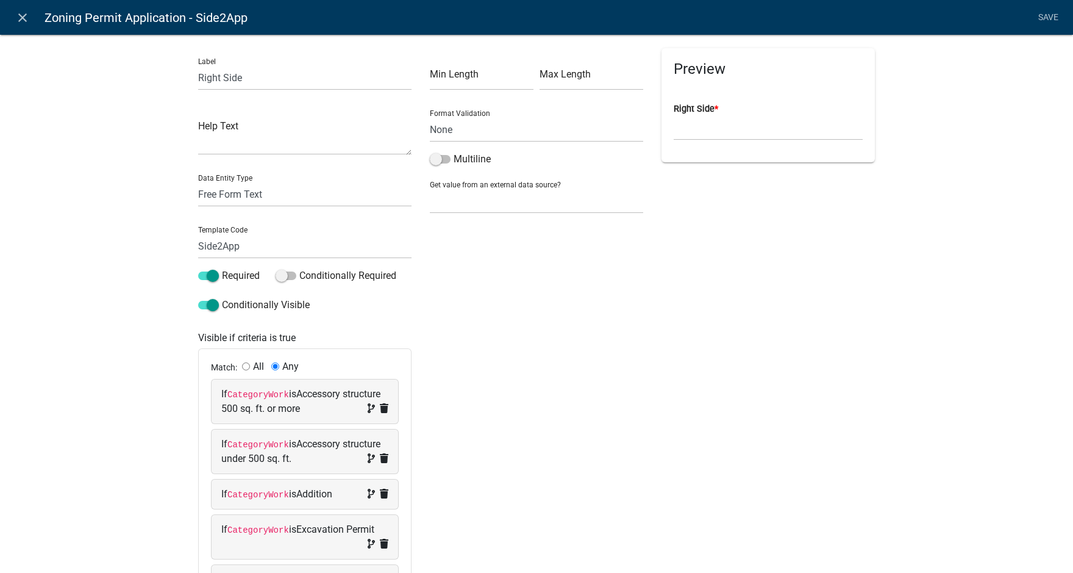
scroll to position [0, 0]
click at [27, 16] on icon "close" at bounding box center [22, 17] width 15 height 15
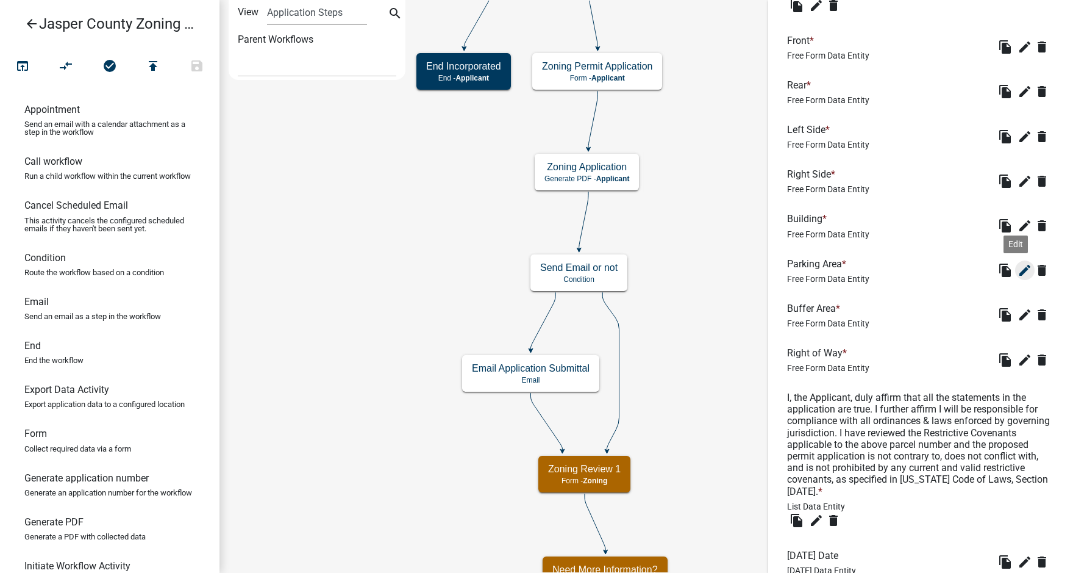
click at [1018, 277] on icon "edit" at bounding box center [1025, 270] width 15 height 15
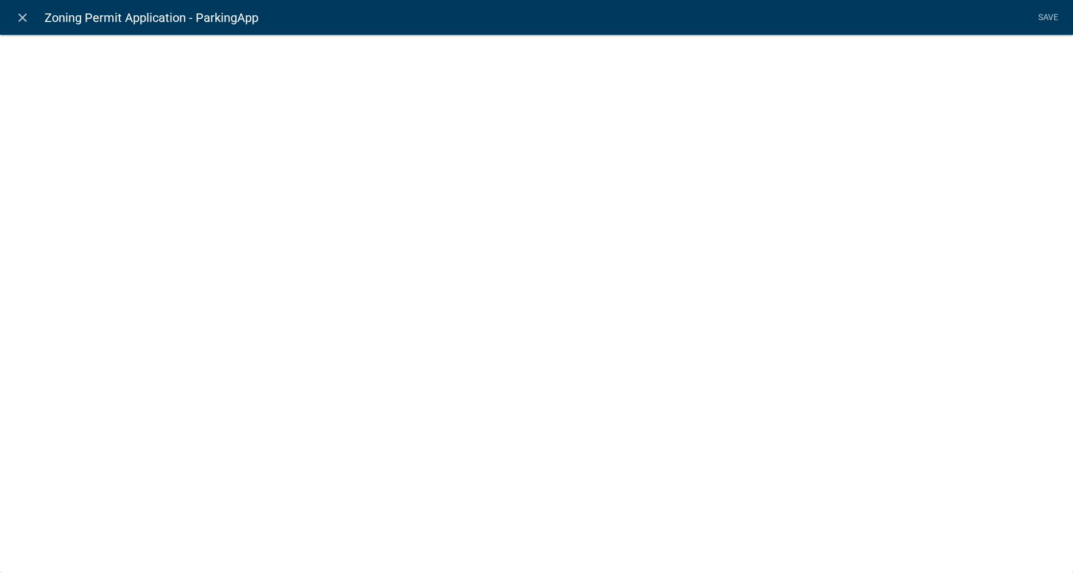
select select
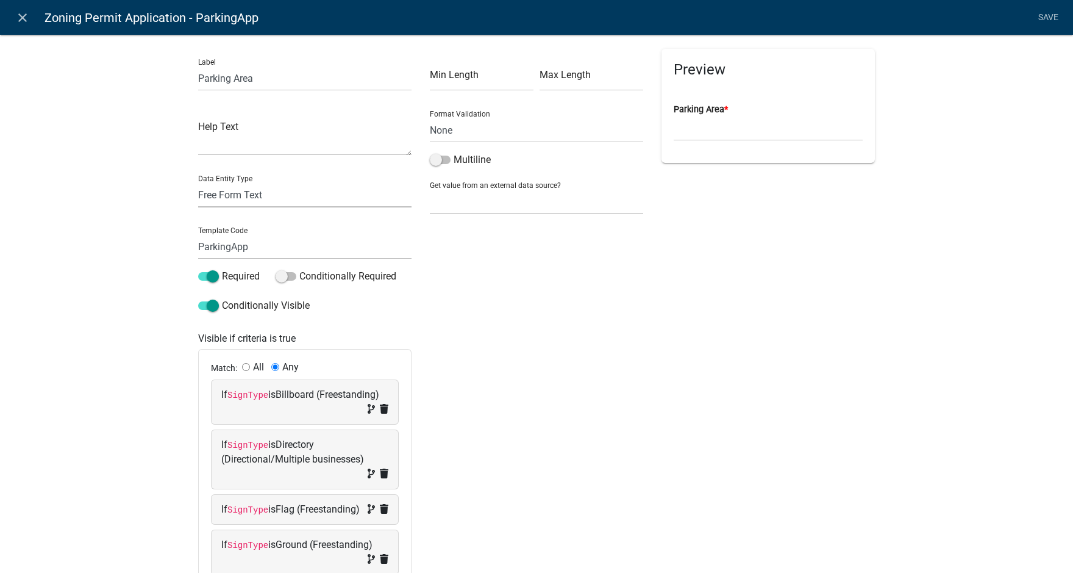
click at [298, 198] on select "Free Form Text Document Display Entity Value Fee Numeric Data Date Map Sketch D…" at bounding box center [304, 194] width 213 height 25
select select "numeric-data"
click at [198, 182] on select "Free Form Text Document Display Entity Value Fee Numeric Data Date Map Sketch D…" at bounding box center [304, 194] width 213 height 25
select select
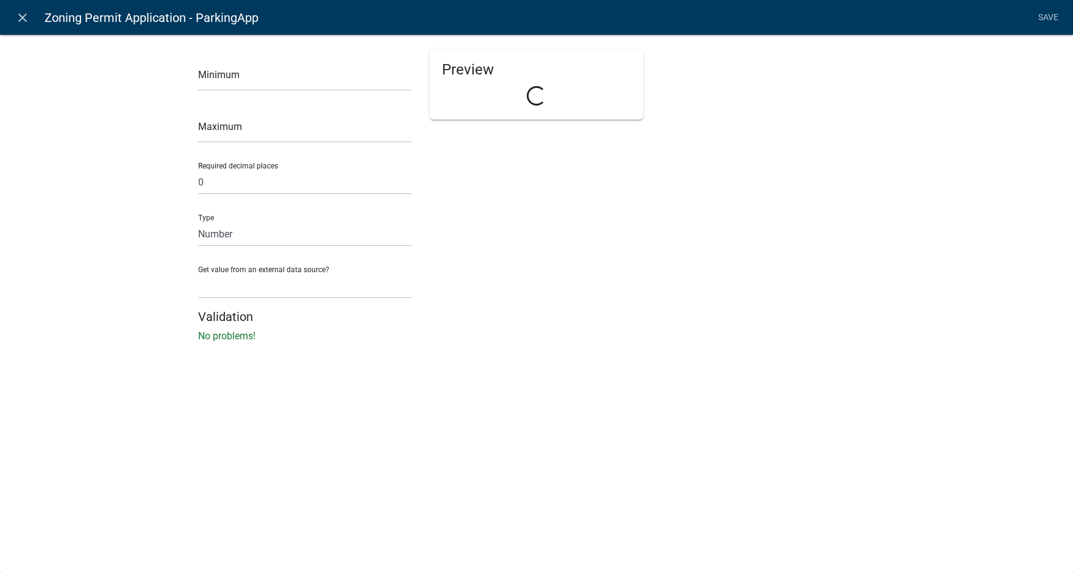
select select "numeric-data"
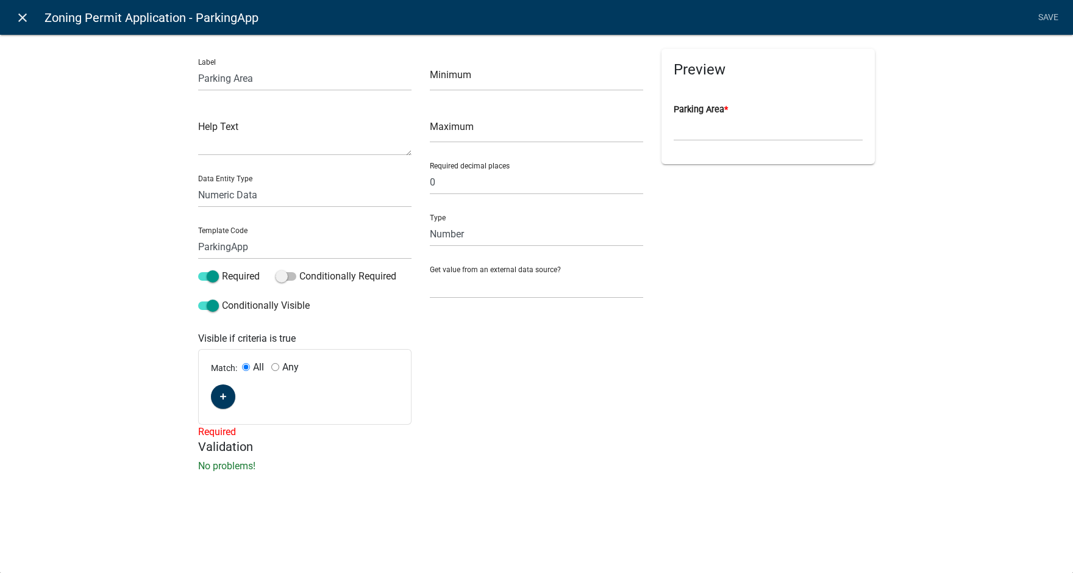
click at [19, 15] on icon "close" at bounding box center [22, 17] width 15 height 15
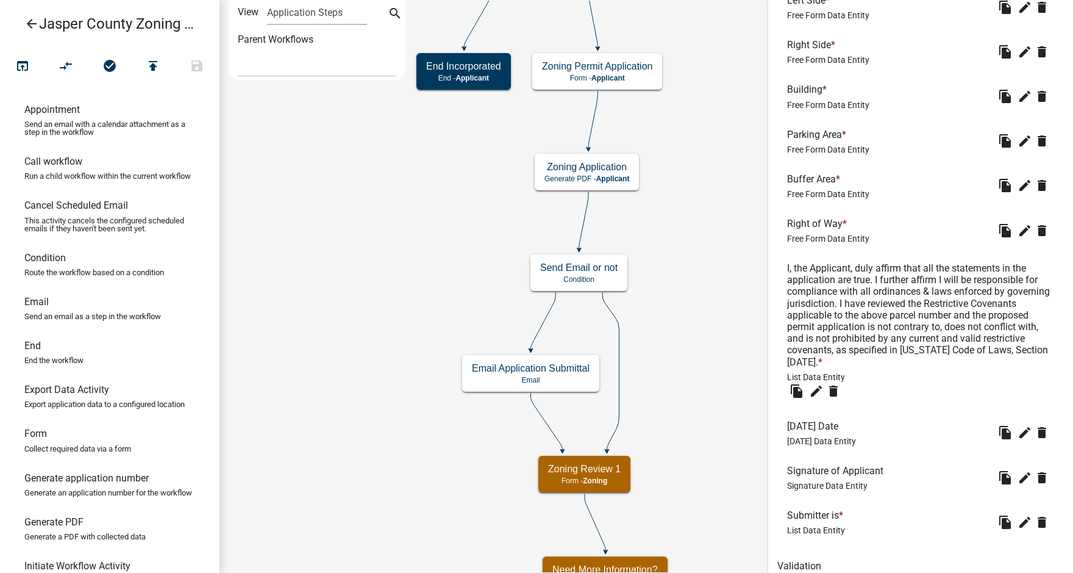
scroll to position [2643, 0]
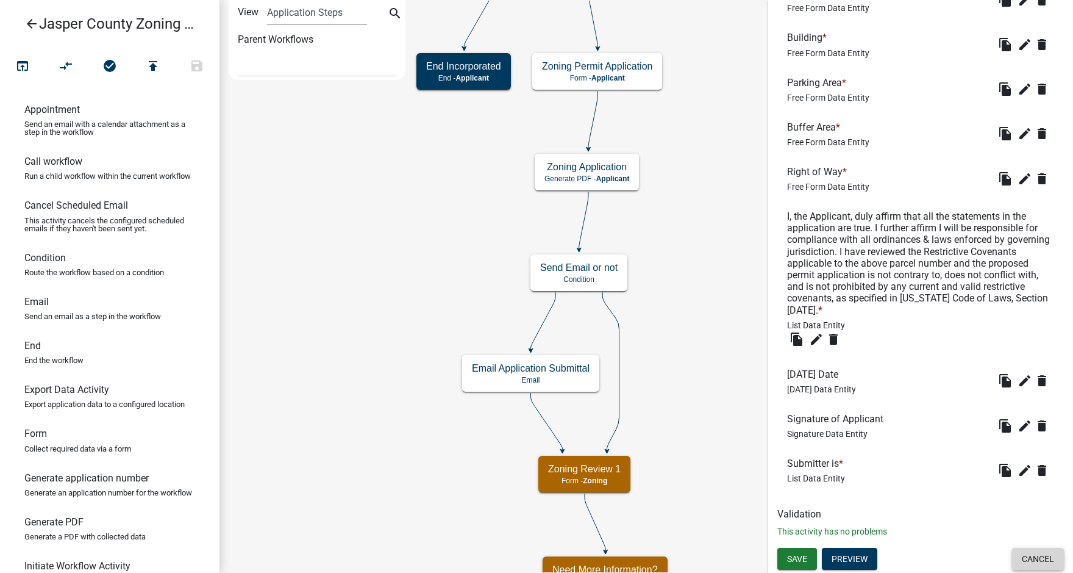
click at [1031, 559] on button "Cancel" at bounding box center [1038, 559] width 52 height 22
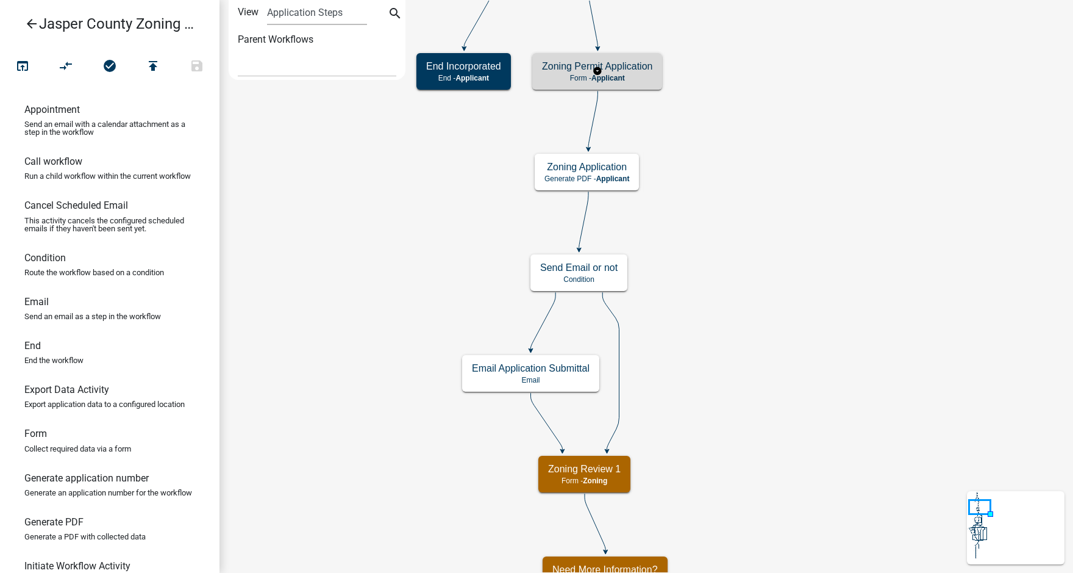
click at [624, 74] on span "Applicant" at bounding box center [608, 78] width 34 height 9
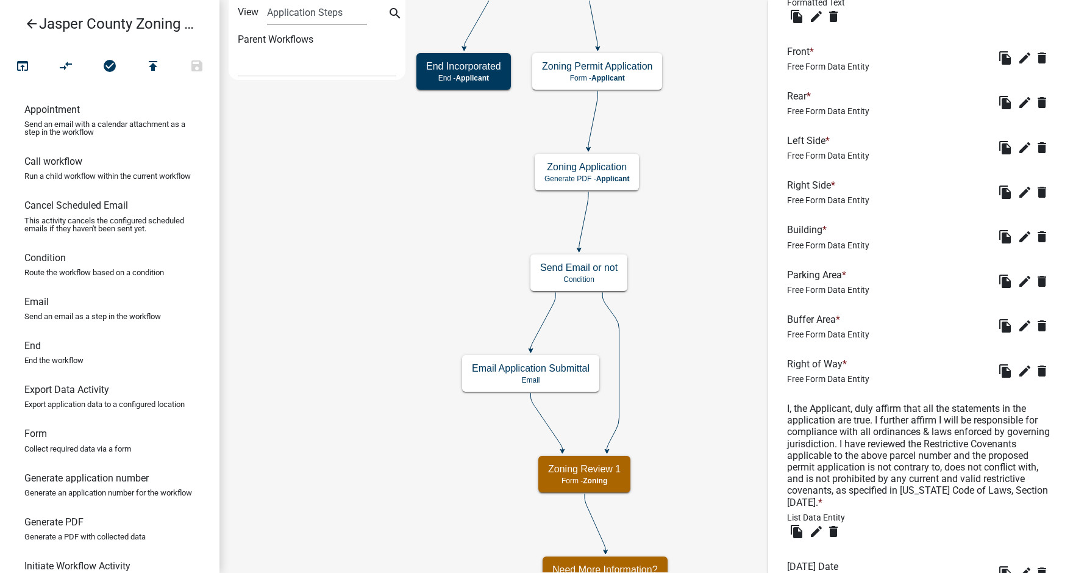
scroll to position [2439, 0]
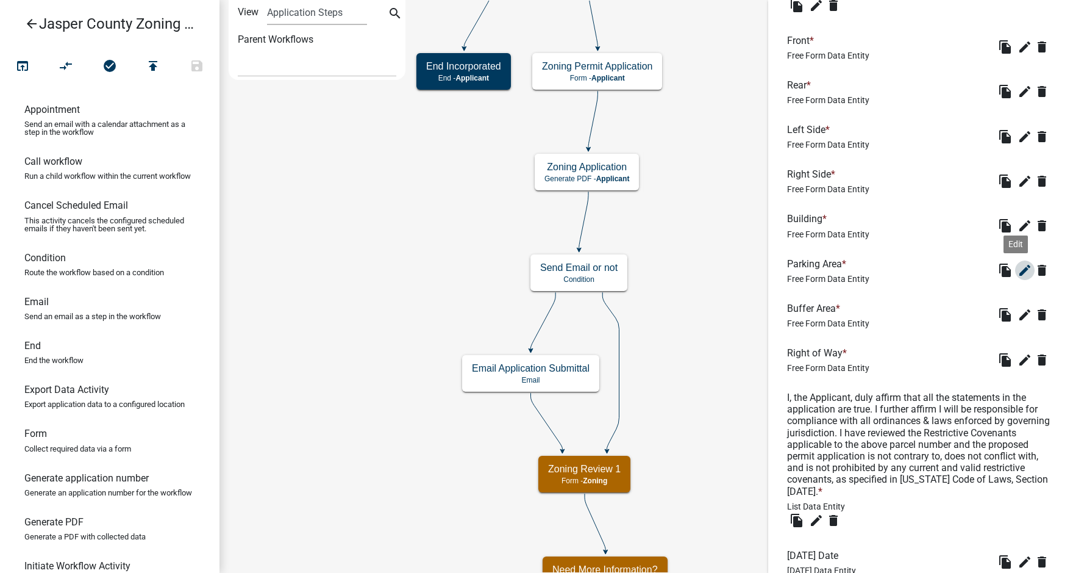
click at [1018, 277] on icon "edit" at bounding box center [1025, 270] width 15 height 15
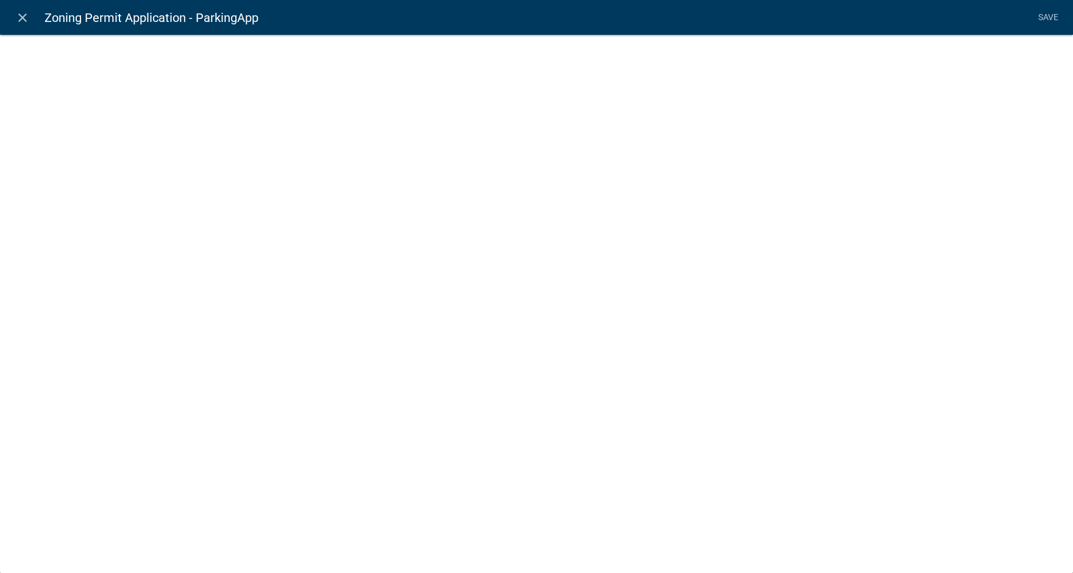
select select
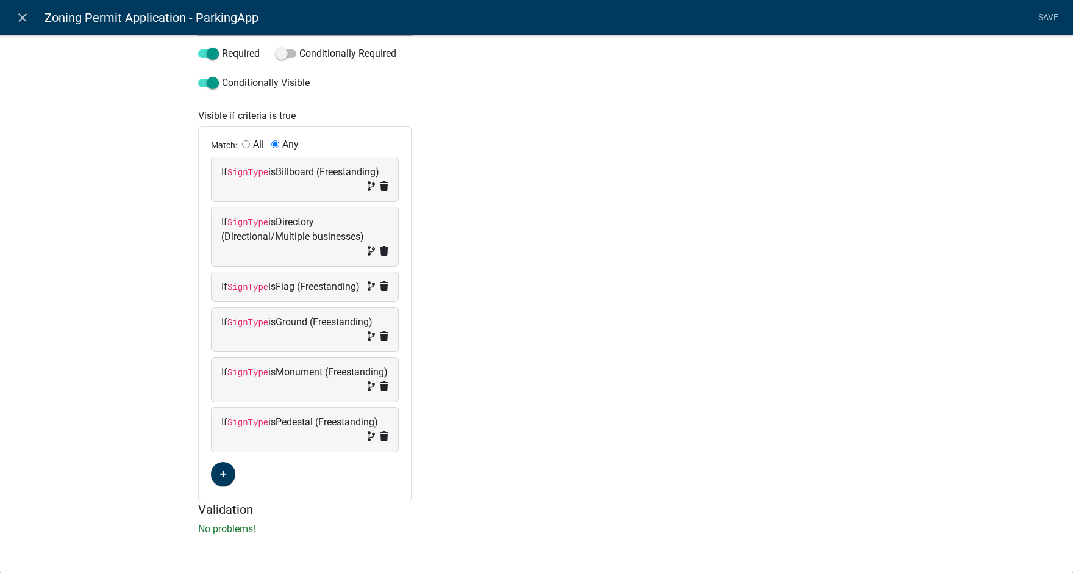
scroll to position [237, 0]
click at [25, 16] on icon "close" at bounding box center [22, 17] width 15 height 15
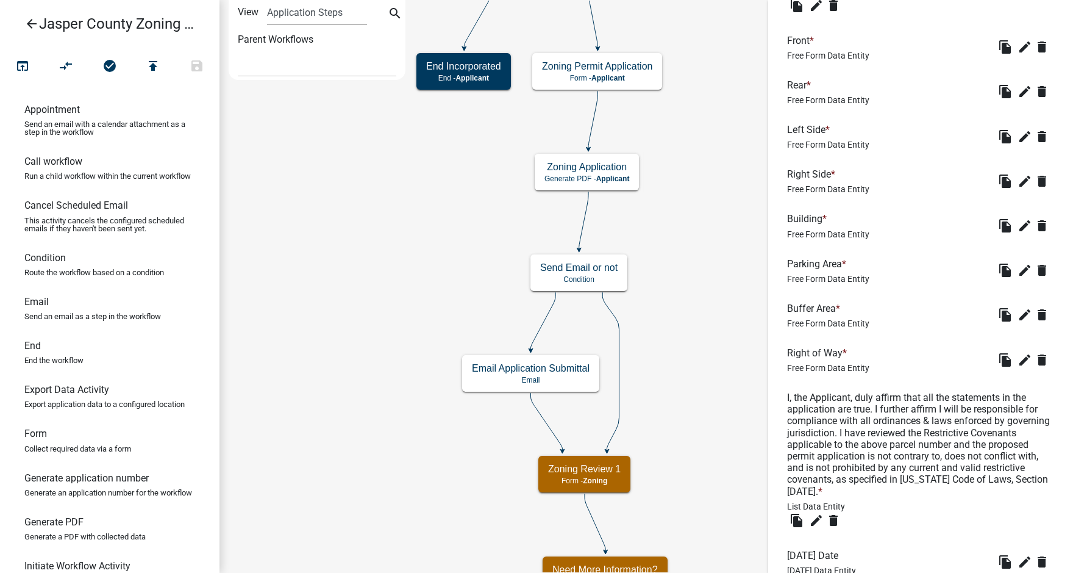
scroll to position [0, 0]
click at [1018, 277] on icon "edit" at bounding box center [1025, 270] width 15 height 15
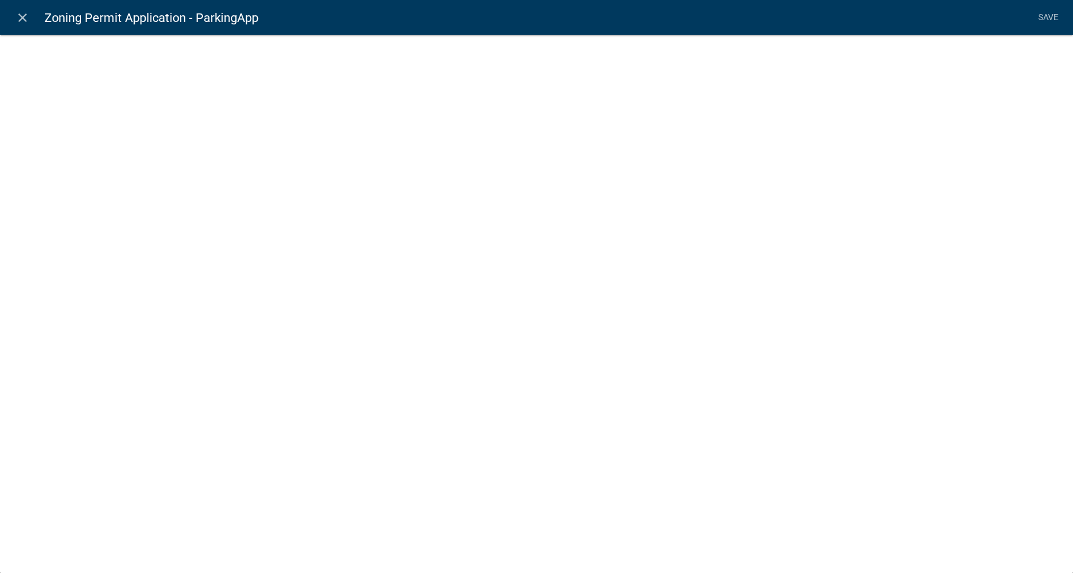
select select
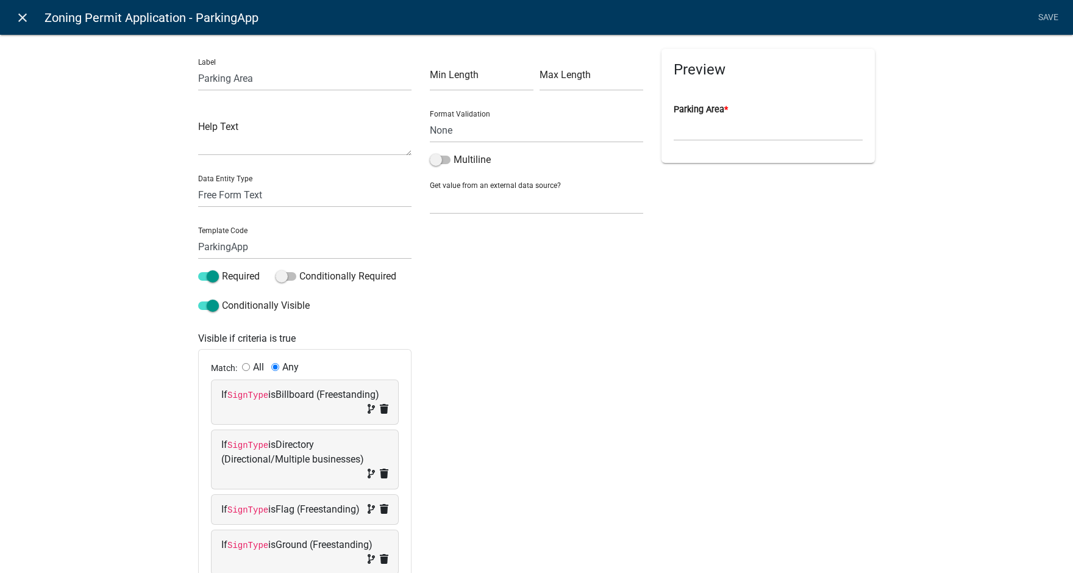
click at [15, 18] on icon "close" at bounding box center [22, 17] width 15 height 15
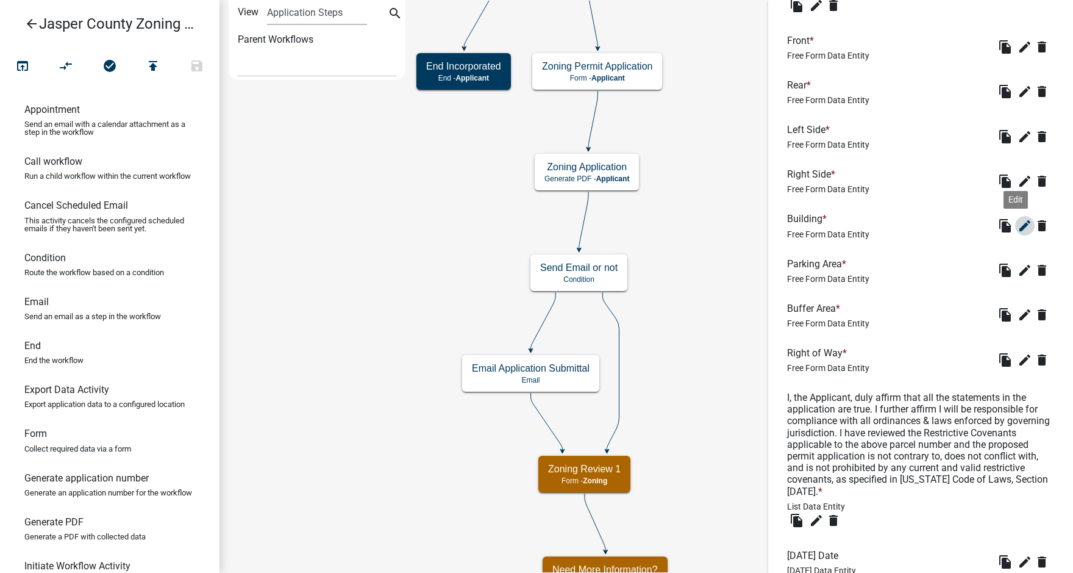
click at [1018, 233] on icon "edit" at bounding box center [1025, 225] width 15 height 15
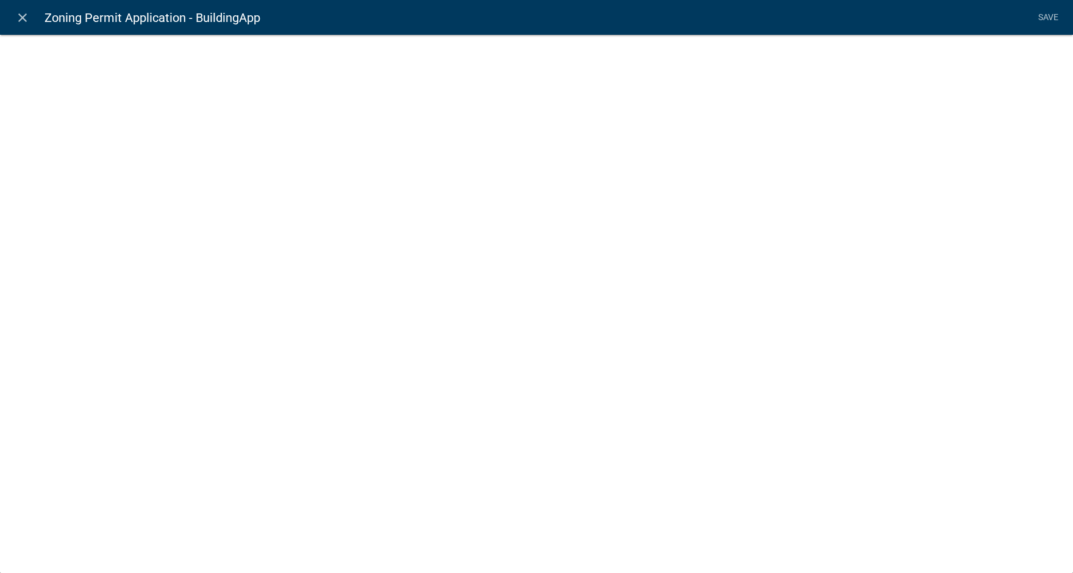
select select
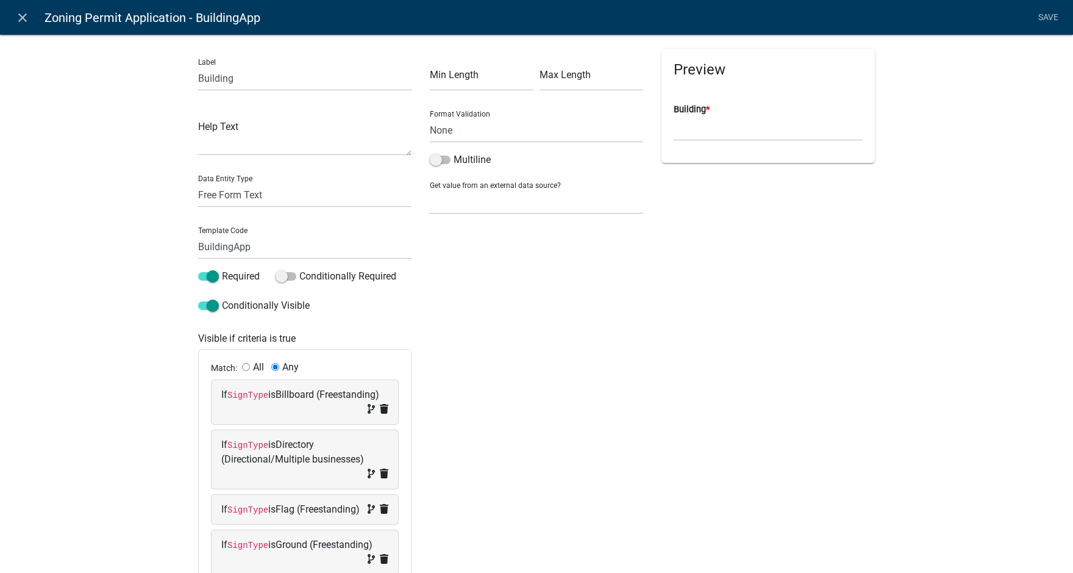
click at [24, 19] on icon "close" at bounding box center [22, 17] width 15 height 15
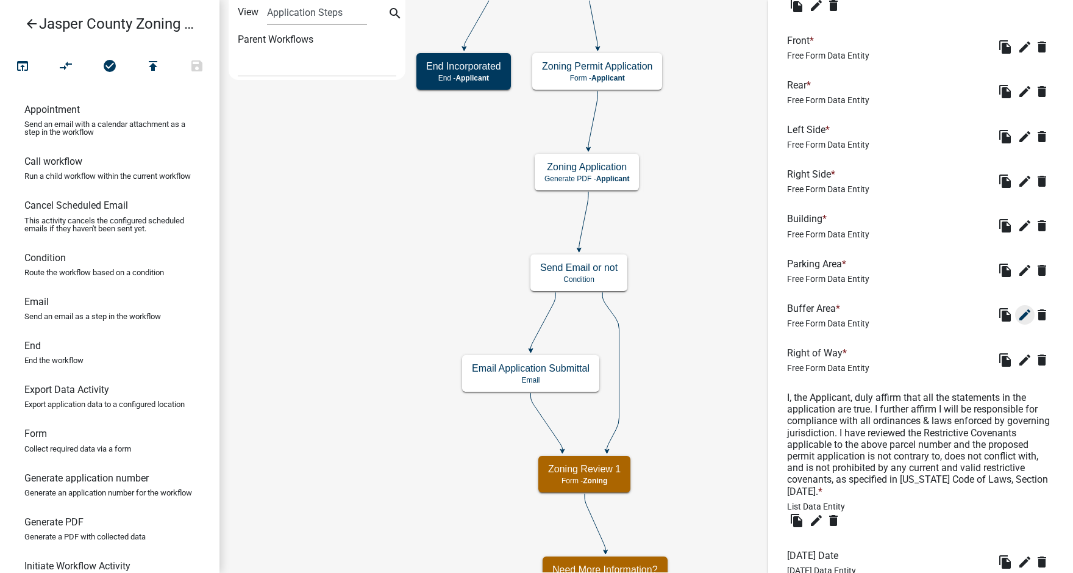
click at [1018, 322] on icon "edit" at bounding box center [1025, 314] width 15 height 15
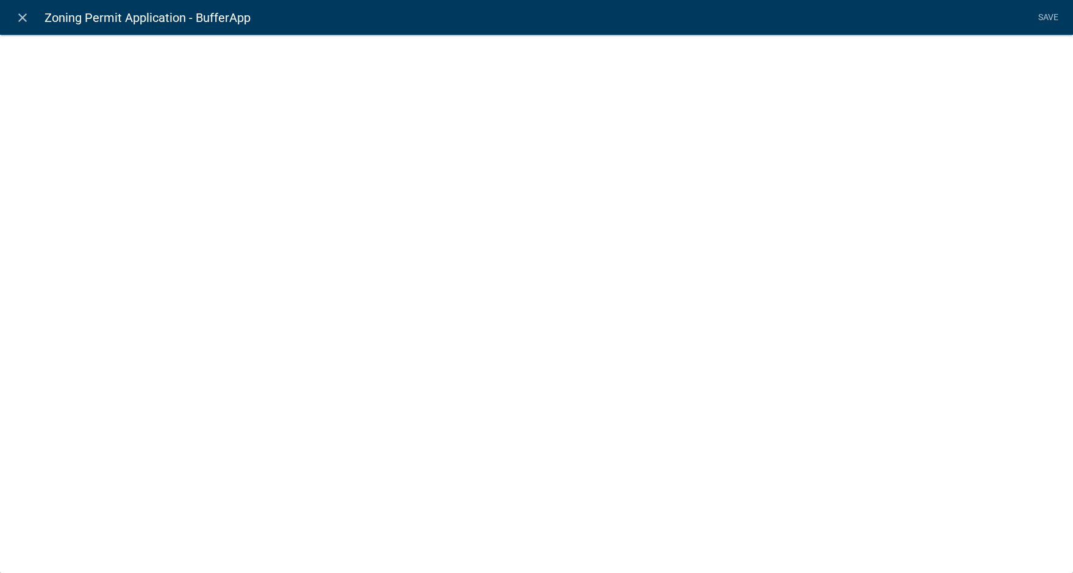
select select
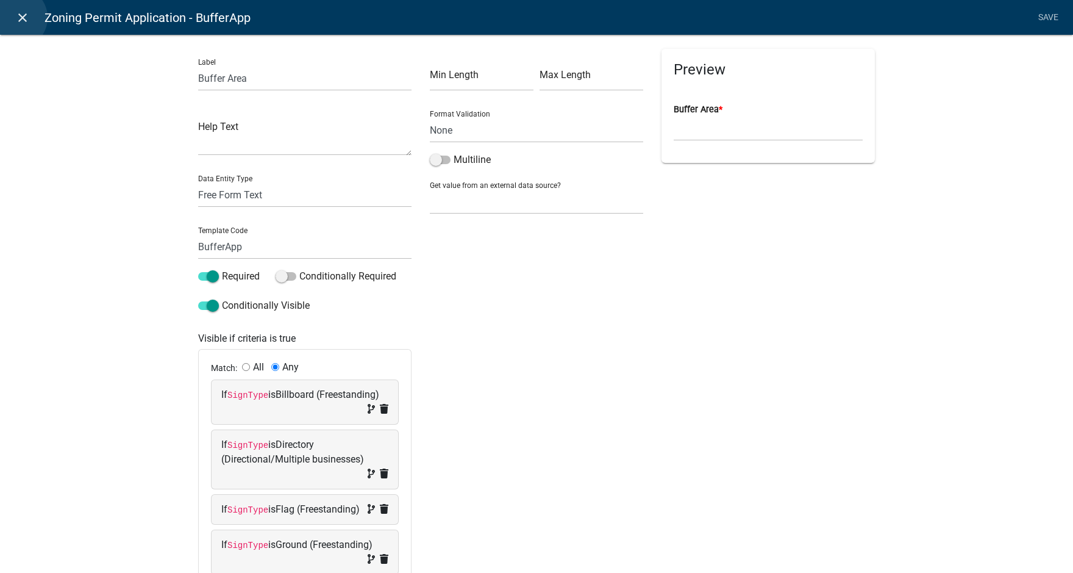
click at [16, 18] on icon "close" at bounding box center [22, 17] width 15 height 15
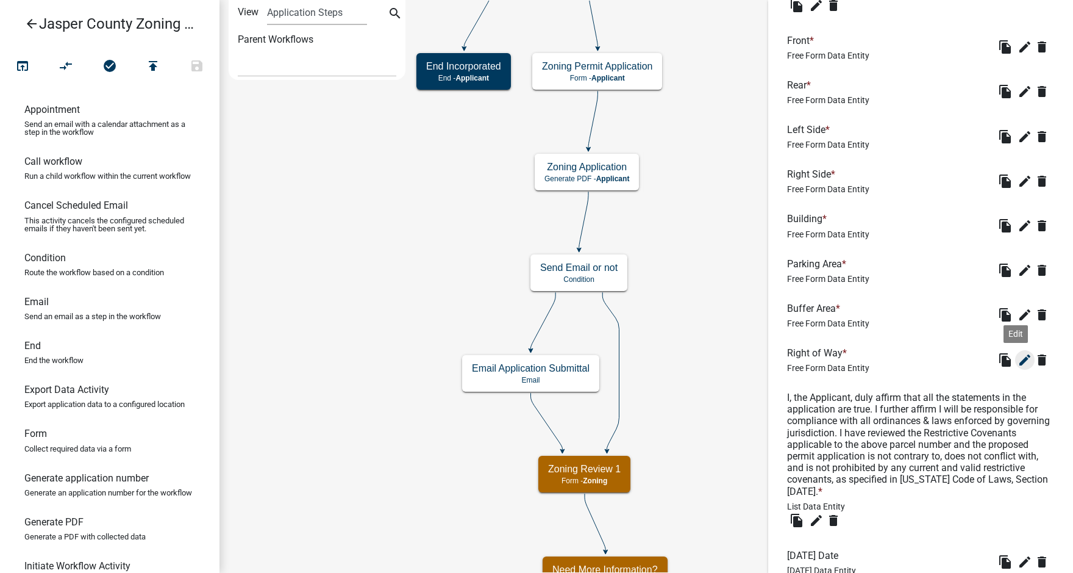
click at [1018, 367] on icon "edit" at bounding box center [1025, 359] width 15 height 15
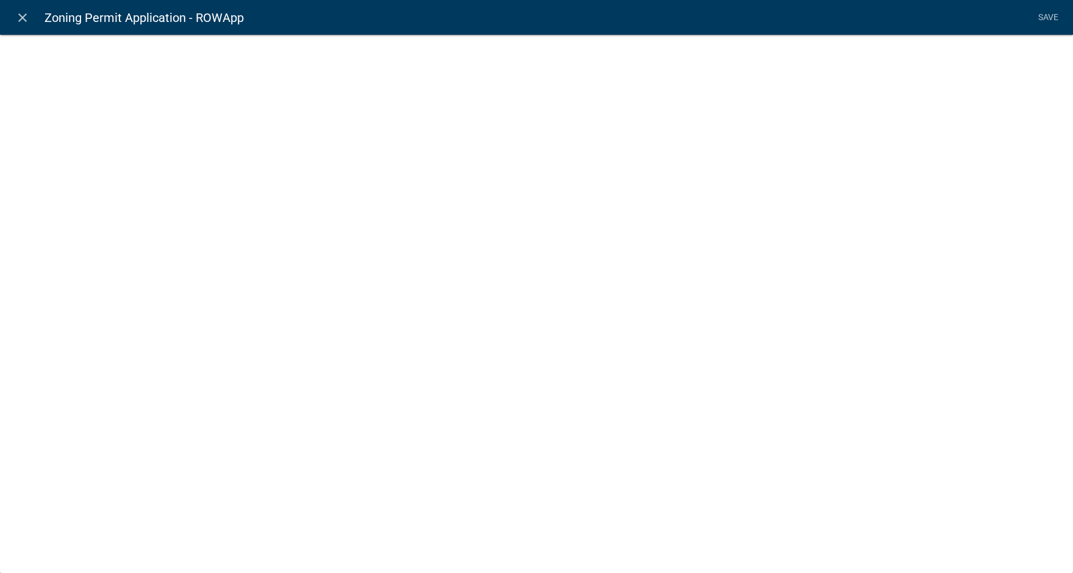
select select
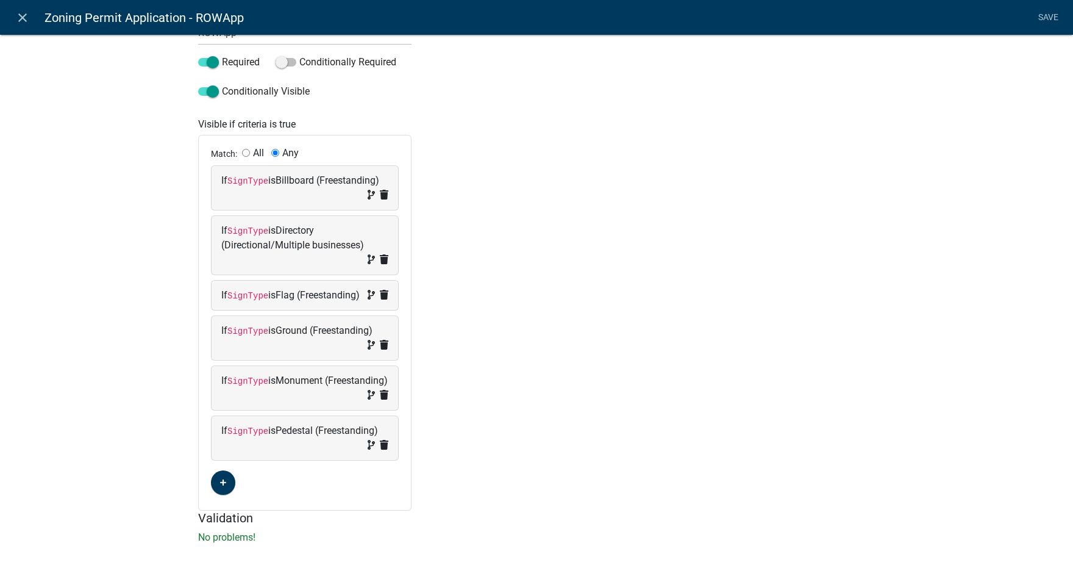
scroll to position [237, 0]
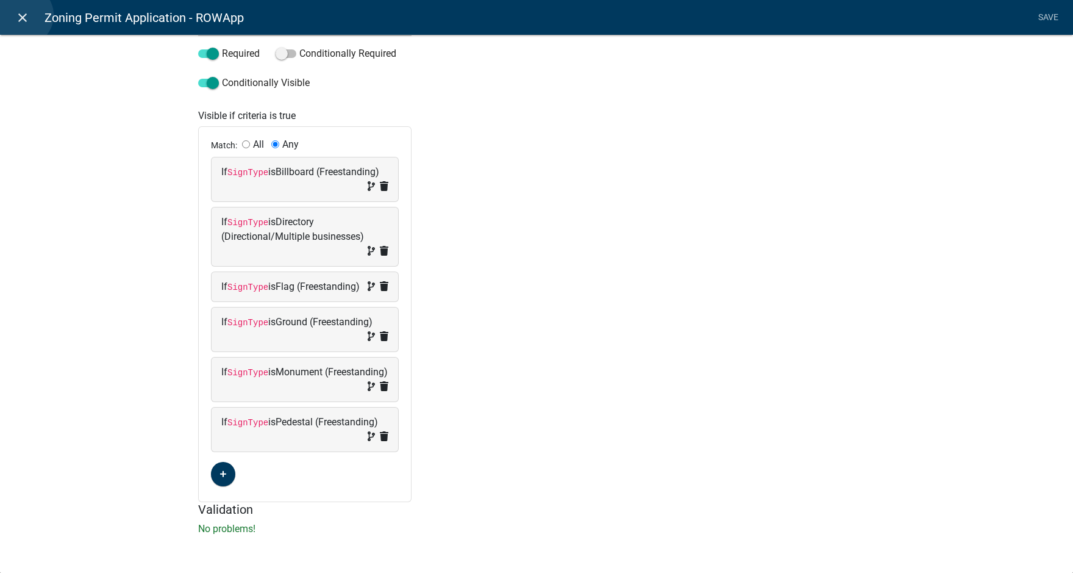
click at [23, 15] on icon "close" at bounding box center [22, 17] width 15 height 15
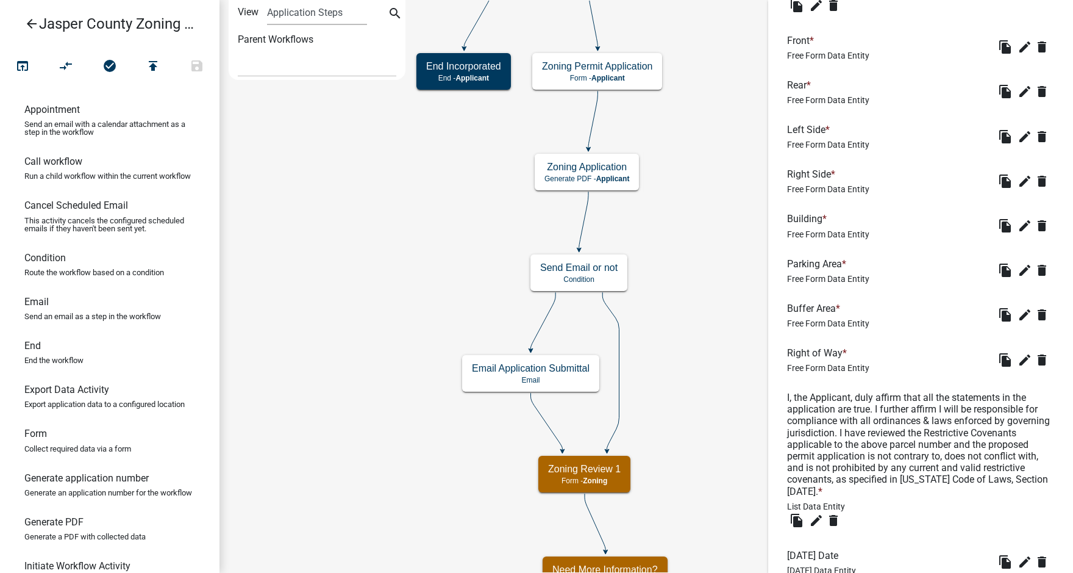
click at [33, 25] on icon "arrow_back" at bounding box center [31, 24] width 15 height 17
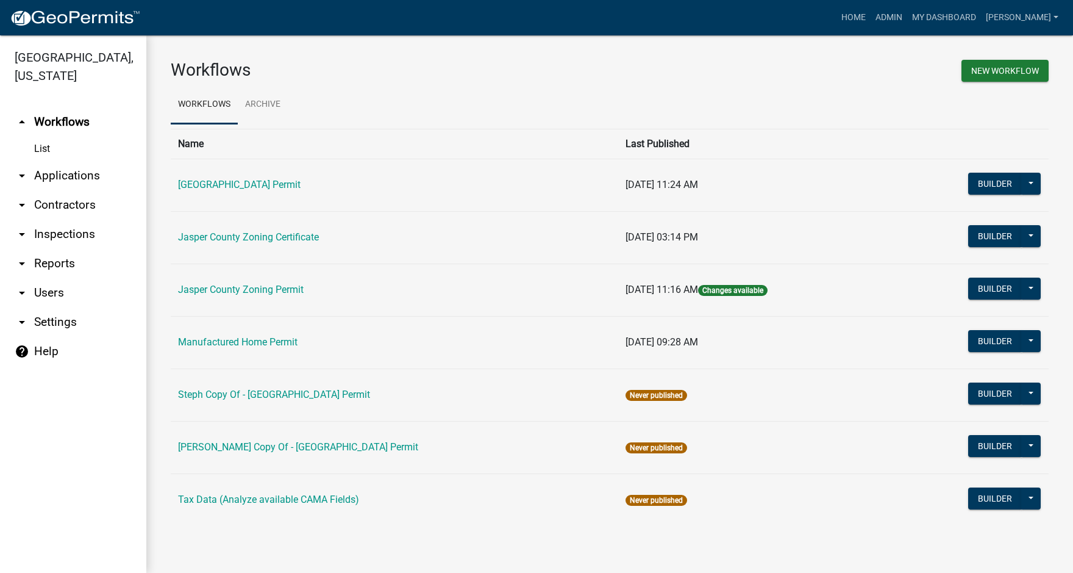
click at [53, 176] on link "arrow_drop_down Applications" at bounding box center [73, 175] width 146 height 29
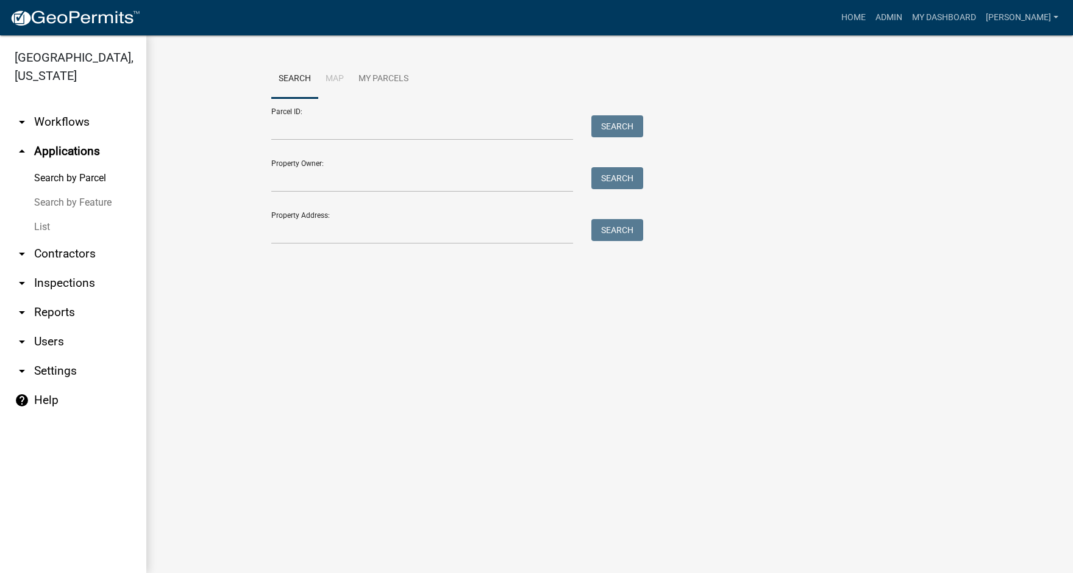
click at [46, 231] on link "List" at bounding box center [73, 227] width 146 height 24
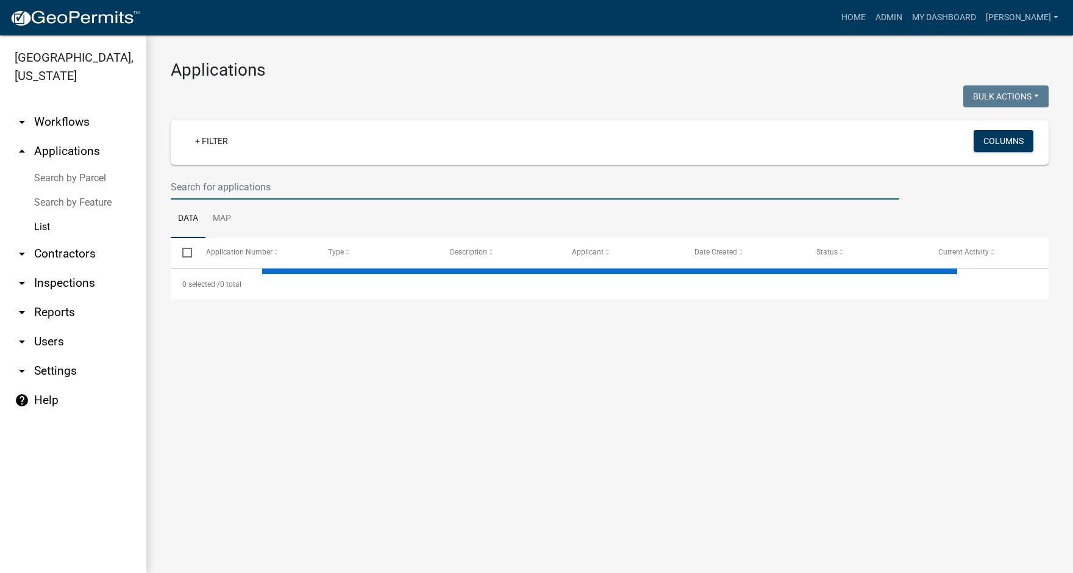
click at [190, 187] on input "text" at bounding box center [535, 186] width 729 height 25
drag, startPoint x: 190, startPoint y: 187, endPoint x: 213, endPoint y: 254, distance: 71.5
select select "3: 100"
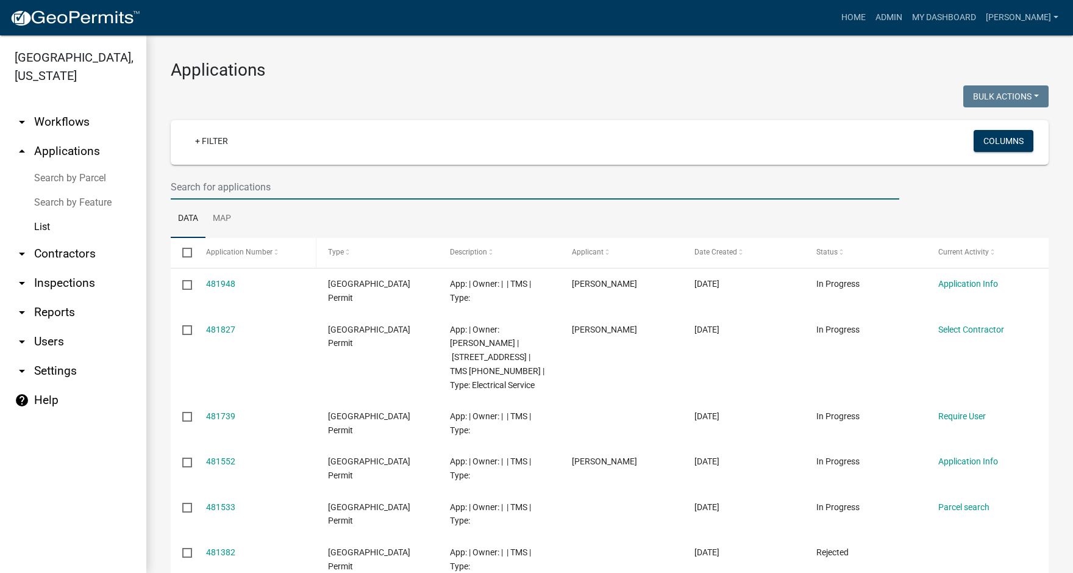
paste input "091-02-00-169"
type input "091-02-00-169"
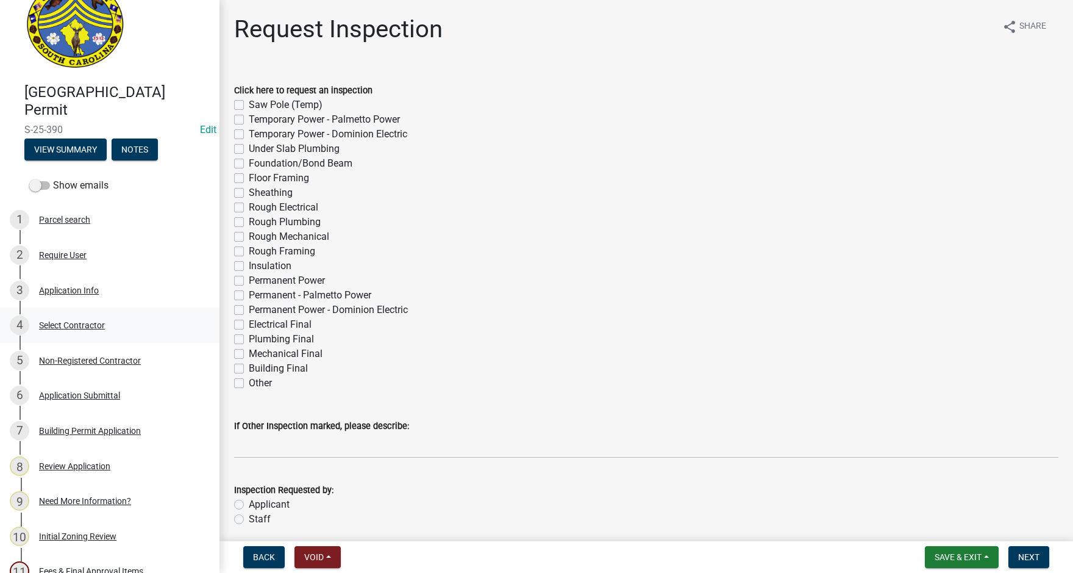
scroll to position [61, 0]
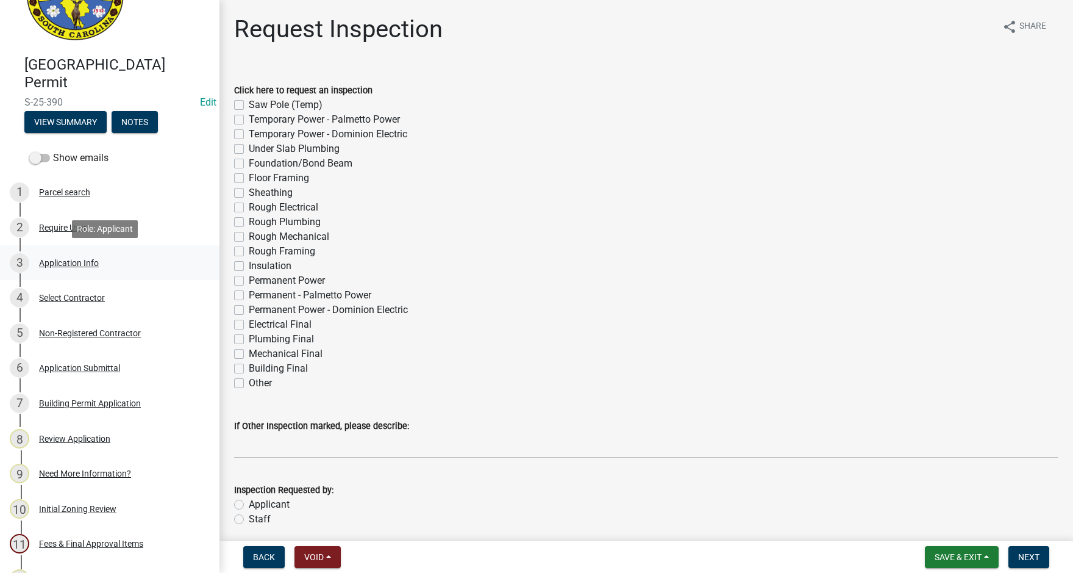
click at [79, 265] on div "Application Info" at bounding box center [69, 263] width 60 height 9
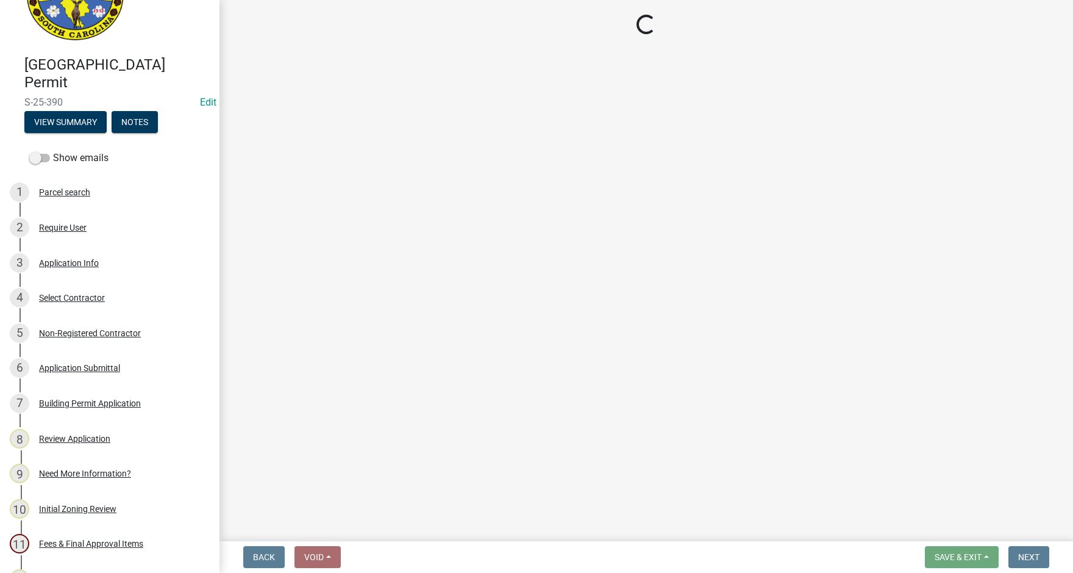
select select "83a29df9-b3ca-487b-b3ec-56d88b03b1fe"
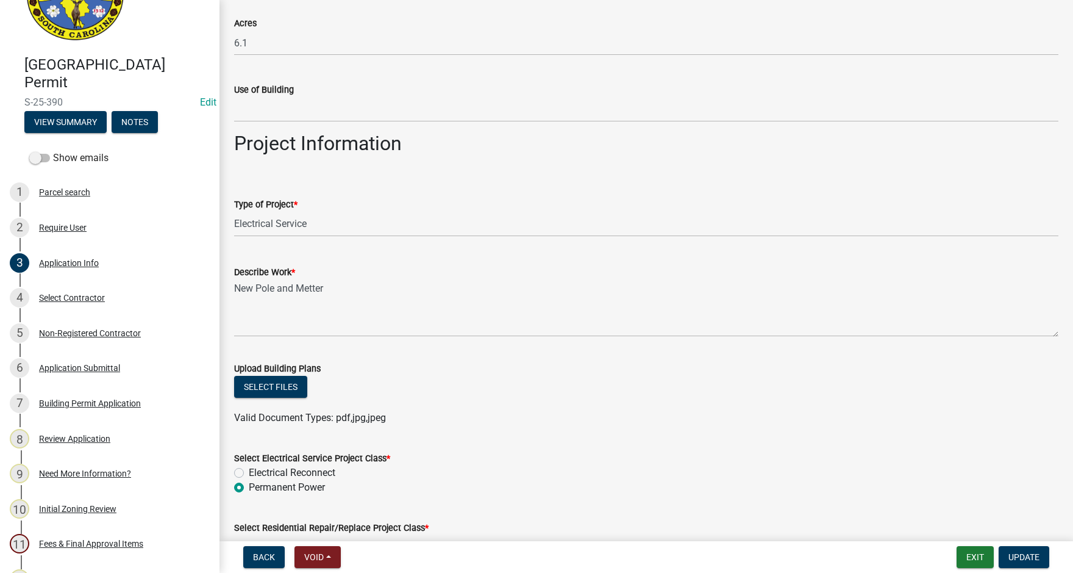
scroll to position [1646, 0]
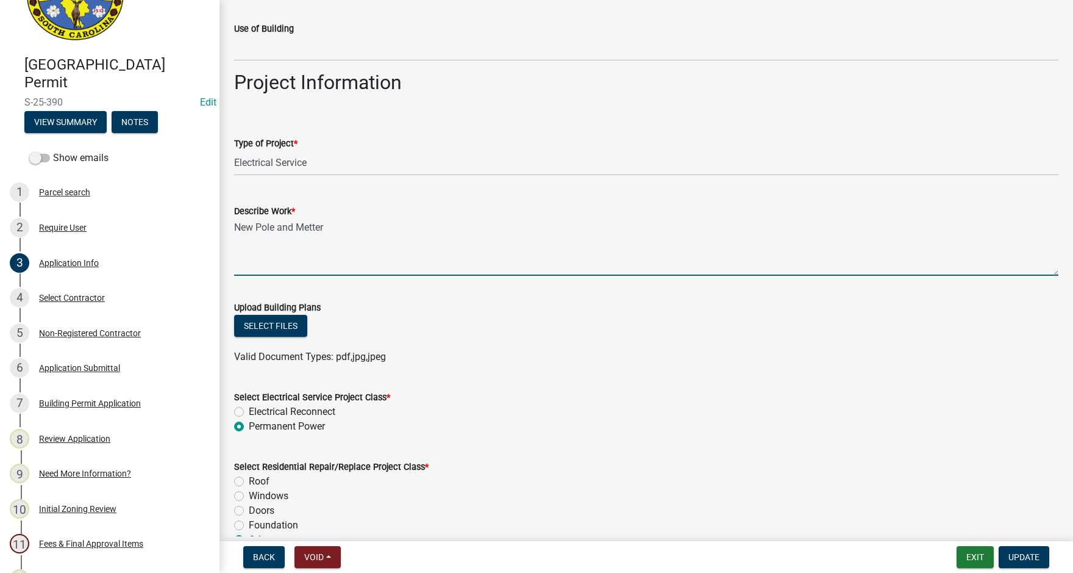
click at [312, 229] on textarea "New Pole and Metter" at bounding box center [646, 246] width 824 height 57
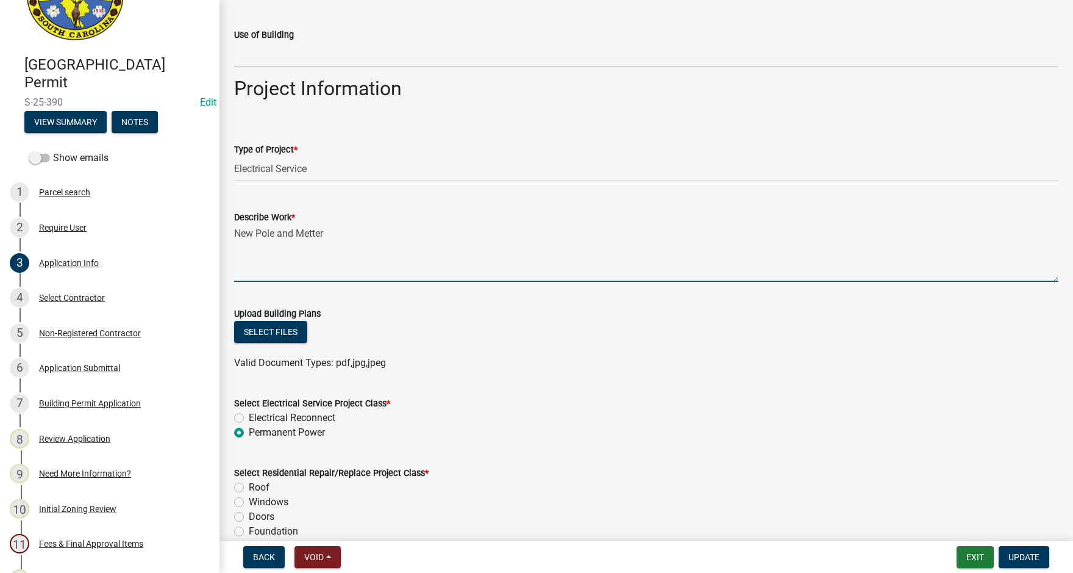
scroll to position [1579, 0]
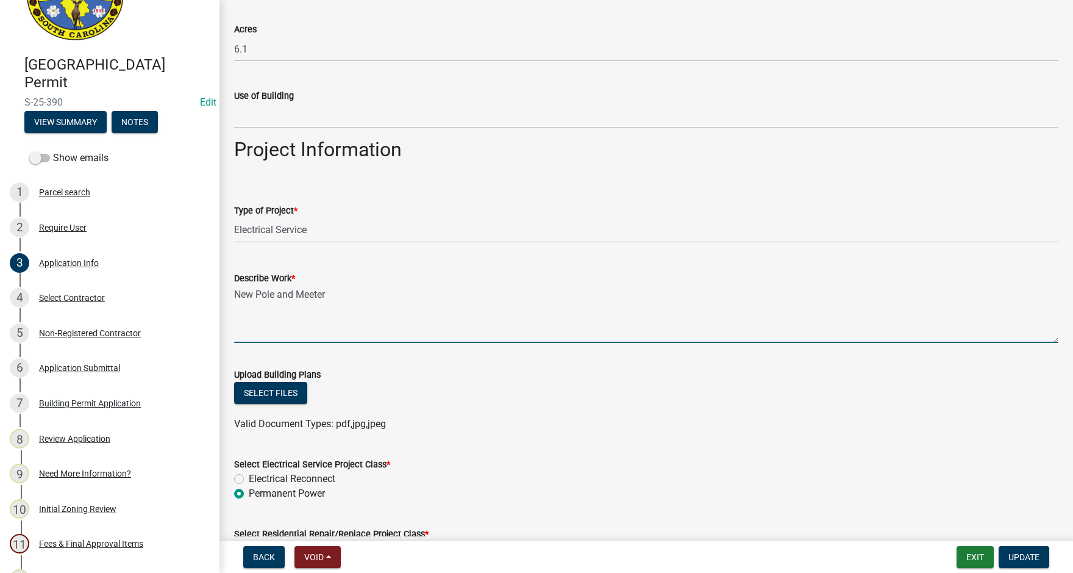
click at [378, 288] on textarea "New Pole and Meeter" at bounding box center [646, 313] width 824 height 57
click at [315, 296] on textarea "New Pole and Meeter - Underground Service" at bounding box center [646, 313] width 824 height 57
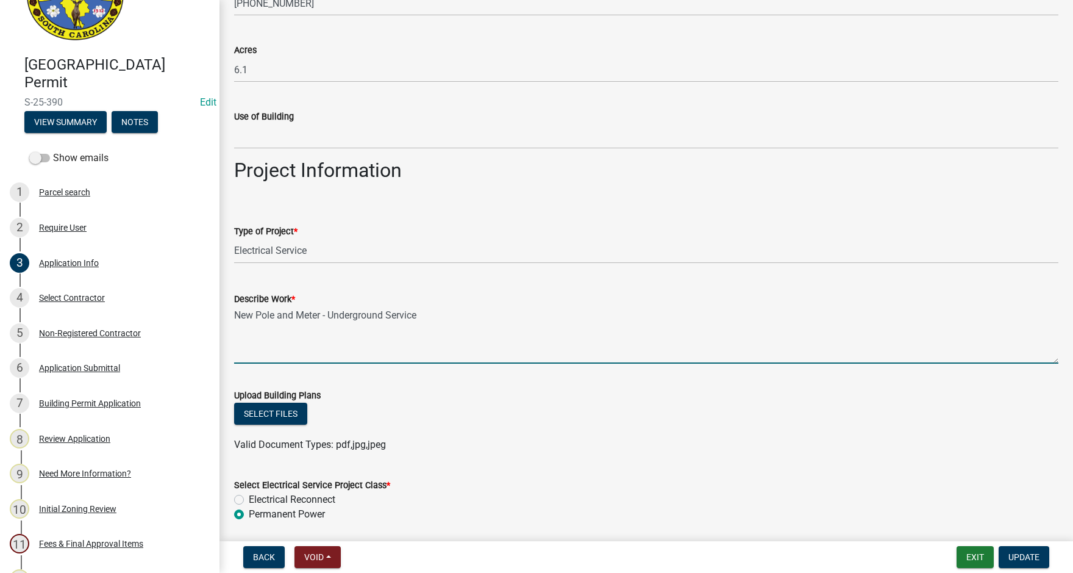
scroll to position [1585, 0]
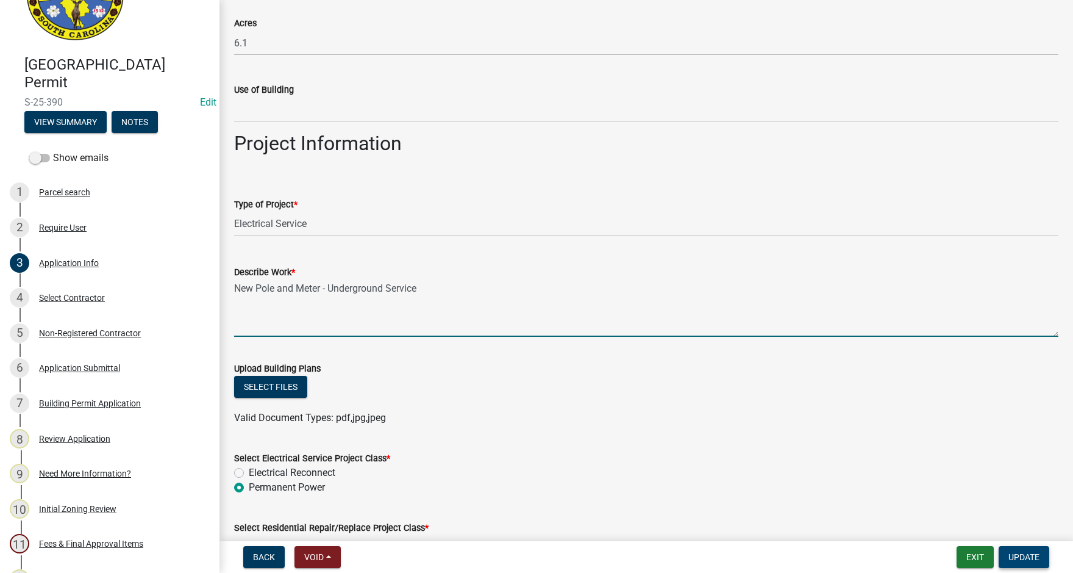
type textarea "New Pole and Meter - Underground Service"
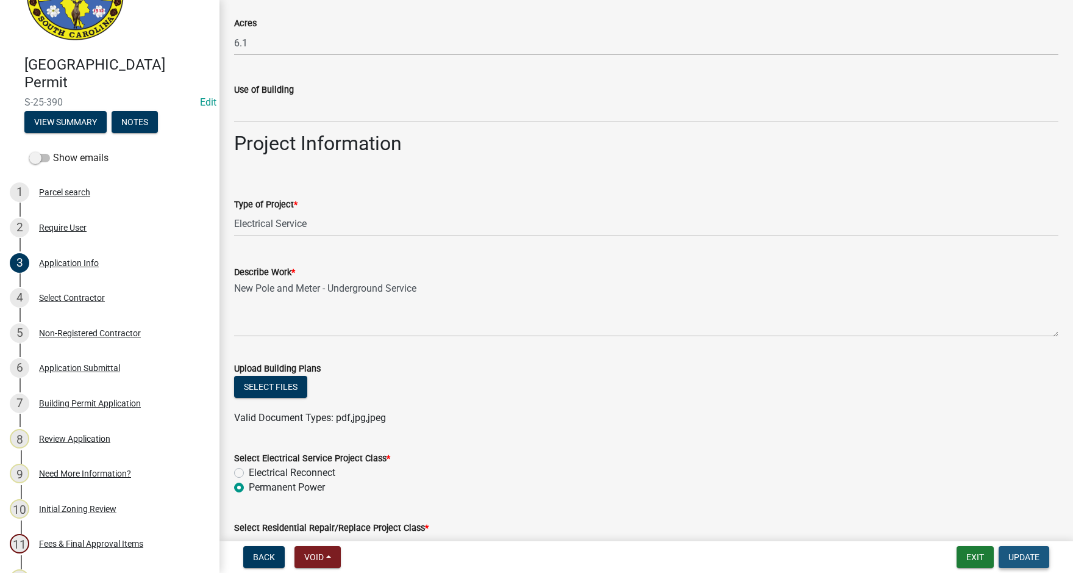
click at [1021, 553] on span "Update" at bounding box center [1024, 557] width 31 height 10
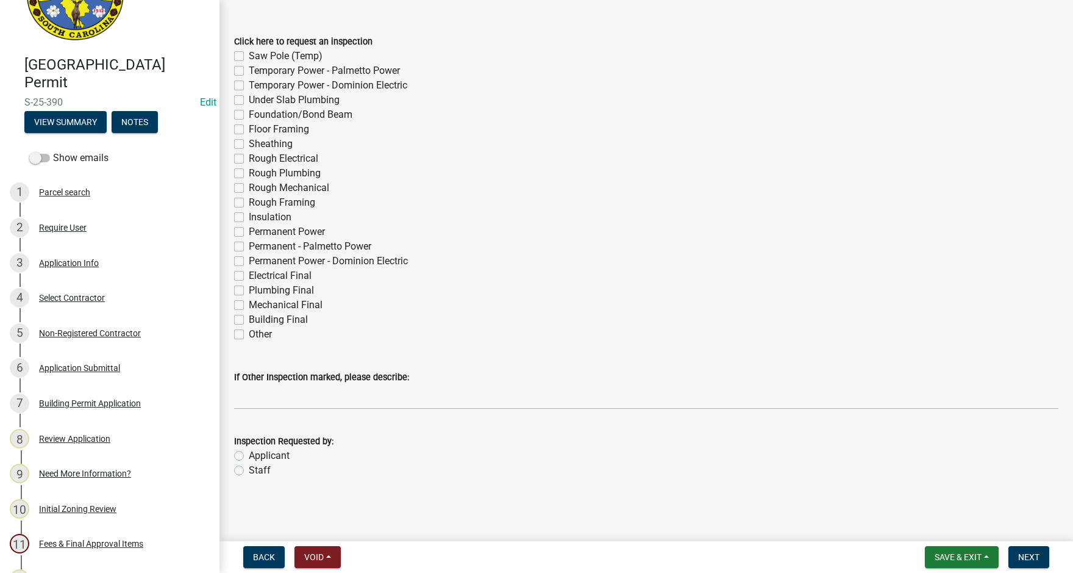
scroll to position [0, 0]
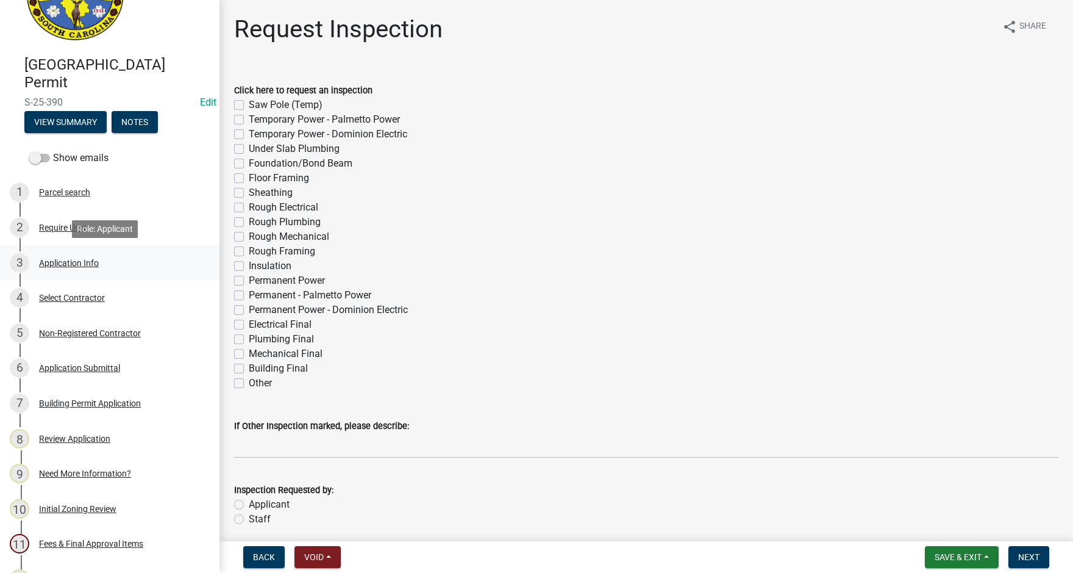
click at [79, 265] on div "Application Info" at bounding box center [69, 263] width 60 height 9
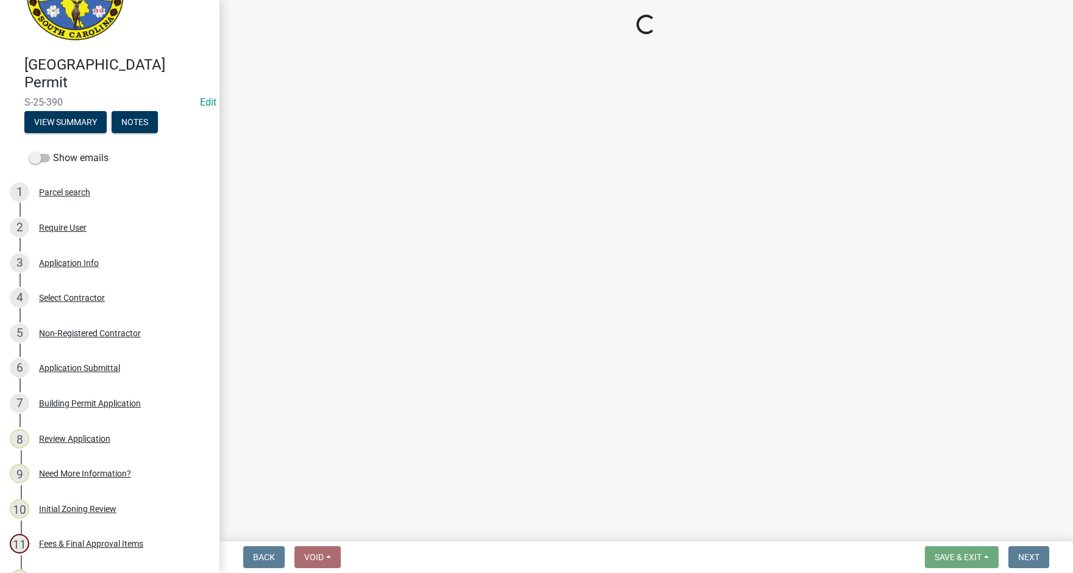
select select "83a29df9-b3ca-487b-b3ec-56d88b03b1fe"
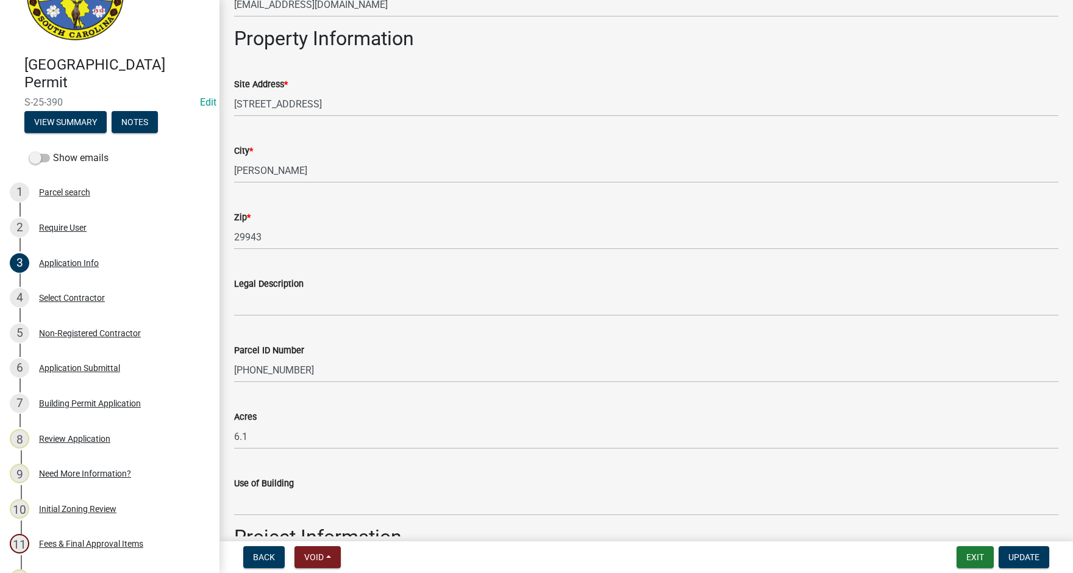
scroll to position [1220, 0]
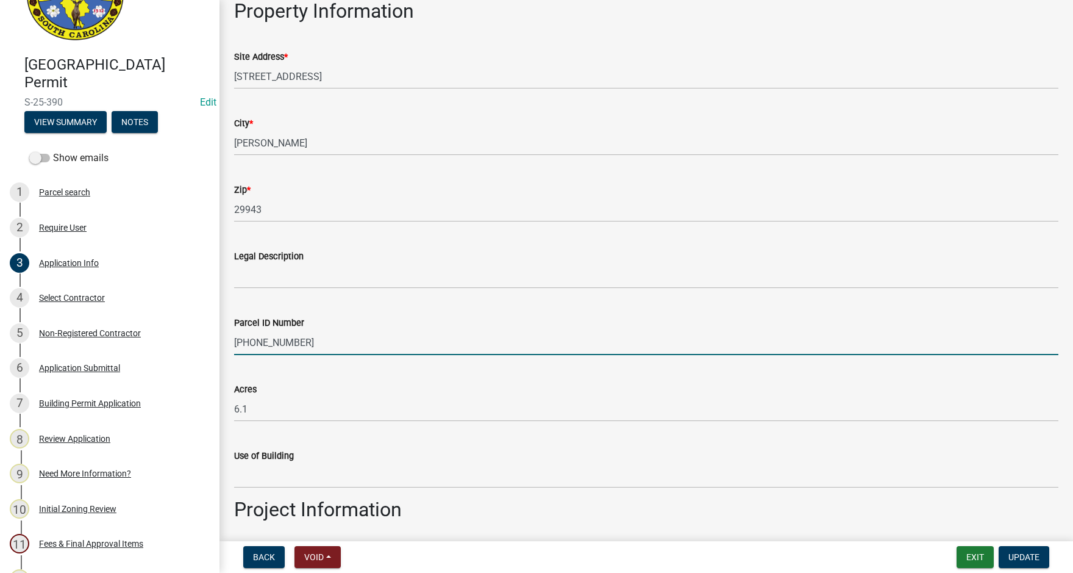
drag, startPoint x: 234, startPoint y: 341, endPoint x: 332, endPoint y: 343, distance: 98.2
click at [332, 343] on input "013-00-02-071" at bounding box center [646, 342] width 824 height 25
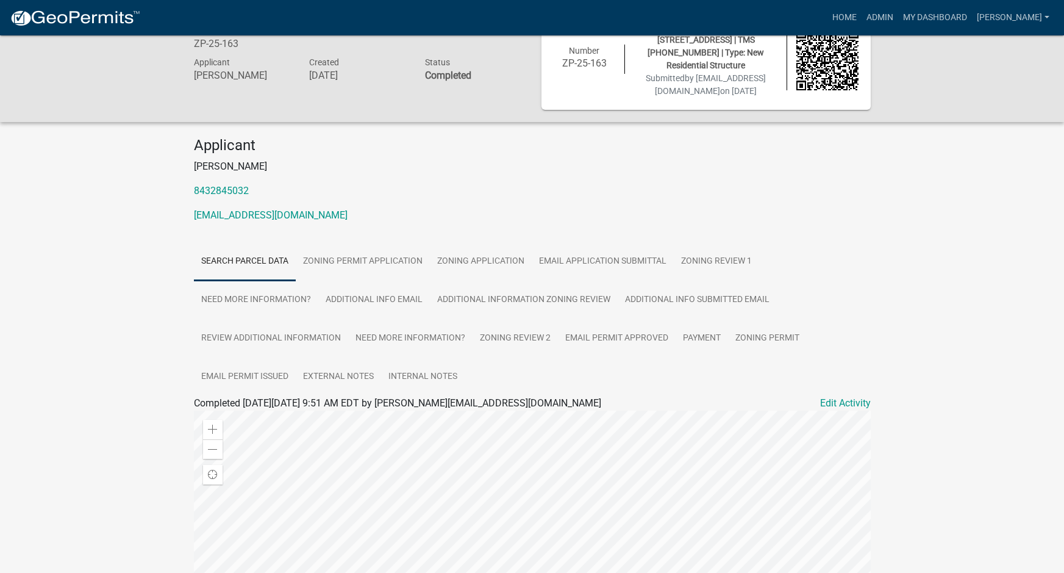
scroll to position [61, 0]
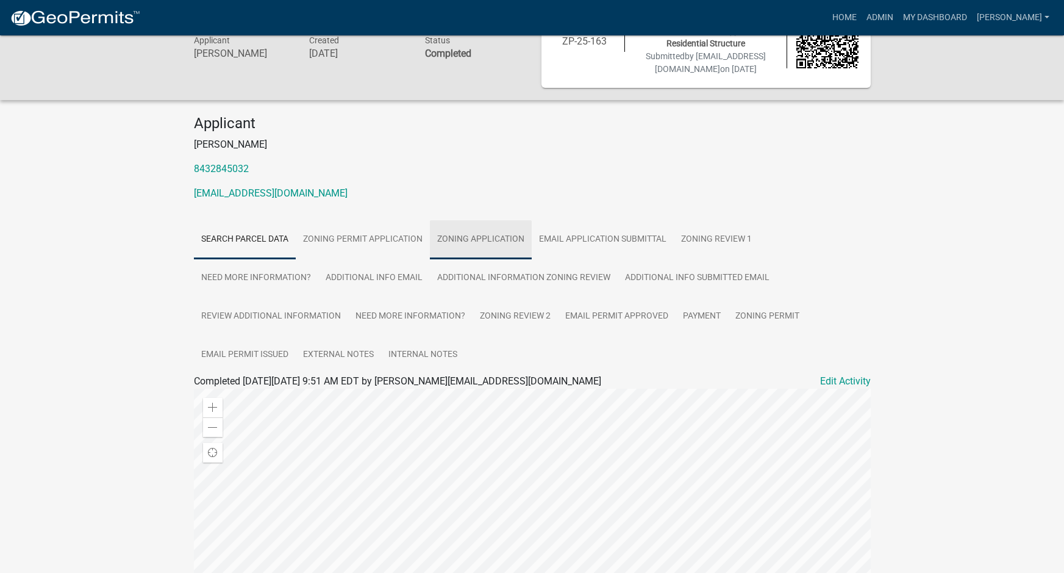
click at [486, 230] on link "Zoning Application" at bounding box center [481, 239] width 102 height 39
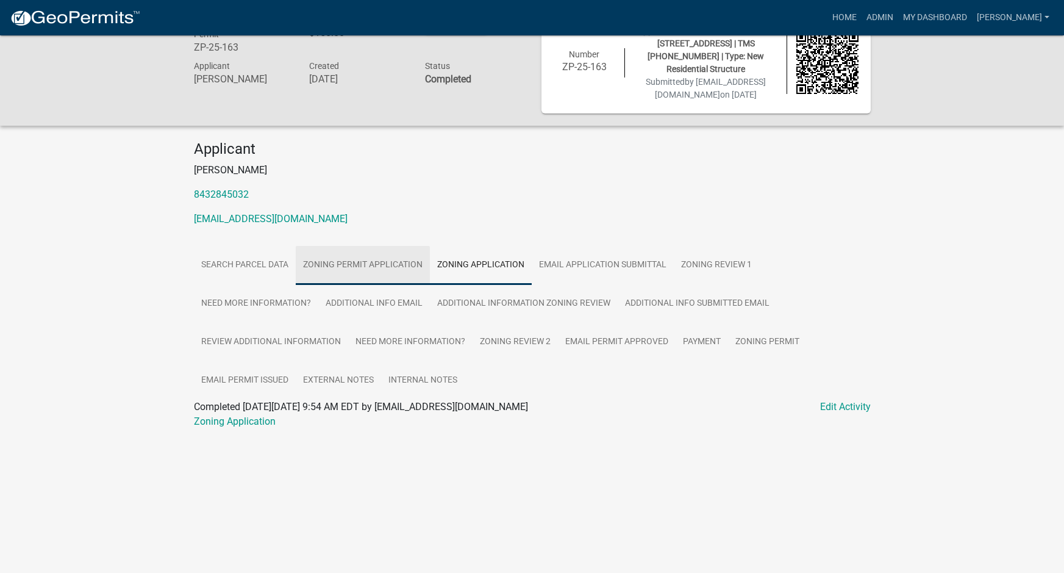
click at [397, 261] on link "Zoning Permit Application" at bounding box center [363, 265] width 134 height 39
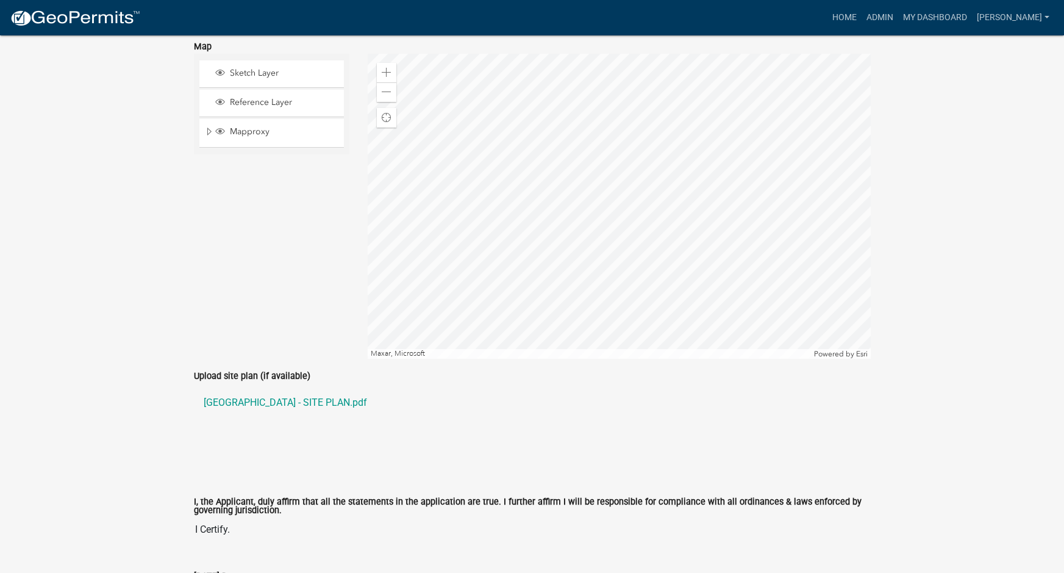
scroll to position [2474, 0]
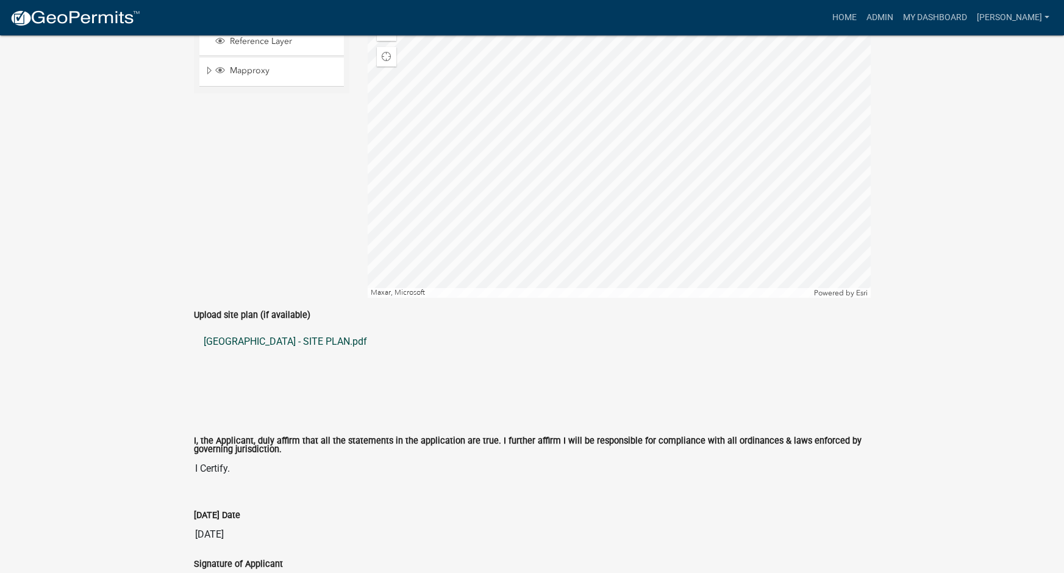
click at [309, 334] on link "CASTLE HILL - SITE PLAN.pdf" at bounding box center [532, 341] width 677 height 29
